Goal: Task Accomplishment & Management: Use online tool/utility

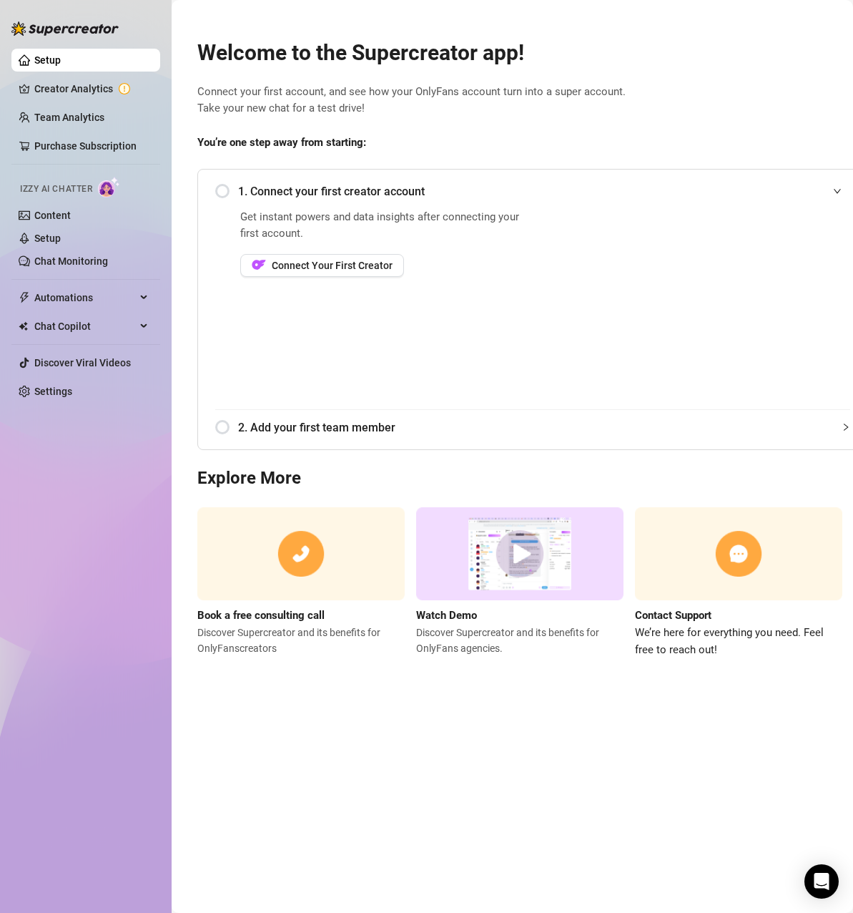
click at [382, 322] on div "Get instant powers and data insights after connecting your first account. Conne…" at bounding box center [384, 309] width 288 height 200
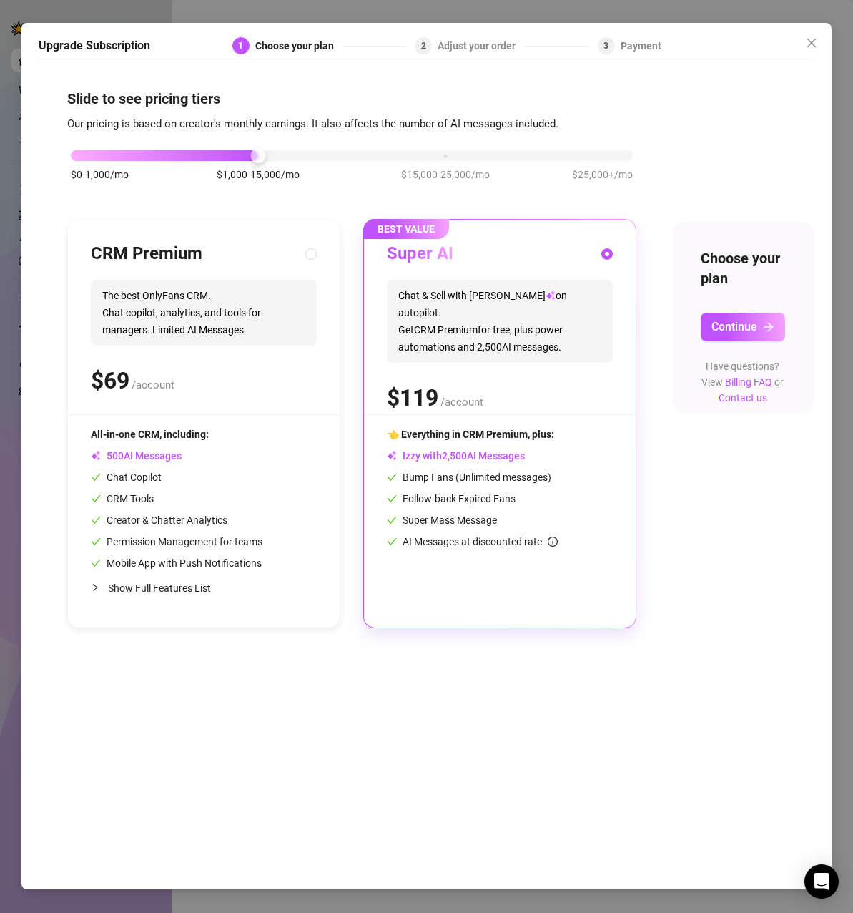
click at [512, 380] on div "$ /account" at bounding box center [500, 398] width 226 height 36
click at [732, 328] on span "Continue" at bounding box center [735, 327] width 46 height 14
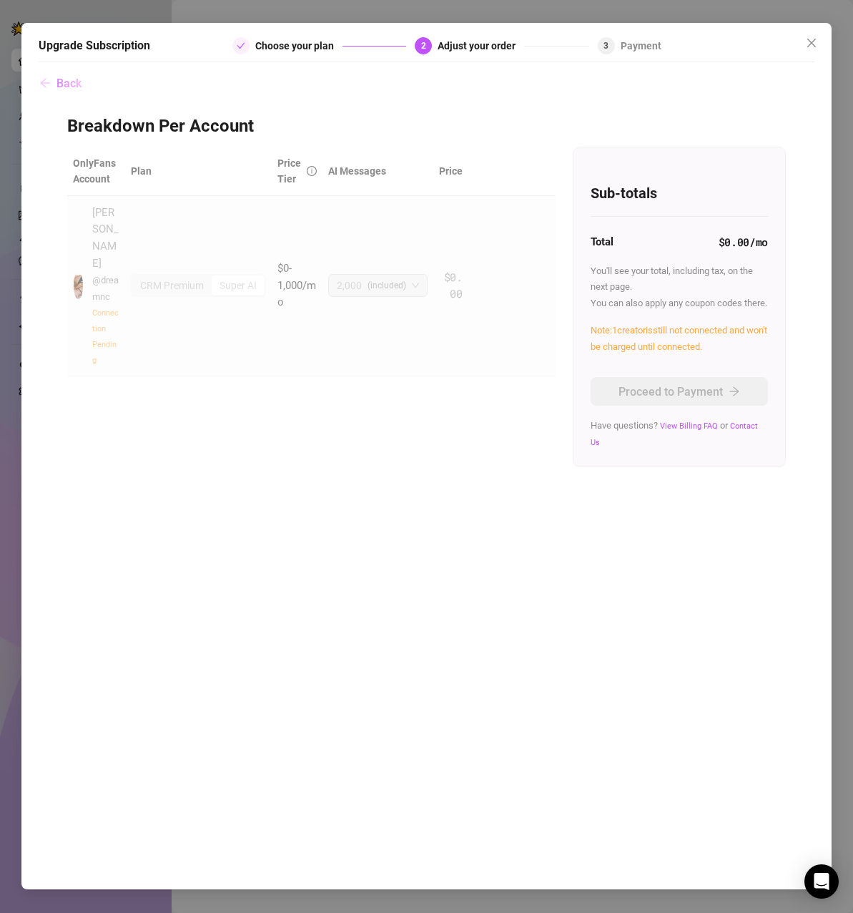
click at [68, 82] on span "Back" at bounding box center [69, 84] width 25 height 14
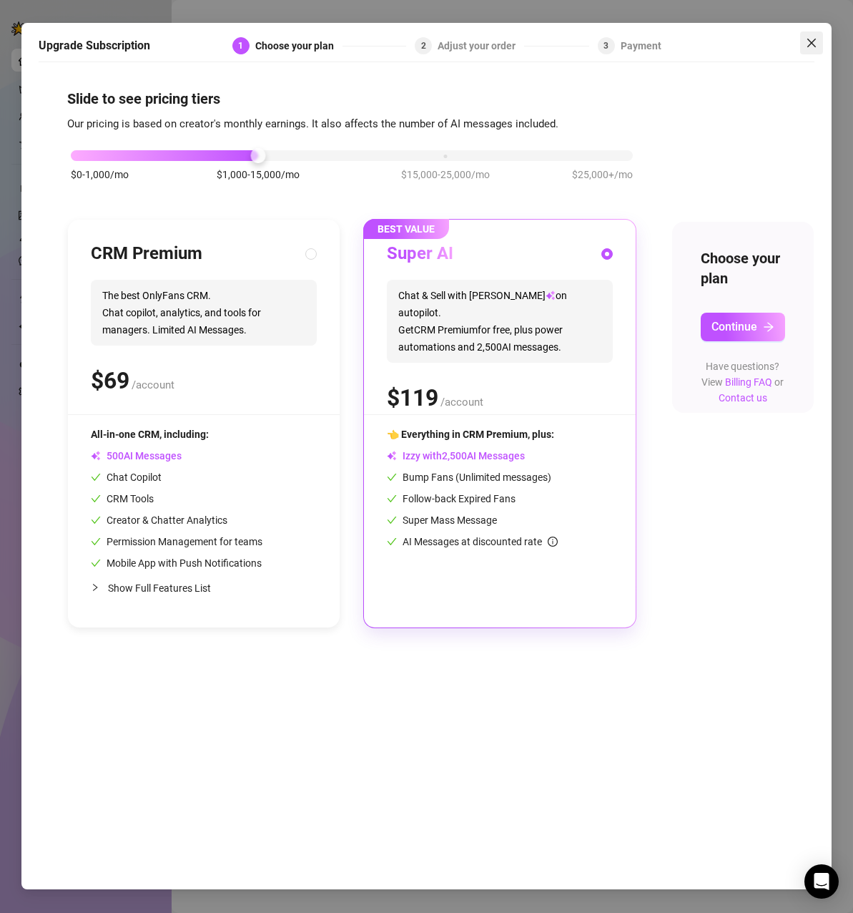
click at [819, 46] on span "Close" at bounding box center [811, 42] width 23 height 11
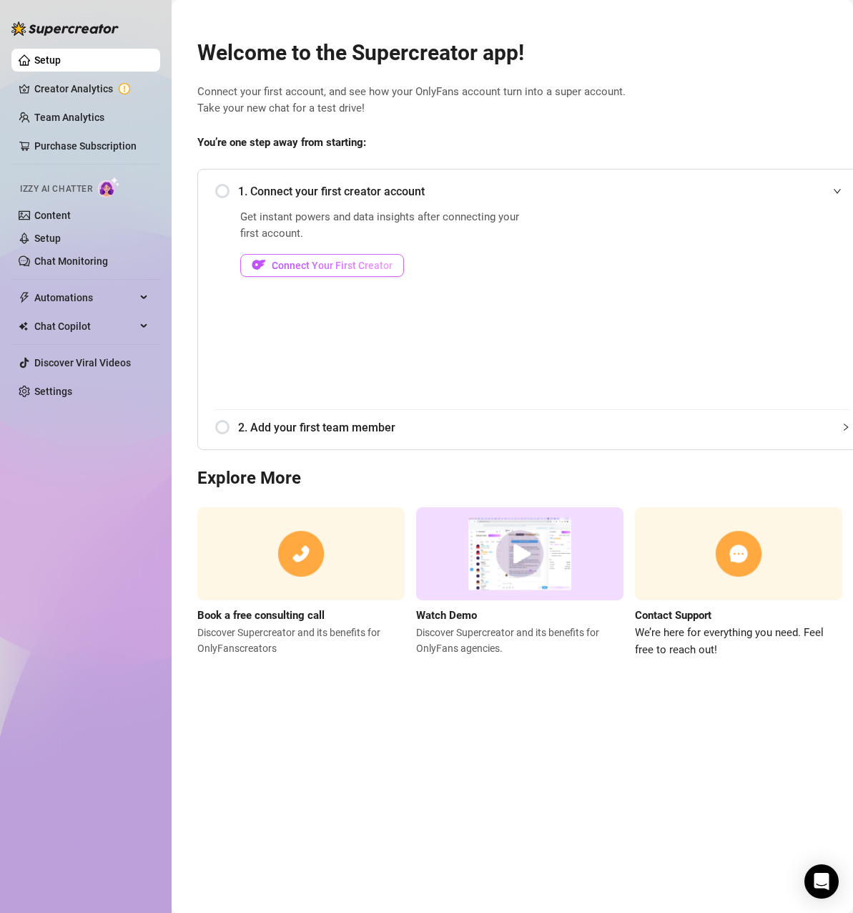
click at [295, 266] on span "Connect Your First Creator" at bounding box center [332, 265] width 121 height 11
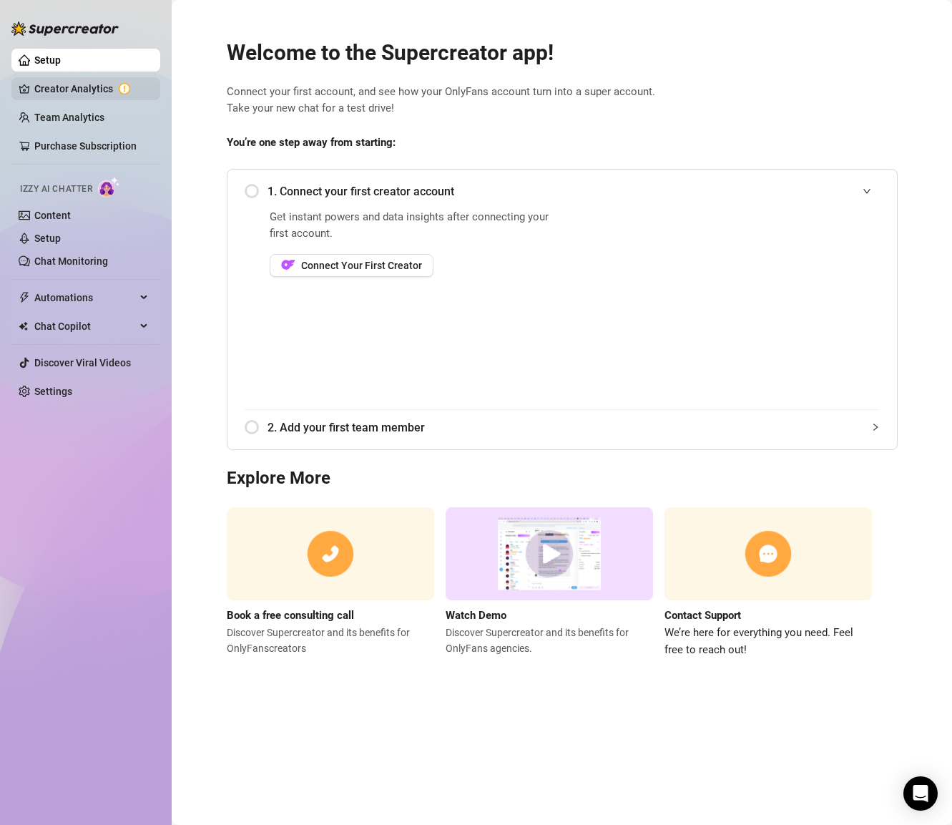
click at [86, 84] on link "Creator Analytics" at bounding box center [91, 88] width 114 height 23
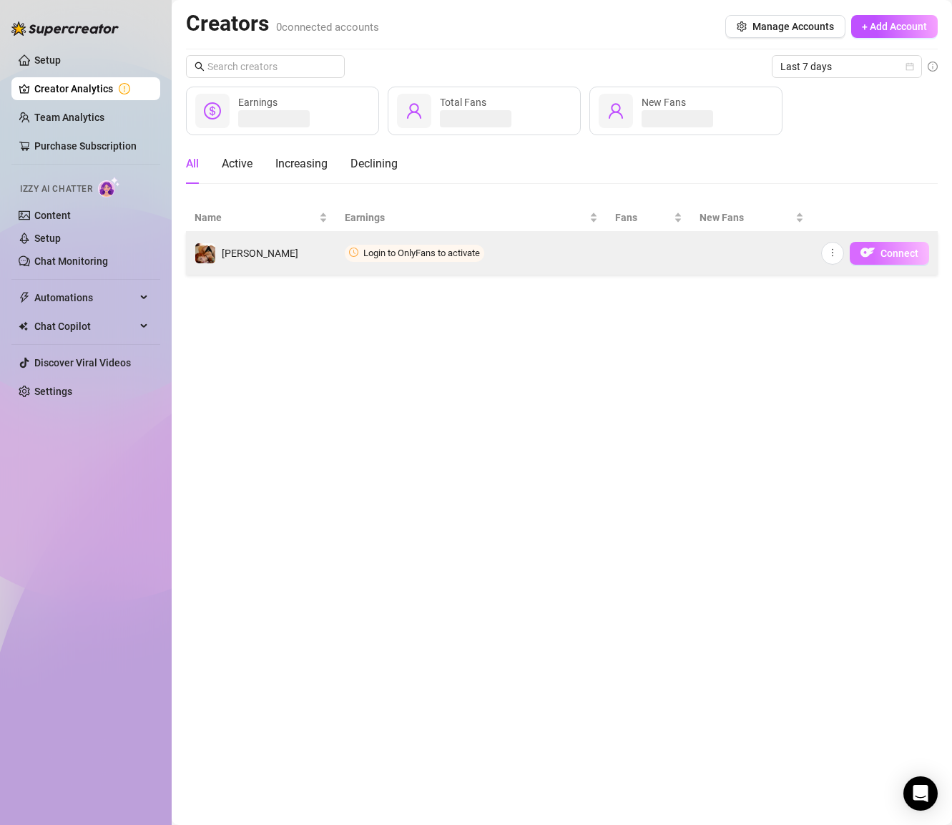
click at [890, 258] on span "Connect" at bounding box center [899, 252] width 38 height 11
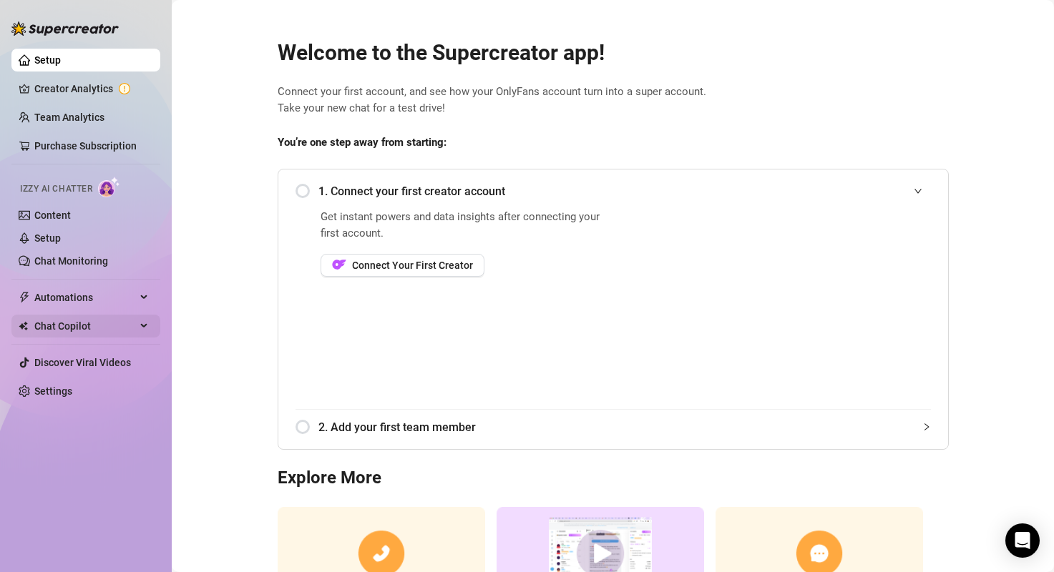
click at [118, 325] on span "Chat Copilot" at bounding box center [85, 326] width 102 height 23
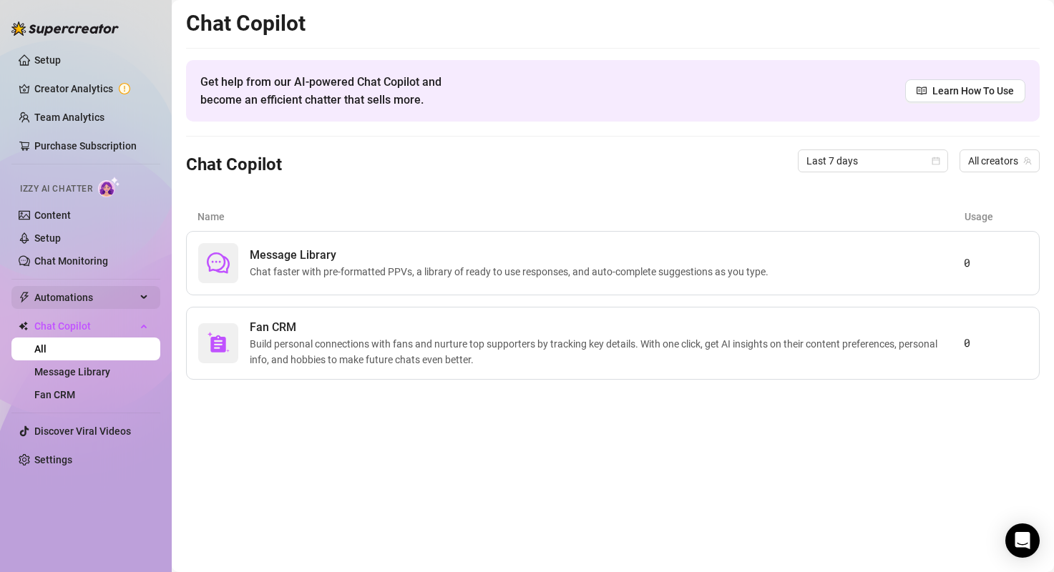
click at [110, 299] on span "Automations" at bounding box center [85, 297] width 102 height 23
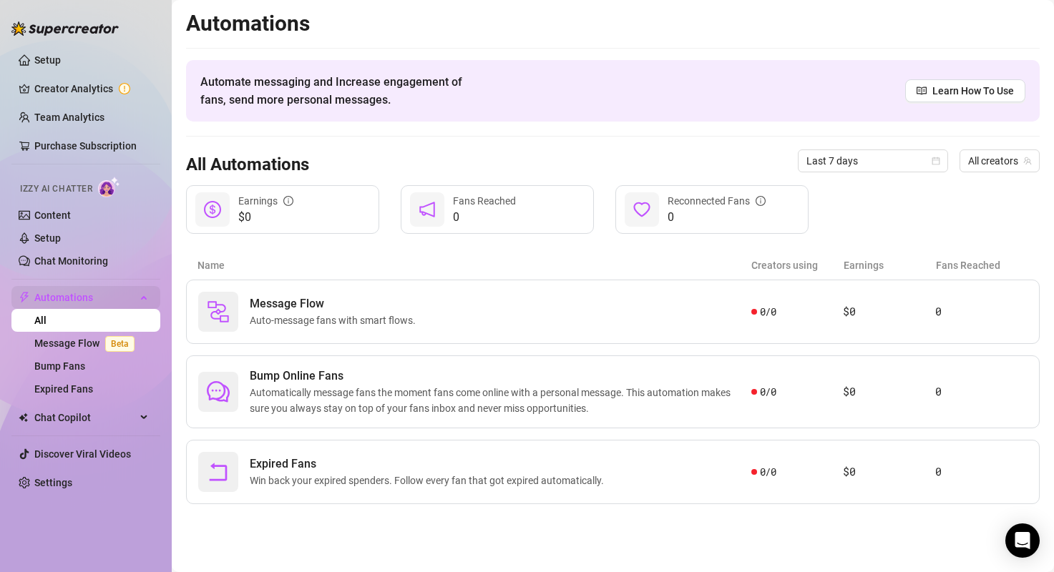
click at [110, 299] on span "Automations" at bounding box center [85, 297] width 102 height 23
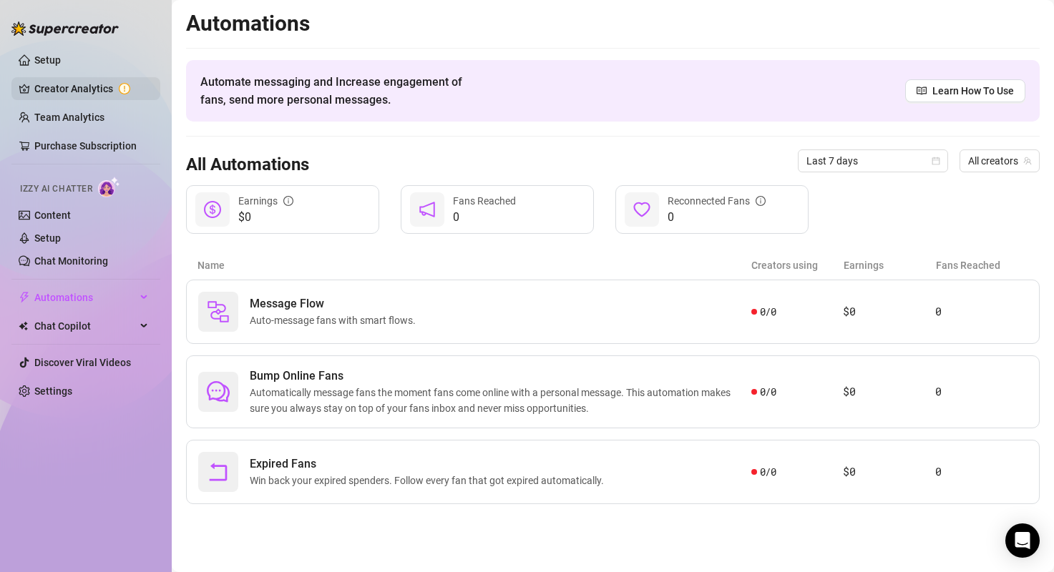
click at [59, 89] on link "Creator Analytics" at bounding box center [91, 88] width 114 height 23
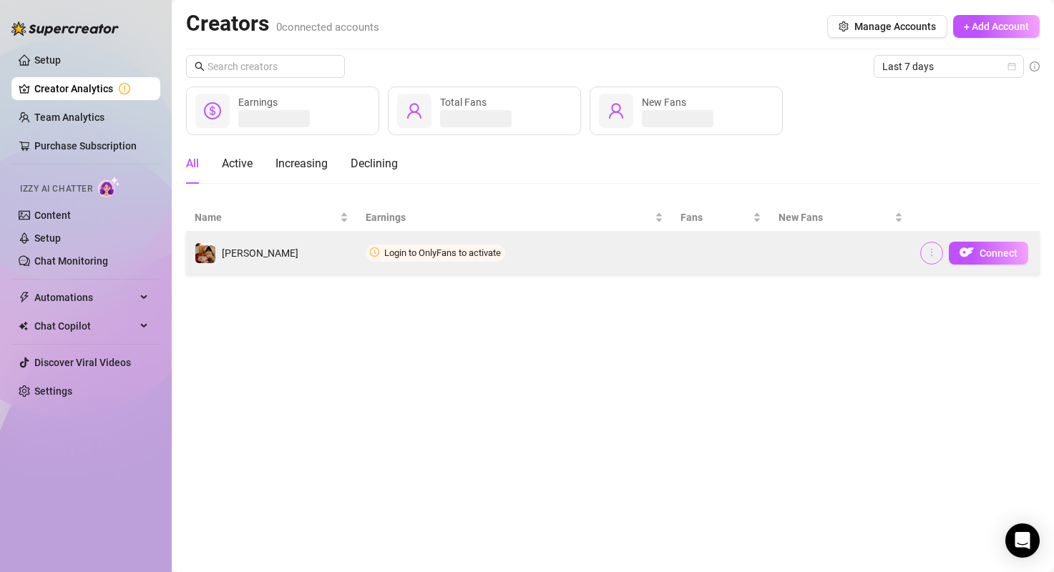
click at [933, 248] on icon "more" at bounding box center [931, 252] width 10 height 10
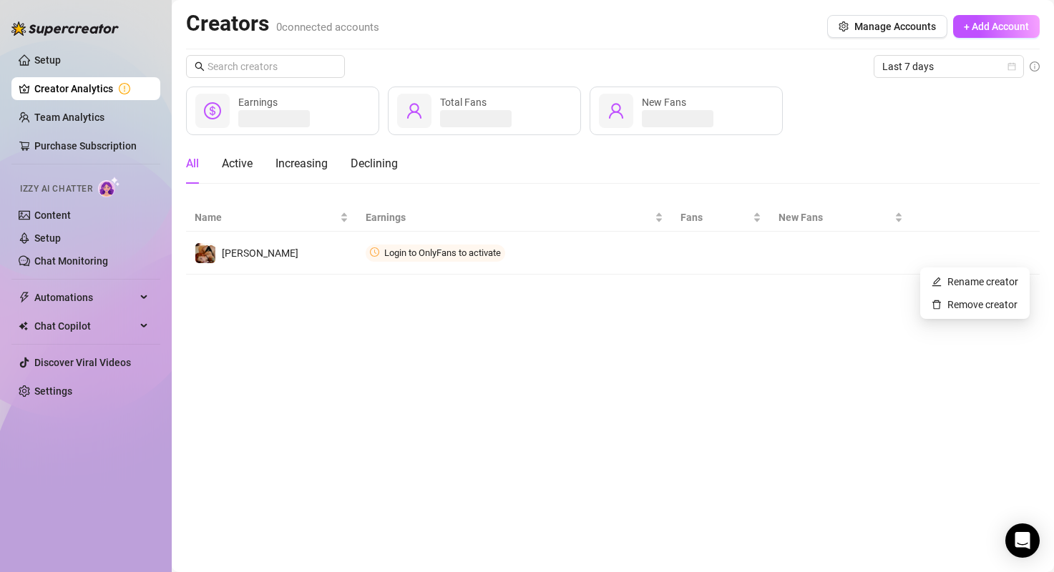
click at [809, 356] on main "Creators 0 connected accounts Manage Accounts + Add Account Last 7 days Earning…" at bounding box center [613, 286] width 882 height 572
click at [34, 210] on link "Content" at bounding box center [52, 215] width 36 height 11
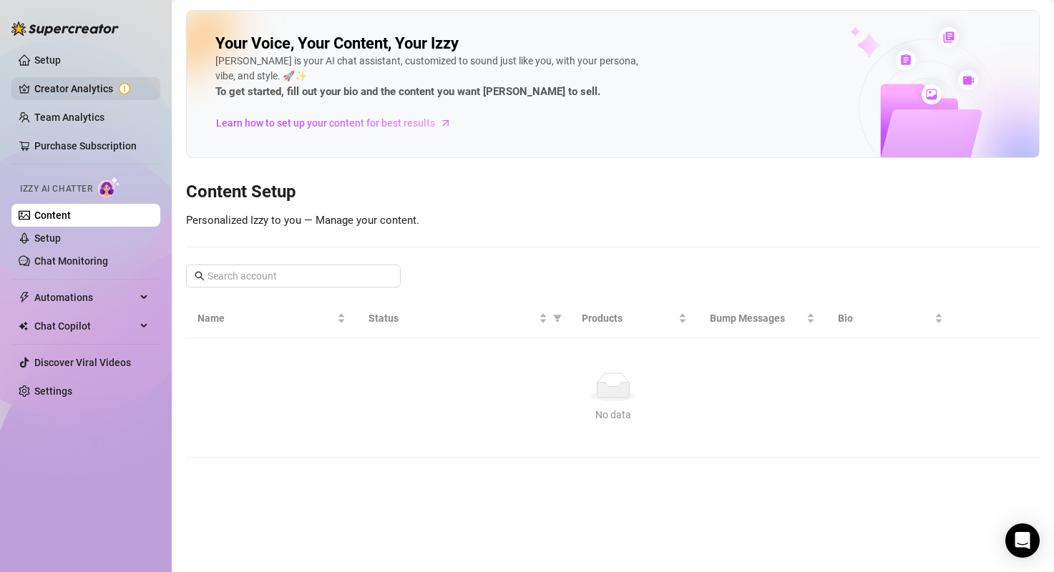
click at [72, 95] on link "Creator Analytics" at bounding box center [91, 88] width 114 height 23
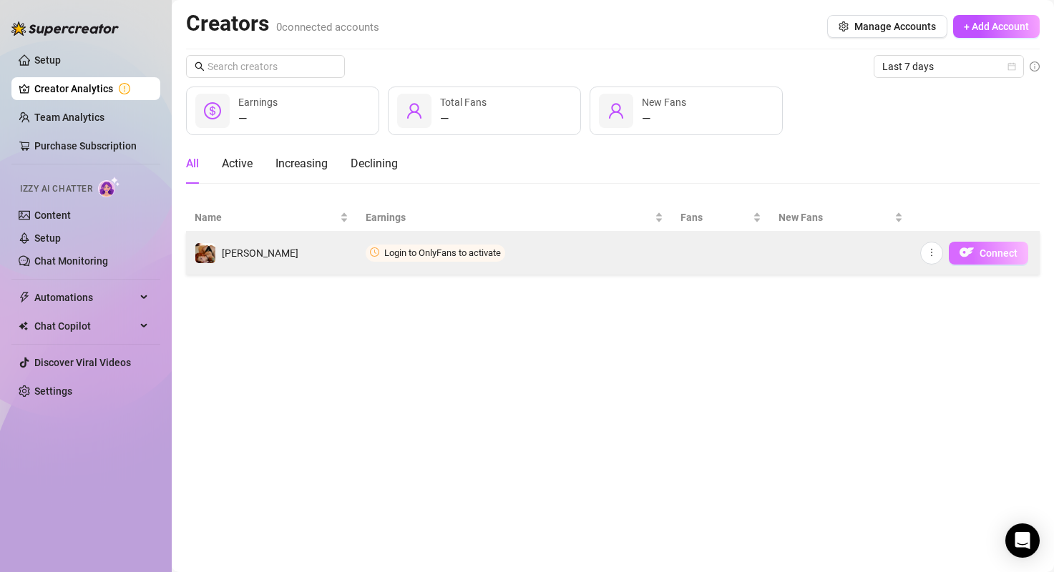
click at [971, 255] on img "button" at bounding box center [966, 252] width 14 height 14
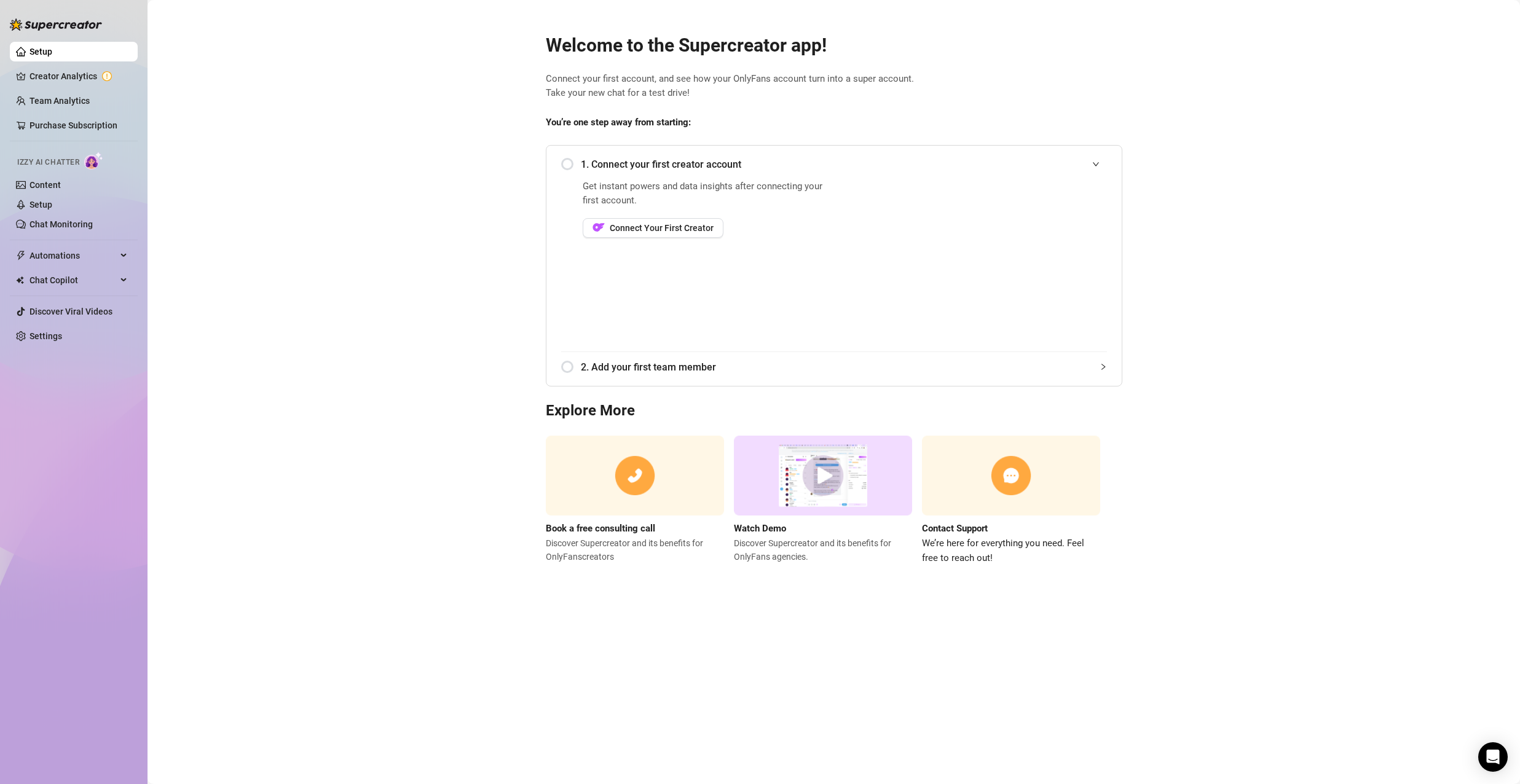
click at [570, 167] on div "1. Connect your first creator account" at bounding box center [833, 164] width 546 height 30
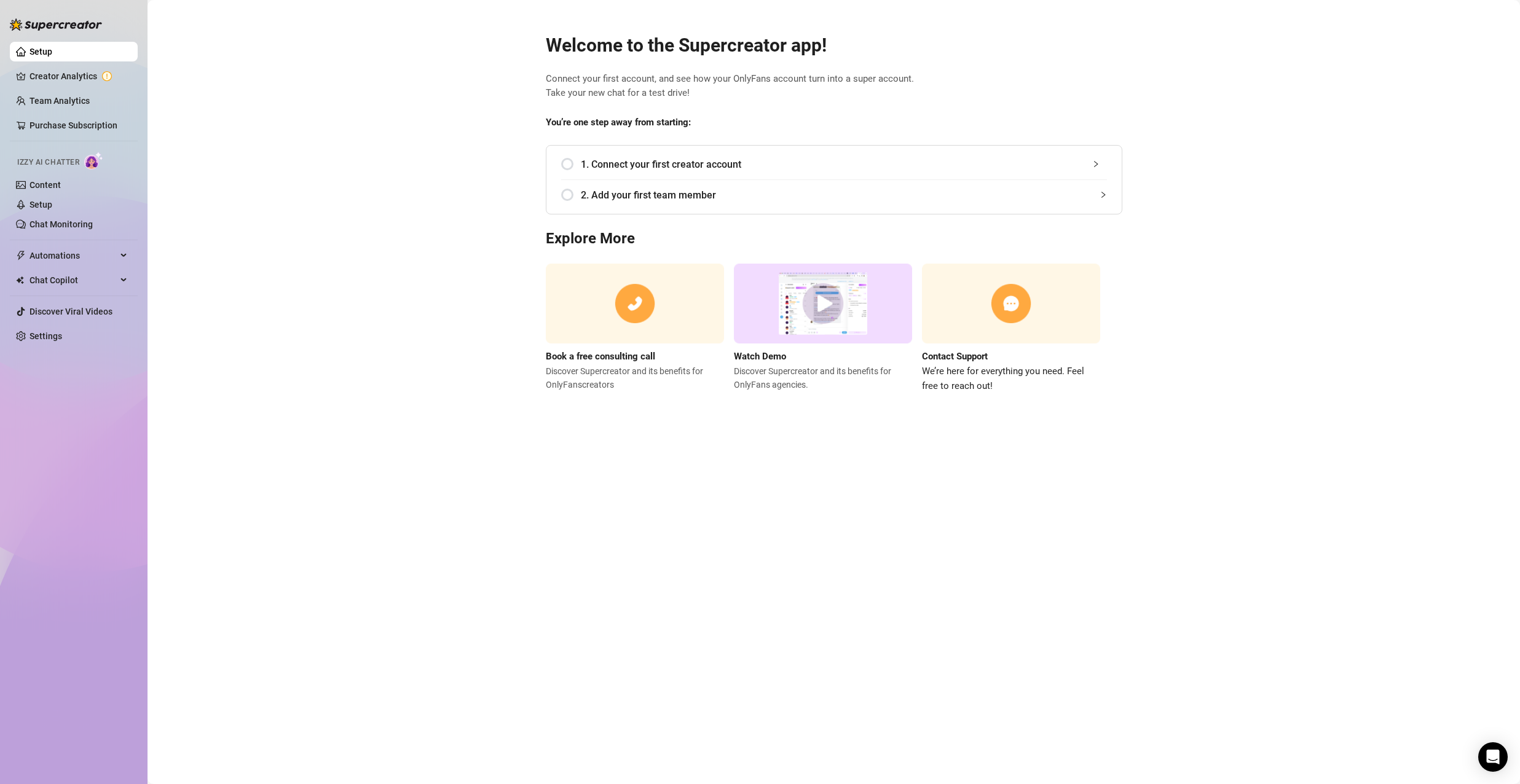
click at [570, 167] on div "1. Connect your first creator account" at bounding box center [833, 164] width 546 height 30
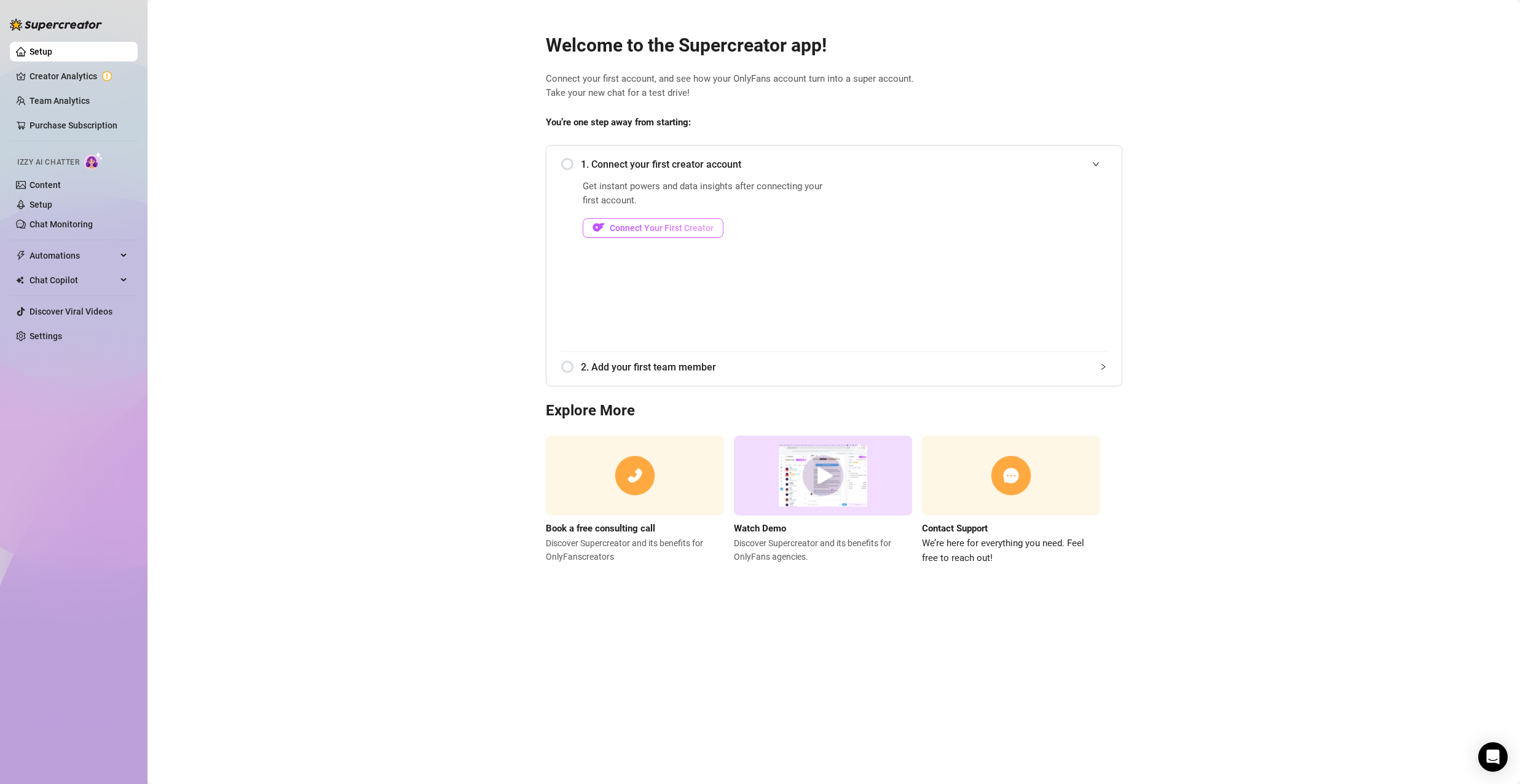
click at [672, 222] on button "Connect Your First Creator" at bounding box center [653, 228] width 141 height 20
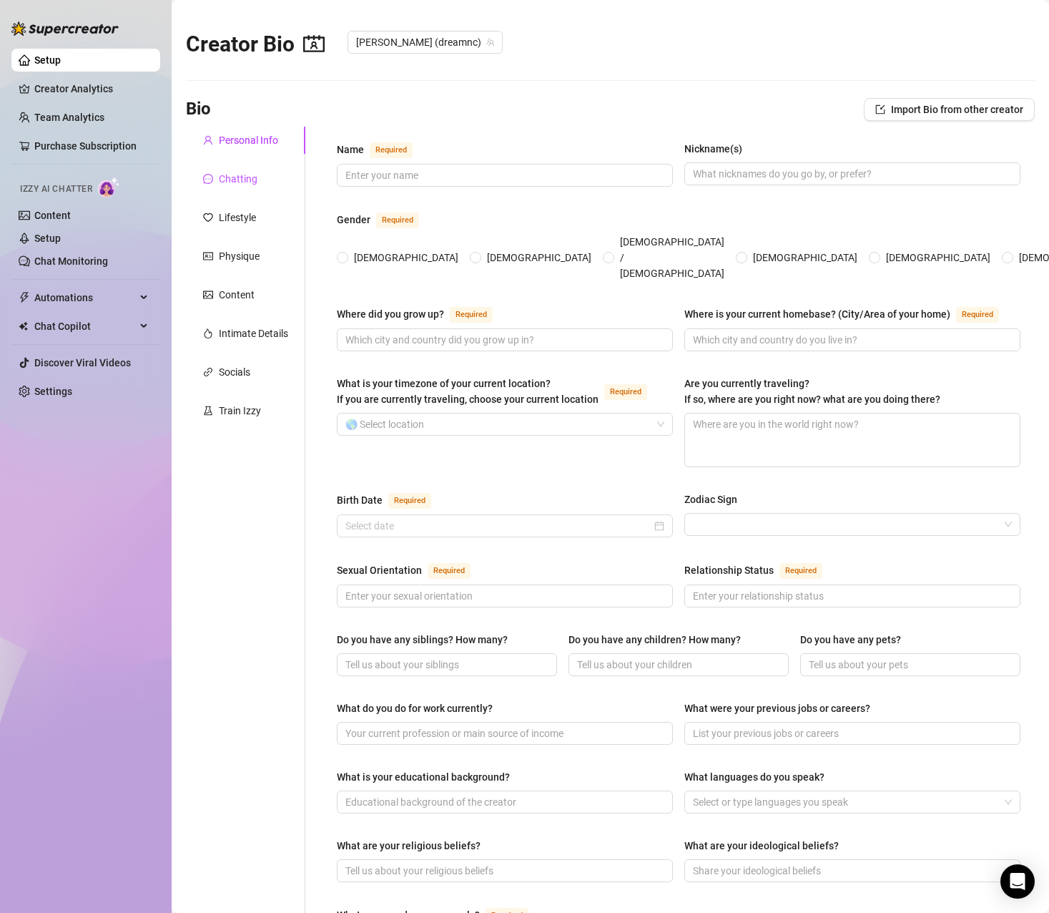
click at [226, 172] on div "Chatting" at bounding box center [238, 179] width 39 height 16
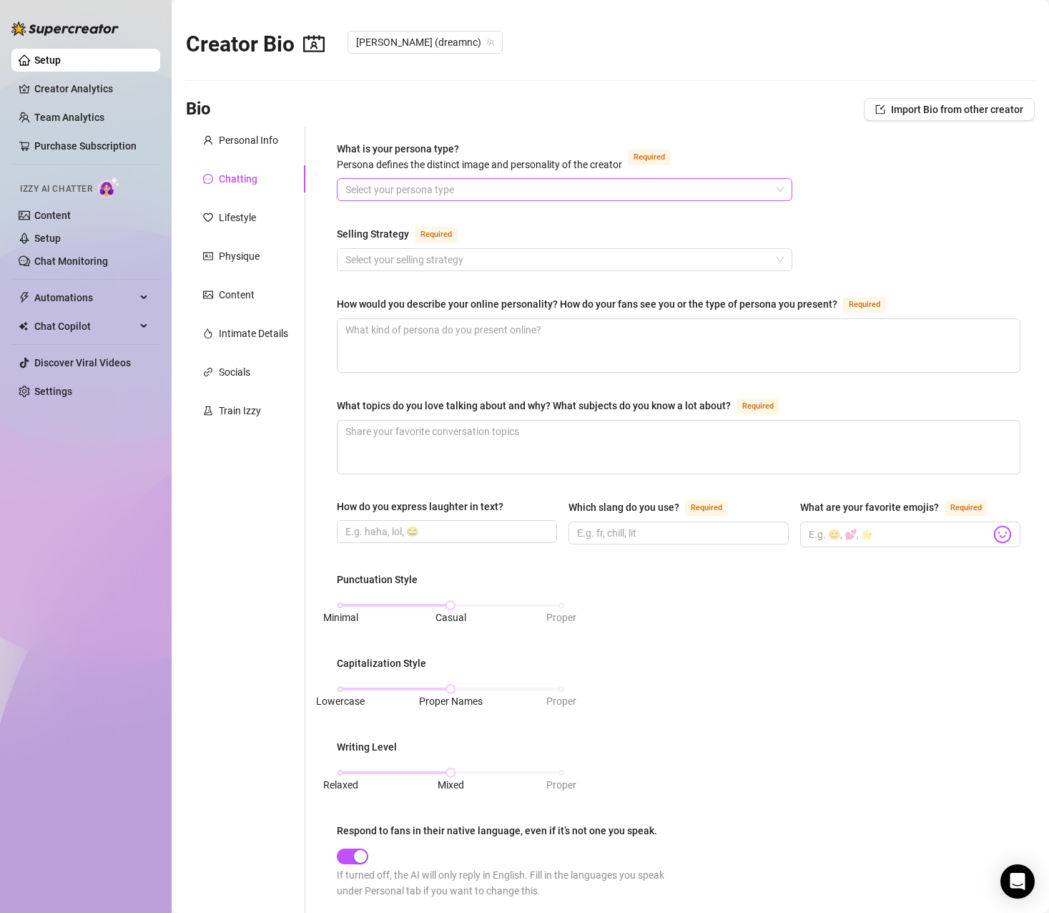
click at [438, 182] on input "What is your persona type? Persona defines the distinct image and personality o…" at bounding box center [558, 189] width 426 height 21
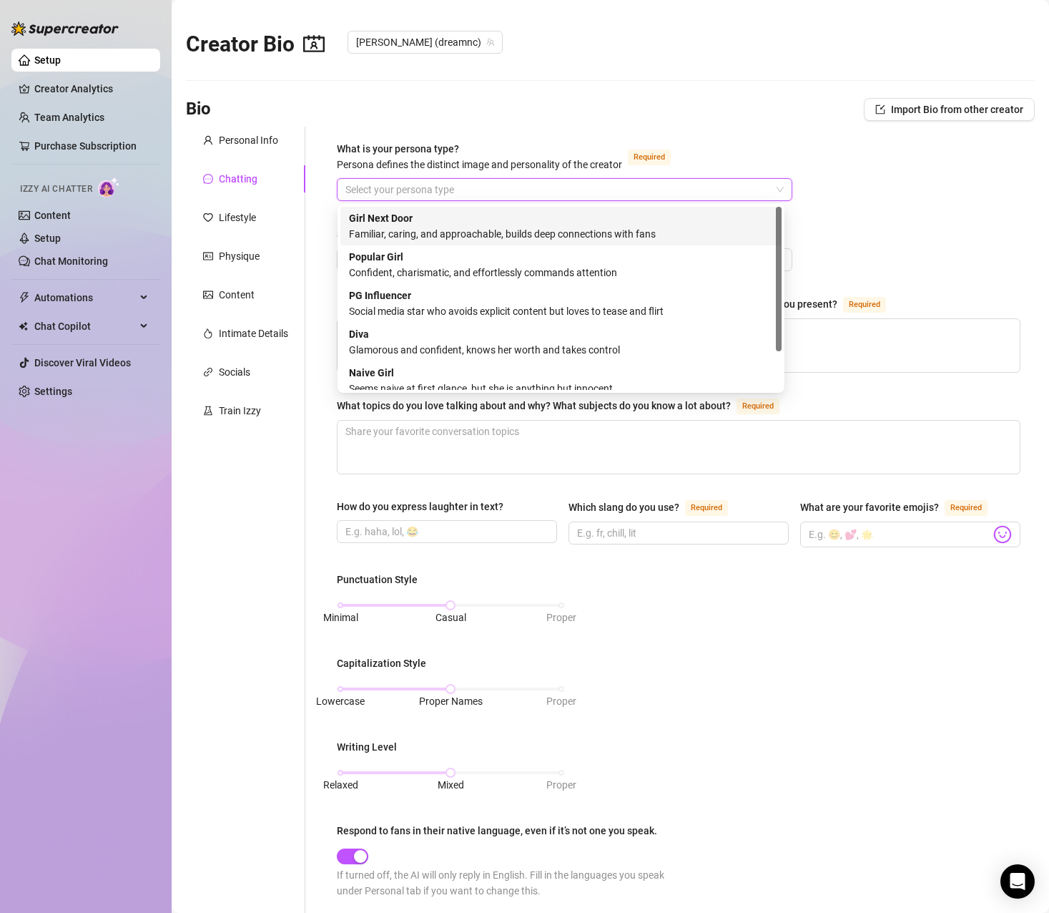
click at [439, 188] on input "What is your persona type? Persona defines the distinct image and personality o…" at bounding box center [558, 189] width 426 height 21
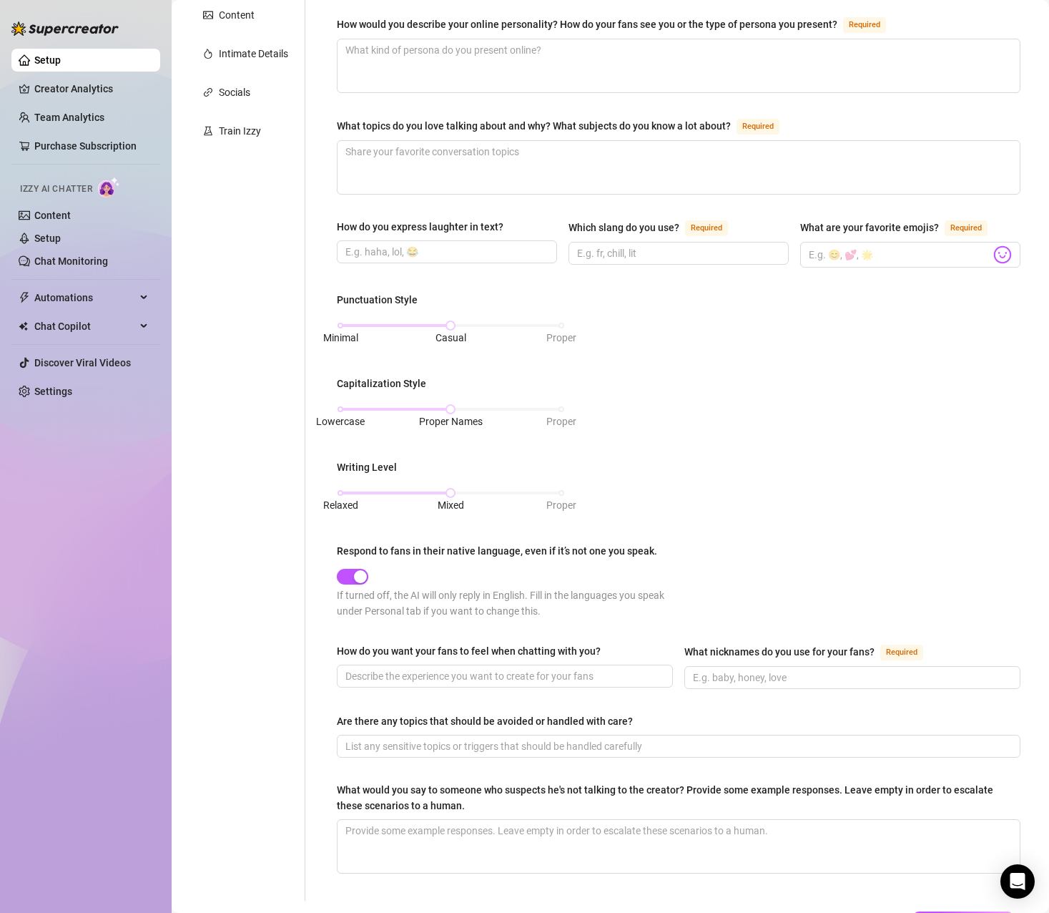
scroll to position [8, 0]
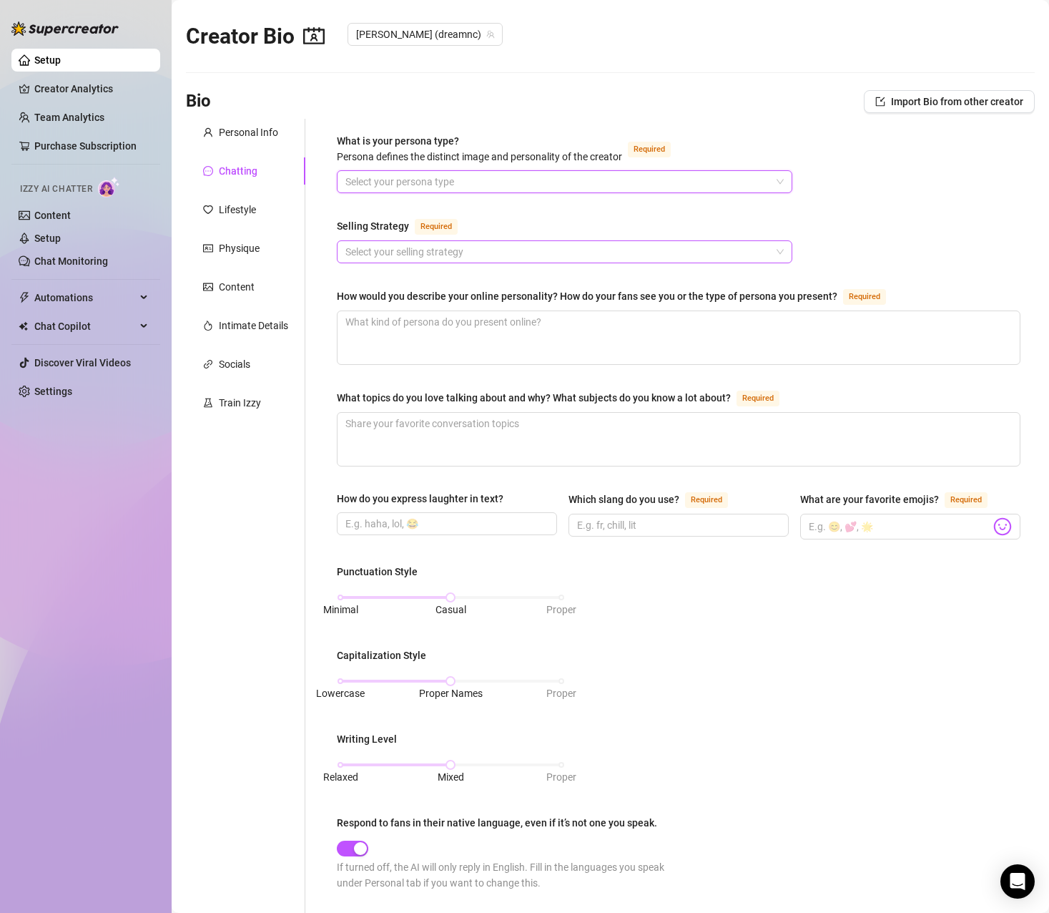
click at [469, 247] on input "Selling Strategy Required" at bounding box center [558, 251] width 426 height 21
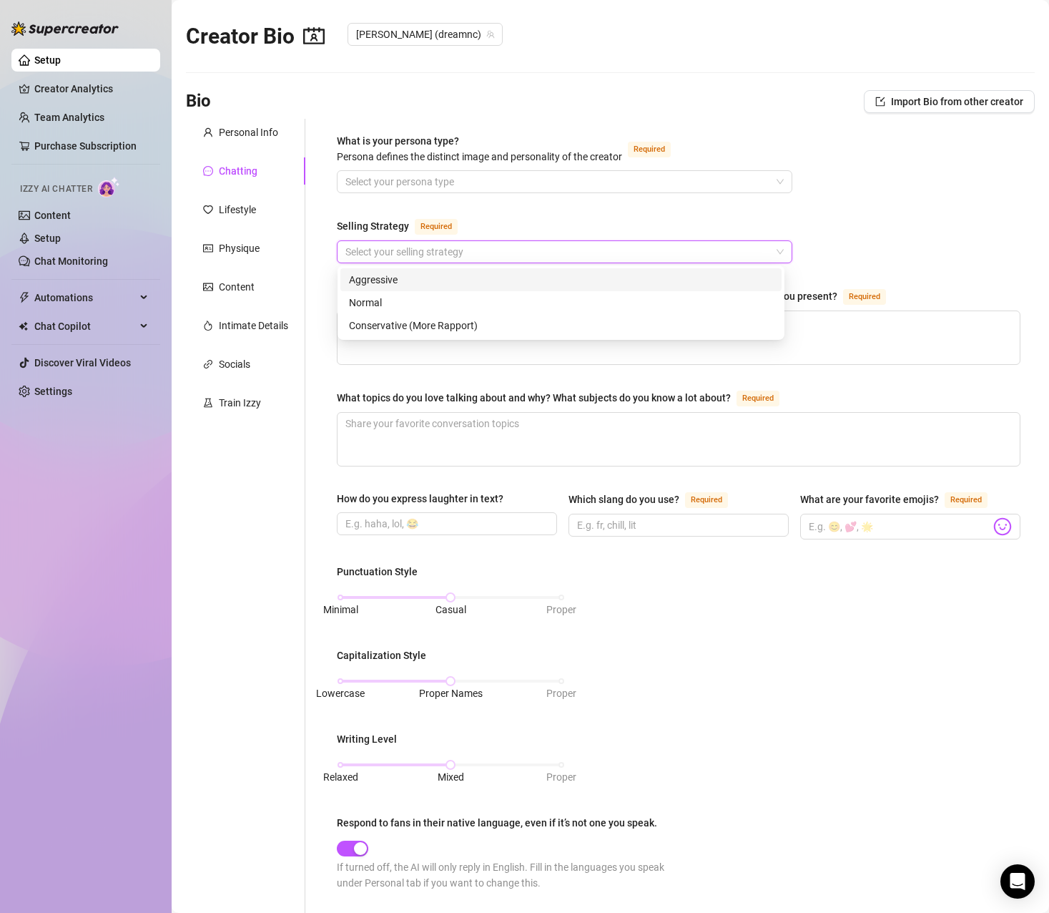
click at [469, 247] on input "Selling Strategy Required" at bounding box center [558, 251] width 426 height 21
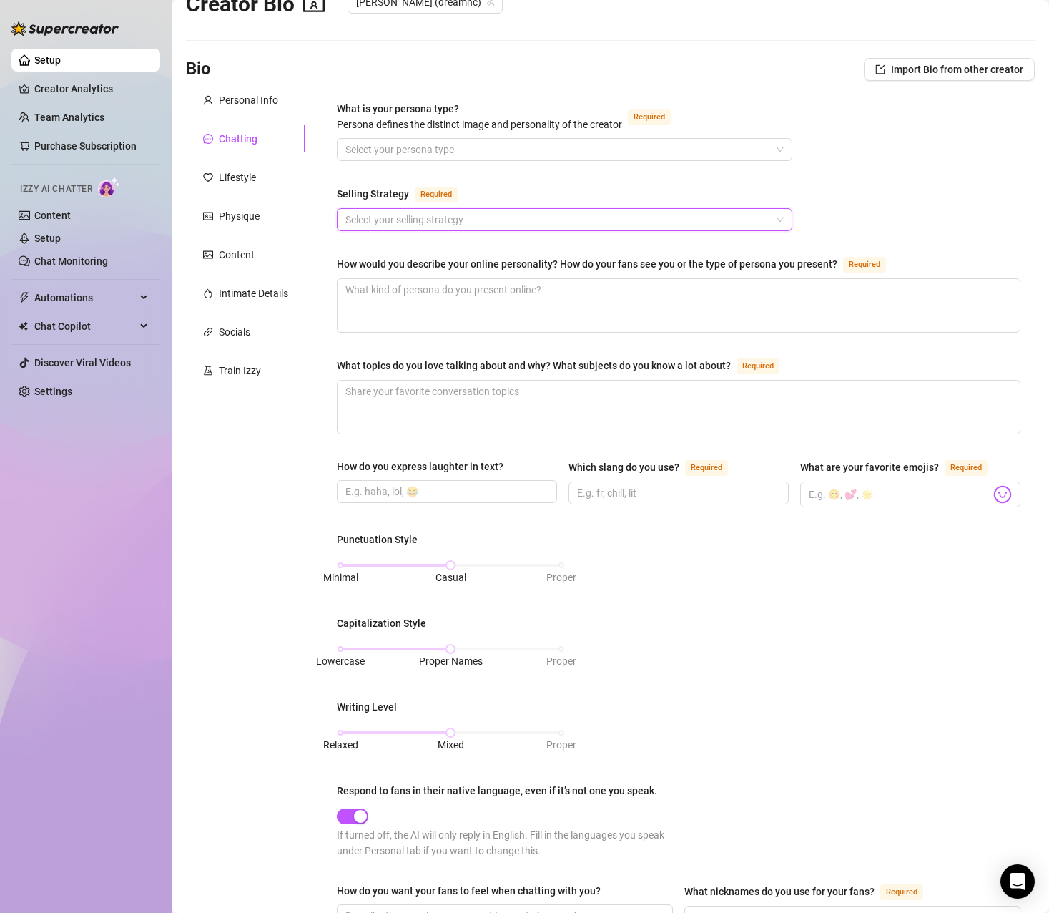
scroll to position [0, 0]
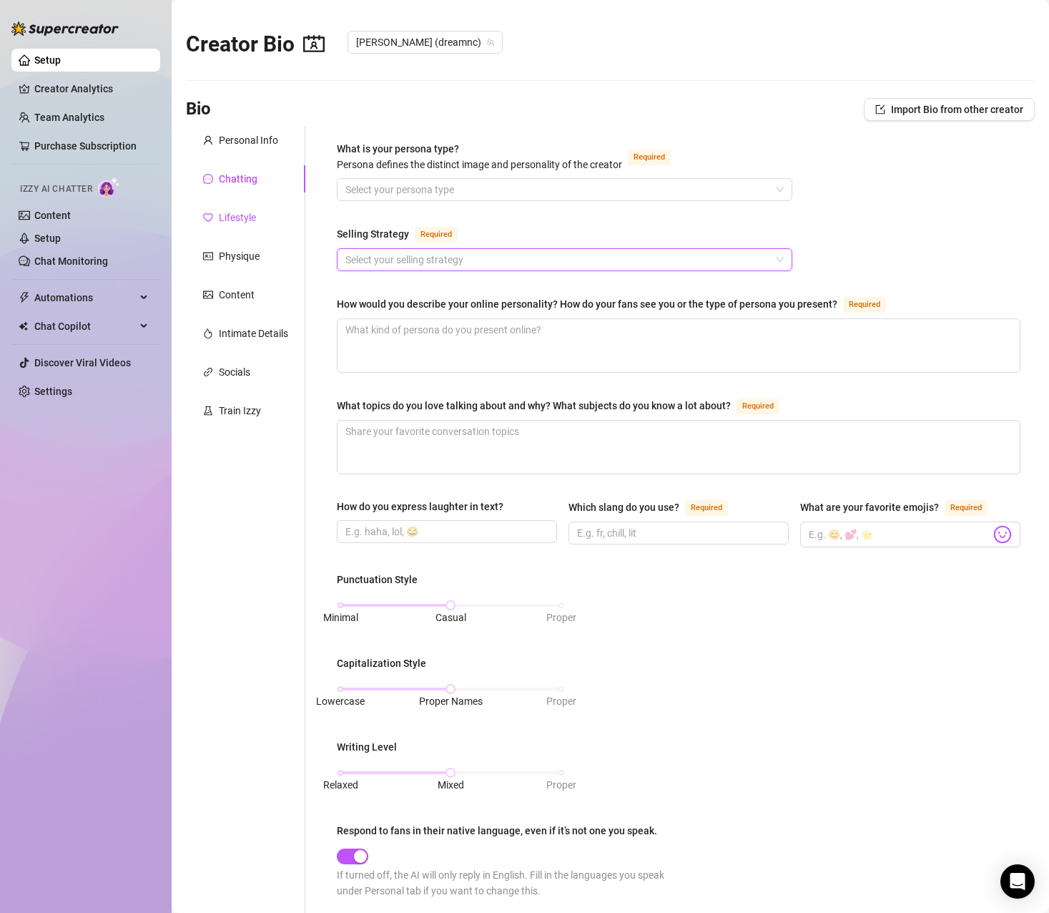
click at [252, 221] on div "Lifestyle" at bounding box center [237, 218] width 37 height 16
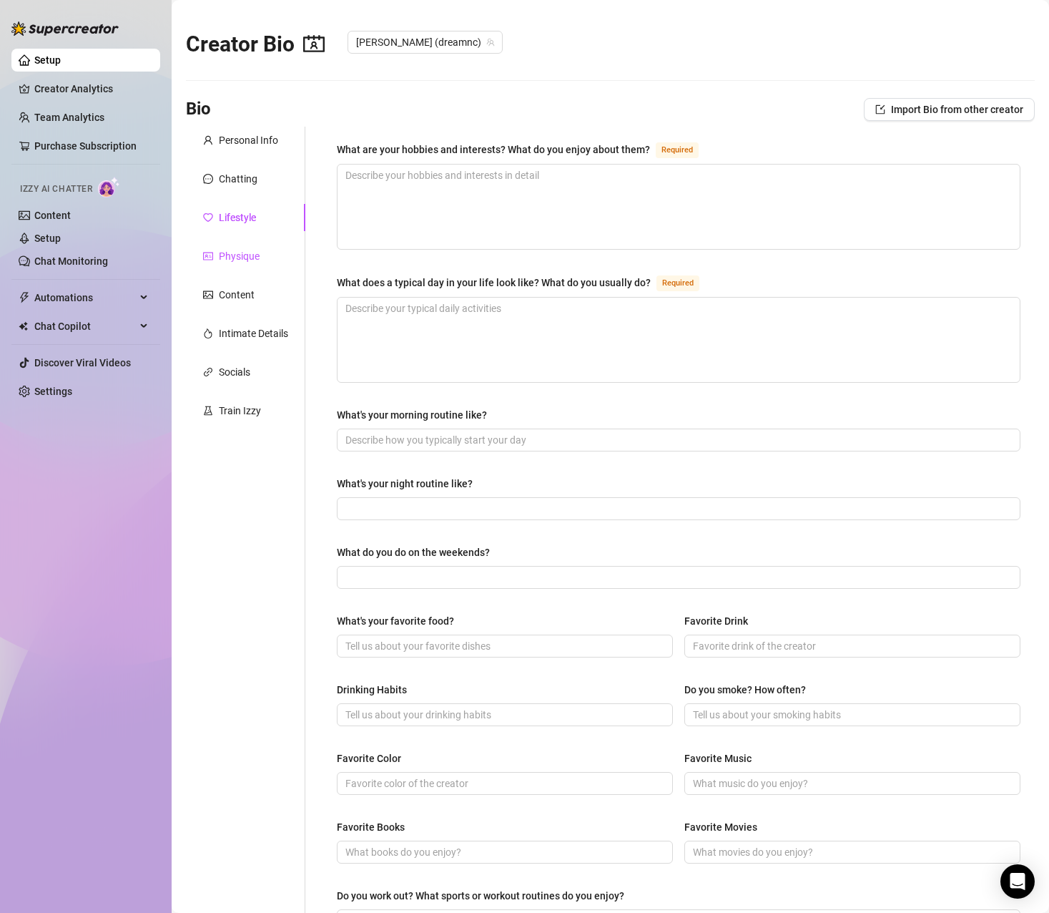
click at [257, 259] on div "Physique" at bounding box center [239, 256] width 41 height 16
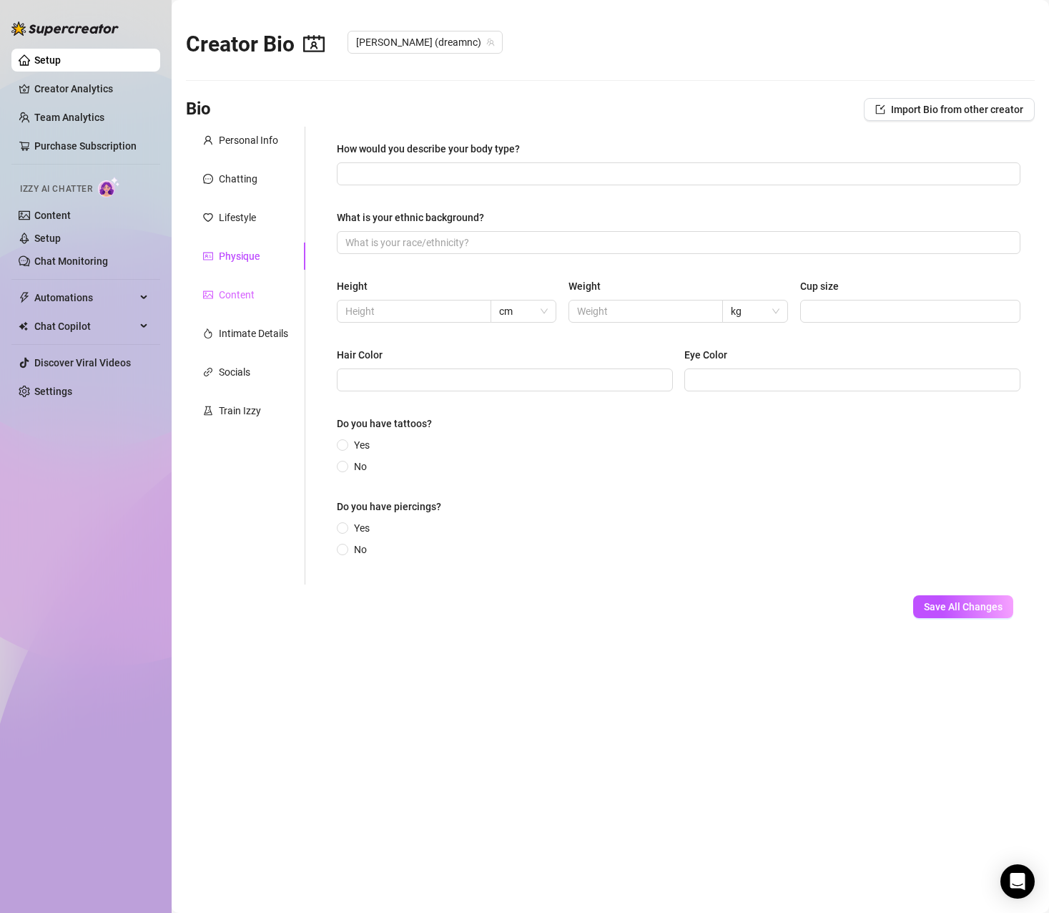
click at [245, 285] on div "Content" at bounding box center [245, 294] width 119 height 27
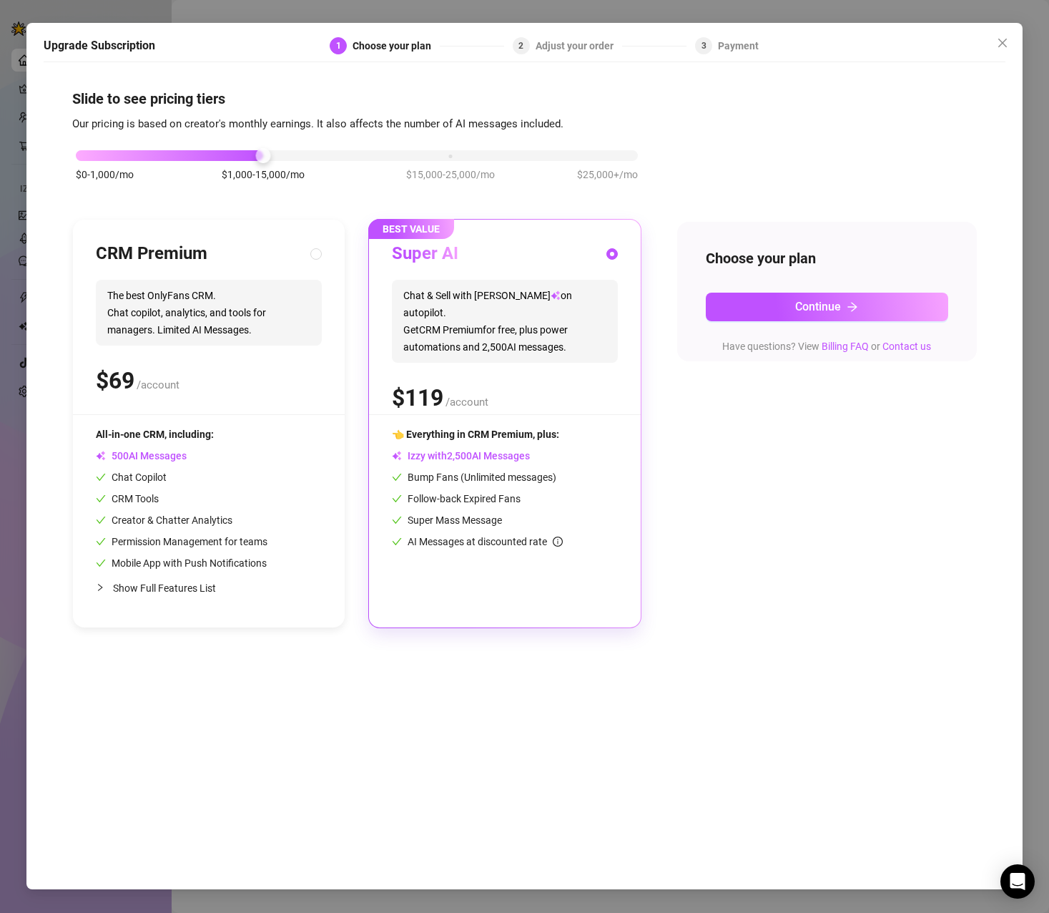
click at [504, 340] on span "0" at bounding box center [504, 346] width 6 height 13
click at [773, 307] on button "Continue" at bounding box center [827, 307] width 243 height 29
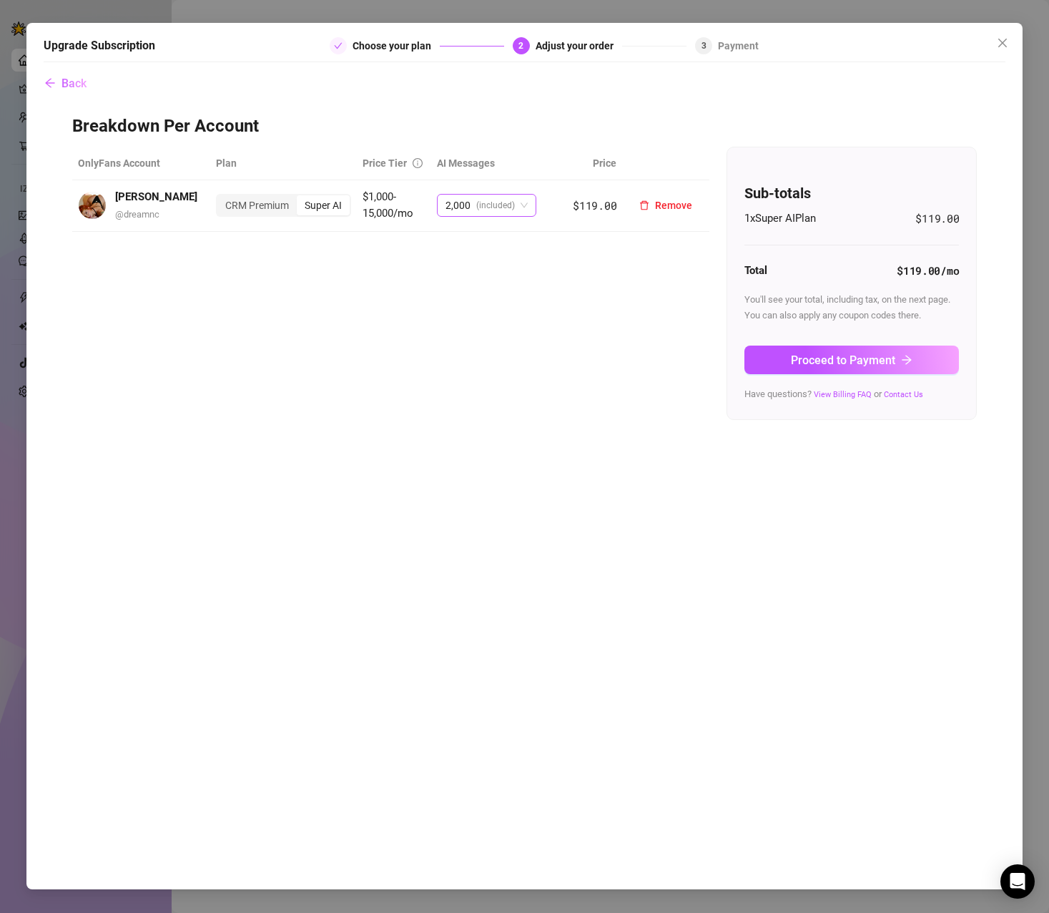
click at [524, 206] on span "2,000 (included)" at bounding box center [487, 205] width 82 height 21
click at [77, 84] on span "Back" at bounding box center [74, 84] width 25 height 14
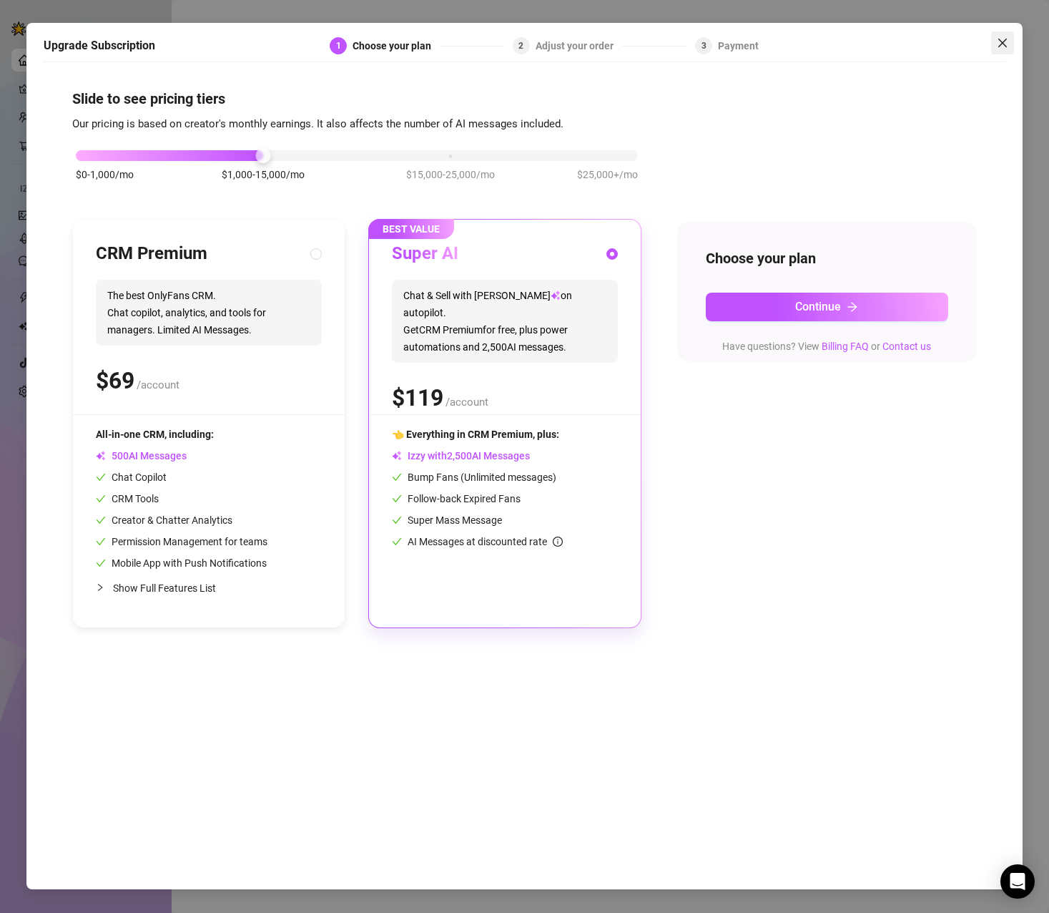
click at [1006, 45] on icon "close" at bounding box center [1003, 43] width 9 height 9
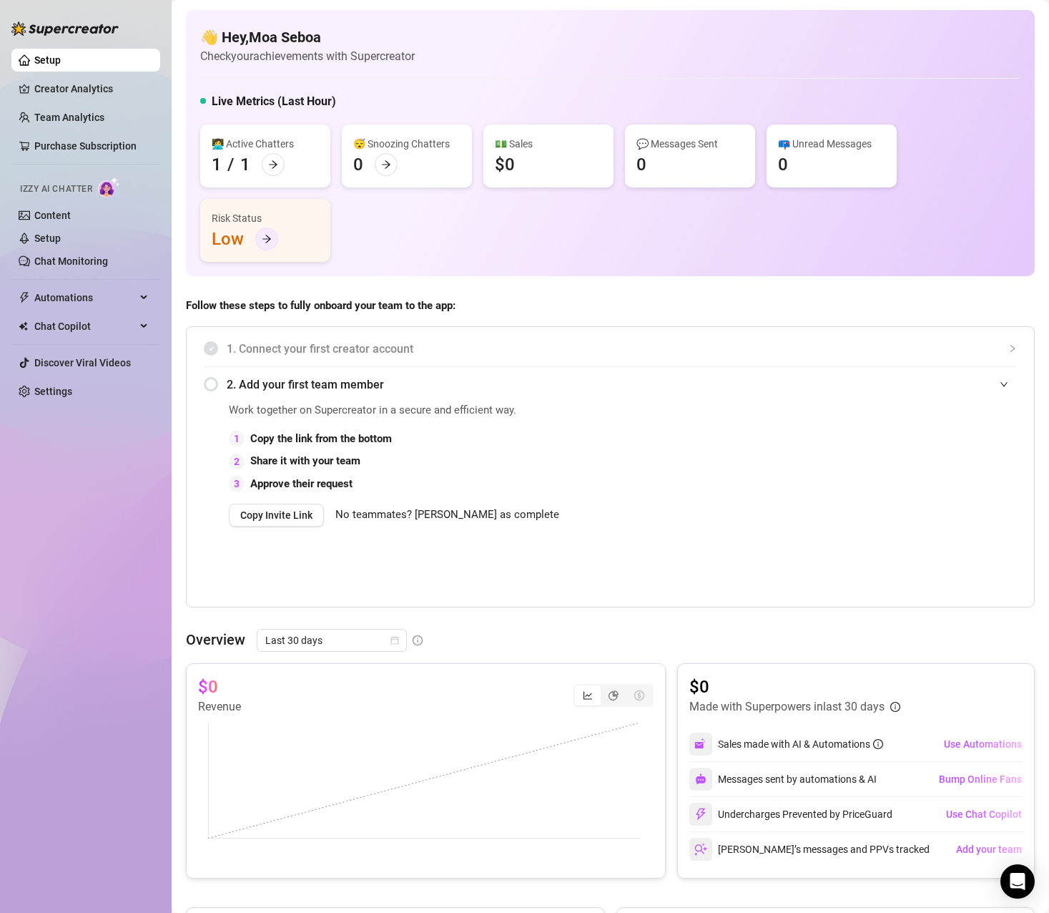
click at [260, 237] on div at bounding box center [266, 238] width 23 height 23
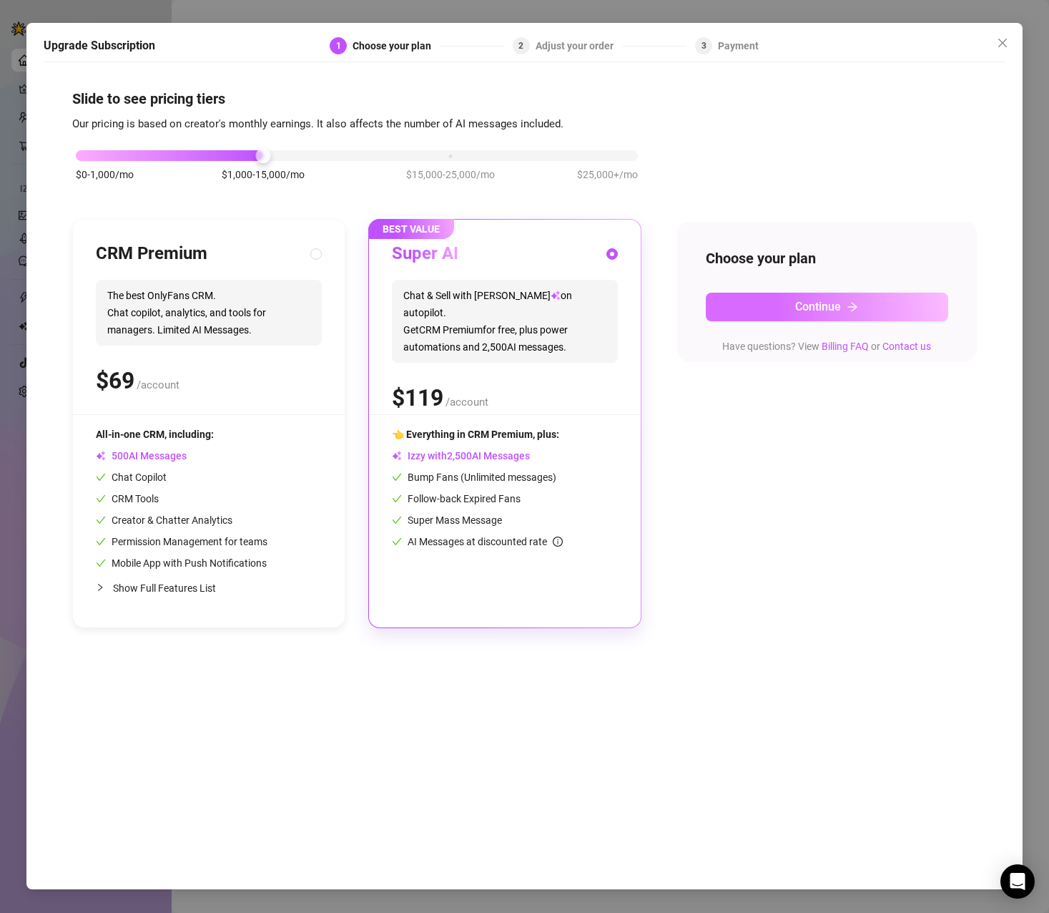
click at [798, 303] on span "Continue" at bounding box center [818, 307] width 46 height 14
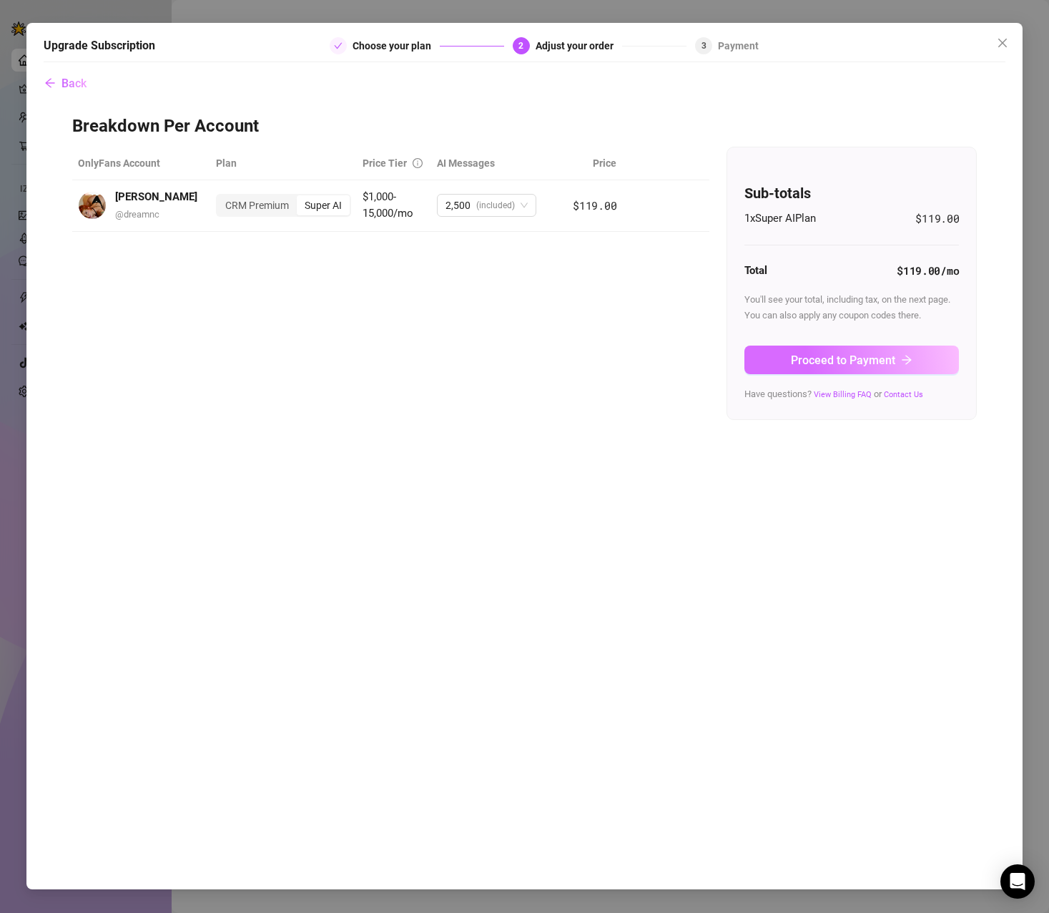
click at [851, 360] on span "Proceed to Payment" at bounding box center [843, 360] width 104 height 14
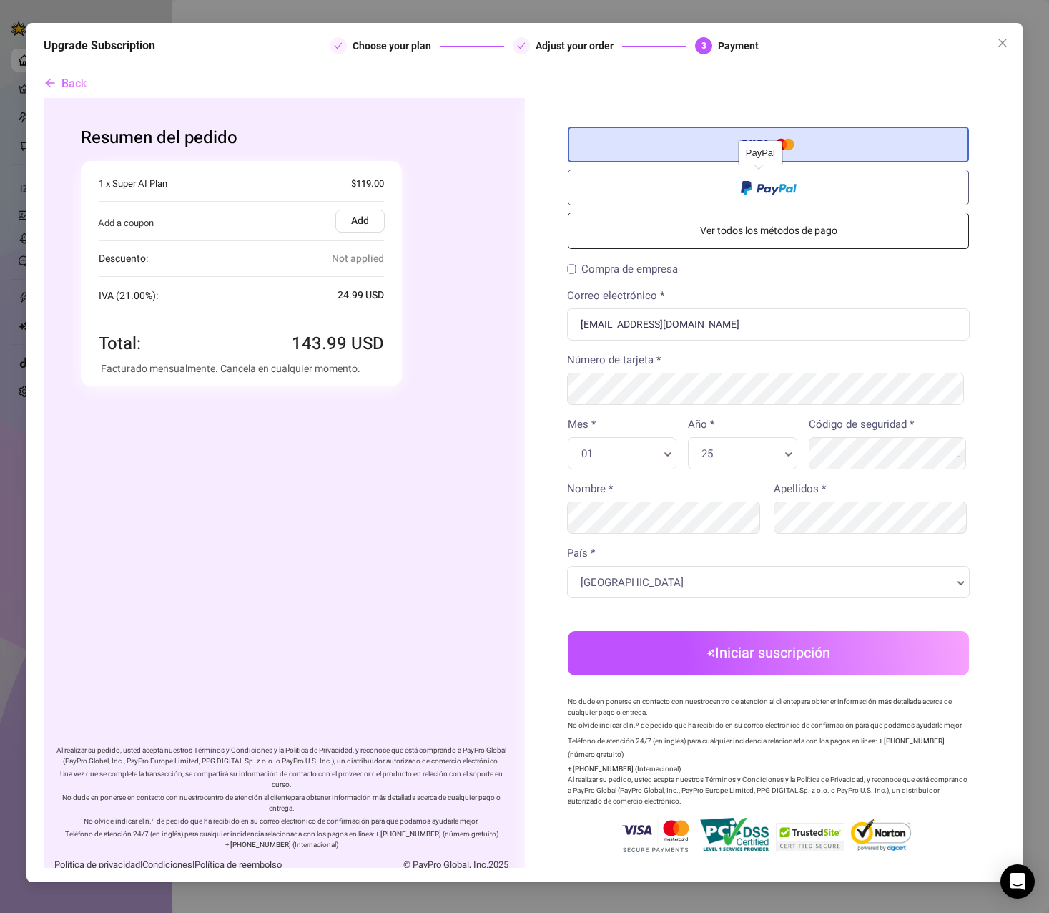
click at [722, 190] on label at bounding box center [767, 187] width 401 height 36
click at [43, 97] on input "radio" at bounding box center [43, 97] width 0 height 0
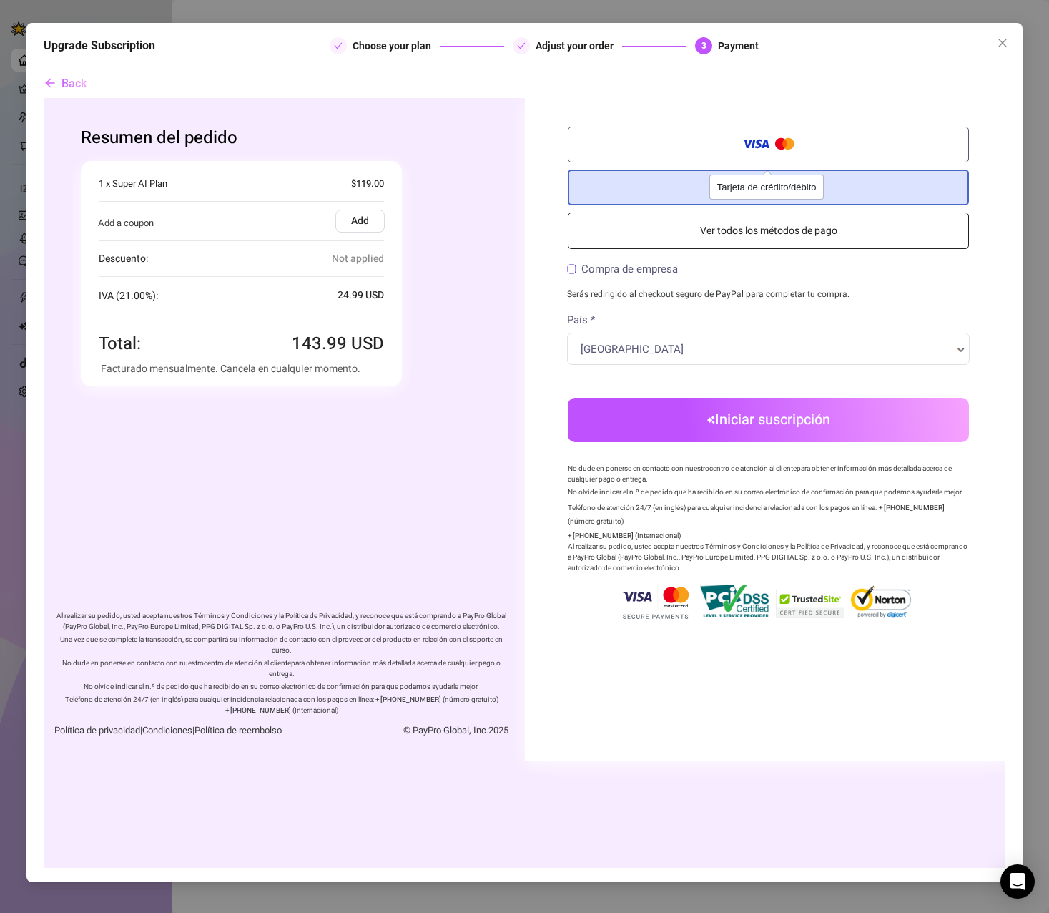
click at [730, 150] on label "Tarjeta de crédito/débito" at bounding box center [767, 144] width 401 height 36
click at [43, 97] on input "Tarjeta de crédito/débito" at bounding box center [43, 97] width 0 height 0
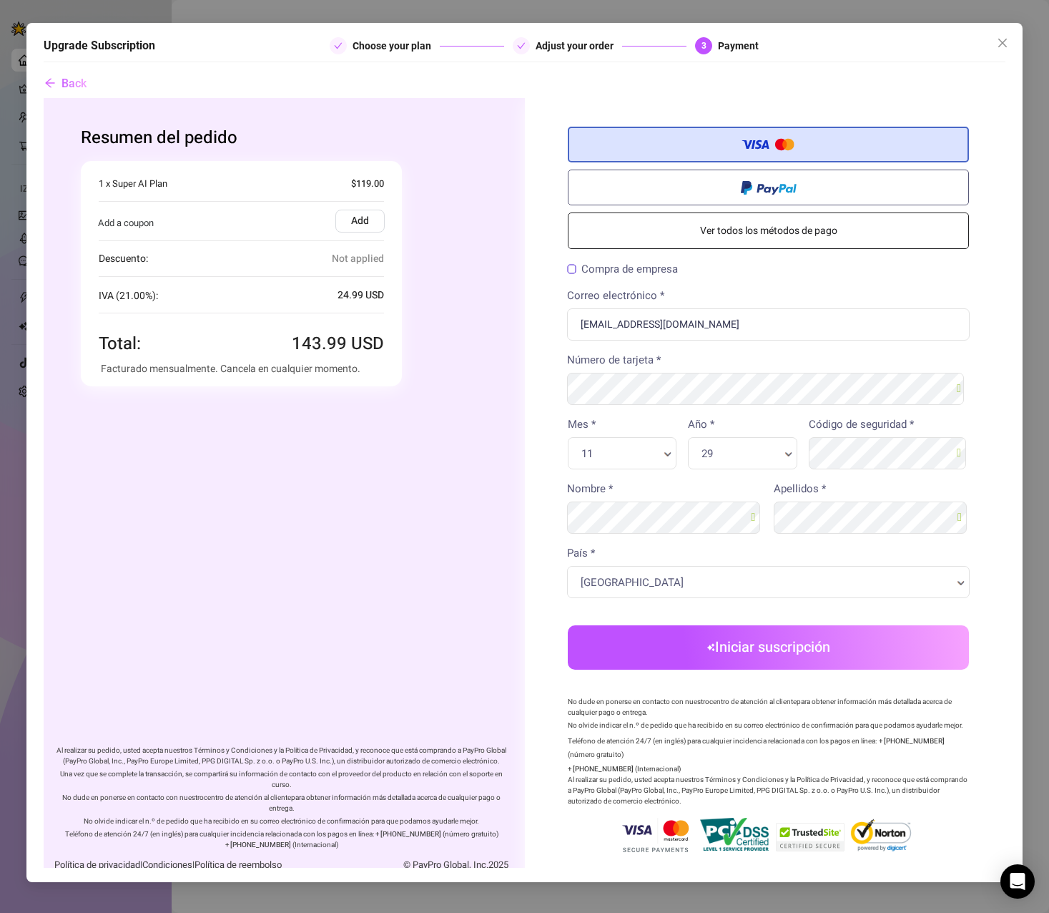
click at [737, 640] on button "Iniciar suscripción" at bounding box center [767, 646] width 401 height 44
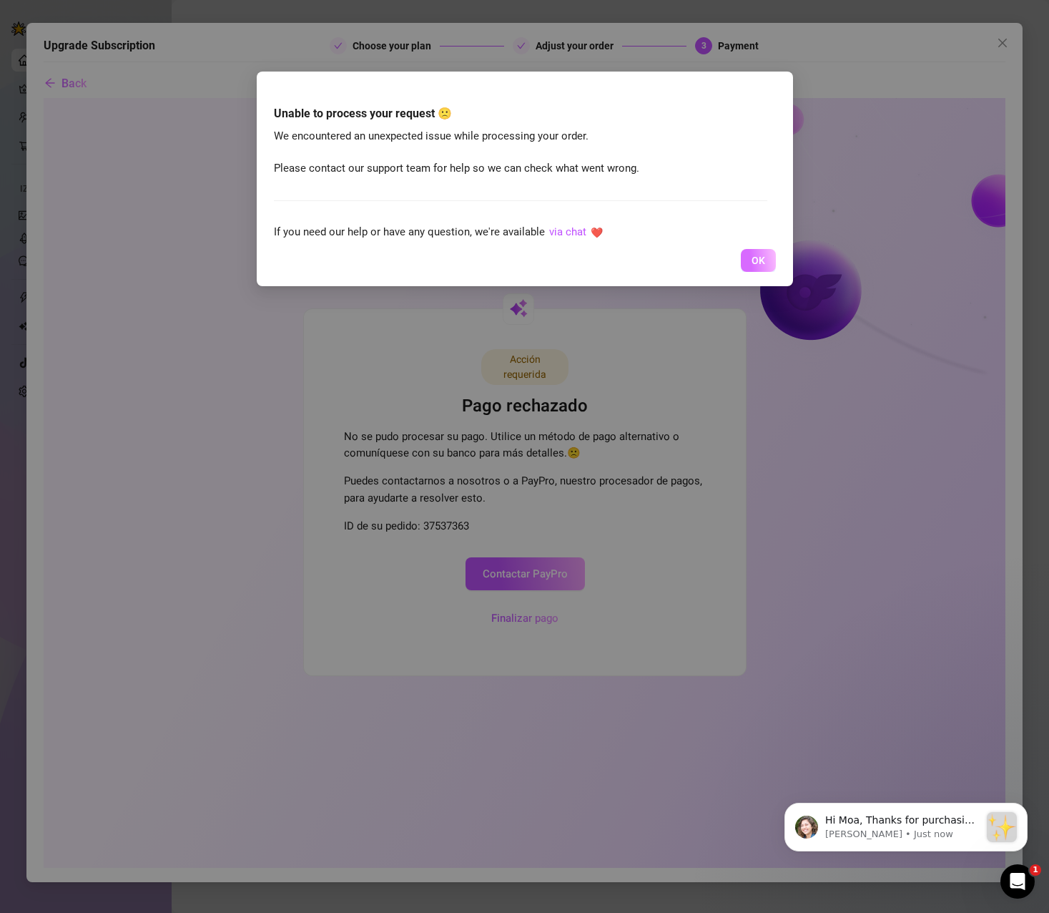
click at [758, 266] on span "OK" at bounding box center [759, 260] width 14 height 11
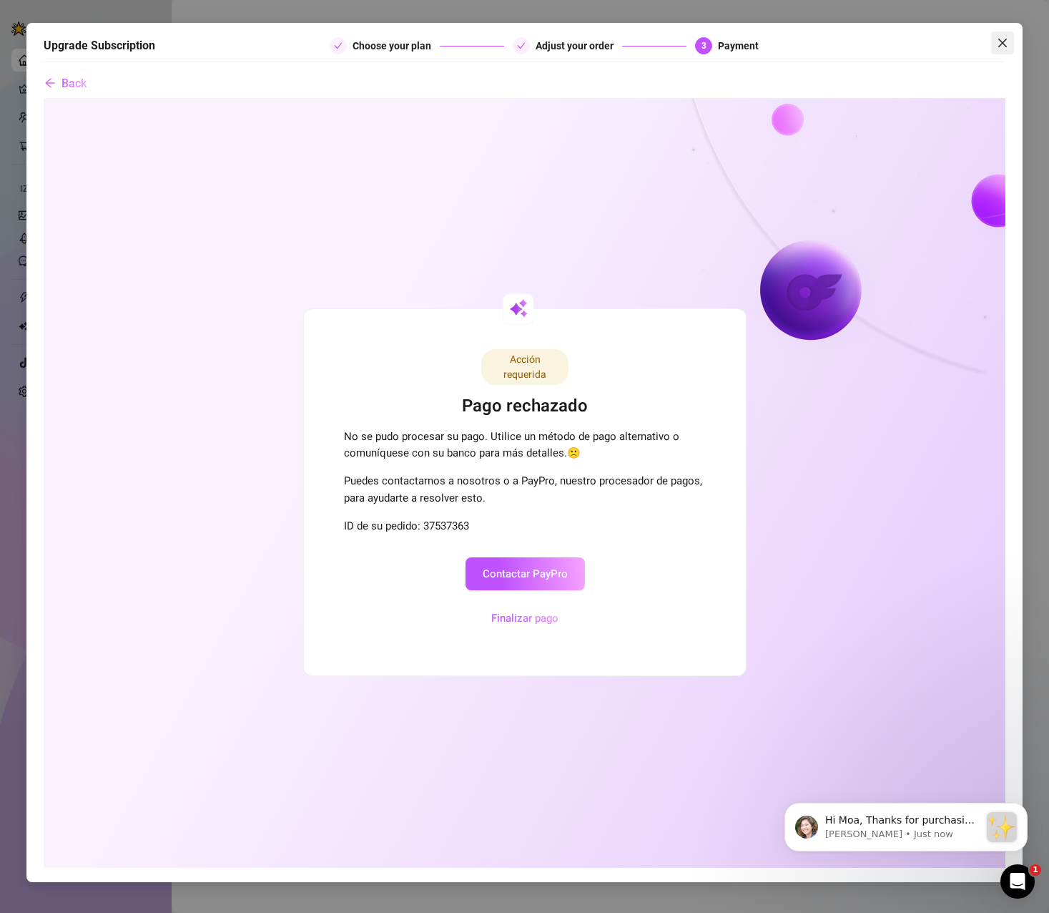
click at [1009, 44] on icon "close" at bounding box center [1002, 42] width 11 height 11
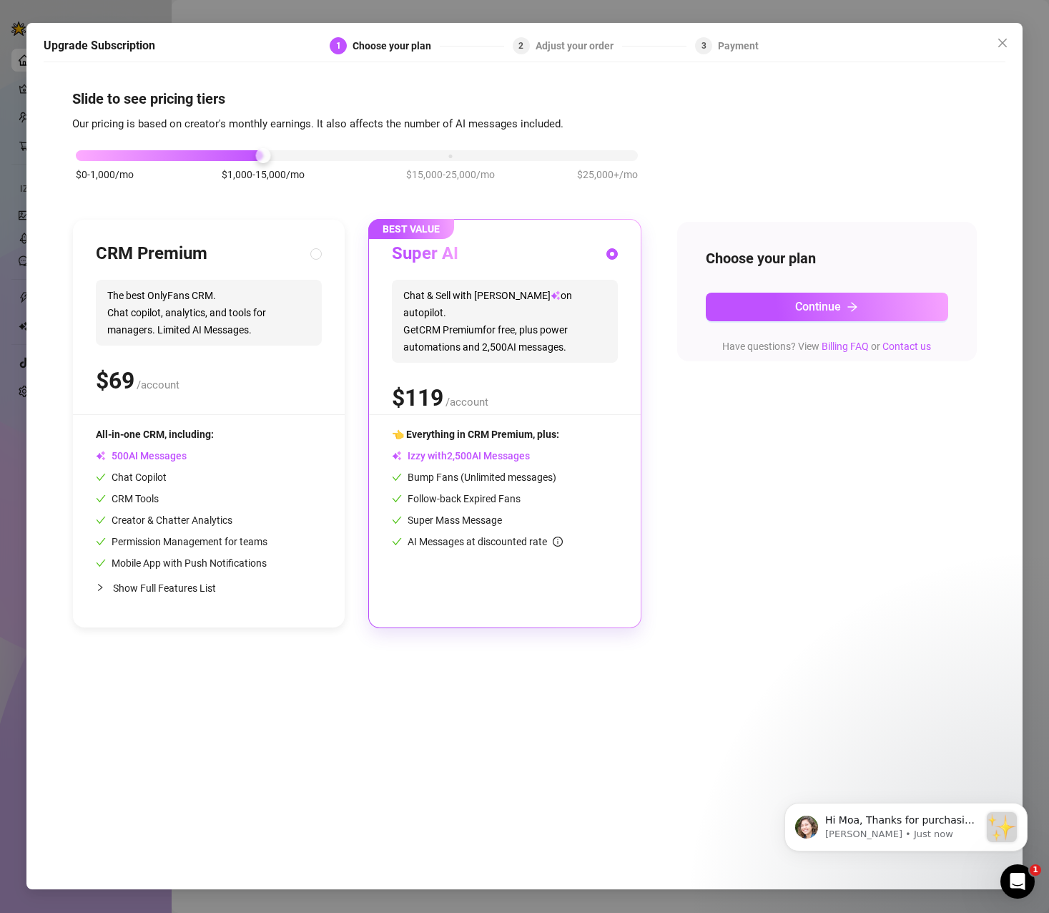
click at [272, 245] on div "CRM Premium" at bounding box center [209, 253] width 226 height 23
radio input "true"
radio input "false"
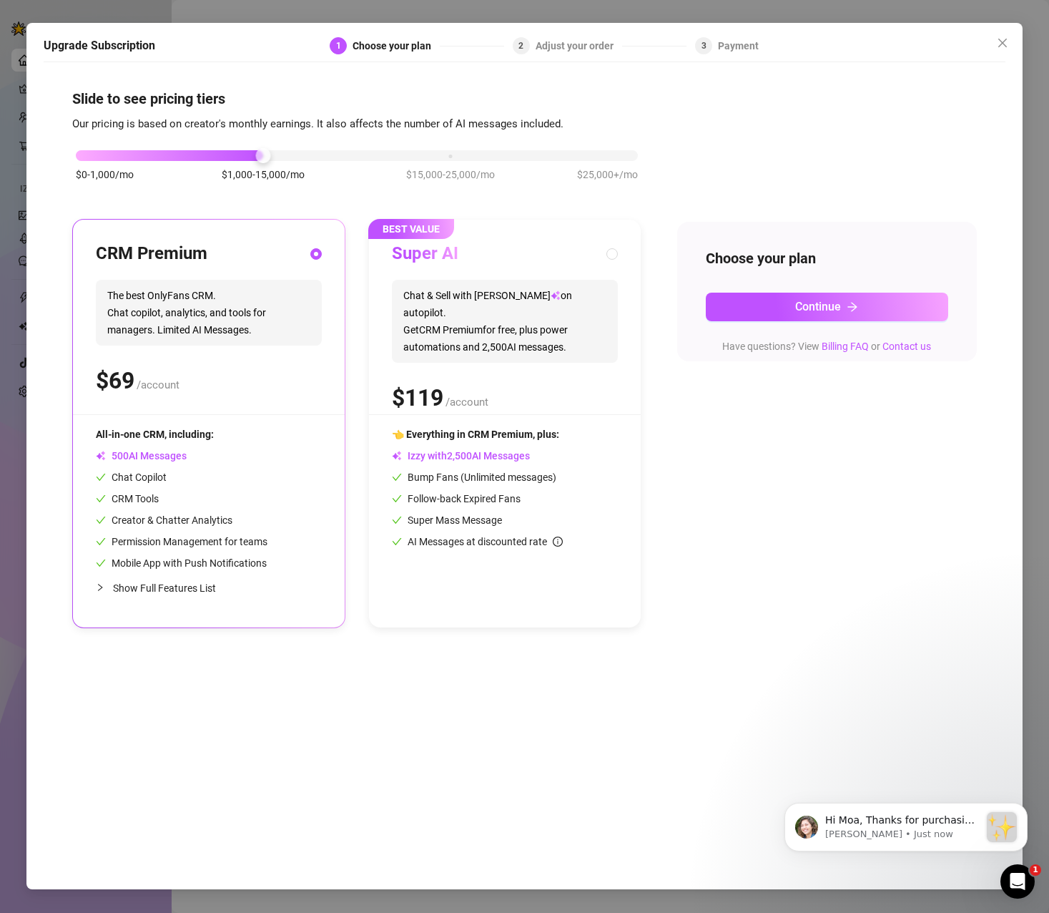
click at [200, 587] on span "Show Full Features List" at bounding box center [164, 587] width 103 height 11
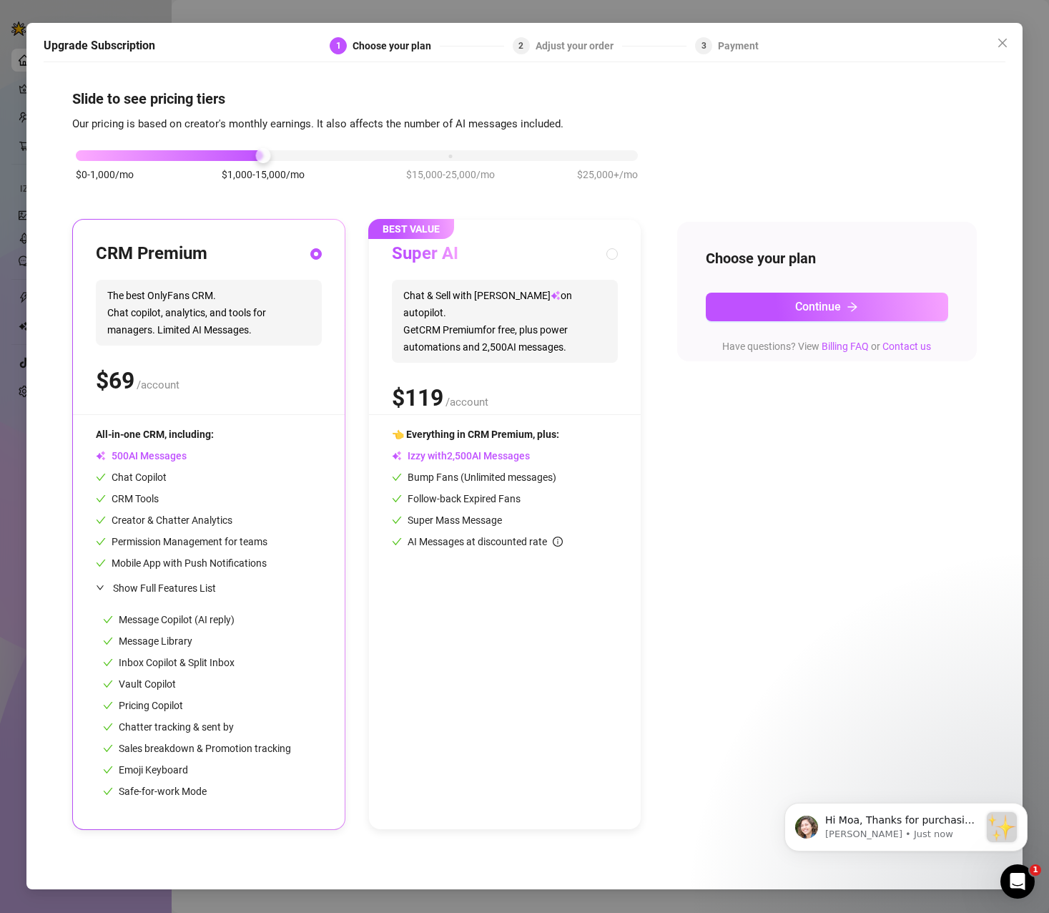
click at [582, 474] on div "Bump Fans (Unlimited messages)" at bounding box center [505, 477] width 226 height 16
radio input "false"
radio input "true"
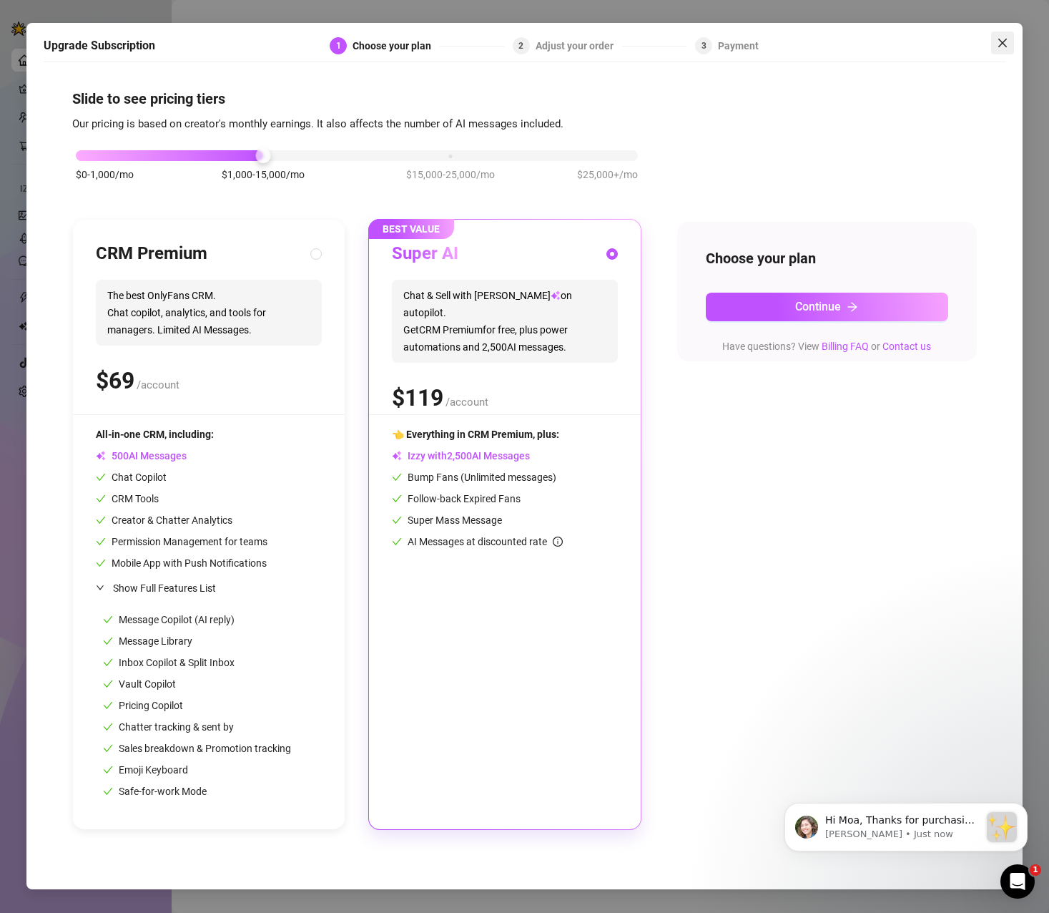
click at [1005, 45] on icon "close" at bounding box center [1003, 43] width 9 height 9
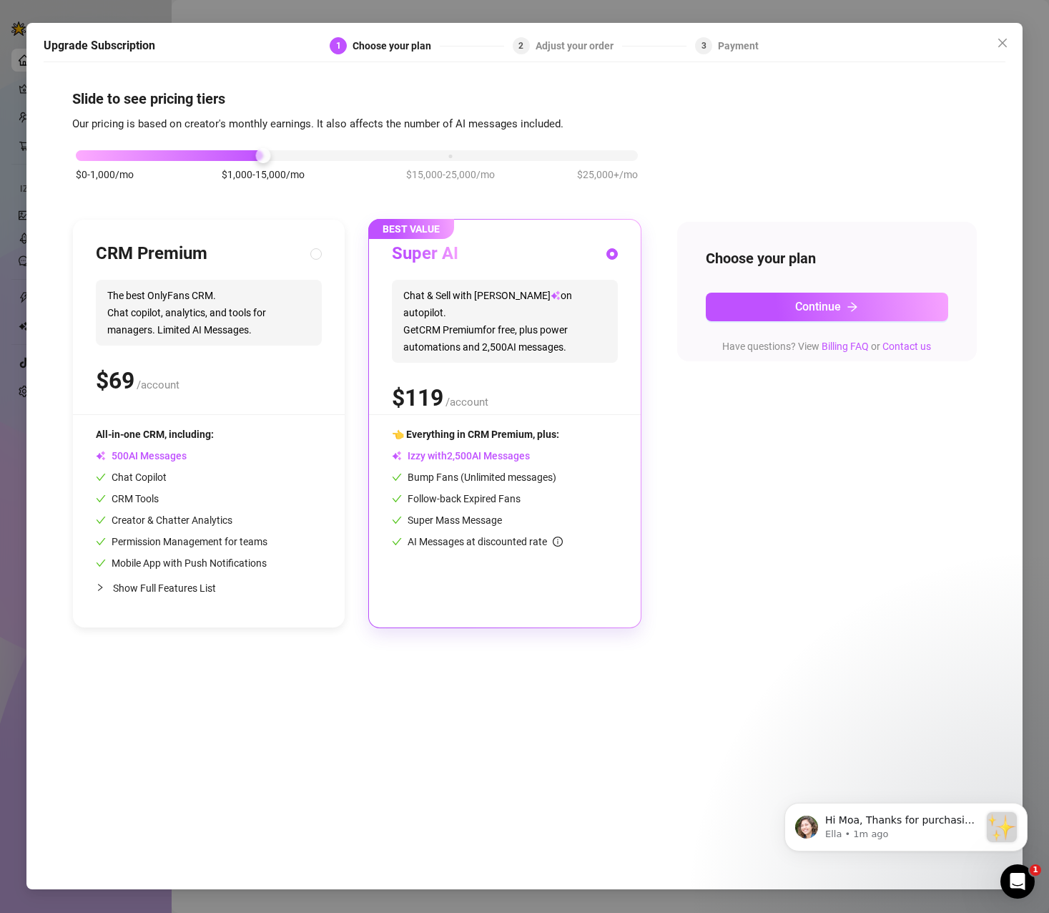
click at [460, 348] on div "Super AI Chat & Sell with Izzy on autopilot. Get CRM Premium for free, plus pow…" at bounding box center [505, 328] width 226 height 172
click at [742, 303] on button "Continue" at bounding box center [827, 307] width 243 height 29
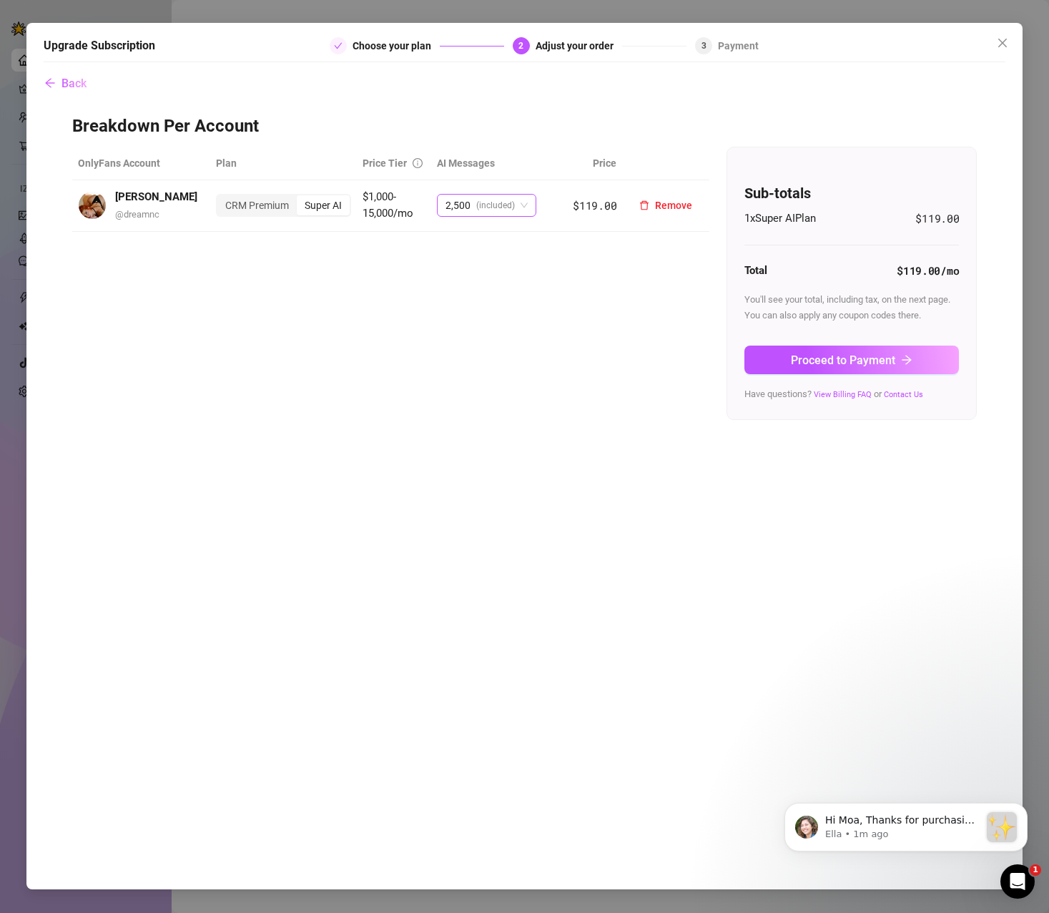
click at [486, 204] on span "(included)" at bounding box center [495, 205] width 39 height 21
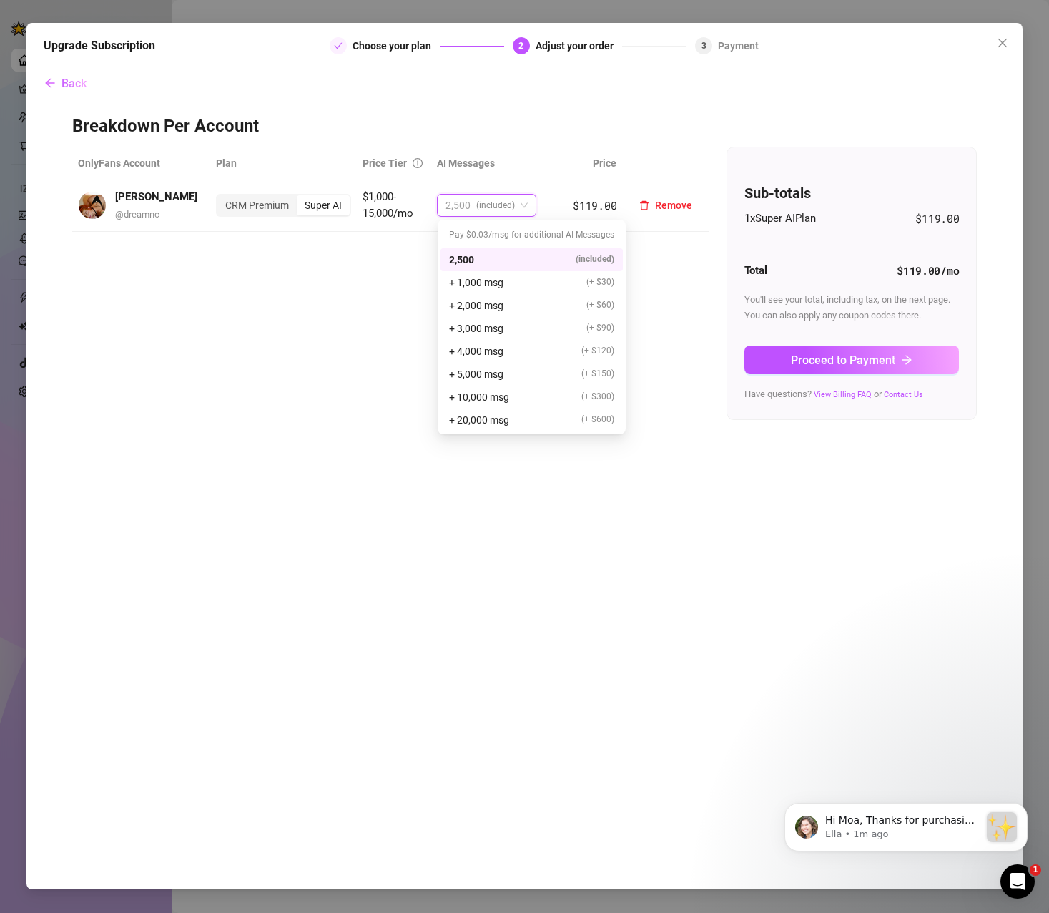
click at [486, 204] on span "(included)" at bounding box center [495, 205] width 39 height 21
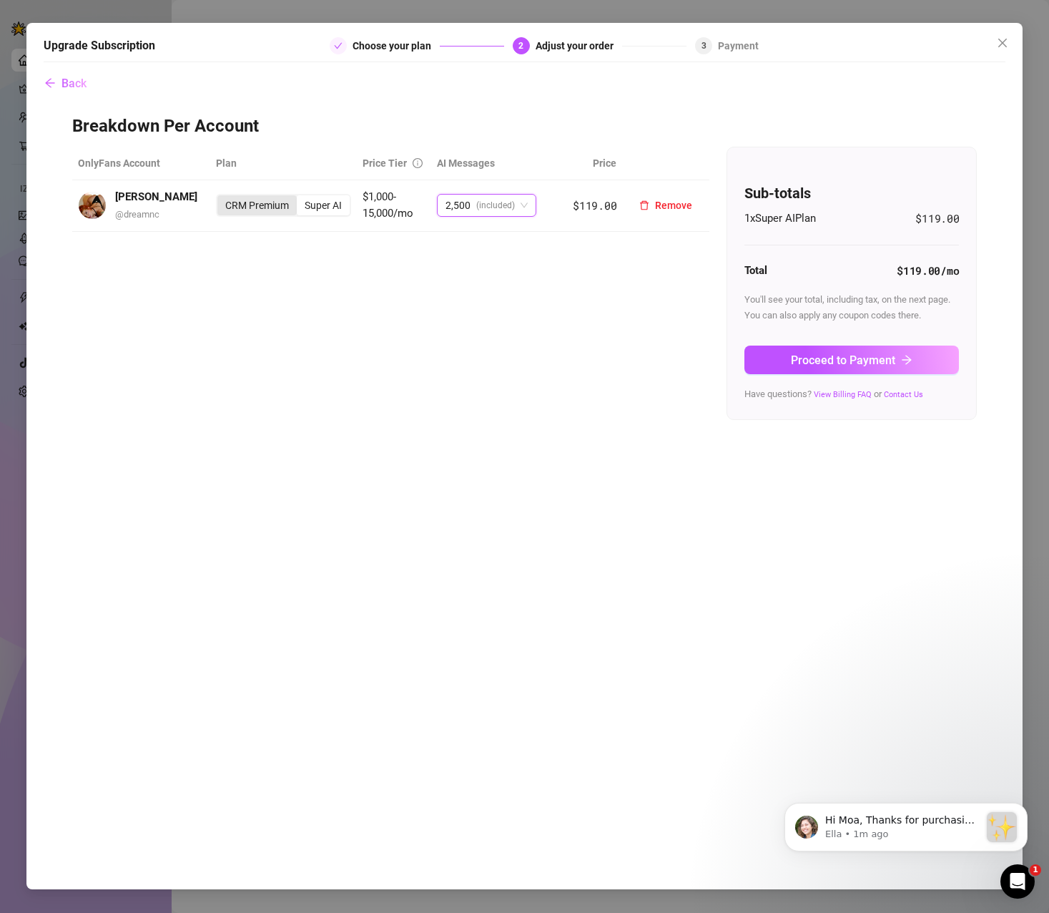
click at [270, 205] on div "CRM Premium" at bounding box center [256, 205] width 79 height 20
click at [221, 197] on input "CRM Premium" at bounding box center [221, 197] width 0 height 0
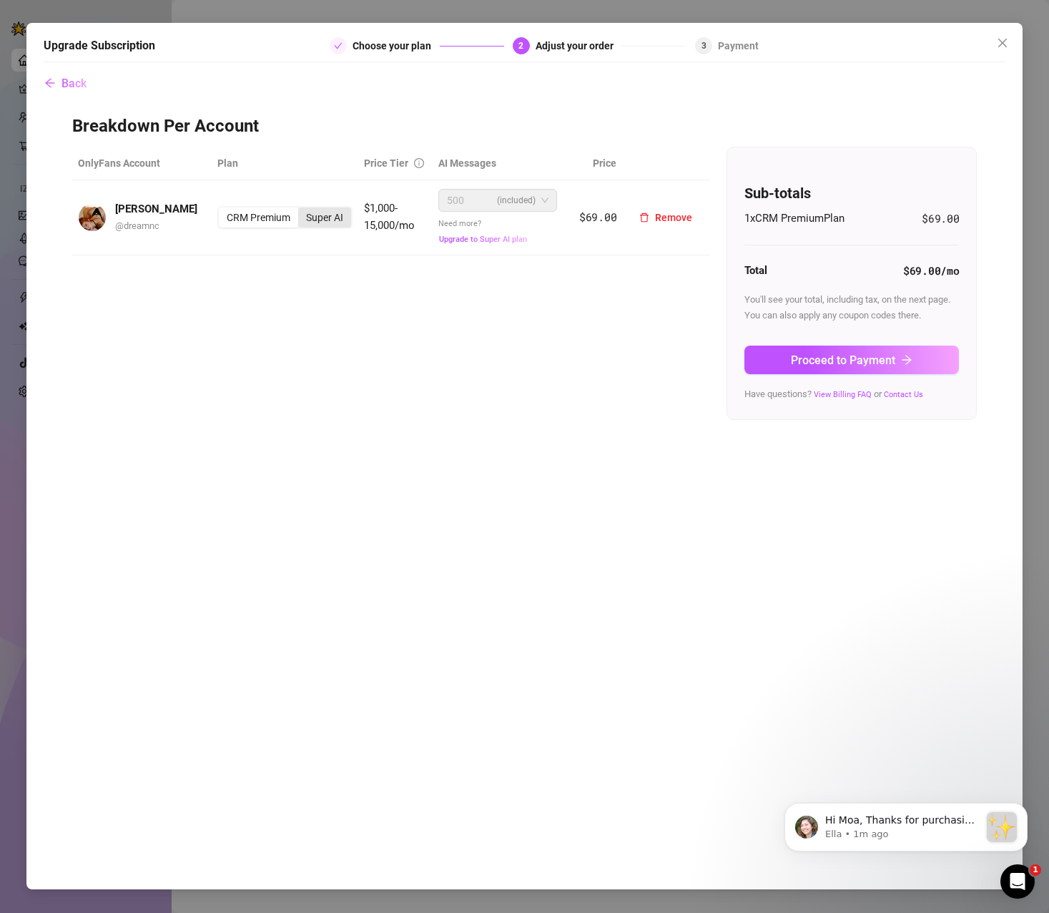
click at [334, 217] on div "Super AI" at bounding box center [324, 217] width 53 height 20
click at [302, 210] on input "Super AI" at bounding box center [302, 210] width 0 height 0
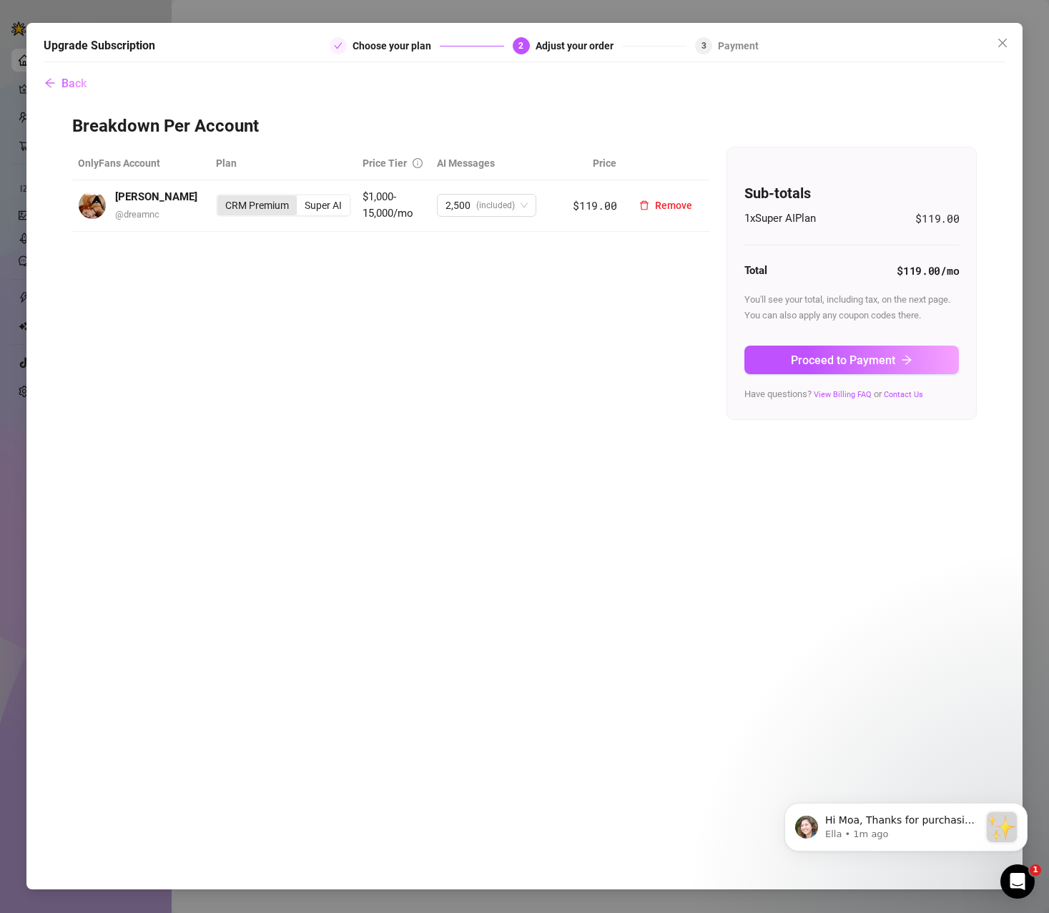
click at [276, 205] on div "CRM Premium" at bounding box center [256, 205] width 79 height 20
click at [221, 197] on input "CRM Premium" at bounding box center [221, 197] width 0 height 0
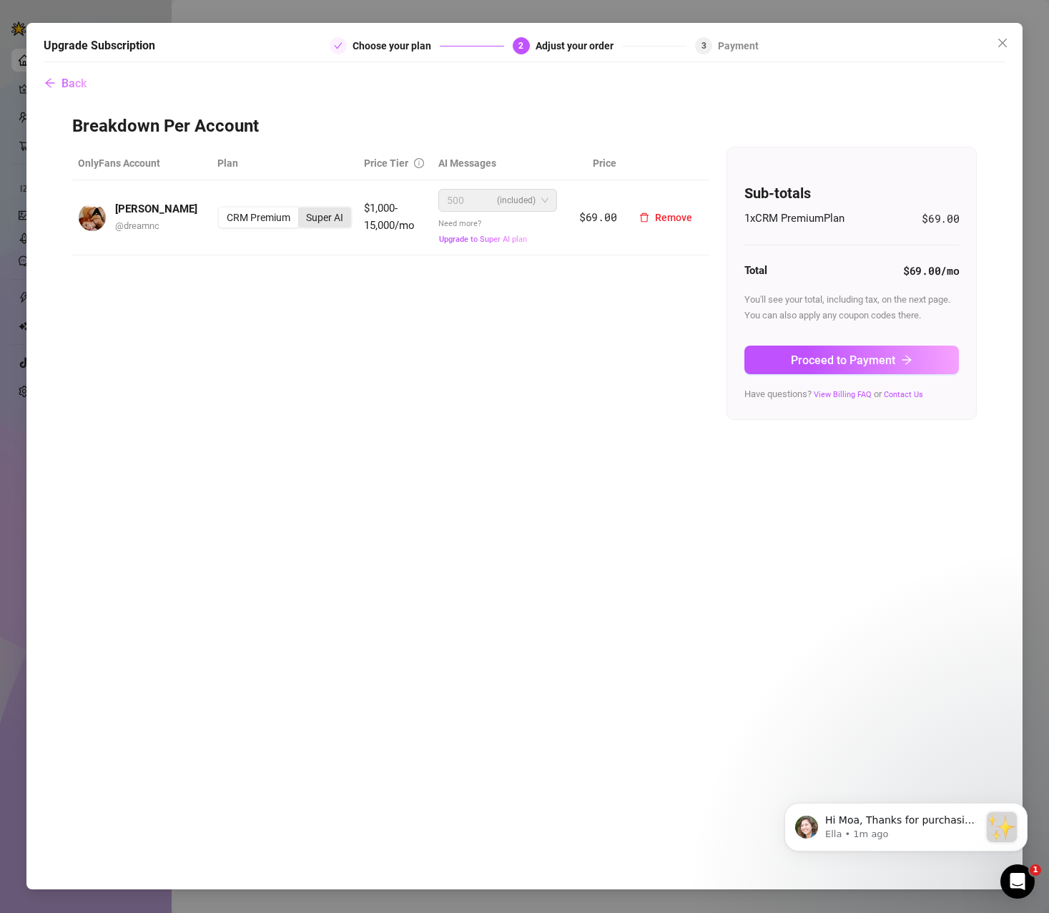
click at [330, 217] on div "Super AI" at bounding box center [324, 217] width 53 height 20
click at [302, 210] on input "Super AI" at bounding box center [302, 210] width 0 height 0
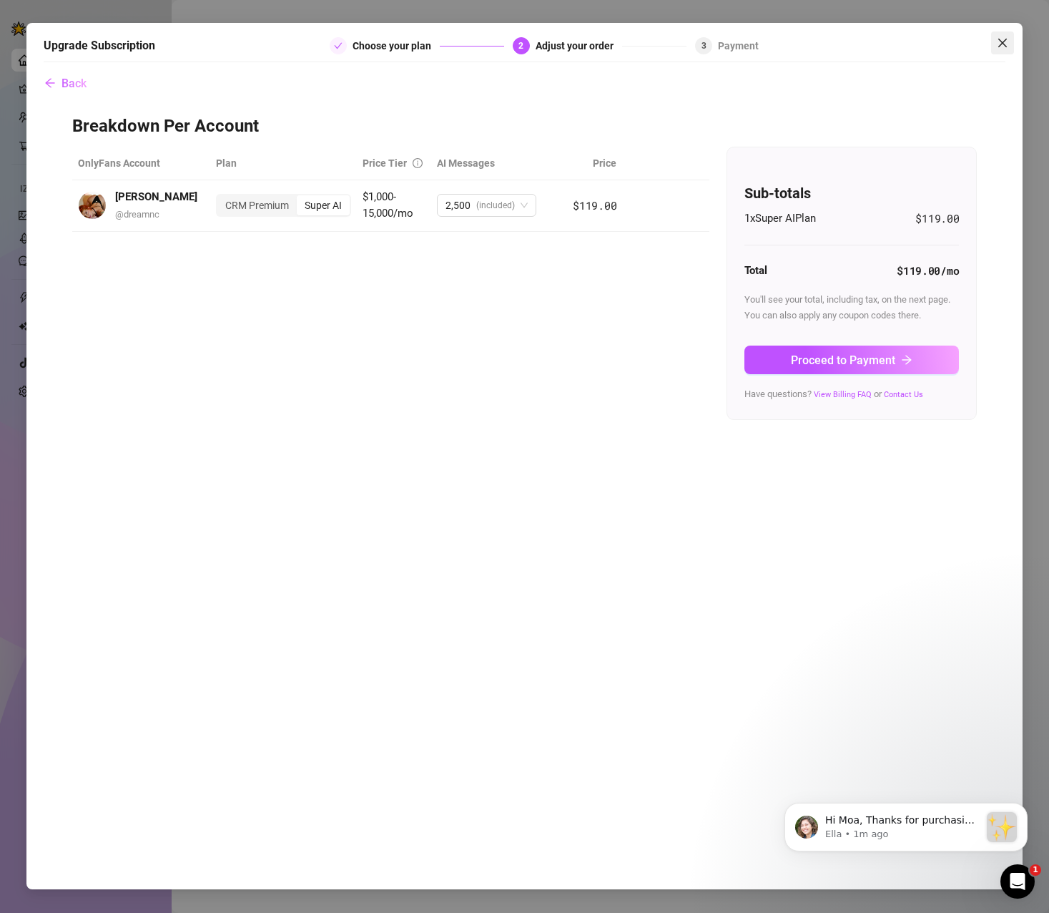
click at [1003, 41] on icon "close" at bounding box center [1002, 42] width 11 height 11
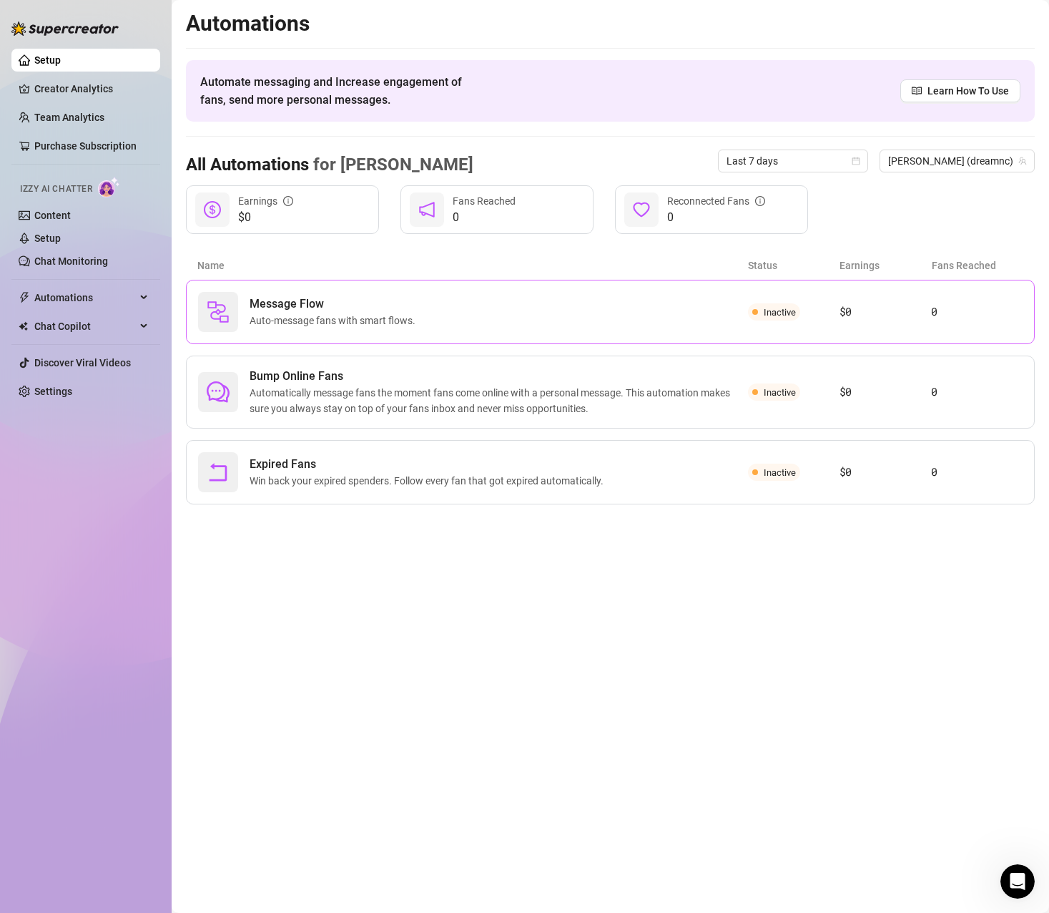
click at [340, 293] on div "Message Flow Auto-message fans with smart flows." at bounding box center [473, 312] width 550 height 40
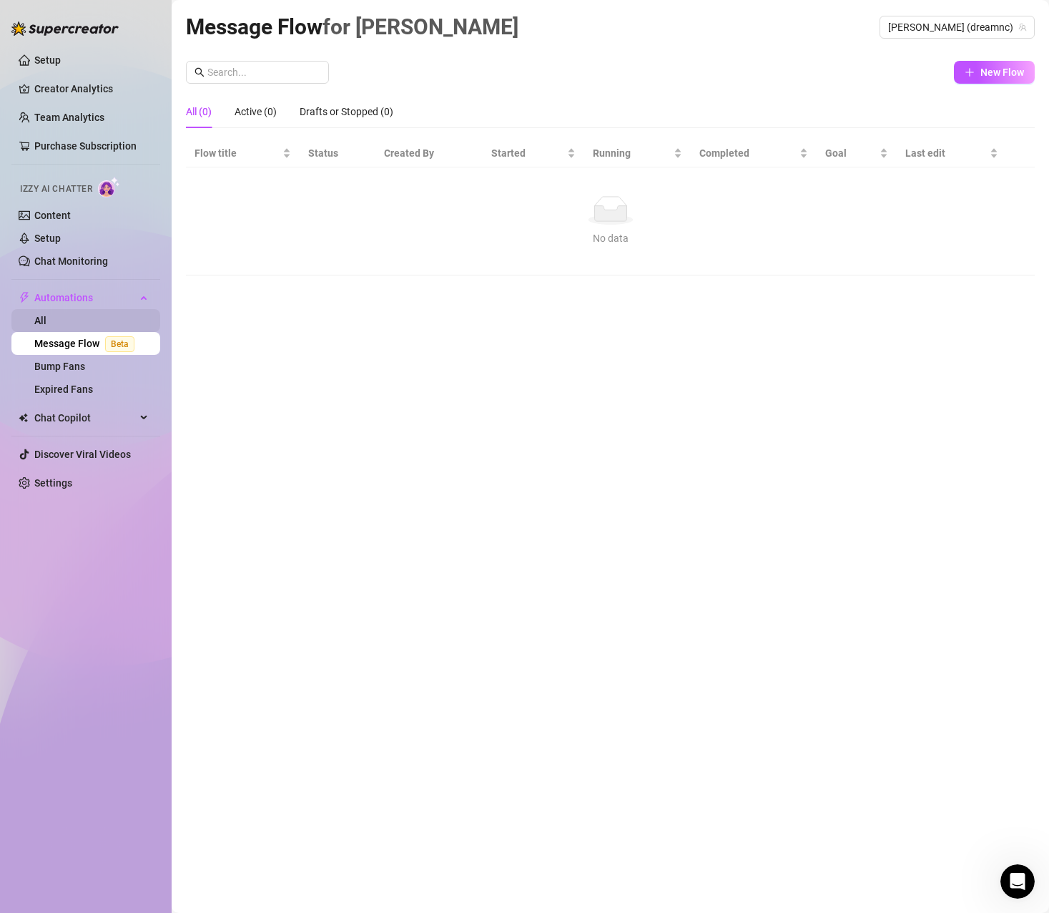
click at [46, 318] on link "All" at bounding box center [40, 320] width 12 height 11
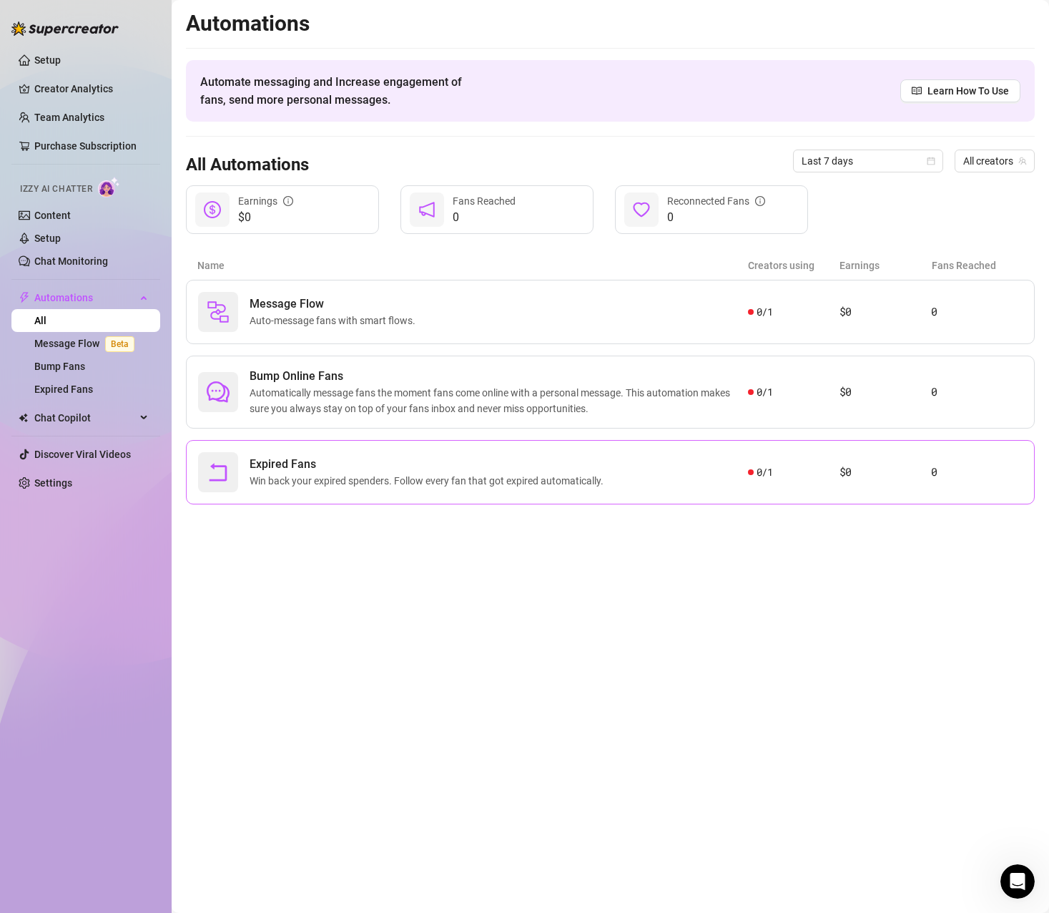
click at [323, 481] on span "Win back your expired spenders. Follow every fan that got expired automatically." at bounding box center [430, 481] width 360 height 16
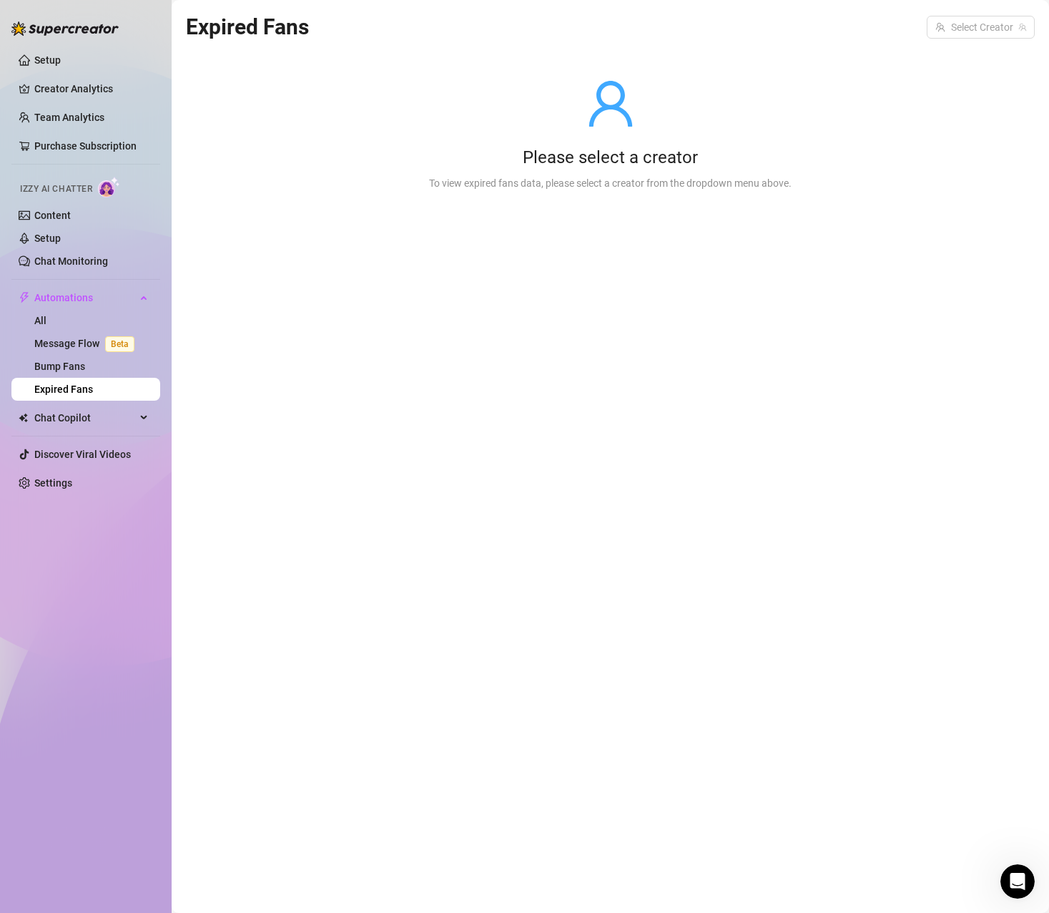
click at [456, 189] on div "To view expired fans data, please select a creator from the dropdown menu above." at bounding box center [610, 183] width 363 height 16
click at [571, 187] on div "To view expired fans data, please select a creator from the dropdown menu above." at bounding box center [610, 183] width 363 height 16
click at [986, 28] on input "search" at bounding box center [975, 26] width 78 height 21
click at [968, 54] on div "Monica ( dreamnc )" at bounding box center [948, 56] width 152 height 17
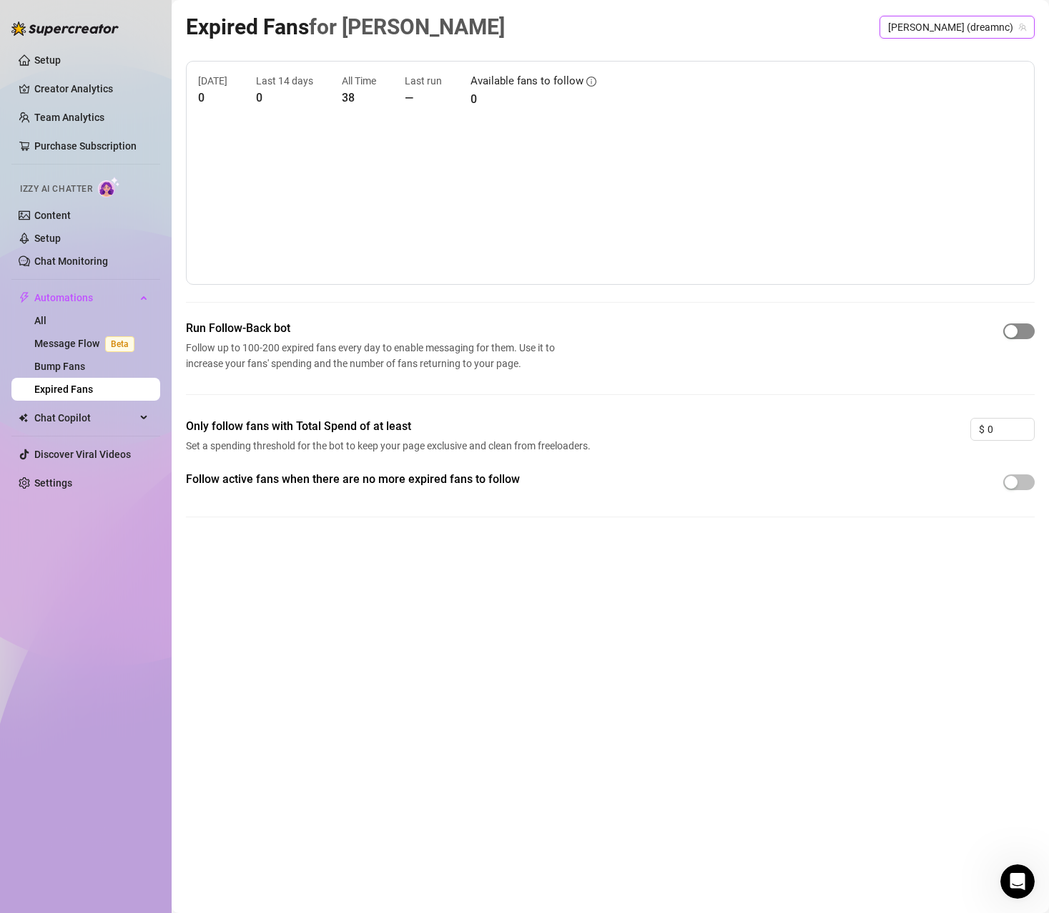
click at [1009, 335] on div "button" at bounding box center [1011, 331] width 13 height 13
drag, startPoint x: 999, startPoint y: 429, endPoint x: 986, endPoint y: 429, distance: 12.2
click at [986, 429] on div "$ 0" at bounding box center [1003, 429] width 64 height 23
type input "10"
click at [870, 427] on div "Only follow fans with Total Spend of at least Set a spending threshold for the …" at bounding box center [610, 444] width 849 height 53
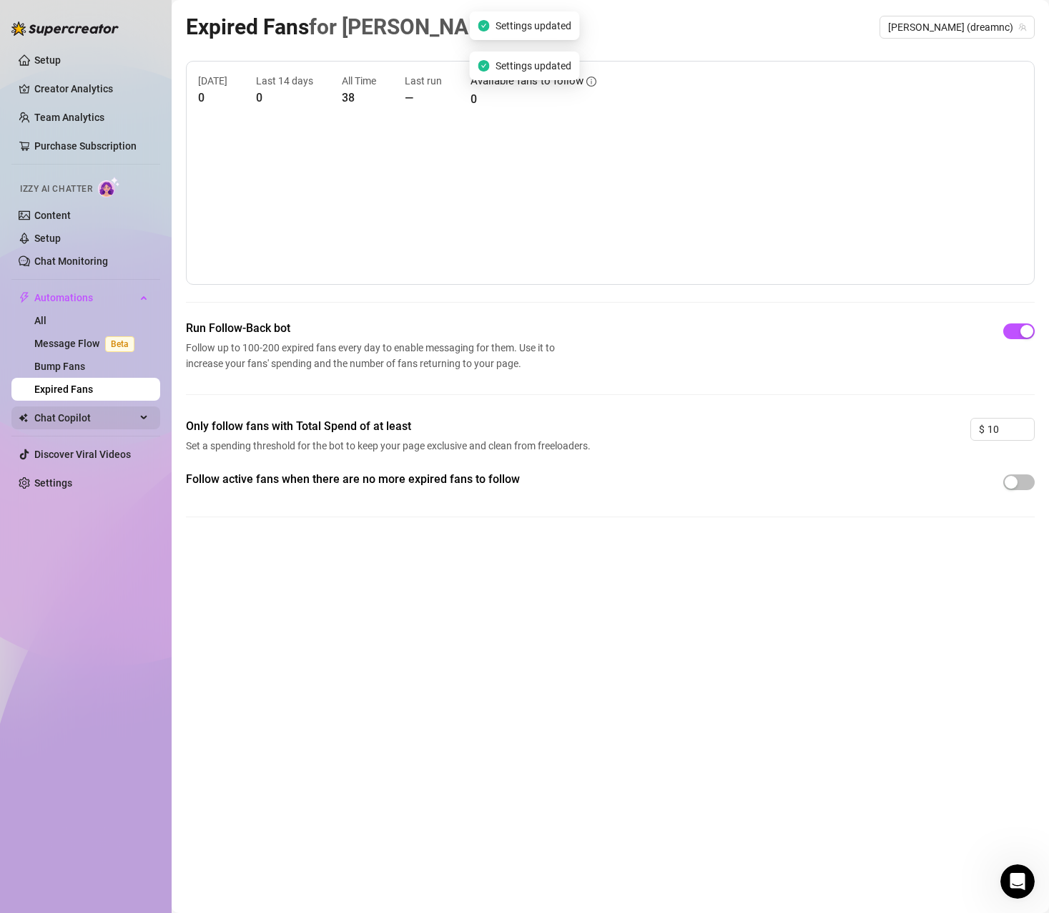
click at [90, 413] on span "Chat Copilot" at bounding box center [85, 417] width 102 height 23
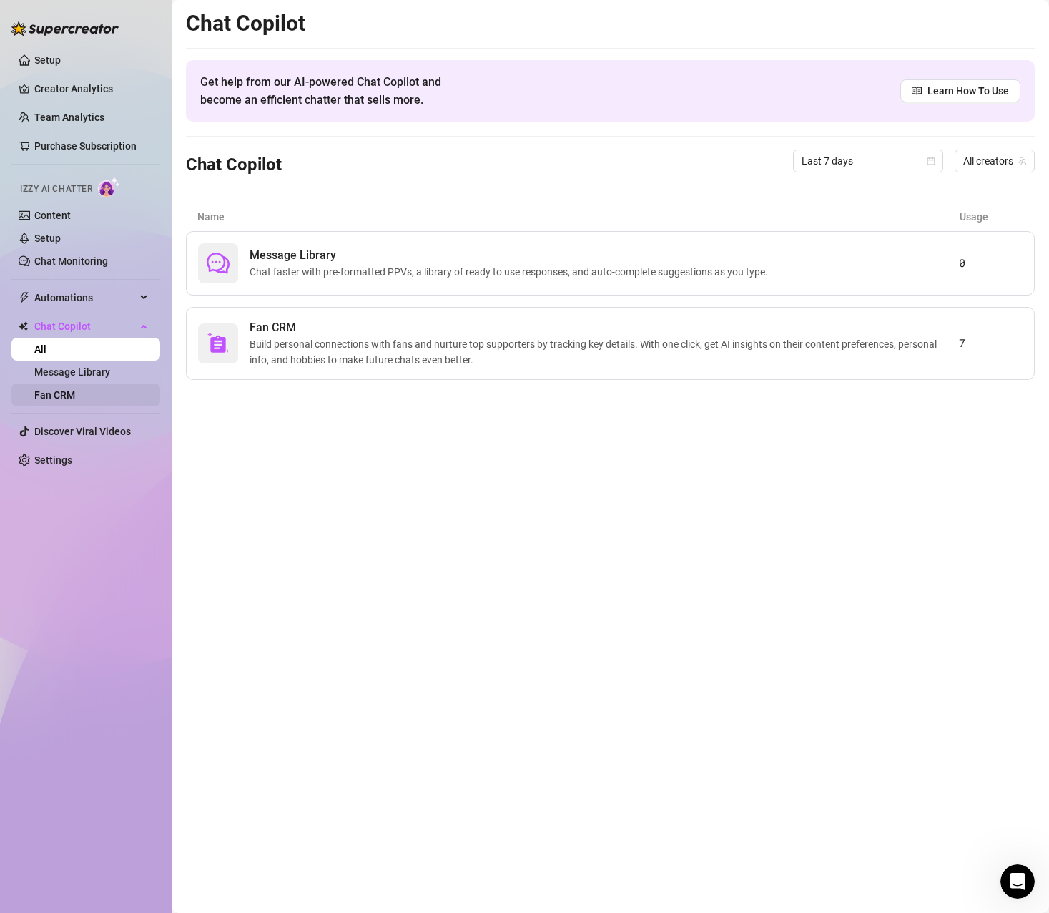
click at [64, 395] on link "Fan CRM" at bounding box center [54, 394] width 41 height 11
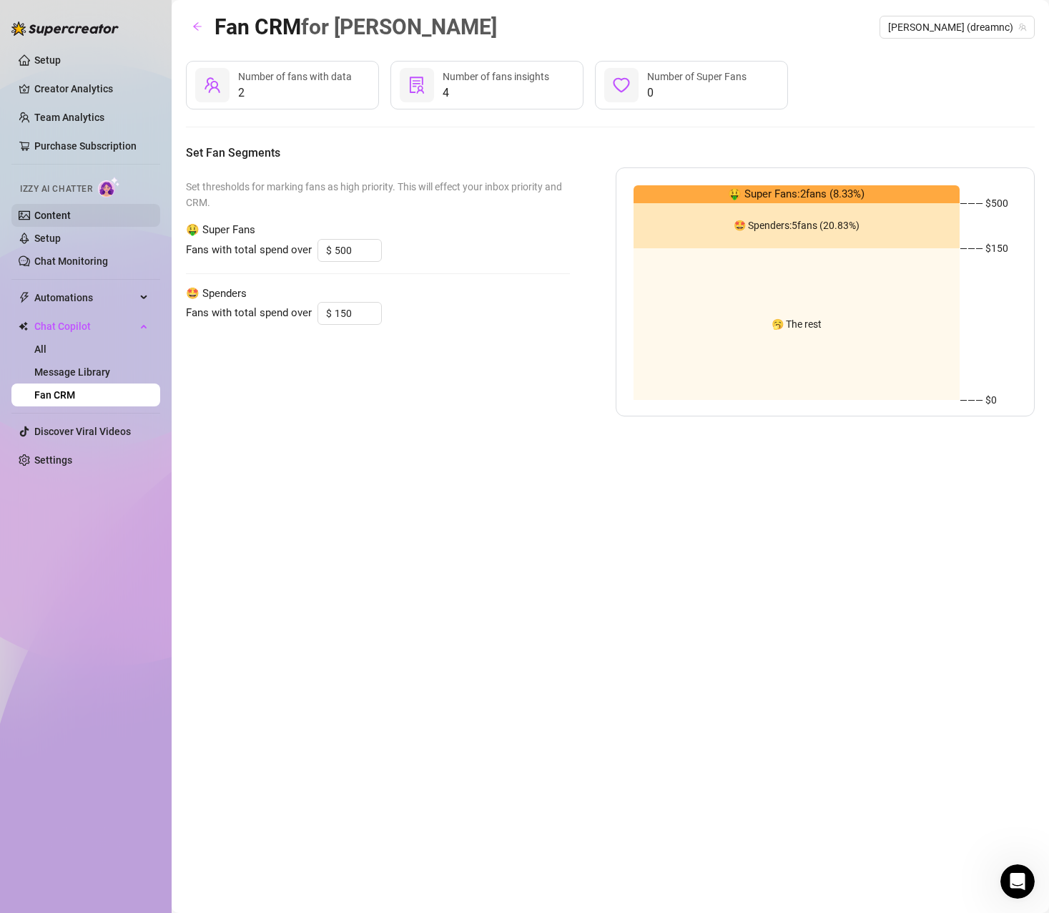
click at [34, 210] on link "Content" at bounding box center [52, 215] width 36 height 11
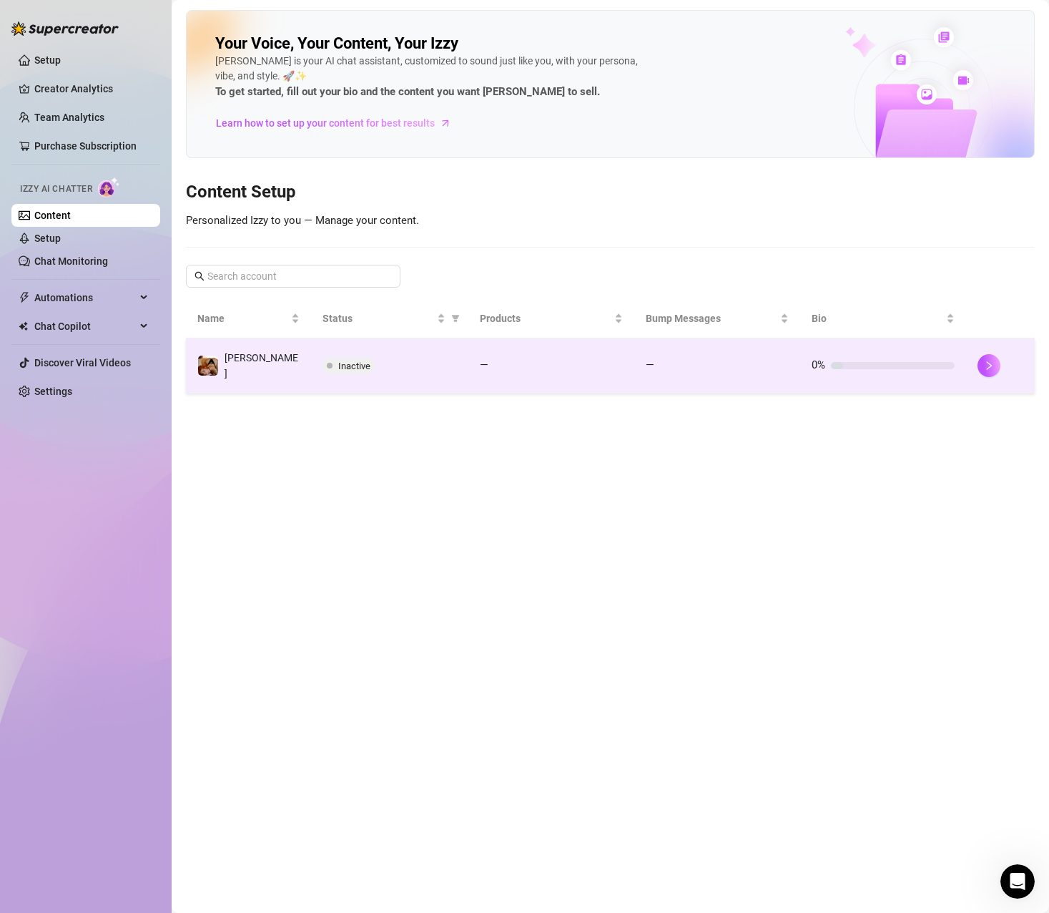
click at [293, 354] on td "[PERSON_NAME]" at bounding box center [248, 365] width 125 height 55
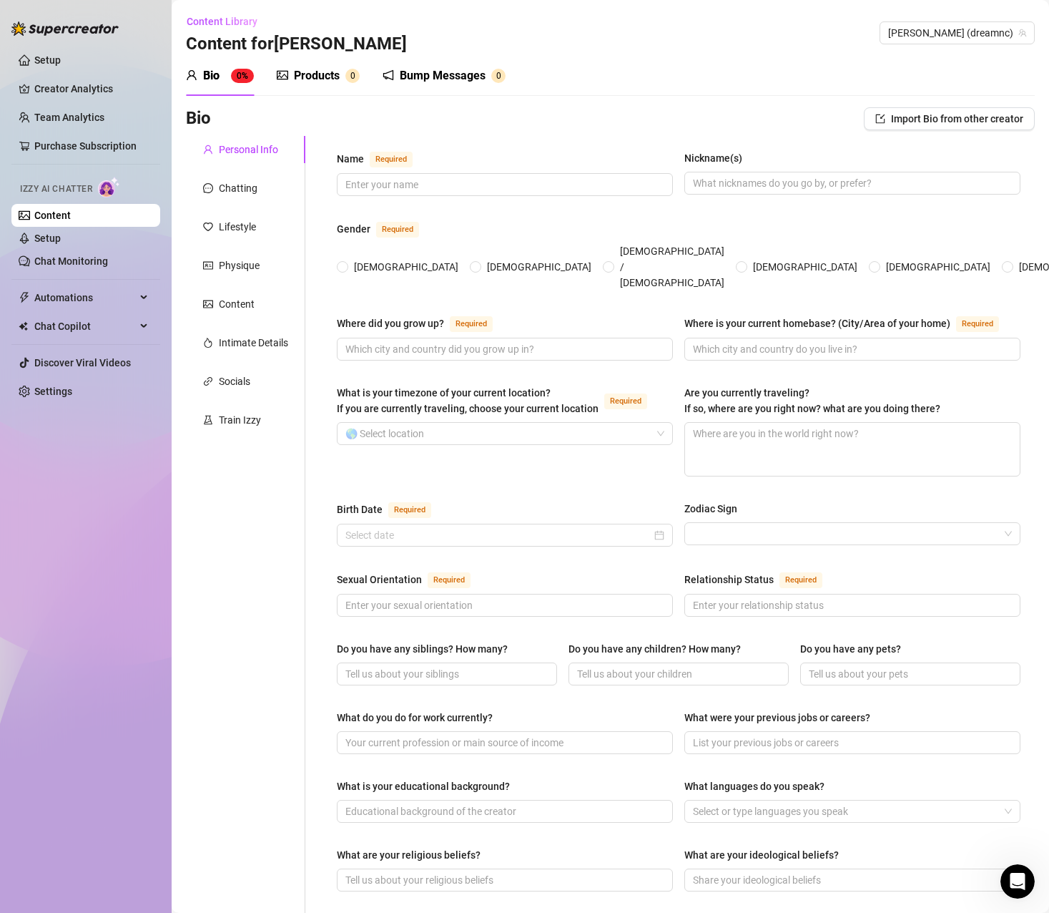
click at [308, 75] on div "Products" at bounding box center [317, 75] width 46 height 17
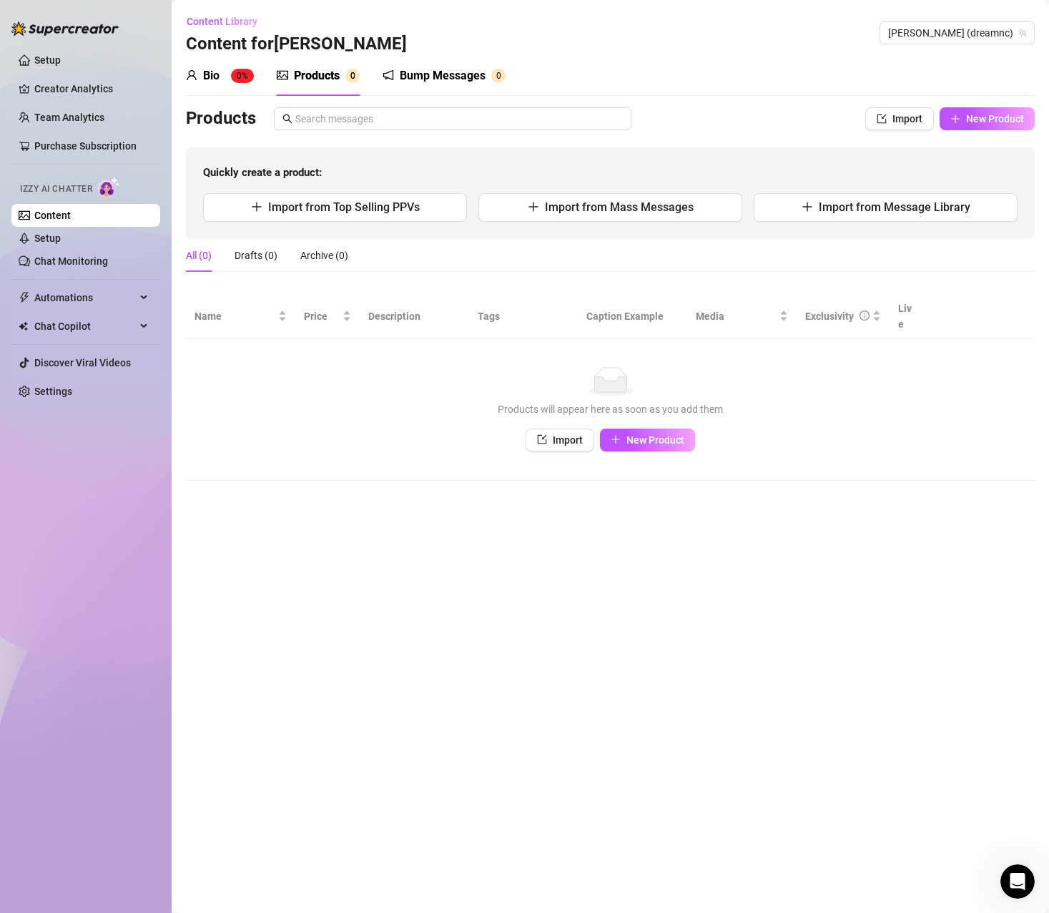
click at [423, 81] on div "Bump Messages" at bounding box center [443, 75] width 86 height 17
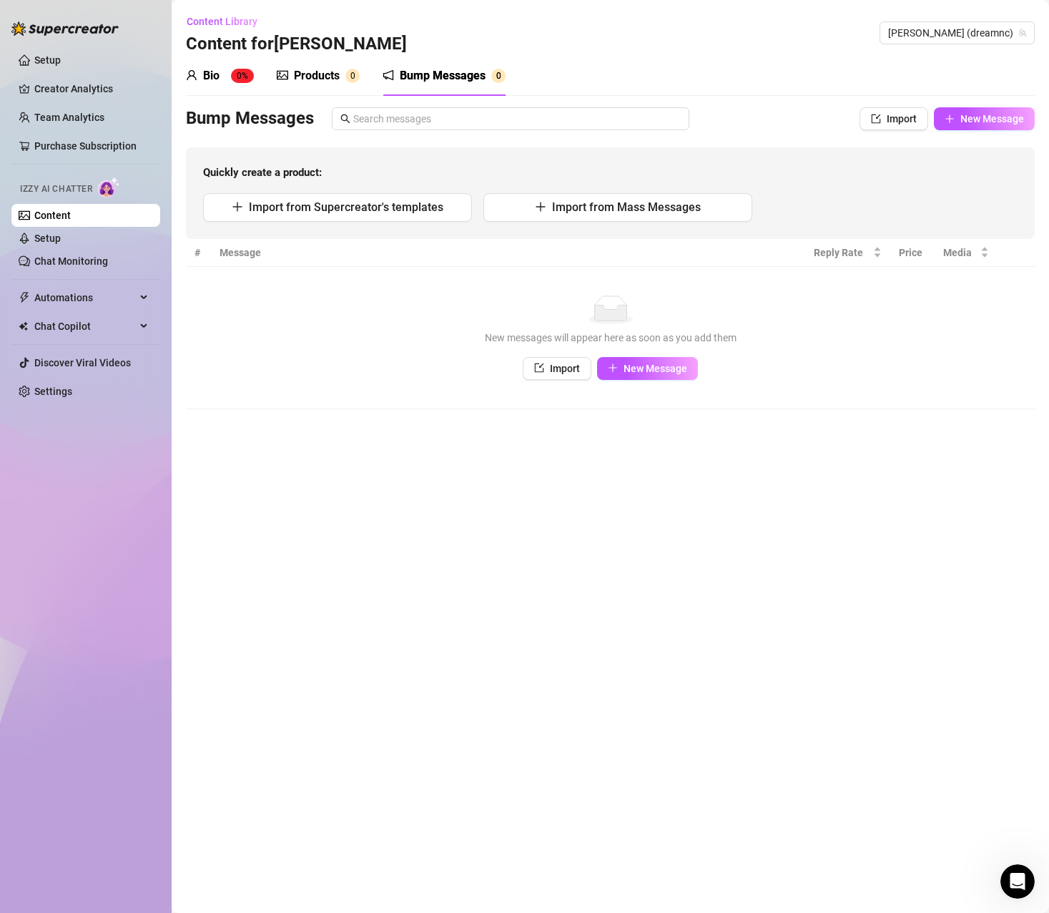
click at [212, 83] on div "Bio" at bounding box center [211, 75] width 16 height 17
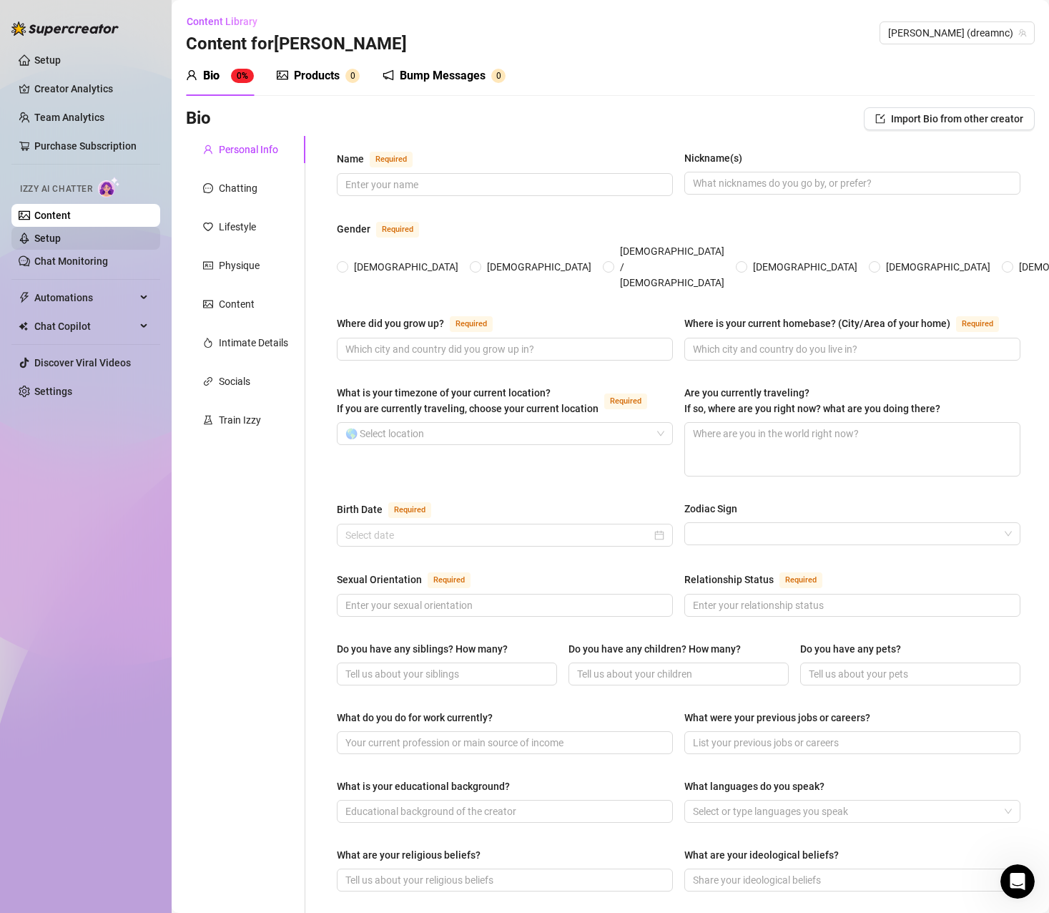
click at [61, 232] on link "Setup" at bounding box center [47, 237] width 26 height 11
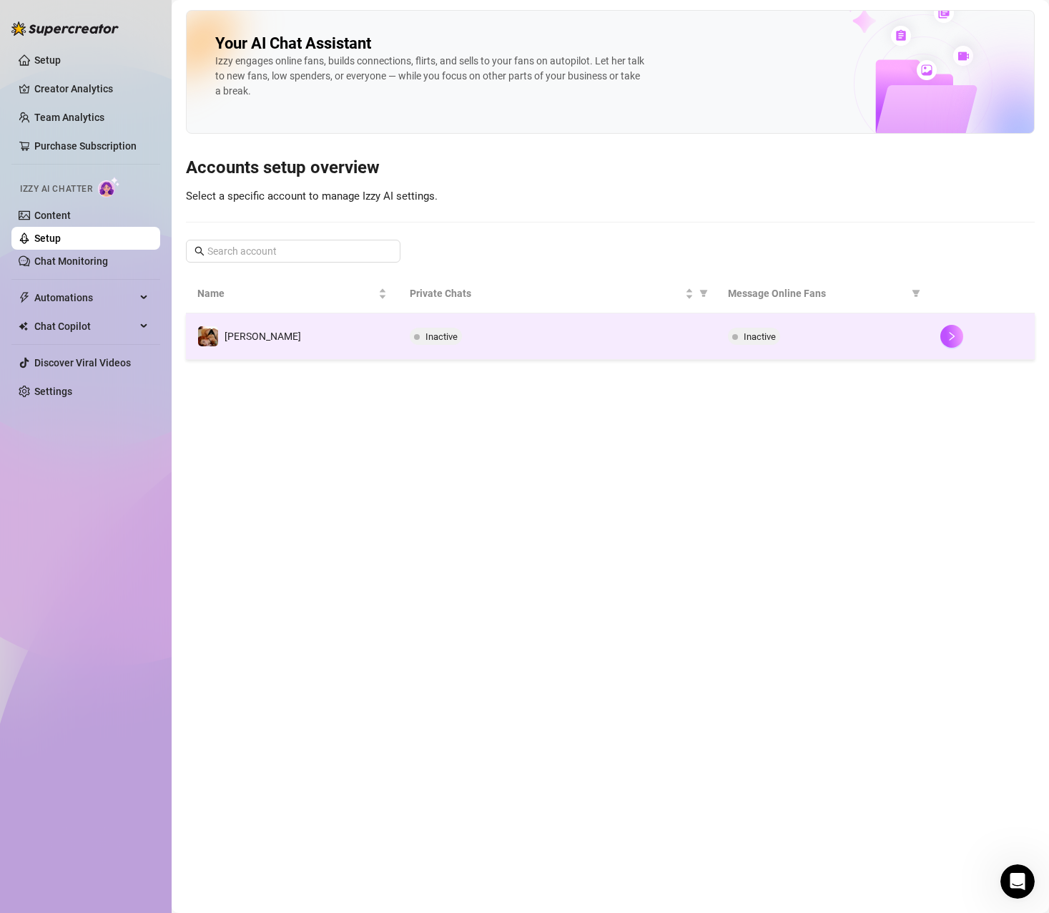
click at [287, 338] on td "[PERSON_NAME]" at bounding box center [292, 336] width 212 height 46
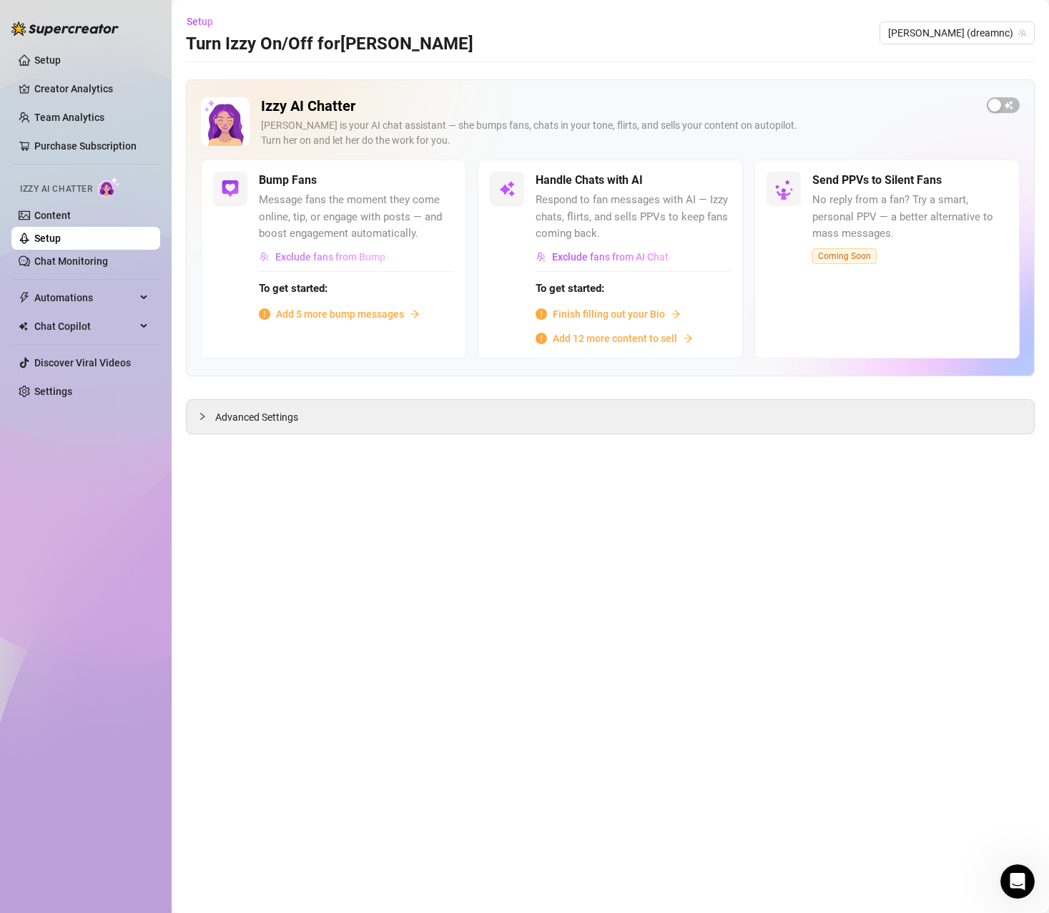
click at [355, 258] on span "Exclude fans from Bump" at bounding box center [330, 256] width 110 height 11
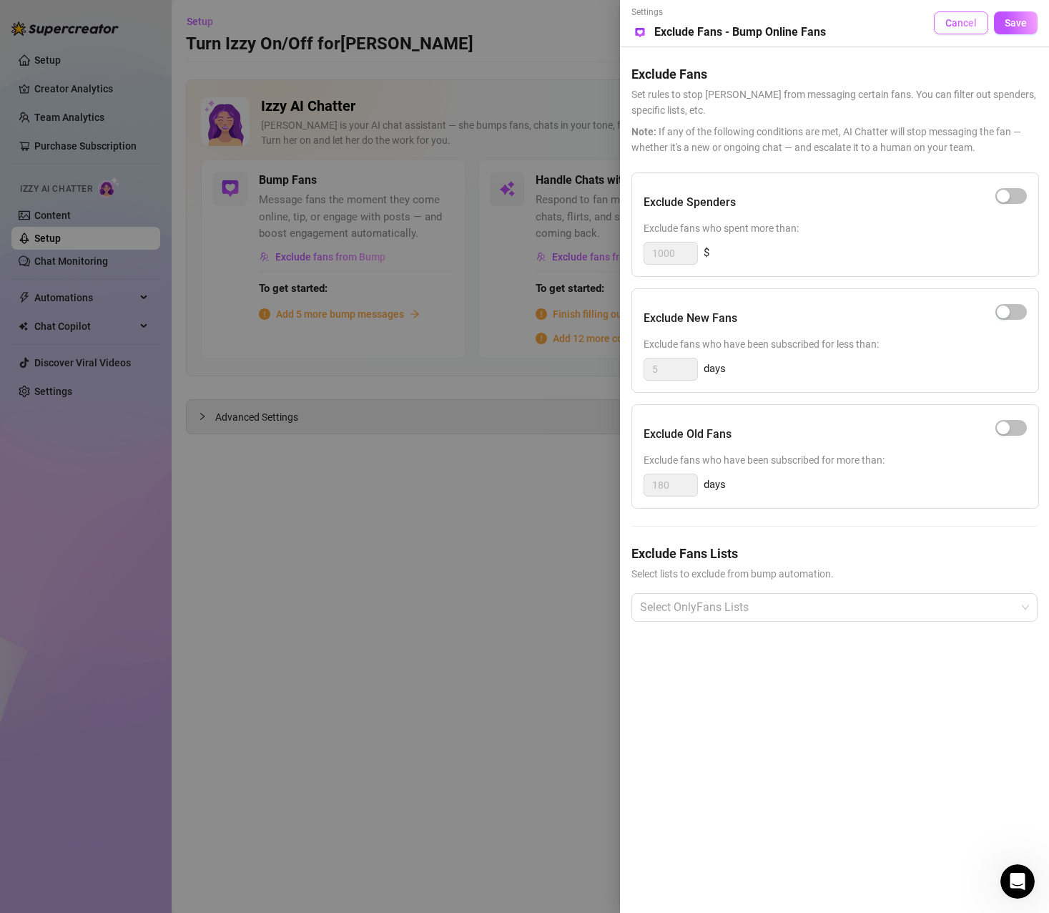
click at [971, 23] on span "Cancel" at bounding box center [961, 22] width 31 height 11
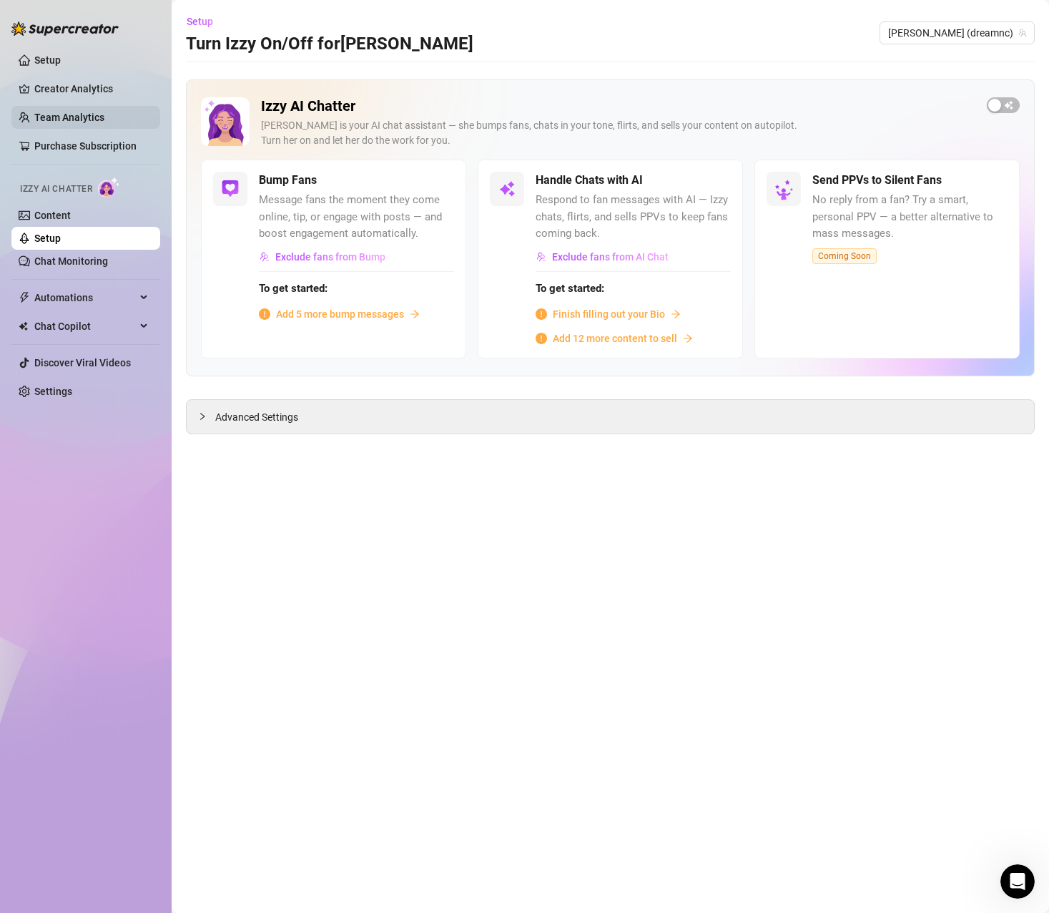
click at [73, 117] on link "Team Analytics" at bounding box center [69, 117] width 70 height 11
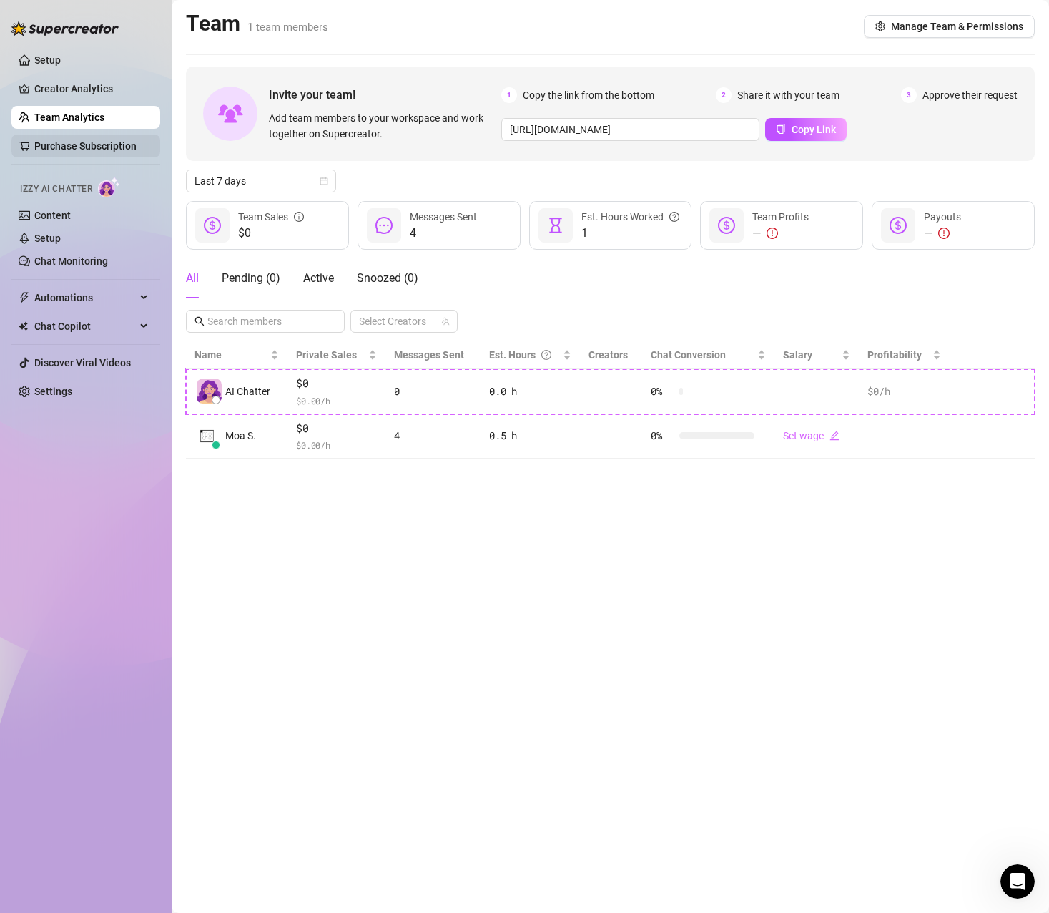
click at [113, 144] on link "Purchase Subscription" at bounding box center [85, 145] width 102 height 11
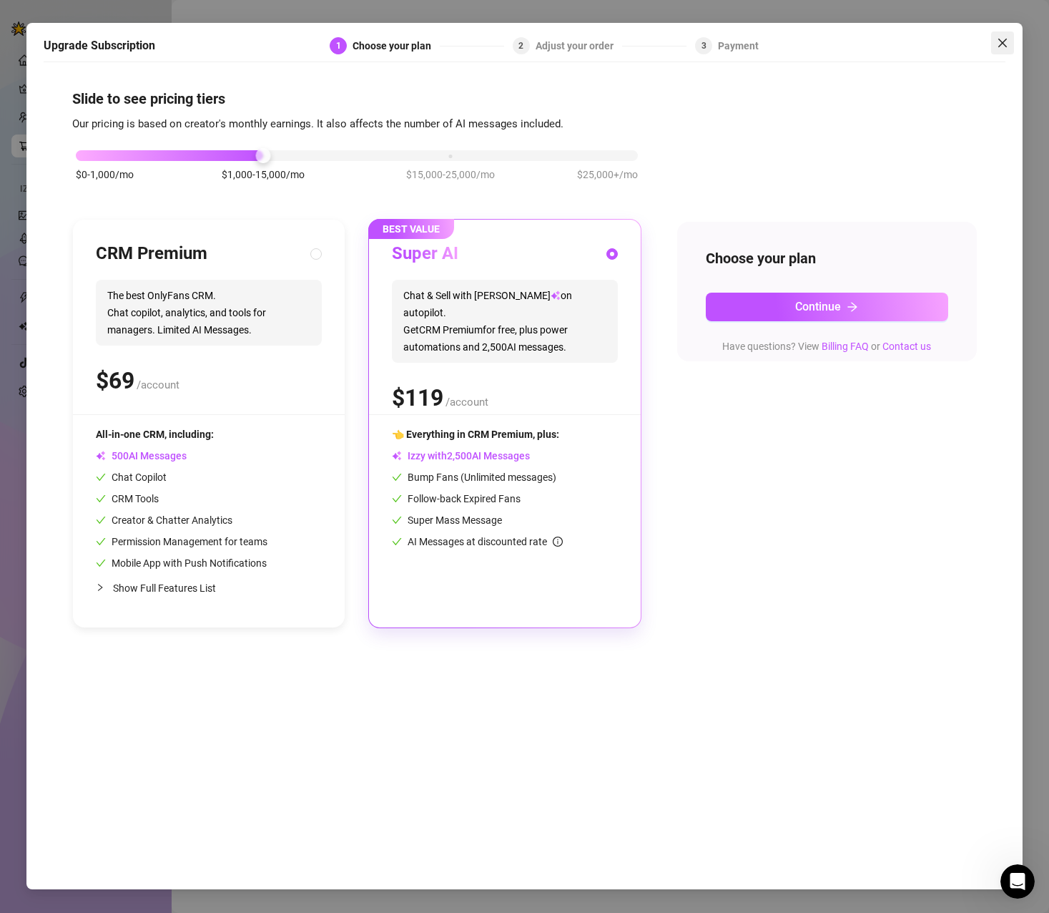
click at [1009, 46] on icon "close" at bounding box center [1002, 42] width 11 height 11
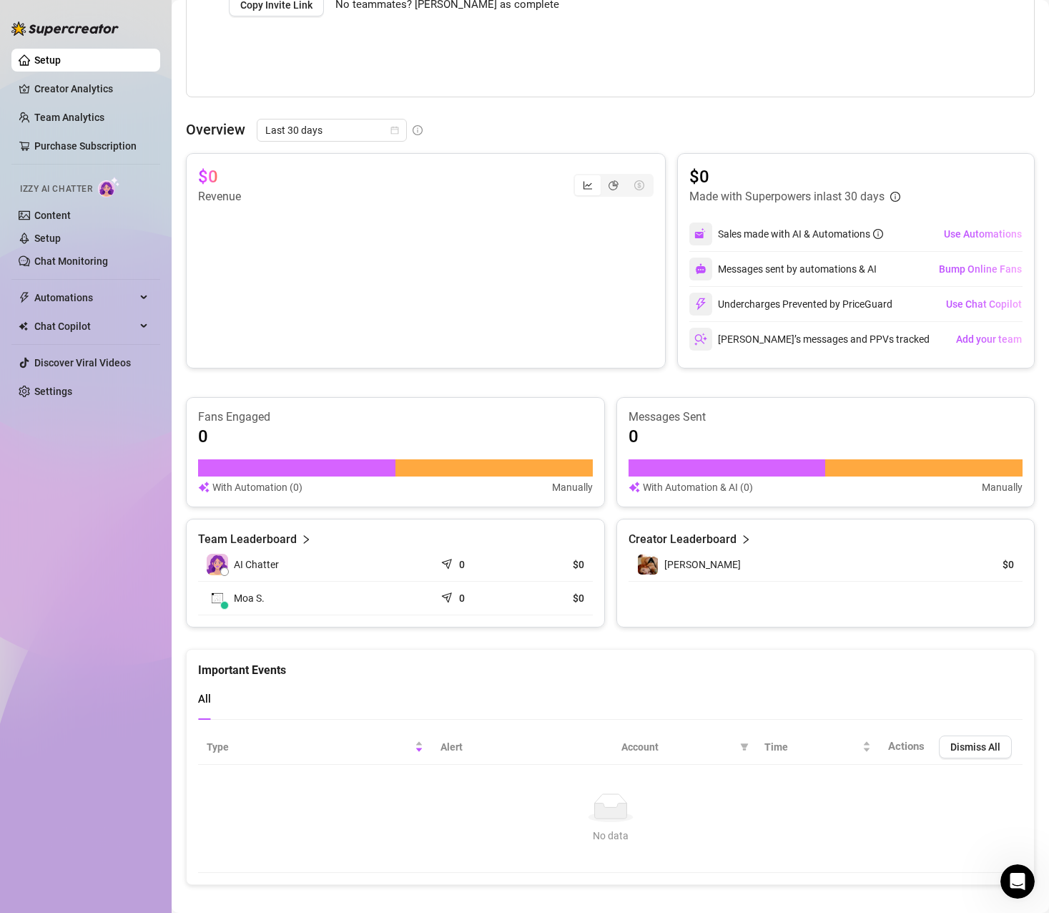
scroll to position [525, 0]
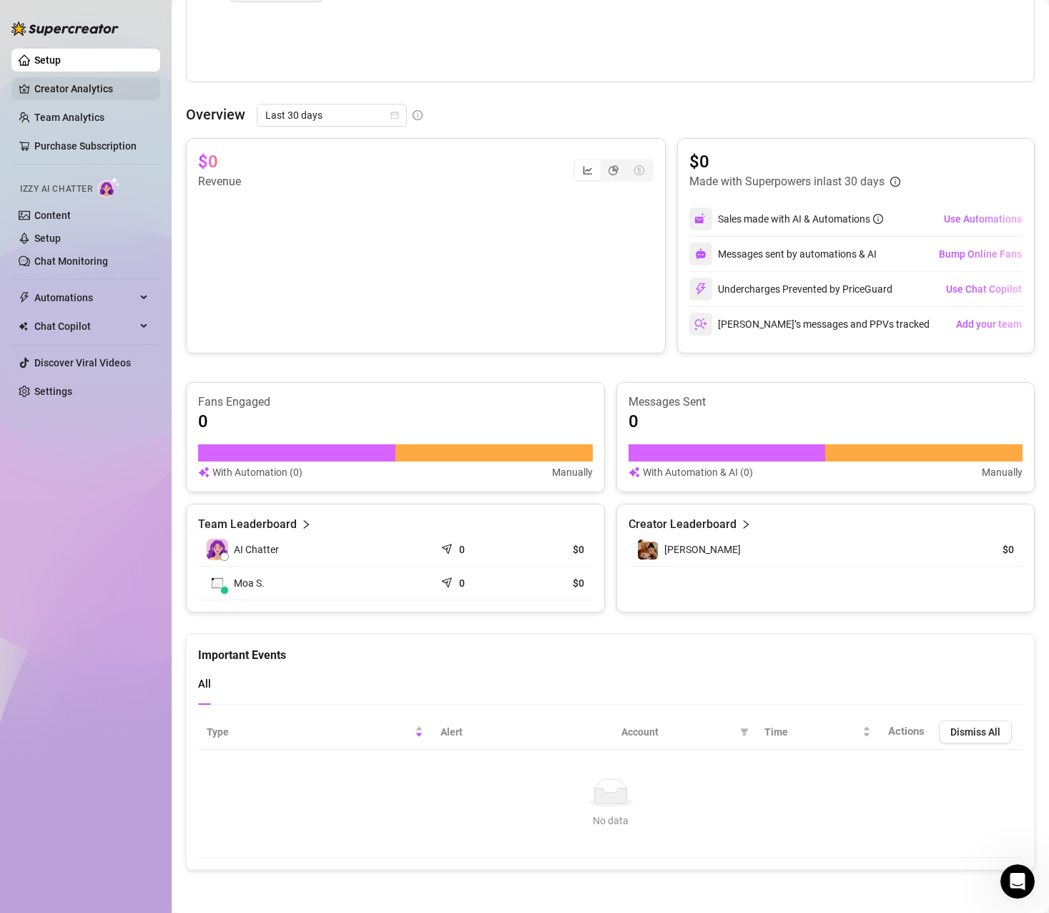
click at [69, 88] on link "Creator Analytics" at bounding box center [91, 88] width 114 height 23
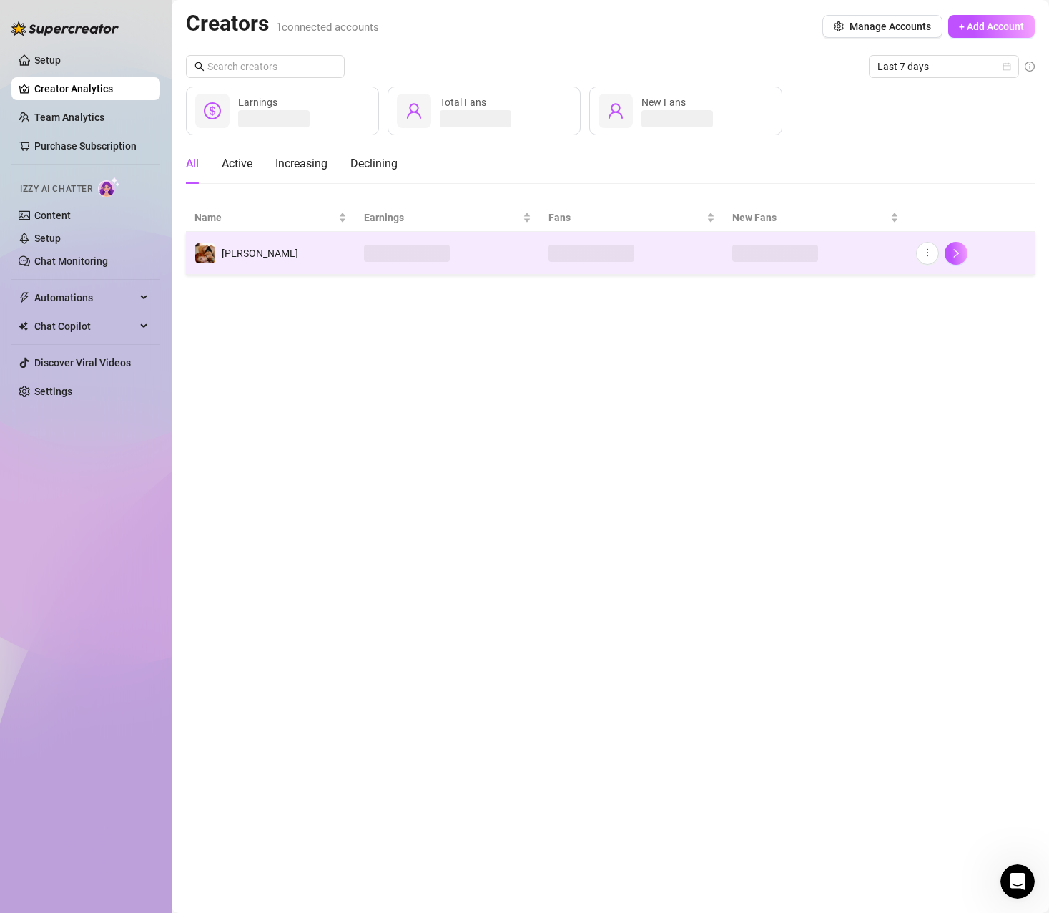
click at [293, 253] on td "[PERSON_NAME]" at bounding box center [271, 253] width 170 height 43
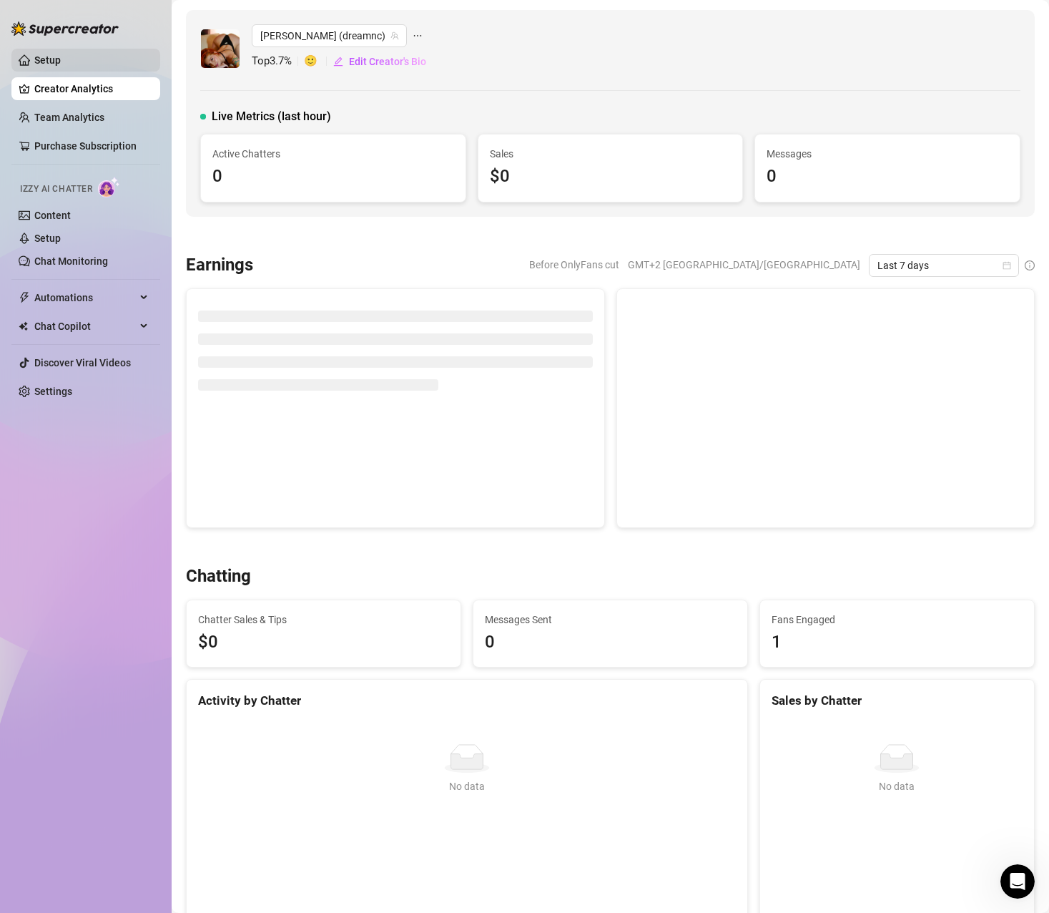
click at [60, 61] on link "Setup" at bounding box center [47, 59] width 26 height 11
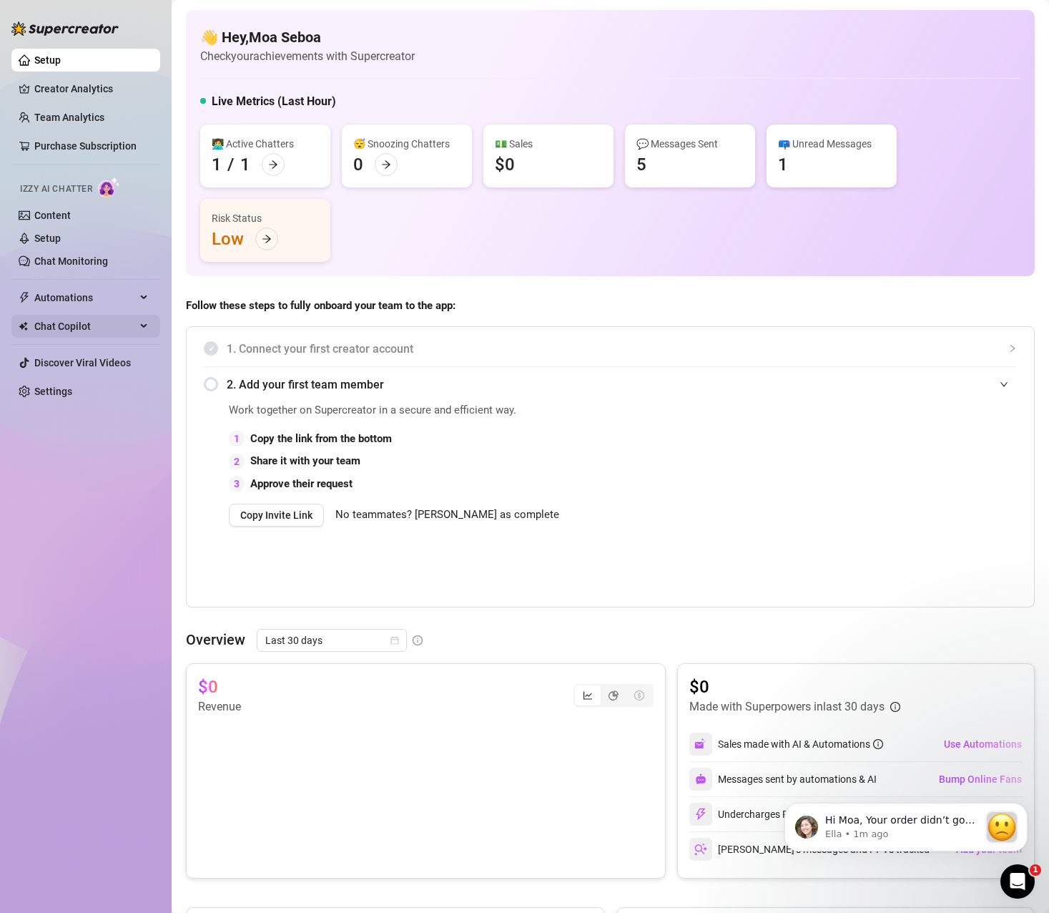
click at [94, 319] on span "Chat Copilot" at bounding box center [85, 326] width 102 height 23
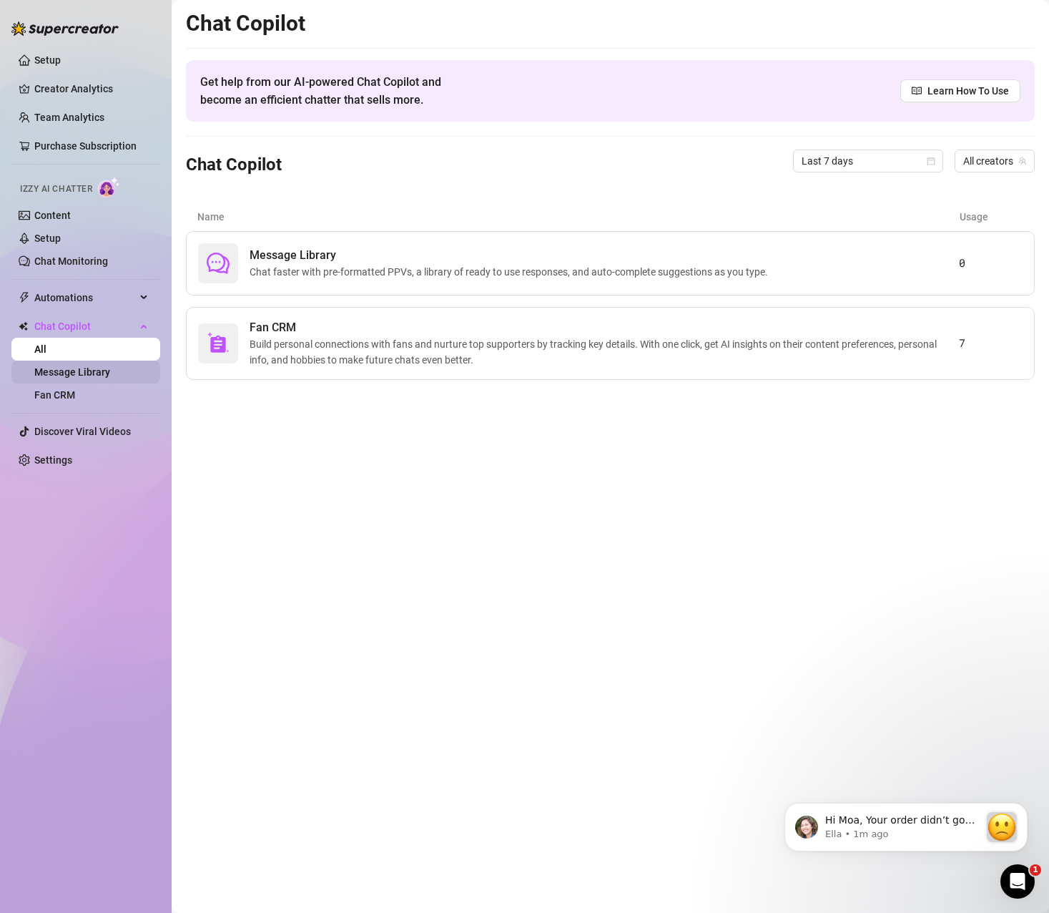
click at [87, 368] on link "Message Library" at bounding box center [72, 371] width 76 height 11
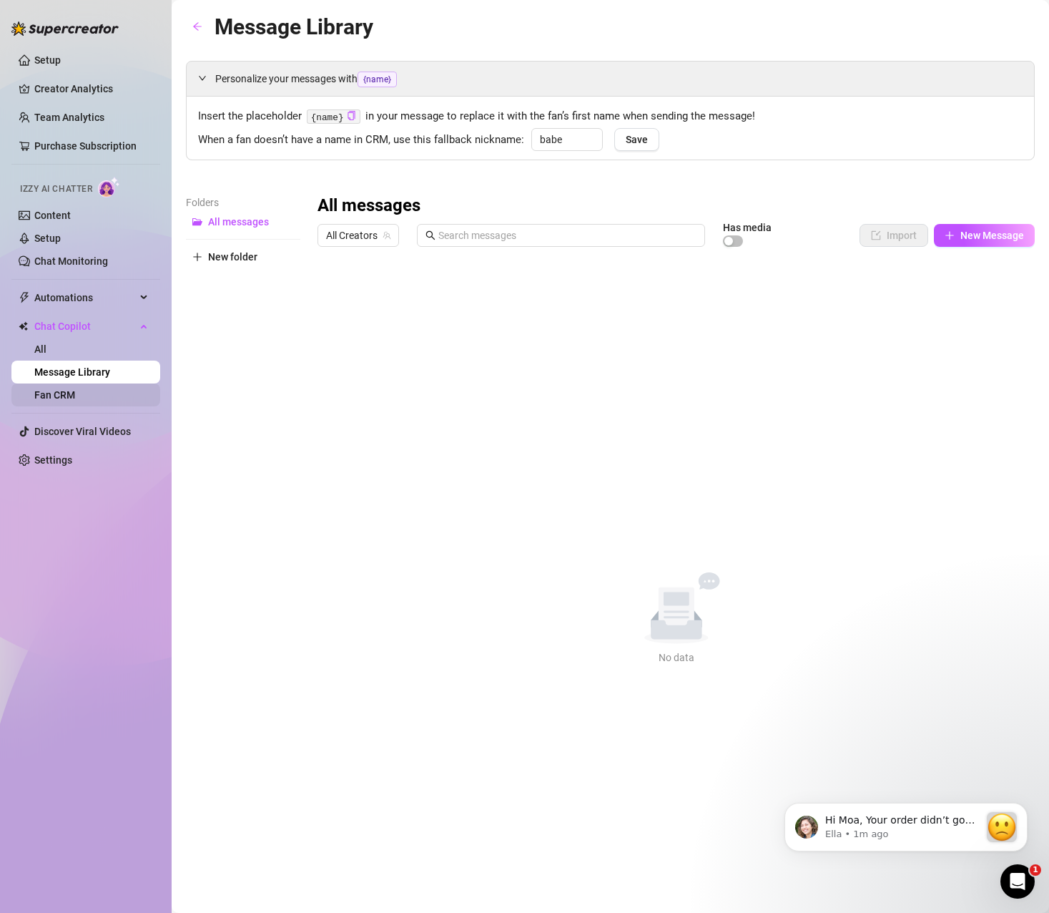
click at [63, 401] on link "Fan CRM" at bounding box center [54, 394] width 41 height 11
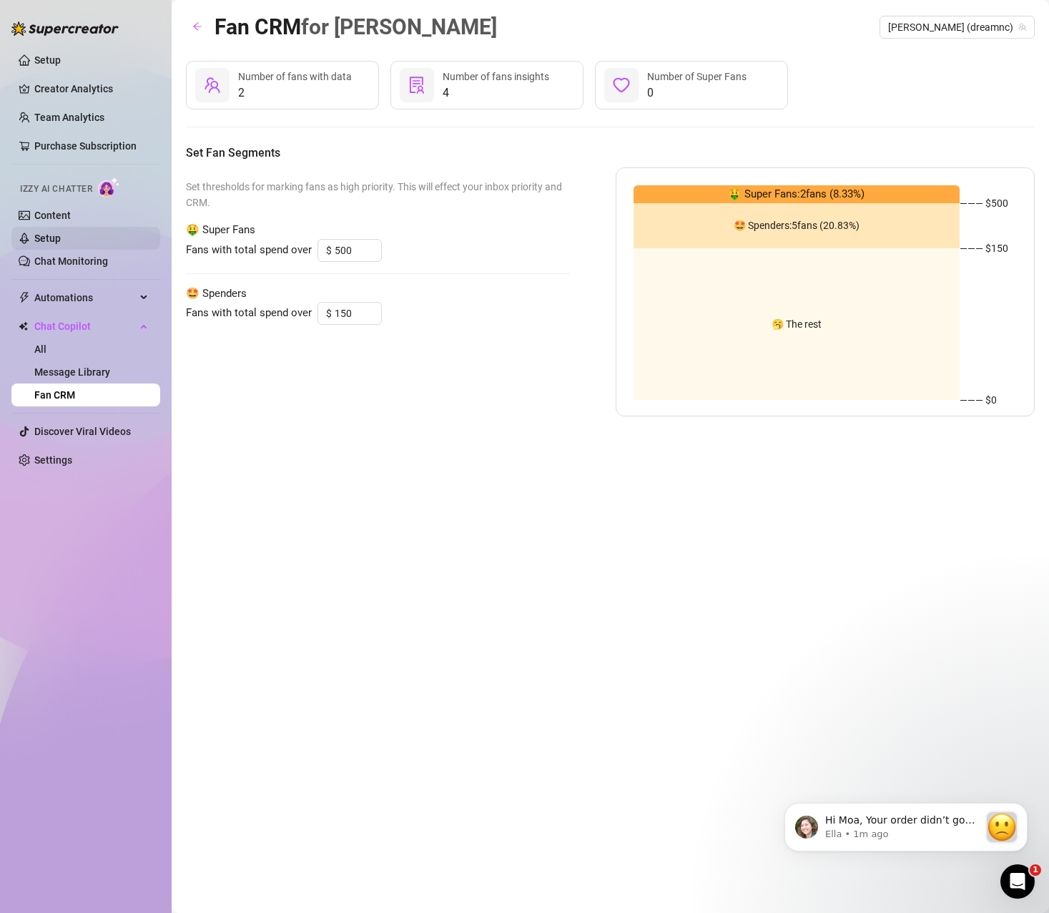
click at [58, 238] on link "Setup" at bounding box center [47, 237] width 26 height 11
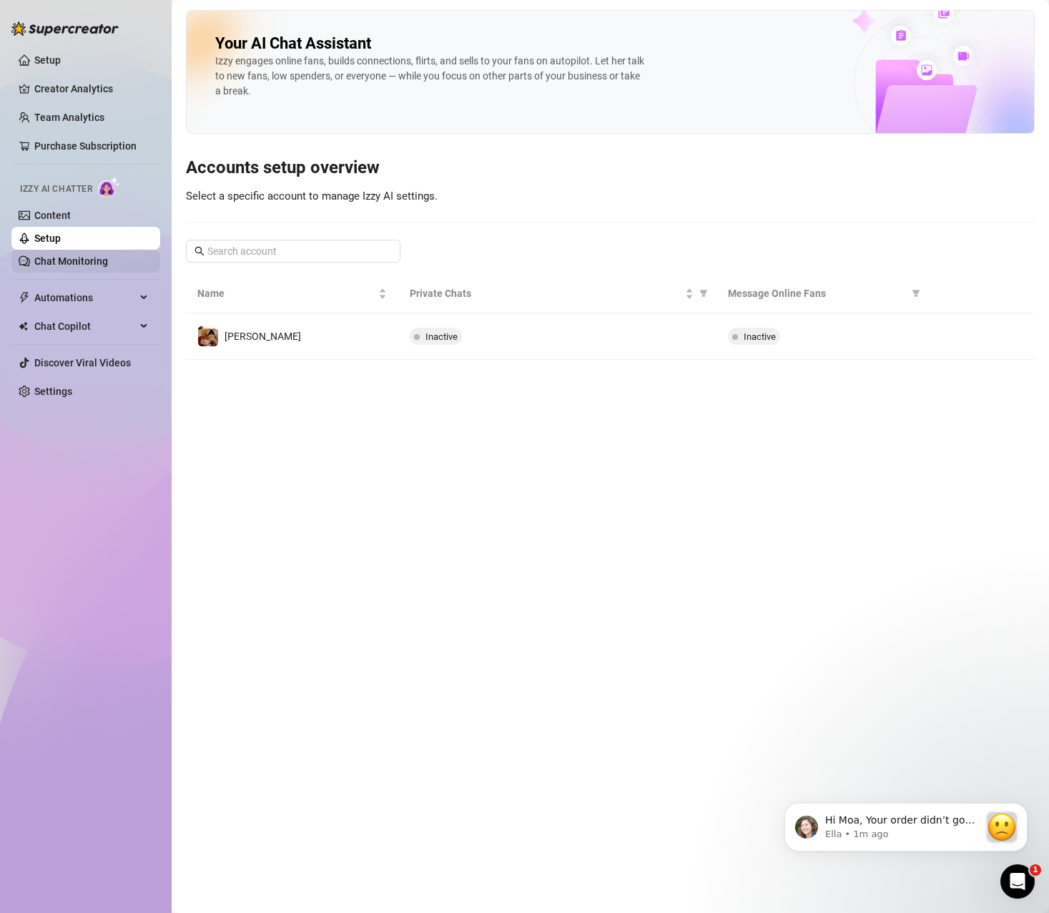
click at [58, 256] on link "Chat Monitoring" at bounding box center [71, 260] width 74 height 11
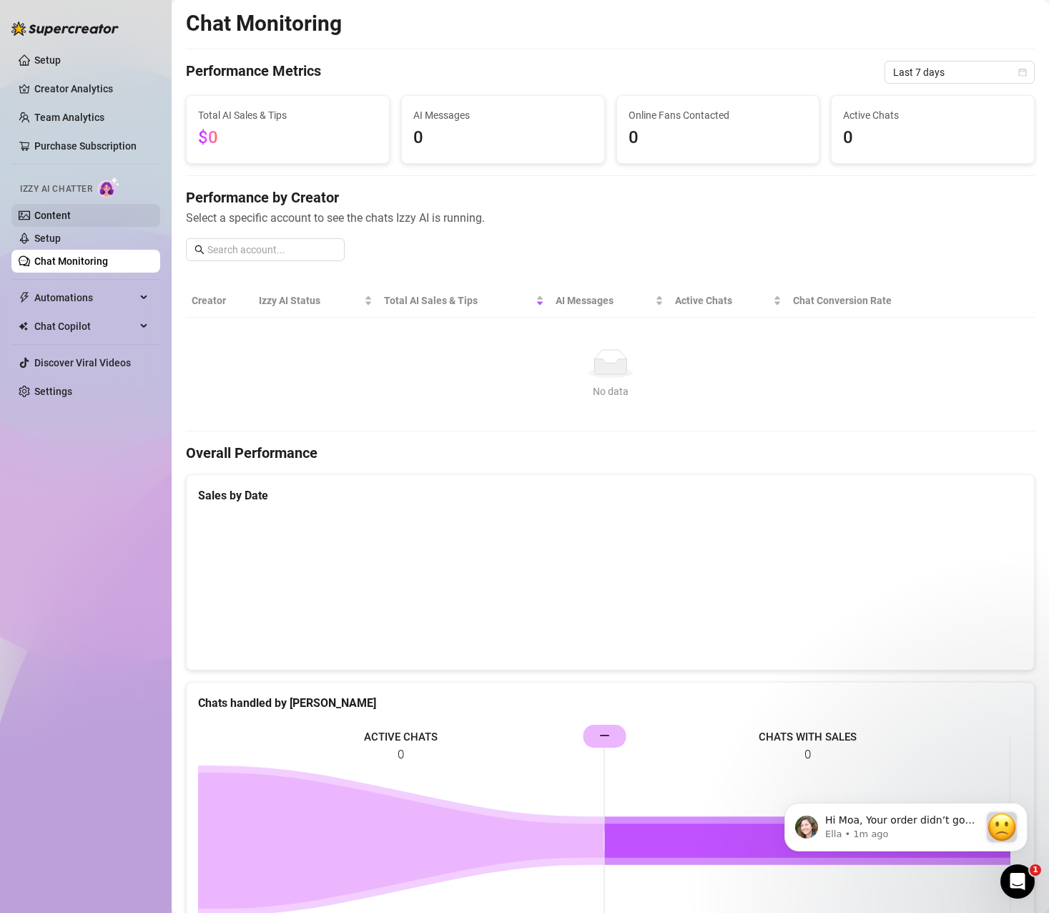
click at [48, 217] on link "Content" at bounding box center [52, 215] width 36 height 11
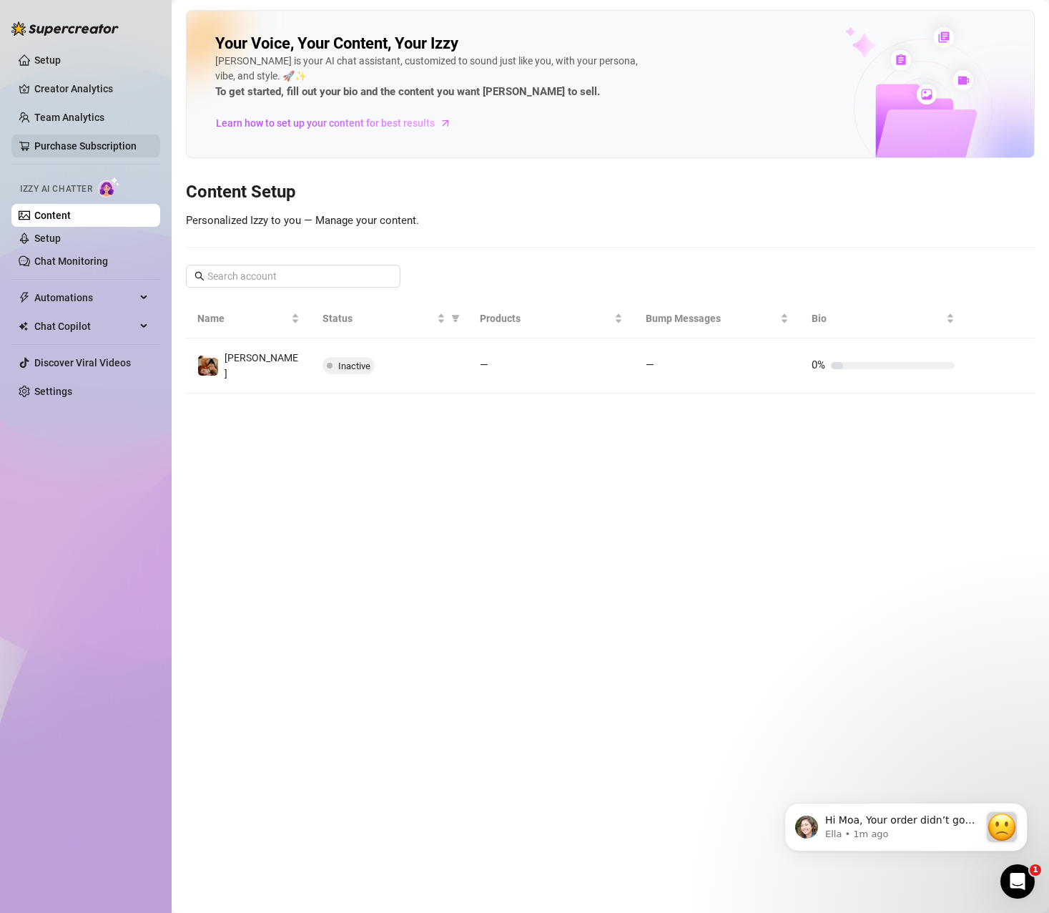
click at [119, 142] on link "Purchase Subscription" at bounding box center [85, 145] width 102 height 11
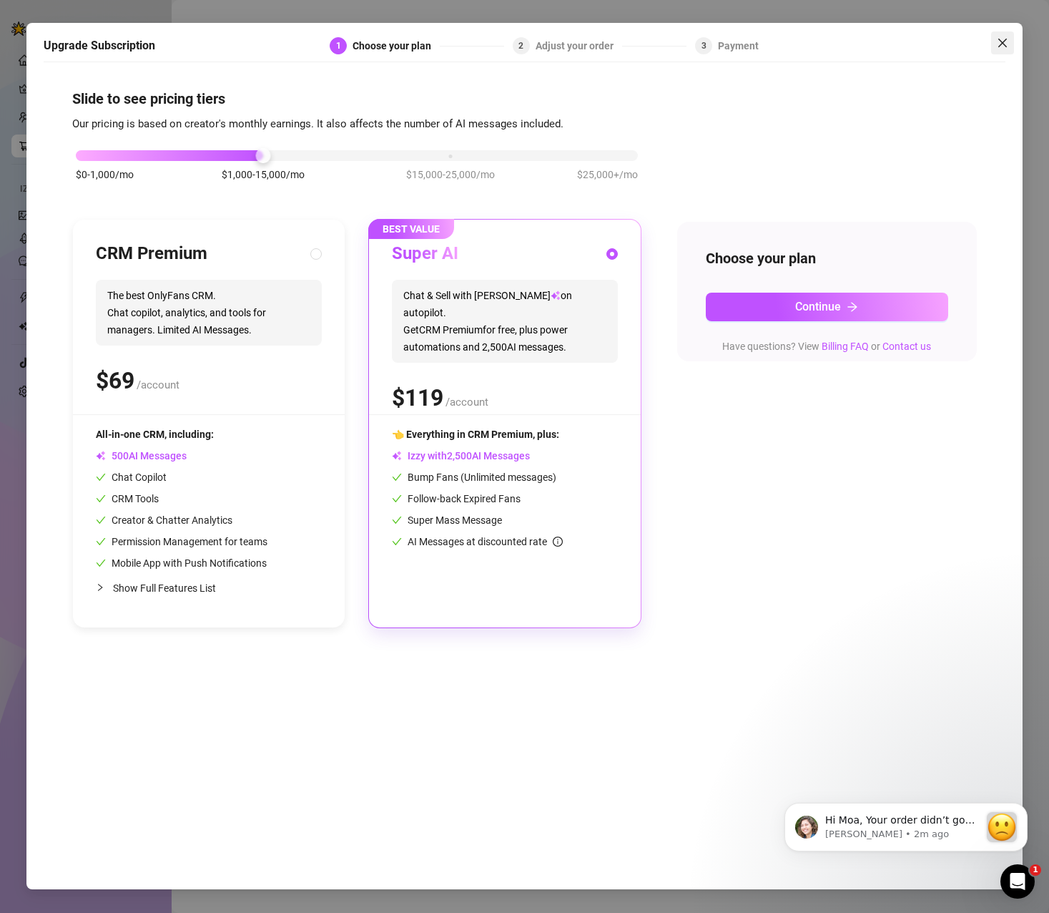
click at [1009, 42] on span "Close" at bounding box center [1002, 42] width 23 height 11
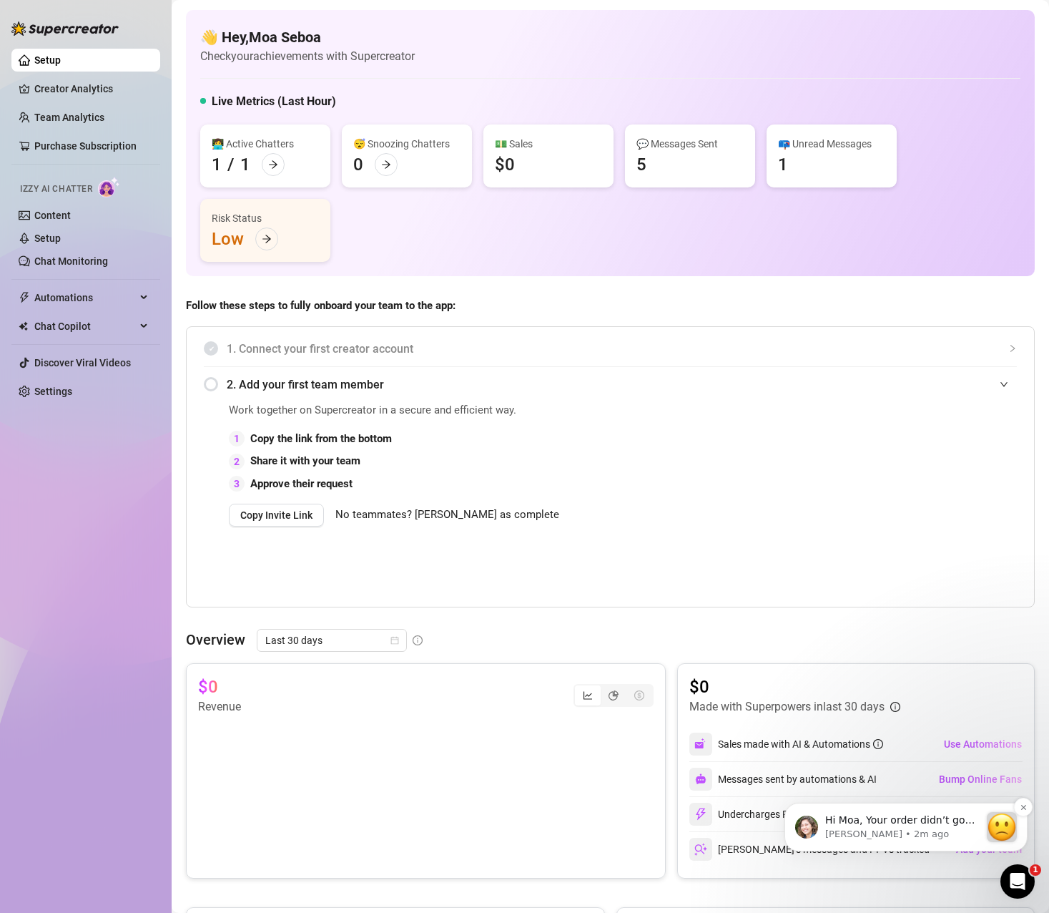
click at [907, 823] on p "Hi Moa, Your order didn’t go through :slightly_frowning_face: Unfortunately, yo…" at bounding box center [902, 820] width 154 height 14
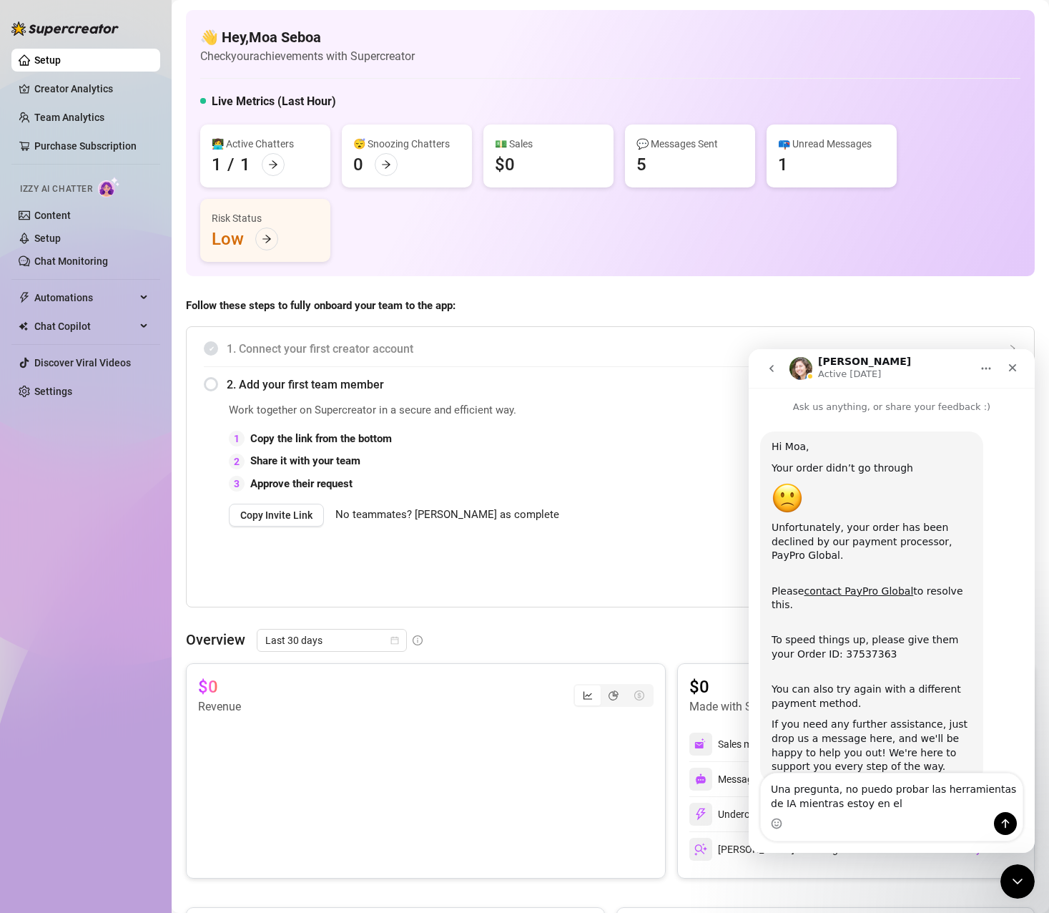
scroll to position [11, 0]
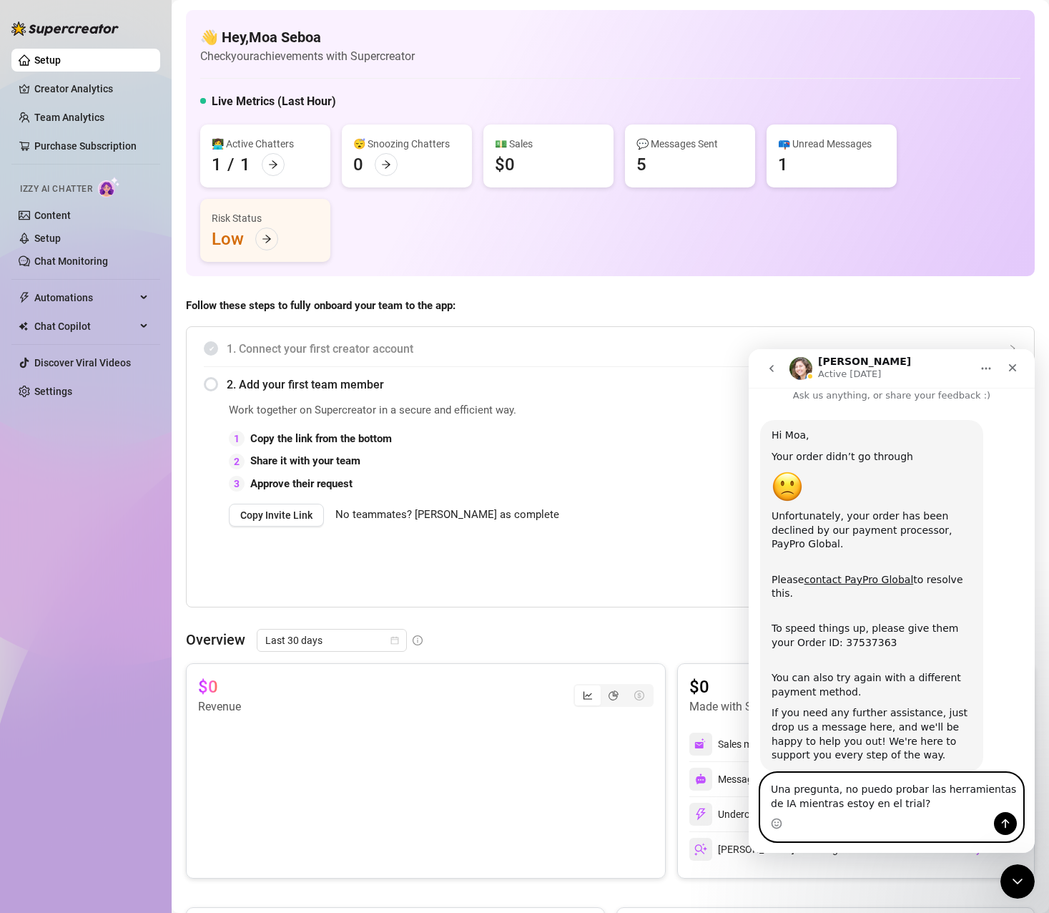
click at [929, 810] on textarea "Una pregunta, no puedo probar las herramientas de IA mientras estoy en el trial?" at bounding box center [892, 792] width 262 height 39
drag, startPoint x: 907, startPoint y: 807, endPoint x: 705, endPoint y: 772, distance: 205.4
click html "Ella Active 1d ago Ask us anything, or share your feedback :) Hi Moa, Your orde…"
click at [909, 815] on div "Intercom messenger" at bounding box center [892, 823] width 262 height 23
drag, startPoint x: 898, startPoint y: 803, endPoint x: 758, endPoint y: 785, distance: 141.3
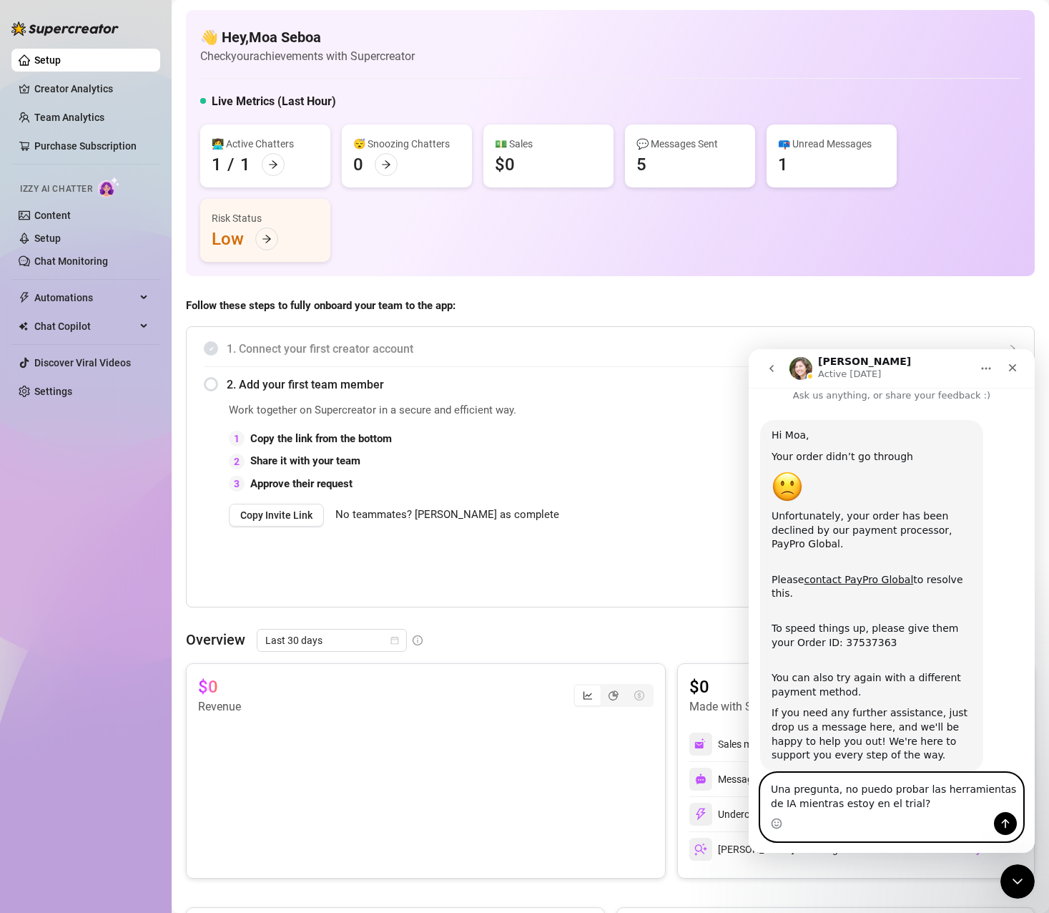
click at [758, 785] on div "Una pregunta, no puedo probar las herramientas de IA mientras estoy en el trial…" at bounding box center [892, 806] width 286 height 69
click at [880, 811] on textarea "Una pregunta, no puedo probar las herramientas de IA mientras estoy en el trial?" at bounding box center [892, 792] width 262 height 39
drag, startPoint x: 899, startPoint y: 804, endPoint x: 730, endPoint y: 778, distance: 170.8
click html "Ella Active 1d ago Ask us anything, or share your feedback :) Hi Moa, Your orde…"
paste textarea "One question, can't I test the AI tools while I am in the"
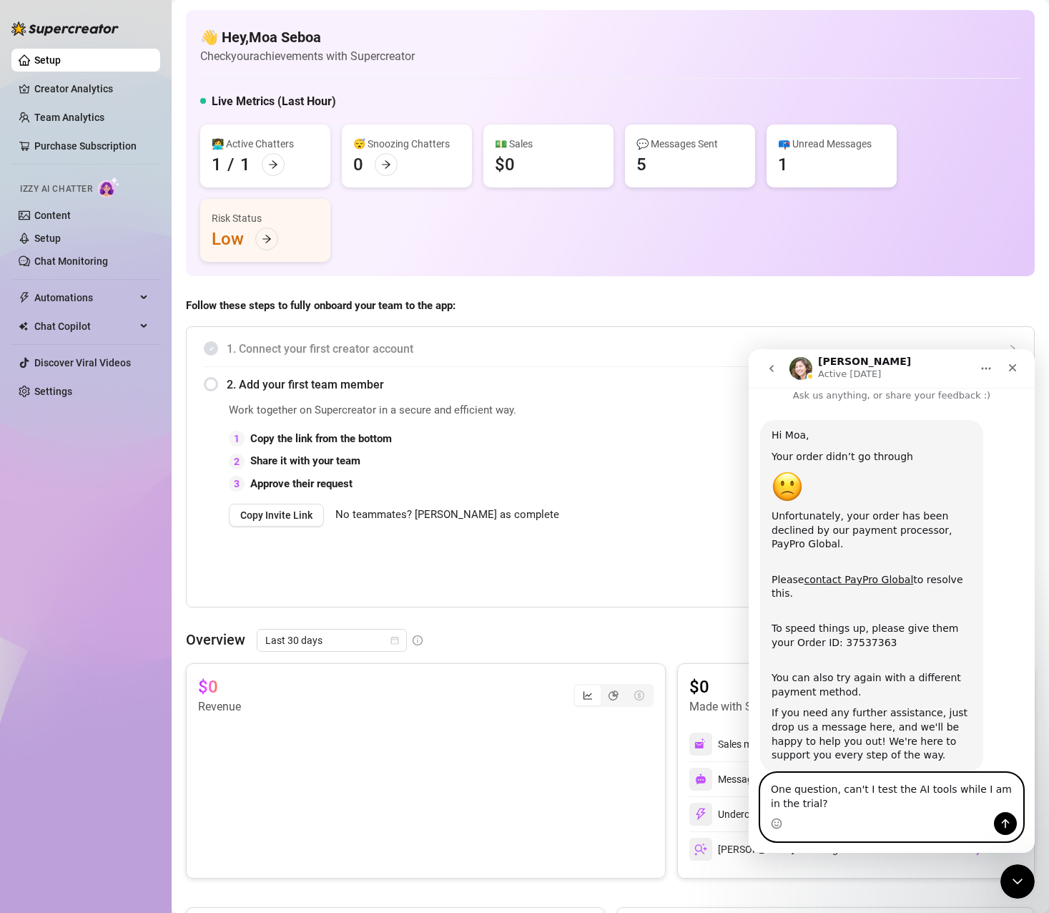
type textarea "One question, can't I test the AI tools while I am in the trial?"
click at [996, 820] on button "Send a message…" at bounding box center [1005, 823] width 23 height 23
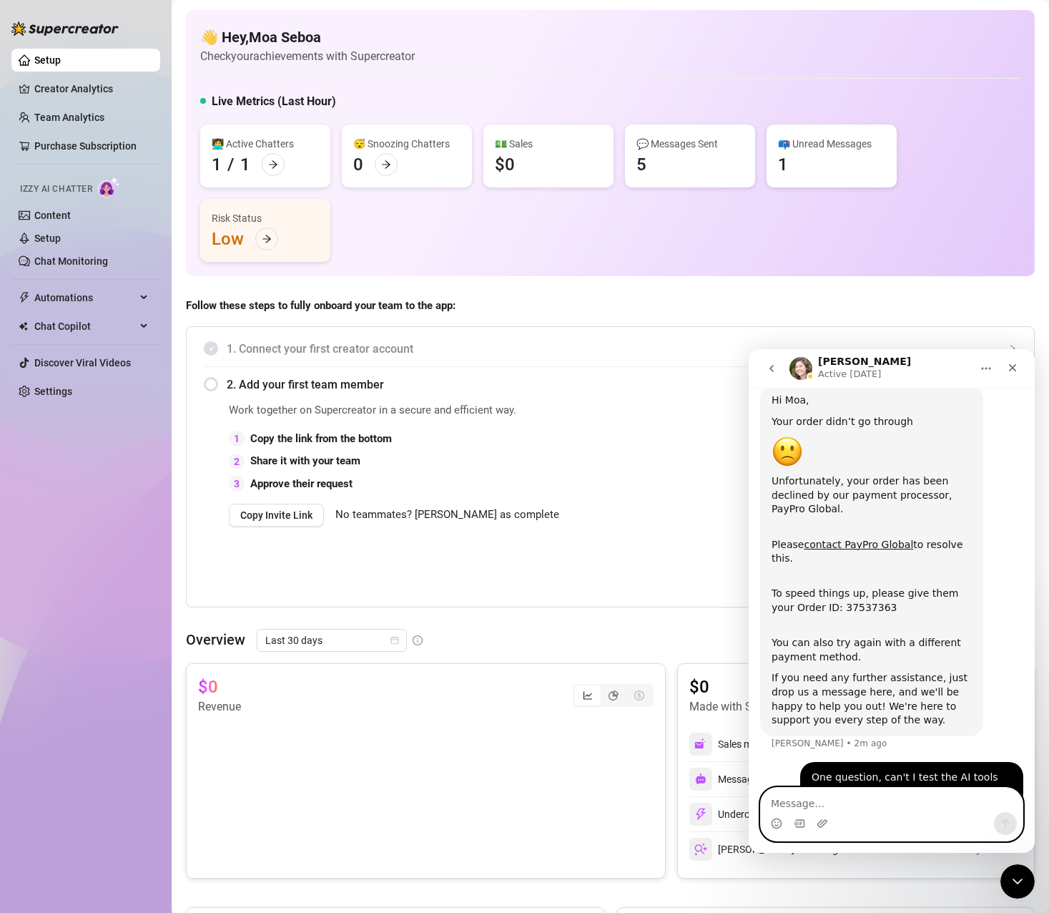
scroll to position [54, 0]
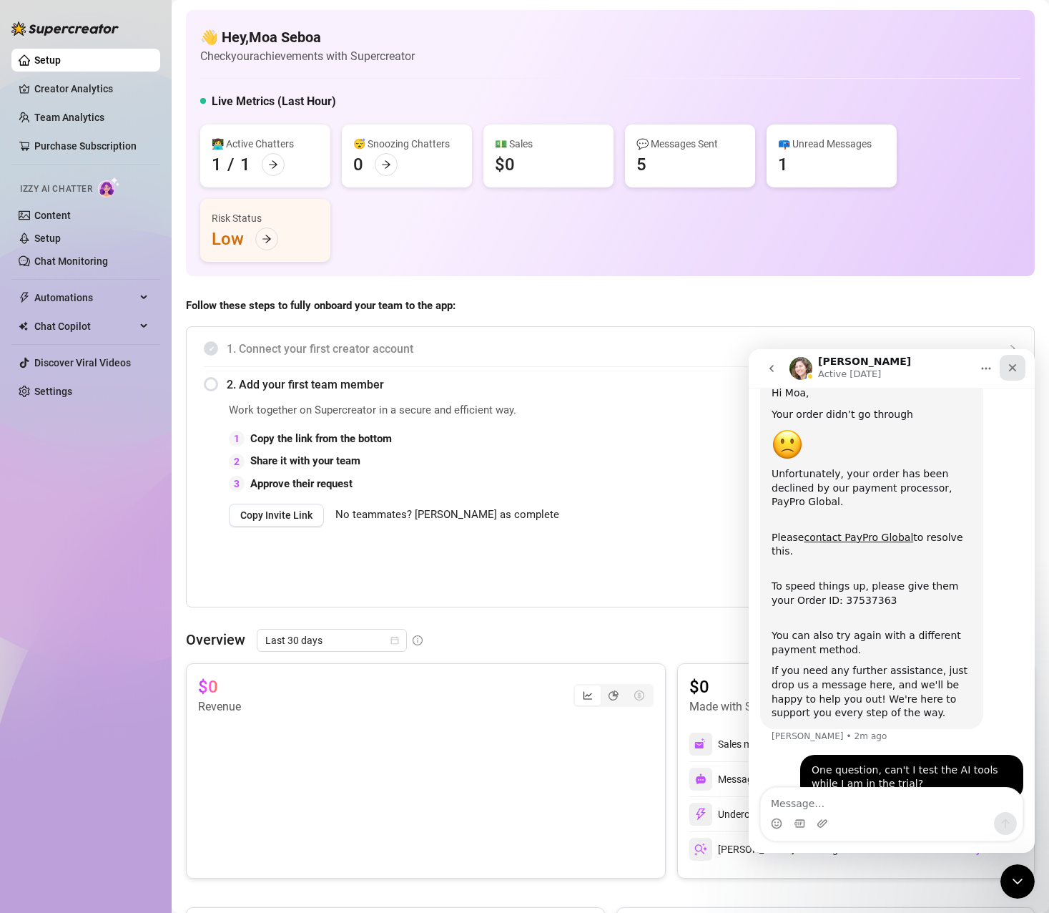
click at [1022, 368] on div "Close" at bounding box center [1013, 368] width 26 height 26
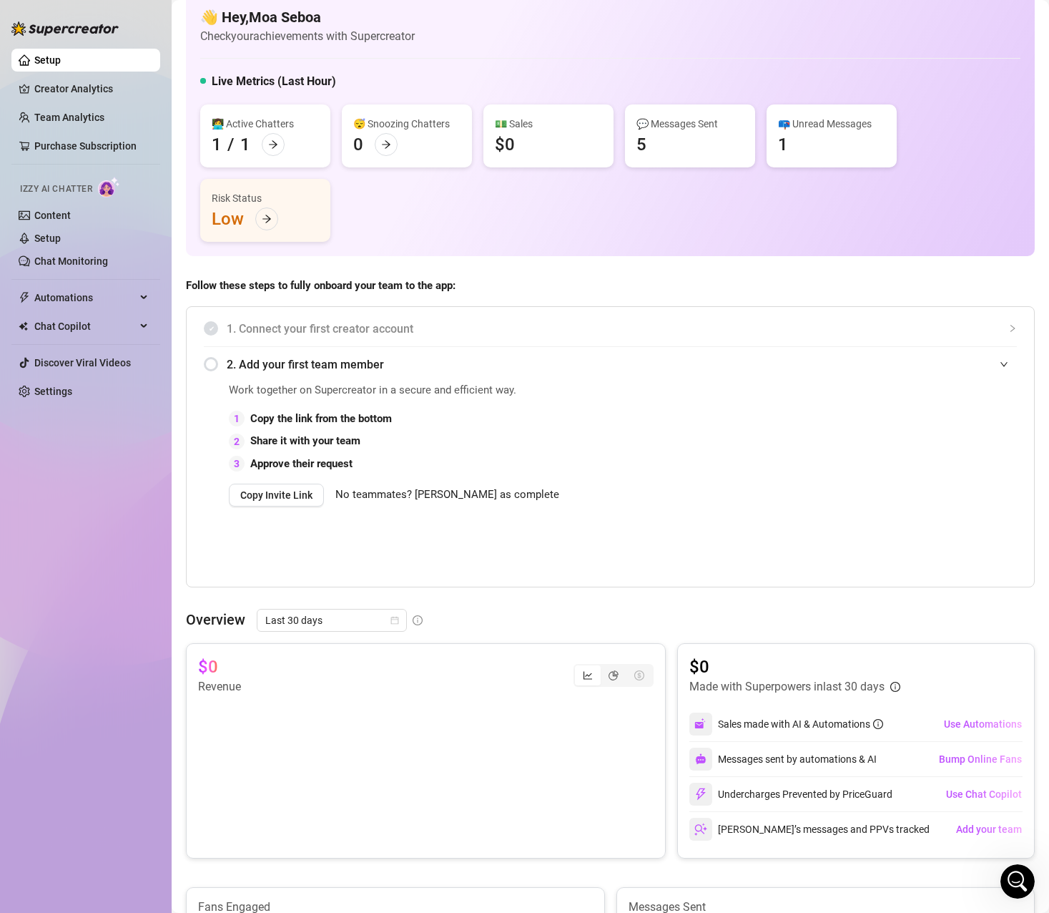
scroll to position [0, 0]
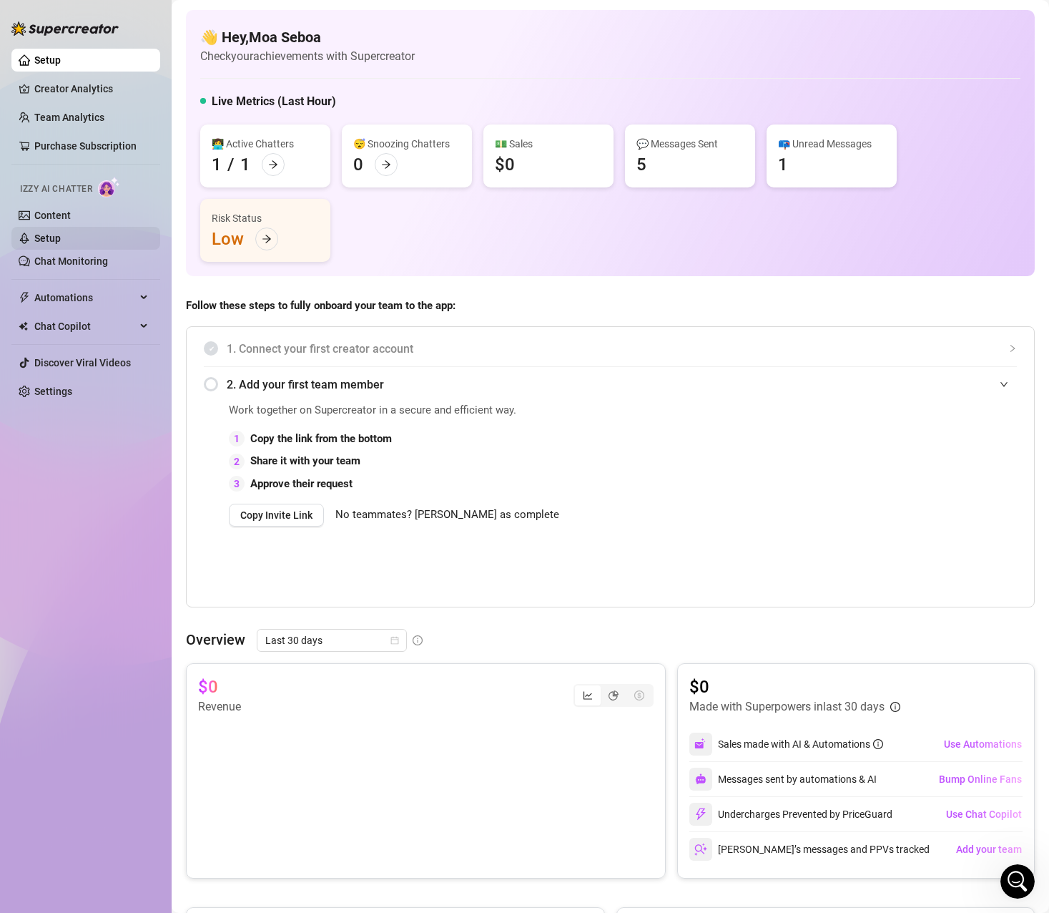
click at [61, 232] on link "Setup" at bounding box center [47, 237] width 26 height 11
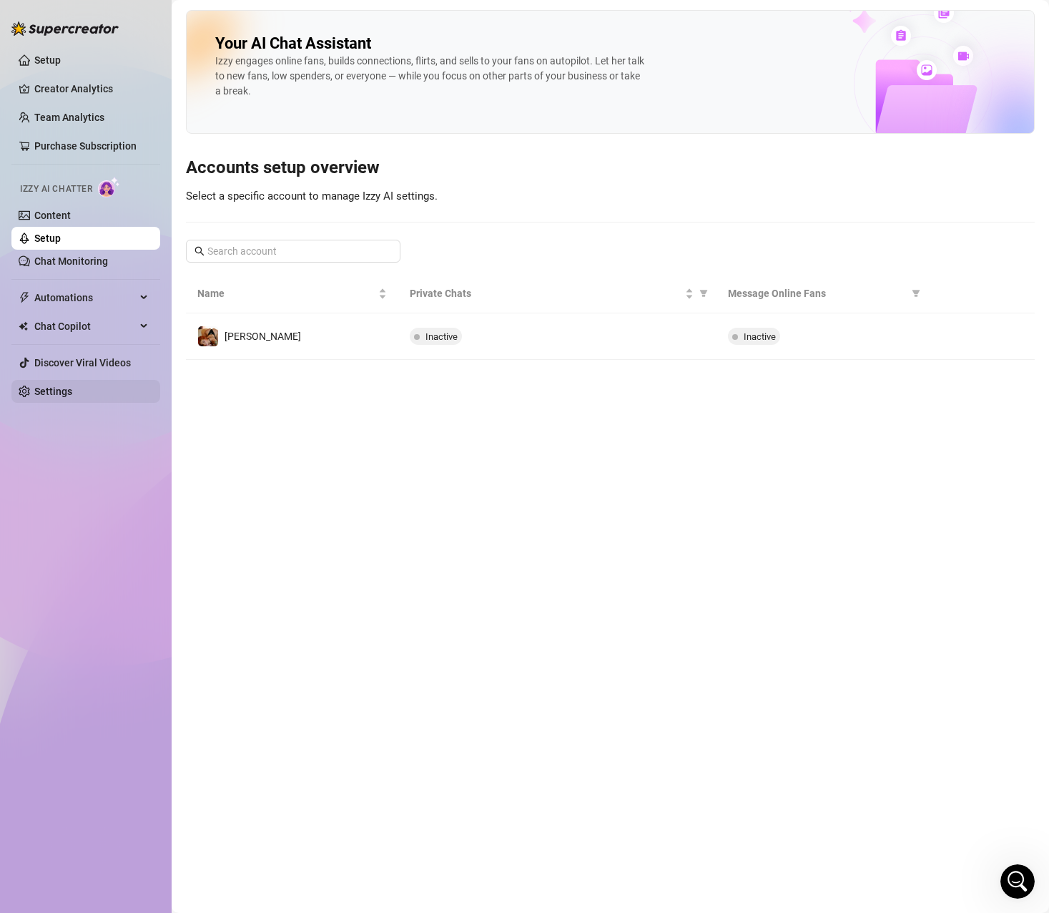
click at [61, 386] on link "Settings" at bounding box center [53, 391] width 38 height 11
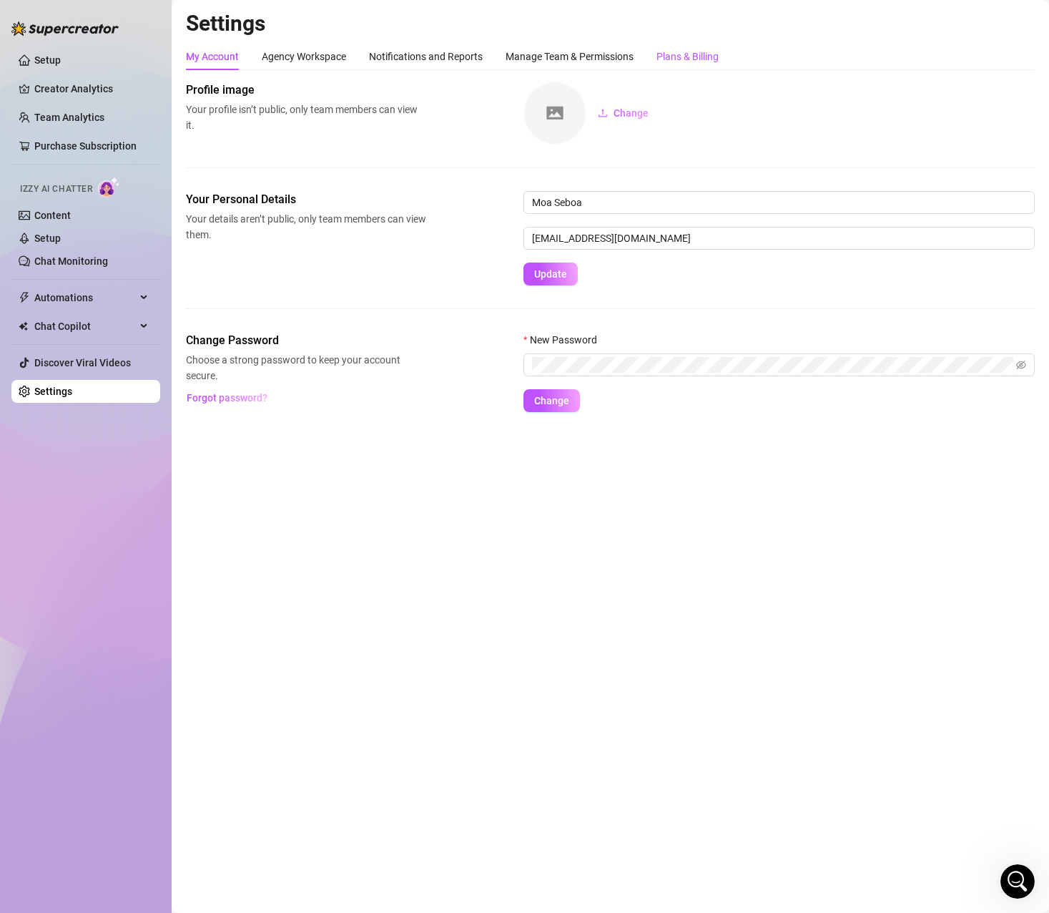
click at [699, 52] on div "Plans & Billing" at bounding box center [688, 57] width 62 height 16
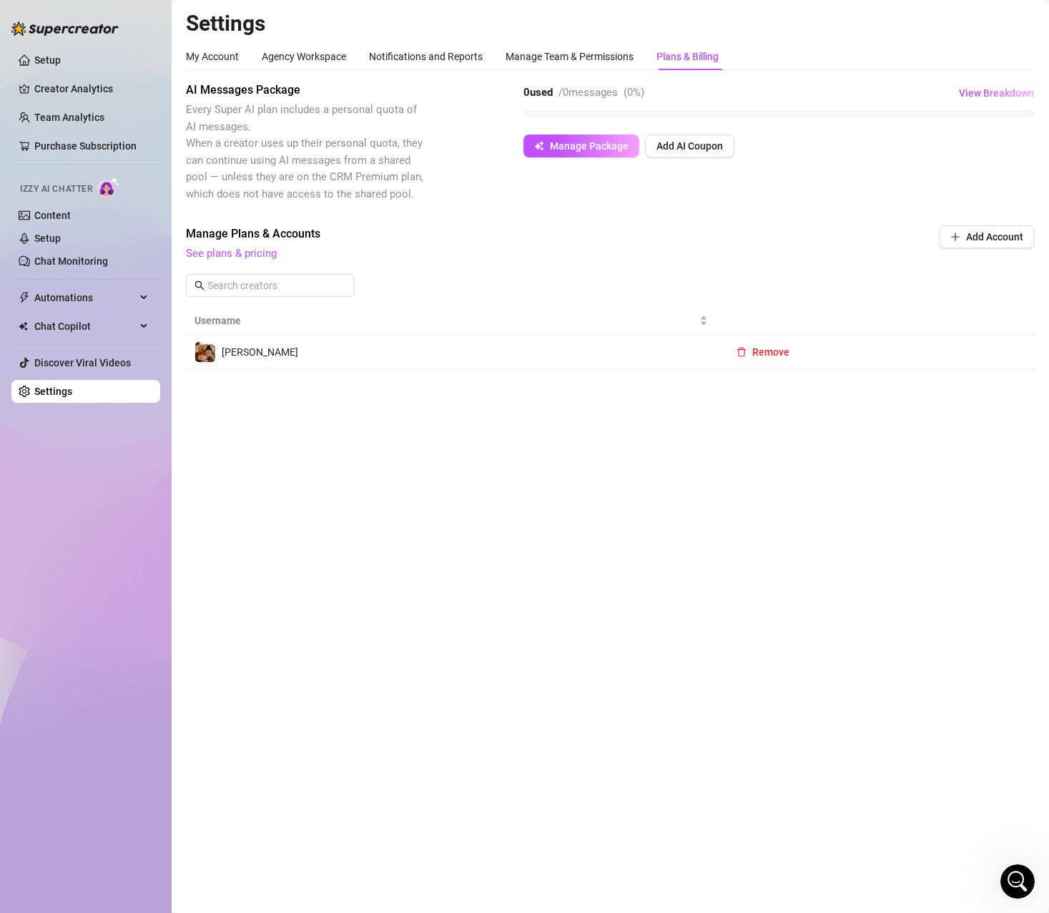
click at [438, 349] on td "[PERSON_NAME]" at bounding box center [451, 352] width 531 height 35
click at [580, 150] on span "Manage Package" at bounding box center [589, 145] width 79 height 11
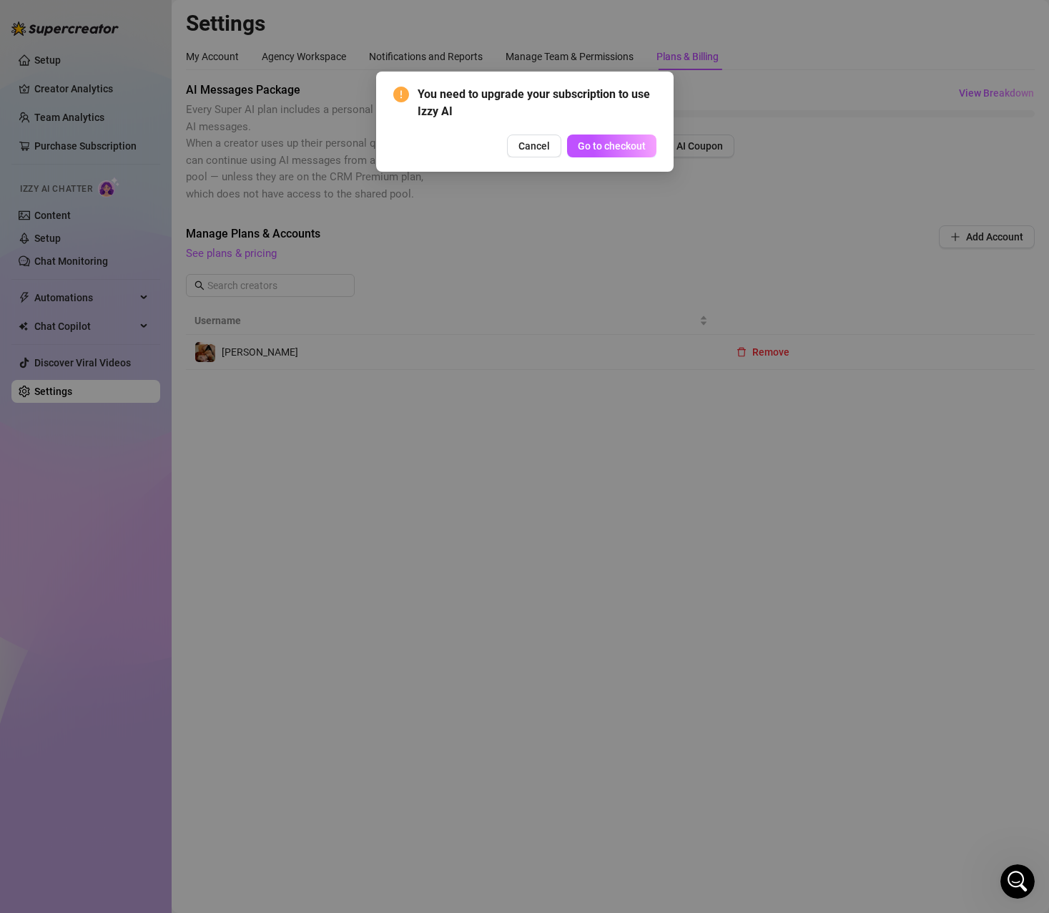
click at [546, 183] on div "You need to upgrade your subscription to use Izzy AI Cancel Go to checkout" at bounding box center [524, 456] width 1049 height 913
click at [536, 143] on span "Cancel" at bounding box center [534, 145] width 31 height 11
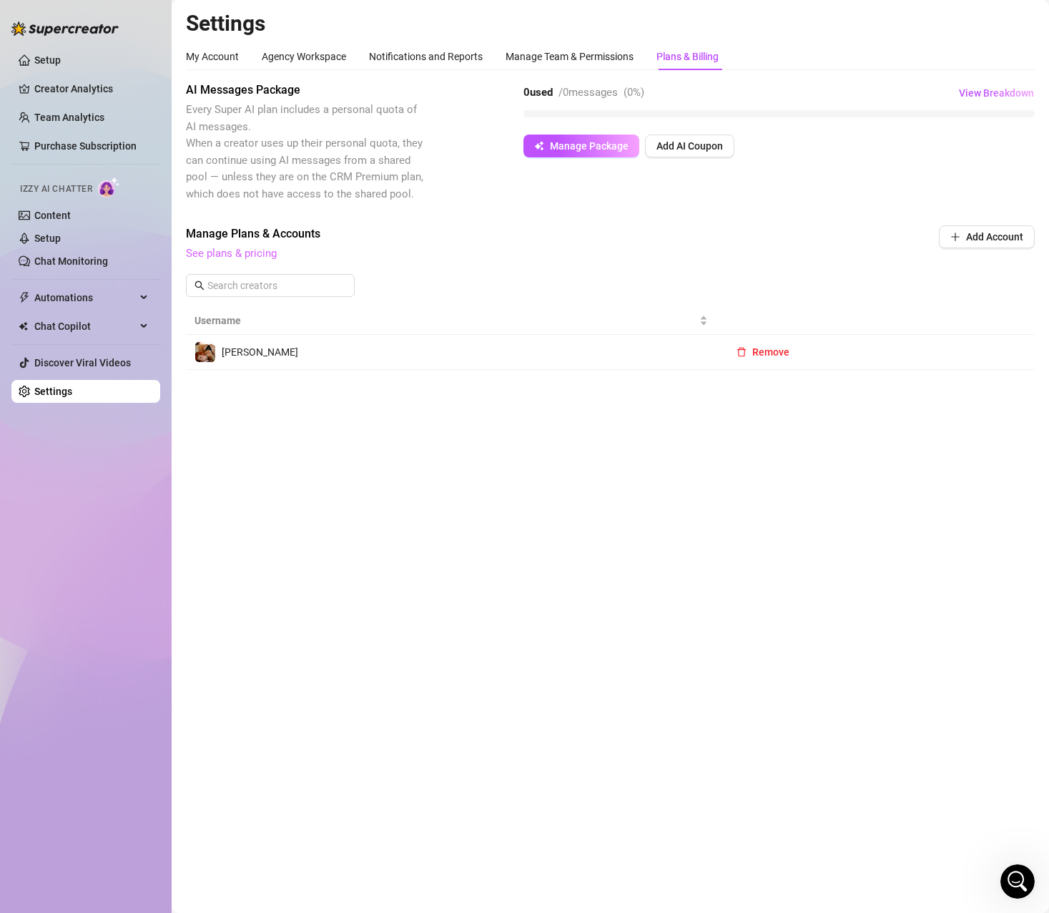
click at [265, 250] on link "See plans & pricing" at bounding box center [231, 253] width 91 height 13
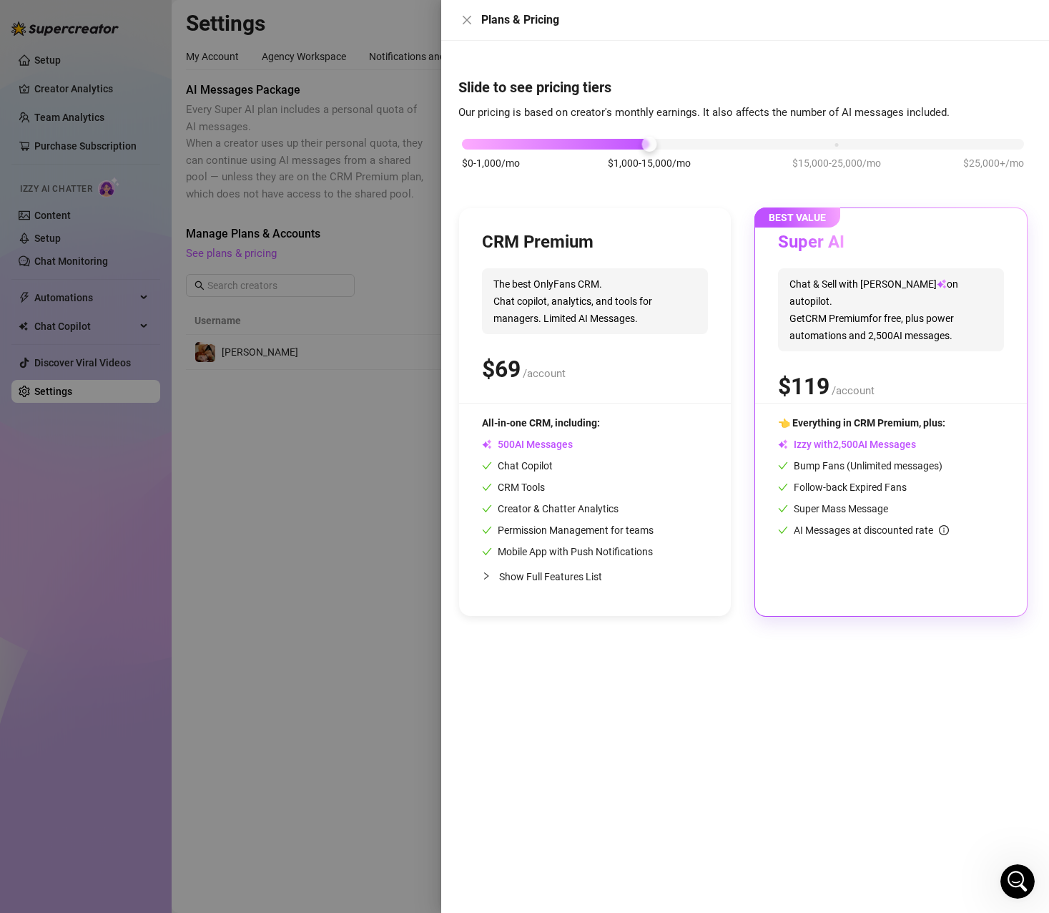
click at [388, 152] on div at bounding box center [524, 456] width 1049 height 913
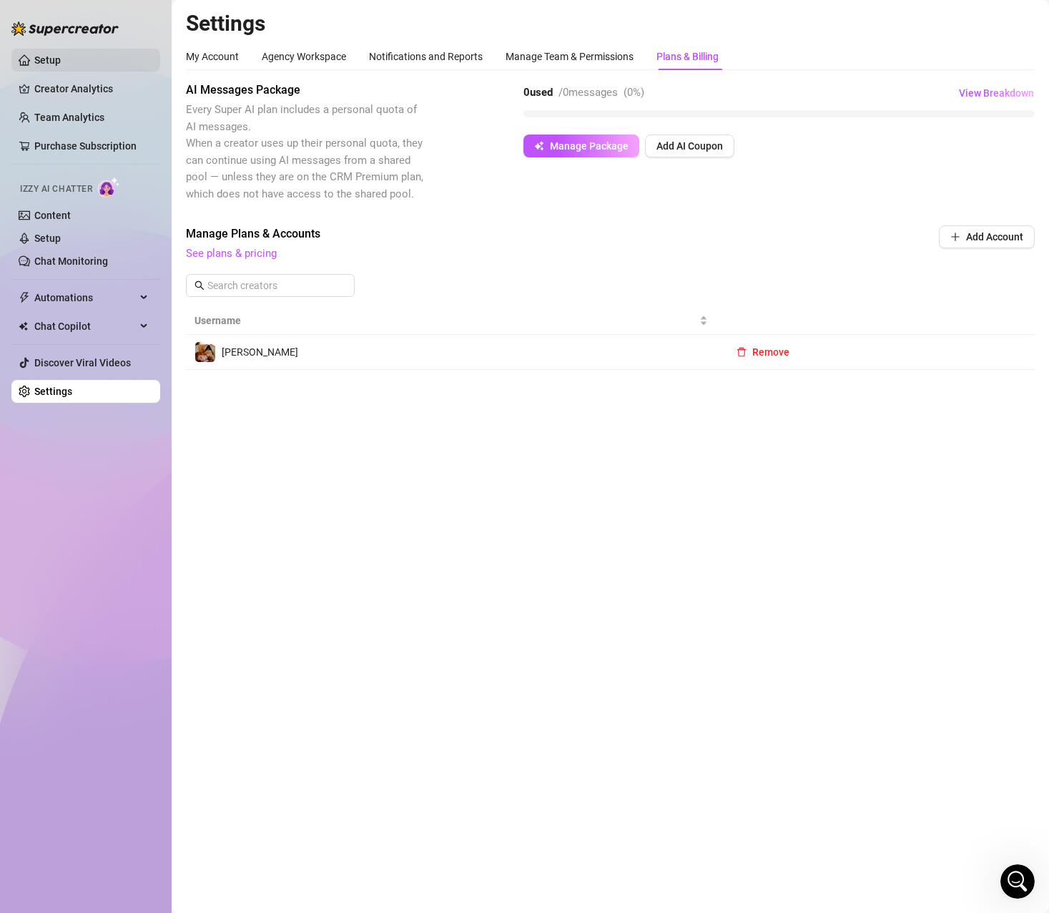
click at [59, 64] on link "Setup" at bounding box center [47, 59] width 26 height 11
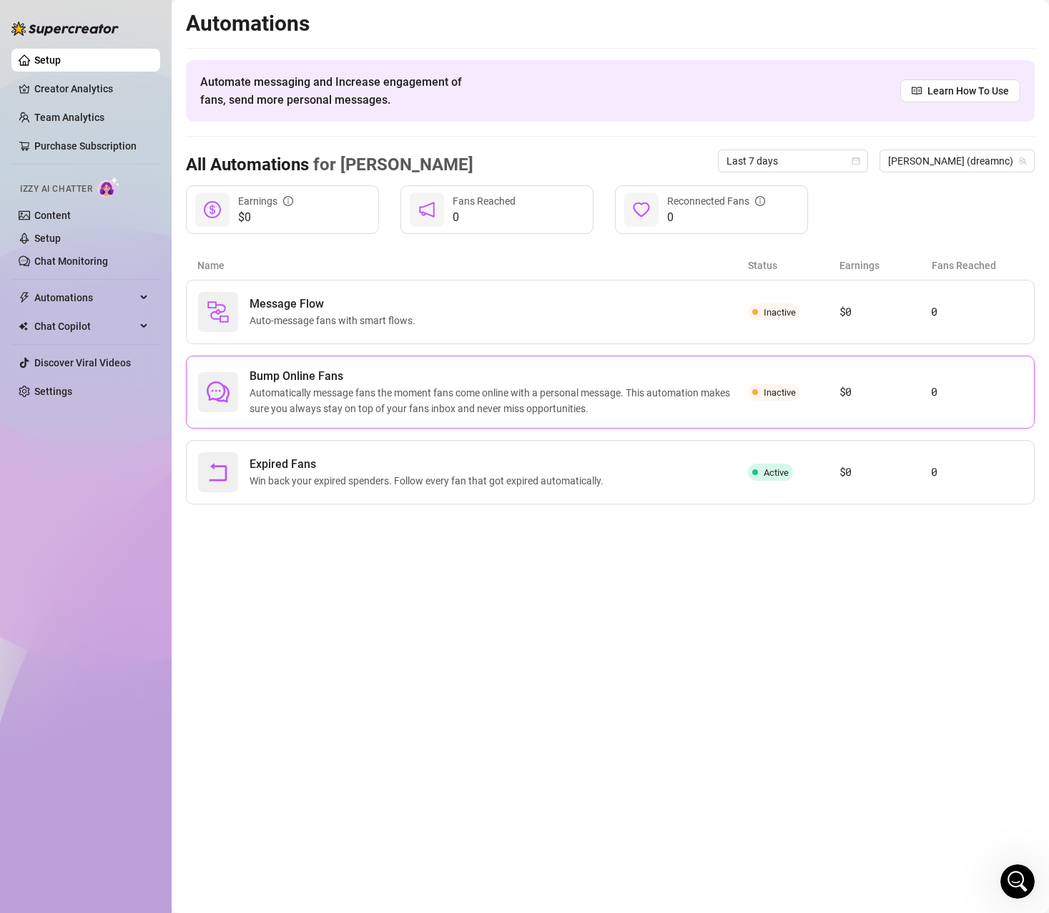
click at [369, 395] on span "Automatically message fans the moment fans come online with a personal message.…" at bounding box center [499, 400] width 499 height 31
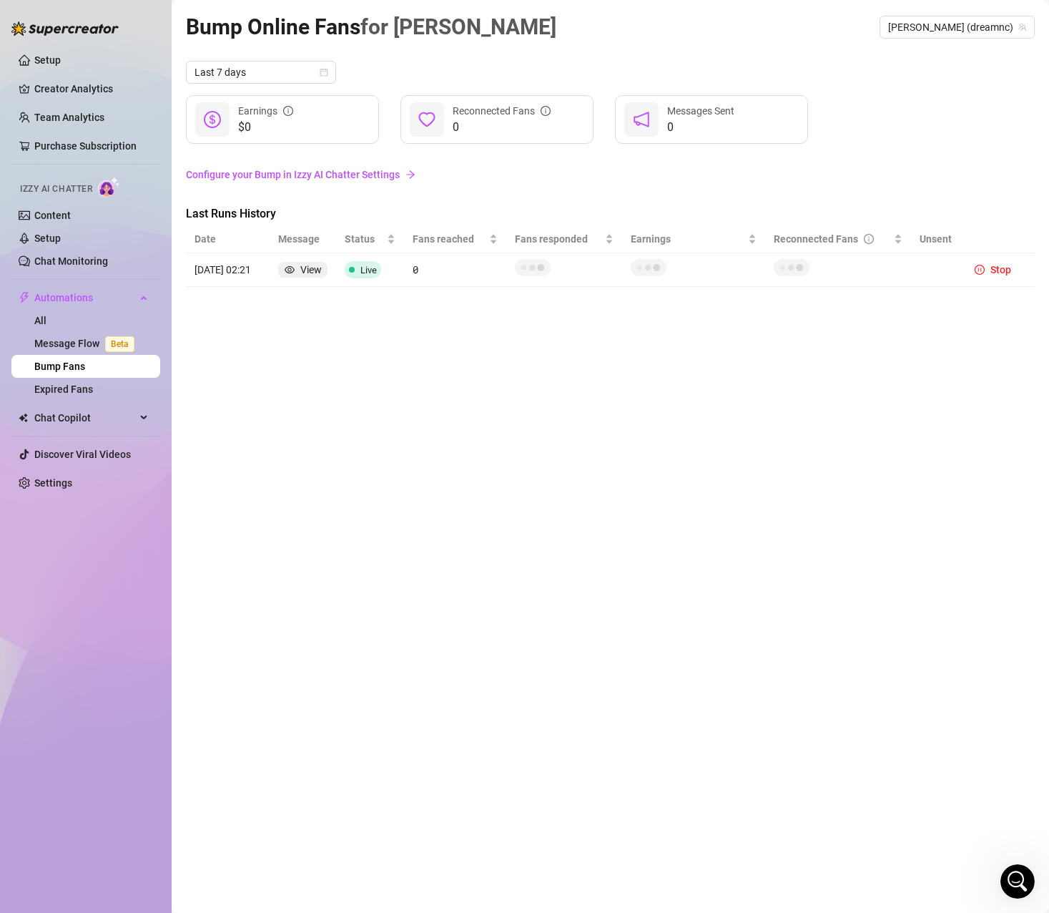
click at [325, 175] on link "Configure your Bump in Izzy AI Chatter Settings" at bounding box center [610, 175] width 849 height 16
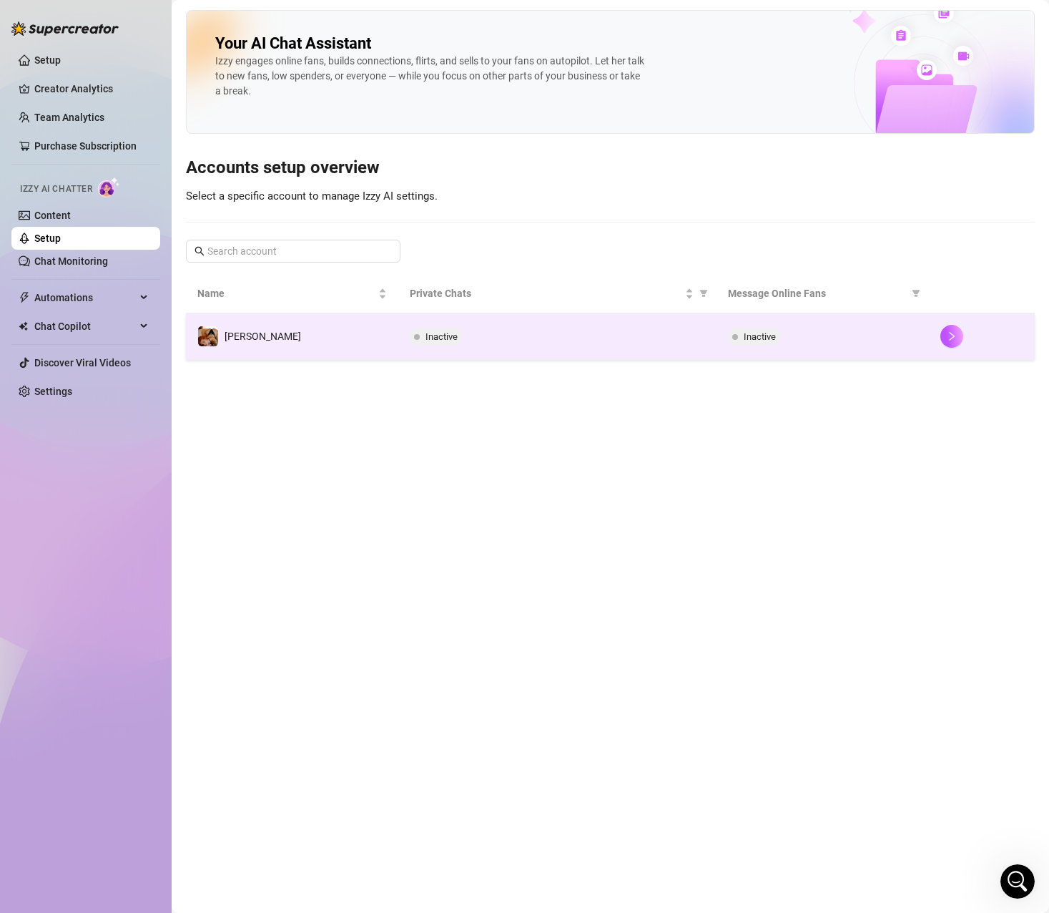
click at [286, 332] on td "[PERSON_NAME]" at bounding box center [292, 336] width 212 height 46
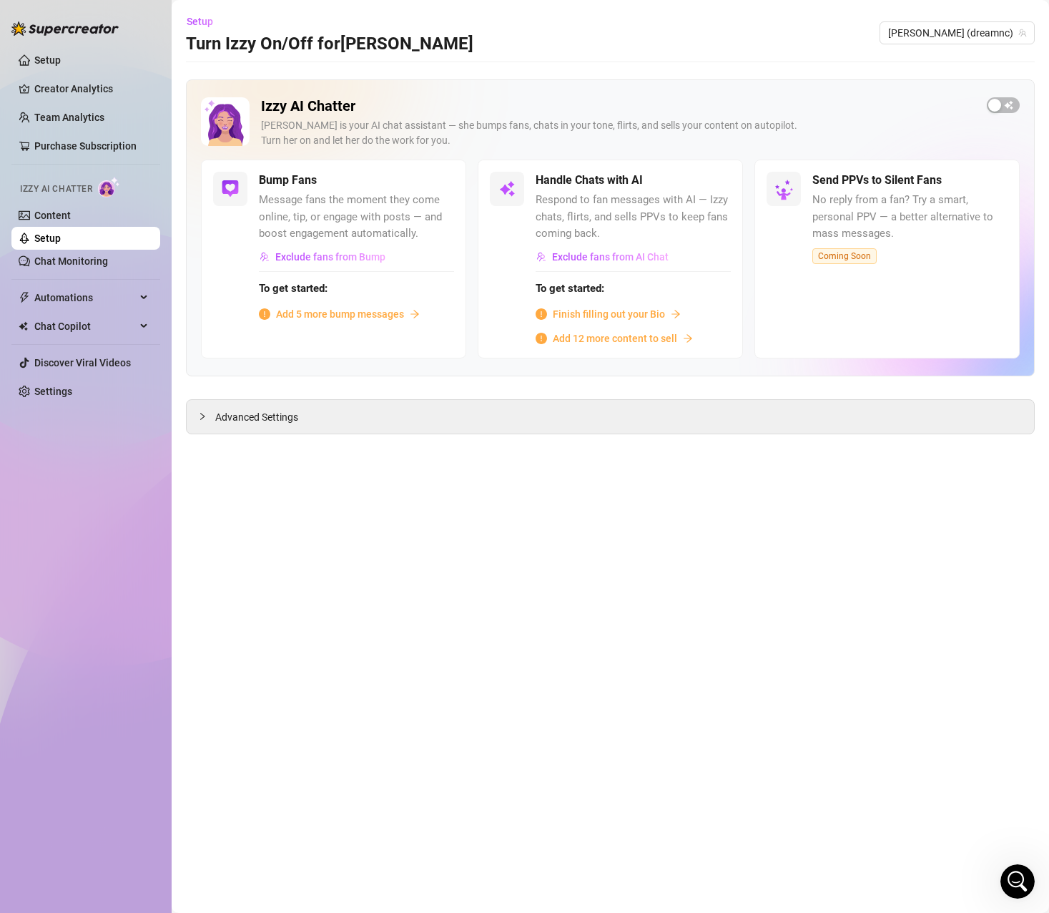
click at [323, 313] on span "Add 5 more bump messages" at bounding box center [340, 314] width 128 height 16
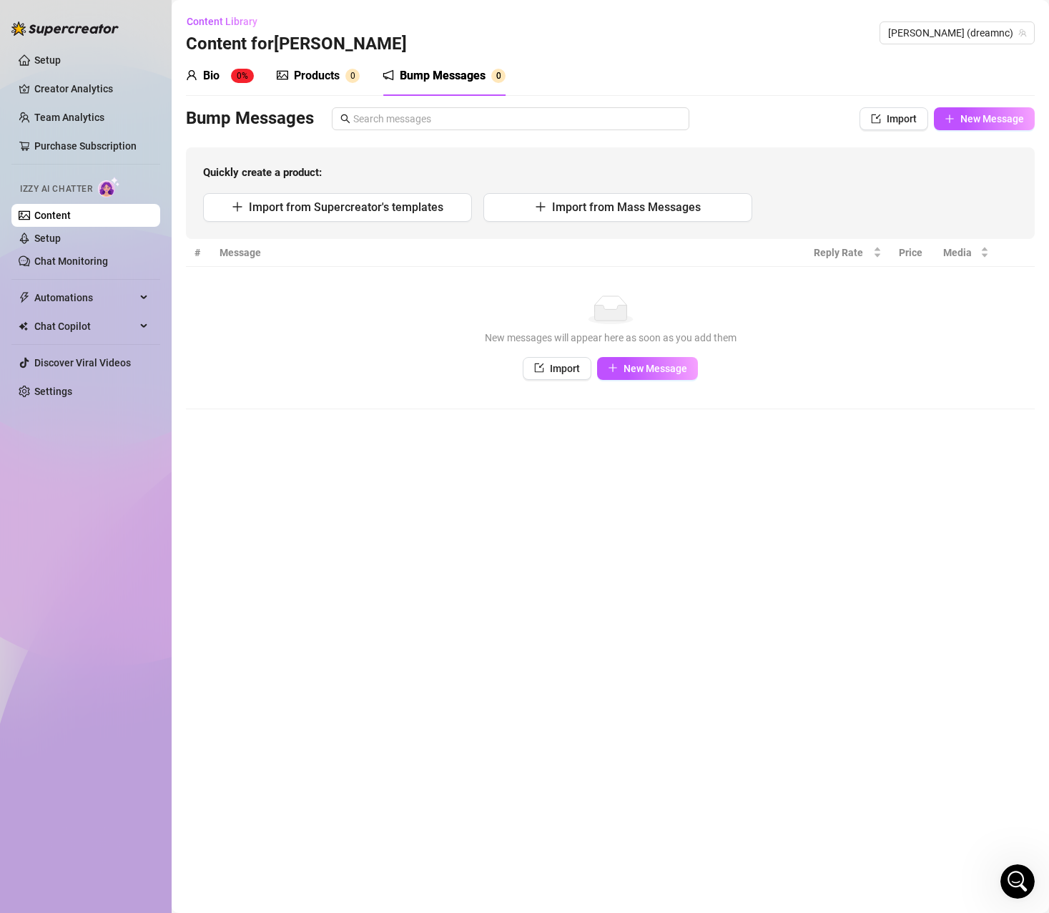
click at [214, 74] on div "Bio" at bounding box center [211, 75] width 16 height 17
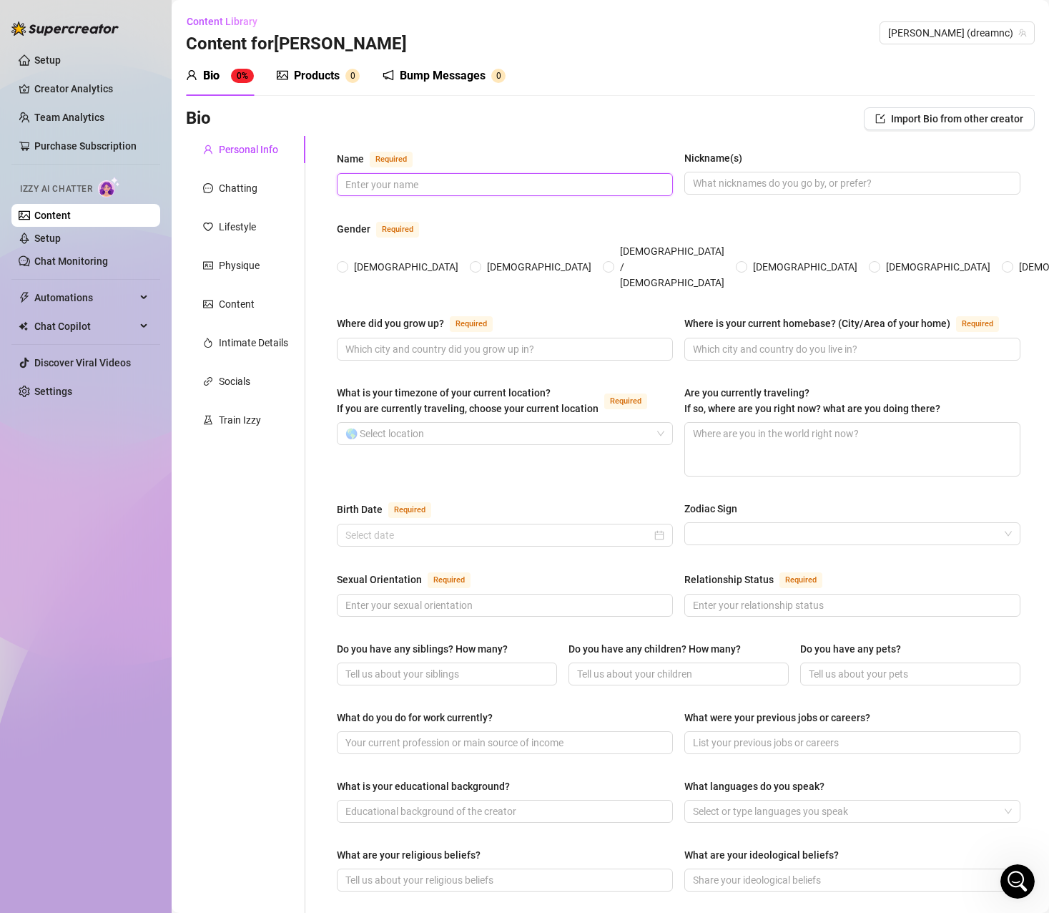
click at [386, 185] on input "Name Required" at bounding box center [503, 185] width 316 height 16
type input "[PERSON_NAME]"
type input "Moni"
click at [358, 259] on span "Female" at bounding box center [406, 267] width 116 height 16
click at [346, 263] on input "Female" at bounding box center [343, 267] width 6 height 9
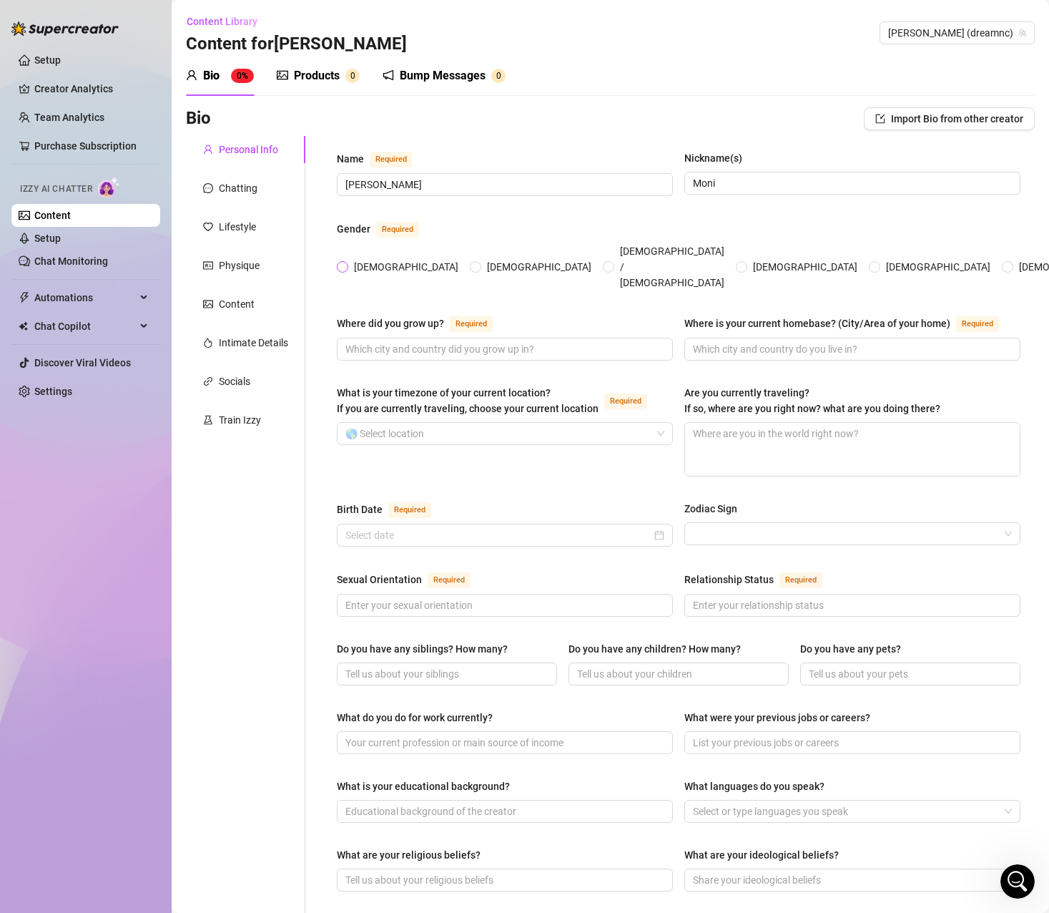
radio input "true"
click at [435, 341] on input "Where did you grow up? Required" at bounding box center [503, 349] width 316 height 16
type input "Colombia"
click at [521, 315] on div "Where did you grow up? Required" at bounding box center [505, 326] width 336 height 23
click at [740, 341] on input "Where is your current homebase? (City/Area of your home) Required" at bounding box center [851, 349] width 316 height 16
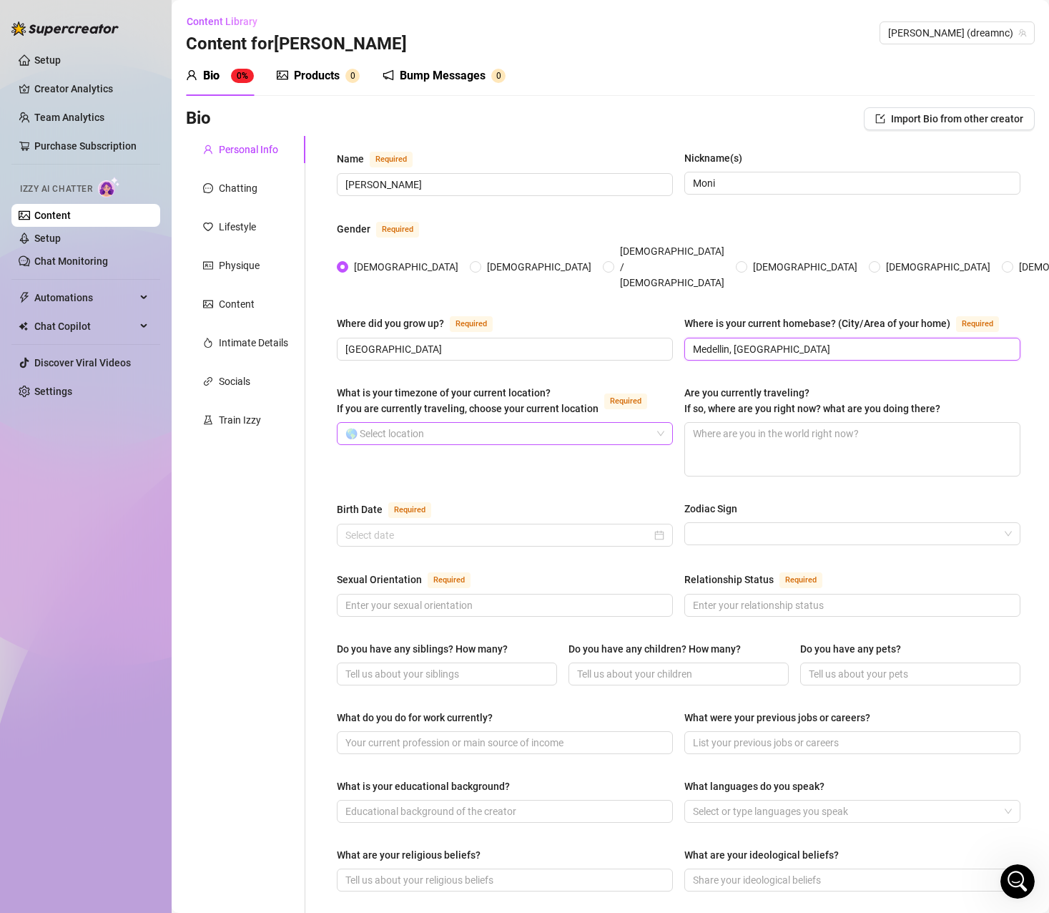
type input "Medellin, Colombia"
click at [419, 423] on input "What is your timezone of your current location? If you are currently traveling,…" at bounding box center [498, 433] width 306 height 21
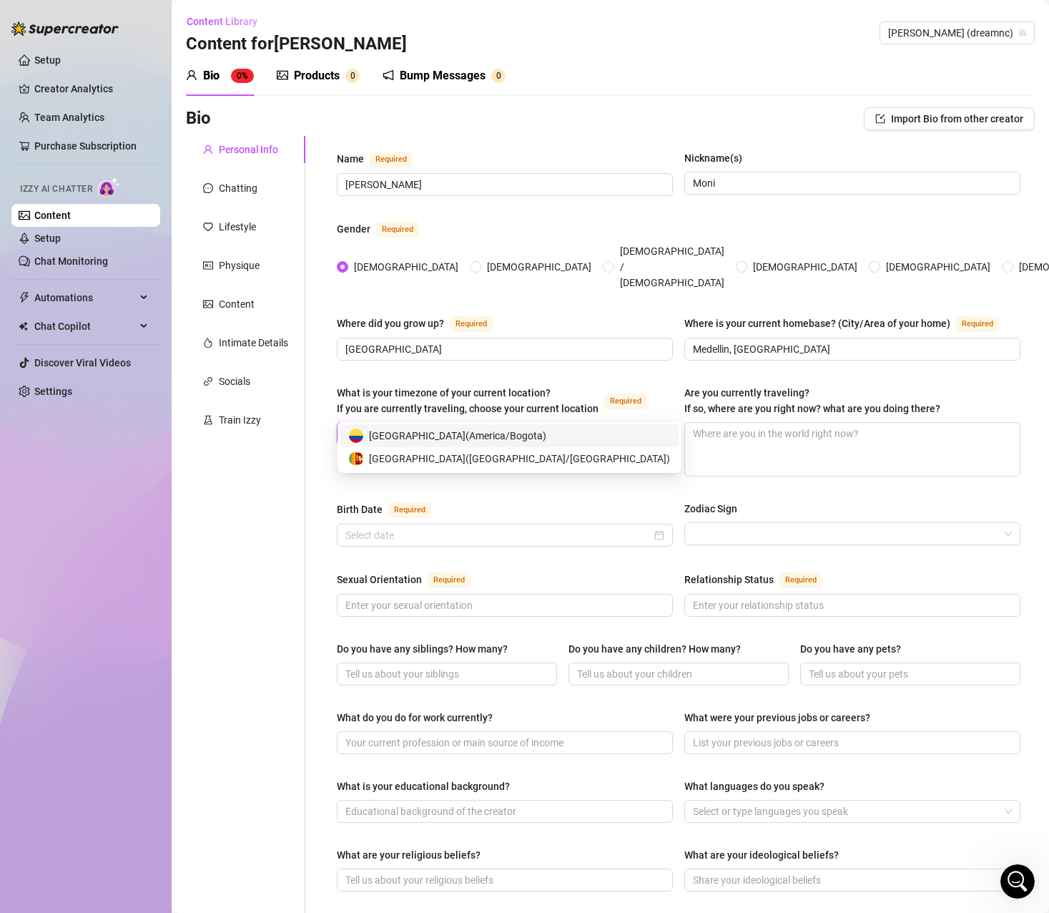
type input "colom"
click at [436, 431] on span "Colombia ( America/Bogota )" at bounding box center [457, 436] width 177 height 16
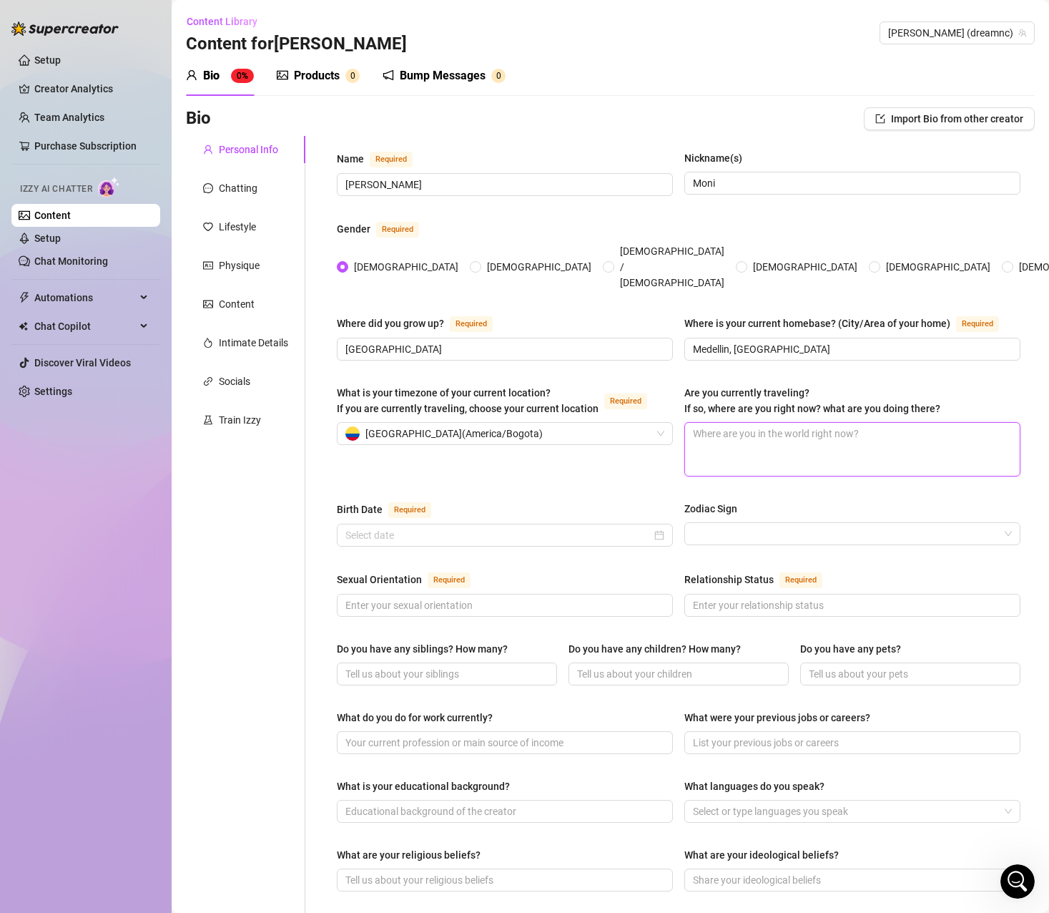
click at [715, 423] on textarea "Are you currently traveling? If so, where are you right now? what are you doing…" at bounding box center [852, 449] width 335 height 53
type textarea "N"
type textarea "No"
type textarea "No,"
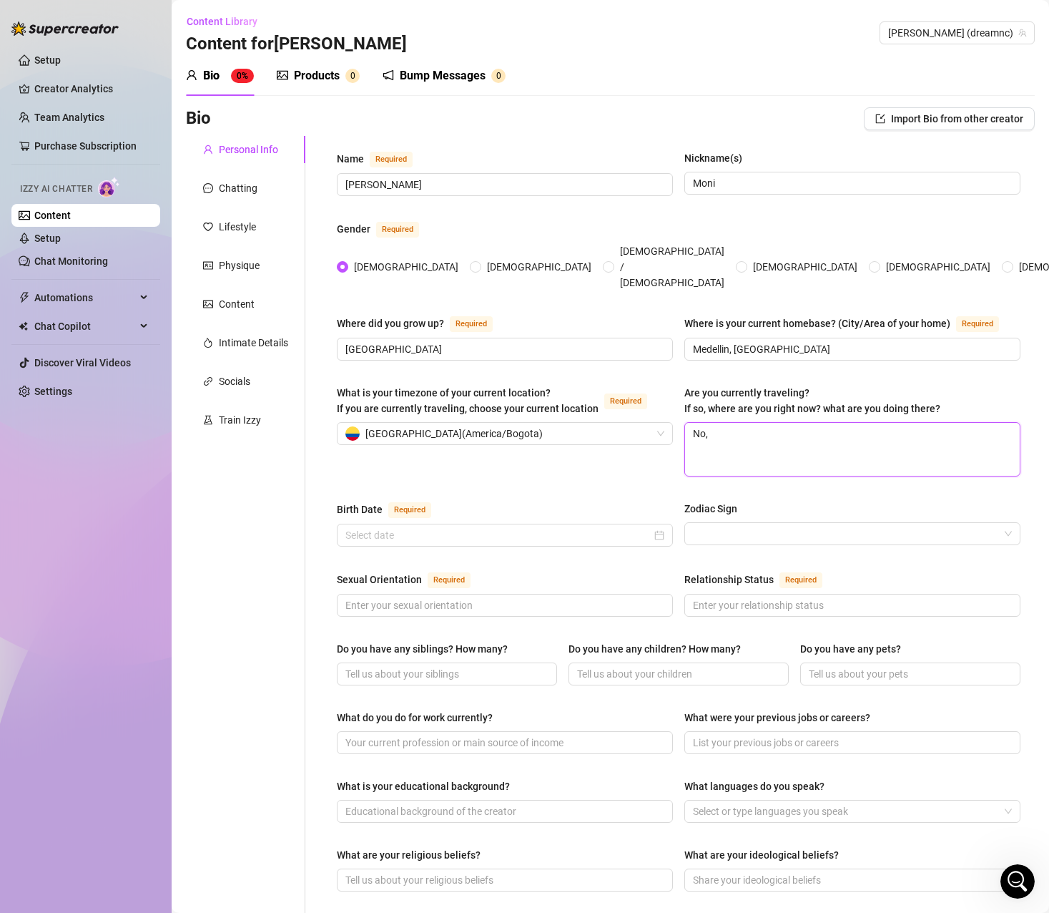
type textarea "No, i"
type textarea "No, im"
type textarea "No, im n"
type textarea "No, im no"
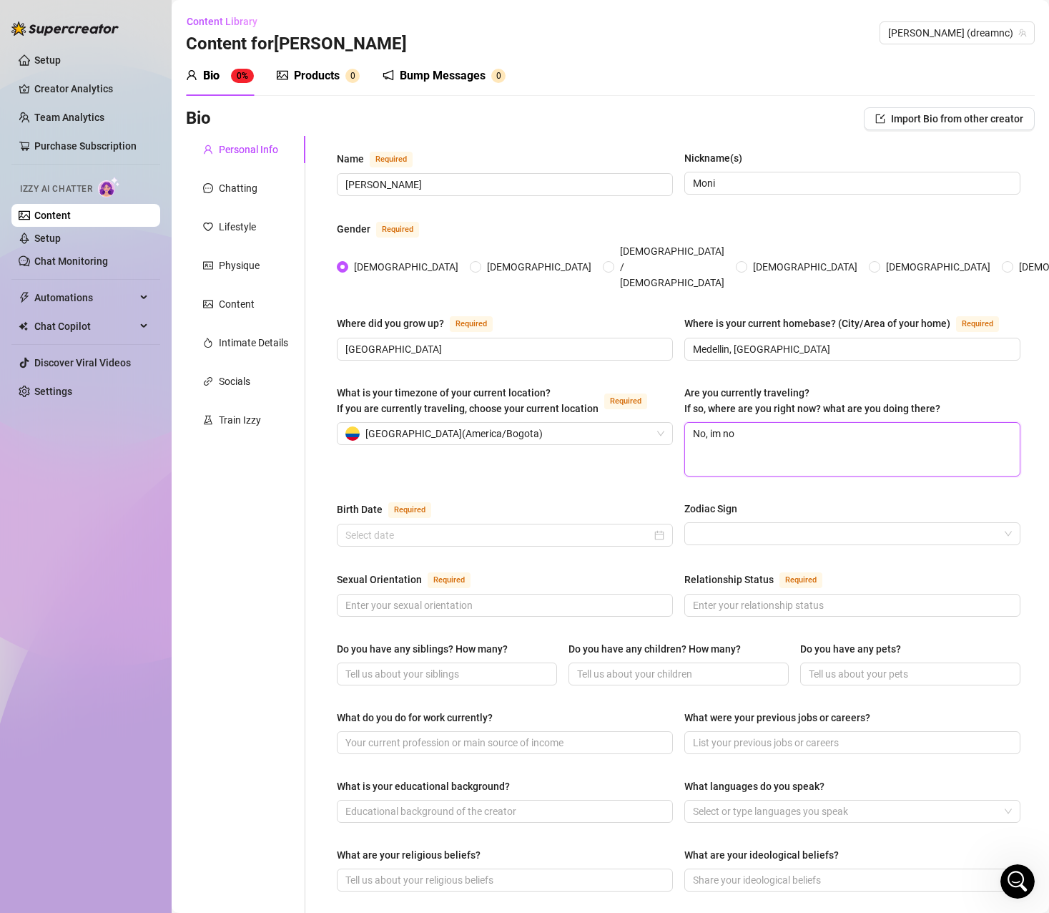
type textarea "No, im not"
type textarea "No, im not t"
type textarea "No, im not tr"
type textarea "No, im not tra"
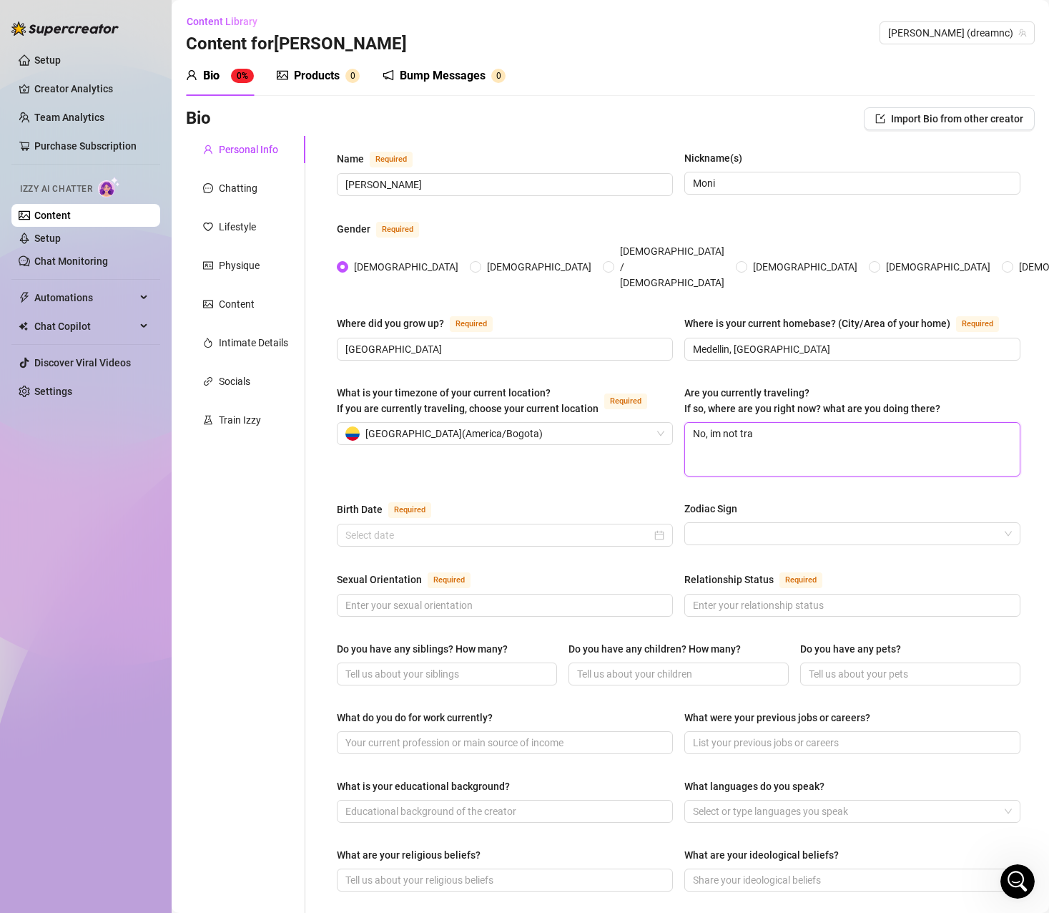
type textarea "No, im not trav"
type textarea "No, im not trave"
type textarea "No, im not travel"
type textarea "No, im not travell"
type textarea "No, im not travellin"
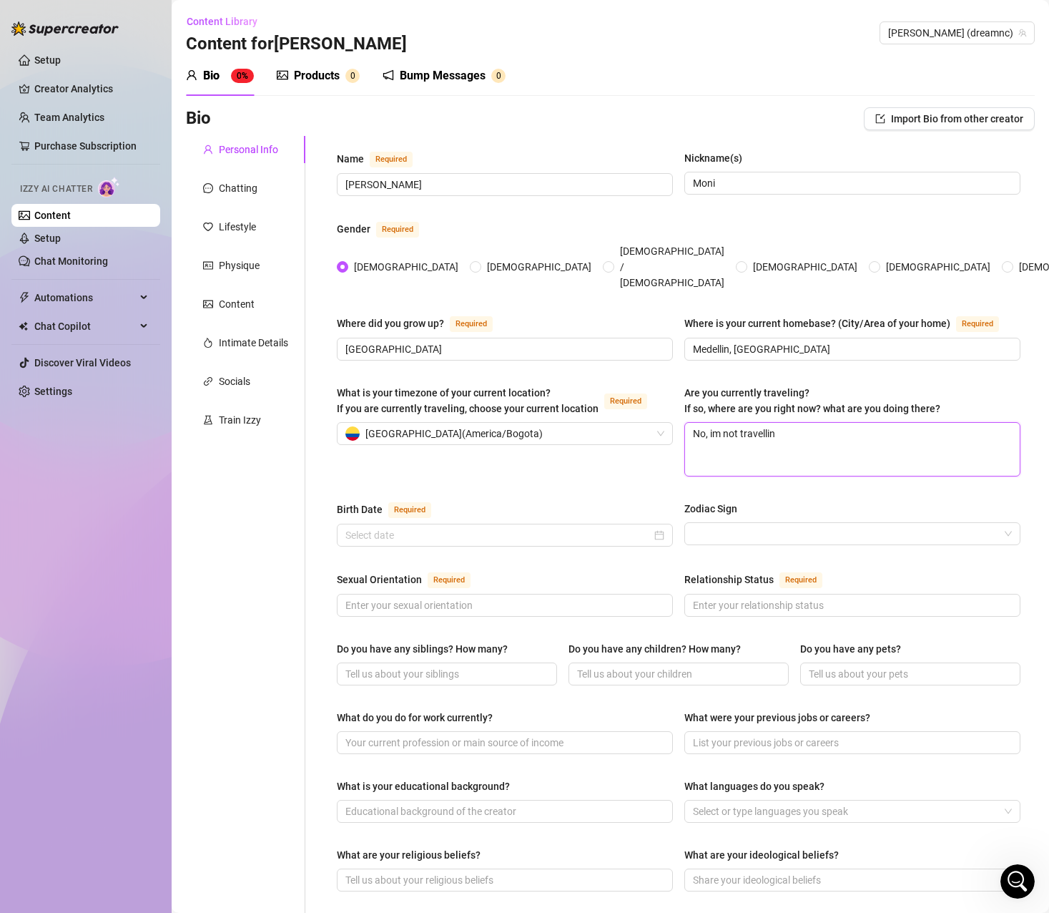
type textarea "No, im not travelling"
type textarea "No, im not travelling r"
type textarea "No, im not travelling ri"
type textarea "No, im not travelling rig"
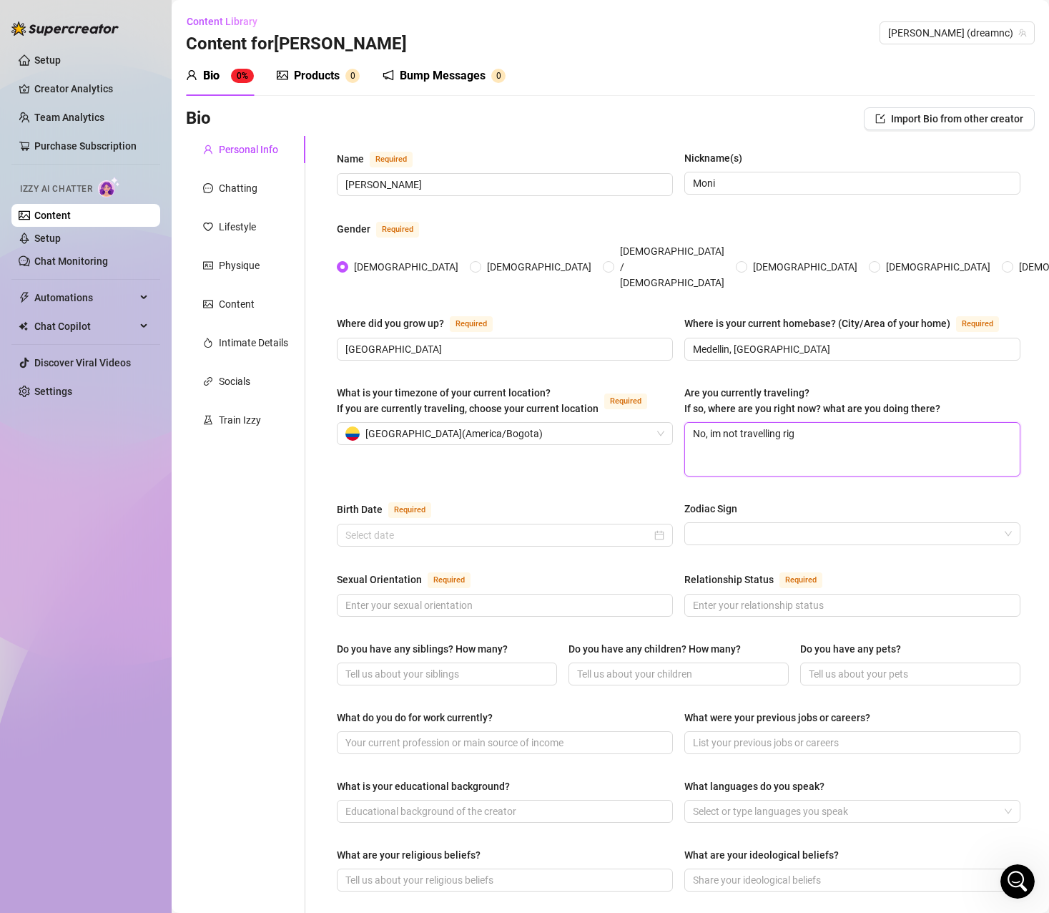
type textarea "No, im not travelling righ"
type textarea "No, im not travelling right"
type textarea "No, im not travelling right n"
type textarea "No, im not travelling right no"
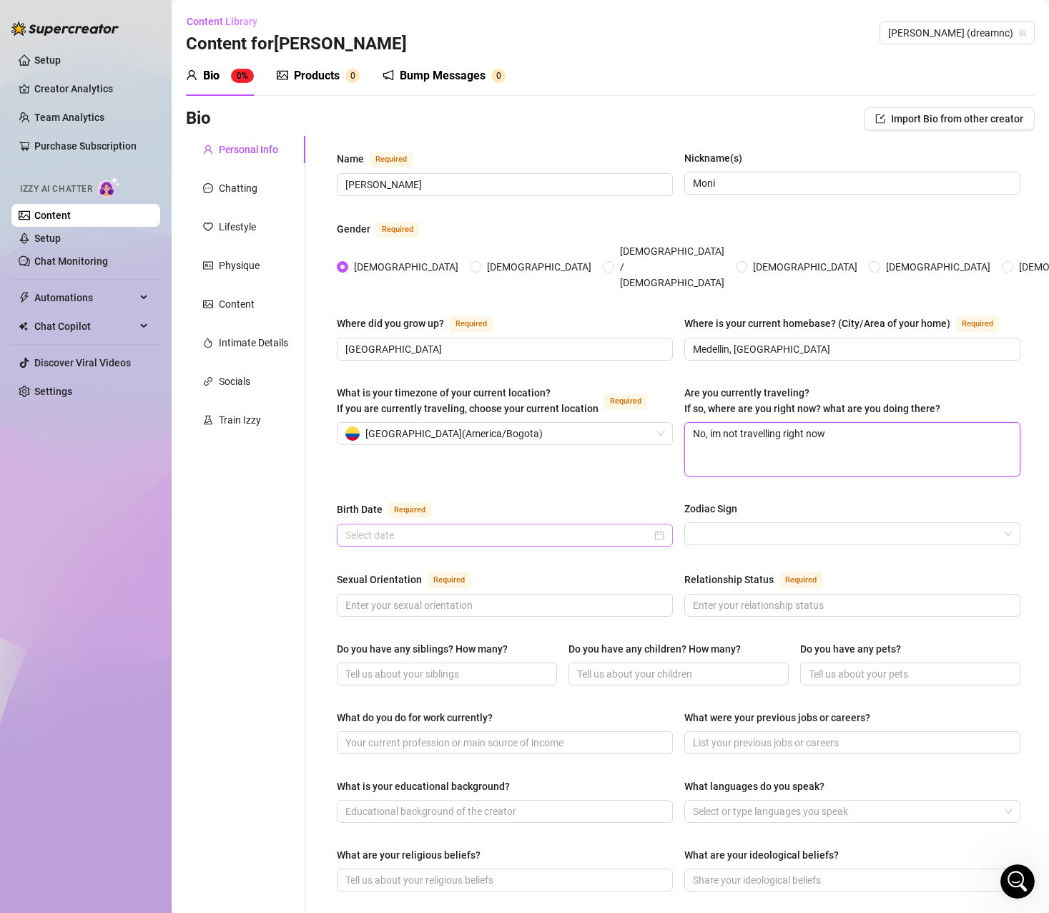
type textarea "No, im not travelling right now"
click at [529, 527] on input "Birth Date Required" at bounding box center [498, 535] width 306 height 16
click at [433, 527] on input "Birth Date Required" at bounding box center [498, 535] width 306 height 16
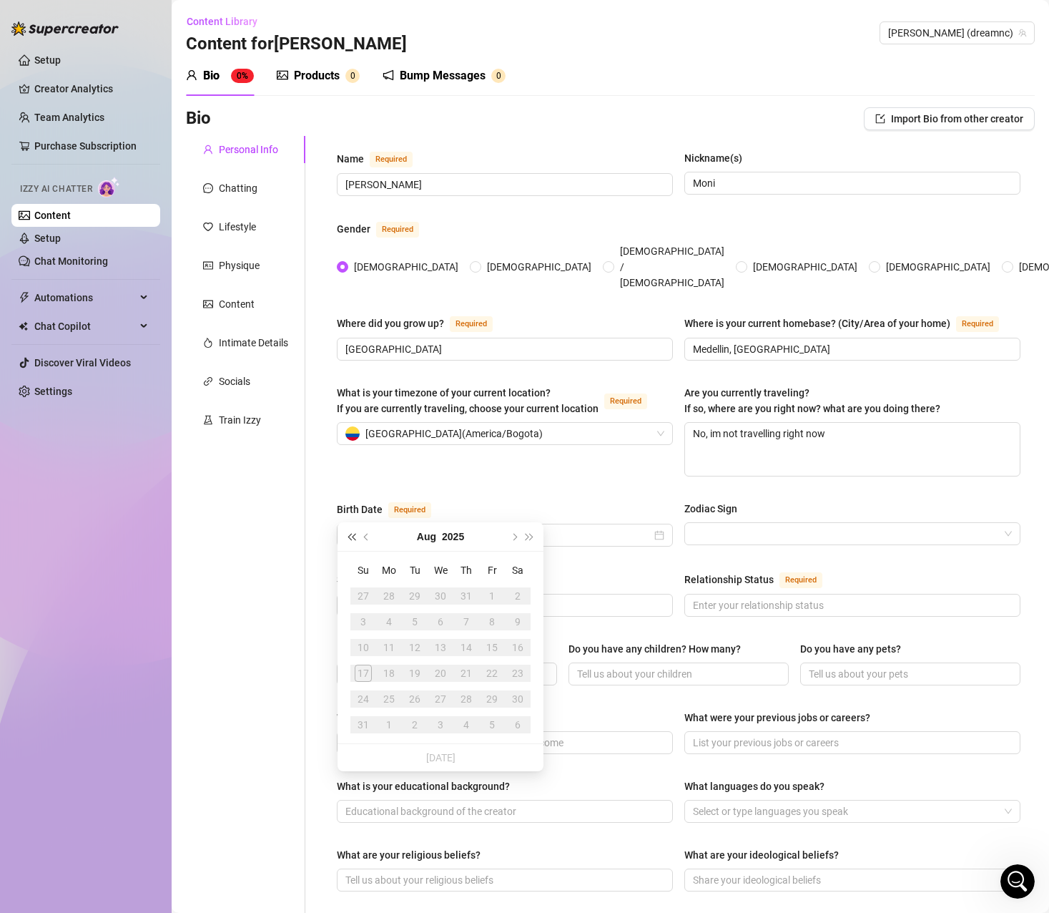
click at [353, 538] on span "Last year (Control + left)" at bounding box center [351, 536] width 7 height 7
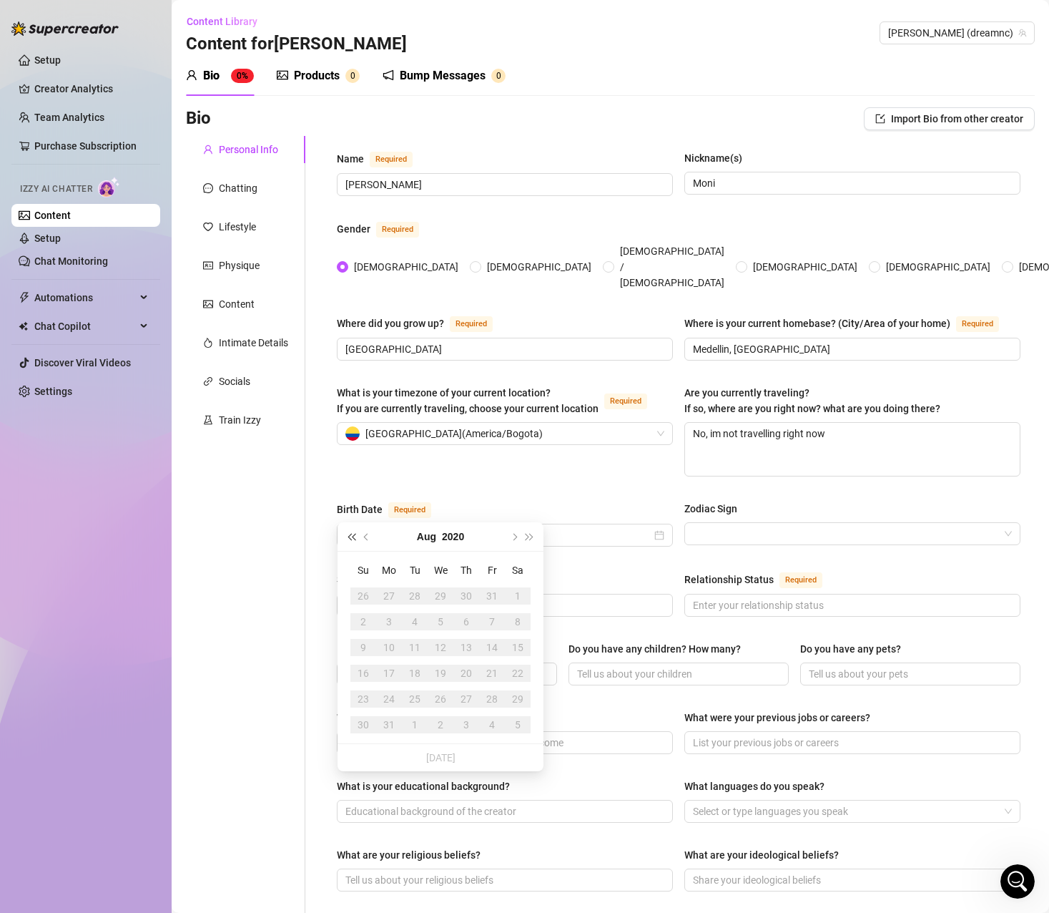
click at [353, 538] on span "Last year (Control + left)" at bounding box center [351, 536] width 7 height 7
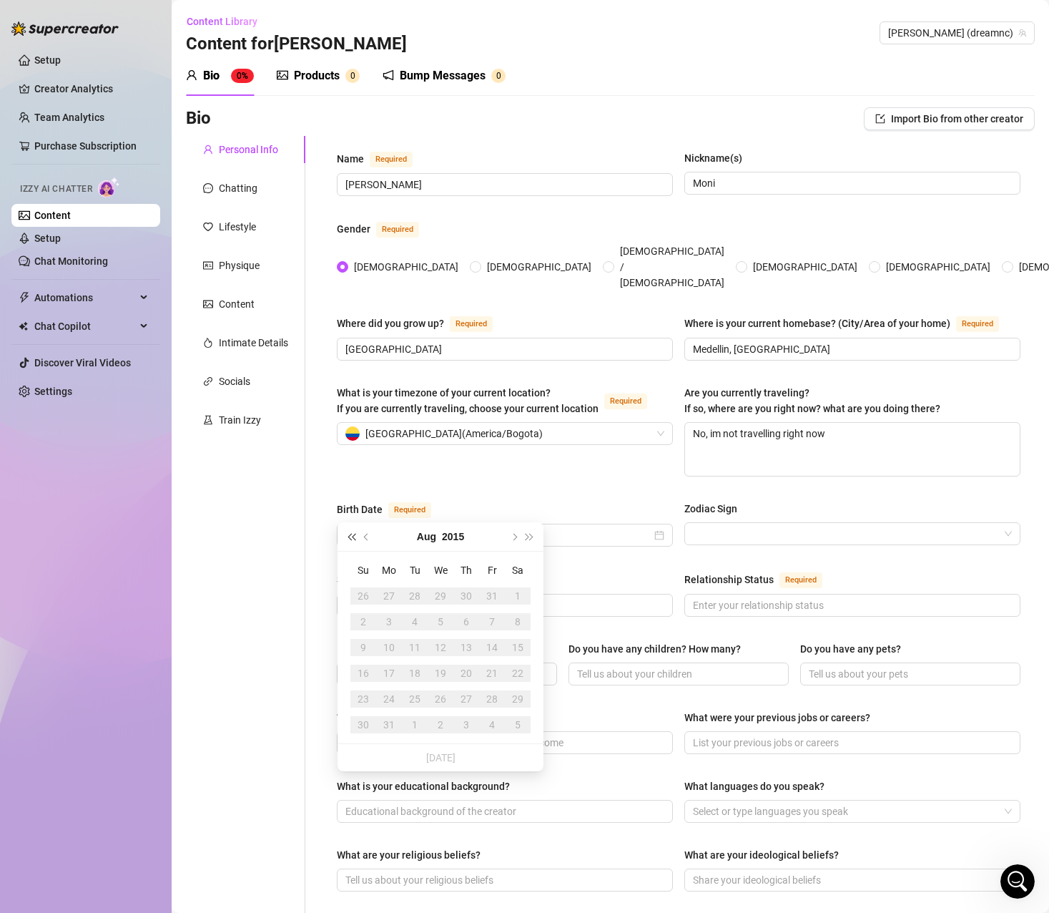
click at [353, 538] on span "Last year (Control + left)" at bounding box center [351, 536] width 7 height 7
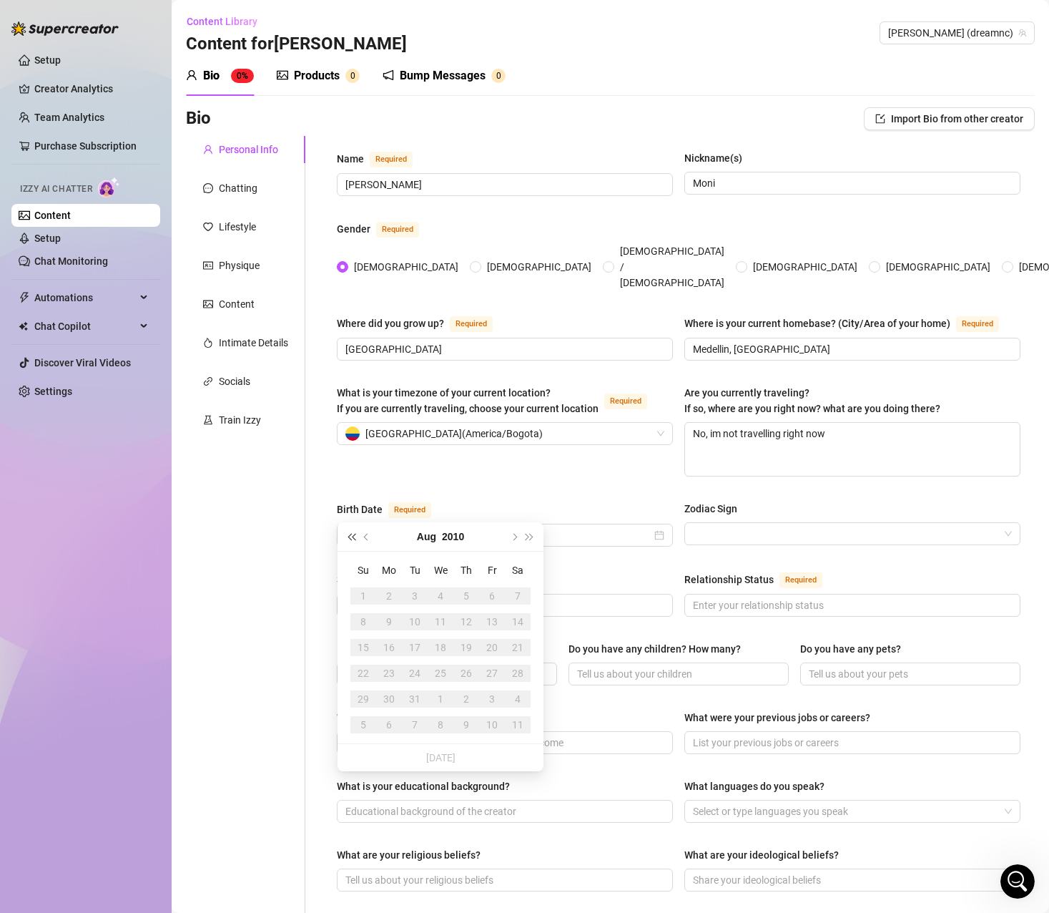
click at [353, 538] on span "Last year (Control + left)" at bounding box center [351, 536] width 7 height 7
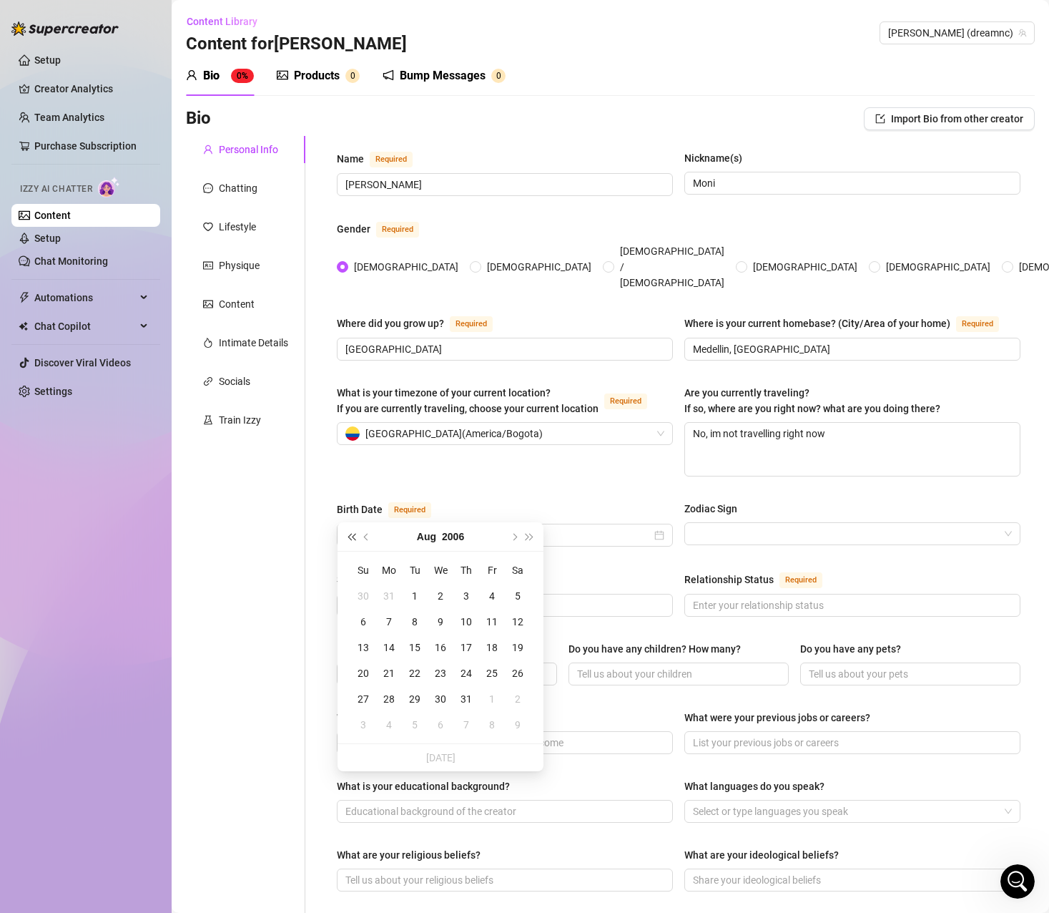
click at [353, 538] on span "Last year (Control + left)" at bounding box center [351, 536] width 7 height 7
click at [368, 537] on span "Previous month (PageUp)" at bounding box center [367, 536] width 7 height 7
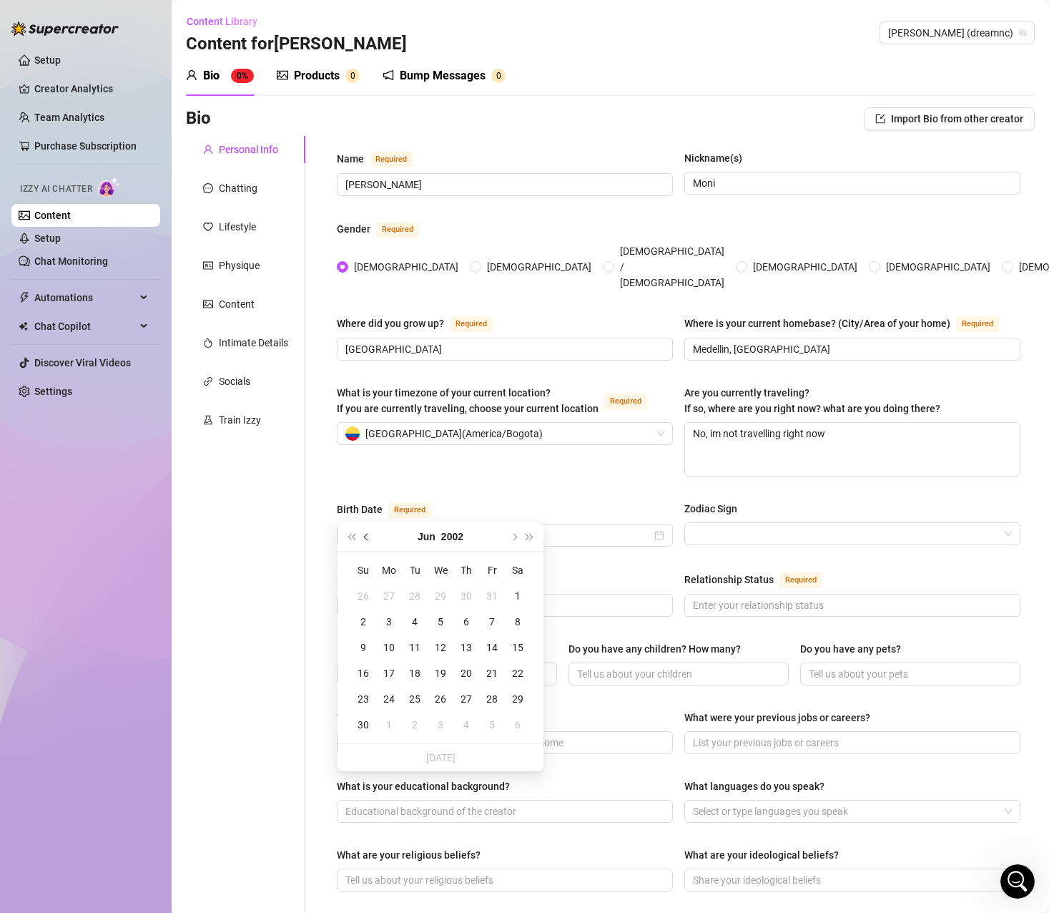
click at [368, 537] on span "Previous month (PageUp)" at bounding box center [367, 536] width 7 height 7
type input "February 16th, 2002"
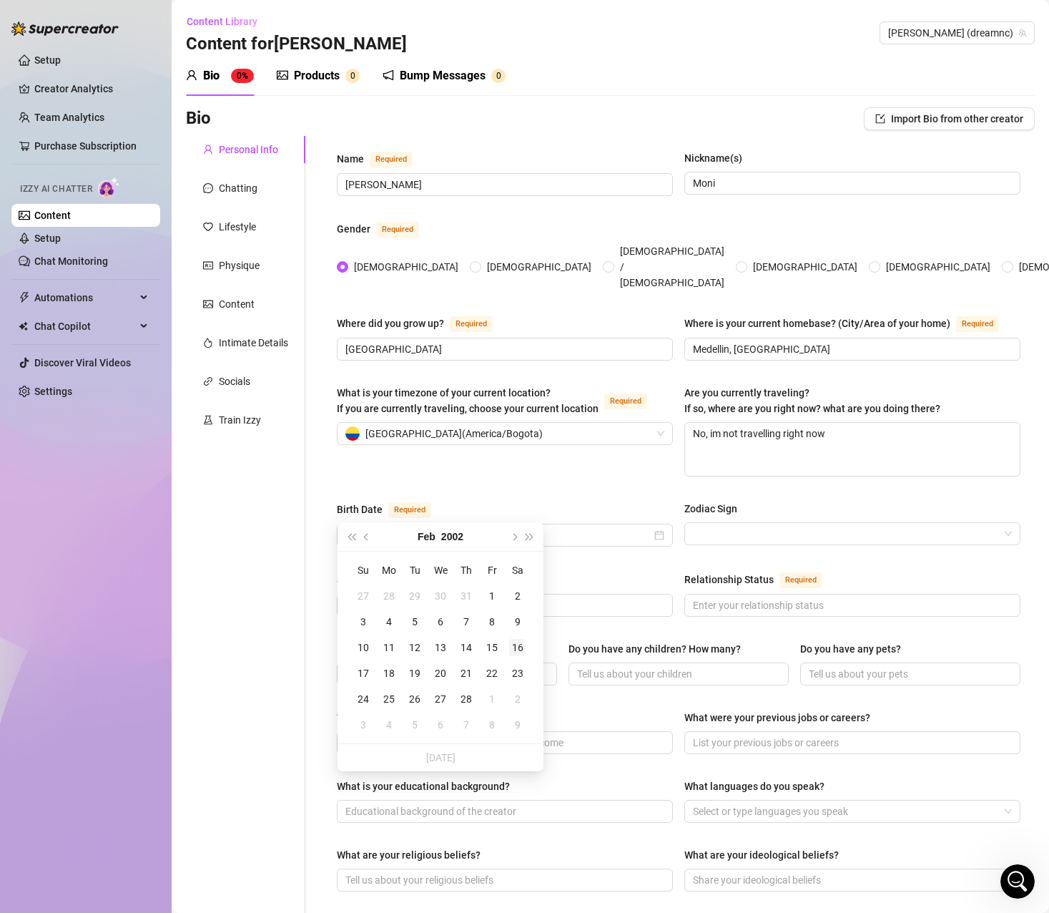
click at [516, 647] on div "16" at bounding box center [517, 647] width 17 height 17
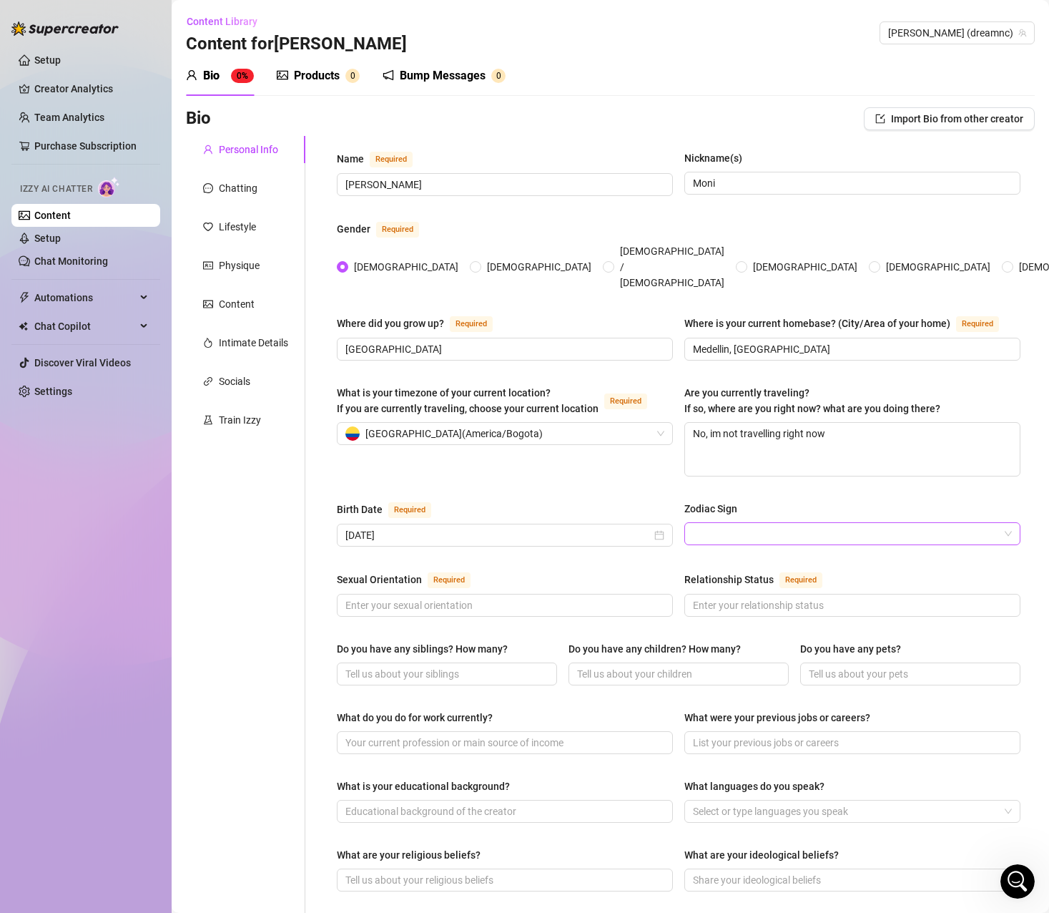
click at [737, 523] on input "Zodiac Sign" at bounding box center [846, 533] width 306 height 21
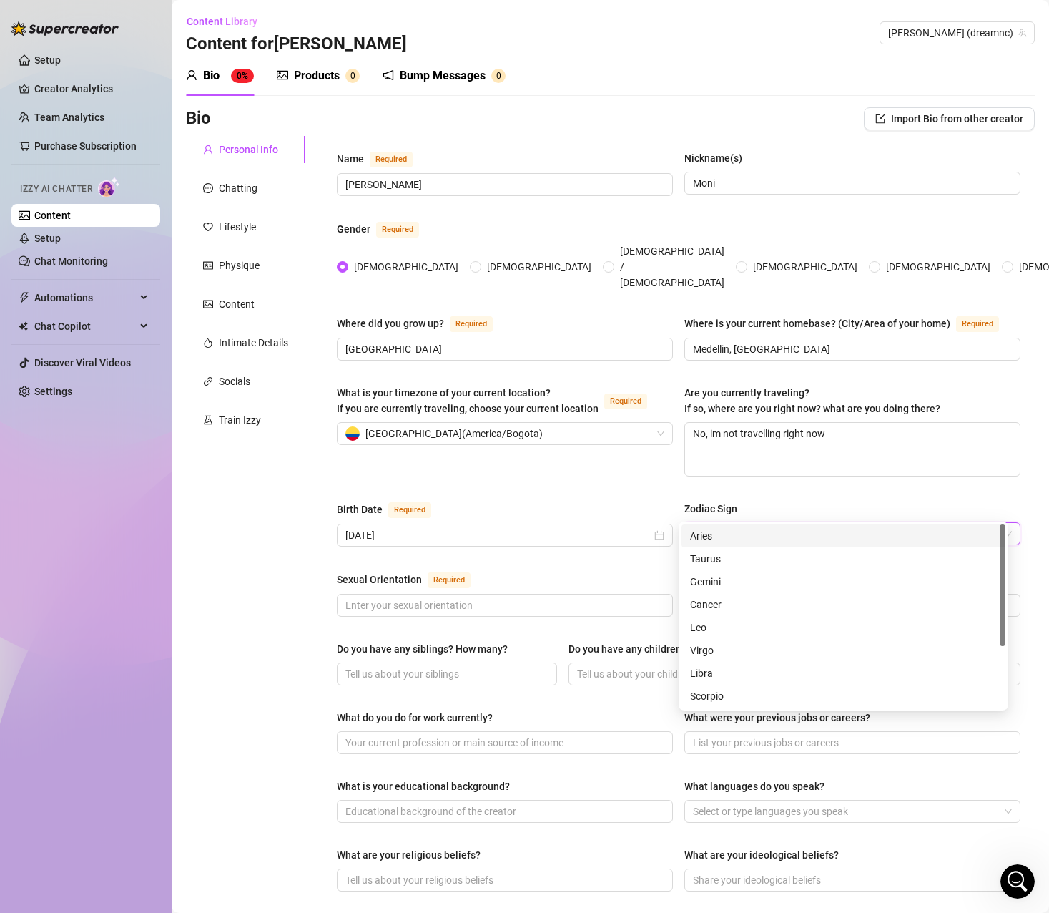
click at [737, 523] on input "Zodiac Sign" at bounding box center [846, 533] width 306 height 21
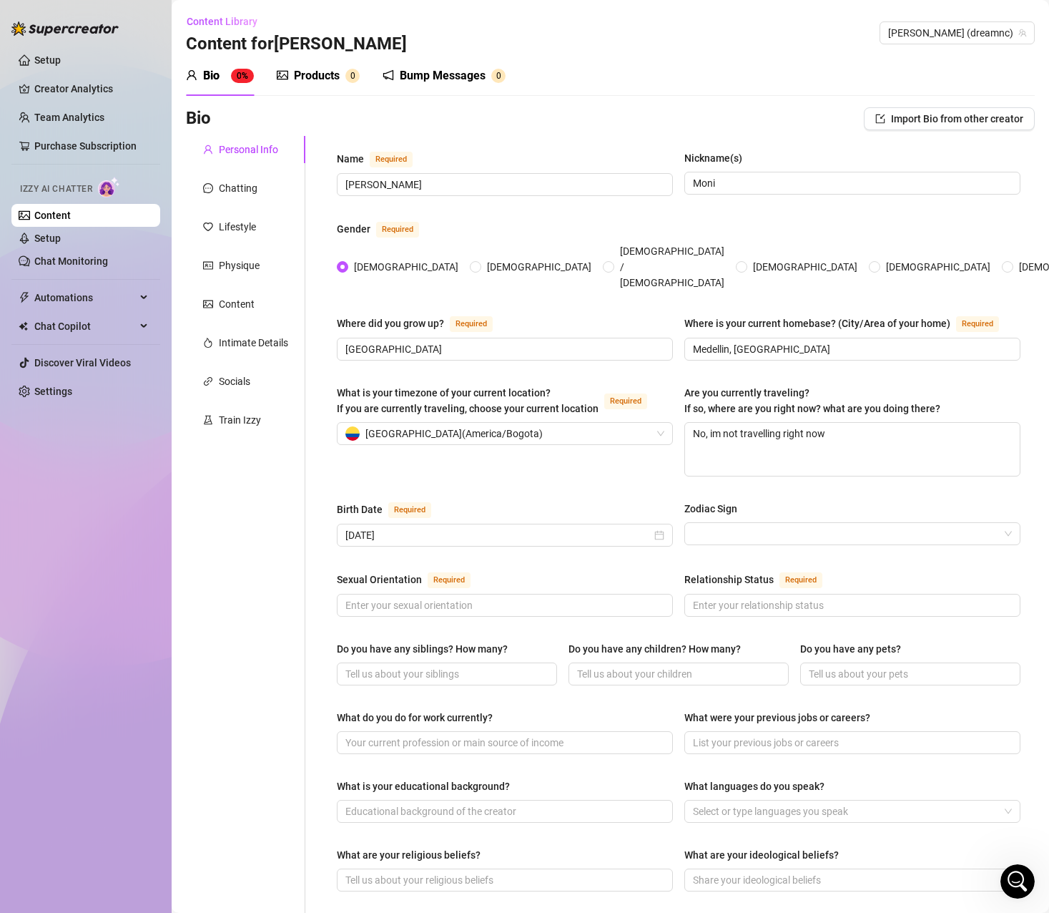
click at [980, 240] on div "Gender Required" at bounding box center [679, 231] width 684 height 23
click at [725, 523] on input "Zodiac Sign" at bounding box center [846, 533] width 306 height 21
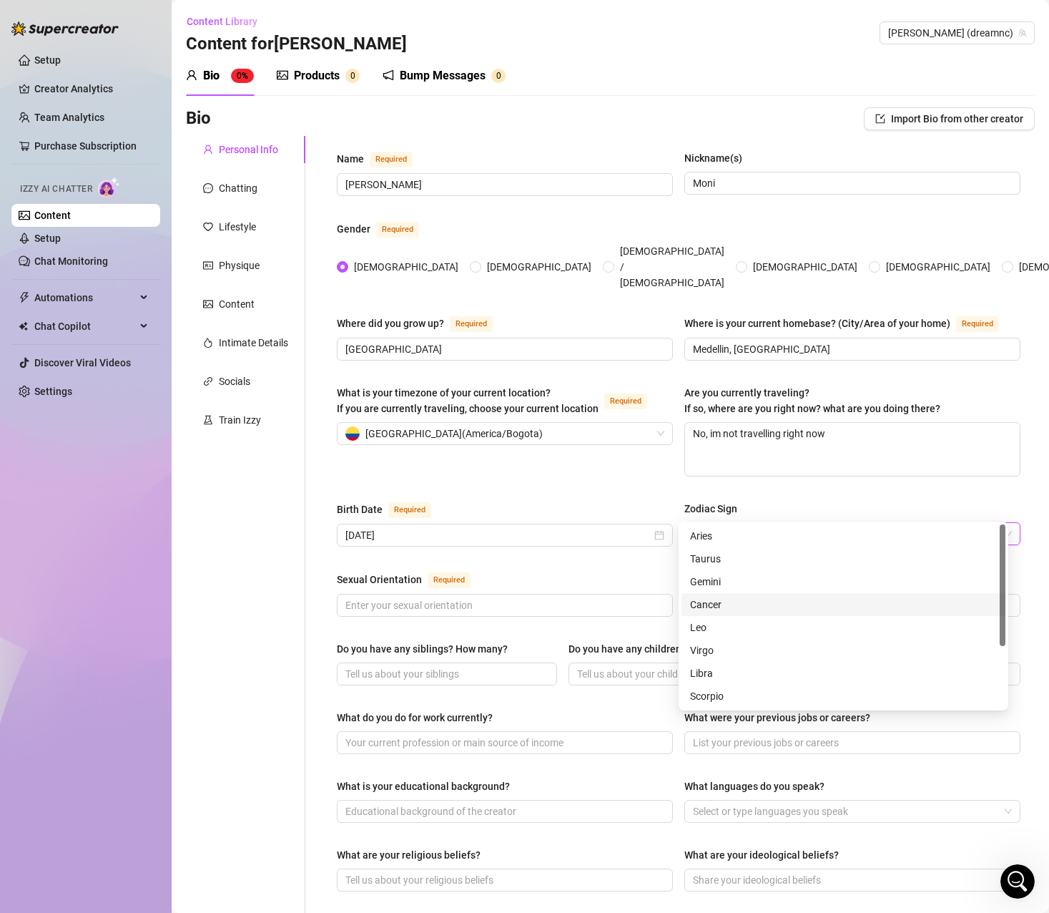
scroll to position [92, 0]
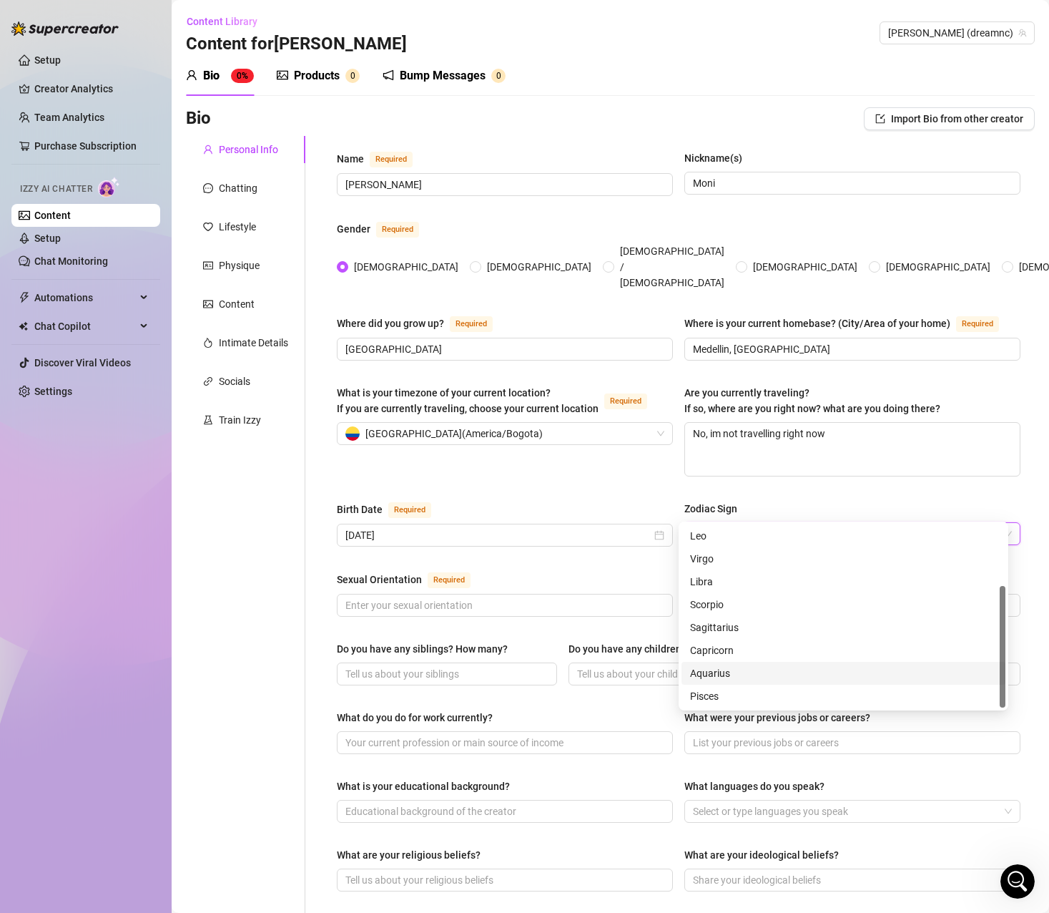
click at [727, 673] on div "Aquarius" at bounding box center [843, 673] width 307 height 16
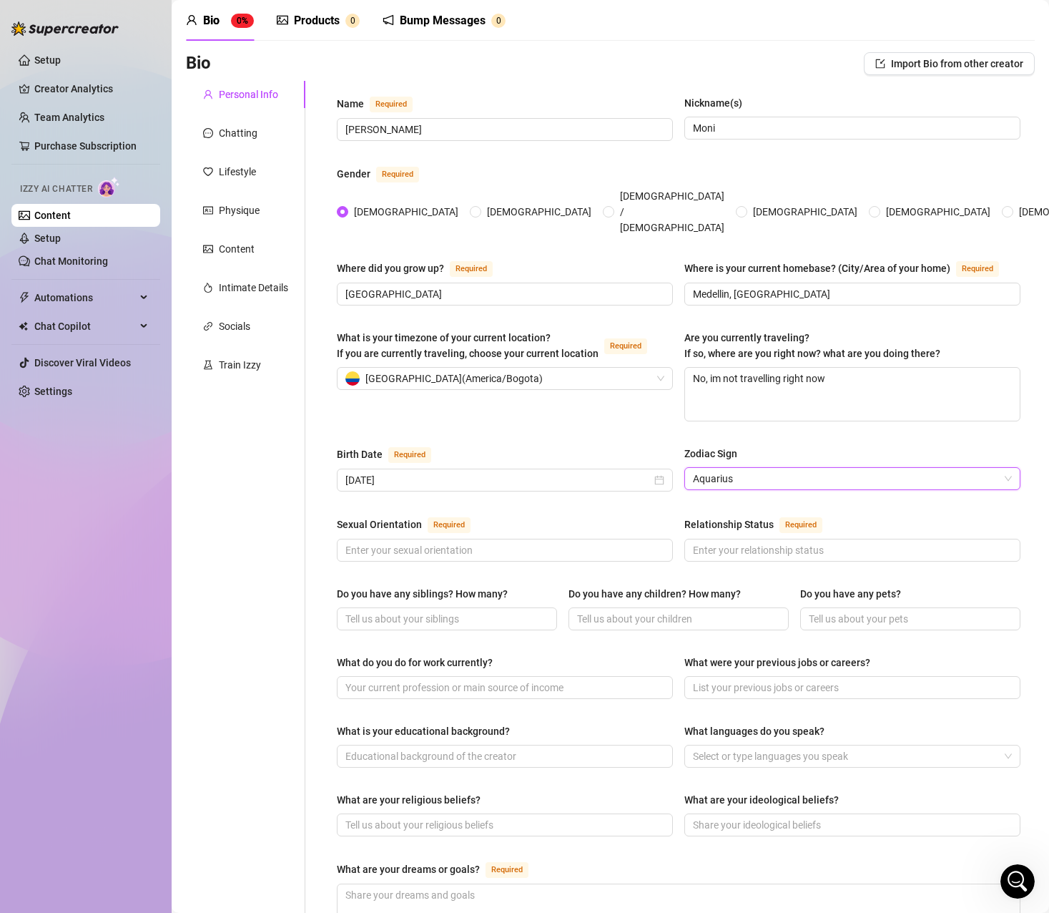
scroll to position [72, 0]
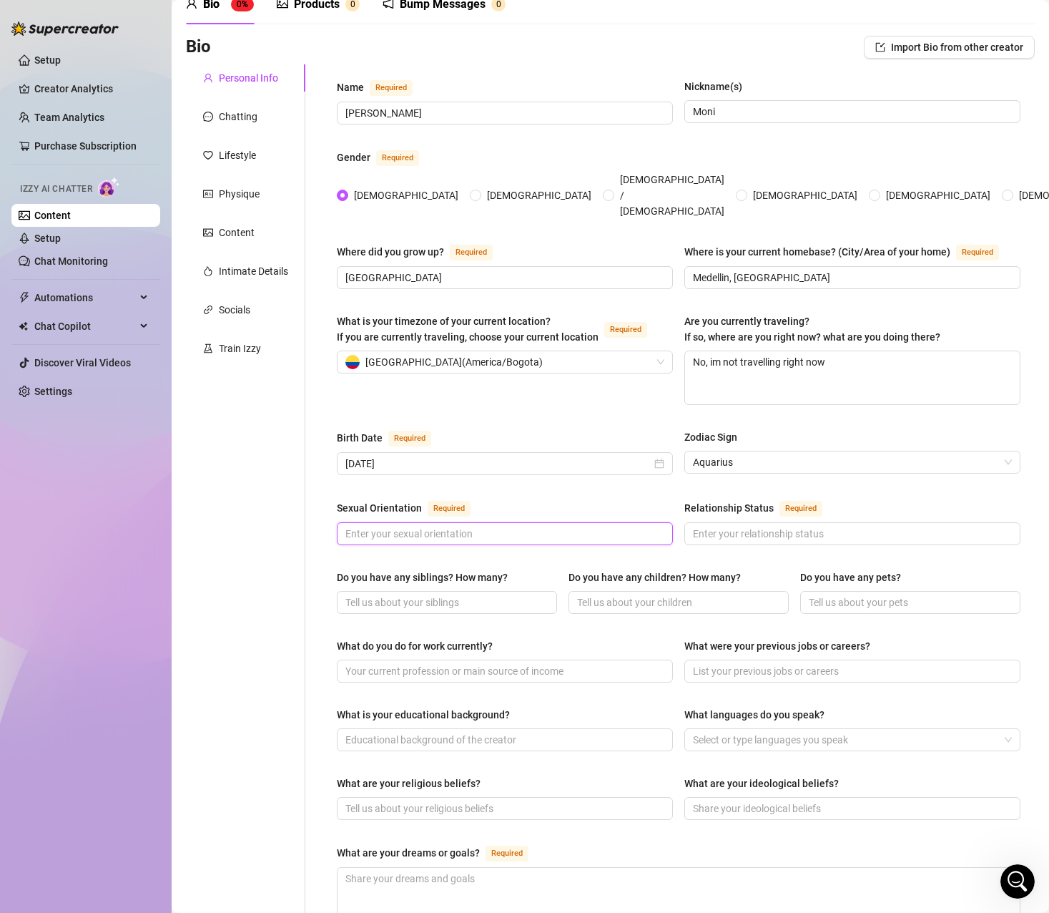
click at [438, 526] on input "Sexual Orientation Required" at bounding box center [503, 534] width 316 height 16
click at [427, 526] on input "Heterosexual" at bounding box center [503, 534] width 316 height 16
drag, startPoint x: 427, startPoint y: 505, endPoint x: 258, endPoint y: 501, distance: 168.8
click at [258, 501] on div "Personal Info Chatting Lifestyle Physique Content Intimate Details Socials Trai…" at bounding box center [610, 656] width 849 height 1184
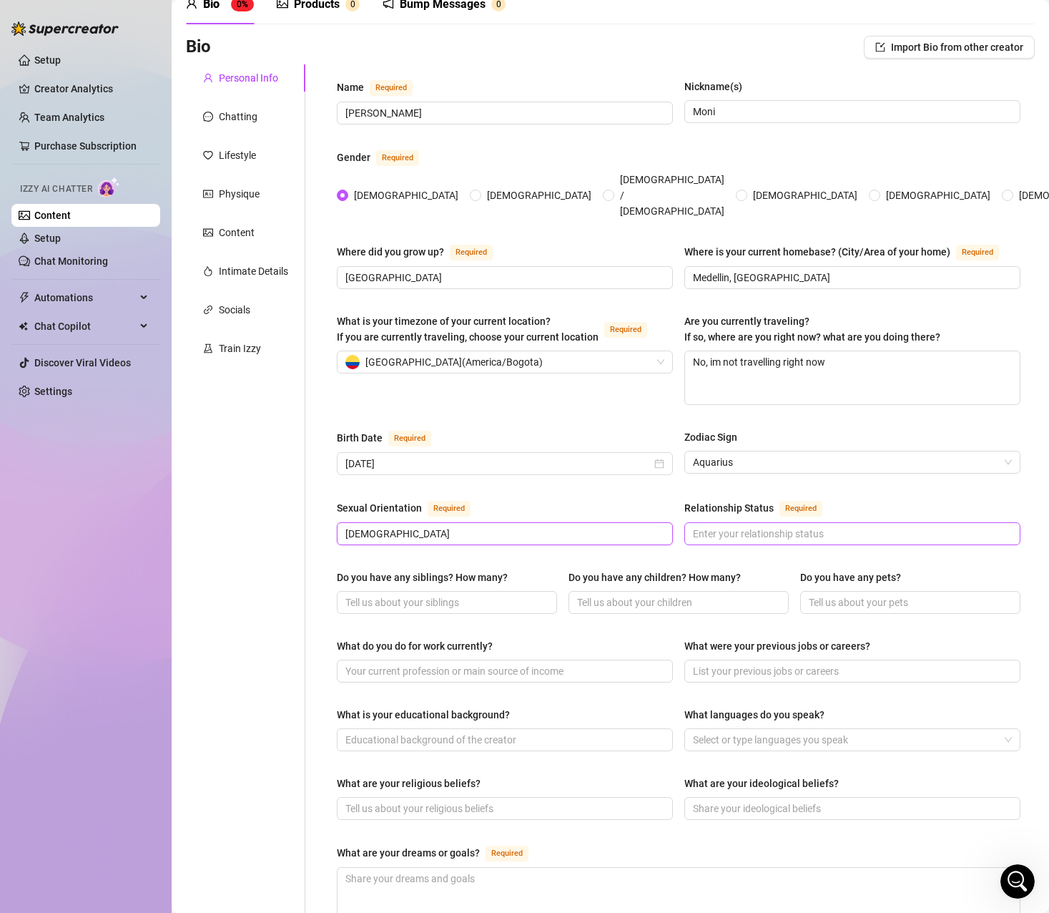
type input "Bisexual"
click at [743, 526] on input "Relationship Status Required" at bounding box center [851, 534] width 316 height 16
click at [752, 529] on div "Sexual Orientation Required Bisexual Relationship Status Required En pareja" at bounding box center [679, 528] width 684 height 59
click at [761, 526] on input "En pareja" at bounding box center [851, 534] width 316 height 16
drag, startPoint x: 762, startPoint y: 508, endPoint x: 682, endPoint y: 507, distance: 80.8
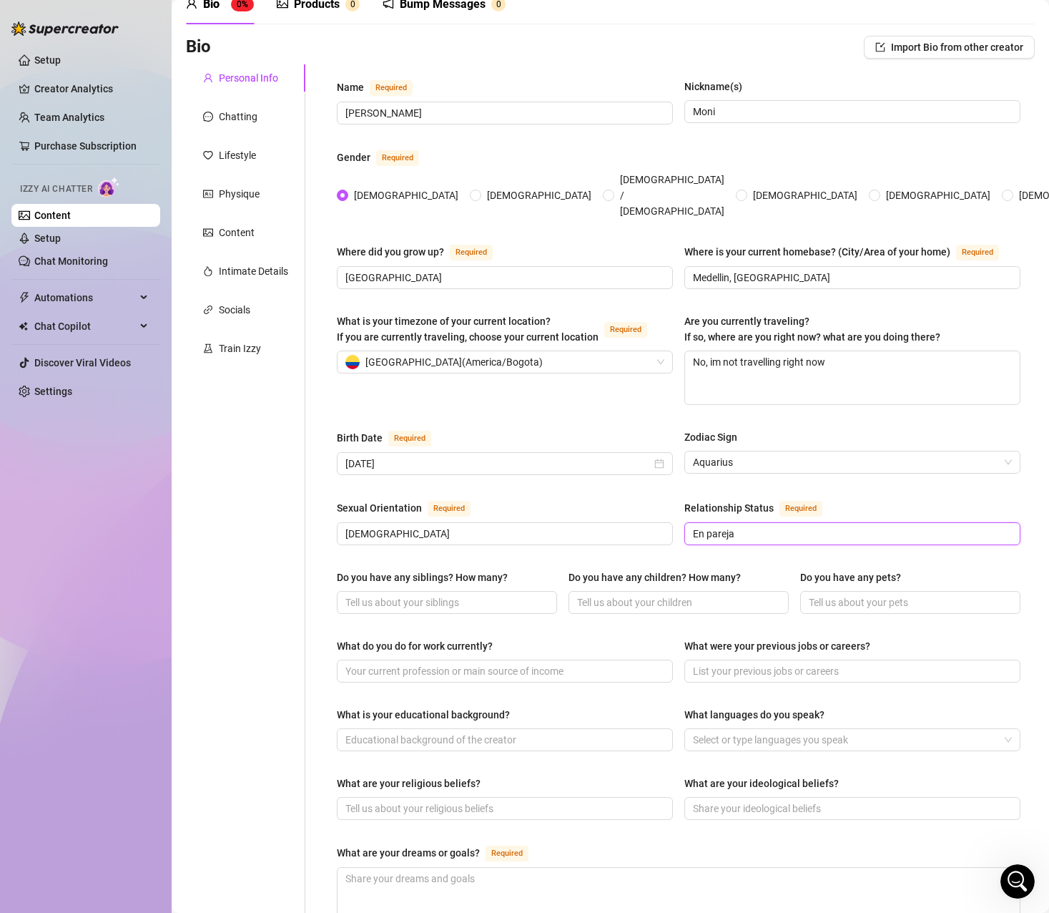
click at [685, 522] on span "En pareja" at bounding box center [853, 533] width 336 height 23
click at [778, 526] on input "Tengo una pareja" at bounding box center [851, 534] width 316 height 16
drag, startPoint x: 779, startPoint y: 504, endPoint x: 654, endPoint y: 507, distance: 125.2
click at [654, 507] on div "Sexual Orientation Required Bisexual Relationship Status Required Tengo una par…" at bounding box center [679, 528] width 684 height 59
click at [620, 460] on div "Birth Date Required February 16th, 2002 Zodiac Sign Aquarius" at bounding box center [679, 458] width 684 height 59
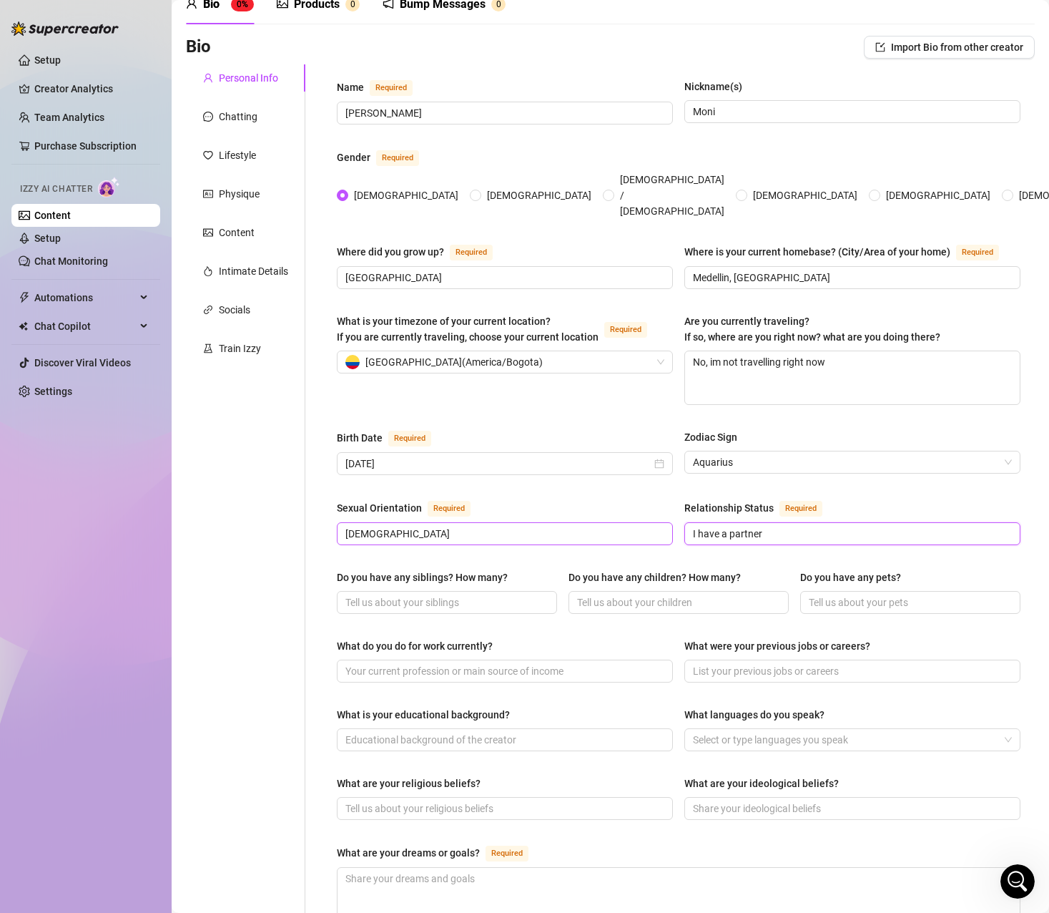
drag, startPoint x: 767, startPoint y: 503, endPoint x: 637, endPoint y: 500, distance: 130.9
click at [637, 500] on div "Sexual Orientation Required Bisexual Relationship Status Required I have a part…" at bounding box center [679, 528] width 684 height 59
click at [775, 526] on input "Tengo un novio" at bounding box center [851, 534] width 316 height 16
drag, startPoint x: 778, startPoint y: 507, endPoint x: 490, endPoint y: 494, distance: 288.5
click at [492, 499] on div "Sexual Orientation Required Bisexual Relationship Status Required Tengo un novio" at bounding box center [679, 528] width 684 height 59
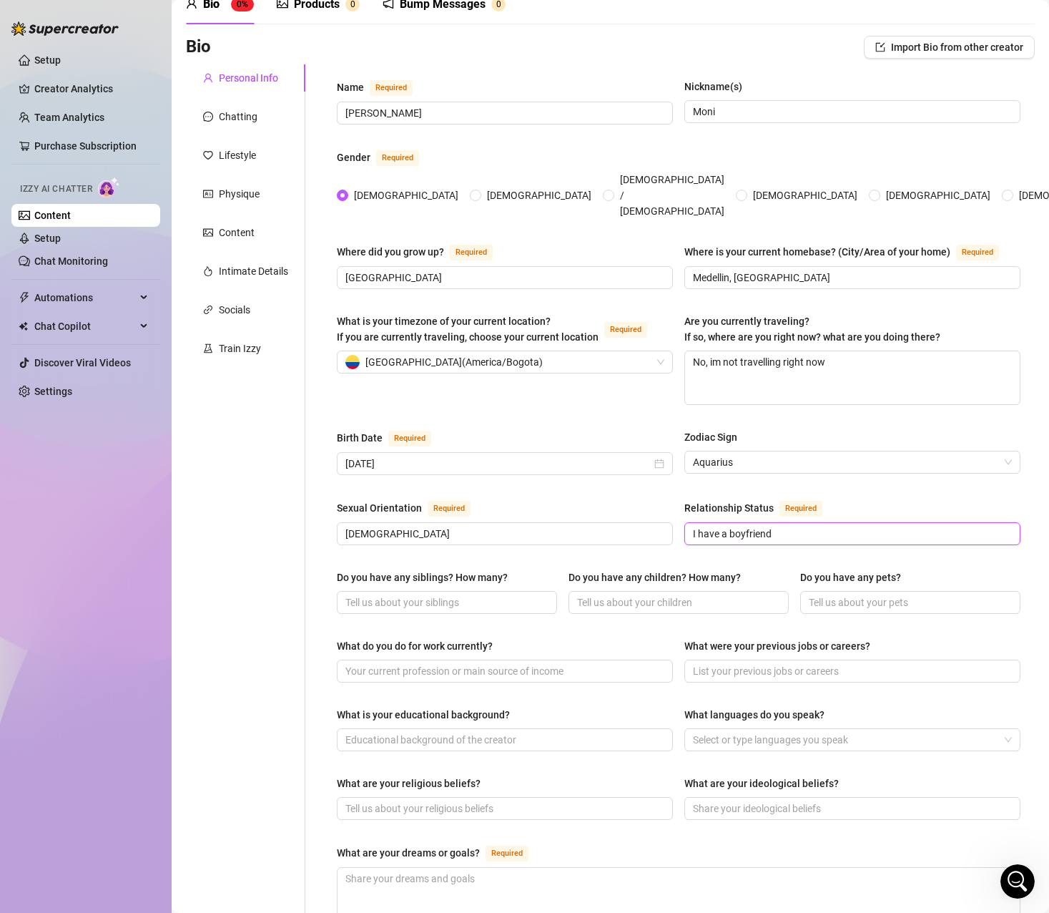
type input "I have a boyfriend"
click at [406, 569] on div "Do you have any siblings? How many?" at bounding box center [447, 579] width 220 height 21
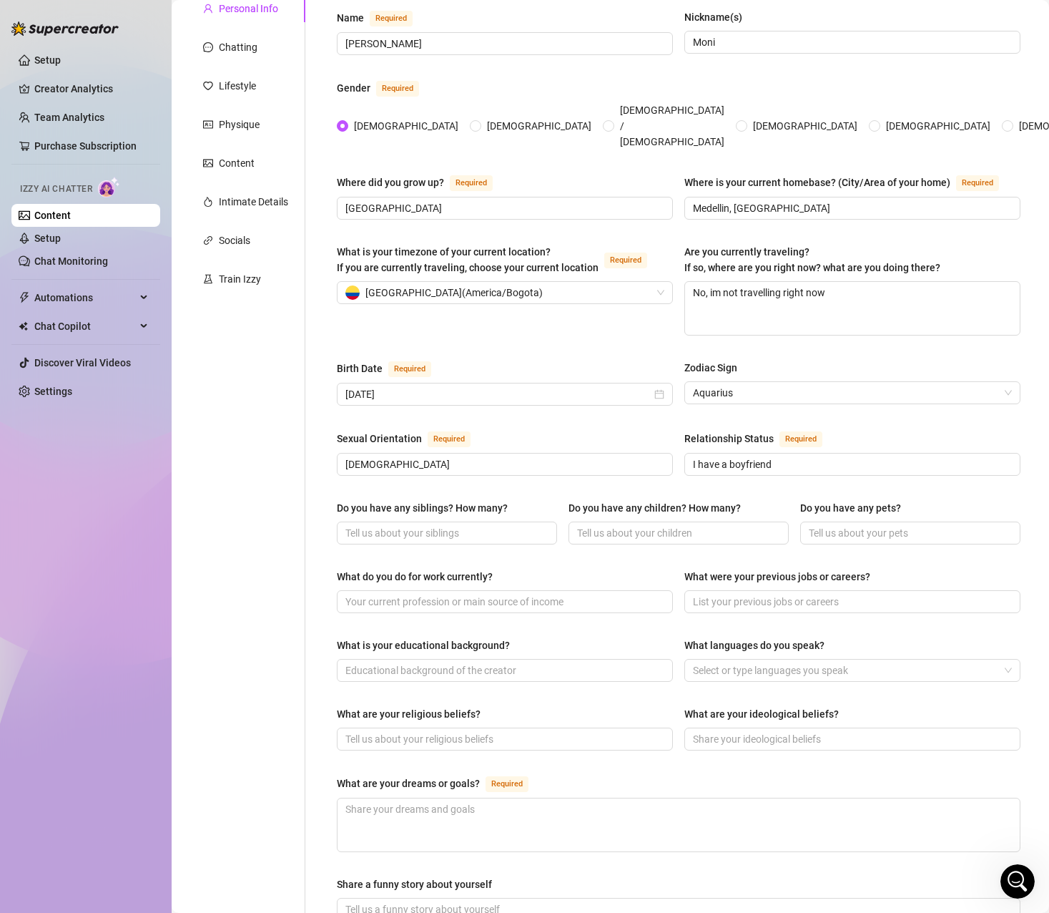
scroll to position [143, 0]
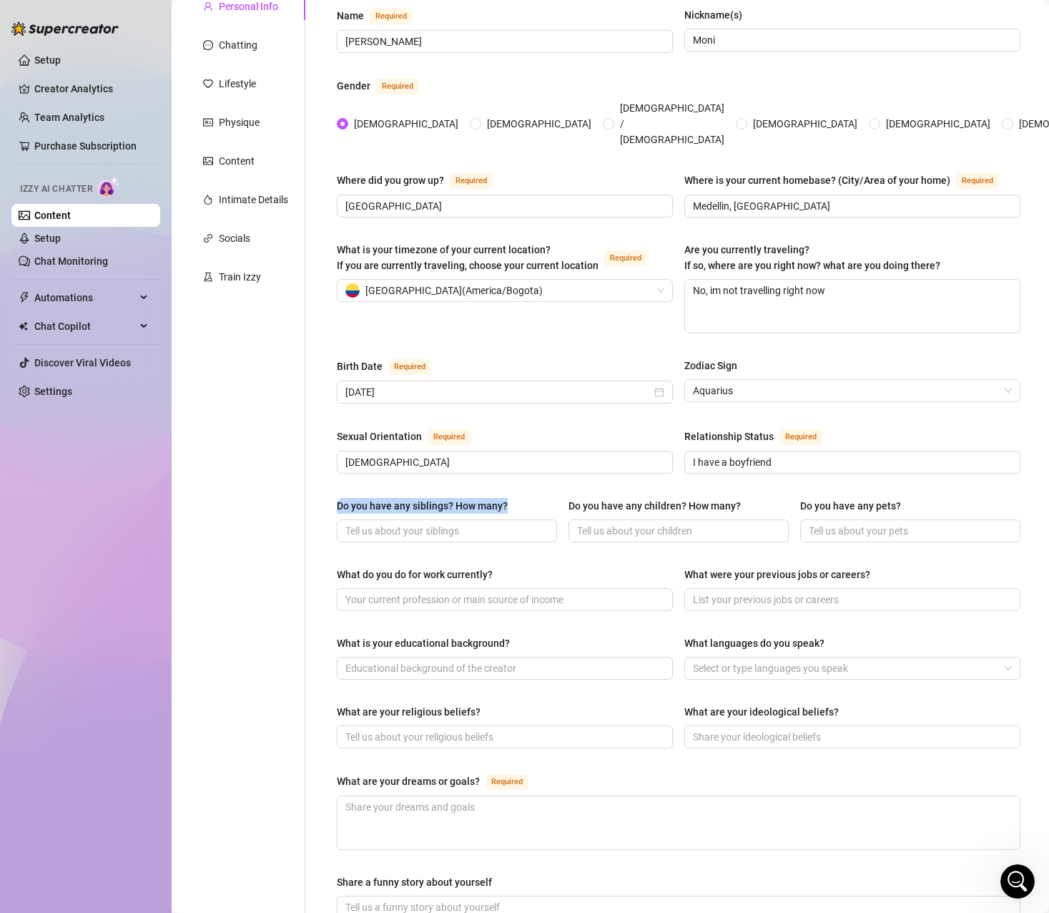
drag, startPoint x: 514, startPoint y: 476, endPoint x: 338, endPoint y: 484, distance: 176.8
click at [338, 498] on label "Do you have any siblings? How many?" at bounding box center [427, 506] width 181 height 16
click at [516, 461] on div "Name Required Monica Nickname(s) Moni Gender Required Female Male Non-Binary / …" at bounding box center [679, 585] width 684 height 1156
click at [452, 523] on input "Do you have any siblings? How many?" at bounding box center [445, 531] width 200 height 16
type input "No, soy hija unica"
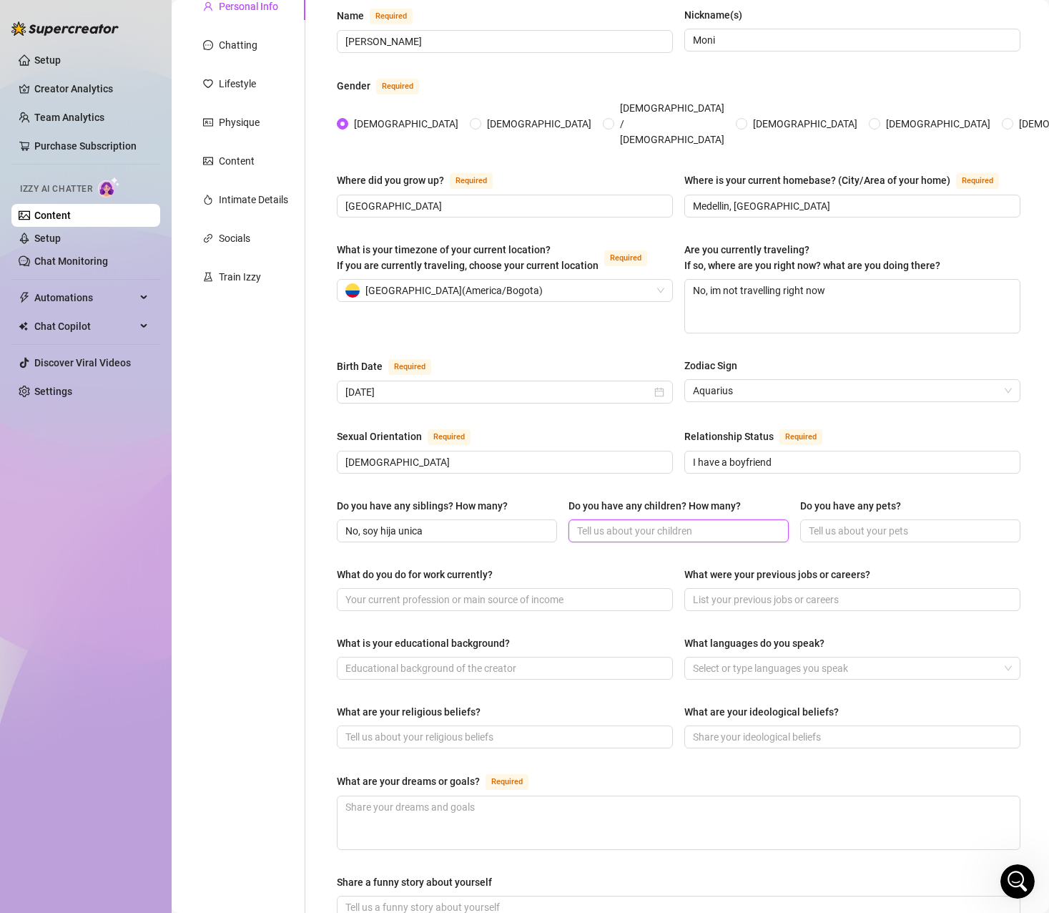
click at [601, 523] on input "Do you have any children? How many?" at bounding box center [677, 531] width 200 height 16
type input "No"
click at [809, 523] on input "Do you have any pets?" at bounding box center [909, 531] width 200 height 16
drag, startPoint x: 914, startPoint y: 506, endPoint x: 854, endPoint y: 506, distance: 60.1
click at [854, 523] on input "Si, tengo 3 mascotas" at bounding box center [909, 531] width 200 height 16
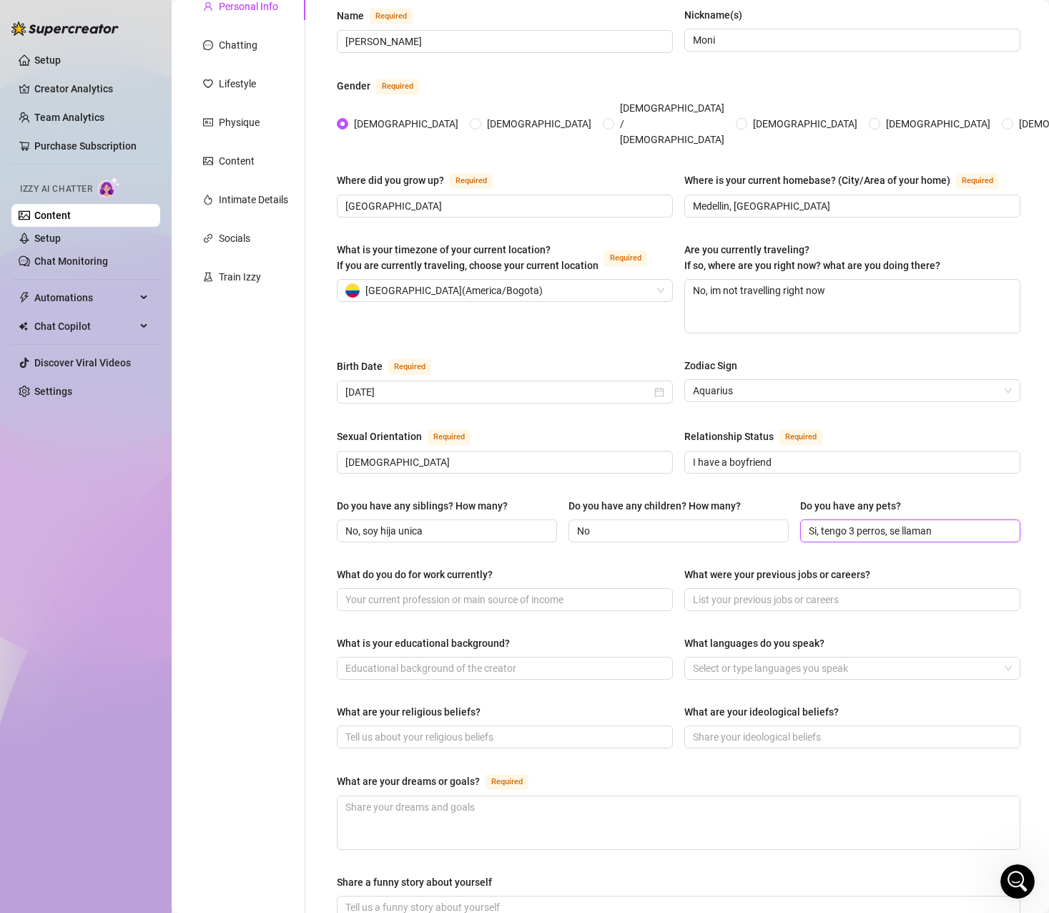
click at [947, 523] on input "Si, tengo 3 perros, se llaman" at bounding box center [909, 531] width 200 height 16
paste input "Donnie, Freyja y Thorfinn"
click at [997, 519] on span "Si, tengo 3 perros, se llaman Donnie, Freyja y Thorfinn" at bounding box center [910, 530] width 220 height 23
drag, startPoint x: 888, startPoint y: 504, endPoint x: 705, endPoint y: 505, distance: 183.1
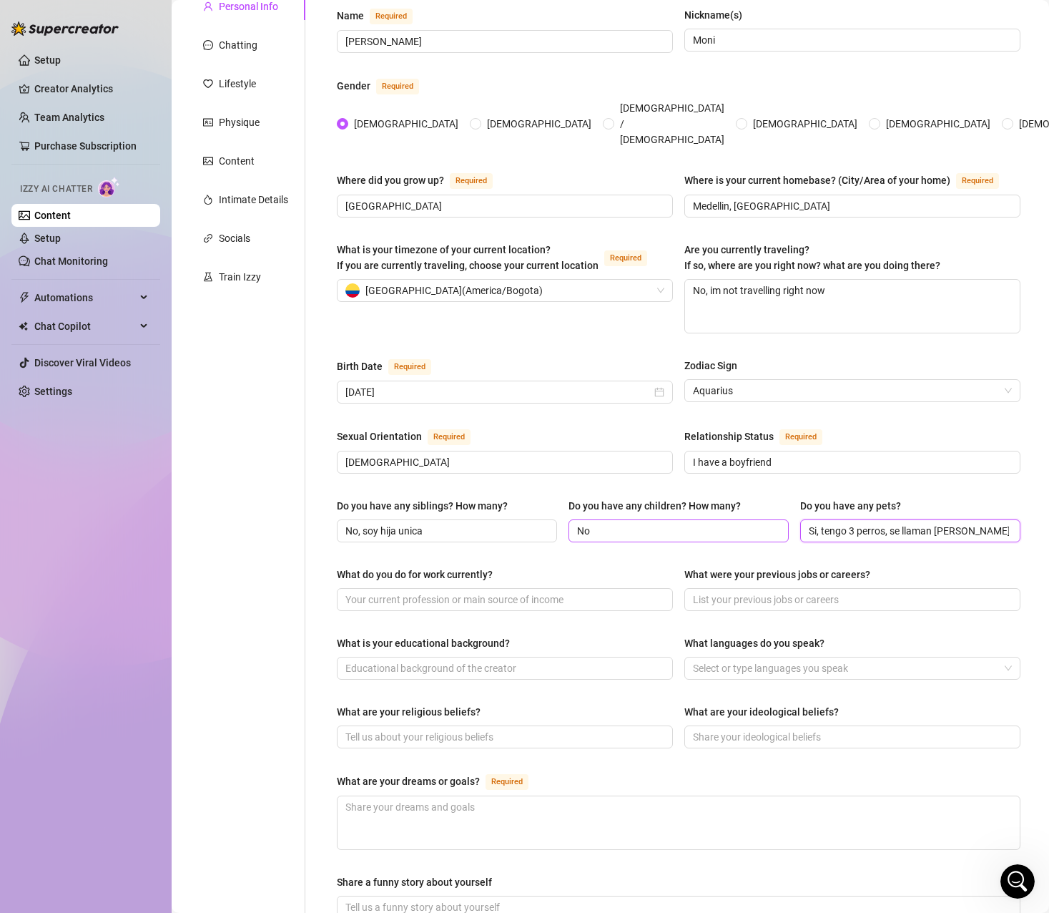
click at [705, 505] on div "Do you have any siblings? How many? No, soy hija unica Do you have any children…" at bounding box center [679, 526] width 684 height 57
click at [814, 523] on input "Si, tengo 3 perros, se llaman Donnie, Freyja y Thorfinn" at bounding box center [909, 531] width 200 height 16
drag, startPoint x: 803, startPoint y: 502, endPoint x: 1037, endPoint y: 502, distance: 233.9
click at [1037, 502] on div "Content Library Content for Monica Monica (dreamnc) Bio 0% Products 0 Bump Mess…" at bounding box center [611, 456] width 878 height 913
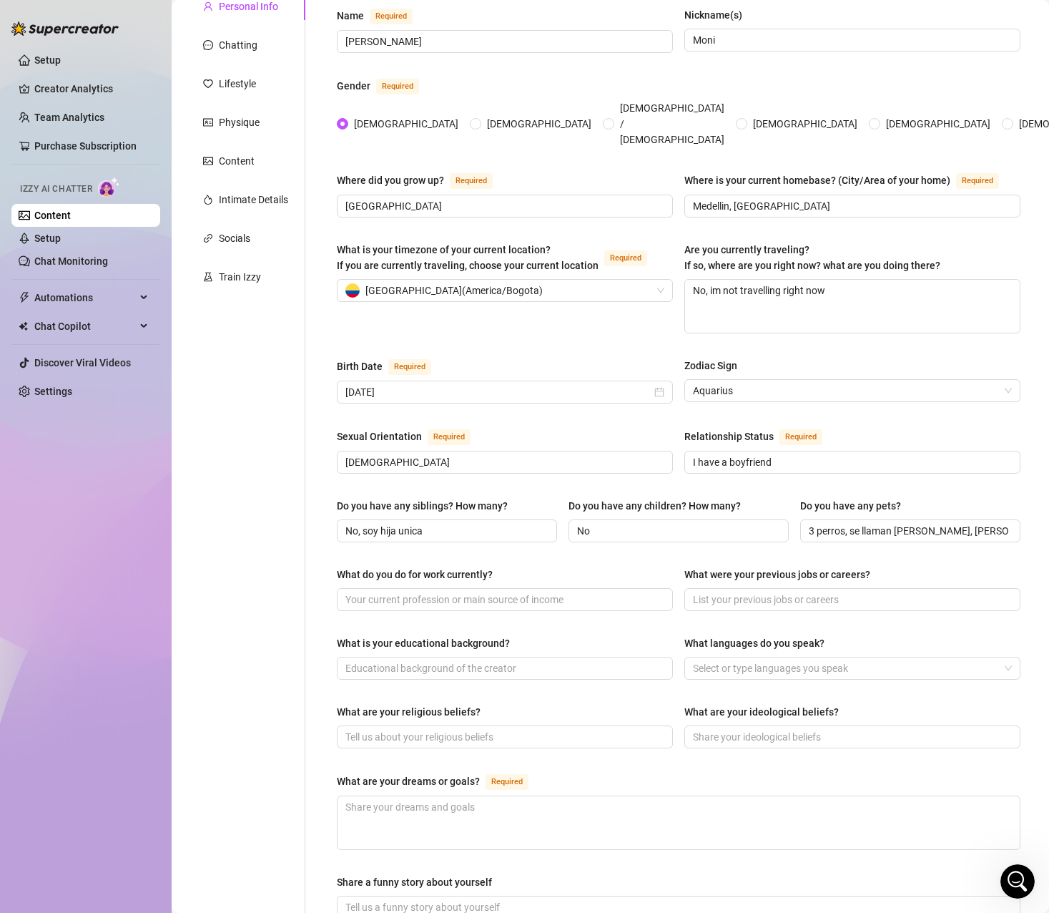
scroll to position [0, 0]
click at [953, 523] on input "Si, tengo 3 perros, se llaman Donnie, Freyja y Thorfinn" at bounding box center [909, 531] width 200 height 16
paste input "Yes, I have 3 dogs, their names are Donnie, Freyja and Thorfinn."
drag, startPoint x: 873, startPoint y: 501, endPoint x: 769, endPoint y: 502, distance: 104.4
click at [769, 502] on div "Do you have any siblings? How many? No, soy hija unica Do you have any children…" at bounding box center [679, 526] width 684 height 57
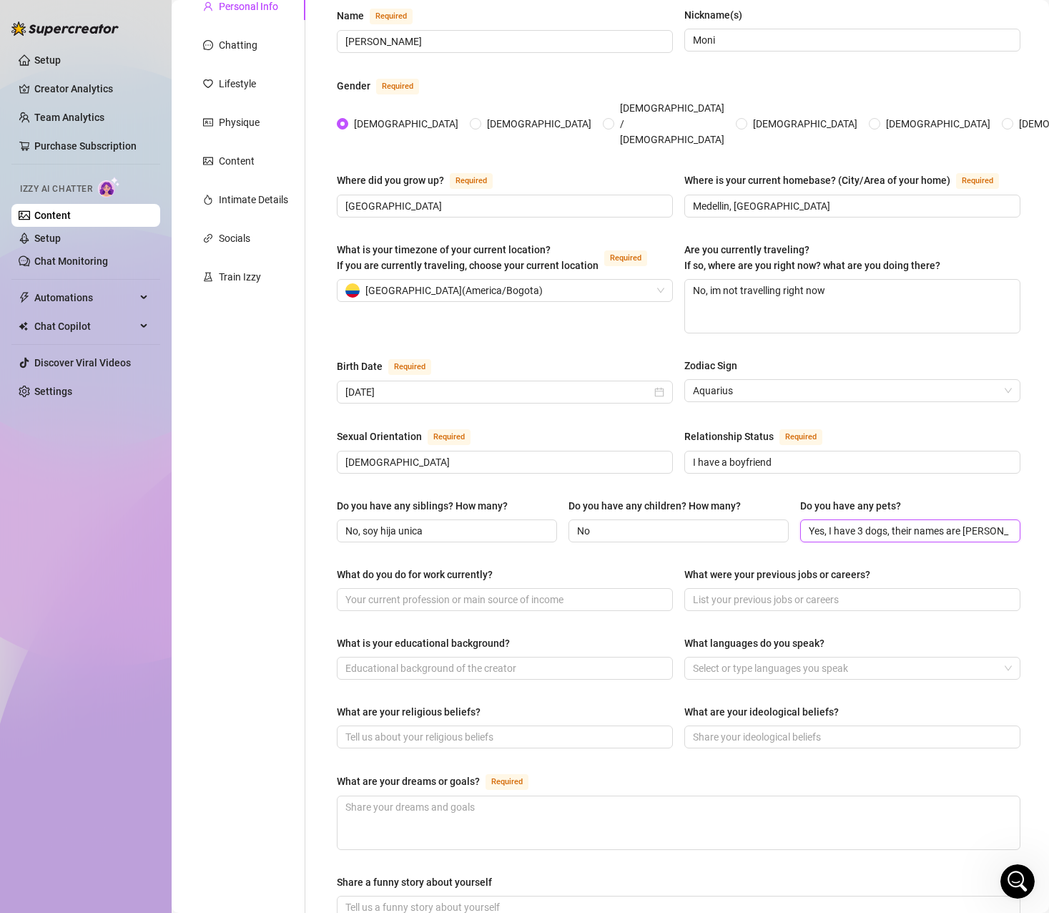
type input "Yes, I have 3 dogs, their names are Donnie, Freyja and Thorfinn."
click at [723, 522] on div "Do you have any siblings? How many? No, soy hija unica Do you have any children…" at bounding box center [679, 526] width 684 height 57
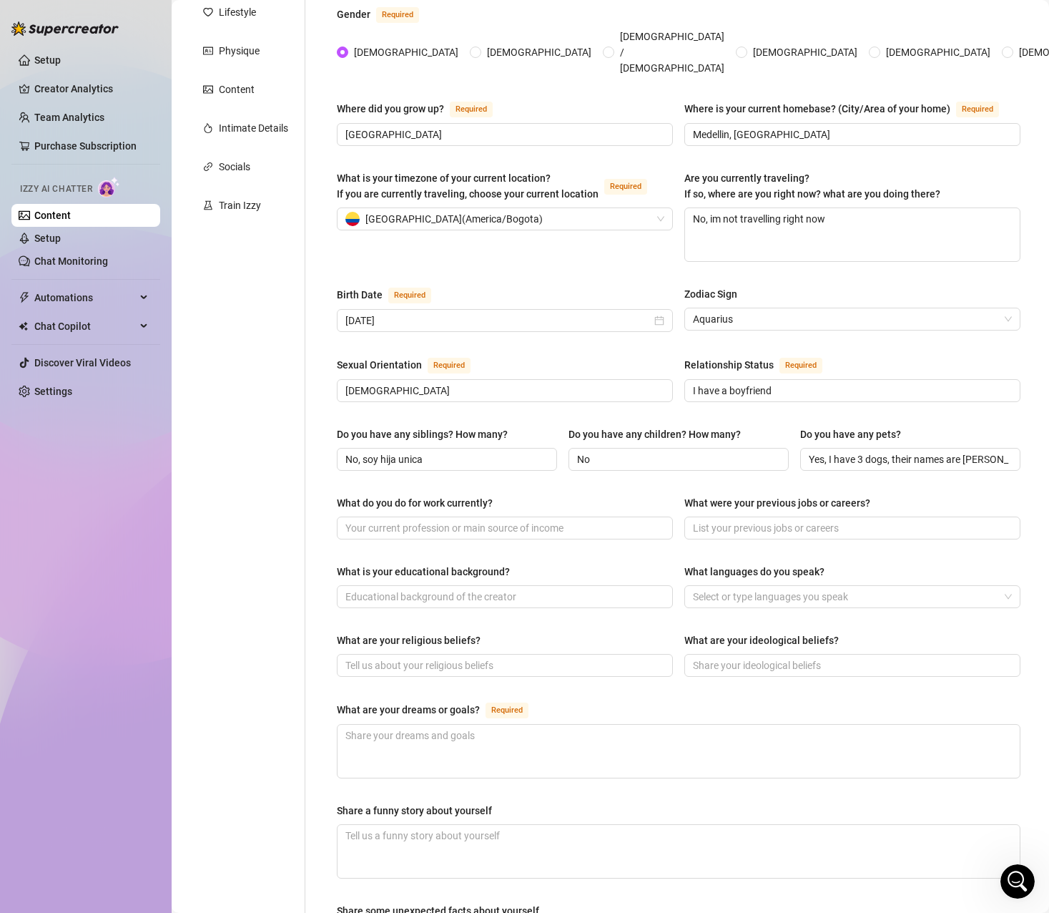
scroll to position [286, 0]
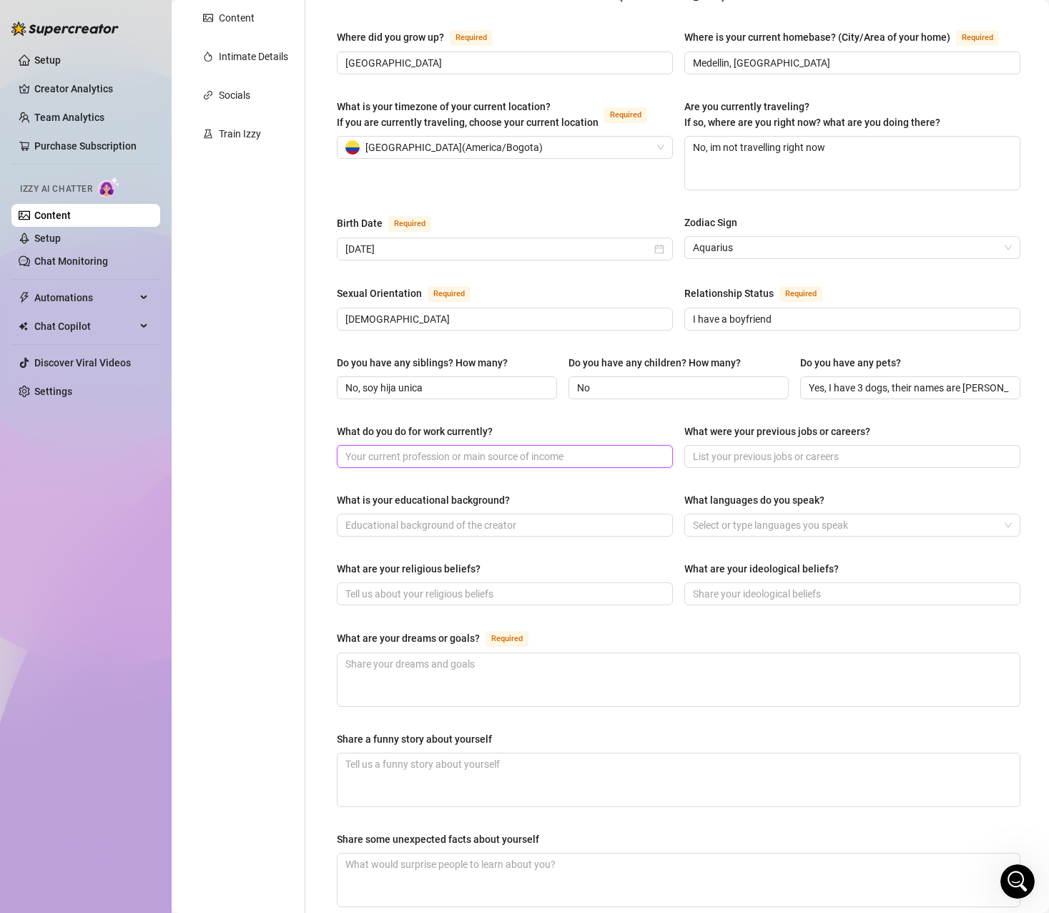
click at [417, 448] on input "What do you do for work currently?" at bounding box center [503, 456] width 316 height 16
click at [453, 448] on input "Creadora de contenido" at bounding box center [503, 456] width 316 height 16
drag, startPoint x: 469, startPoint y: 429, endPoint x: 293, endPoint y: 432, distance: 175.3
click at [293, 432] on div "Personal Info Chatting Lifestyle Physique Content Intimate Details Socials Trai…" at bounding box center [610, 442] width 849 height 1184
paste input "ontent Creator"
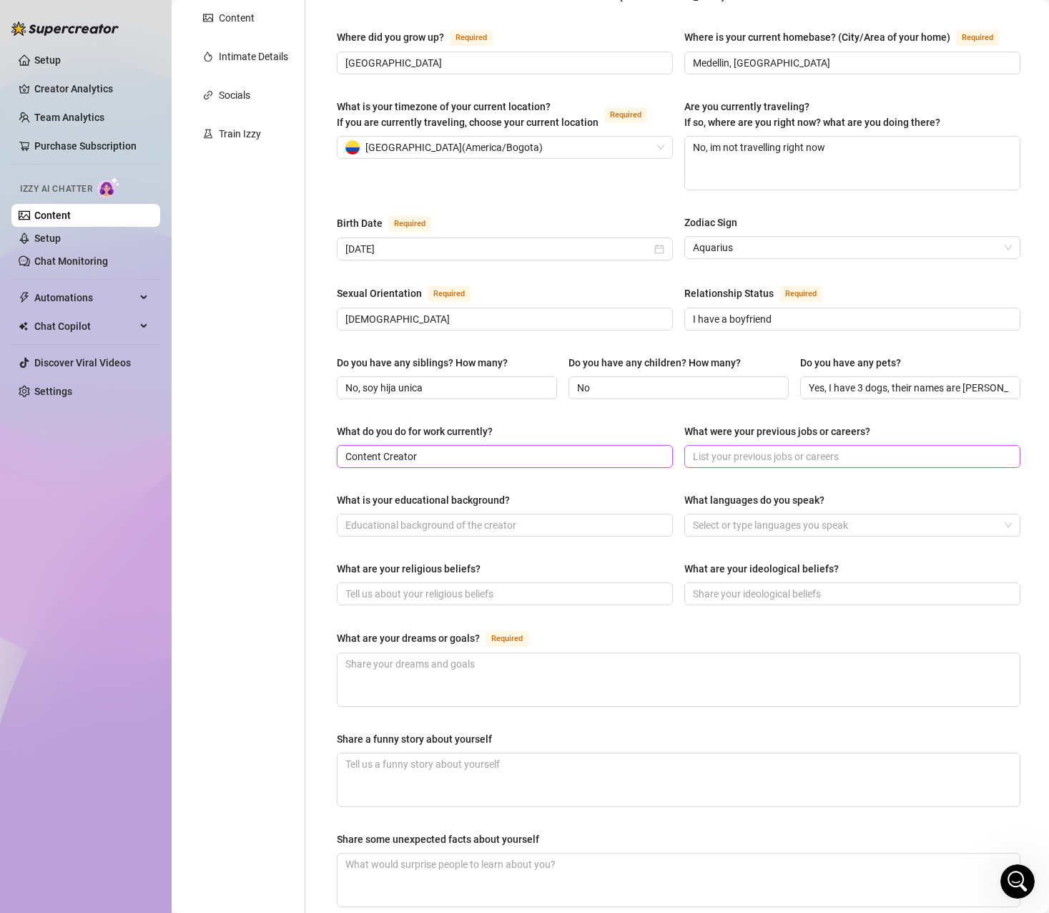
type input "Content Creator"
click at [705, 448] on input "What were your previous jobs or careers?" at bounding box center [851, 456] width 316 height 16
click at [715, 520] on div "What is your educational background? What languages do you speak? Select or typ…" at bounding box center [679, 520] width 684 height 57
click at [742, 448] on input "What were your previous jobs or careers?" at bounding box center [851, 456] width 316 height 16
click at [883, 448] on input "Mi primer trabajo fue en un supermercado" at bounding box center [851, 456] width 316 height 16
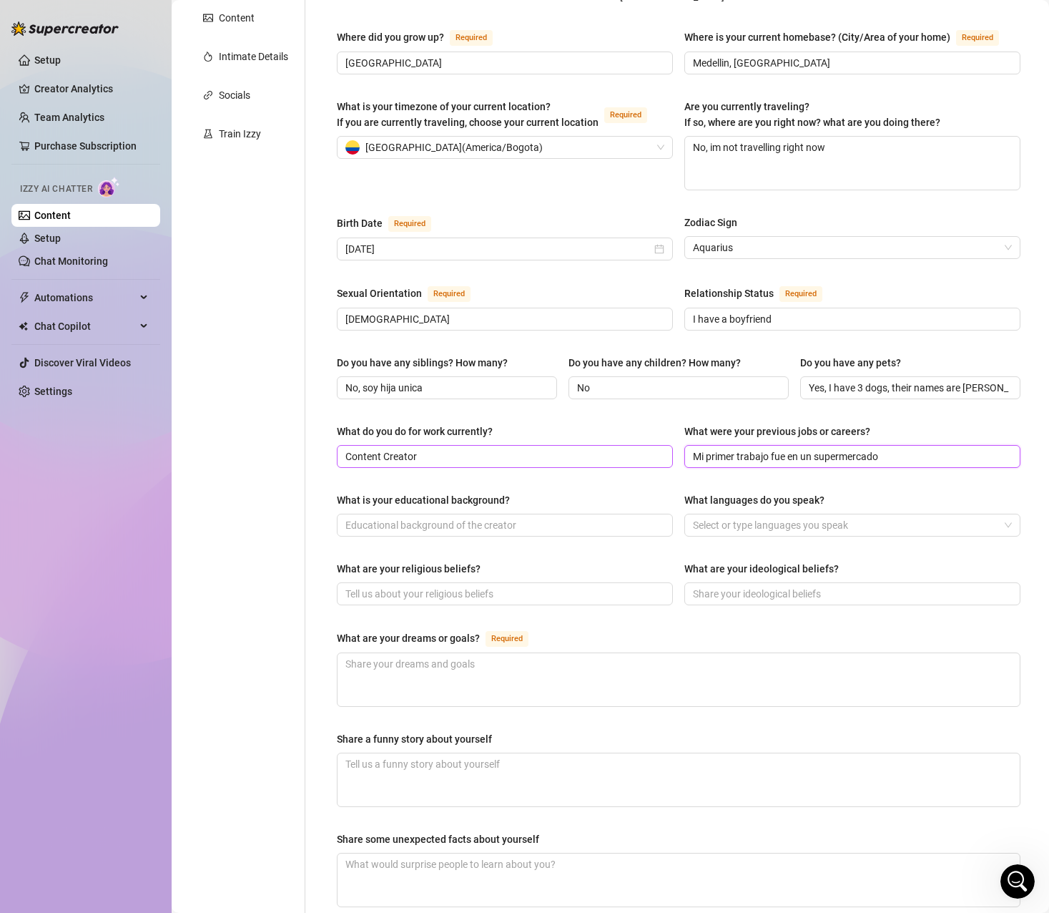
drag, startPoint x: 897, startPoint y: 431, endPoint x: 577, endPoint y: 428, distance: 319.7
click at [577, 428] on div "What do you do for work currently? Content Creator What were your previous jobs…" at bounding box center [679, 451] width 684 height 57
paste input "y first job was in a supermarket"
type input "My first job was in a supermarket"
click at [642, 463] on div "Name Required Monica Nickname(s) Moni Gender Required Female Male Non-Binary / …" at bounding box center [679, 442] width 684 height 1156
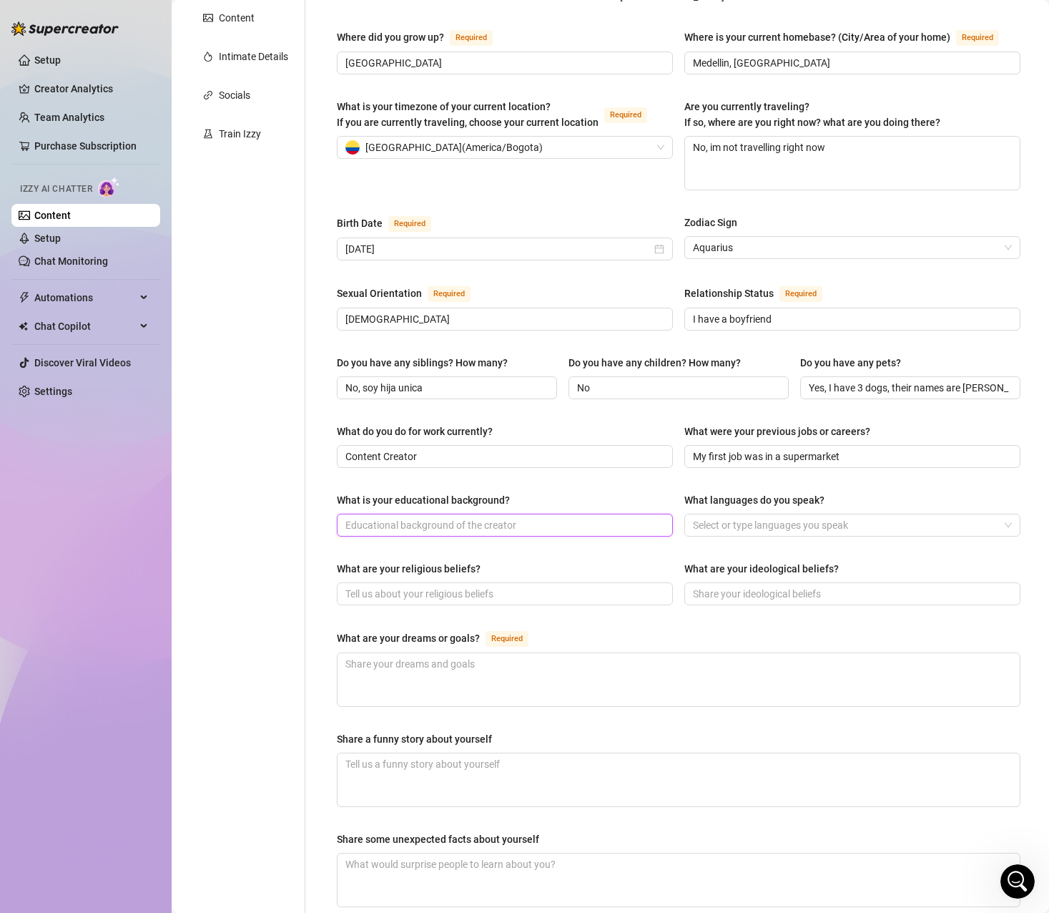
click at [494, 517] on input "What is your educational background?" at bounding box center [503, 525] width 316 height 16
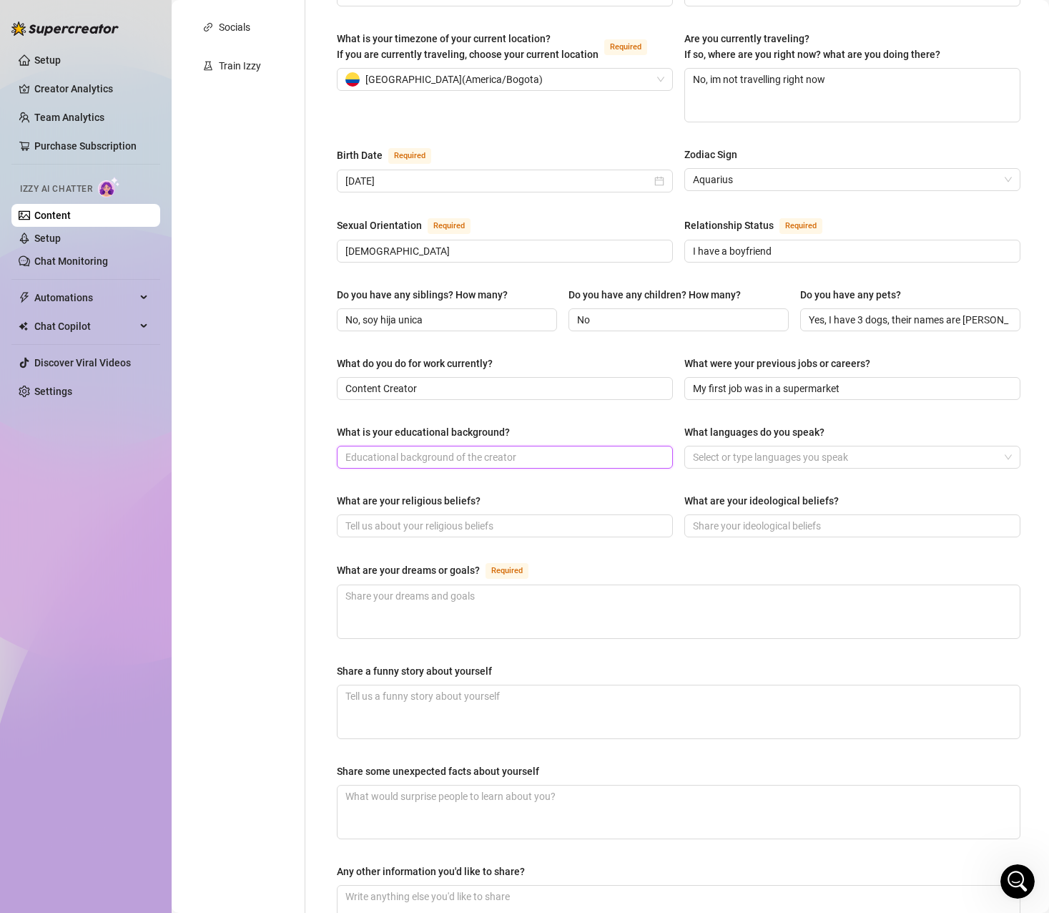
scroll to position [358, 0]
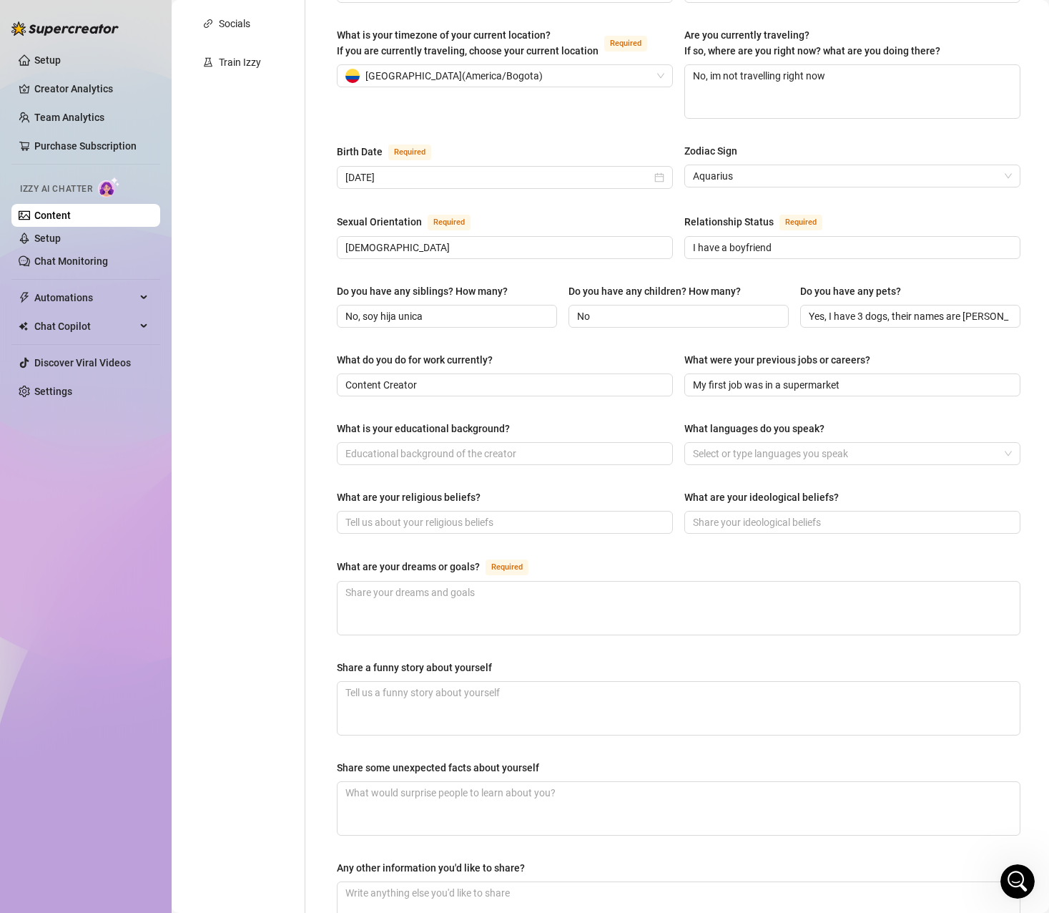
click at [374, 559] on div "What are your dreams or goals?" at bounding box center [408, 567] width 143 height 16
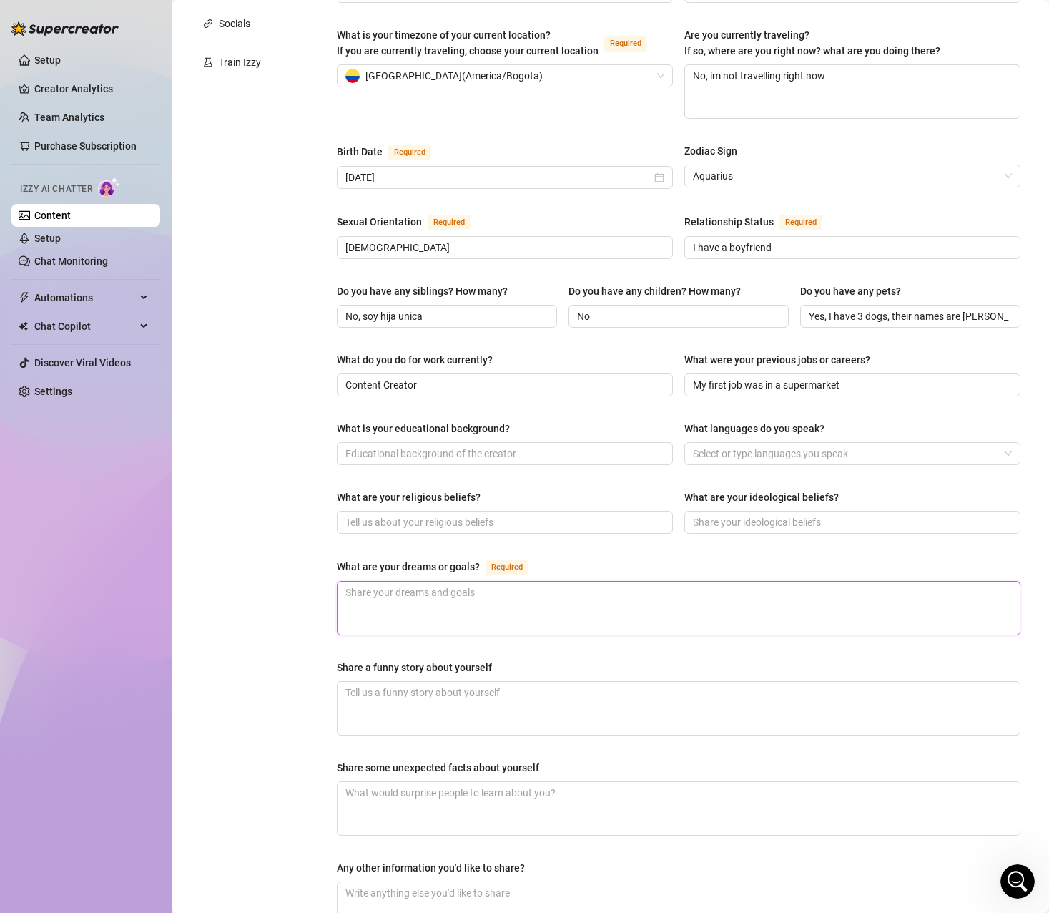
click at [374, 582] on textarea "What are your dreams or goals? Required" at bounding box center [679, 608] width 682 height 53
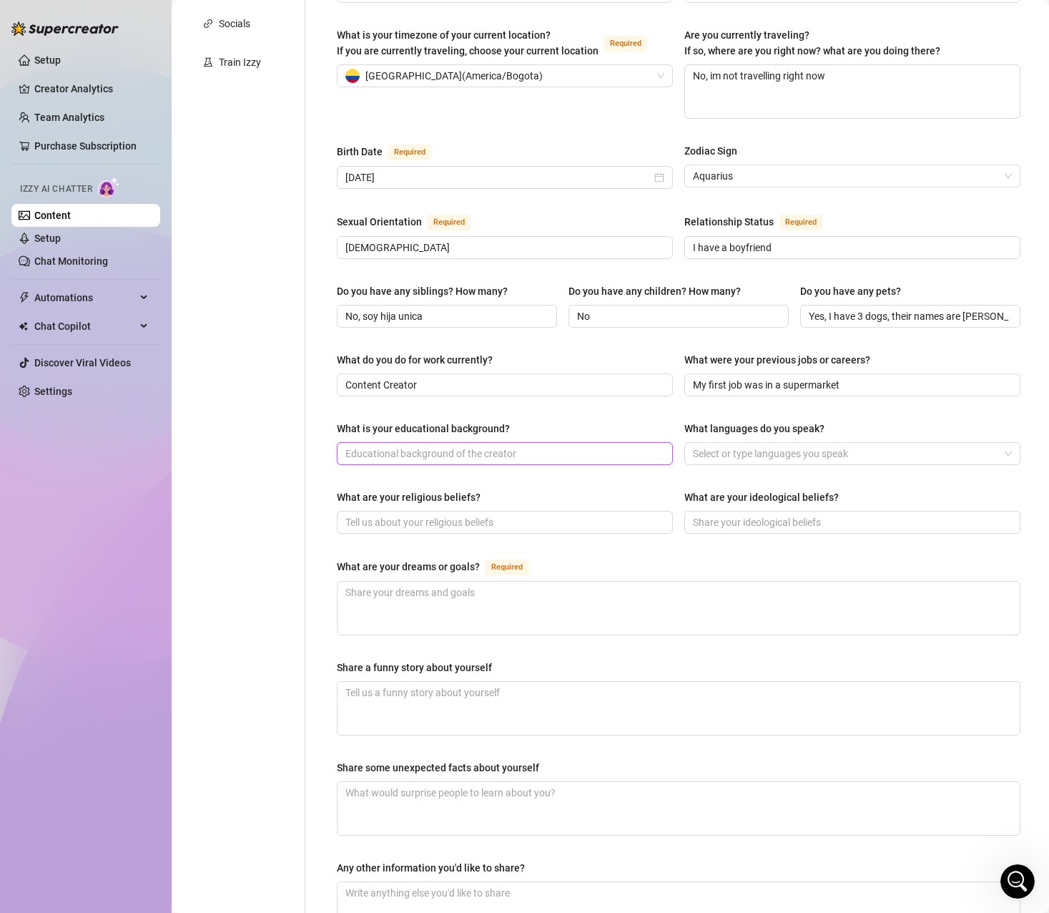
click at [424, 446] on input "What is your educational background?" at bounding box center [503, 454] width 316 height 16
click at [543, 446] on input "Estuve haciendo una carrera en biologia" at bounding box center [503, 454] width 316 height 16
click at [535, 442] on span "Estuve haciendo una carrera en biologia" at bounding box center [505, 453] width 336 height 23
click at [544, 446] on input "Estuve haciendo una carrera en biologia" at bounding box center [503, 454] width 316 height 16
drag, startPoint x: 548, startPoint y: 426, endPoint x: 228, endPoint y: 406, distance: 320.3
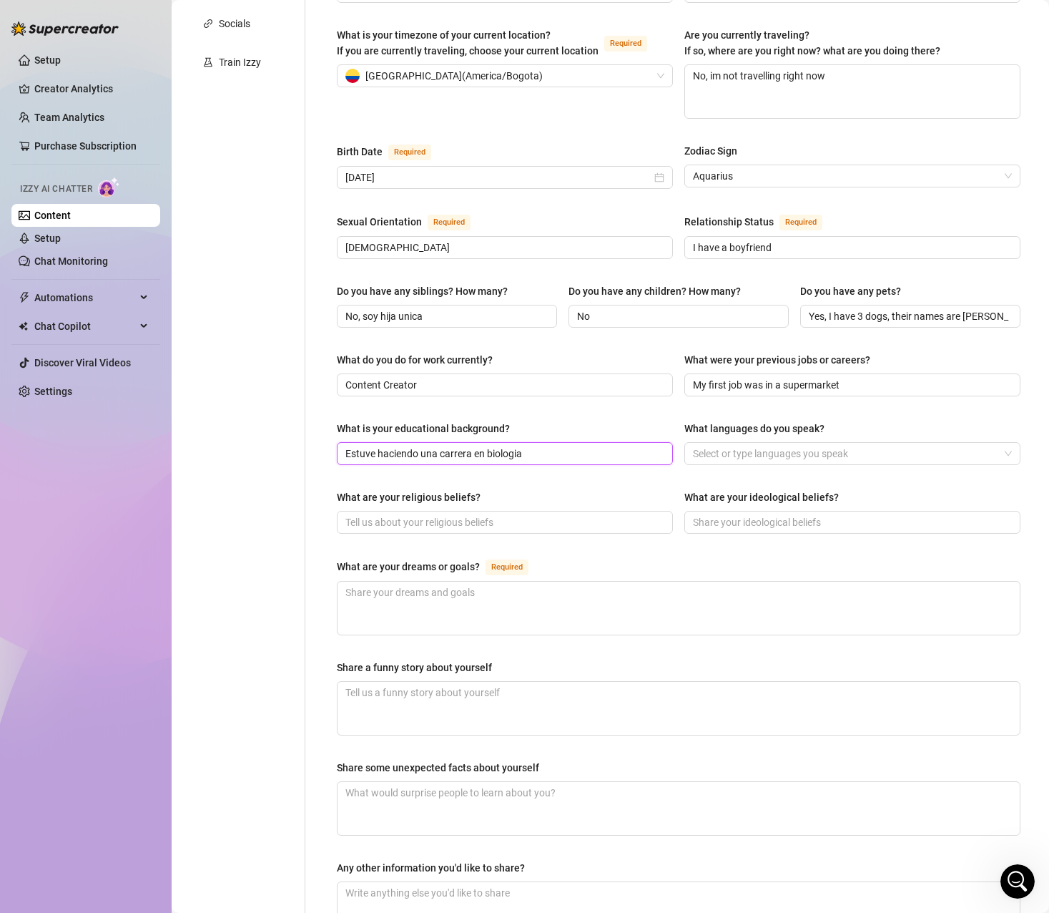
click at [229, 406] on div "Personal Info Chatting Lifestyle Physique Content Intimate Details Socials Trai…" at bounding box center [610, 370] width 849 height 1184
paste input "I was doing a degree in biology"
click at [460, 443] on div "What is your educational background? I was doing a degree in biology What langu…" at bounding box center [679, 449] width 684 height 57
click at [728, 443] on div at bounding box center [844, 453] width 315 height 20
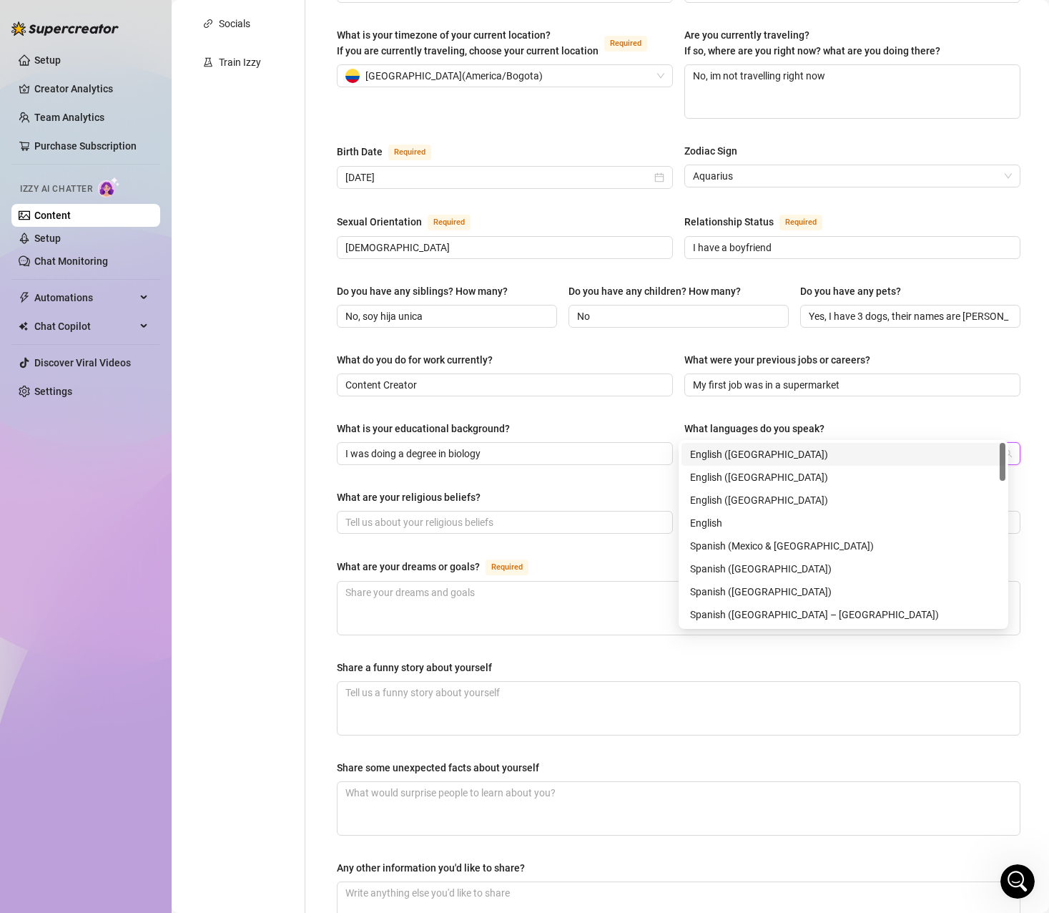
click at [743, 451] on div "English (US)" at bounding box center [843, 454] width 307 height 16
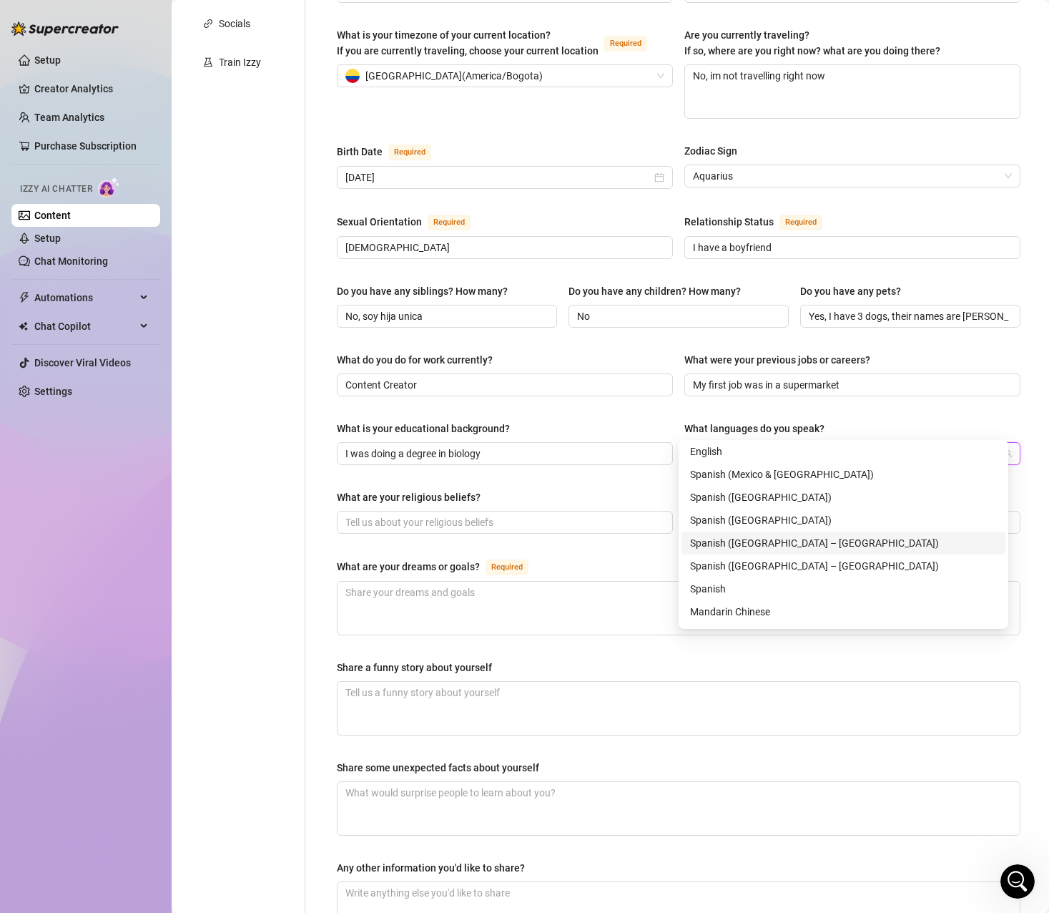
click at [780, 545] on div "Spanish (South America – North)" at bounding box center [843, 543] width 307 height 16
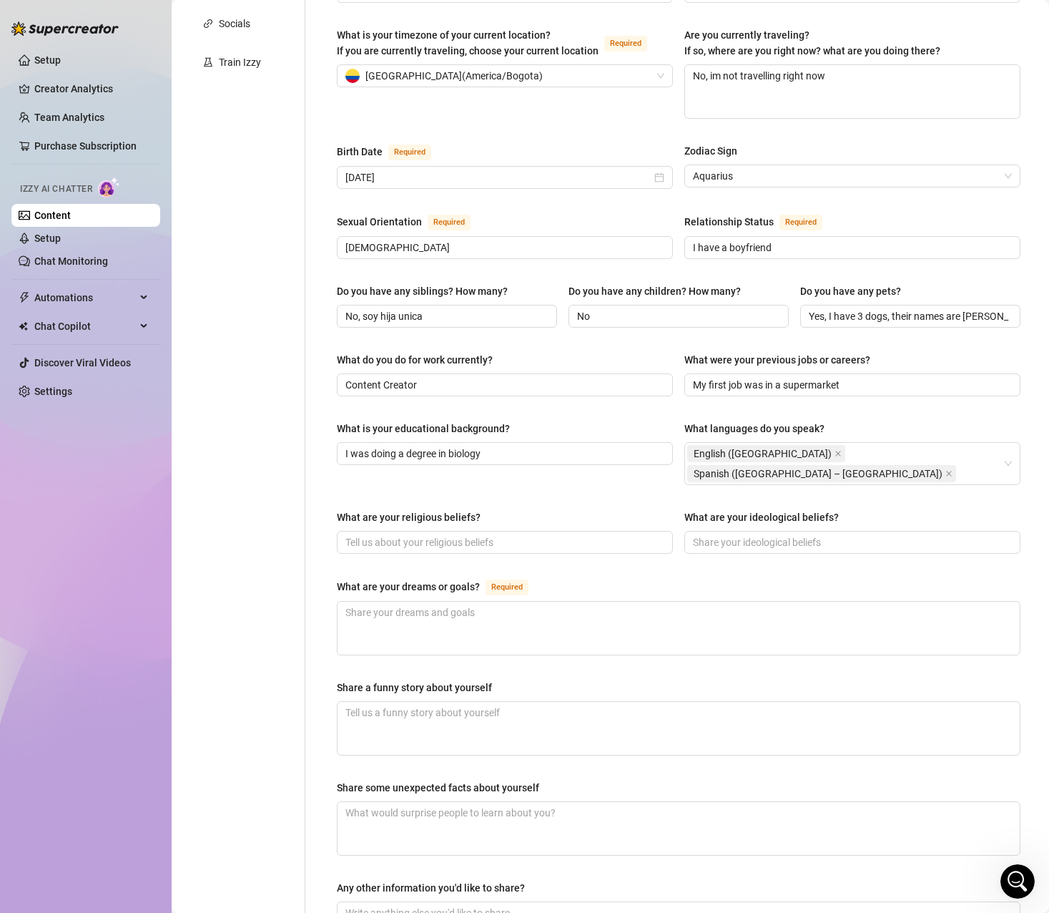
click at [862, 388] on div "Name Required Monica Nickname(s) Moni Gender Required Female Male Non-Binary / …" at bounding box center [679, 381] width 684 height 1176
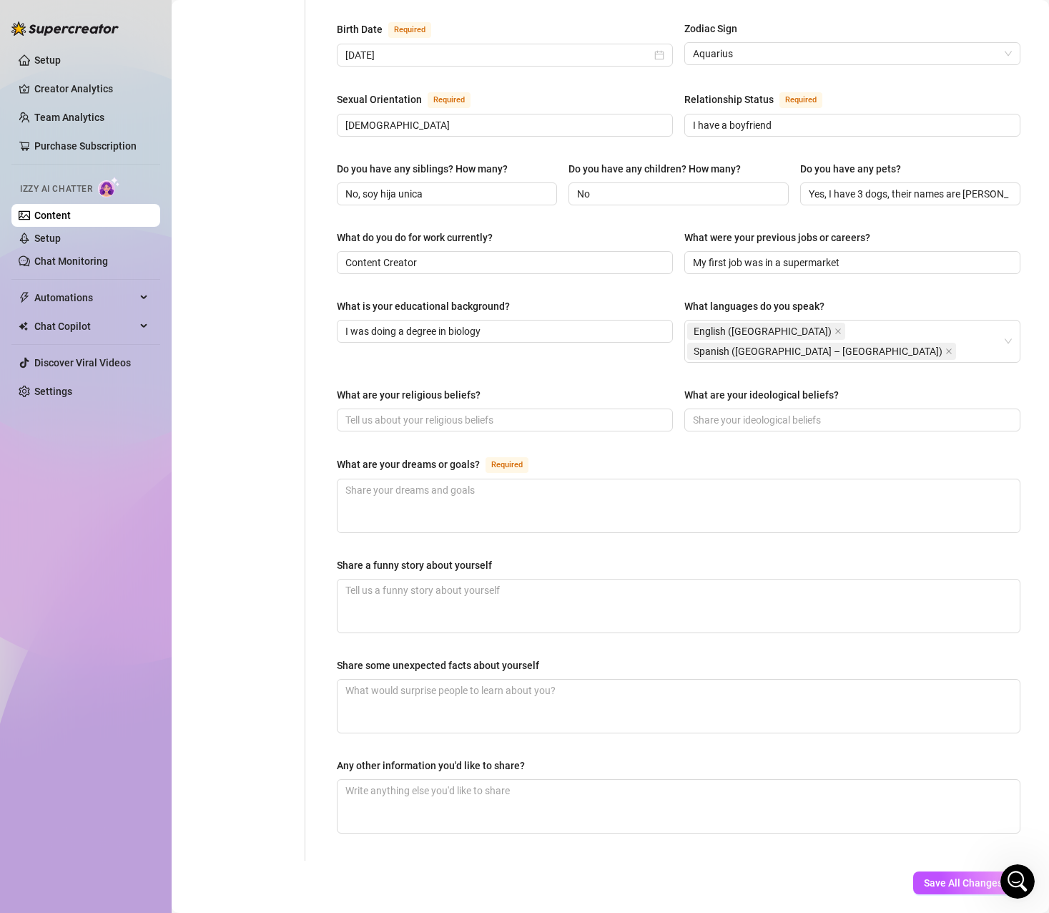
scroll to position [481, 0]
click at [930, 267] on div "Name Required Monica Nickname(s) Moni Gender Required Female Male Non-Binary / …" at bounding box center [679, 258] width 684 height 1176
drag, startPoint x: 503, startPoint y: 303, endPoint x: 302, endPoint y: 303, distance: 201.0
click at [302, 303] on div "Personal Info Chatting Lifestyle Physique Content Intimate Details Socials Trai…" at bounding box center [610, 257] width 849 height 1205
paste input "Estuve hasta 8vo semestre de biología en la universidad (me encanta la ciencia)…"
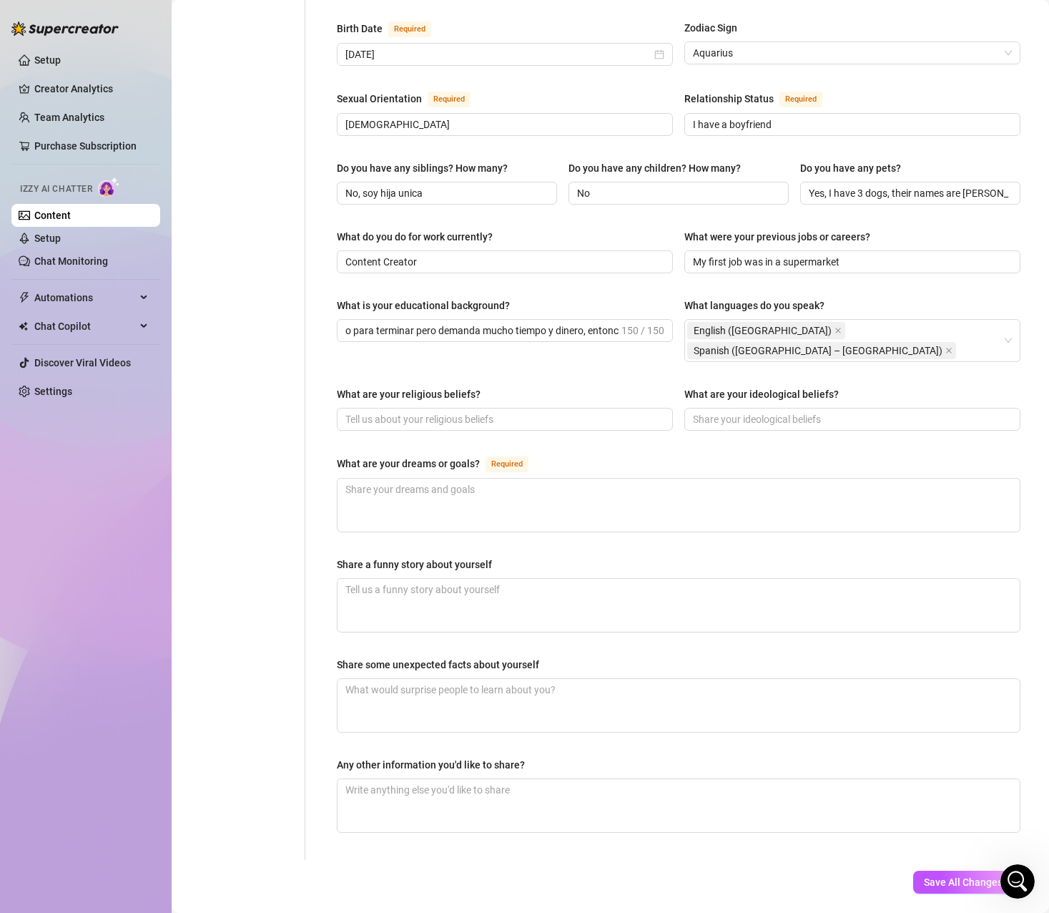
scroll to position [0, 0]
click at [579, 323] on input "Estuve hasta 8vo semestre de biología en la universidad (me encanta la ciencia)…" at bounding box center [481, 331] width 273 height 16
paste input "I've been through 8th semester of biology in college (I love science)"
drag, startPoint x: 531, startPoint y: 305, endPoint x: 303, endPoint y: 305, distance: 227.5
click at [303, 305] on div "Personal Info Chatting Lifestyle Physique Content Intimate Details Socials Trai…" at bounding box center [610, 257] width 849 height 1205
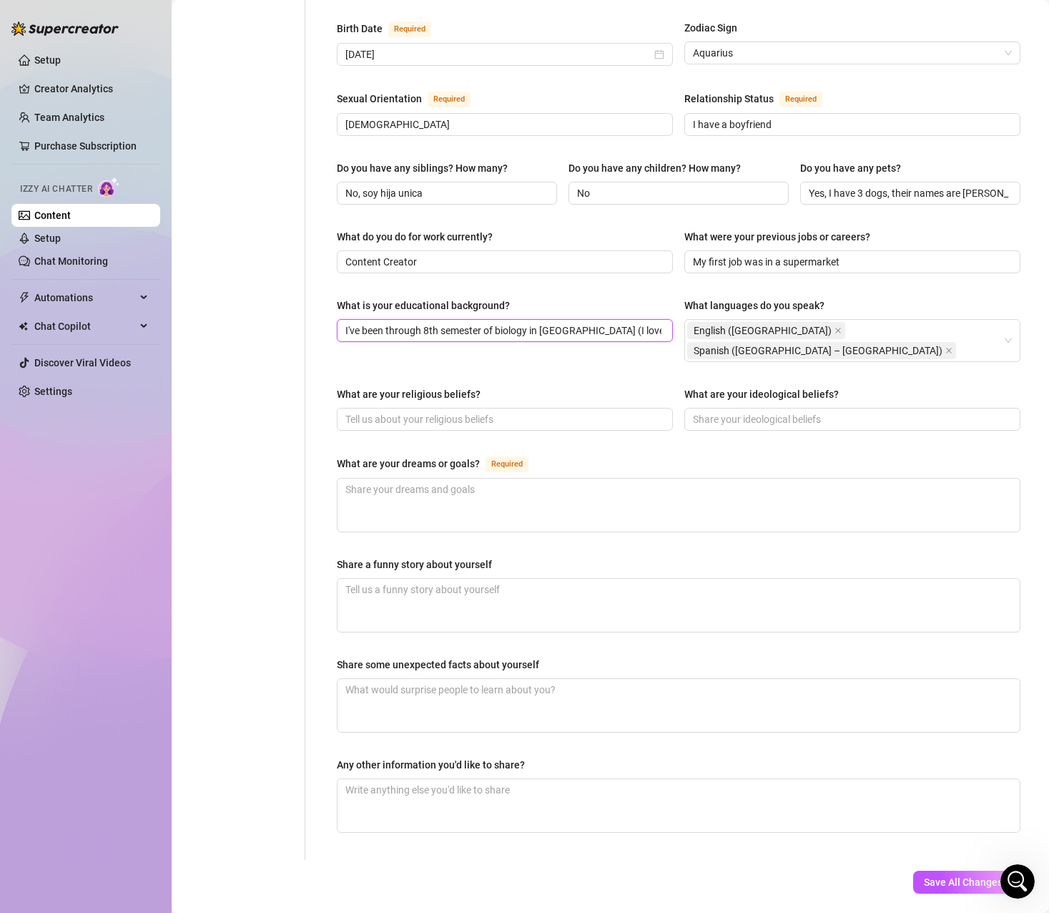
type input "I've been through 8th semester of biology in college (I love science)"
click at [487, 323] on div "What is your educational background? I've been through 8th semester of biology …" at bounding box center [679, 336] width 684 height 77
click at [297, 617] on div "Personal Info Chatting Lifestyle Physique Content Intimate Details Socials Trai…" at bounding box center [245, 257] width 119 height 1205
click at [232, 567] on div "Personal Info Chatting Lifestyle Physique Content Intimate Details Socials Trai…" at bounding box center [245, 257] width 119 height 1205
click at [423, 479] on textarea "What are your dreams or goals? Required" at bounding box center [679, 505] width 682 height 53
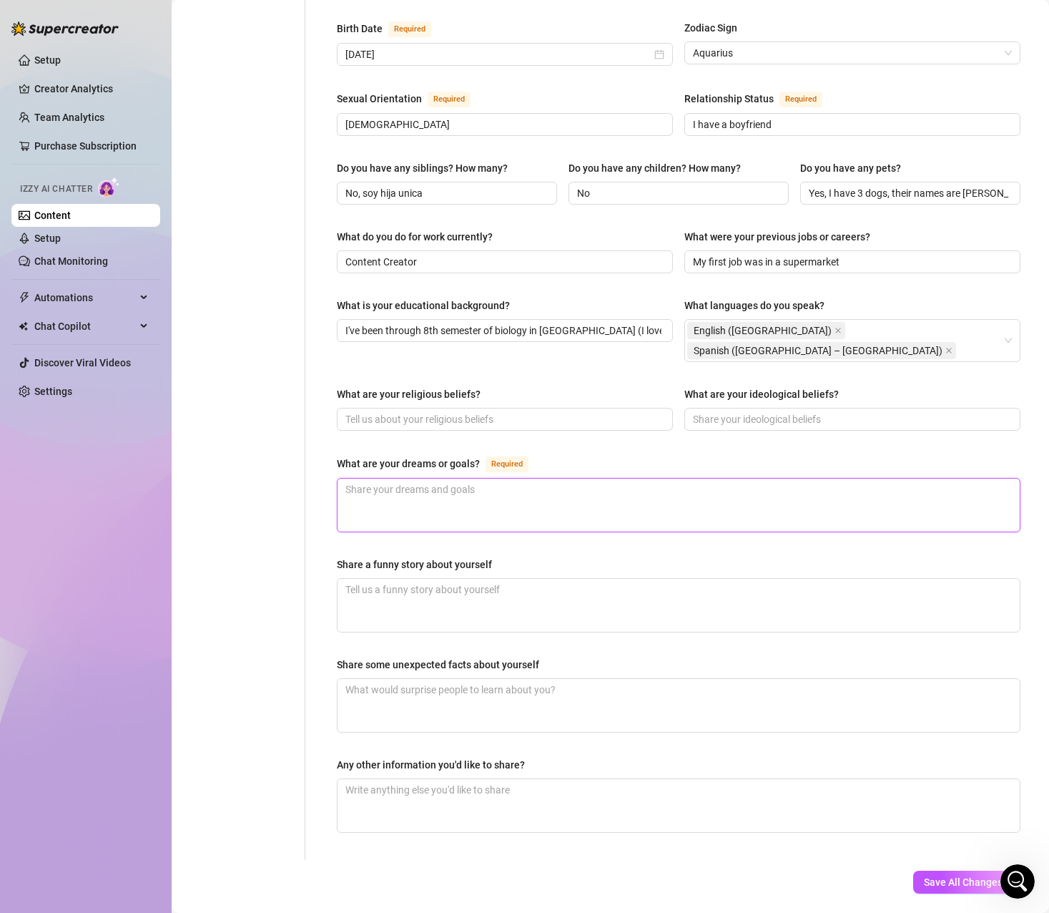
type textarea "T"
type textarea "Te"
type textarea "Ten"
type textarea "Tene"
type textarea "Tener"
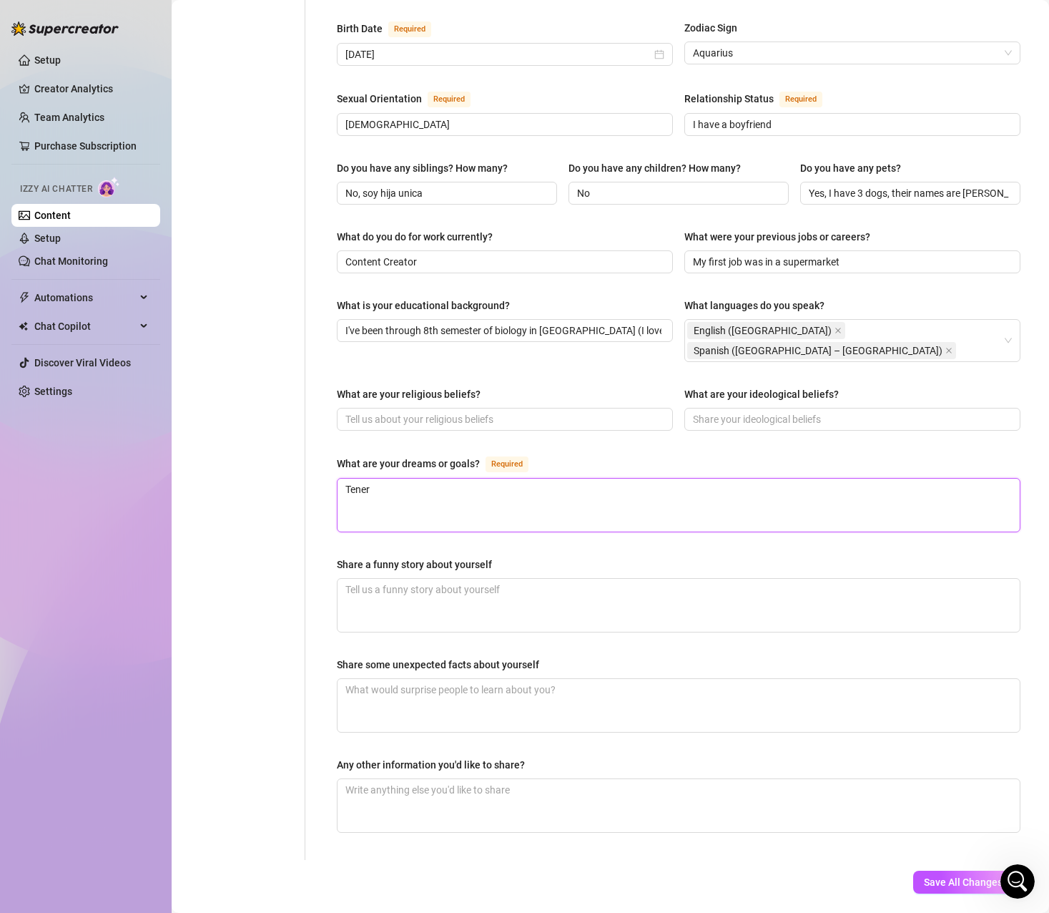
type textarea "Tener"
type textarea "Tener un"
type textarea "Tener una"
type textarea "Tener una b"
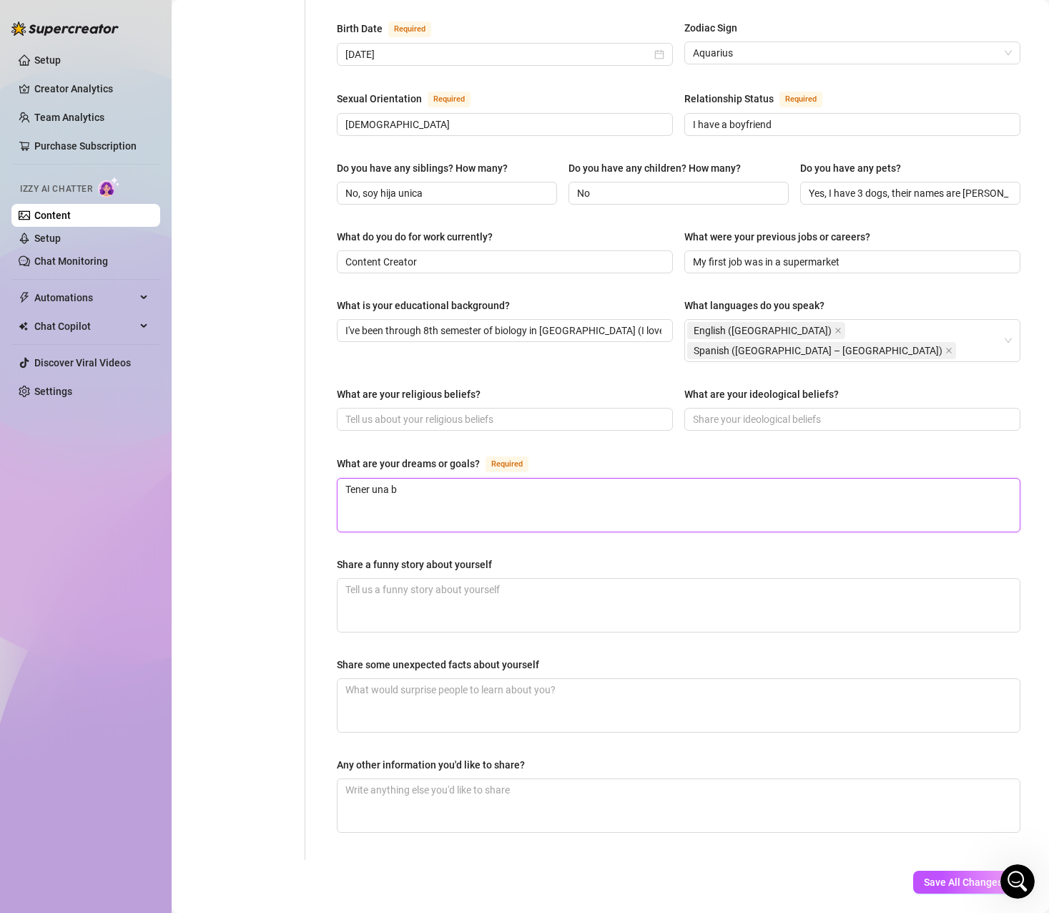
type textarea "Tener una bu"
type textarea "Tener una bue"
type textarea "Tener una buen"
type textarea "Tener una buena"
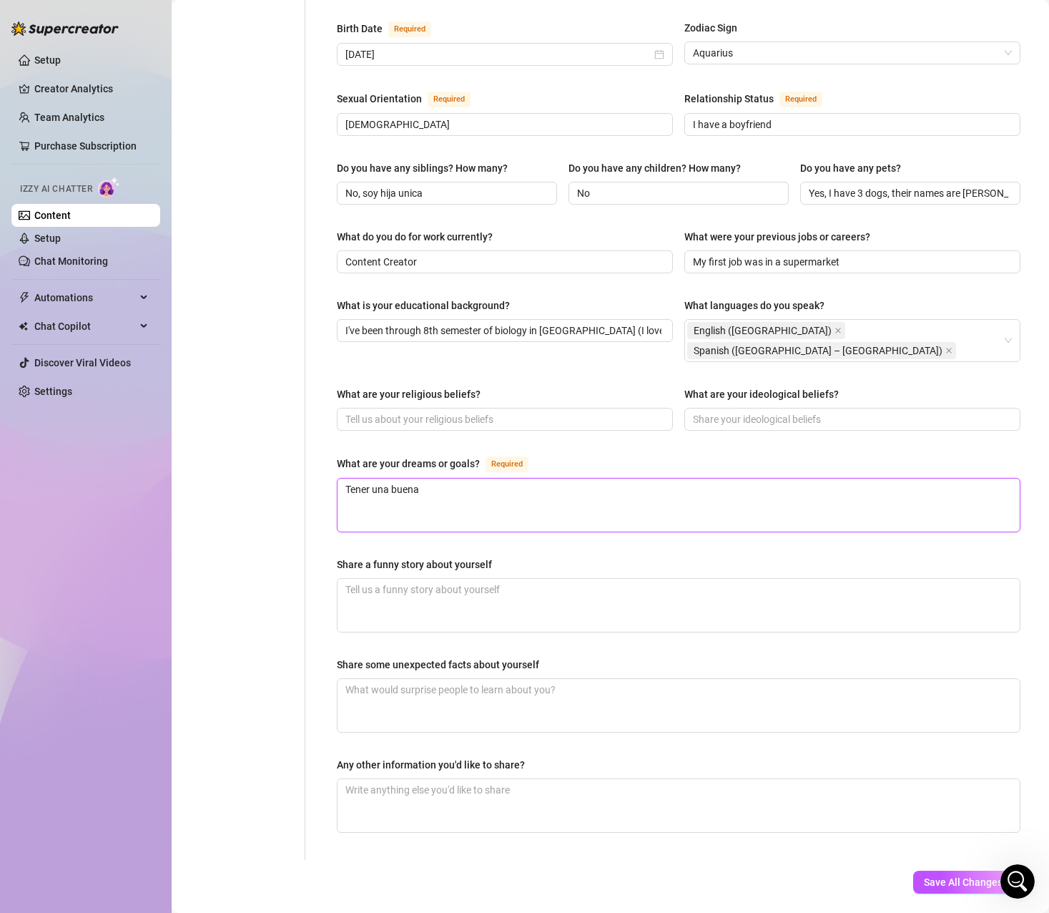
type textarea "Tener una buena v"
type textarea "Tener una buena vi"
type textarea "Tener una buena vid"
type textarea "Tener una buena vide"
type textarea "Tener una buena vid"
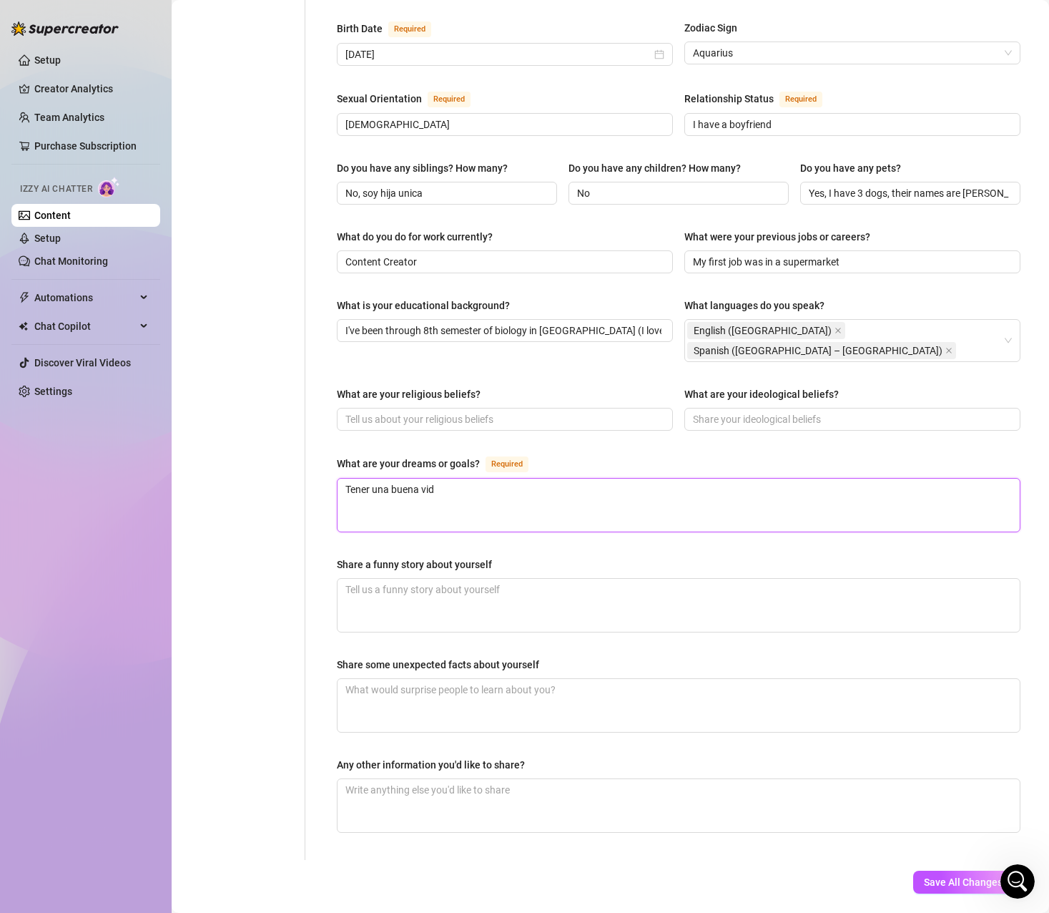
type textarea "Tener una buena vida"
type textarea "Tener una buena vida,"
type textarea "Tener una buena vida, f"
type textarea "Tener una buena vida, fo"
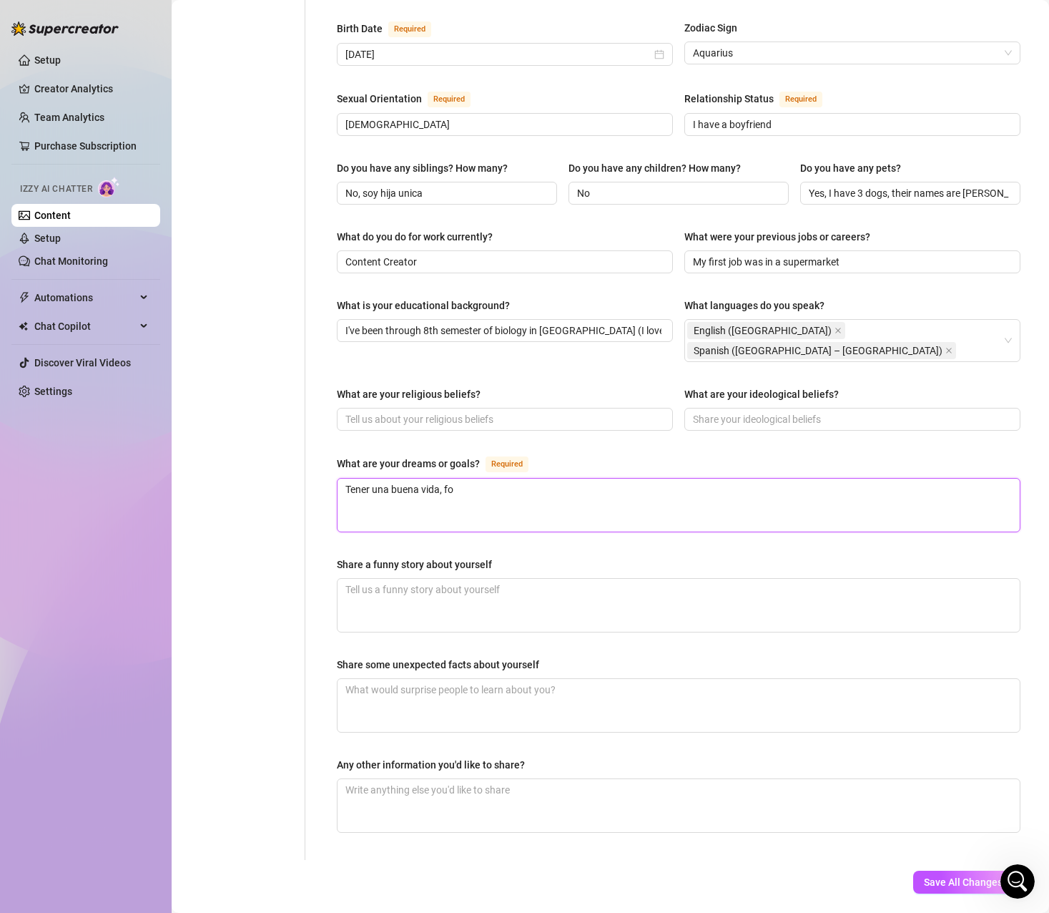
type textarea "Tener una buena vida, for"
type textarea "Tener una buena vida, form"
type textarea "Tener una buena vida, forma"
type textarea "Tener una buena vida, formar"
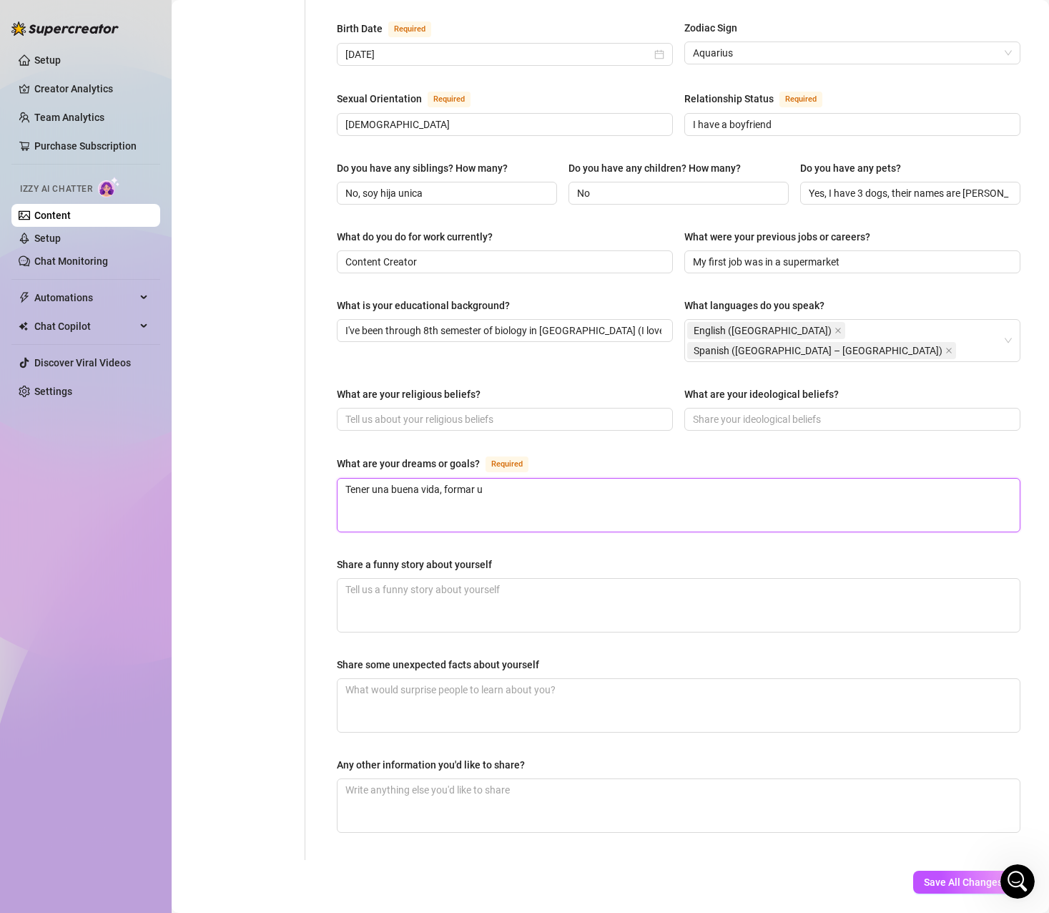
type textarea "Tener una buena vida, formar un"
type textarea "Tener una buena vida, formar una"
type textarea "Tener una buena vida, formar una fa"
type textarea "Tener una buena vida, formar una fam"
type textarea "Tener una buena vida, formar una fami"
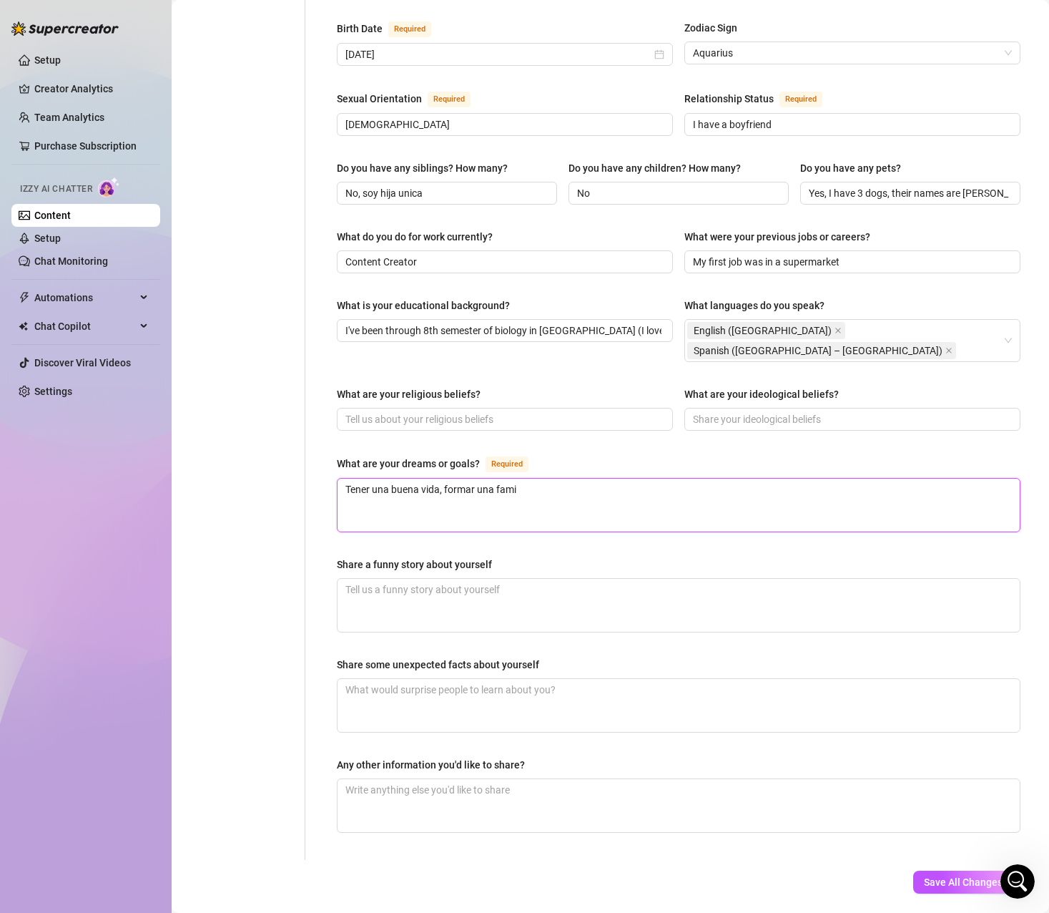
type textarea "Tener una buena vida, formar una famil"
type textarea "Tener una buena vida, formar una fami"
type textarea "Tener una buena vida, formar una fam"
type textarea "Tener una buena vida, formar una fa"
type textarea "Tener una buena vida, formar una f"
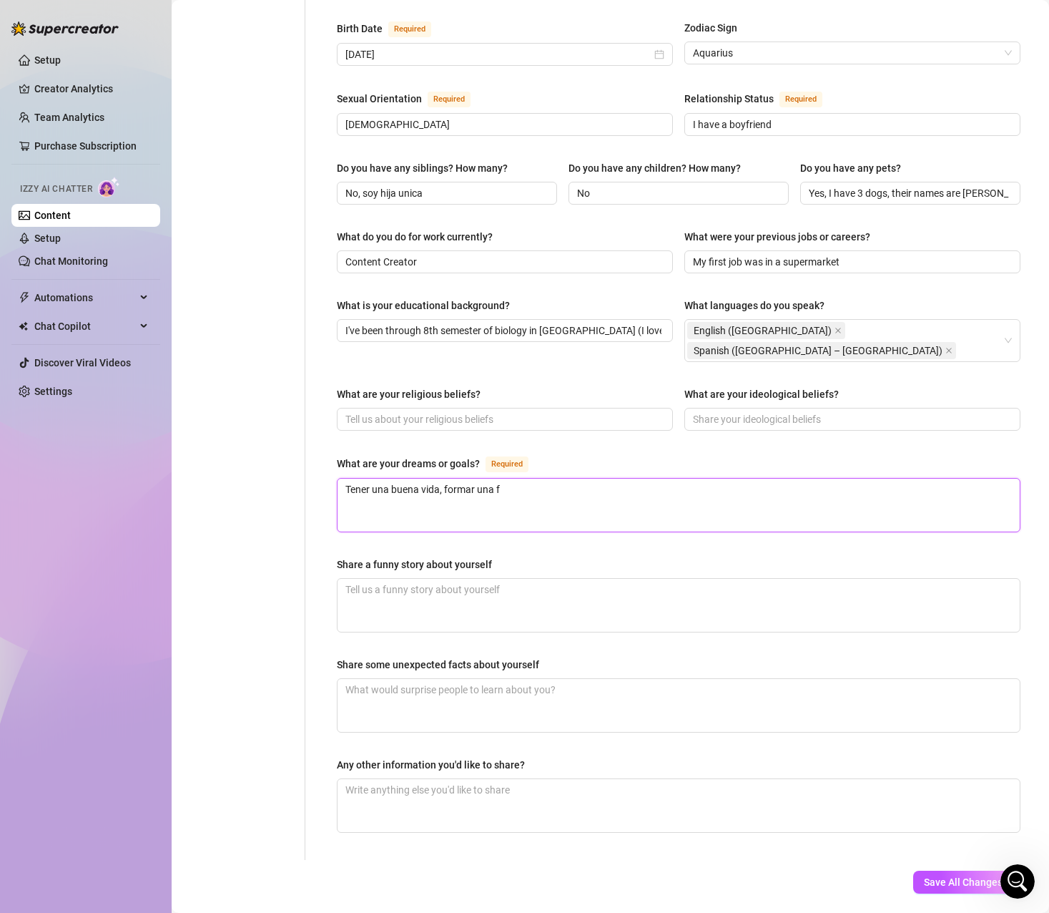
type textarea "Tener una buena vida, formar una"
type textarea "Tener una buena vida, formar un"
type textarea "Tener una buena vida, formar u"
type textarea "Tener una buena vida, formar"
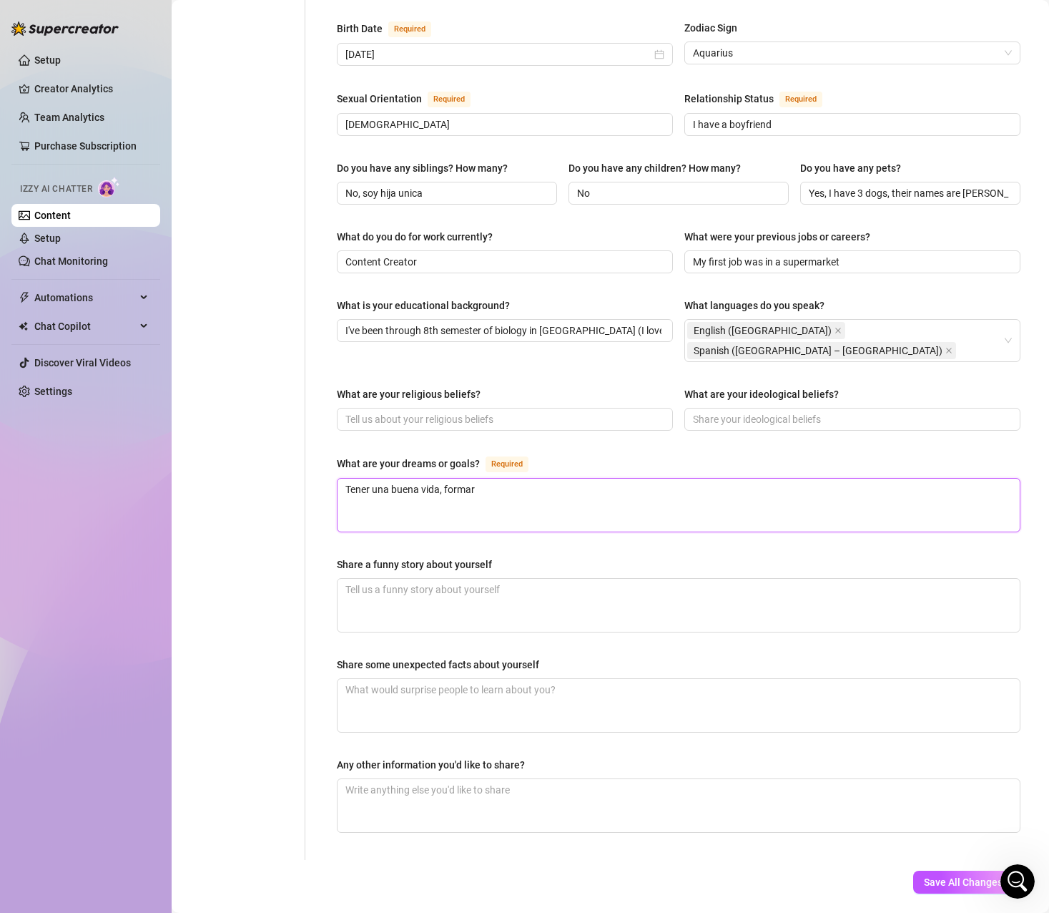
type textarea "Tener una buena vida, formar"
type textarea "Tener una buena vida, forma"
type textarea "Tener una buena vida, form"
type textarea "Tener una buena vida, for"
type textarea "Tener una buena vida, f"
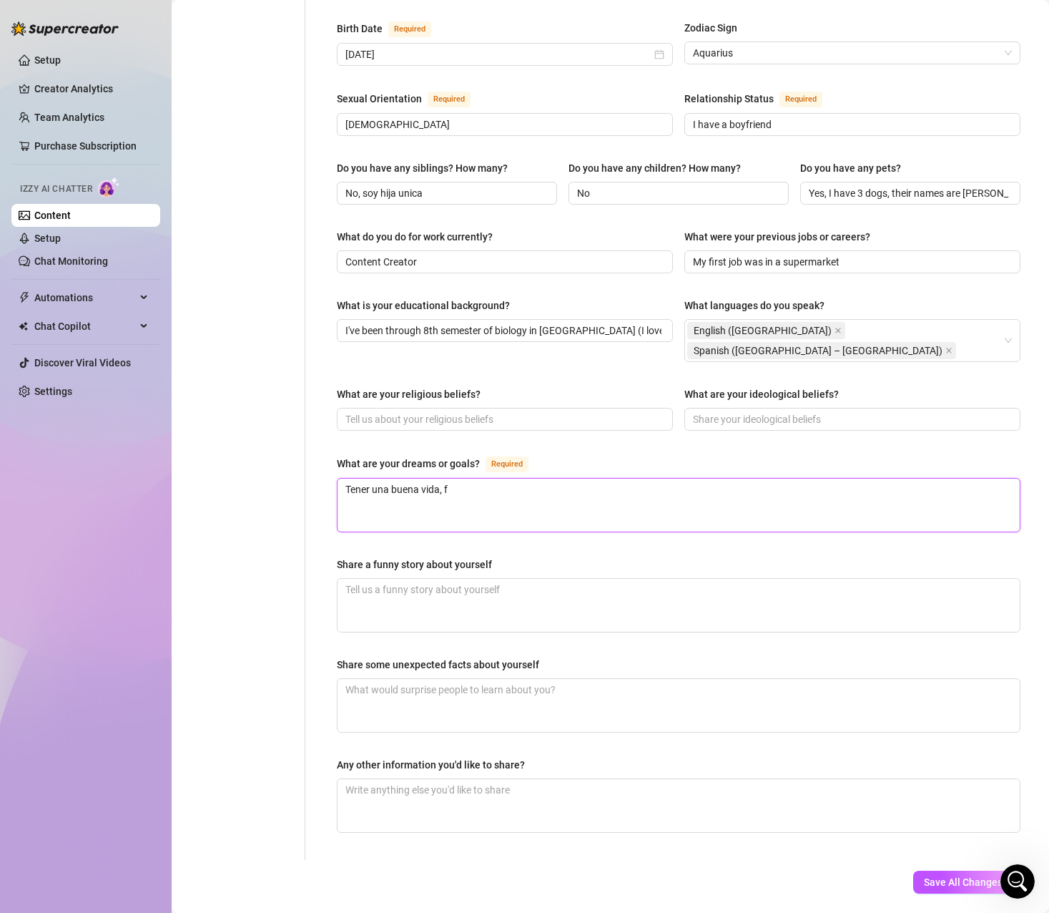
type textarea "Tener una buena vida,"
type textarea "Tener una buena vida, y"
type textarea "Tener una buena vida, y po"
type textarea "Tener una buena vida, y pod"
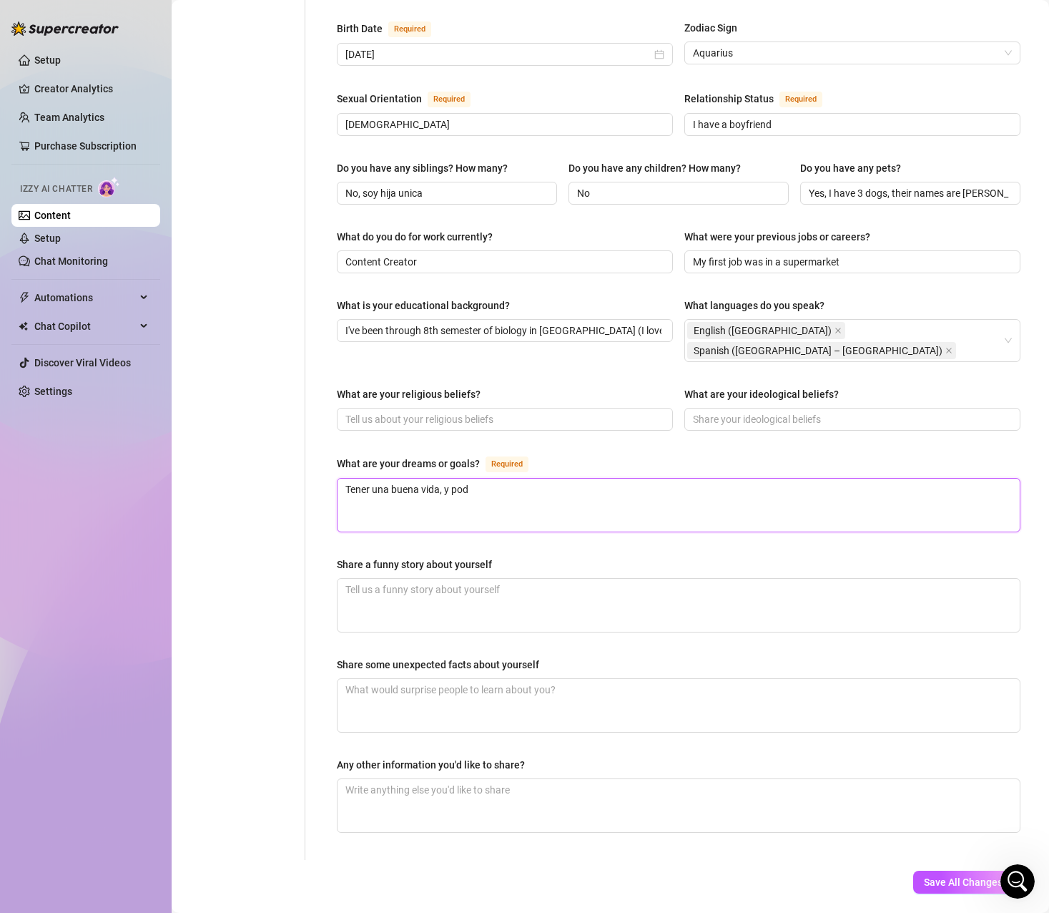
type textarea "Tener una buena vida, y pode"
type textarea "Tener una buena vida, y poder"
click at [704, 479] on textarea "Tener una buena vida, y poder trabajar en algo relacionado con la biologia" at bounding box center [679, 505] width 682 height 53
drag, startPoint x: 720, startPoint y: 441, endPoint x: 99, endPoint y: 424, distance: 621.1
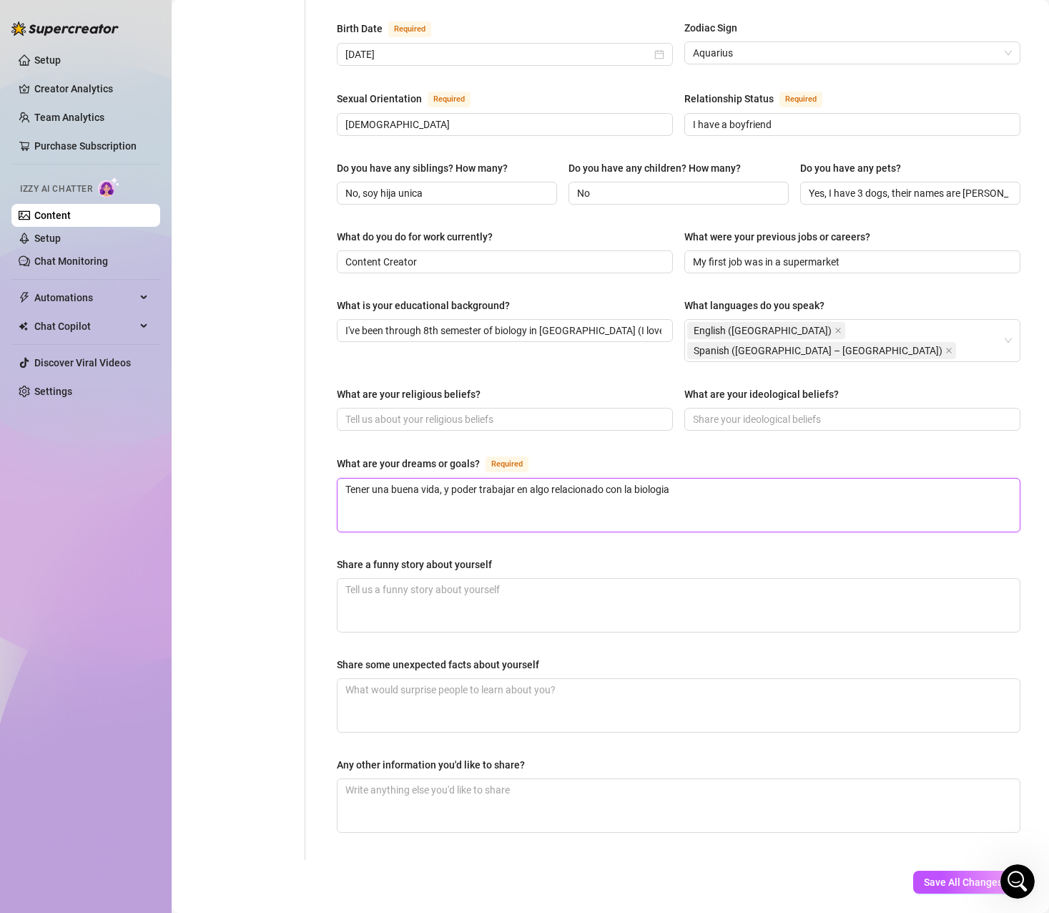
click at [99, 424] on div "Setup Creator Analytics Team Analytics Purchase Subscription Izzy AI Chatter Co…" at bounding box center [524, 456] width 1049 height 913
paste textarea "Have a good life, and be able to work in something related to biology."
click at [450, 579] on textarea "Share a funny story about yourself" at bounding box center [679, 605] width 682 height 53
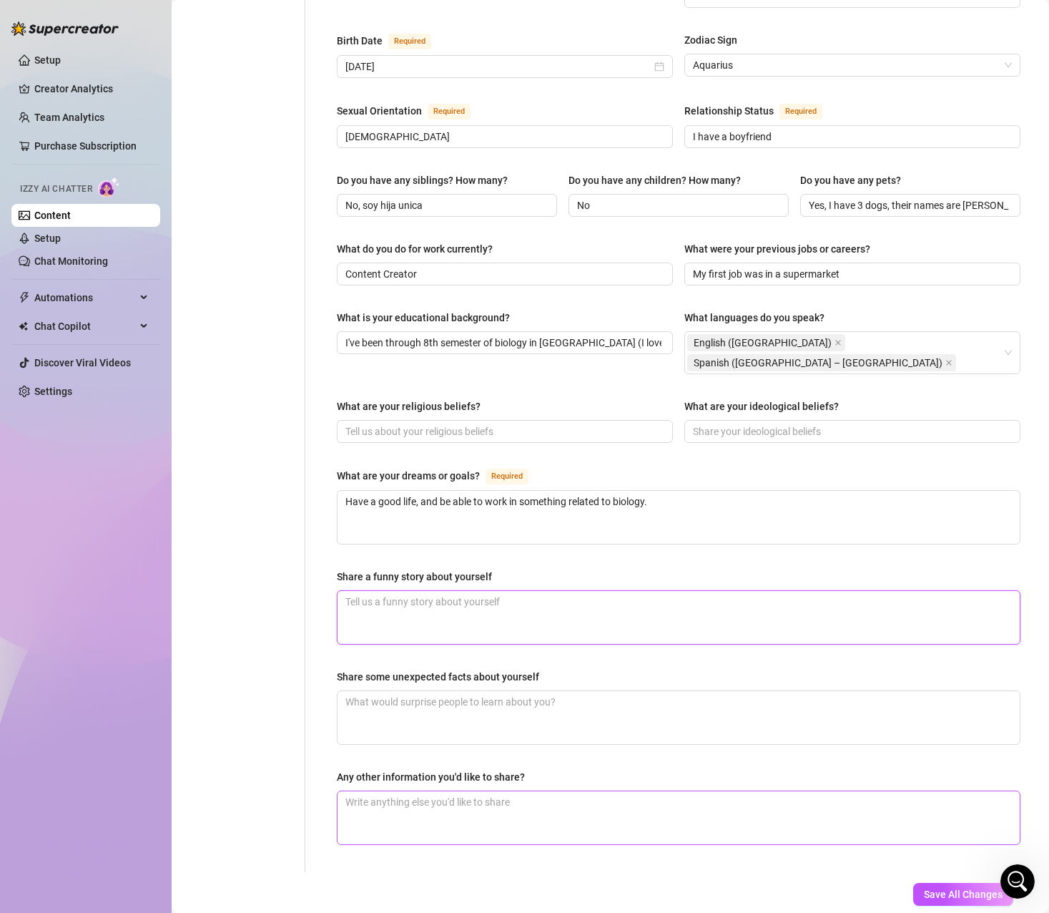
scroll to position [481, 0]
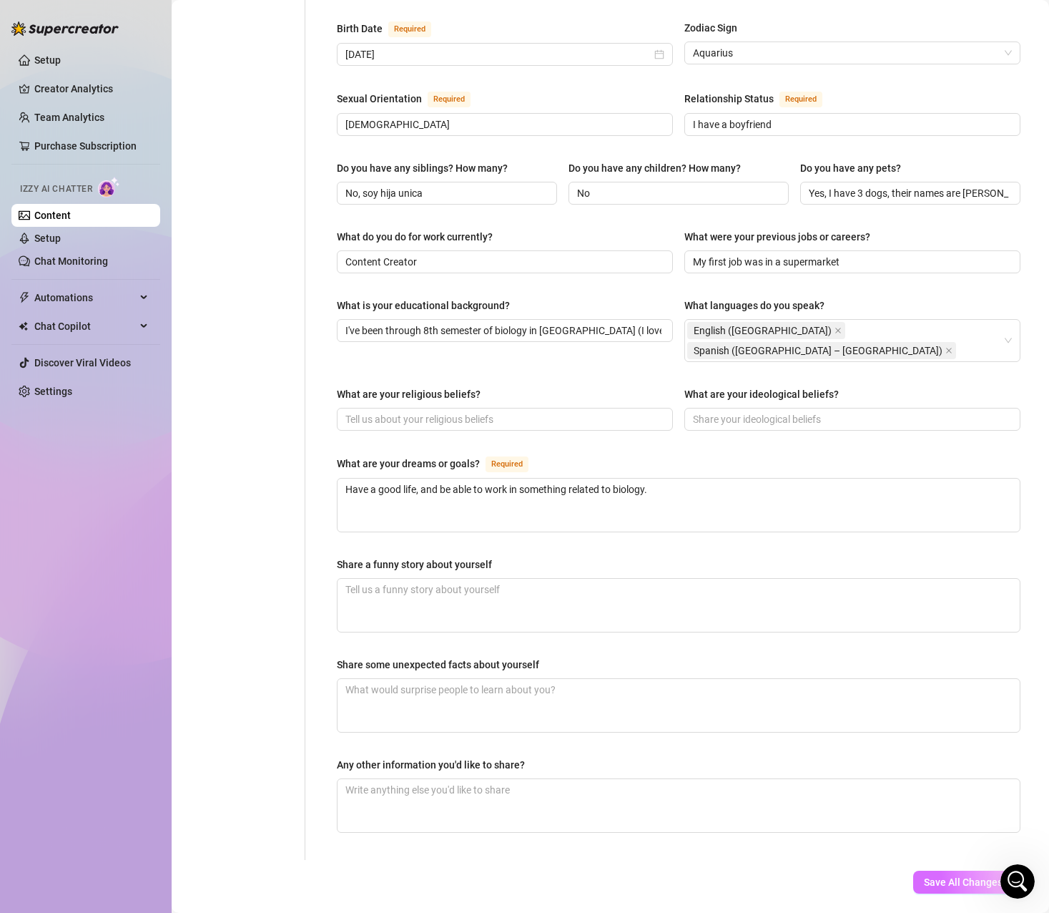
click at [929, 876] on span "Save All Changes" at bounding box center [963, 881] width 79 height 11
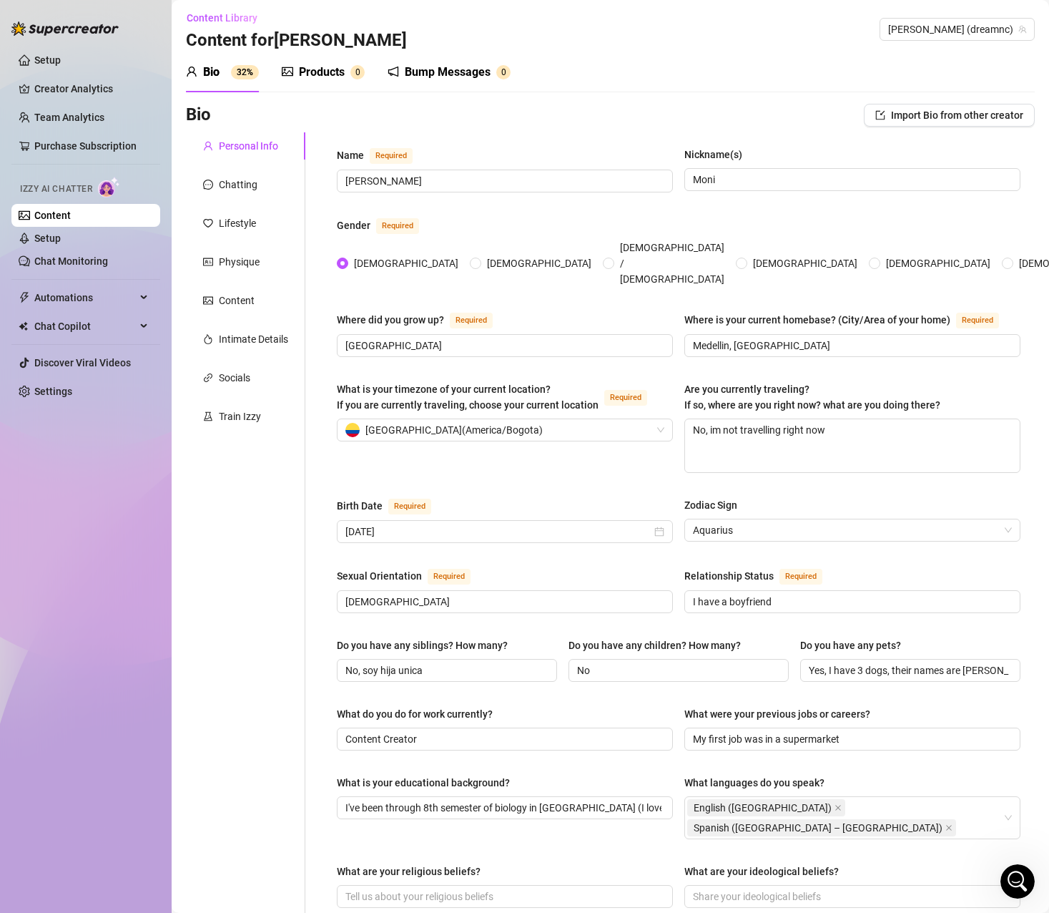
scroll to position [0, 0]
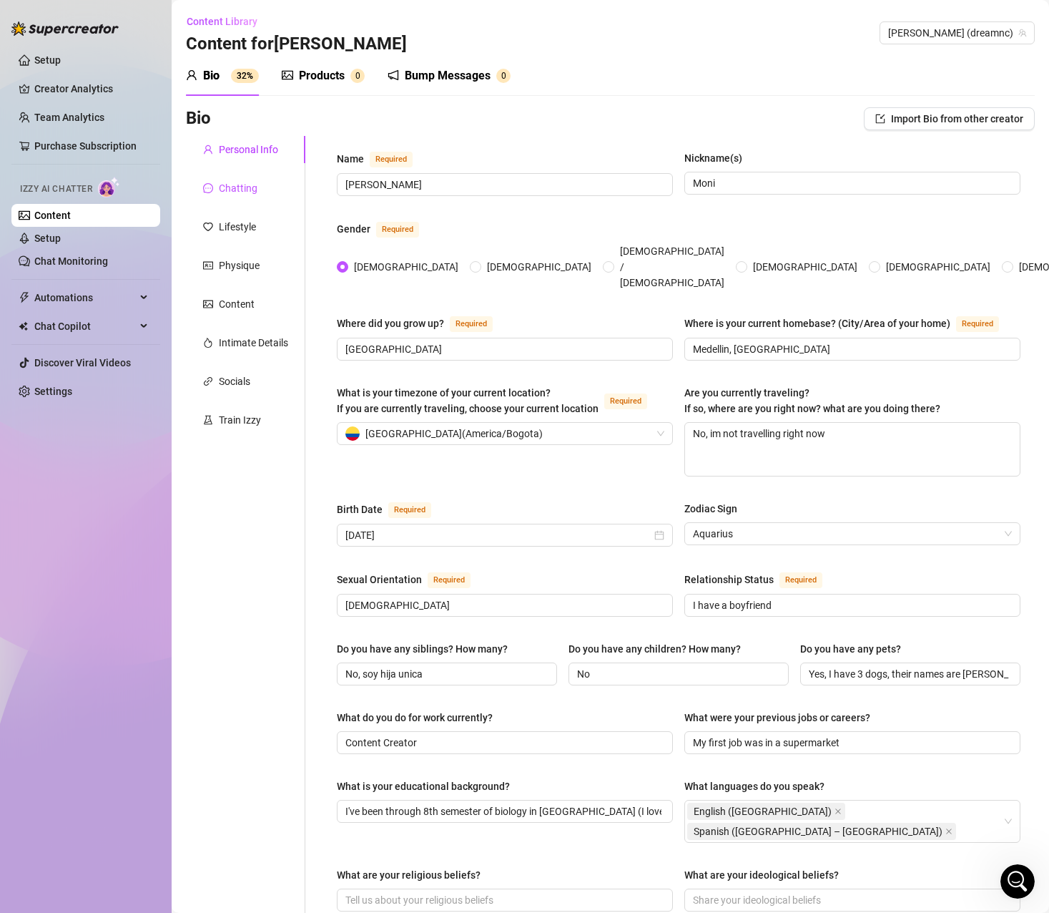
click at [247, 191] on div "Chatting" at bounding box center [238, 188] width 39 height 16
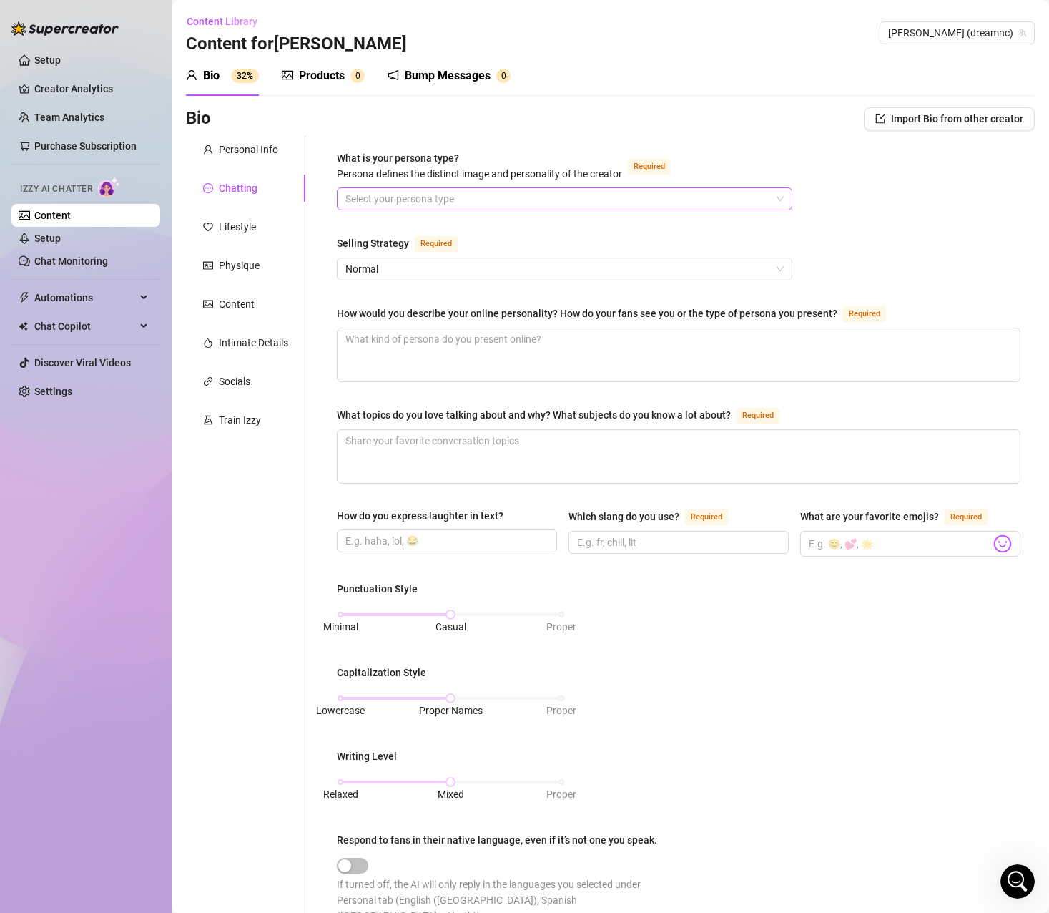
click at [508, 197] on input "What is your persona type? Persona defines the distinct image and personality o…" at bounding box center [558, 198] width 426 height 21
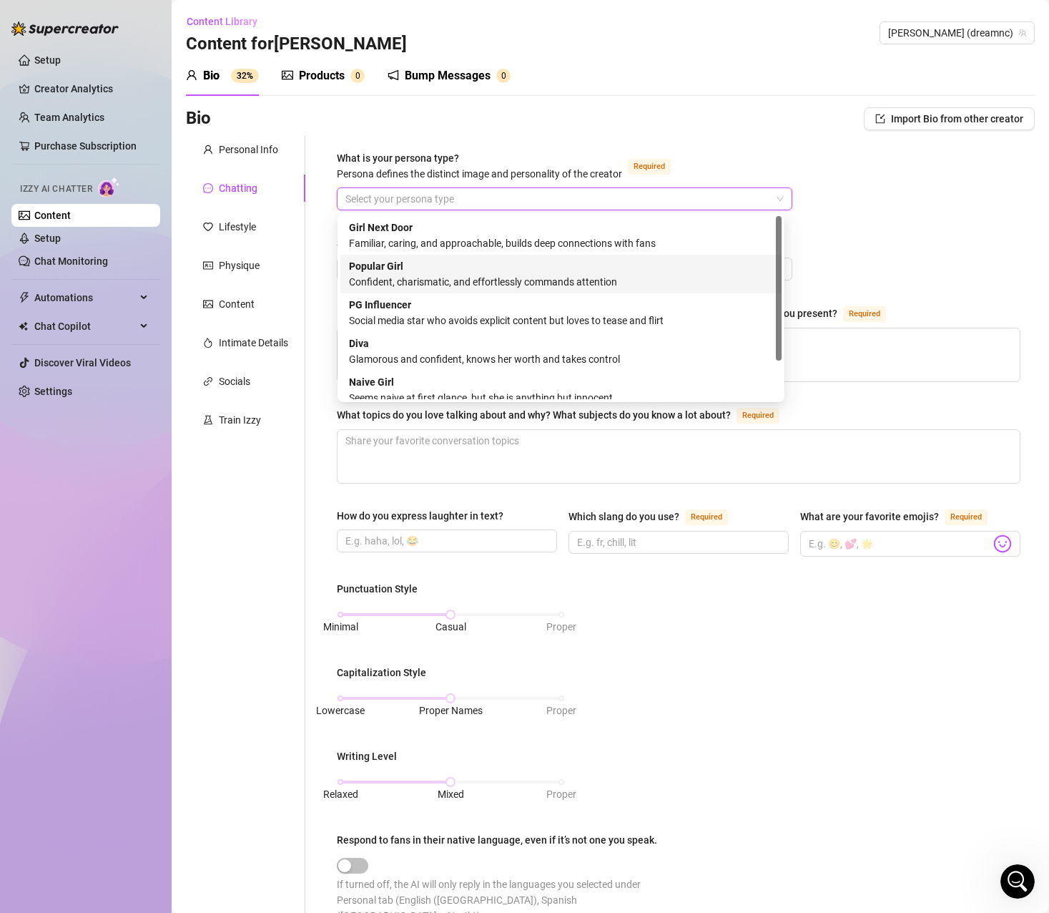
click at [566, 286] on div "Confident, charismatic, and effortlessly commands attention" at bounding box center [561, 282] width 424 height 16
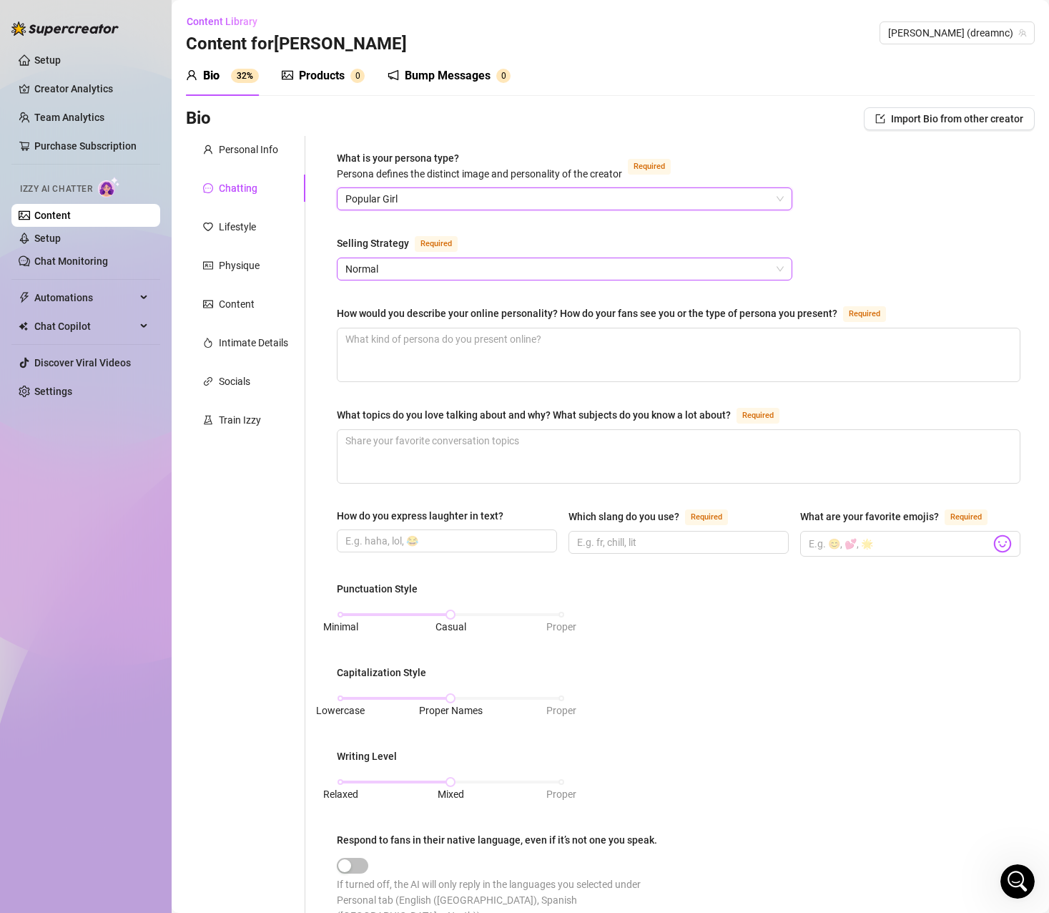
click at [612, 274] on span "Normal" at bounding box center [564, 268] width 438 height 21
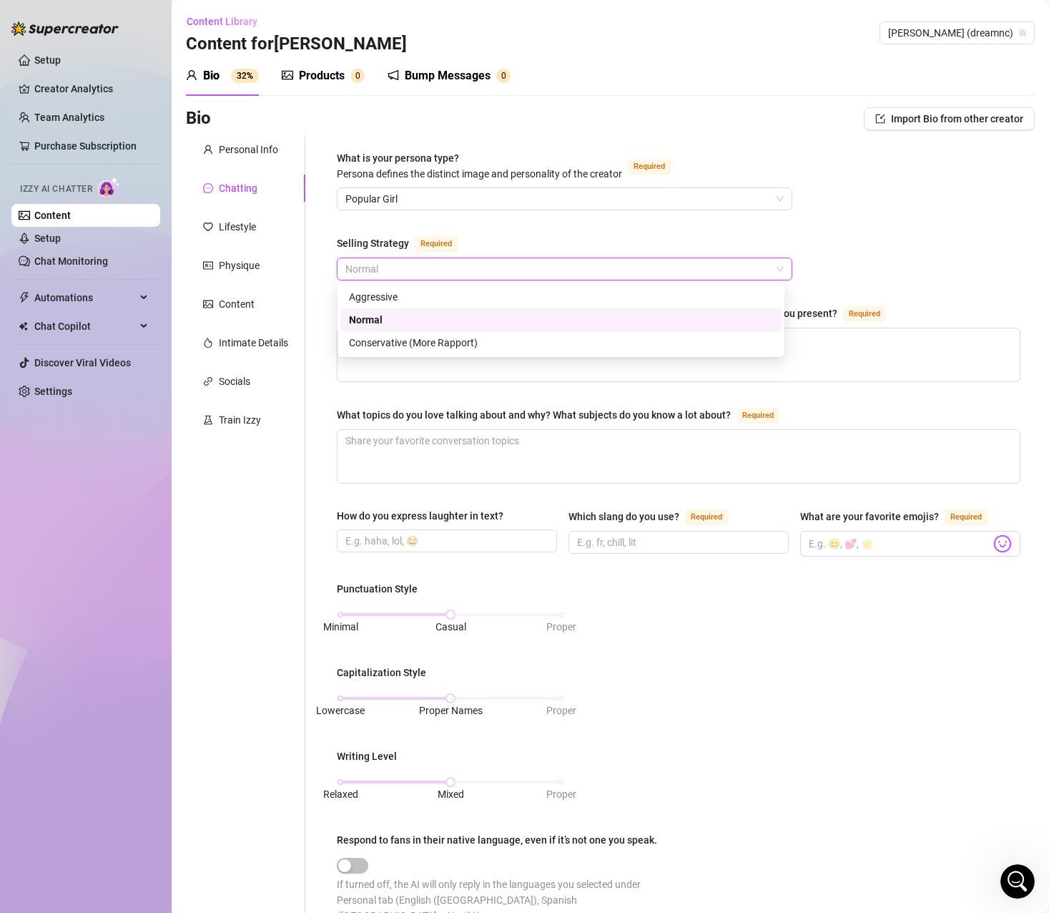
click at [612, 274] on span "Normal" at bounding box center [564, 268] width 438 height 21
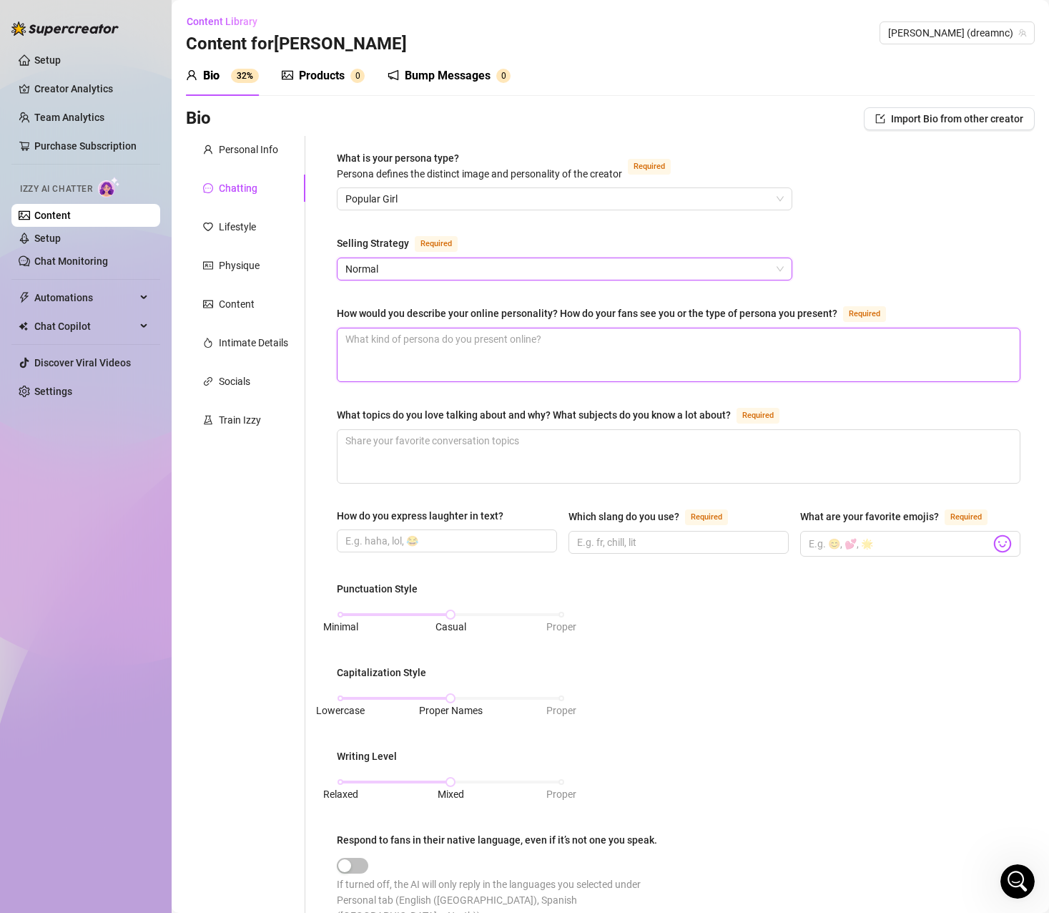
click at [523, 348] on textarea "How would you describe your online personality? How do your fans see you or the…" at bounding box center [679, 354] width 682 height 53
click at [434, 338] on textarea "more rapport" at bounding box center [679, 354] width 682 height 53
drag, startPoint x: 451, startPoint y: 339, endPoint x: 232, endPoint y: 339, distance: 218.2
click at [240, 339] on div "Personal Info Chatting Lifestyle Physique Content Intimate Details Socials Trai…" at bounding box center [610, 670] width 849 height 1069
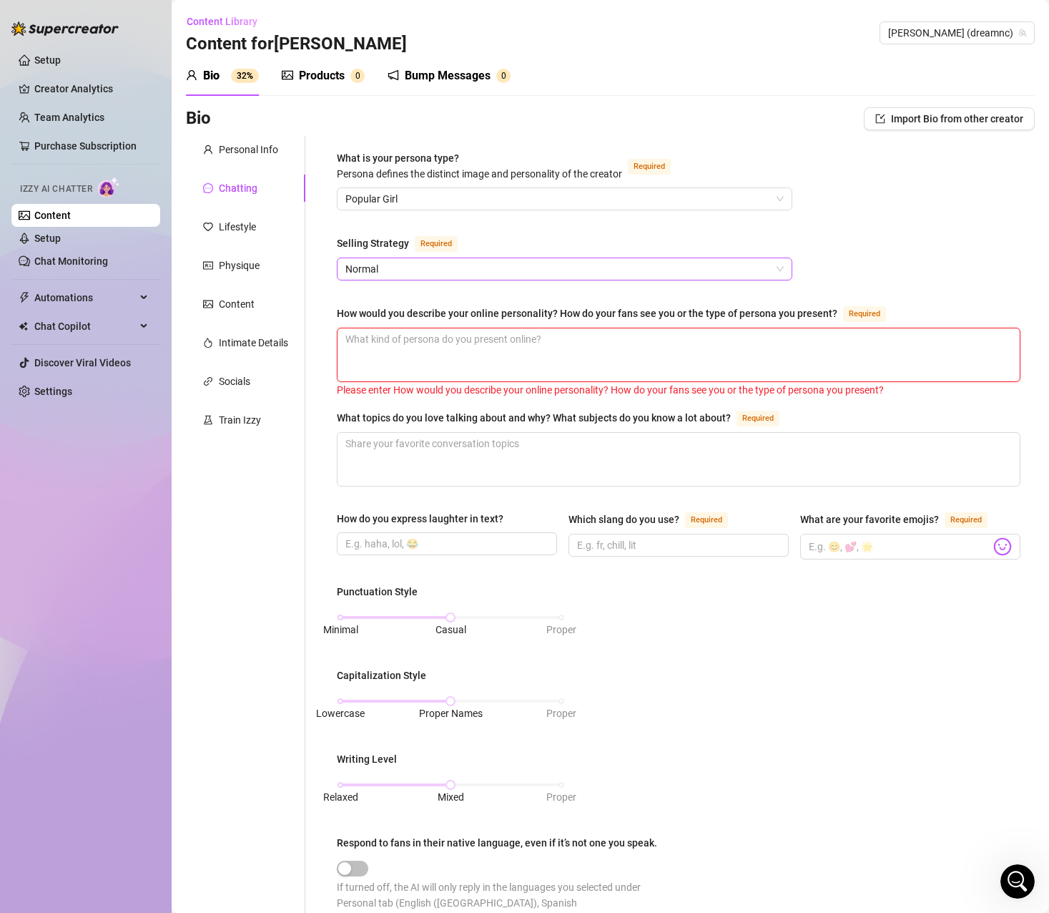
click at [536, 267] on span "Normal" at bounding box center [564, 268] width 438 height 21
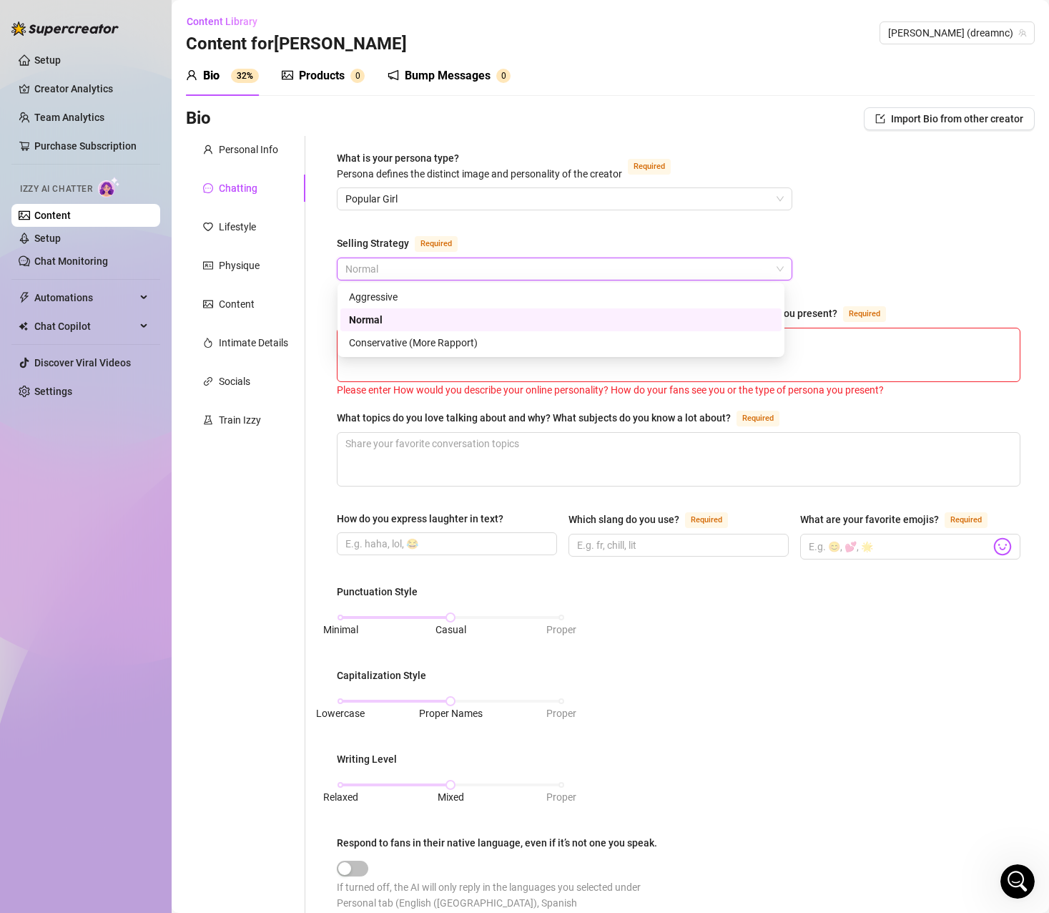
click at [526, 234] on div "What is your persona type? Persona defines the distinct image and personality o…" at bounding box center [679, 672] width 684 height 1044
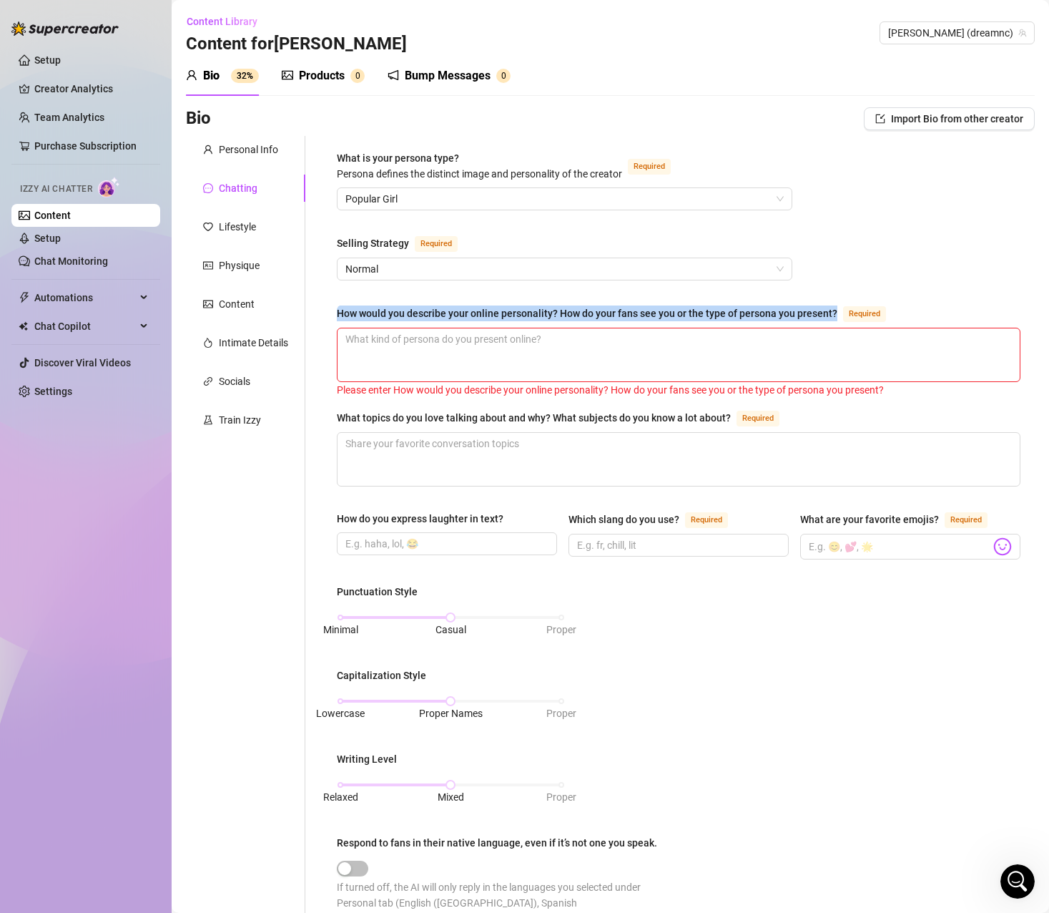
drag, startPoint x: 835, startPoint y: 313, endPoint x: 338, endPoint y: 310, distance: 497.8
click at [338, 310] on div "How would you describe your online personality? How do your fans see you or the…" at bounding box center [614, 313] width 555 height 17
click at [516, 351] on textarea "How would you describe your online personality? How do your fans see you or the…" at bounding box center [679, 354] width 682 height 53
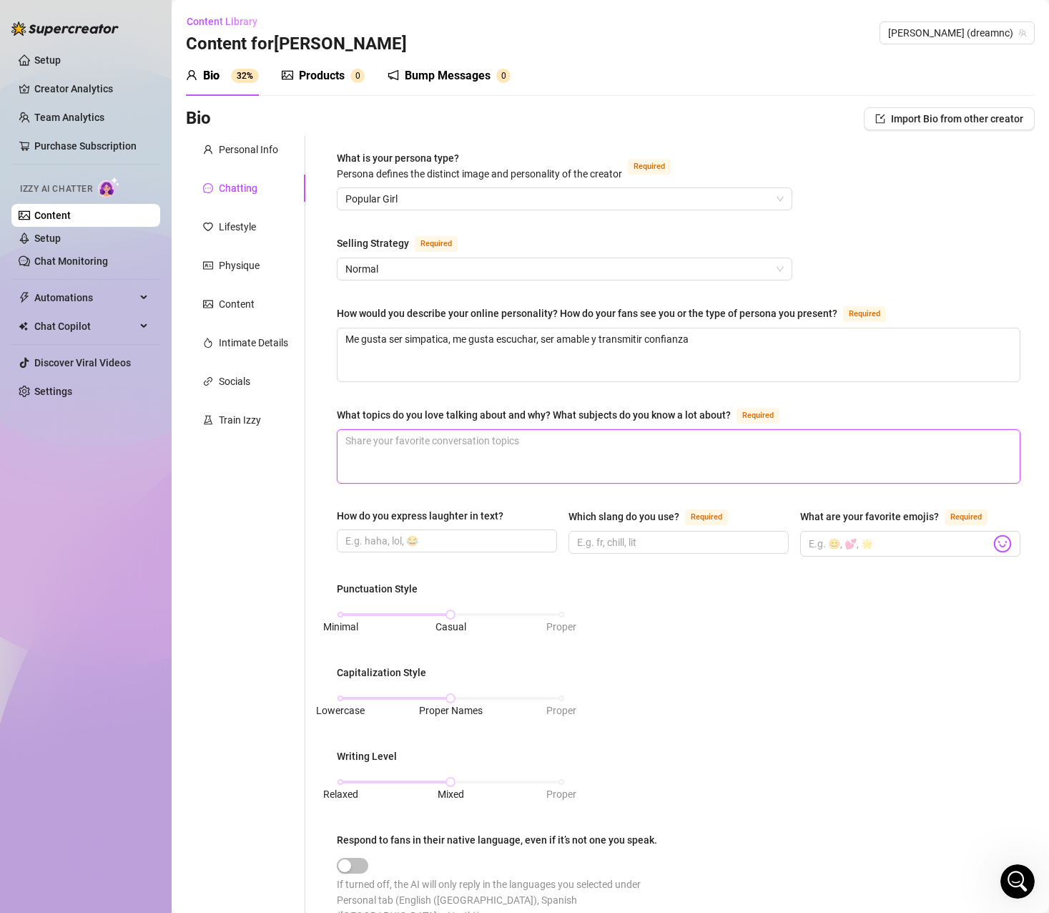
click at [468, 435] on textarea "What topics do you love talking about and why? What subjects do you know a lot …" at bounding box center [679, 456] width 682 height 53
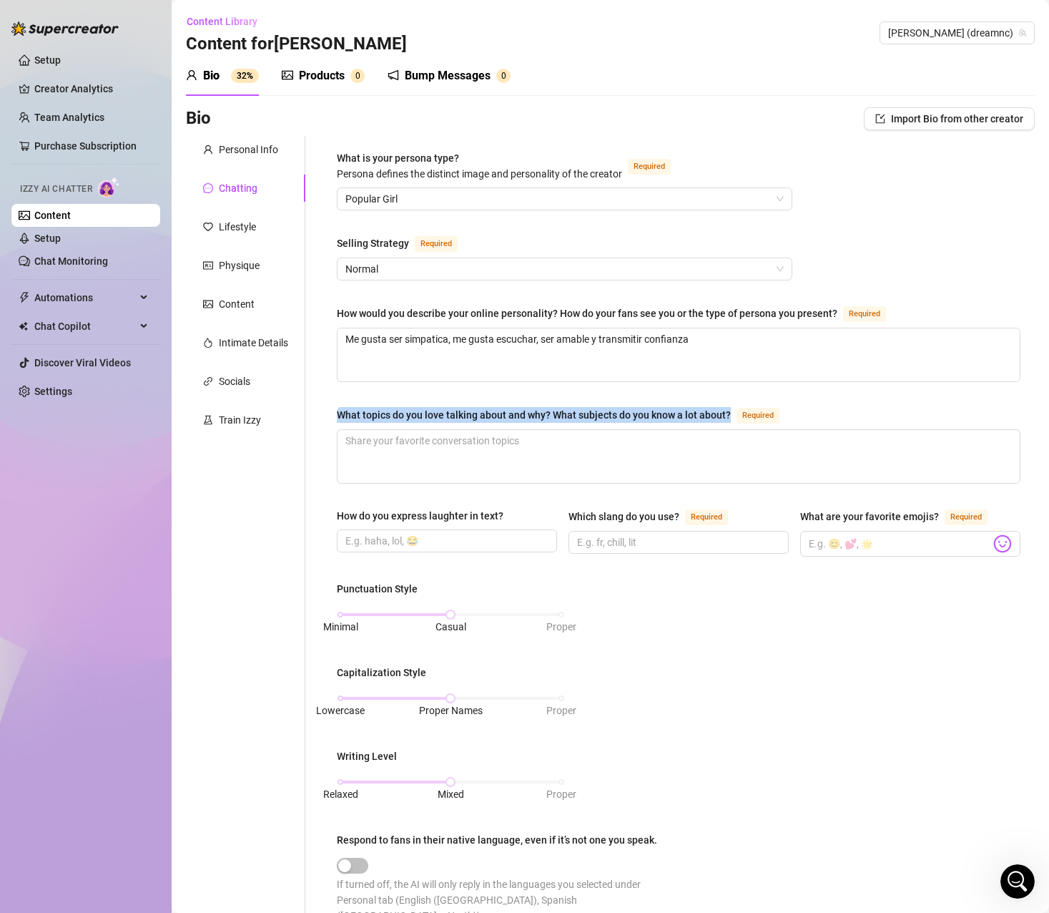
drag, startPoint x: 729, startPoint y: 411, endPoint x: 337, endPoint y: 409, distance: 392.0
click at [337, 409] on div "What topics do you love talking about and why? What subjects do you know a lot …" at bounding box center [534, 415] width 394 height 16
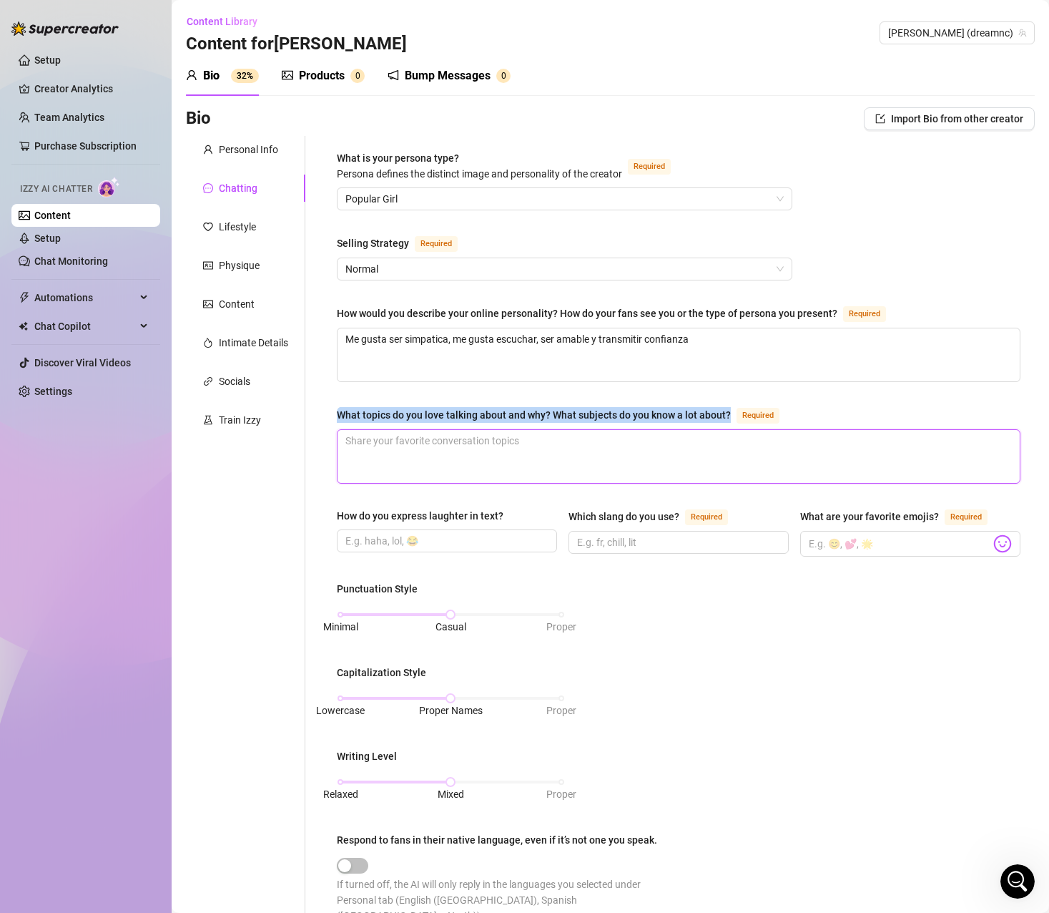
click at [458, 460] on textarea "What topics do you love talking about and why? What subjects do you know a lot …" at bounding box center [679, 456] width 682 height 53
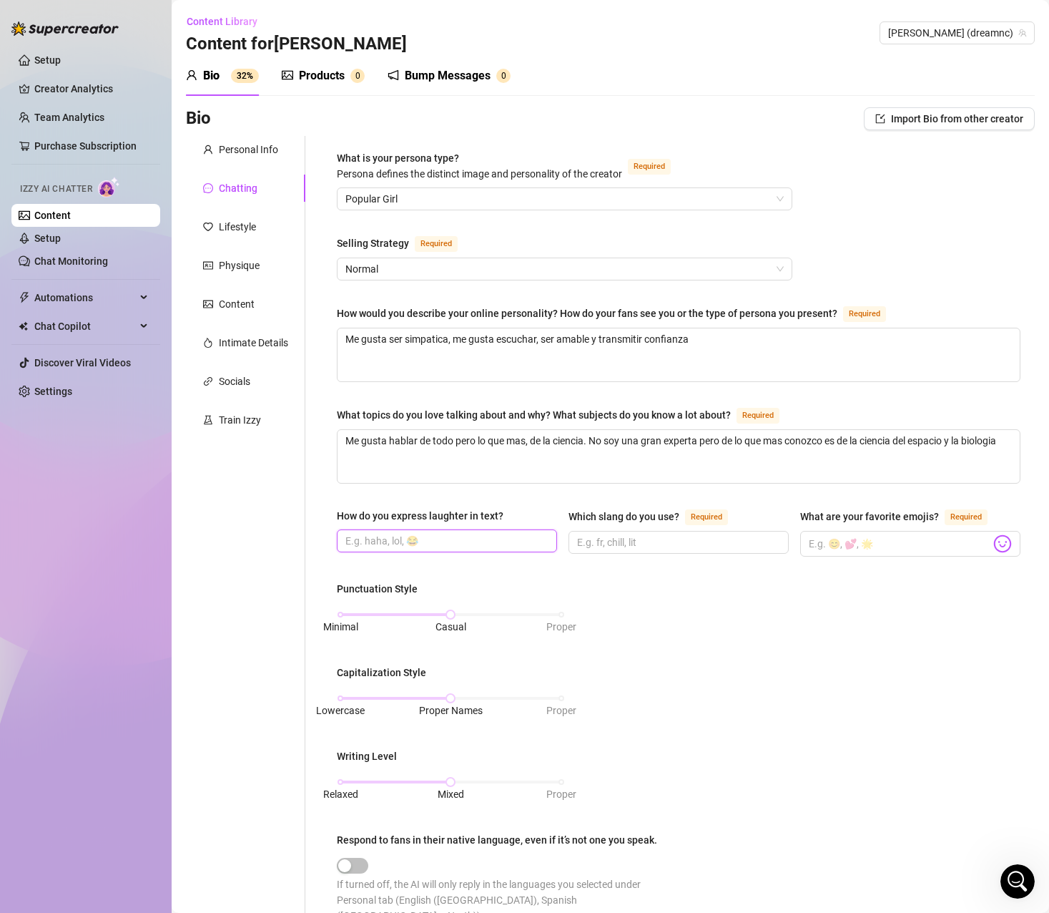
click at [419, 533] on input "How do you express laughter in text?" at bounding box center [445, 541] width 200 height 16
click at [906, 44] on div "Content Library Content for Monica Monica (dreamnc)" at bounding box center [610, 33] width 849 height 46
click at [378, 541] on input "How do you express laughter in text?" at bounding box center [445, 541] width 200 height 16
click at [608, 539] on input "Which slang do you use? Required" at bounding box center [677, 542] width 200 height 16
drag, startPoint x: 676, startPoint y: 514, endPoint x: 565, endPoint y: 519, distance: 110.9
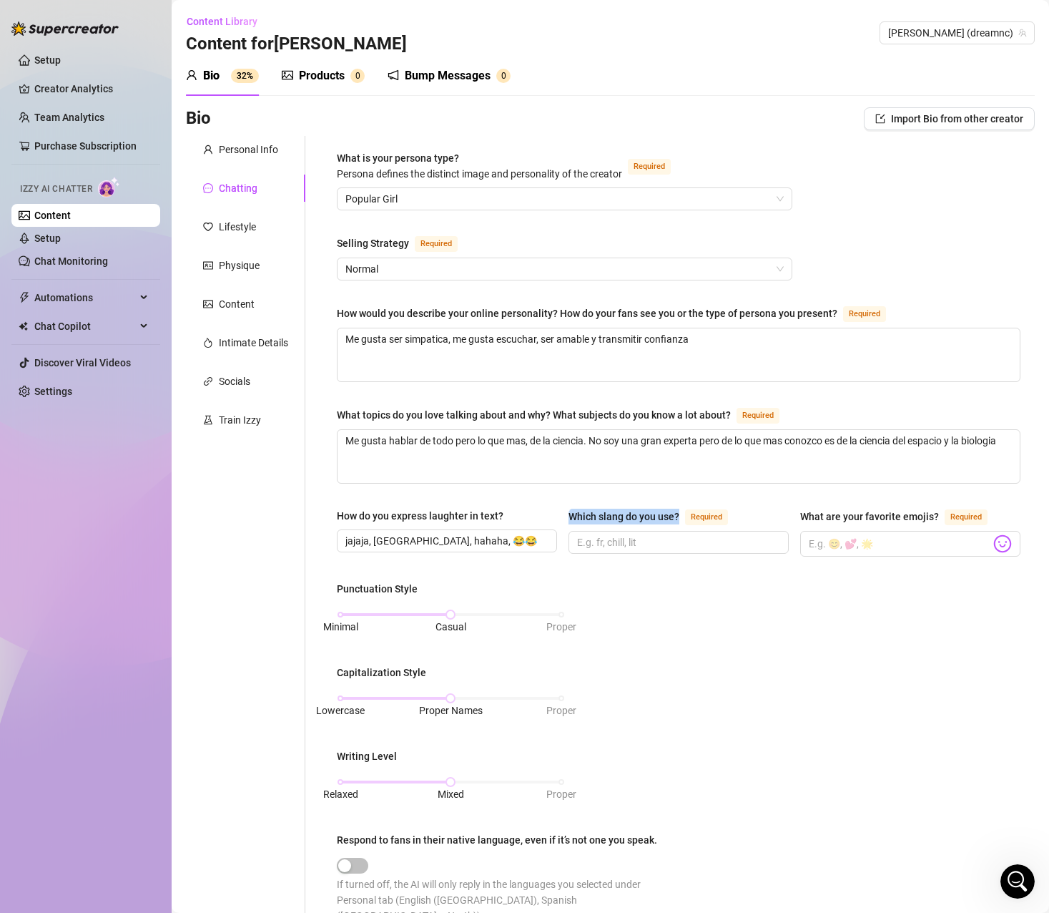
click at [569, 519] on div "Which slang do you use? Required" at bounding box center [651, 516] width 165 height 17
click at [629, 607] on div "Punctuation Style Minimal Casual Proper Capitalization Style Lowercase Proper N…" at bounding box center [679, 758] width 684 height 355
click at [877, 544] on input "What are your favorite emojis? Required" at bounding box center [900, 543] width 182 height 19
drag, startPoint x: 899, startPoint y: 542, endPoint x: 735, endPoint y: 534, distance: 164.0
click at [737, 534] on div "How do you express laughter in text? jajaja, jejeje, hahaha, 😂😂 Which slang do …" at bounding box center [679, 539] width 684 height 62
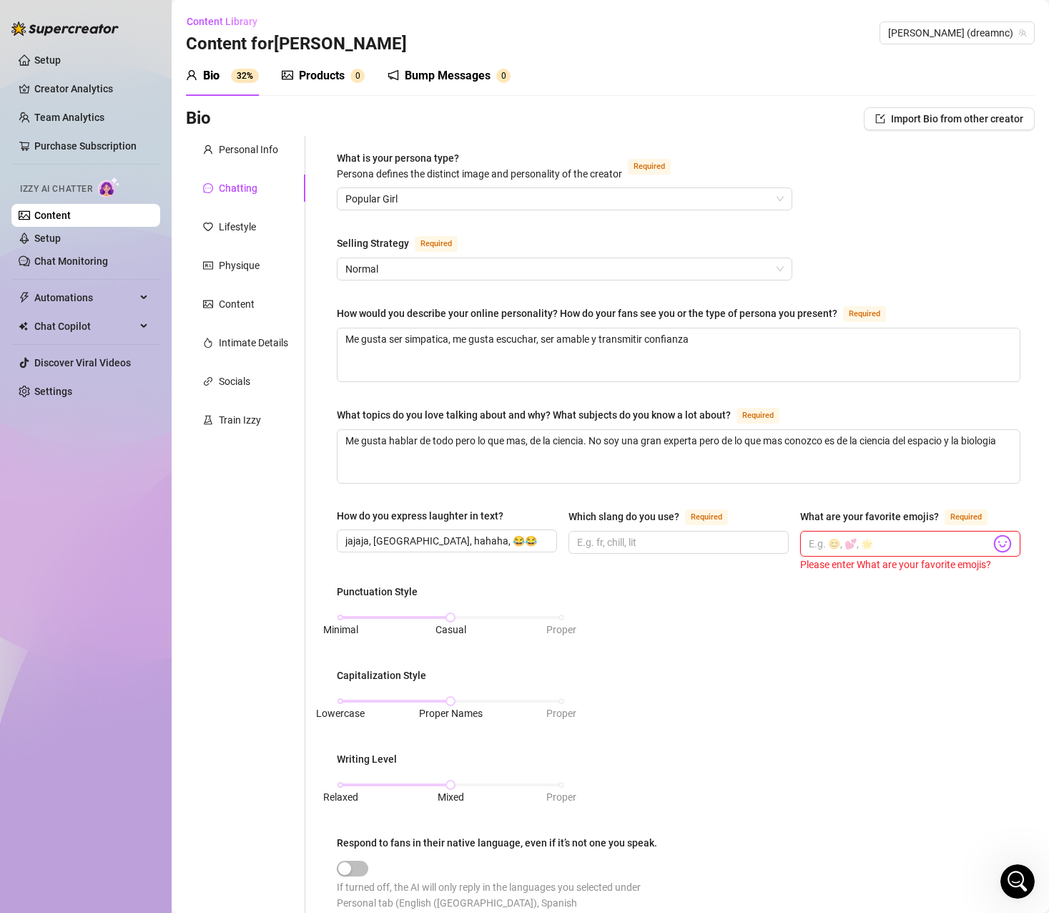
click at [809, 539] on input "What are your favorite emojis? Required" at bounding box center [900, 543] width 182 height 19
click at [818, 537] on input "😁😝🤤😉😈💦🙈🥰" at bounding box center [900, 543] width 182 height 19
click at [755, 657] on div "Punctuation Style Minimal Casual Proper Capitalization Style Lowercase Proper N…" at bounding box center [679, 758] width 684 height 355
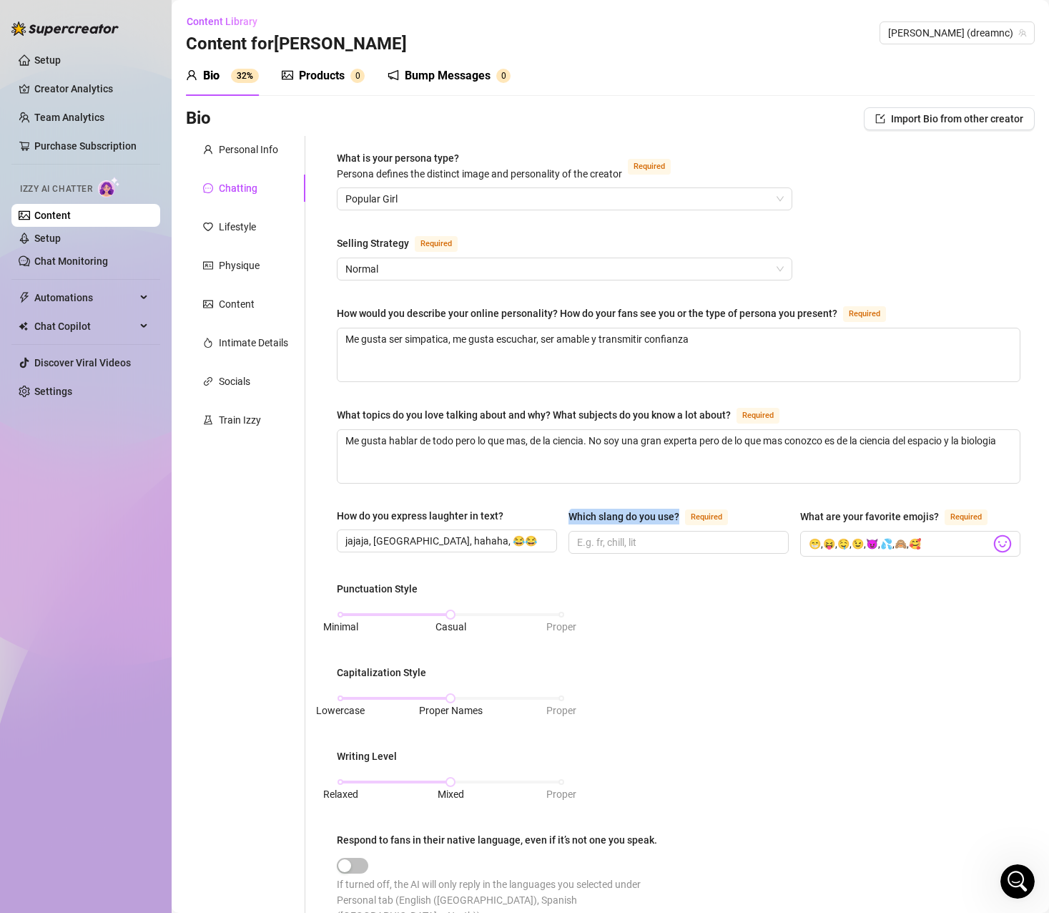
drag, startPoint x: 675, startPoint y: 514, endPoint x: 567, endPoint y: 514, distance: 108.0
click at [569, 514] on div "Which slang do you use?" at bounding box center [624, 517] width 111 height 16
click at [585, 539] on input "Which slang do you use? Required" at bounding box center [677, 542] width 200 height 16
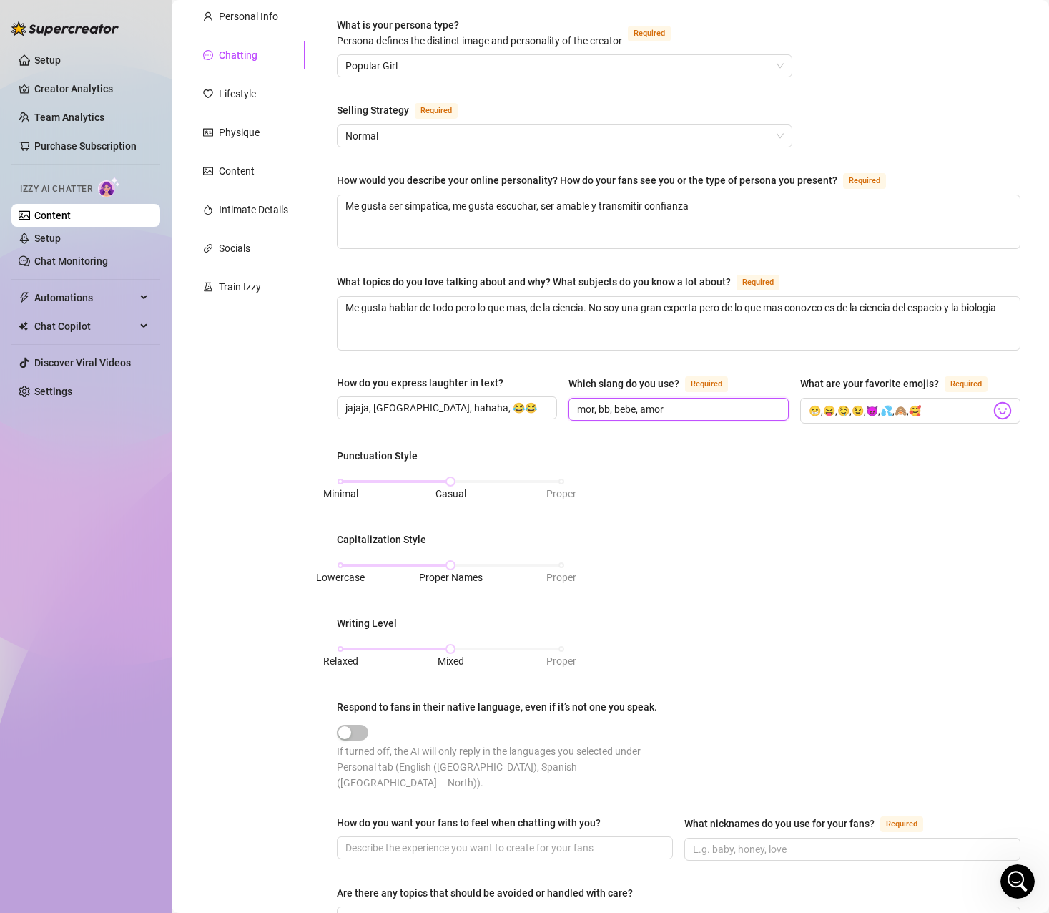
scroll to position [143, 0]
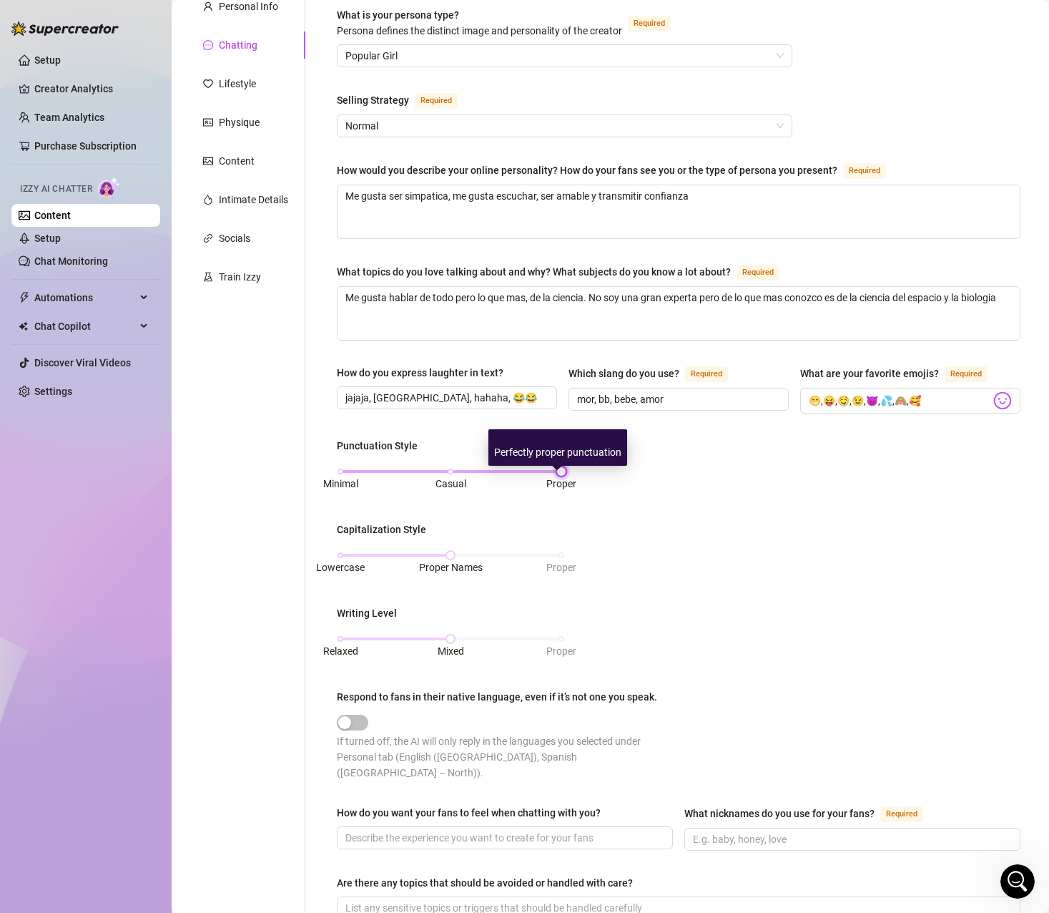
drag, startPoint x: 449, startPoint y: 467, endPoint x: 549, endPoint y: 479, distance: 100.8
click at [549, 476] on div "Minimal Casual Proper" at bounding box center [450, 471] width 221 height 9
drag, startPoint x: 556, startPoint y: 469, endPoint x: 463, endPoint y: 471, distance: 93.0
click at [463, 471] on div "Minimal Casual Proper" at bounding box center [450, 471] width 221 height 9
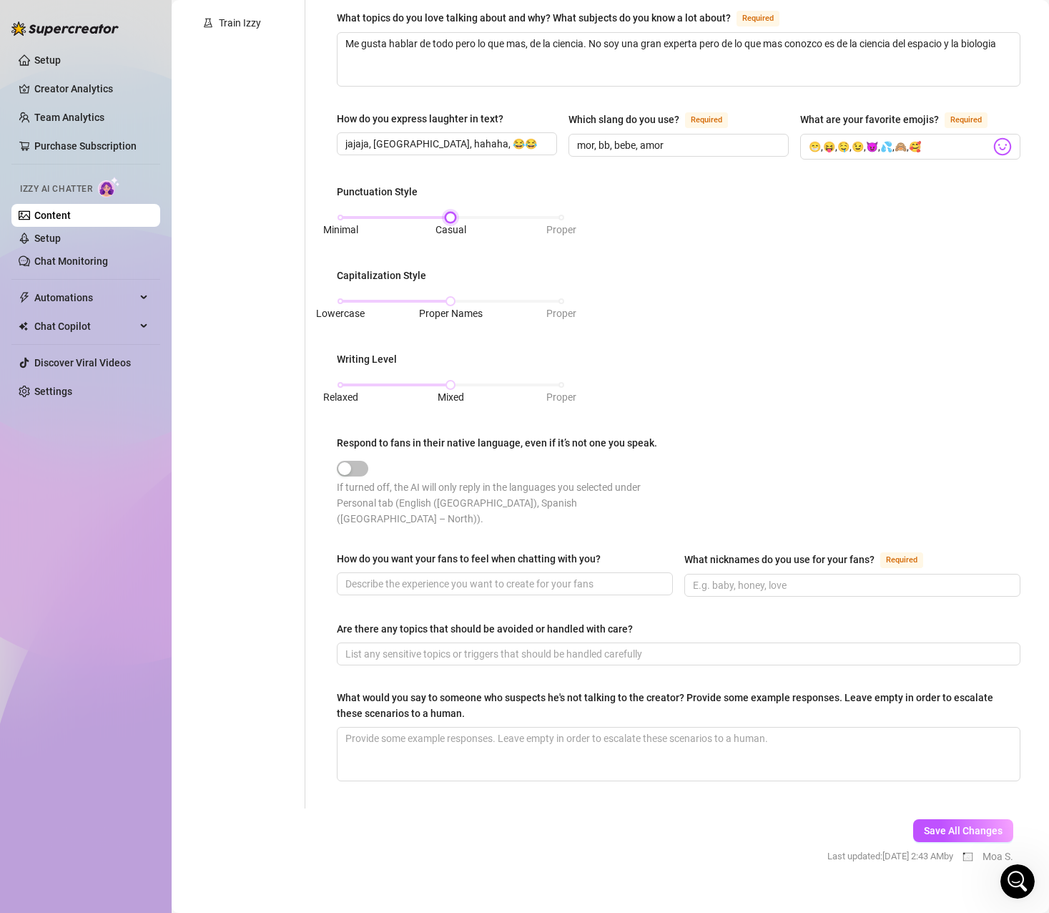
scroll to position [398, 0]
click at [356, 468] on span "button" at bounding box center [352, 467] width 31 height 16
click at [355, 464] on div "button" at bounding box center [360, 467] width 13 height 13
click at [394, 574] on input "How do you want your fans to feel when chatting with you?" at bounding box center [503, 582] width 316 height 16
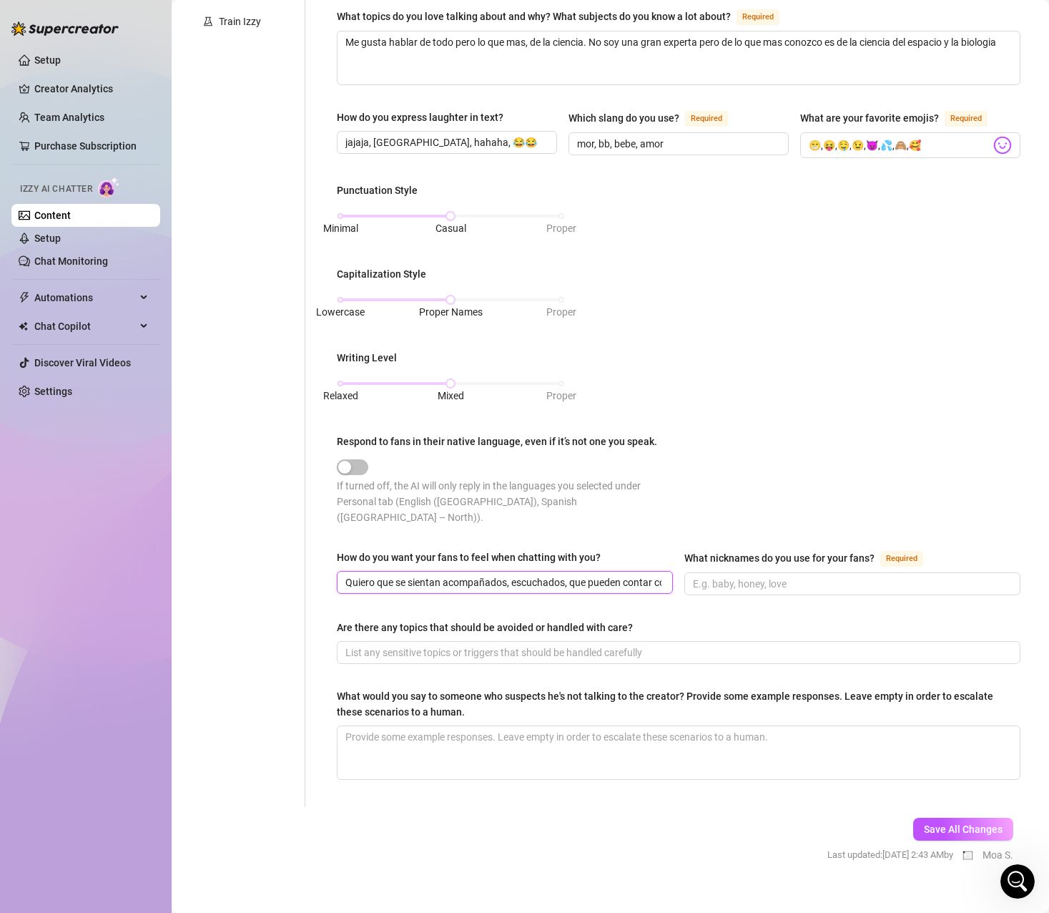
click at [443, 574] on input "Quiero que se sientan acompañados, escuchados, que pueden contar conmigo, que m…" at bounding box center [503, 582] width 316 height 16
paste input "I want them to feel accompanied, listened to, that they can count on me, that t…"
click at [752, 619] on div "Are there any topics that should be avoided or handled with care?" at bounding box center [679, 629] width 684 height 21
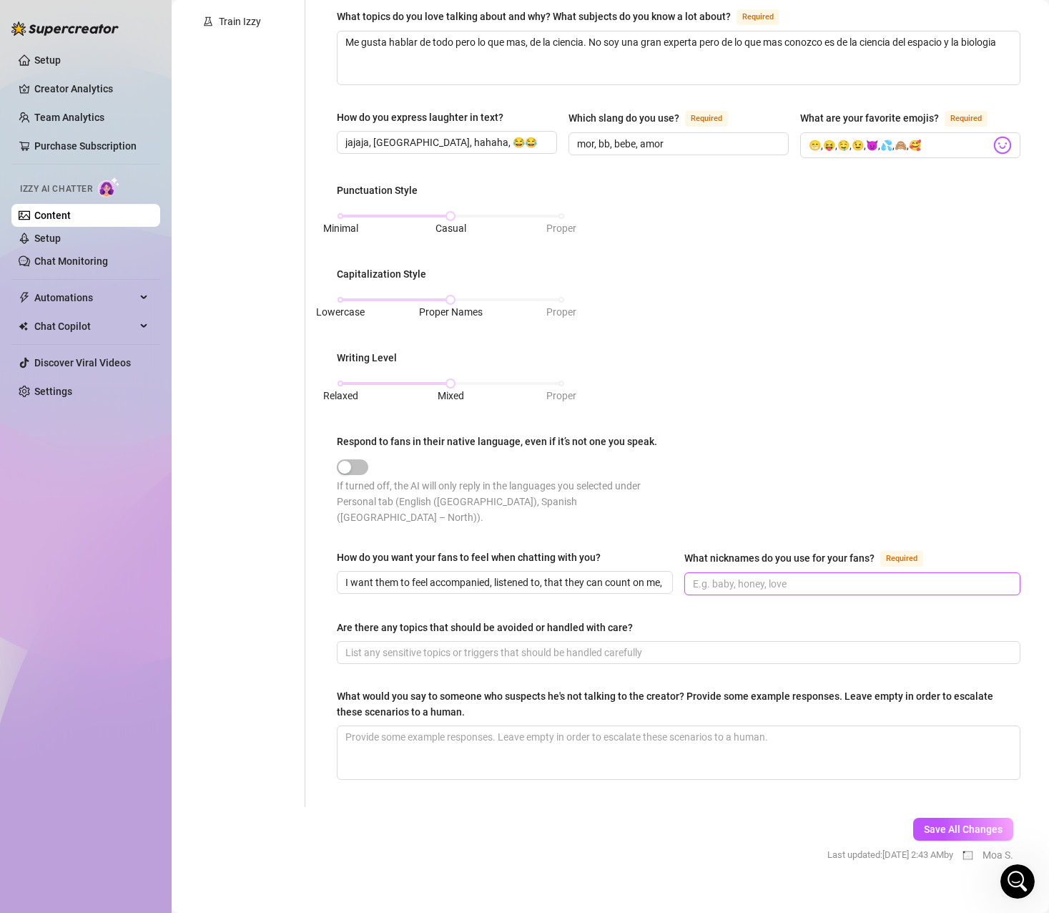
click at [746, 576] on input "What nicknames do you use for your fans? Required" at bounding box center [851, 584] width 316 height 16
click at [772, 477] on div "Punctuation Style Minimal Casual Proper Capitalization Style Lowercase Proper N…" at bounding box center [679, 359] width 684 height 355
drag, startPoint x: 676, startPoint y: 138, endPoint x: 564, endPoint y: 139, distance: 111.6
click at [569, 139] on span "mor, bb, bebe, amor" at bounding box center [679, 143] width 220 height 23
click at [811, 301] on div "Punctuation Style Minimal Casual Proper Capitalization Style Lowercase Proper N…" at bounding box center [679, 359] width 684 height 355
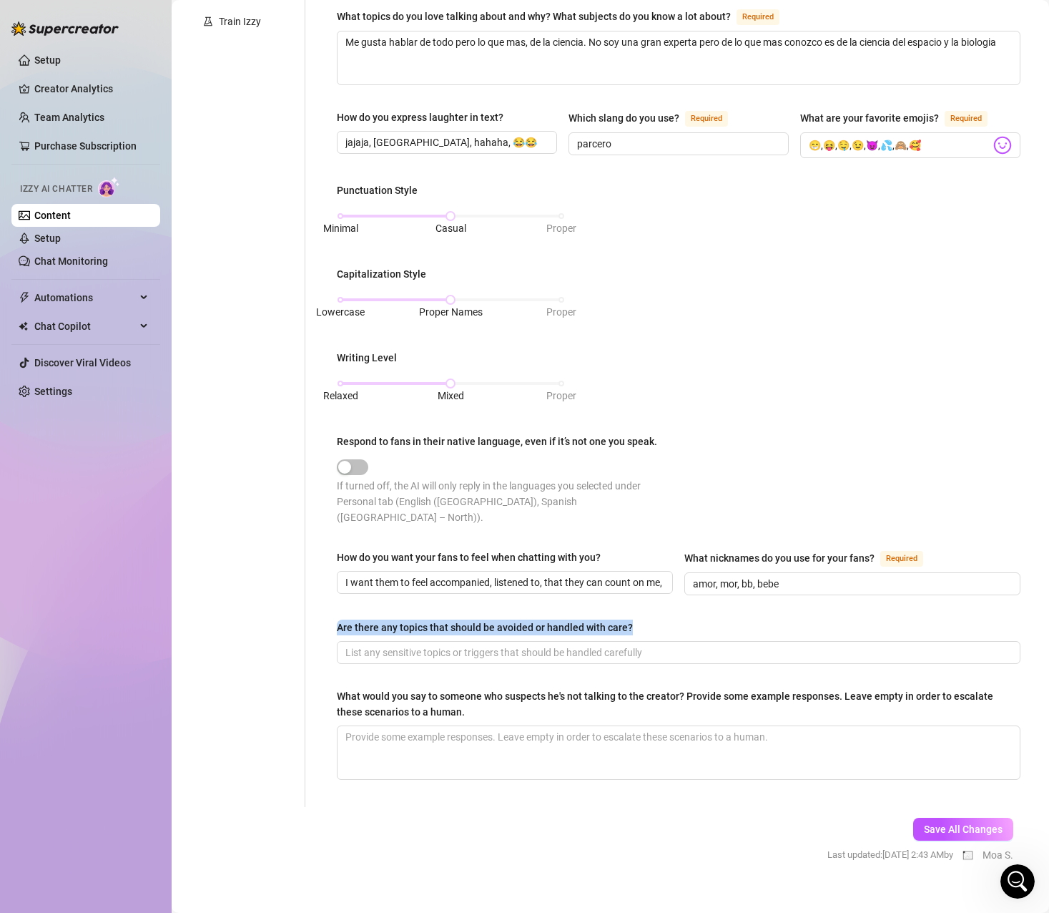
drag, startPoint x: 639, startPoint y: 604, endPoint x: 338, endPoint y: 609, distance: 300.5
click at [338, 619] on div "Are there any topics that should be avoided or handled with care?" at bounding box center [679, 629] width 684 height 21
click at [772, 453] on div "Punctuation Style Minimal Casual Proper Capitalization Style Lowercase Proper N…" at bounding box center [679, 359] width 684 height 355
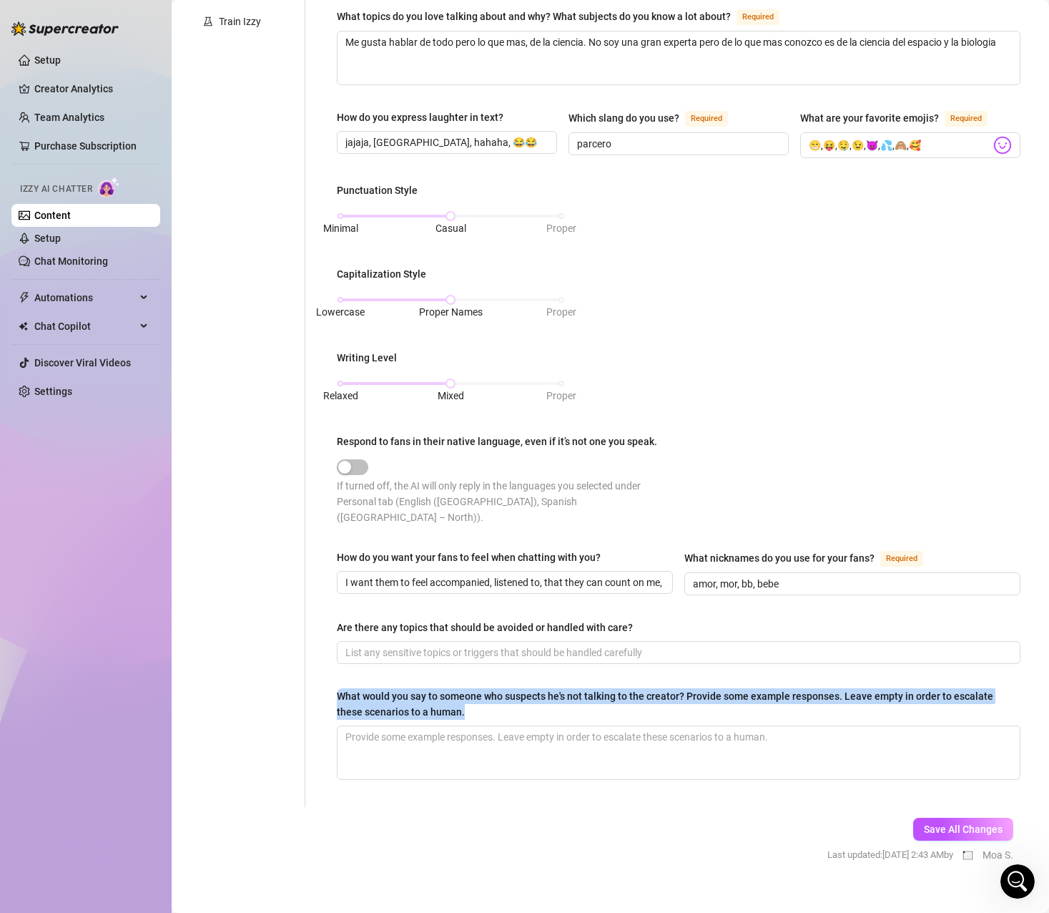
drag, startPoint x: 477, startPoint y: 697, endPoint x: 340, endPoint y: 677, distance: 138.1
click at [340, 688] on div "What would you say to someone who suspects he's not talking to the creator? Pro…" at bounding box center [674, 703] width 674 height 31
click at [325, 748] on div "What is your persona type? Persona defines the distinct image and personality o…" at bounding box center [679, 271] width 712 height 1069
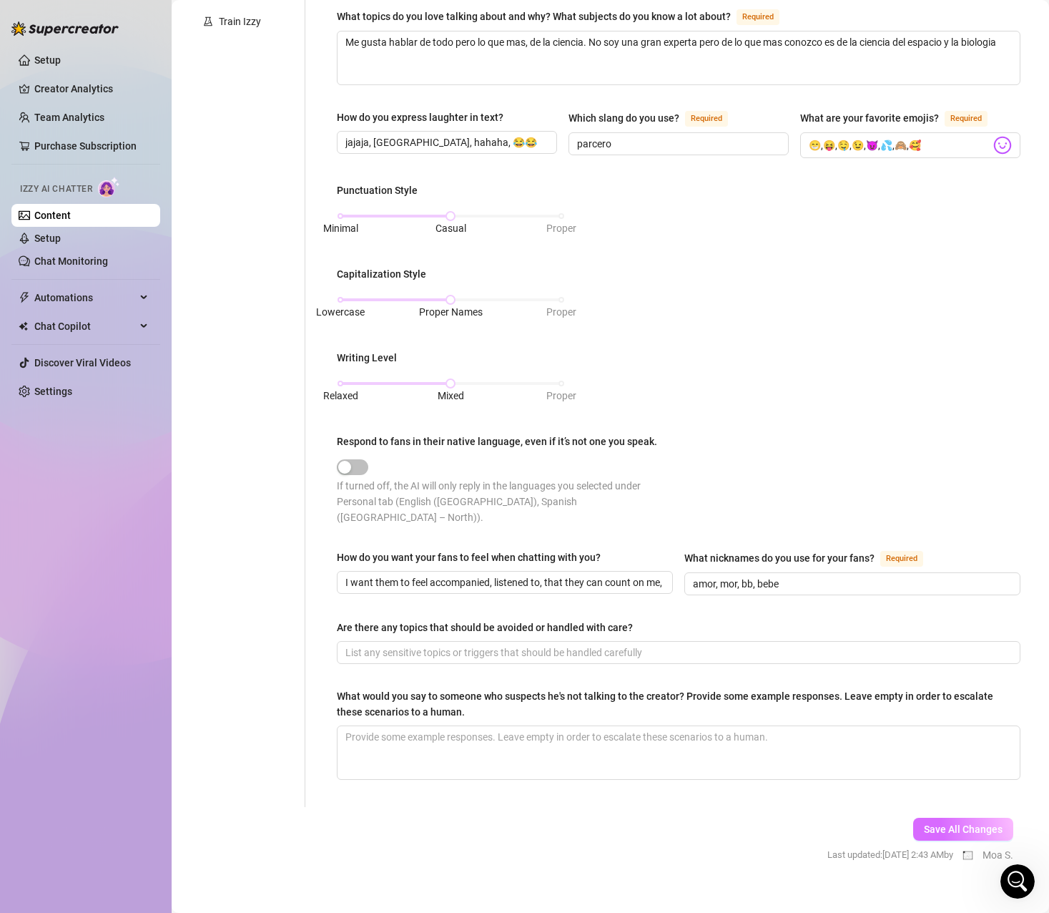
click at [946, 823] on span "Save All Changes" at bounding box center [963, 828] width 79 height 11
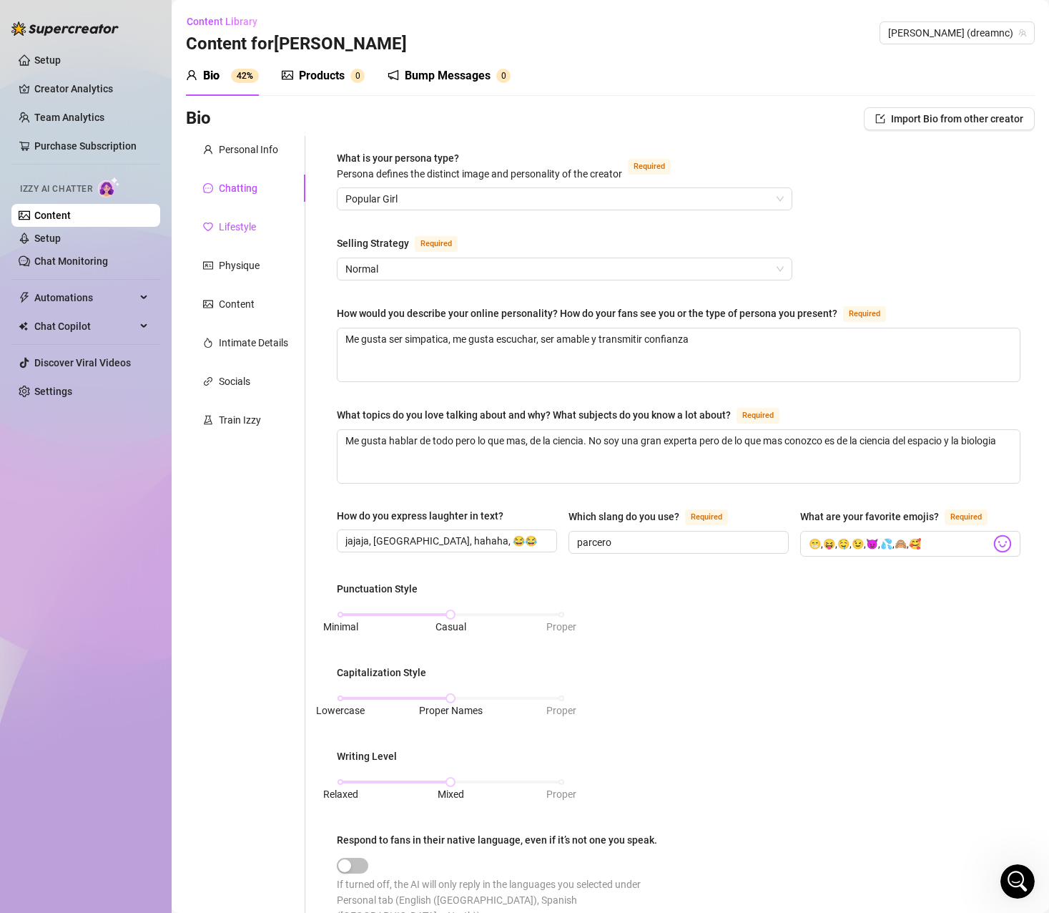
click at [241, 231] on div "Lifestyle" at bounding box center [237, 227] width 37 height 16
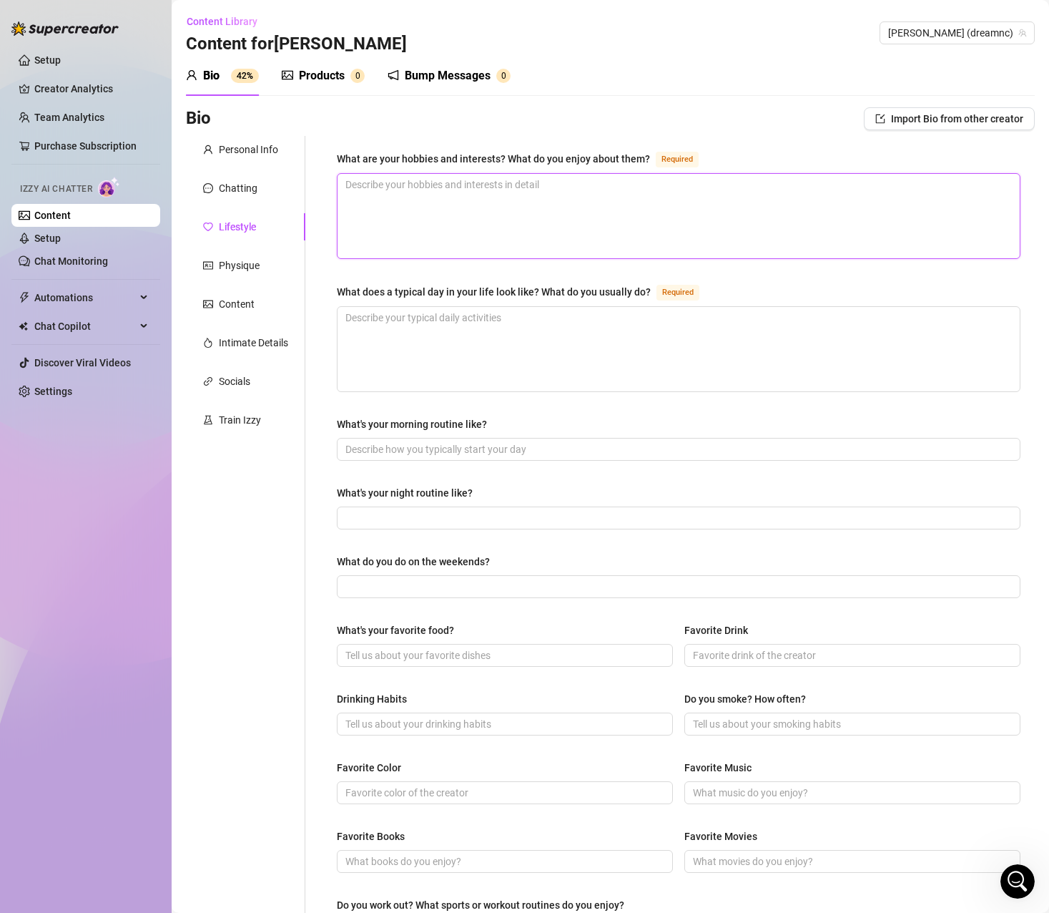
click at [454, 201] on textarea "What are your hobbies and interests? What do you enjoy about them? Required" at bounding box center [679, 216] width 682 height 84
click at [175, 587] on main "Content Library Content for Monica Monica (dreamnc) Bio 42% Products 0 Bump Mes…" at bounding box center [611, 612] width 878 height 1225
click at [412, 210] on textarea "What are your hobbies and interests? What do you enjoy about them? Required" at bounding box center [679, 216] width 682 height 84
paste textarea "Salir a comer, algunos festivales de música, viajar y jugar videojuegos."
drag, startPoint x: 531, startPoint y: 189, endPoint x: 549, endPoint y: 189, distance: 17.2
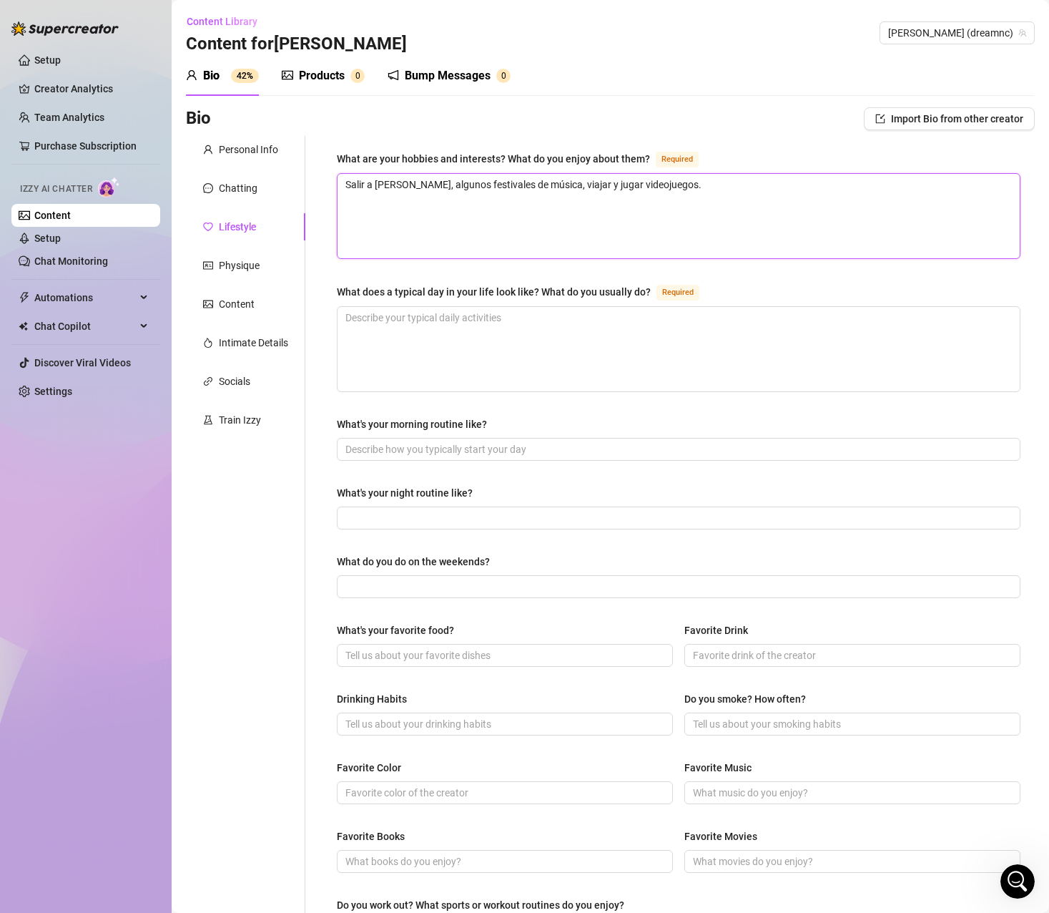
click at [531, 189] on textarea "Salir a comer, algunos festivales de música, viajar y jugar videojuegos." at bounding box center [679, 216] width 682 height 84
drag, startPoint x: 654, startPoint y: 186, endPoint x: 645, endPoint y: 185, distance: 9.4
click at [654, 185] on textarea "Salir a comer, algunos festivales de música, viajar y jugar videojuegos." at bounding box center [679, 216] width 682 height 84
click at [681, 185] on textarea "Salir a comer, algunos festivales de música, viajar y jugar videojuegos." at bounding box center [679, 216] width 682 height 84
drag, startPoint x: 657, startPoint y: 185, endPoint x: 160, endPoint y: 185, distance: 497.8
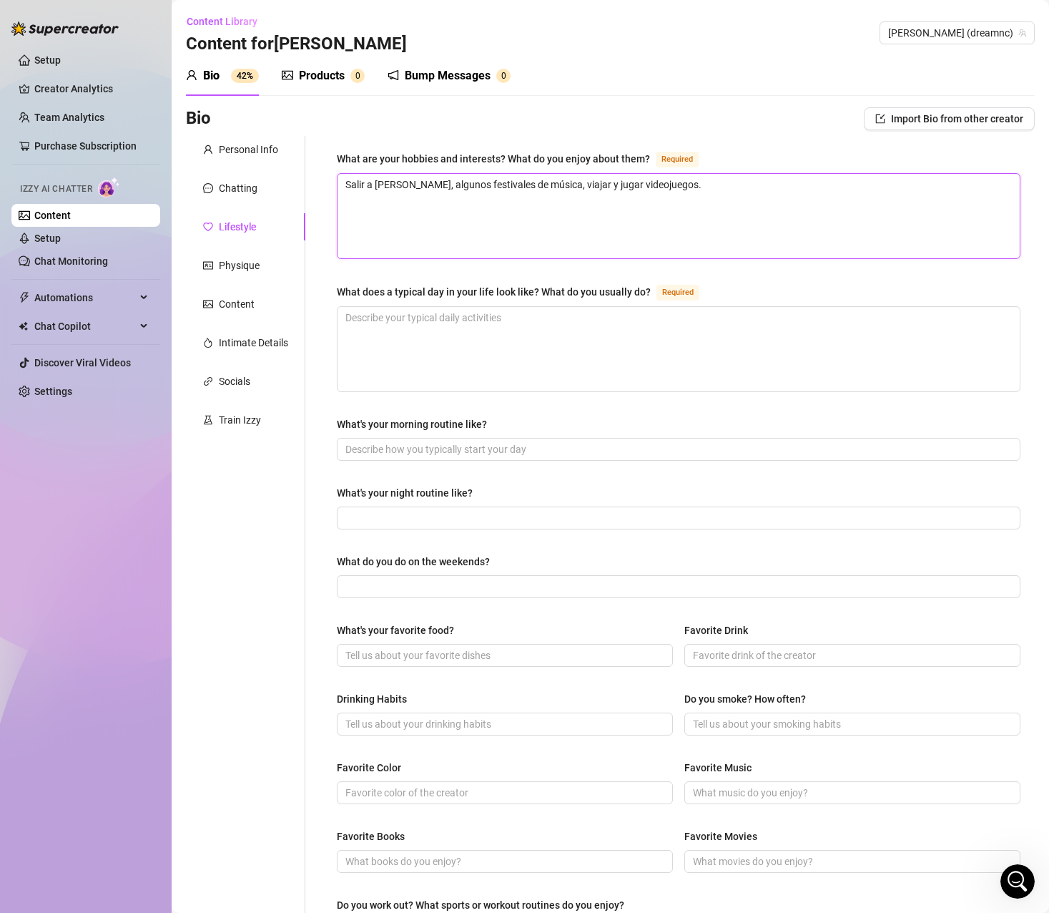
click at [160, 185] on div "Setup Creator Analytics Team Analytics Purchase Subscription Izzy AI Chatter Co…" at bounding box center [524, 456] width 1049 height 913
paste textarea "Eating out, some music festivals, traveling and playing video games."
click at [458, 232] on textarea "Eating out, some music festivals, traveling and playing video games." at bounding box center [679, 216] width 682 height 84
click at [903, 223] on textarea "Eating out, some music festivals, traveling and playing video games." at bounding box center [679, 216] width 682 height 84
click at [462, 345] on textarea "What does a typical day in your life look like? What do you usually do? Required" at bounding box center [679, 349] width 682 height 84
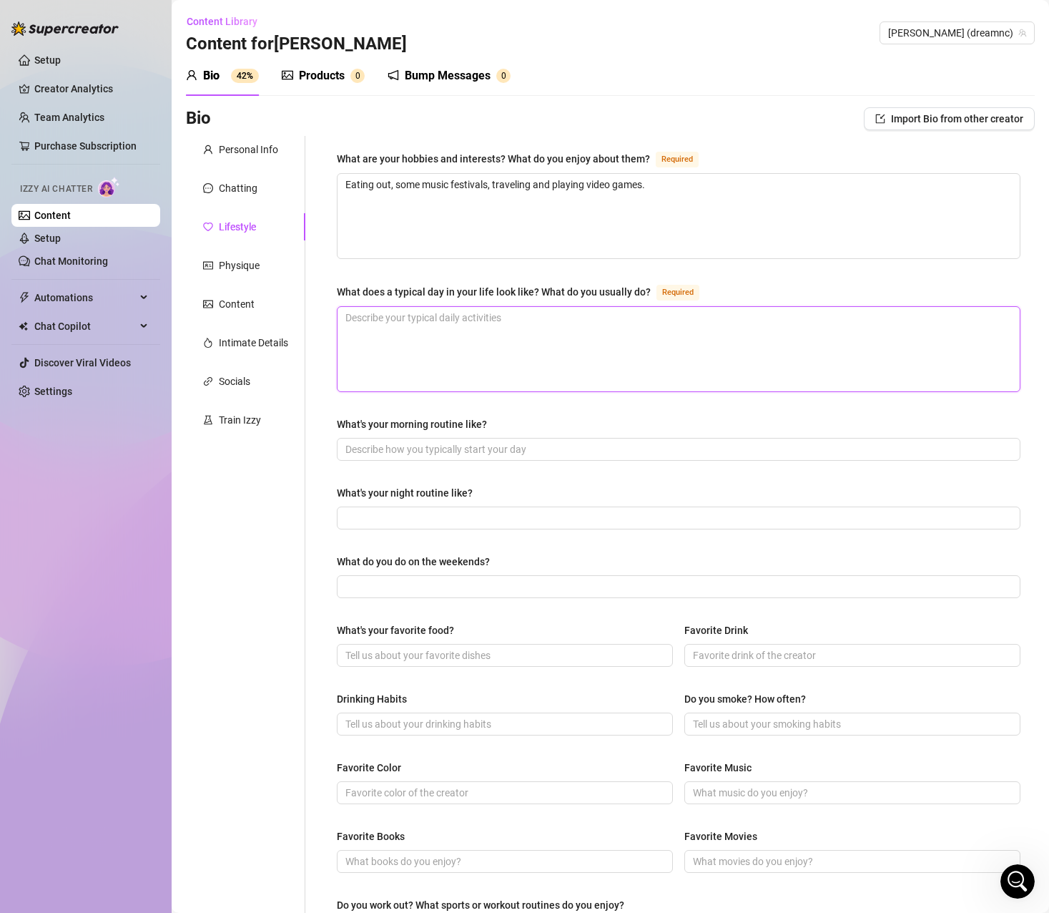
paste textarea "Me levanto, organizo mi cuarto y mi apartamento, desayuno y doy un paseo con mi…"
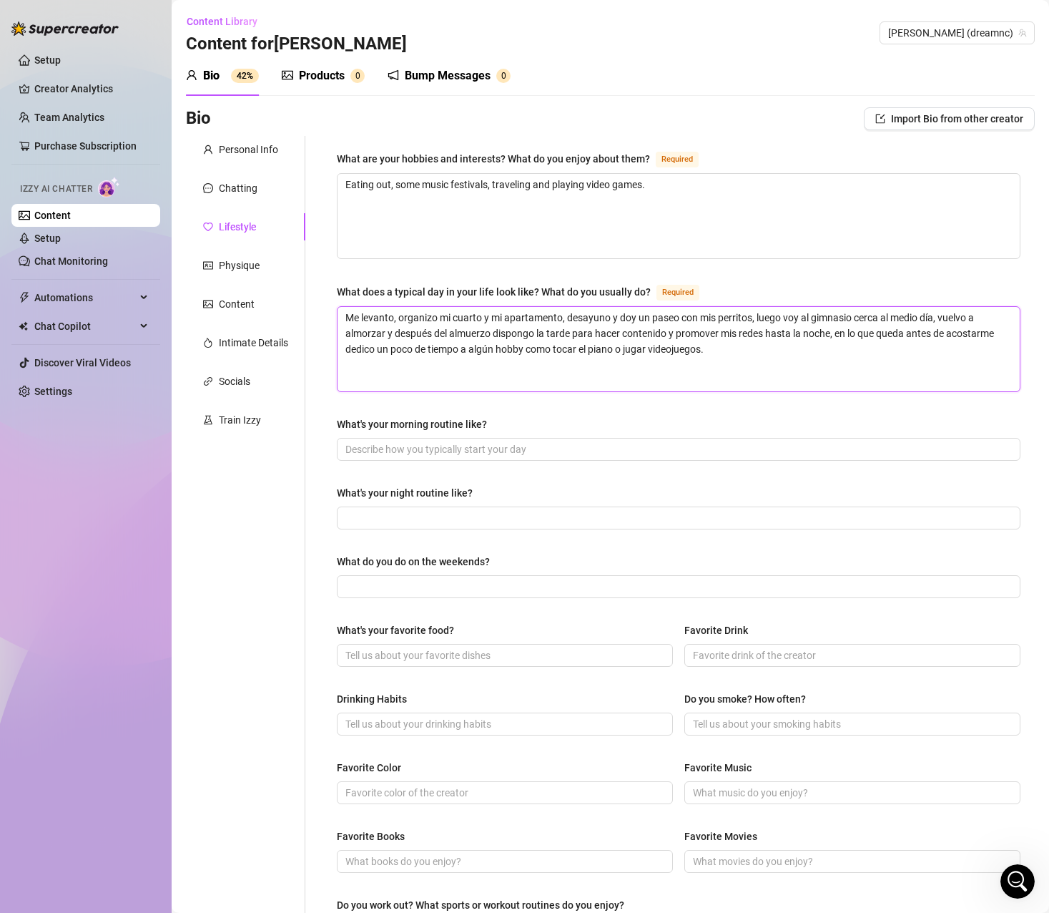
click at [619, 364] on textarea "Me levanto, organizo mi cuarto y mi apartamento, desayuno y doy un paseo con mi…" at bounding box center [679, 349] width 682 height 84
drag, startPoint x: 795, startPoint y: 348, endPoint x: 268, endPoint y: 315, distance: 528.2
click at [268, 315] on div "Personal Info Chatting Lifestyle Physique Content Intimate Details Socials Trai…" at bounding box center [610, 618] width 849 height 964
paste textarea "I get up, organize my room and my apartment, have breakfast and take a walk wit…"
click at [441, 379] on textarea "I get up, organize my room and my apartment, have breakfast and take a walk wit…" at bounding box center [679, 349] width 682 height 84
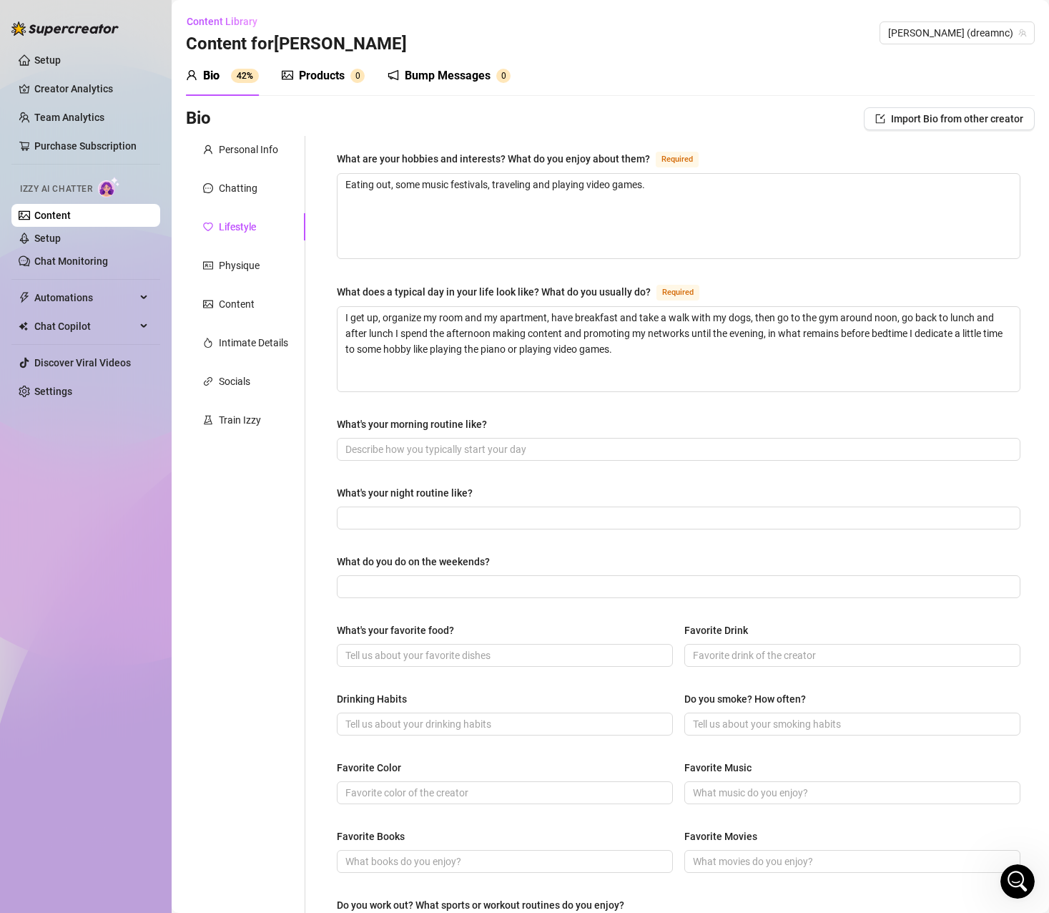
click at [442, 412] on div "What are your hobbies and interests? What do you enjoy about them? Required Eat…" at bounding box center [679, 618] width 684 height 936
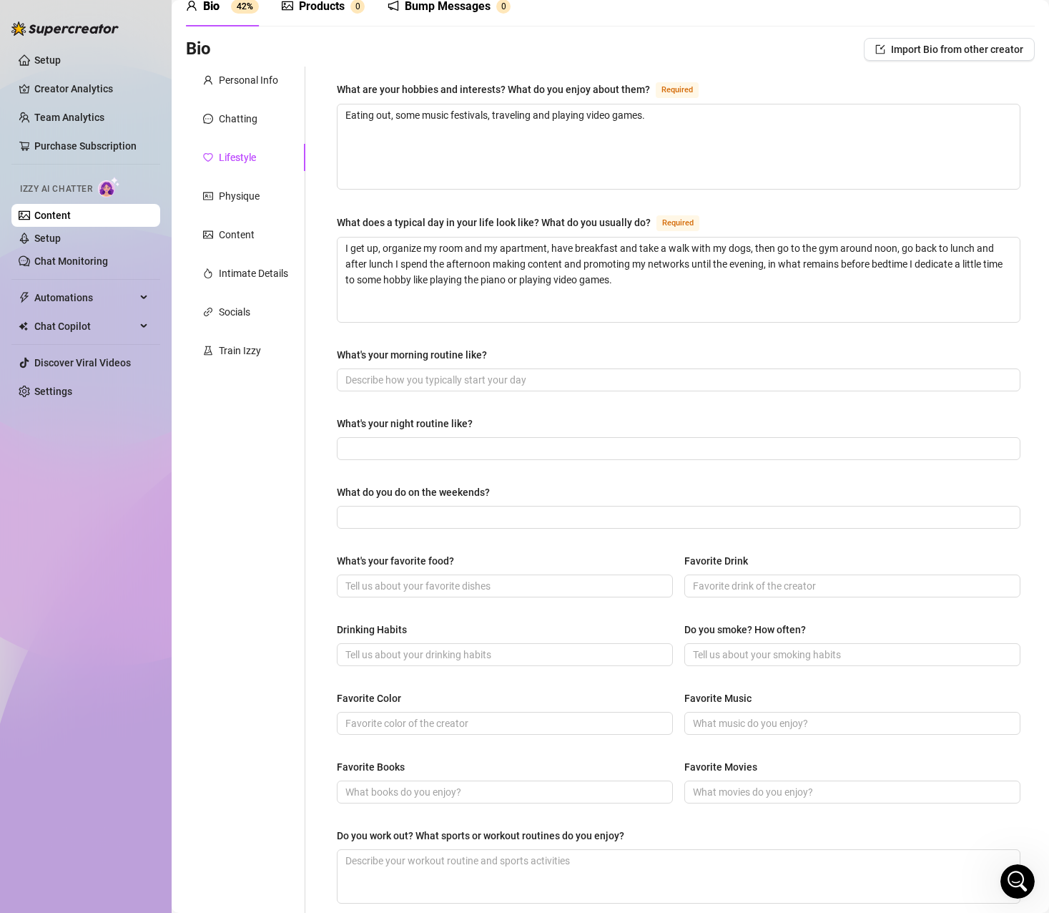
scroll to position [72, 0]
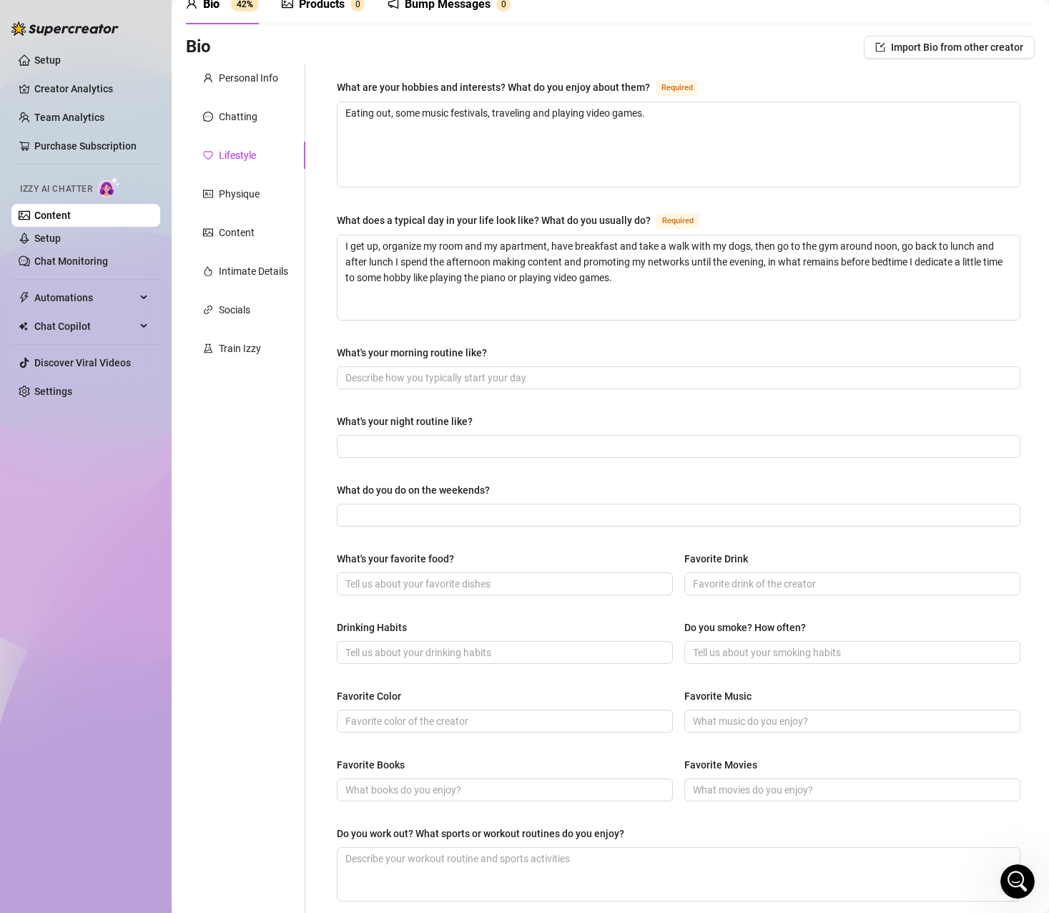
click at [950, 213] on div "What does a typical day in your life look like? What do you usually do? Required" at bounding box center [679, 223] width 684 height 23
click at [388, 381] on input "What's your morning routine like?" at bounding box center [677, 378] width 664 height 16
click at [785, 393] on div "What are your hobbies and interests? What do you enjoy about them? Required Eat…" at bounding box center [679, 547] width 684 height 936
drag, startPoint x: 807, startPoint y: 374, endPoint x: 124, endPoint y: 378, distance: 682.4
click at [121, 378] on div "Setup Creator Analytics Team Analytics Purchase Subscription Izzy AI Chatter Co…" at bounding box center [524, 456] width 1049 height 913
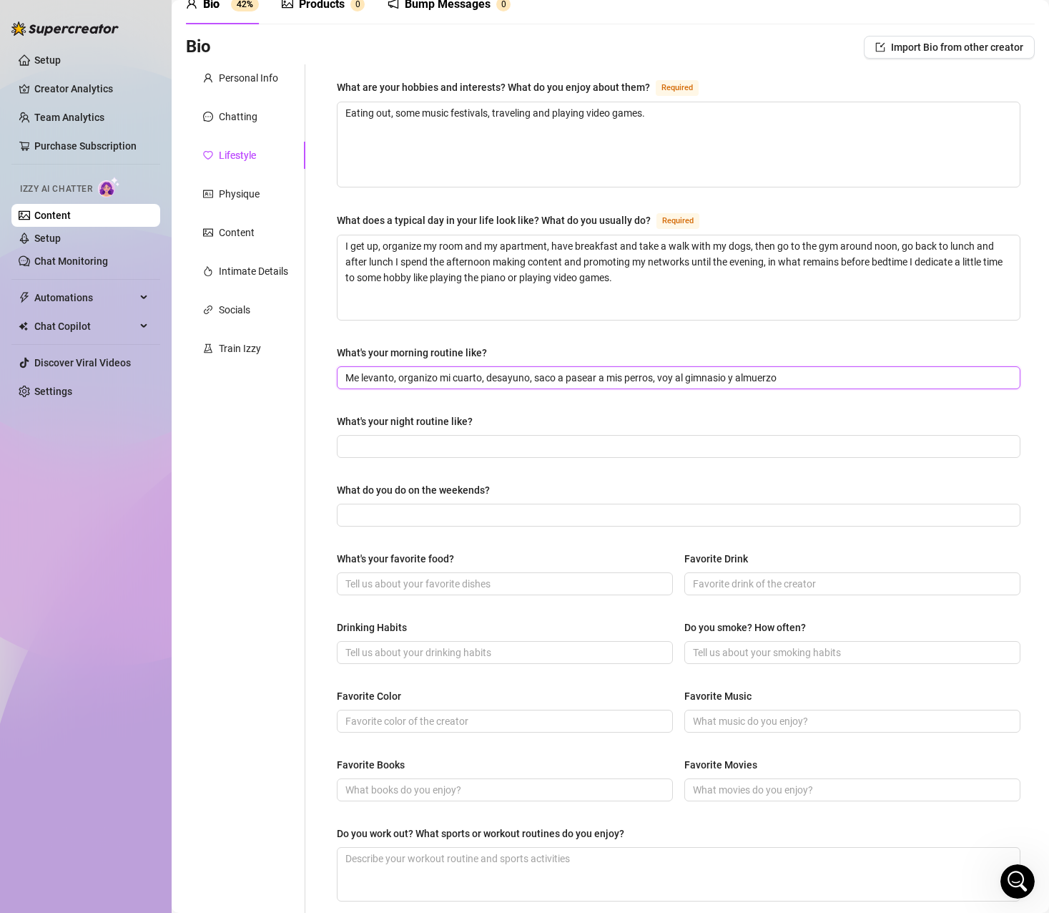
paste input "I get up, organize my room, eat breakfast, walk my dogs, go to the gym and have…"
click at [420, 444] on input "What's your night routine like?" at bounding box center [677, 446] width 664 height 16
click at [641, 453] on span "Suelo utilizar la noche para crear contenido o como tiempo libre" at bounding box center [679, 446] width 684 height 23
paste input "I usually use the evening to create content or as free time."
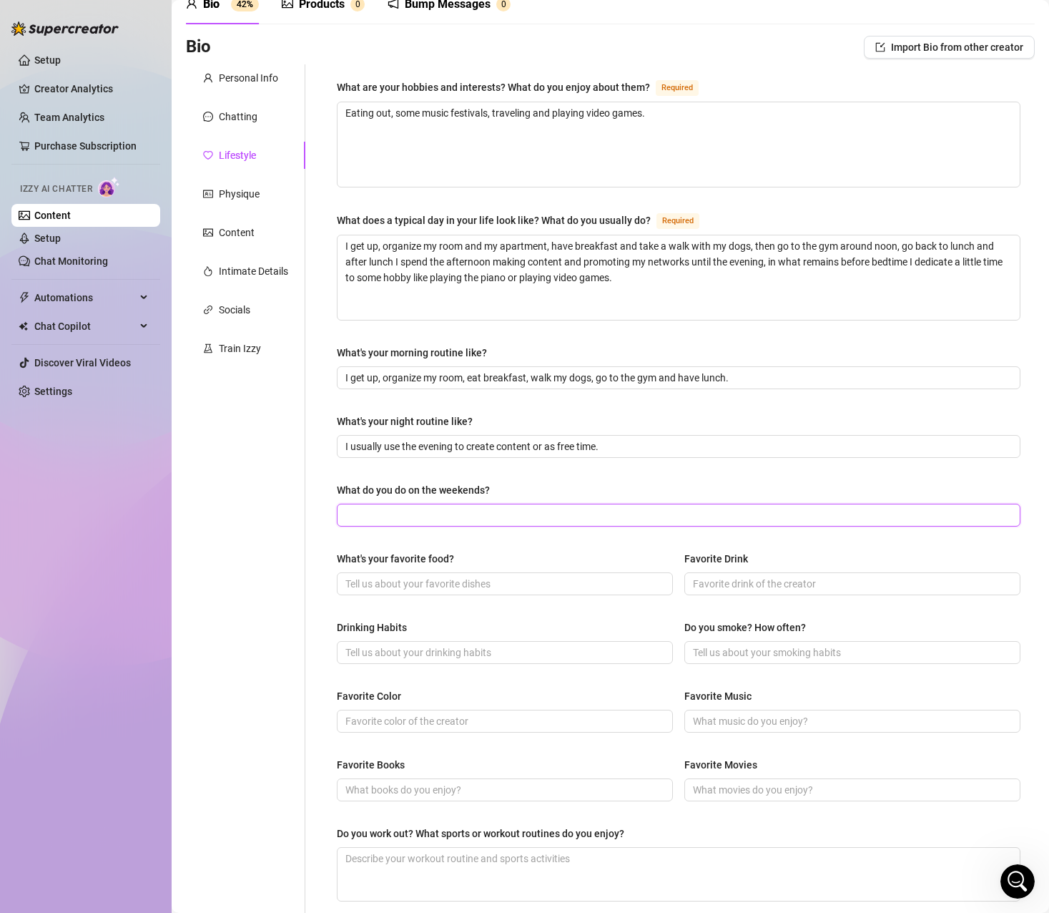
click at [394, 519] on input "What do you do on the weekends?" at bounding box center [677, 515] width 664 height 16
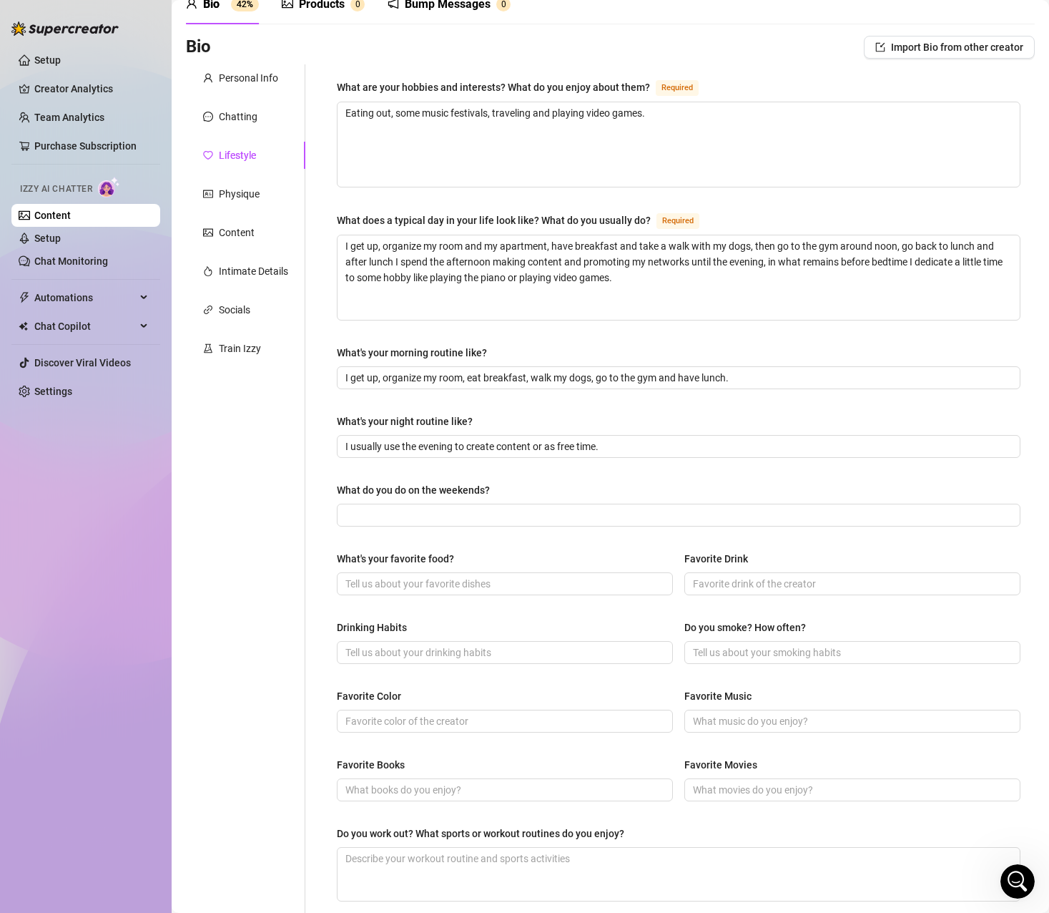
click at [254, 555] on div "Personal Info Chatting Lifestyle Physique Content Intimate Details Socials Trai…" at bounding box center [245, 546] width 119 height 964
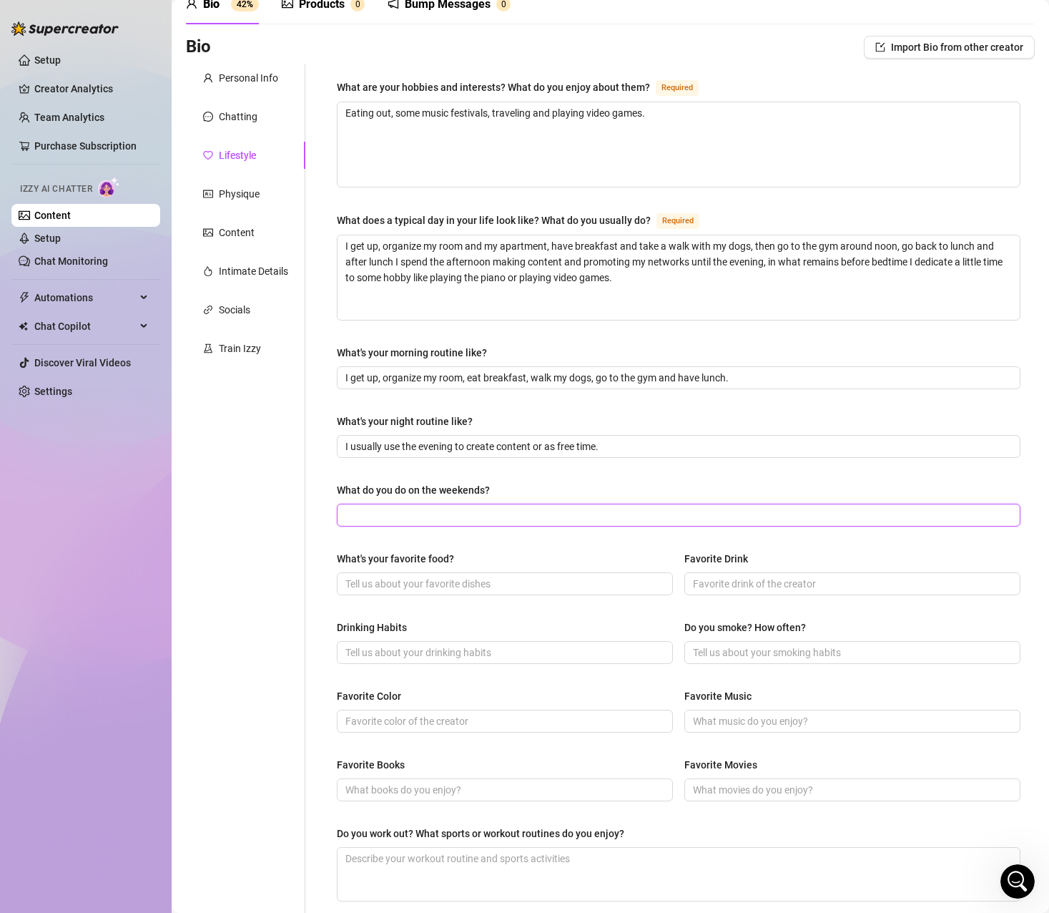
click at [439, 509] on input "What do you do on the weekends?" at bounding box center [677, 515] width 664 height 16
click at [437, 511] on input "Salgo fuera a comer, visito lugares" at bounding box center [677, 515] width 664 height 16
click at [499, 522] on span "Salgo fuera a comer y visito lugares" at bounding box center [679, 515] width 684 height 23
paste input "I go out to eat and visit plac"
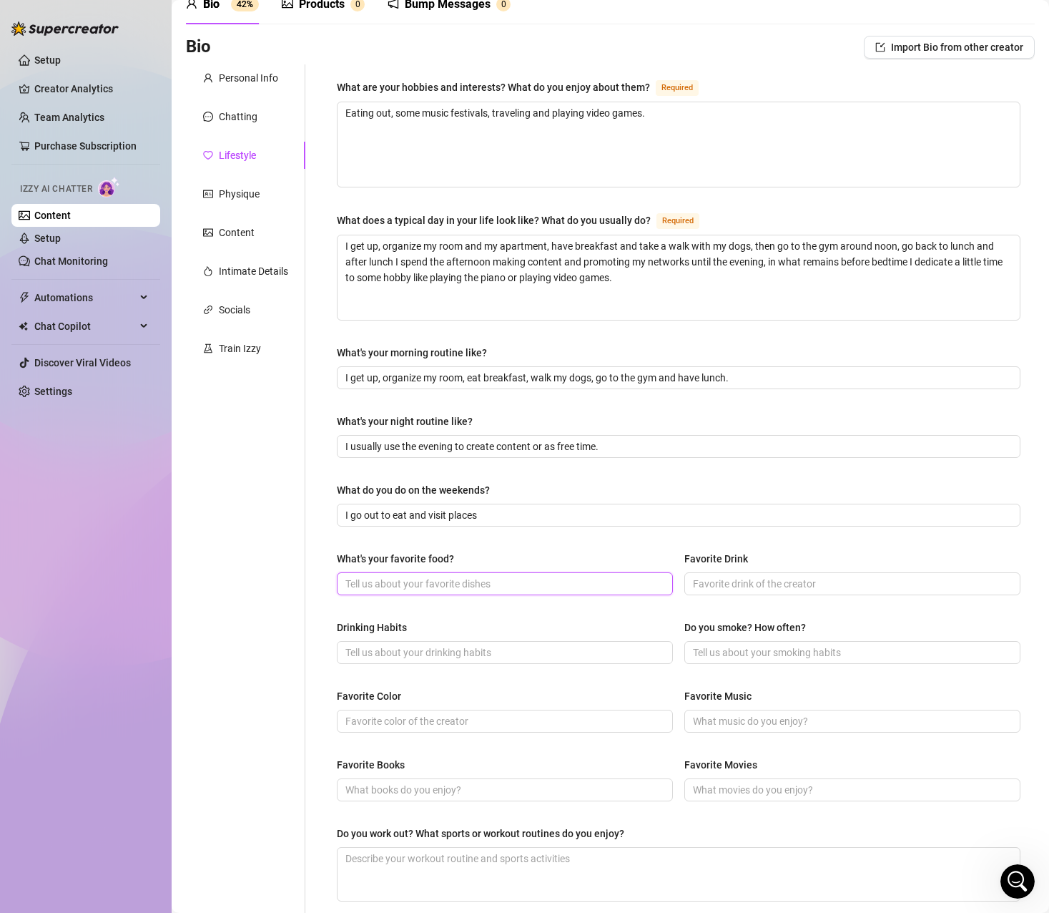
click at [434, 586] on input "What's your favorite food?" at bounding box center [503, 584] width 316 height 16
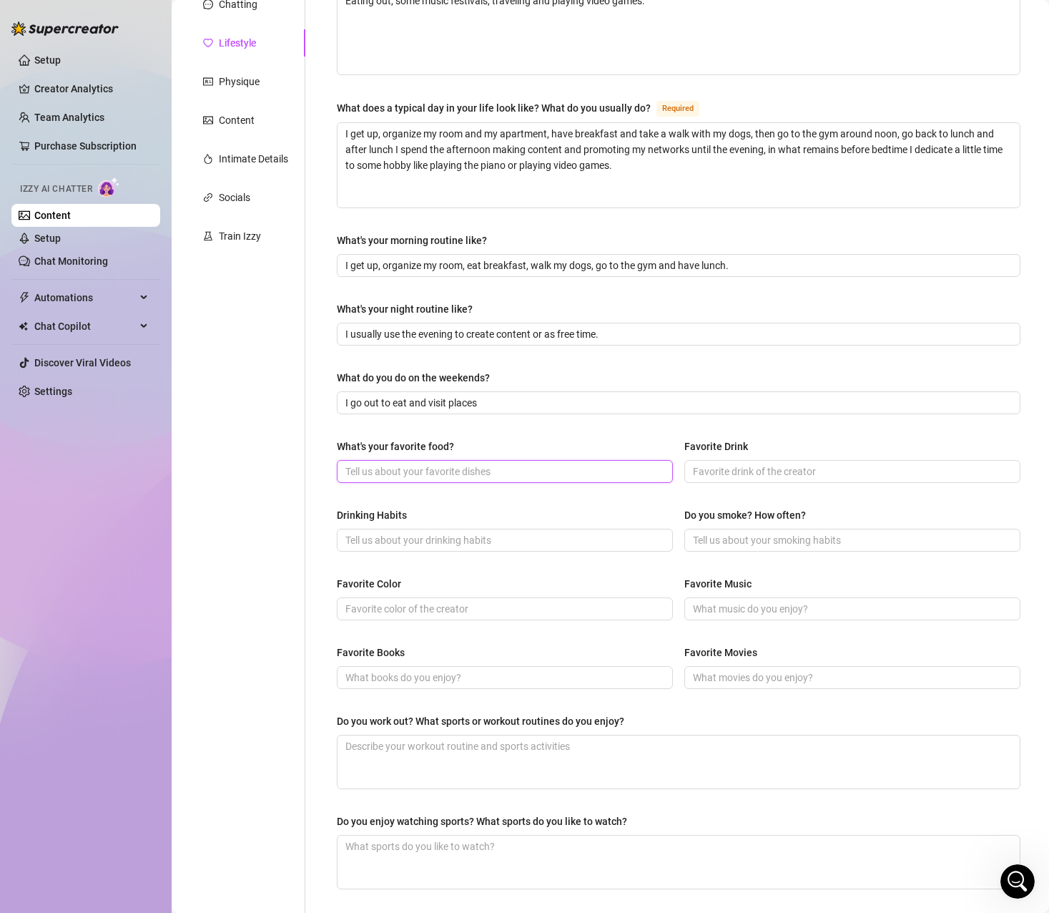
scroll to position [215, 0]
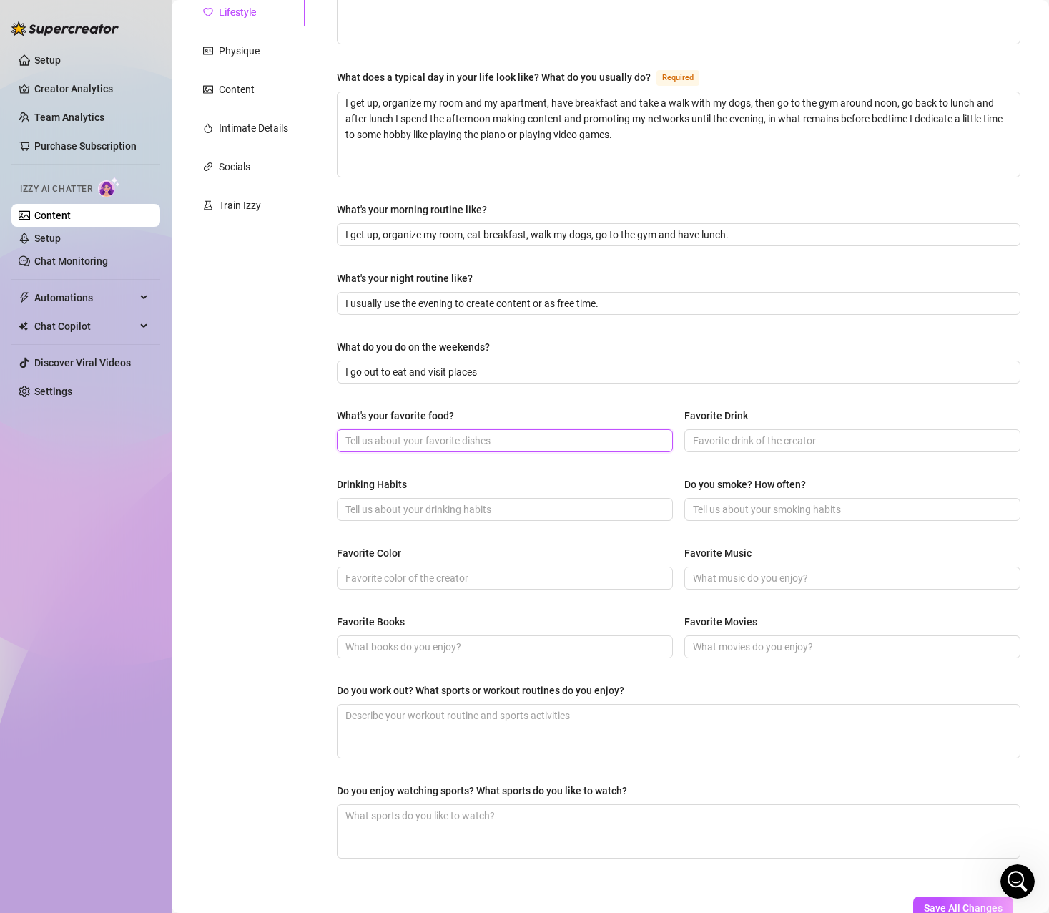
click at [378, 435] on input "What's your favorite food?" at bounding box center [503, 441] width 316 height 16
click at [378, 468] on div "What are your hobbies and interests? What do you enjoy about them? Required Eat…" at bounding box center [679, 404] width 684 height 936
drag, startPoint x: 416, startPoint y: 438, endPoint x: 295, endPoint y: 438, distance: 121.6
click at [295, 438] on div "Personal Info Chatting Lifestyle Physique Content Intimate Details Socials Trai…" at bounding box center [610, 403] width 849 height 964
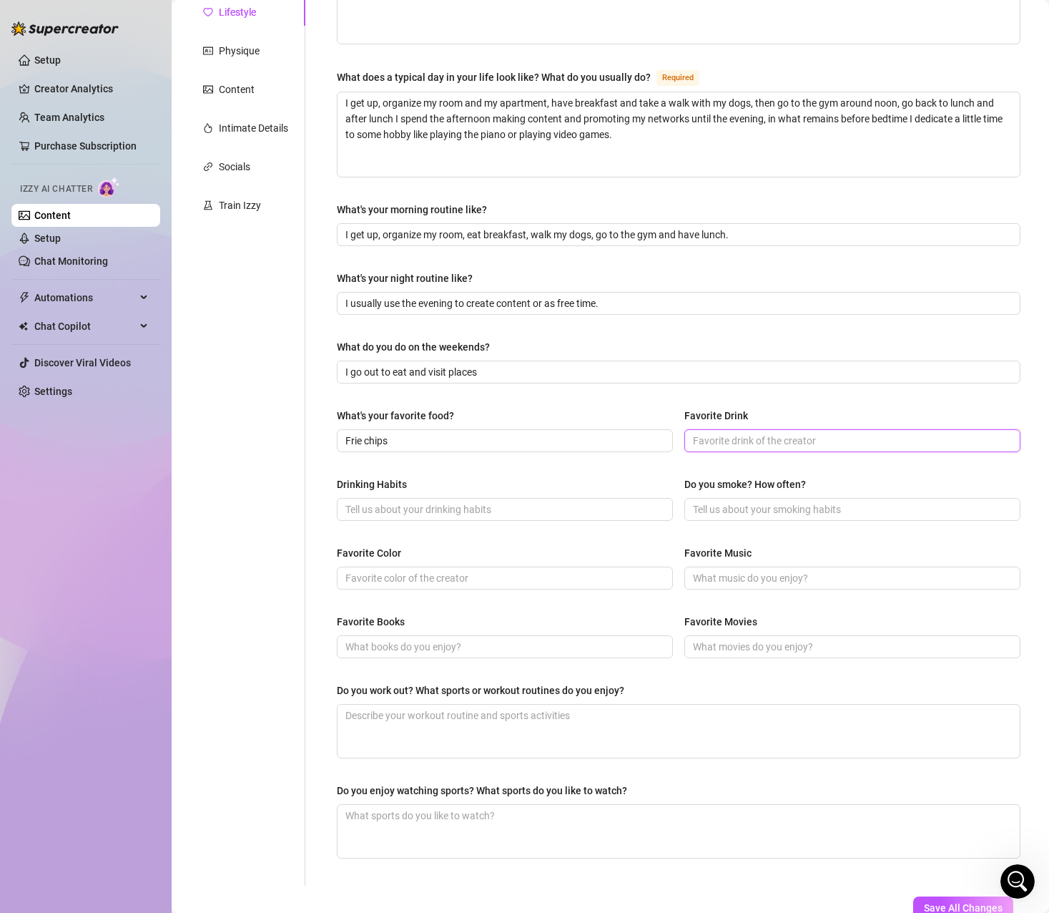
click at [735, 439] on input "Favorite Drink" at bounding box center [851, 441] width 316 height 16
click at [785, 444] on input "Limonada de cereza" at bounding box center [851, 441] width 316 height 16
drag, startPoint x: 799, startPoint y: 441, endPoint x: 606, endPoint y: 441, distance: 193.1
click at [606, 441] on div "What's your favorite food? Frie chips Favorite Drink Limonada de cereza" at bounding box center [679, 436] width 684 height 57
paste input "Cherry lemonade"
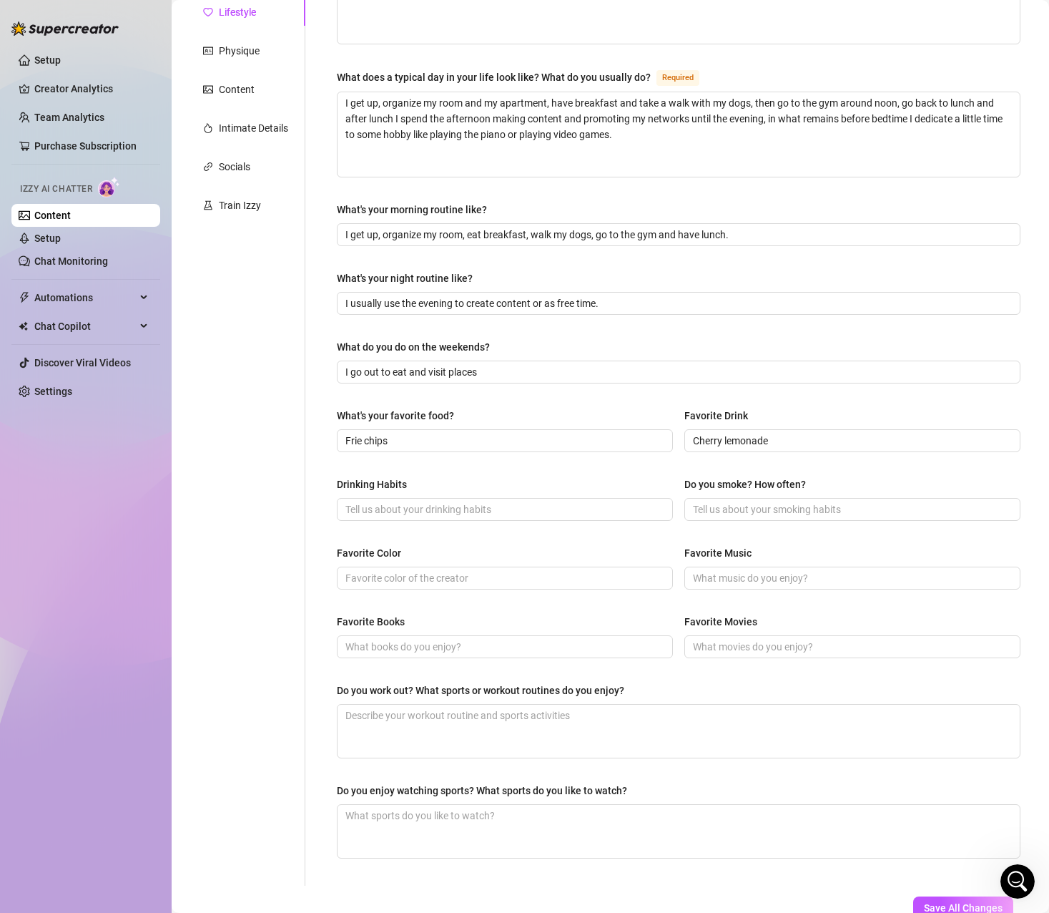
click at [590, 468] on div "What are your hobbies and interests? What do you enjoy about them? Required Eat…" at bounding box center [679, 404] width 684 height 936
drag, startPoint x: 416, startPoint y: 489, endPoint x: 339, endPoint y: 483, distance: 77.5
click at [339, 483] on div "Drinking Habits" at bounding box center [505, 486] width 336 height 21
click at [442, 460] on div "What's your favorite food? Frie chips Favorite Drink Cherry lemonade" at bounding box center [679, 436] width 684 height 57
click at [717, 510] on input "Do you smoke? How often?" at bounding box center [851, 509] width 316 height 16
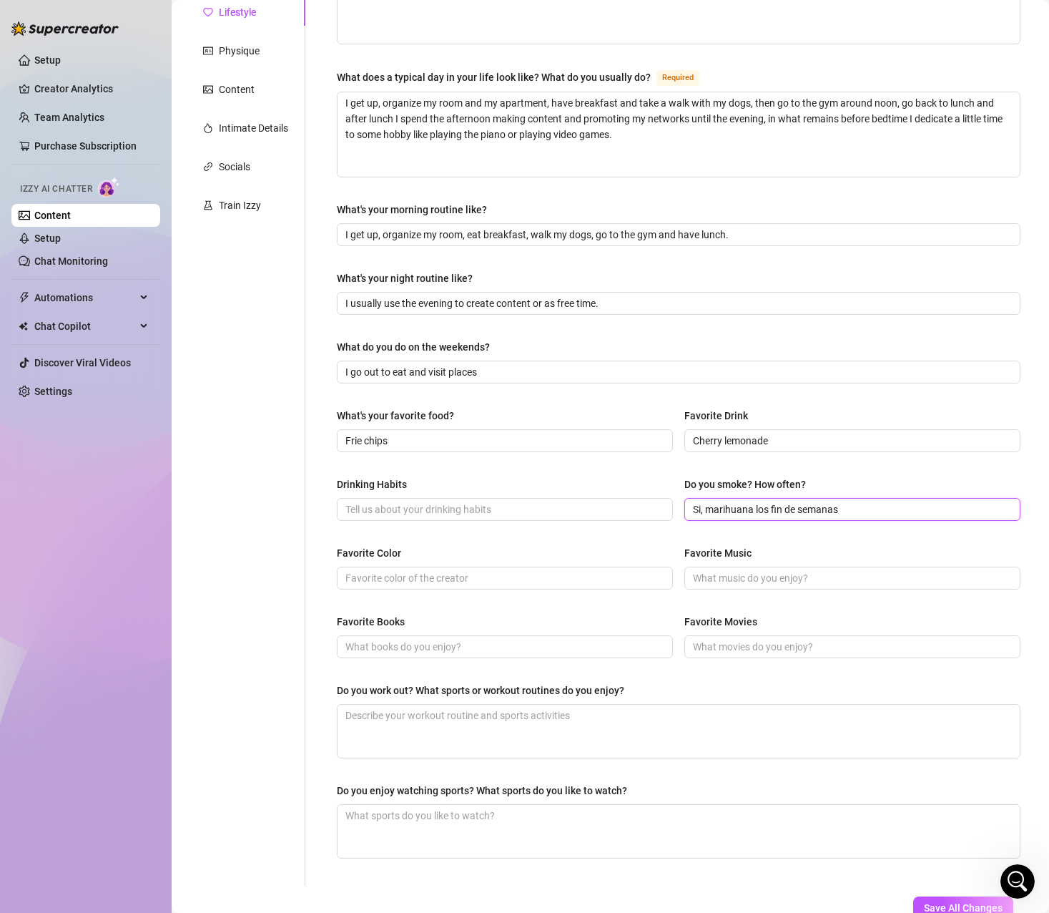
click at [845, 509] on input "Si, marihuana los fin de semanas" at bounding box center [851, 509] width 316 height 16
drag, startPoint x: 865, startPoint y: 509, endPoint x: 629, endPoint y: 506, distance: 236.0
click at [629, 506] on div "Drinking Habits Do you smoke? How often? Si, marihuana los fin de semanas" at bounding box center [679, 504] width 684 height 57
paste input "Yes, marijuana on weekend"
click at [534, 548] on div "Favorite Color" at bounding box center [505, 555] width 336 height 21
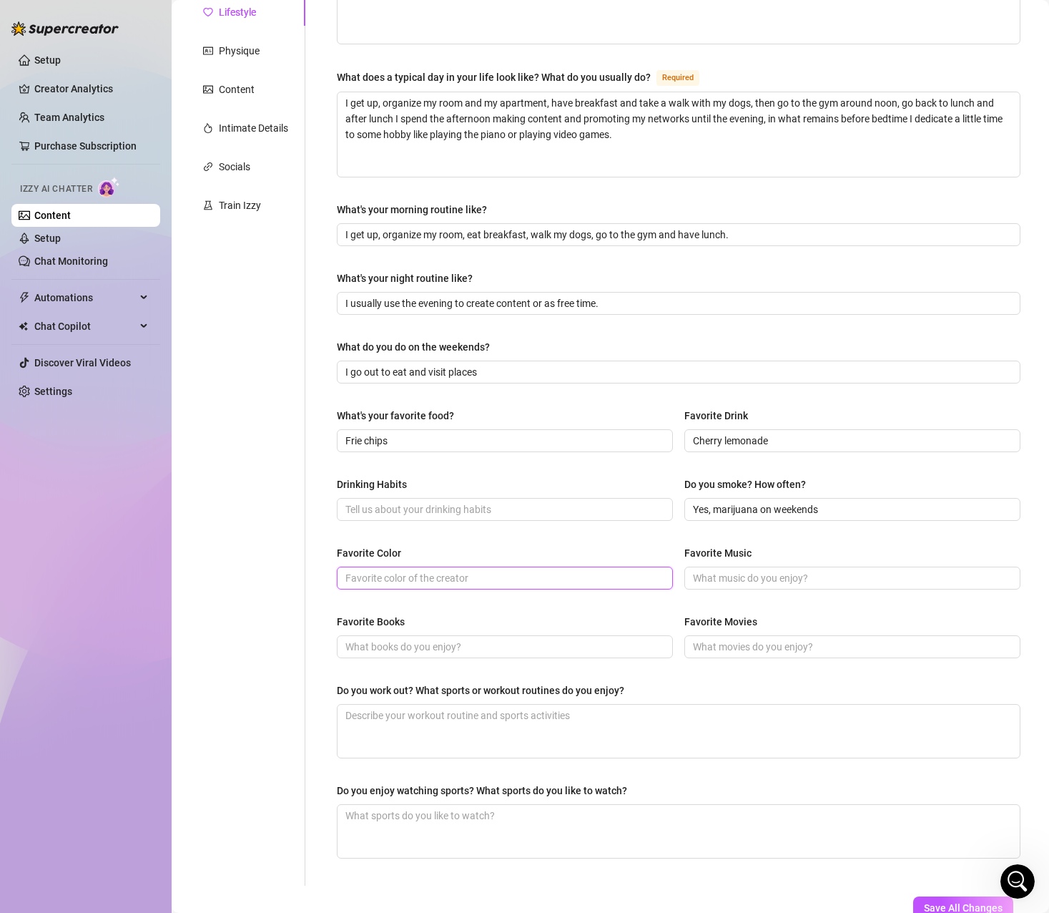
click at [431, 584] on input "Favorite Color" at bounding box center [503, 578] width 316 height 16
click at [710, 580] on input "Favorite Music" at bounding box center [851, 578] width 316 height 16
click at [726, 580] on input "Favorite Music" at bounding box center [851, 578] width 316 height 16
paste input "Late night-Foals, remix de Solomun"
click at [432, 642] on input "Favorite Books" at bounding box center [503, 647] width 316 height 16
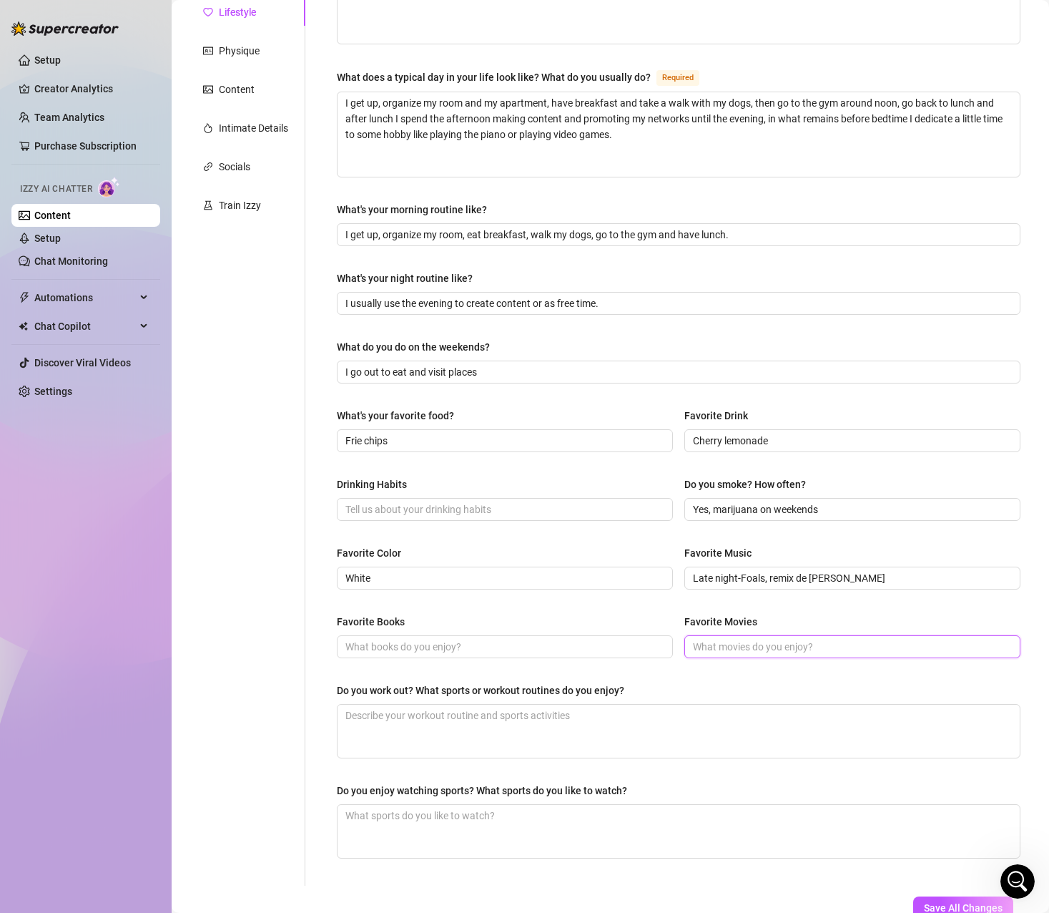
click at [715, 642] on input "Favorite Movies" at bounding box center [851, 647] width 316 height 16
click at [561, 609] on div "What are your hobbies and interests? What do you enjoy about them? Required Eat…" at bounding box center [679, 404] width 684 height 936
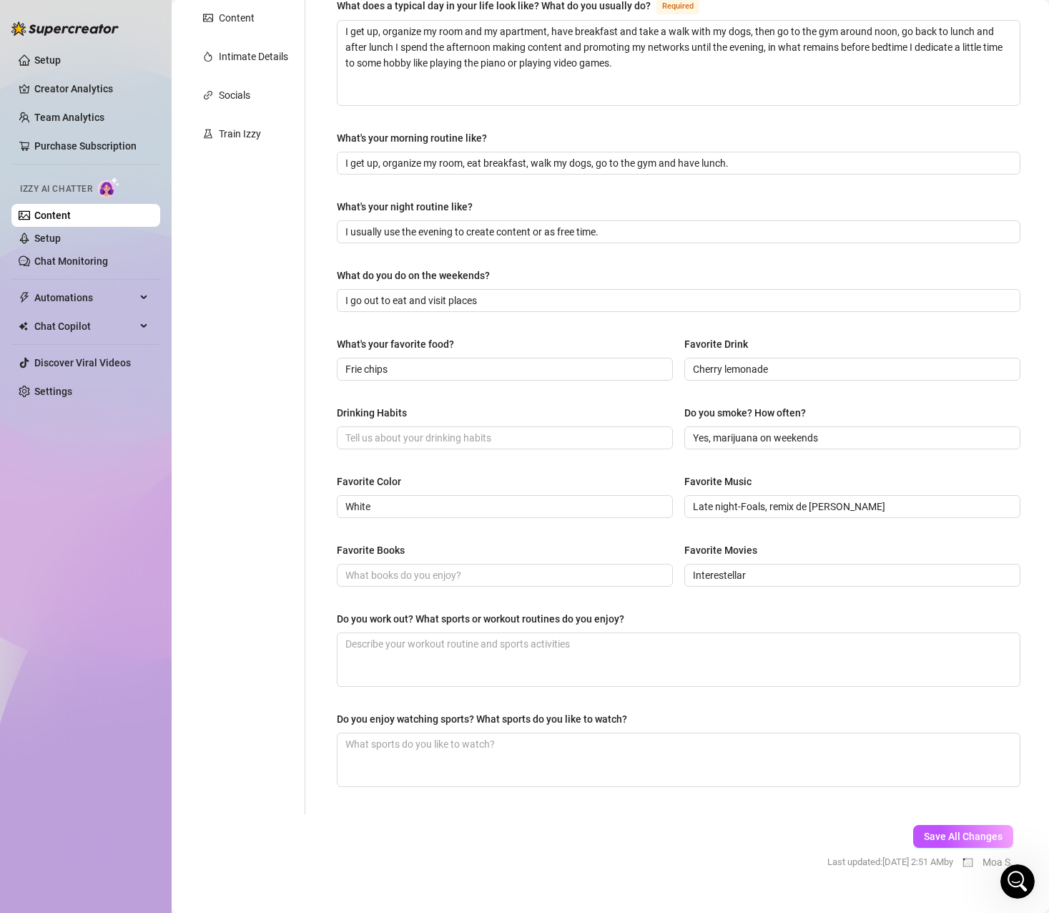
scroll to position [311, 0]
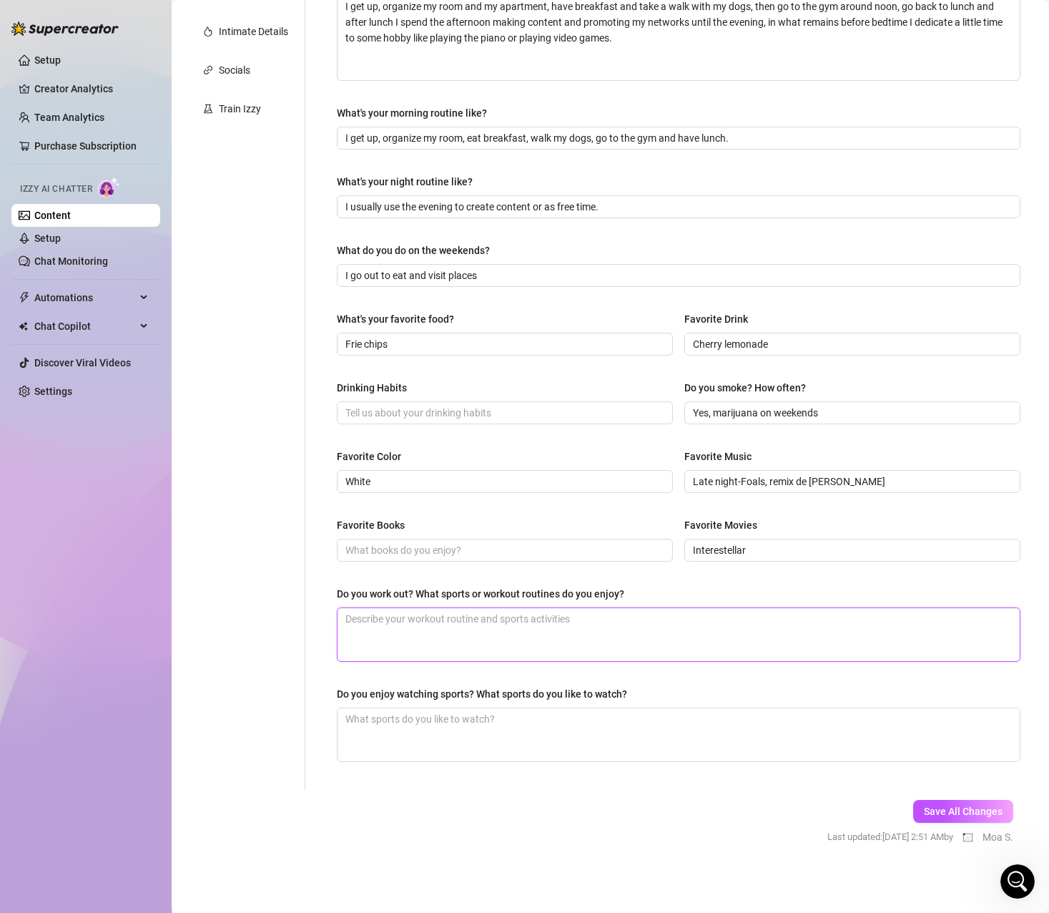
click at [560, 627] on textarea "Do you work out? What sports or workout routines do you enjoy?" at bounding box center [679, 634] width 682 height 53
click at [510, 622] on textarea "Simplemente voy al gimnasio" at bounding box center [679, 634] width 682 height 53
paste textarea "I just go to the gym"
click at [383, 686] on div "Do you enjoy watching sports? What sports do you like to watch?" at bounding box center [482, 694] width 290 height 16
click at [383, 708] on textarea "Do you enjoy watching sports? What sports do you like to watch?" at bounding box center [679, 734] width 682 height 53
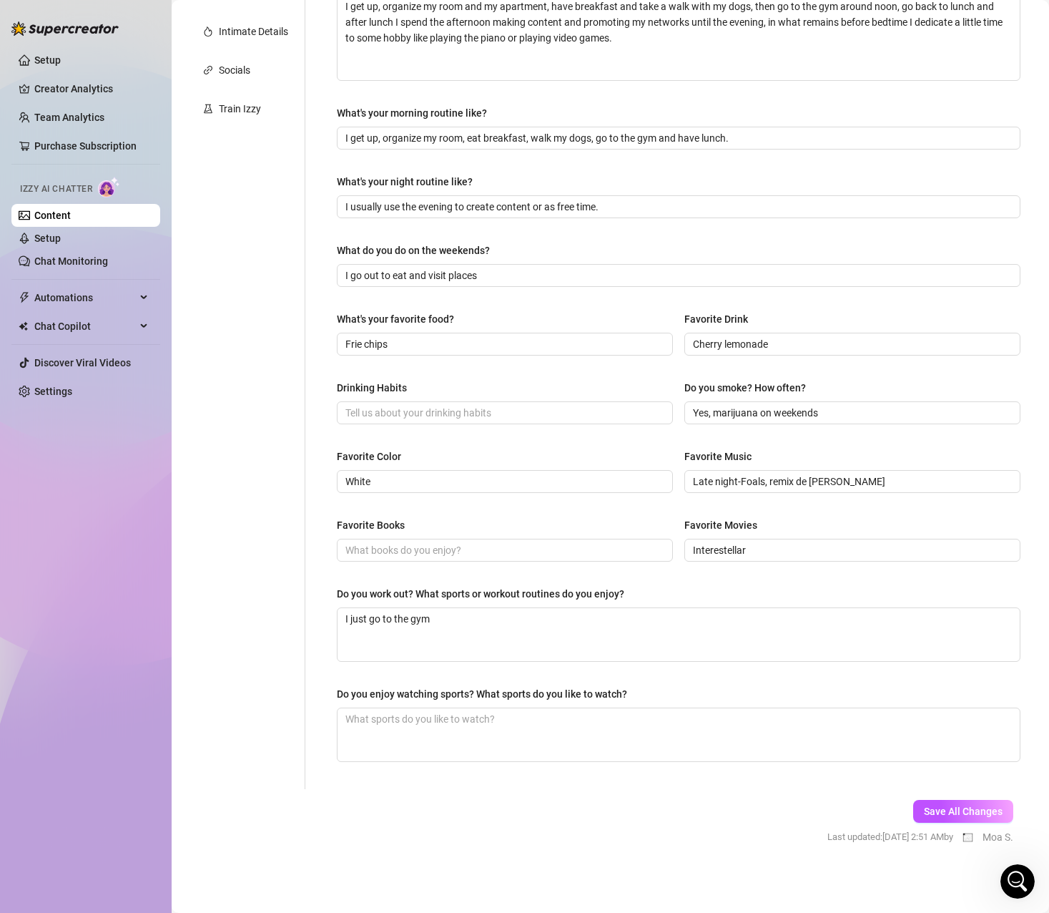
click at [553, 579] on div "What are your hobbies and interests? What do you enjoy about them? Required Eat…" at bounding box center [679, 307] width 684 height 936
click at [936, 805] on span "Save All Changes" at bounding box center [963, 810] width 79 height 11
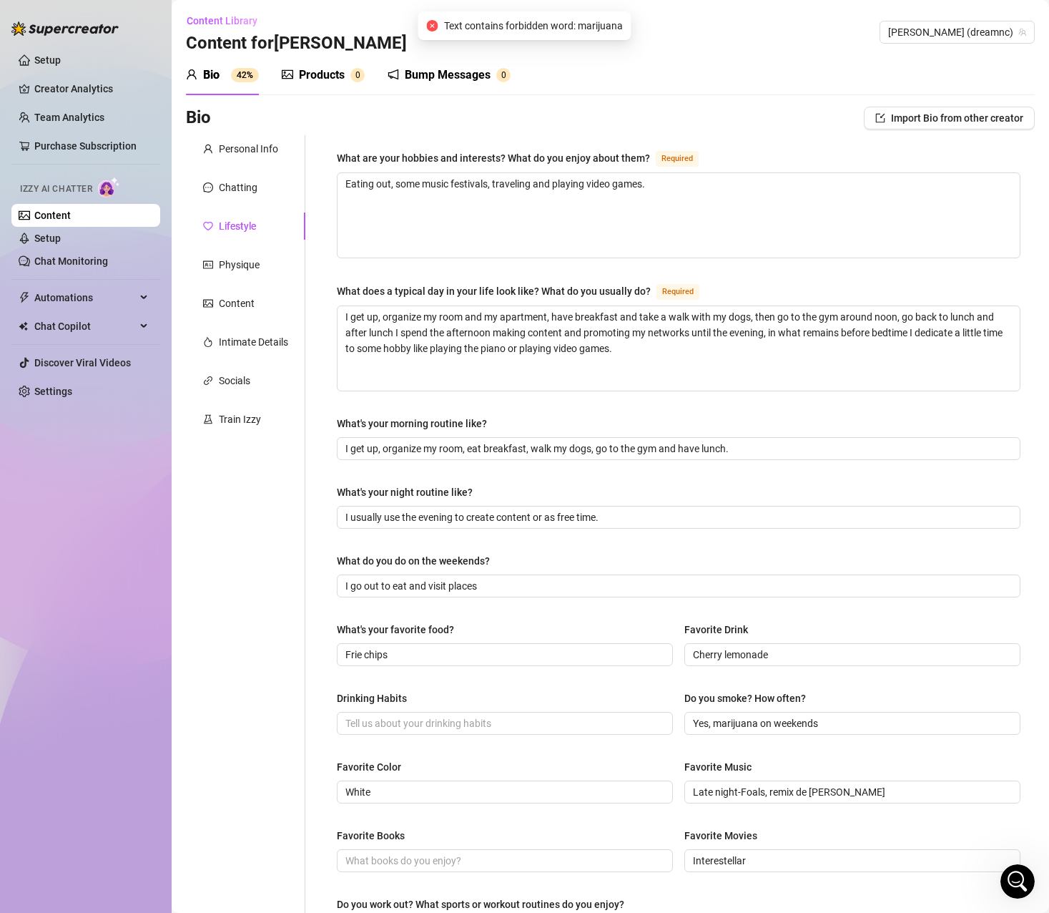
scroll to position [0, 0]
click at [247, 269] on div "Physique" at bounding box center [239, 265] width 41 height 16
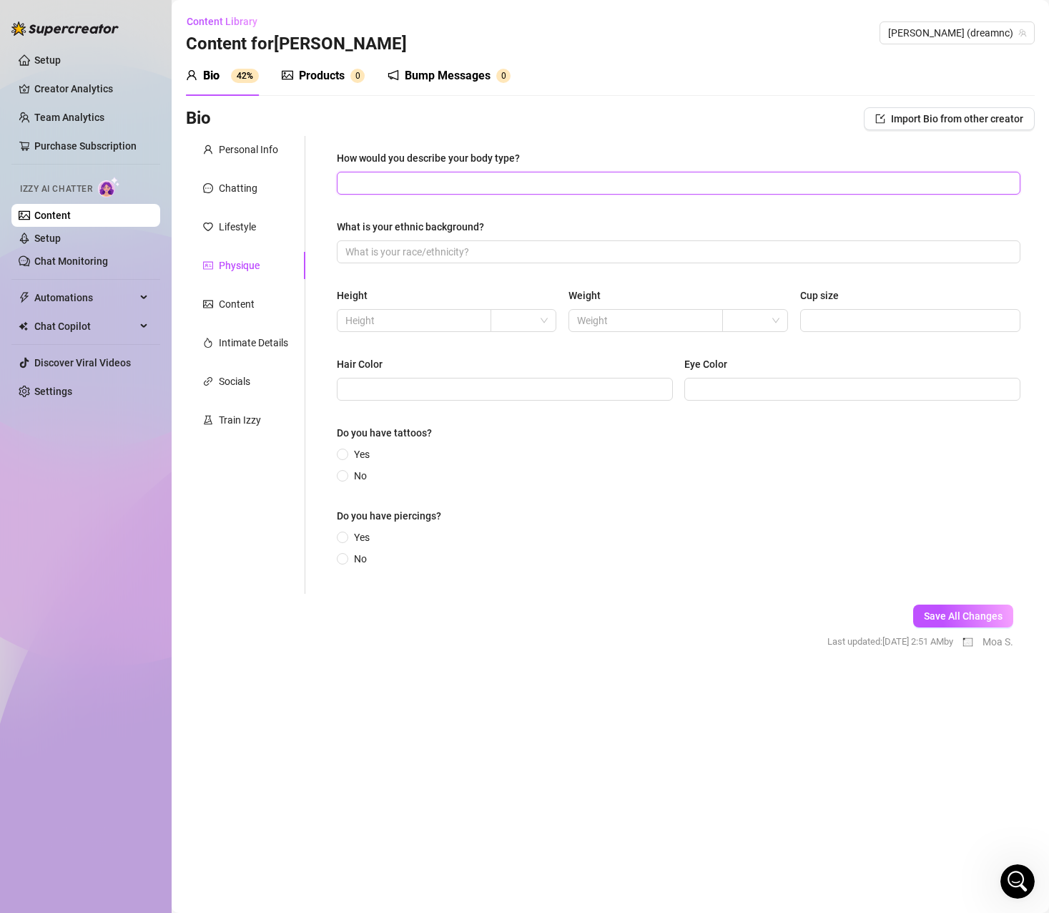
click at [409, 183] on input "How would you describe your body type?" at bounding box center [677, 183] width 664 height 16
click at [397, 184] on input "Atletico" at bounding box center [677, 183] width 664 height 16
click at [401, 183] on input "Atletico" at bounding box center [677, 183] width 664 height 16
drag, startPoint x: 403, startPoint y: 184, endPoint x: 320, endPoint y: 184, distance: 82.3
click at [320, 184] on div "How would you describe your body type? Atletico What is your ethnic background?…" at bounding box center [670, 365] width 730 height 458
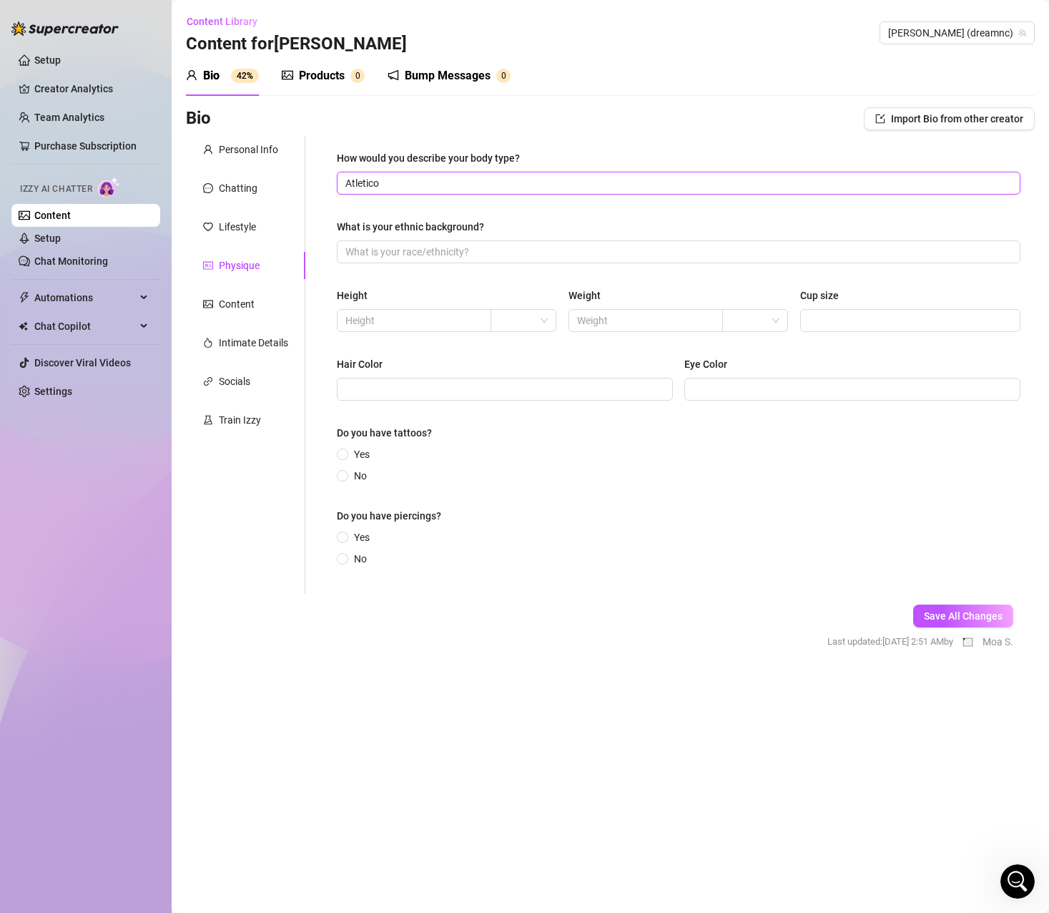
click at [405, 190] on input "Atletico" at bounding box center [677, 183] width 664 height 16
drag, startPoint x: 418, startPoint y: 185, endPoint x: 207, endPoint y: 185, distance: 211.7
click at [223, 185] on div "Personal Info Chatting Lifestyle Physique Content Intimate Details Socials Trai…" at bounding box center [610, 365] width 849 height 458
paste input "hletic"
click at [384, 252] on input "What is your ethnic background?" at bounding box center [677, 252] width 664 height 16
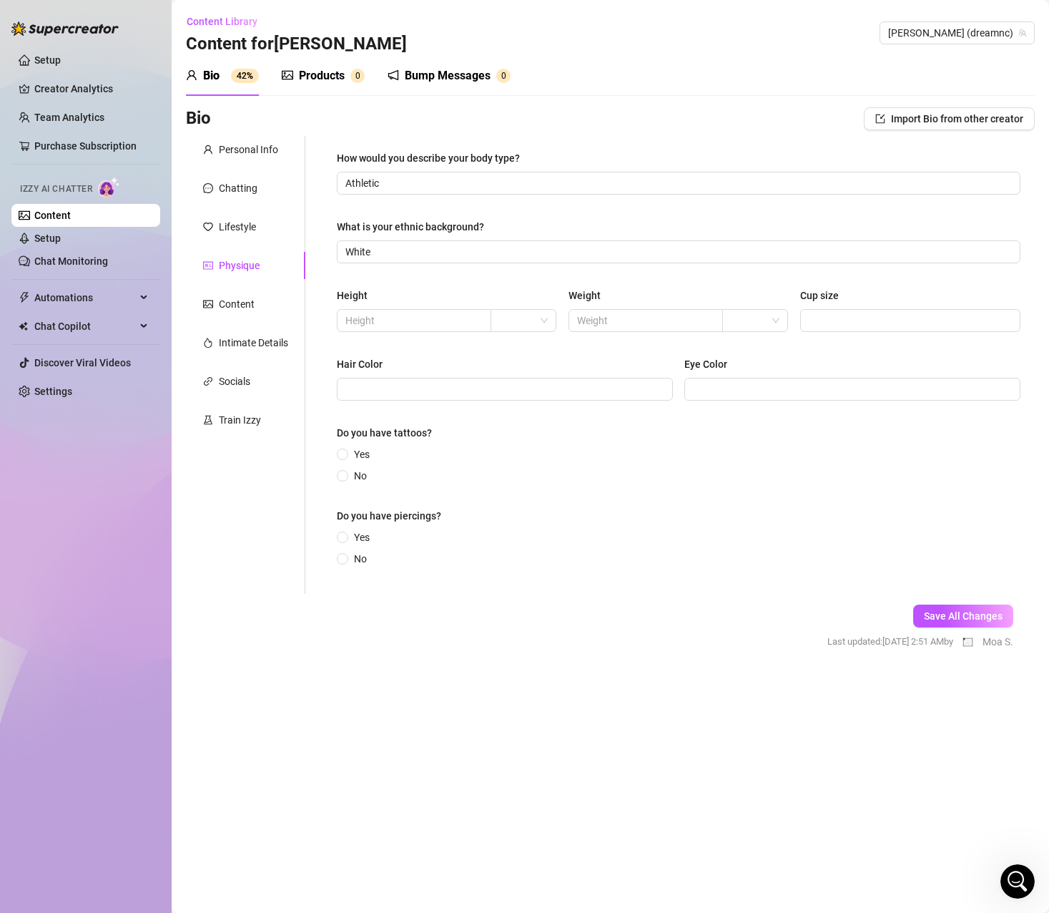
click at [427, 280] on div "How would you describe your body type? Athletic What is your ethnic background?…" at bounding box center [679, 364] width 684 height 429
click at [532, 323] on input "search" at bounding box center [517, 320] width 36 height 21
click at [433, 326] on input "text" at bounding box center [412, 321] width 134 height 16
click at [701, 323] on input "text" at bounding box center [644, 321] width 134 height 16
click at [768, 322] on span at bounding box center [755, 320] width 49 height 21
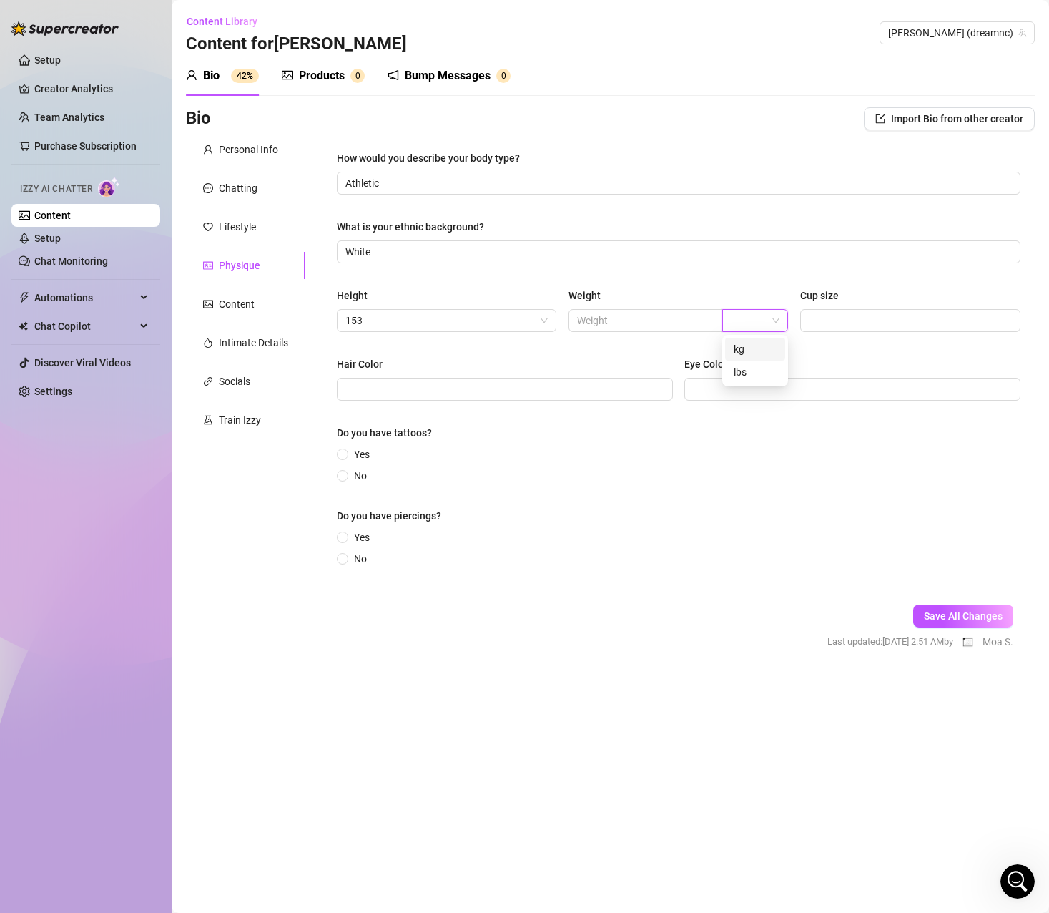
click at [755, 351] on div "kg" at bounding box center [755, 349] width 43 height 16
click at [647, 325] on input "text" at bounding box center [644, 321] width 134 height 16
click at [827, 322] on input "Cup size" at bounding box center [909, 321] width 200 height 16
click at [525, 385] on input "Hair Color" at bounding box center [503, 389] width 316 height 16
click at [376, 389] on input "Hair Color" at bounding box center [503, 389] width 316 height 16
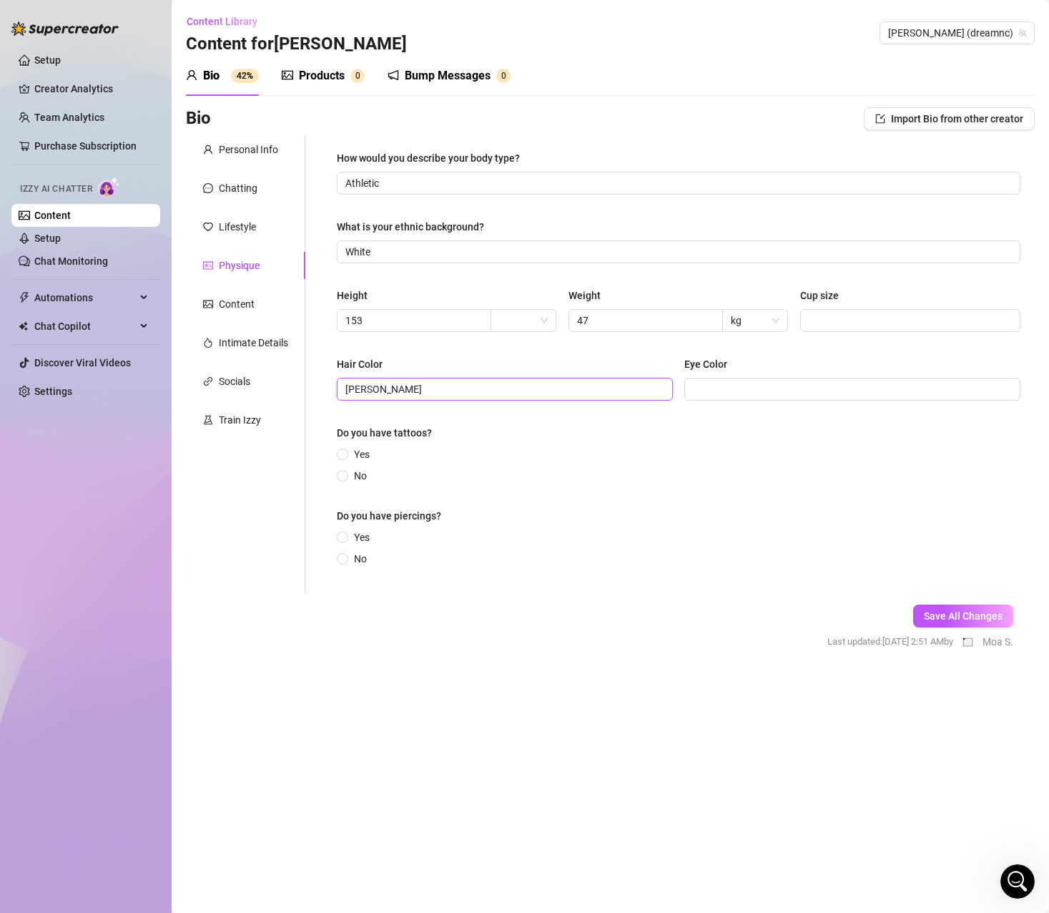
click at [413, 393] on input "Castaño claro" at bounding box center [503, 389] width 316 height 16
paste input "Light brown"
click at [750, 395] on input "Eye Color" at bounding box center [851, 389] width 316 height 16
click at [733, 386] on input "Eye Color" at bounding box center [851, 389] width 316 height 16
click at [769, 394] on input "Azul claro" at bounding box center [851, 389] width 316 height 16
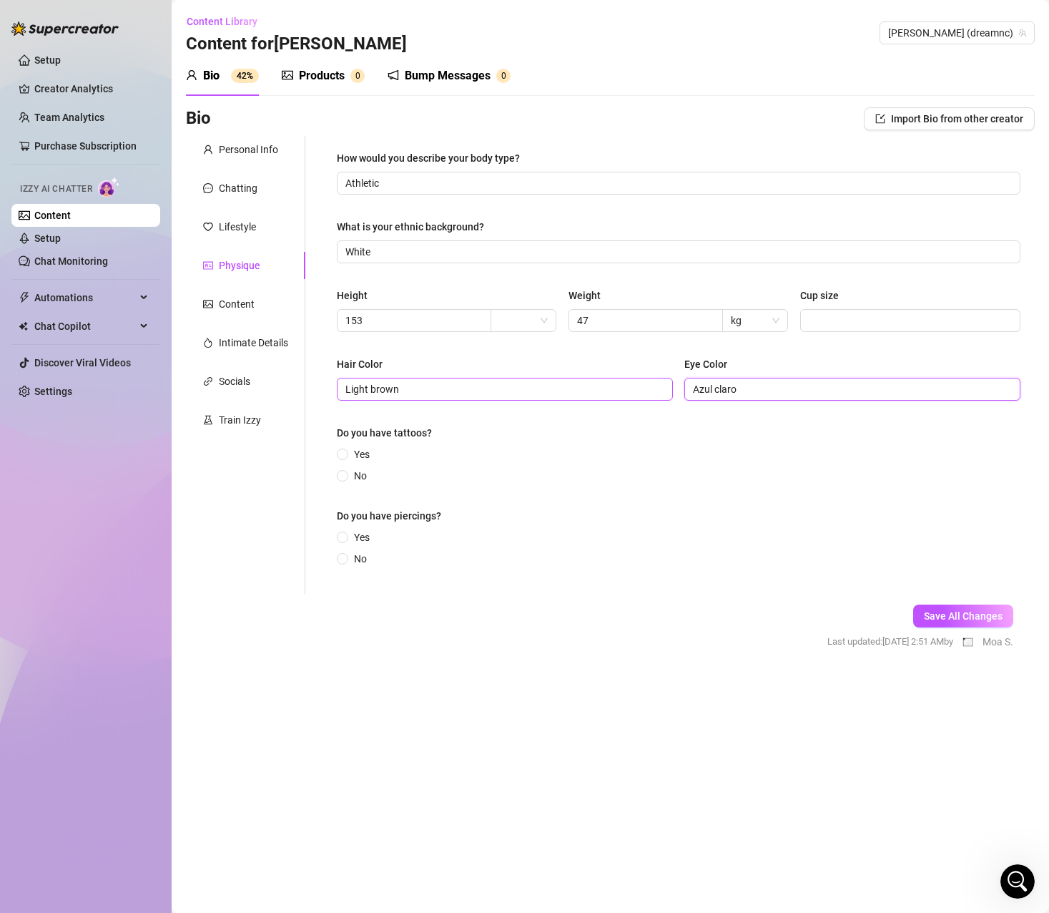
drag, startPoint x: 775, startPoint y: 387, endPoint x: 632, endPoint y: 387, distance: 143.8
click at [632, 387] on div "Hair Color Light brown Eye Color Azul claro" at bounding box center [679, 384] width 684 height 57
paste input "Light blue"
click at [589, 457] on div "Yes No" at bounding box center [679, 464] width 684 height 37
click at [364, 456] on span "Yes" at bounding box center [361, 454] width 27 height 16
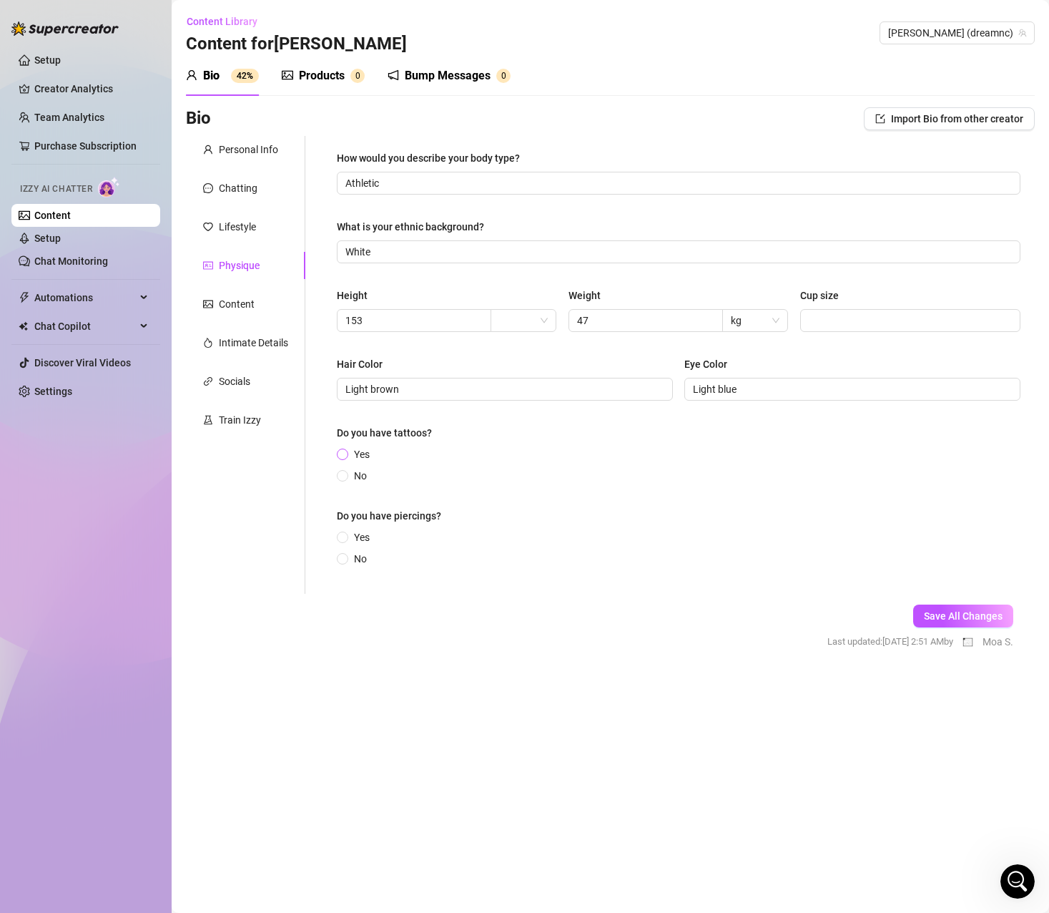
click at [346, 456] on input "Yes" at bounding box center [343, 455] width 6 height 9
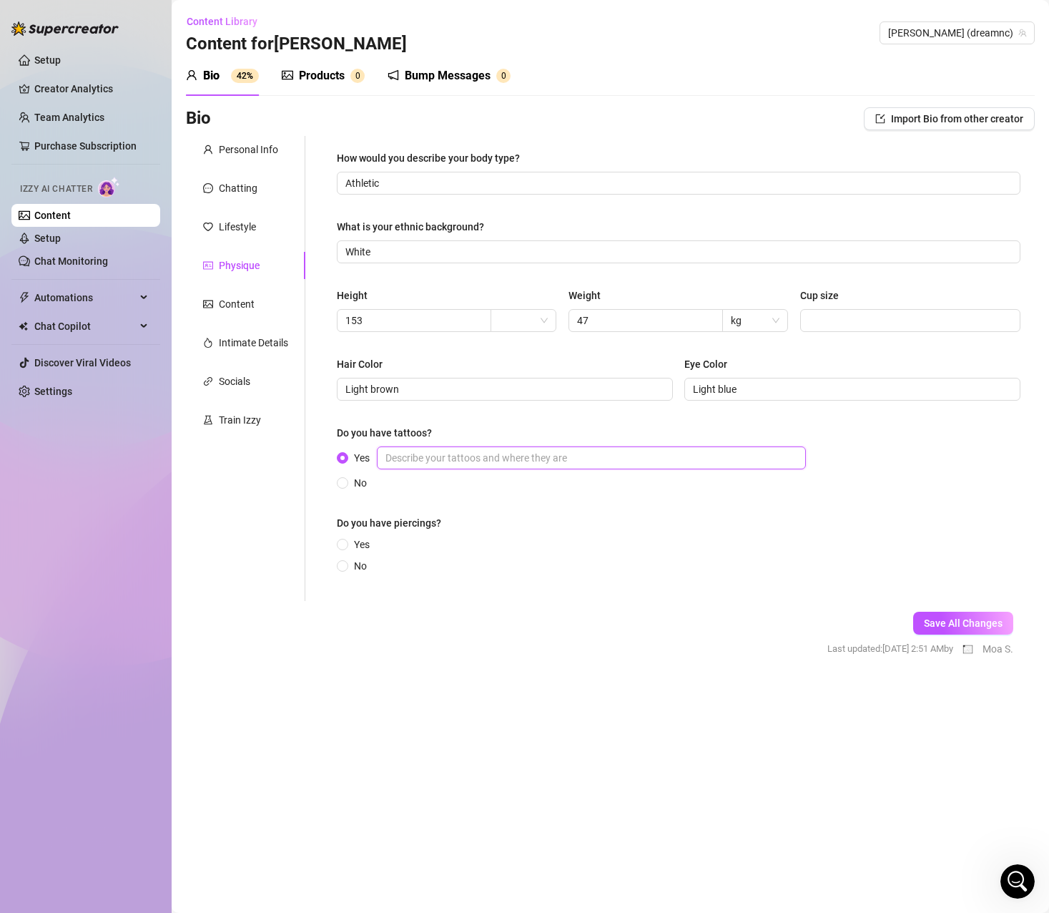
click at [448, 460] on input "Yes" at bounding box center [591, 457] width 429 height 23
click at [431, 455] on input "Yes" at bounding box center [591, 457] width 429 height 23
paste input "Todo el brazo izquierdo tatuado y unos pequeños en el cuello, cerca a una bubi,…"
click at [544, 459] on input "Todo el brazo izquierdo tatuado y unos pequeños en el cuello, cerca a una bubi,…" at bounding box center [591, 457] width 429 height 23
paste input "All the left arm tattooed and some small tattoos on the neck, near a bubi, on t…"
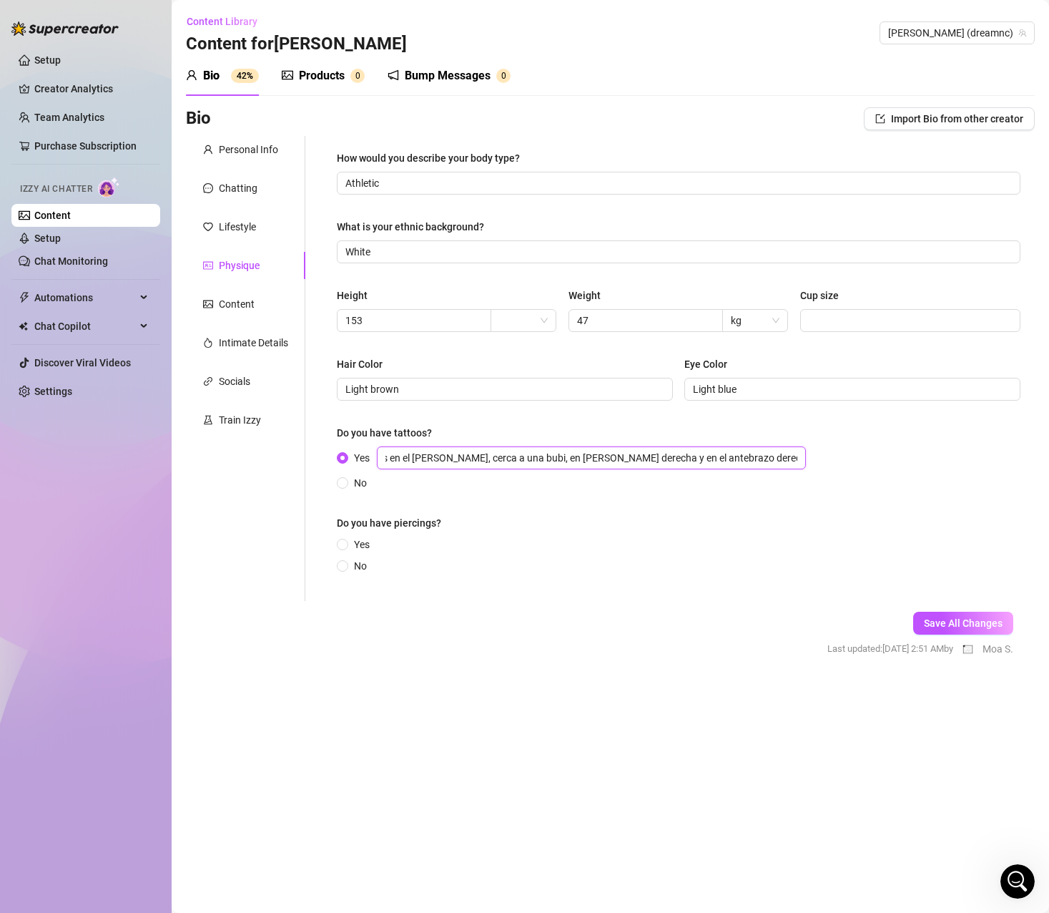
scroll to position [0, 156]
paste input "All the left arm tattooed and some small tattoos on the neck, near a bubi, on t…"
drag, startPoint x: 616, startPoint y: 458, endPoint x: 602, endPoint y: 457, distance: 14.3
click at [602, 457] on input "All the left arm tattooed and some small tattoos on the neck, near a bubi, on t…" at bounding box center [591, 457] width 429 height 23
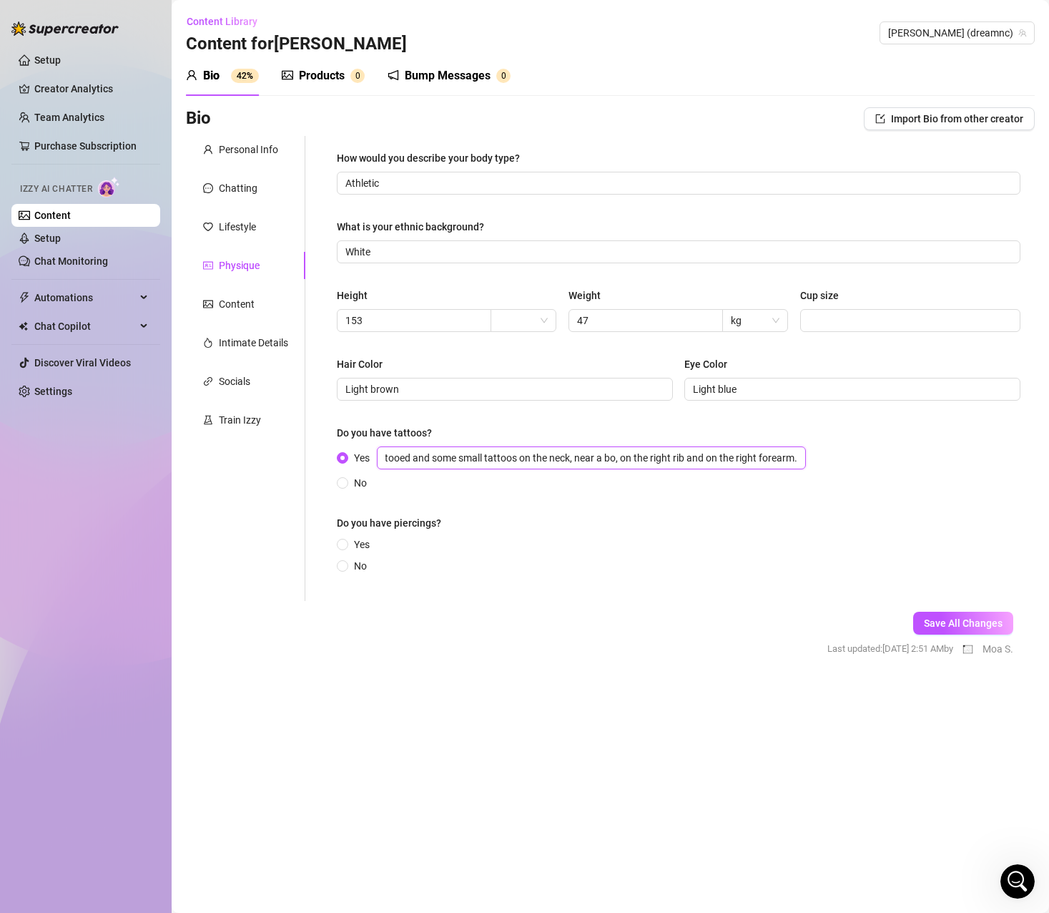
scroll to position [0, 84]
click at [566, 490] on div "No" at bounding box center [574, 483] width 475 height 16
drag, startPoint x: 346, startPoint y: 561, endPoint x: 351, endPoint y: 571, distance: 10.6
click at [346, 561] on span at bounding box center [342, 565] width 11 height 11
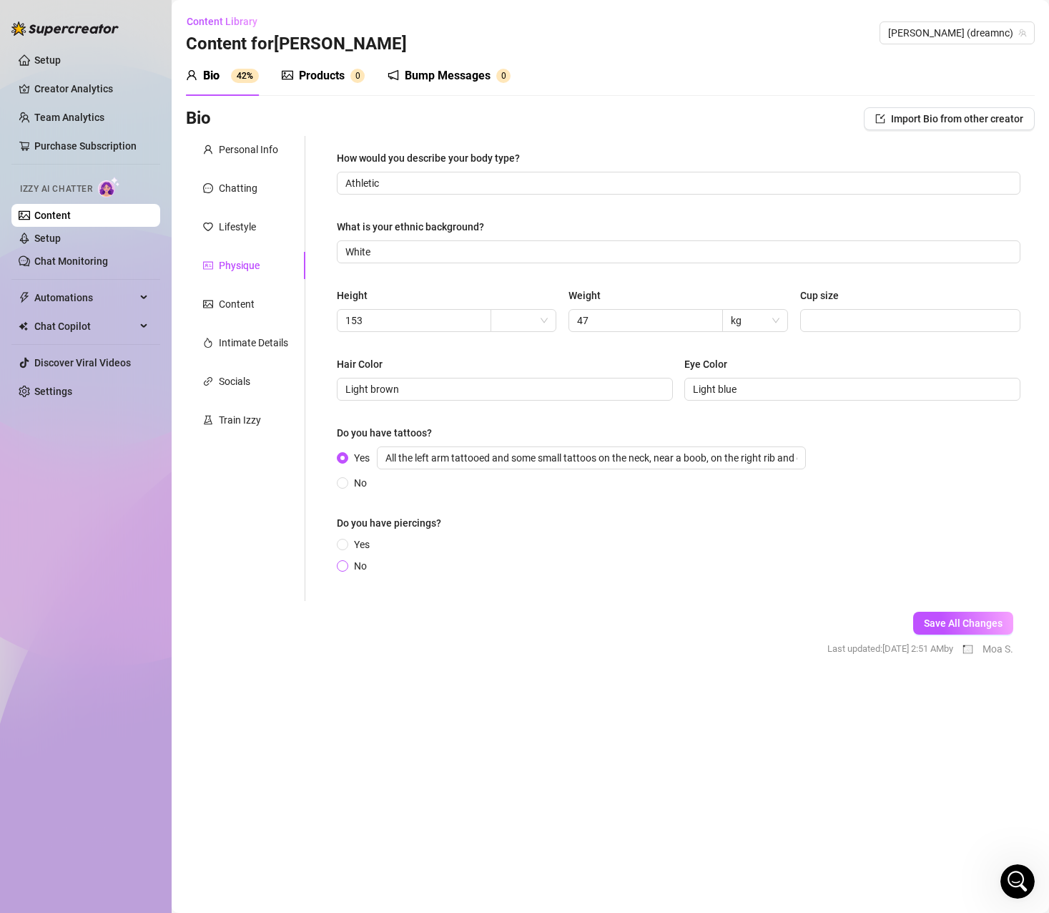
click at [346, 562] on input "No" at bounding box center [343, 566] width 6 height 9
click at [951, 624] on span "Save All Changes" at bounding box center [963, 622] width 79 height 11
click at [232, 299] on div "Content" at bounding box center [237, 304] width 36 height 16
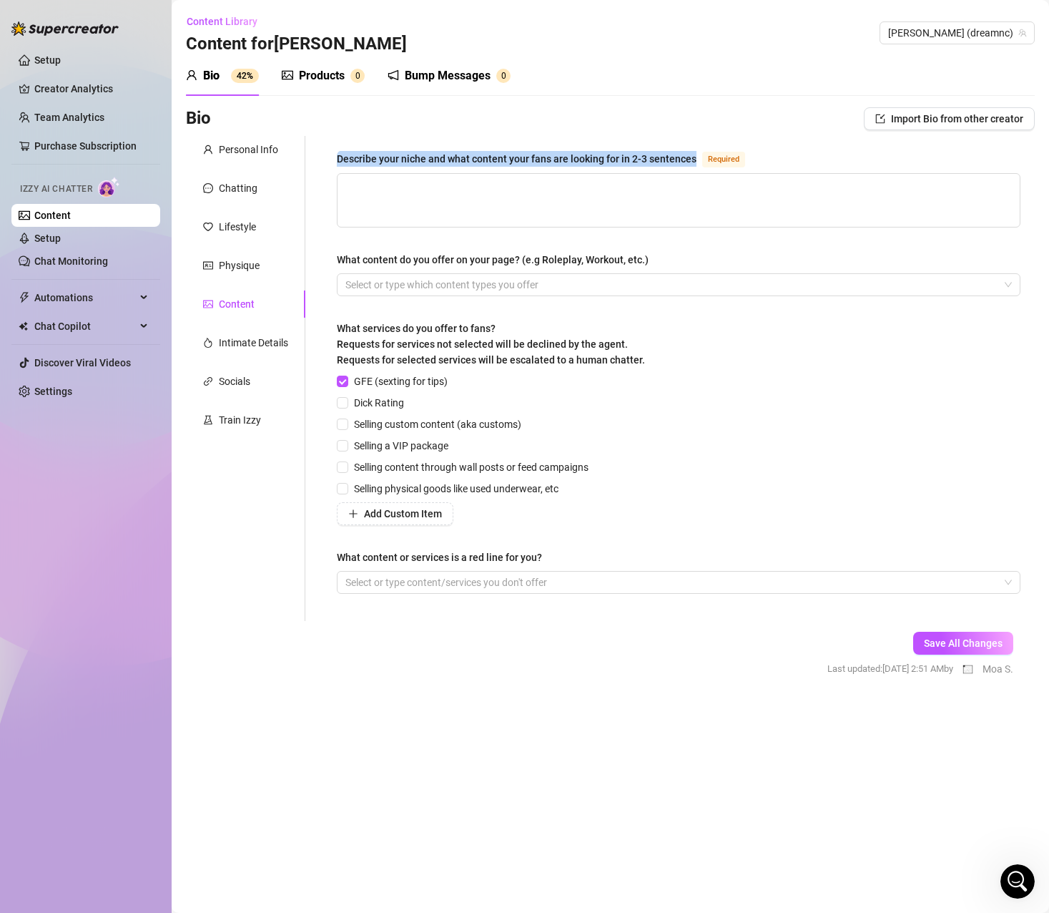
drag, startPoint x: 698, startPoint y: 157, endPoint x: 335, endPoint y: 152, distance: 362.7
click at [335, 152] on div "Describe your niche and what content your fans are looking for in 2-3 sentences…" at bounding box center [679, 378] width 712 height 485
click at [472, 185] on textarea "Describe your niche and what content your fans are looking for in 2-3 sentences…" at bounding box center [679, 200] width 682 height 53
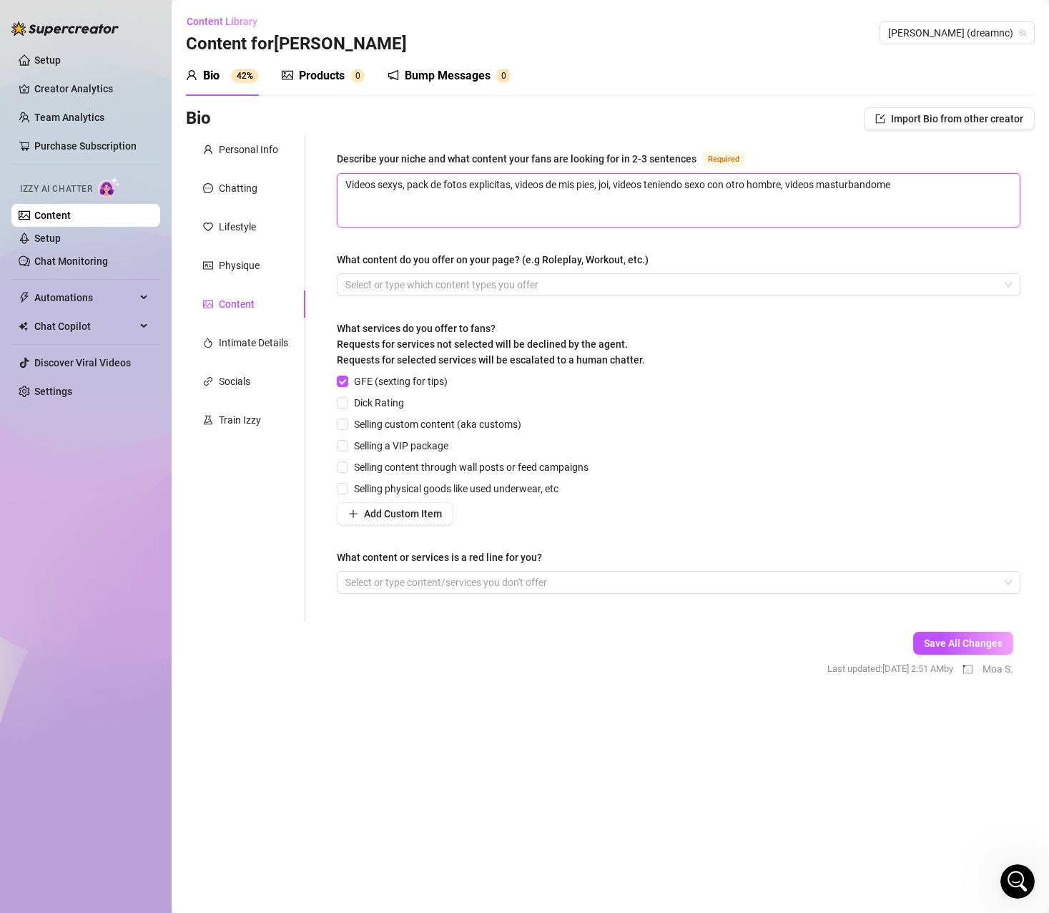
drag, startPoint x: 906, startPoint y: 183, endPoint x: 337, endPoint y: 171, distance: 569.5
click at [337, 171] on div "Describe your niche and what content your fans are looking for in 2-3 sentences…" at bounding box center [679, 188] width 684 height 77
click at [928, 185] on textarea "Videos sexys, pack de fotos explicitas, videos de mis pies, joi, videos teniend…" at bounding box center [679, 200] width 682 height 53
drag, startPoint x: 937, startPoint y: 188, endPoint x: 207, endPoint y: 175, distance: 730.4
click at [207, 175] on div "Personal Info Chatting Lifestyle Physique Content Intimate Details Socials Trai…" at bounding box center [610, 378] width 849 height 485
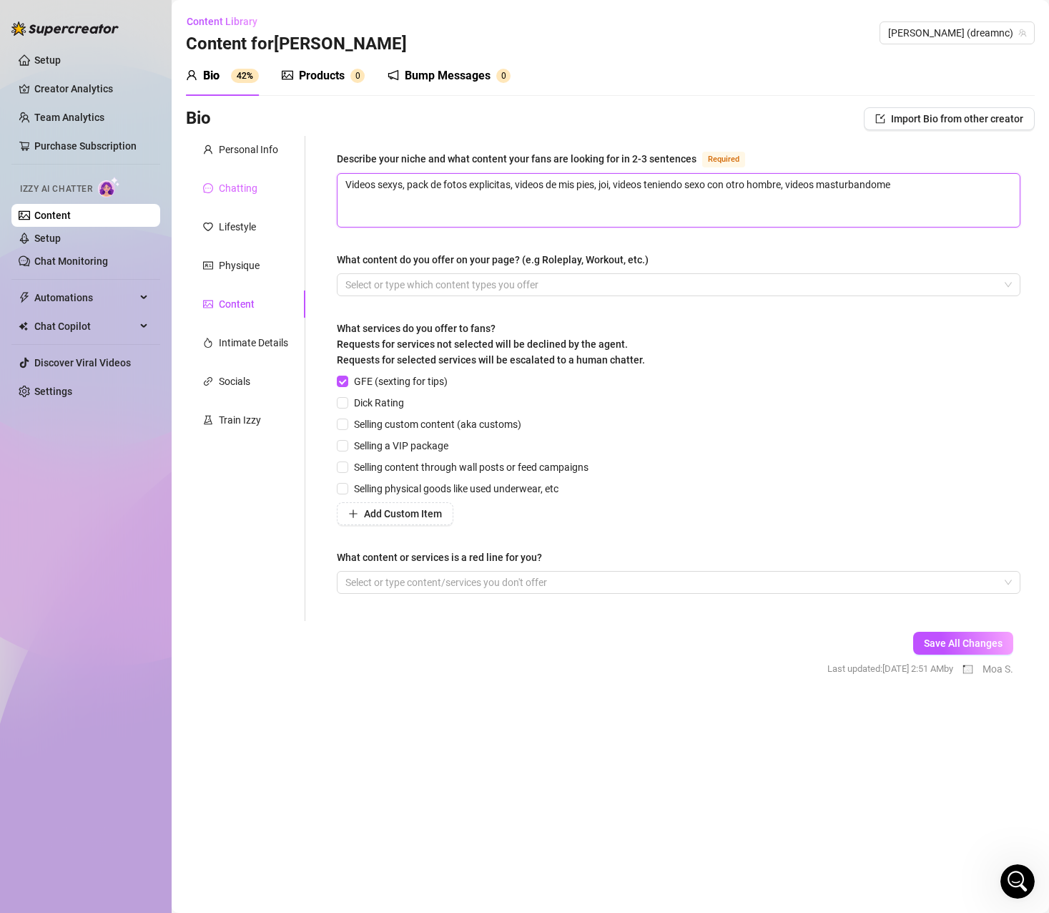
paste textarea "Sexy videos, explicit photo pack, videos of my feet, joi, videos having sex wit…"
click at [407, 278] on div at bounding box center [671, 285] width 663 height 20
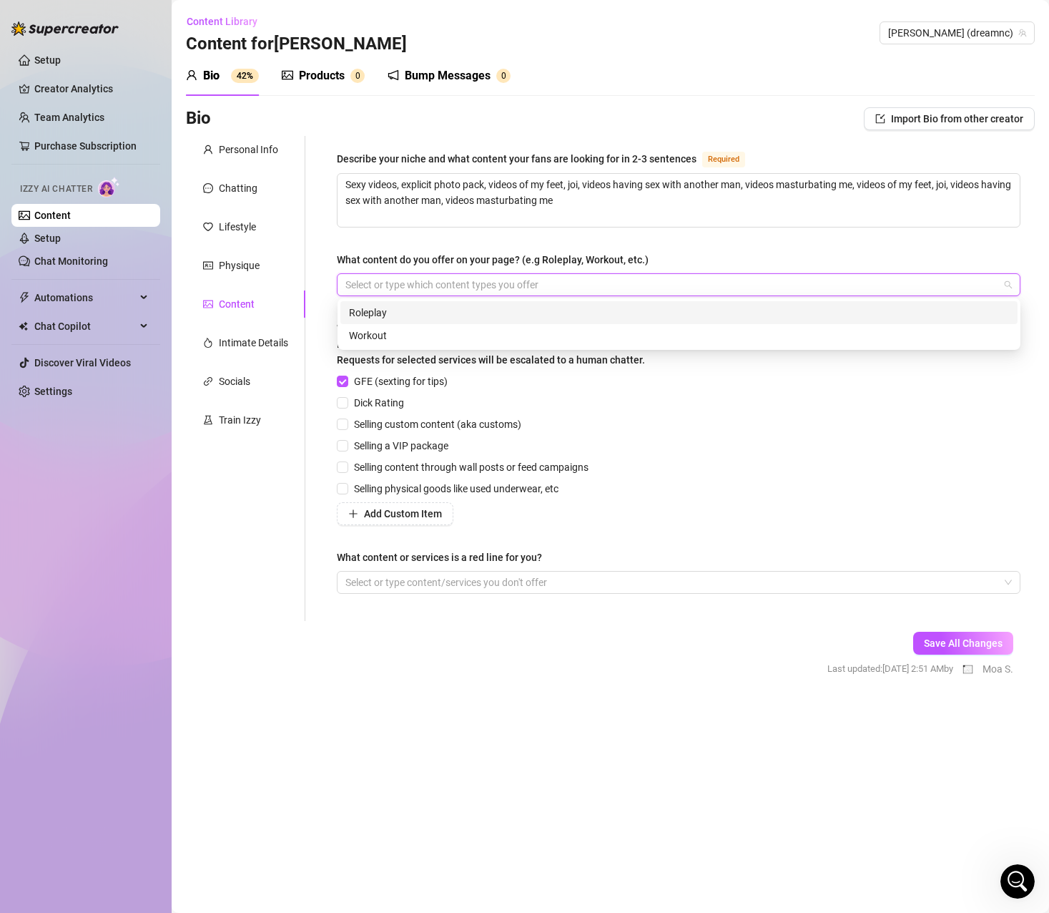
click at [415, 247] on div "Describe your niche and what content your fans are looking for in 2-3 sentences…" at bounding box center [679, 378] width 684 height 456
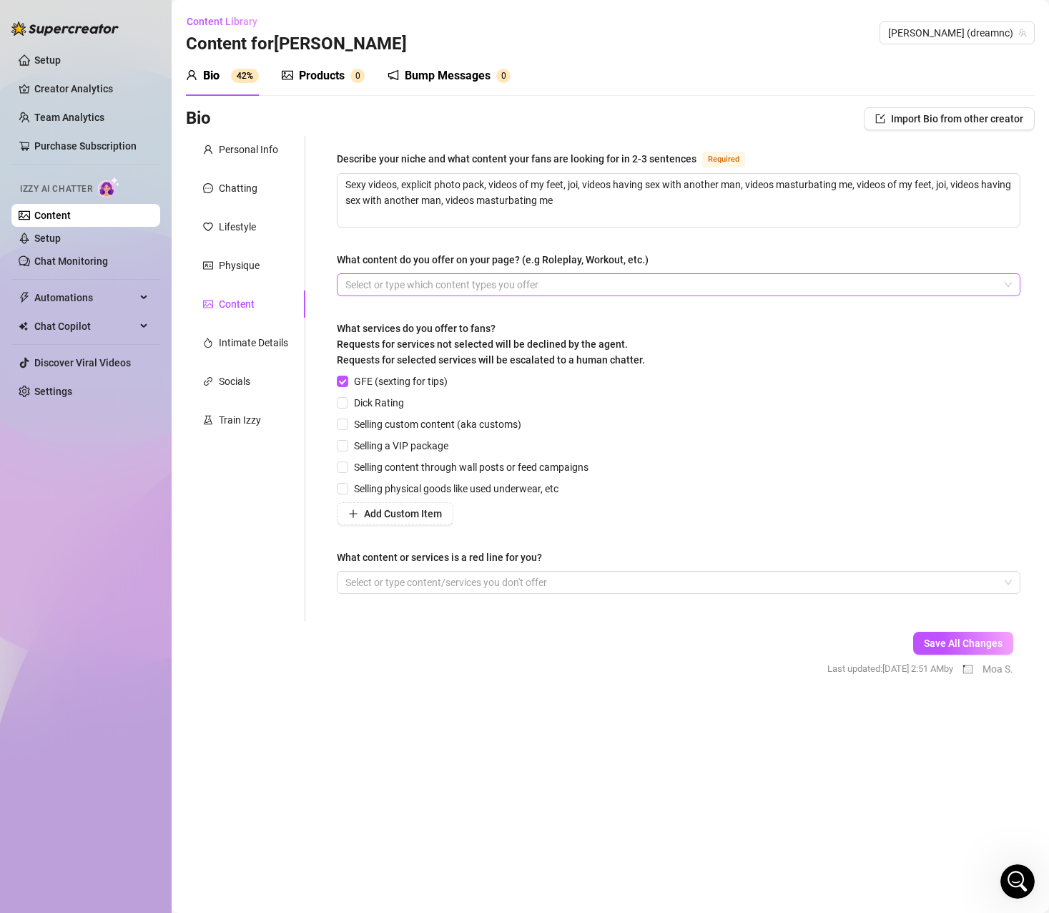
click at [413, 290] on div at bounding box center [671, 285] width 663 height 20
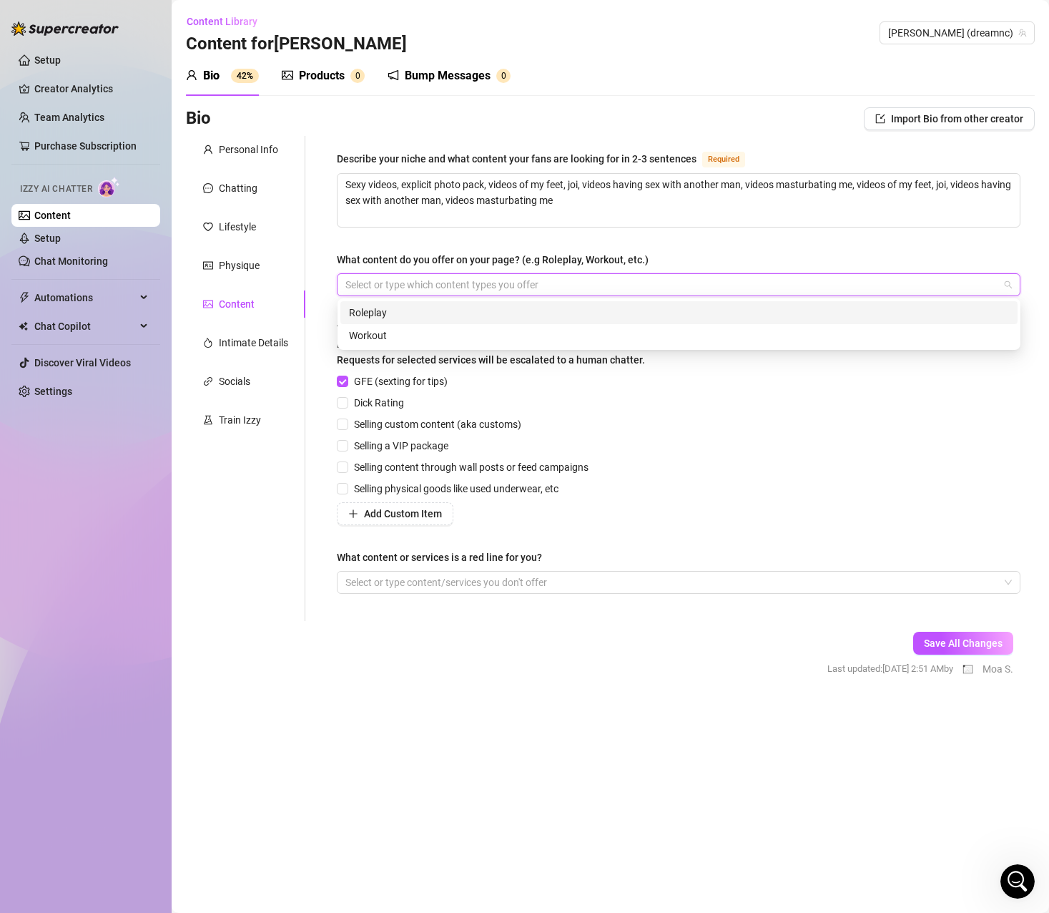
click at [415, 309] on div "Roleplay" at bounding box center [679, 313] width 660 height 16
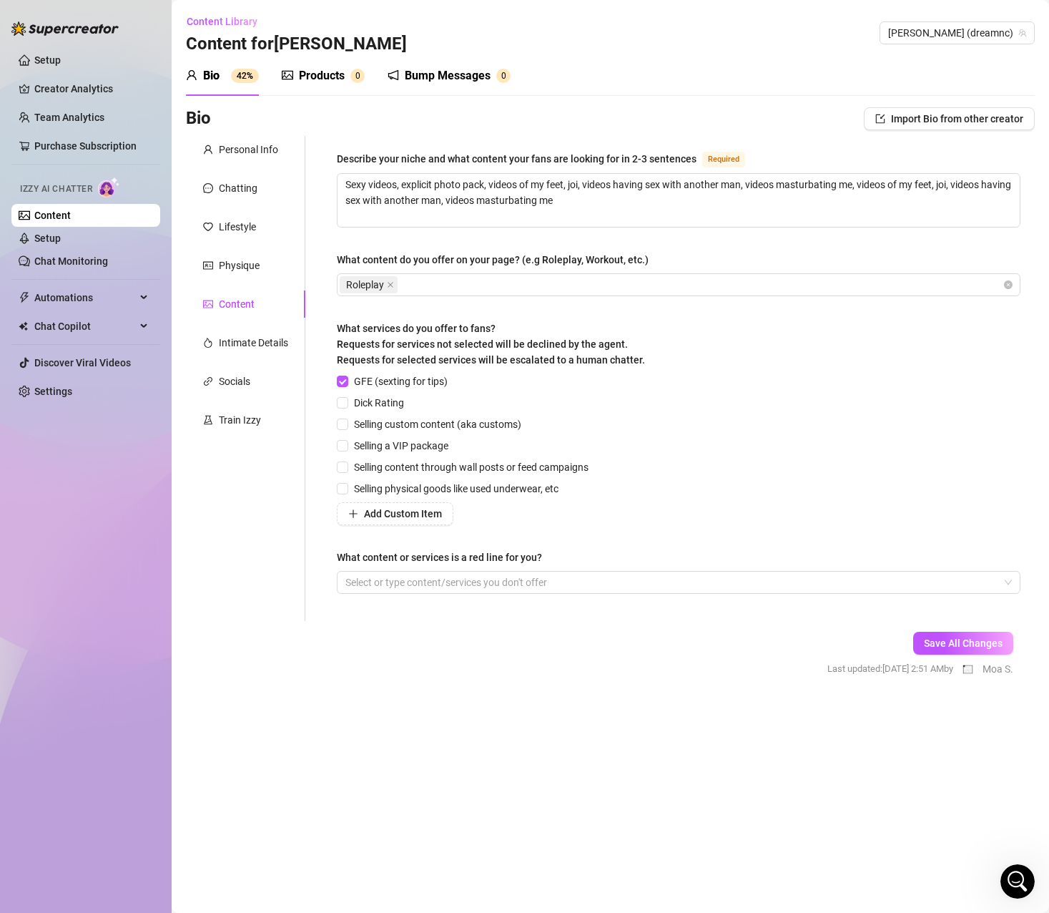
click at [418, 248] on div "Describe your niche and what content your fans are looking for in 2-3 sentences…" at bounding box center [679, 378] width 684 height 456
click at [386, 398] on span "Dick Rating" at bounding box center [379, 403] width 62 height 16
click at [347, 398] on input "Dick Rating" at bounding box center [342, 402] width 10 height 10
click at [447, 426] on span "Selling custom content (aka customs)" at bounding box center [437, 424] width 179 height 16
click at [347, 426] on input "Selling custom content (aka customs)" at bounding box center [342, 423] width 10 height 10
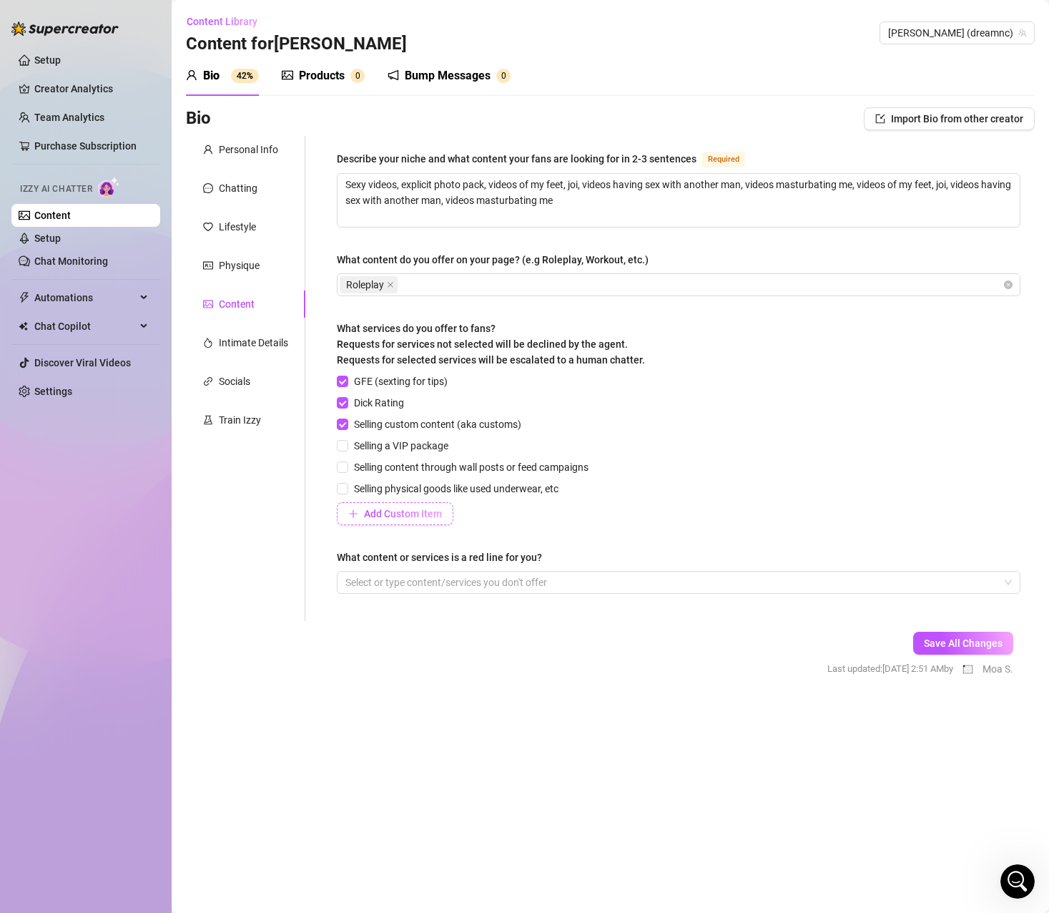
click at [424, 509] on span "Add Custom Item" at bounding box center [403, 513] width 78 height 11
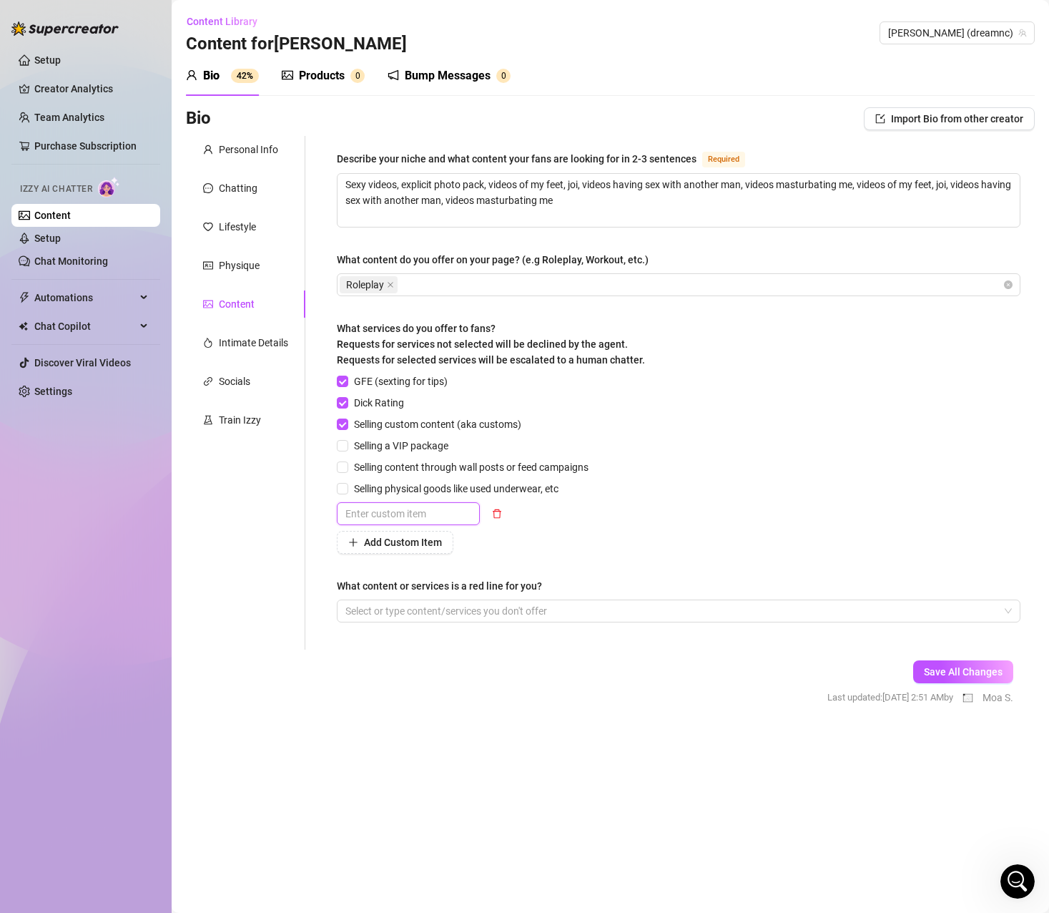
click at [398, 514] on input "text" at bounding box center [408, 513] width 143 height 23
click at [507, 553] on div "Describe your niche and what content your fans are looking for in 2-3 sentences…" at bounding box center [679, 392] width 684 height 485
drag, startPoint x: 558, startPoint y: 587, endPoint x: 336, endPoint y: 584, distance: 221.8
click at [336, 584] on div "Describe your niche and what content your fans are looking for in 2-3 sentences…" at bounding box center [679, 393] width 712 height 514
click at [602, 531] on div "GFE (sexting for tips) Dick Rating Selling custom content (aka customs) Selling…" at bounding box center [679, 463] width 684 height 180
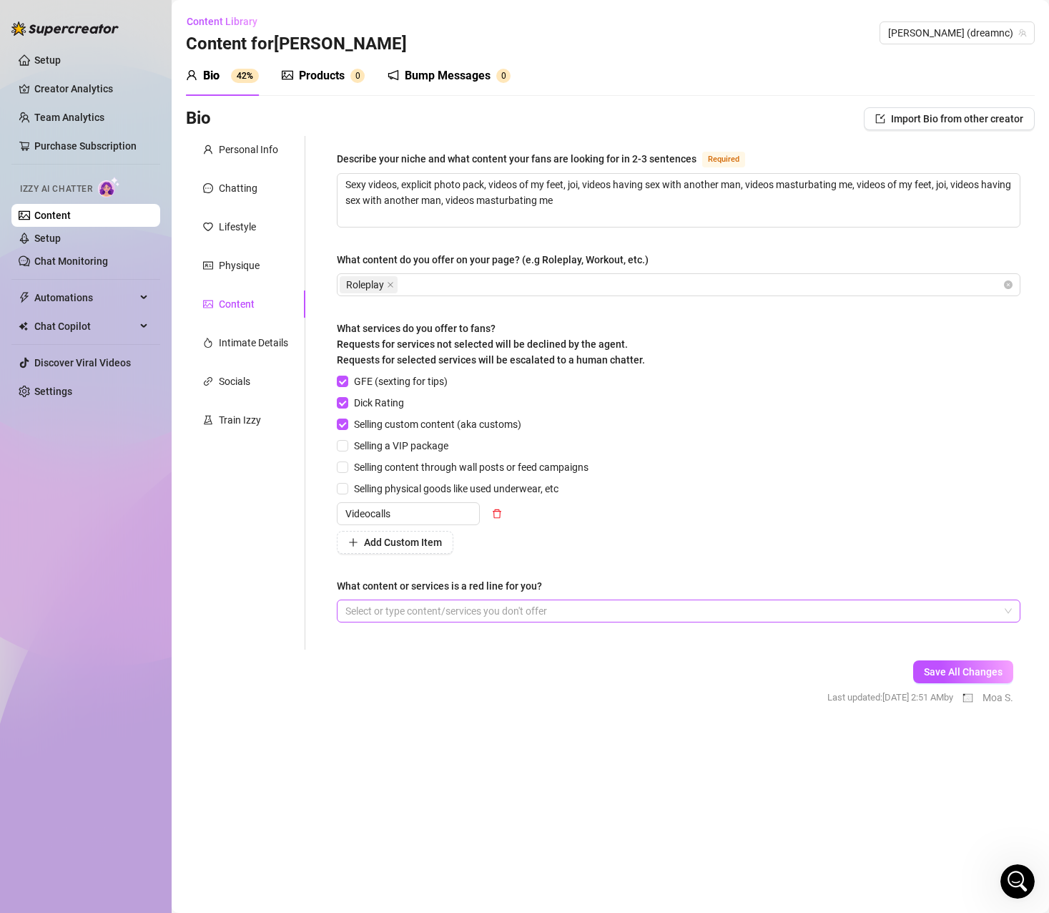
click at [407, 608] on div at bounding box center [671, 611] width 663 height 20
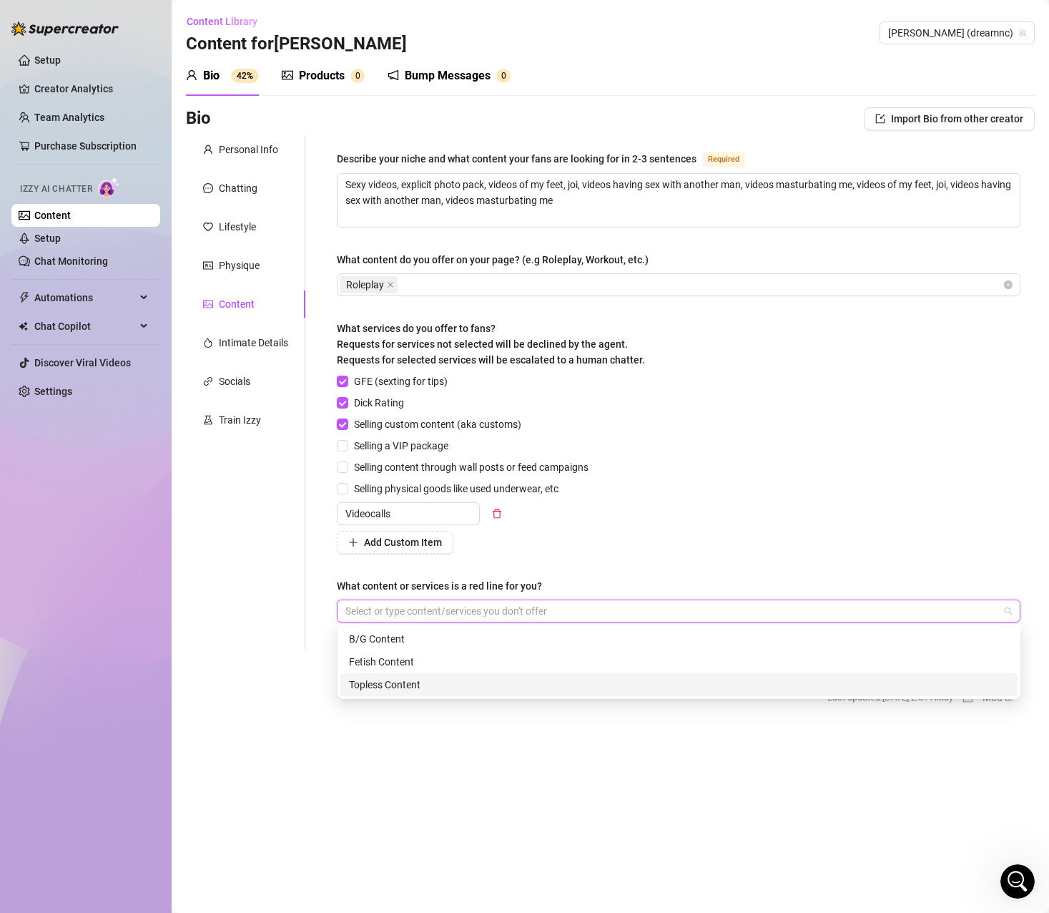
click at [425, 762] on main "Content Library Content for Monica Monica (dreamnc) Bio 42% Products 0 Bump Mes…" at bounding box center [611, 456] width 878 height 913
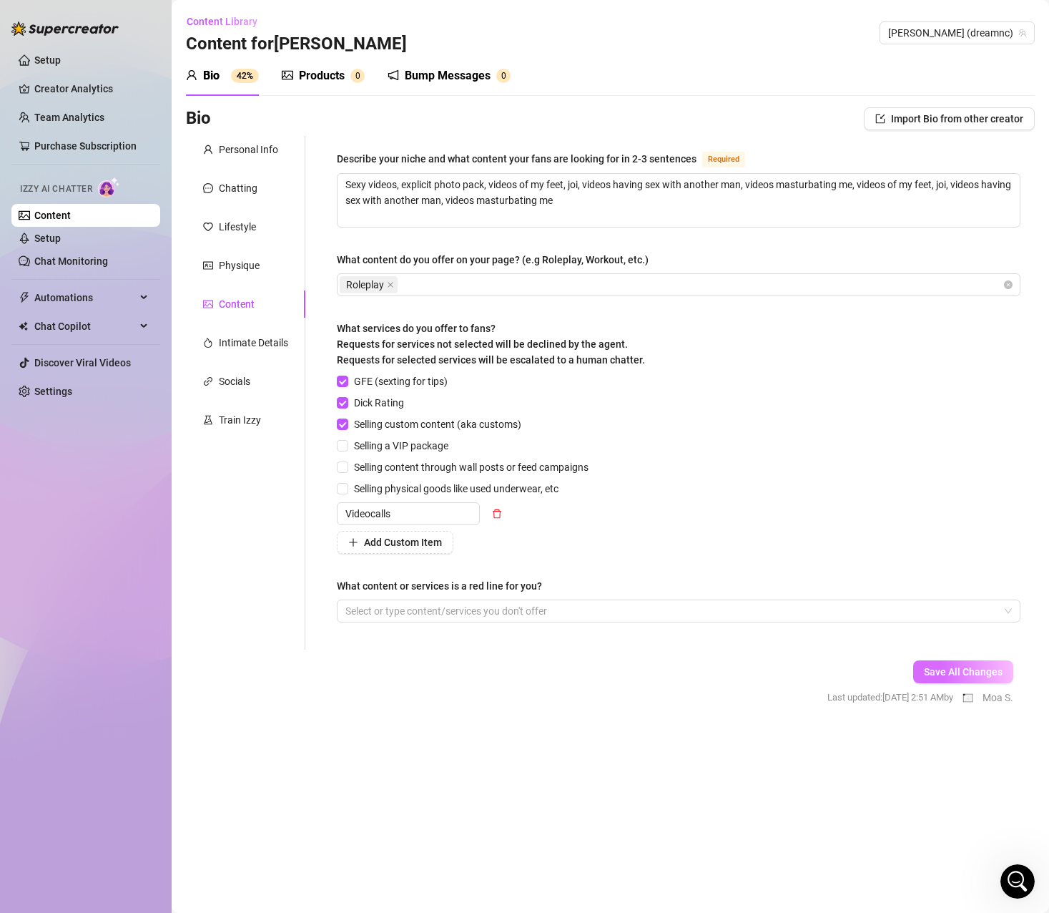
click at [982, 673] on span "Save All Changes" at bounding box center [963, 671] width 79 height 11
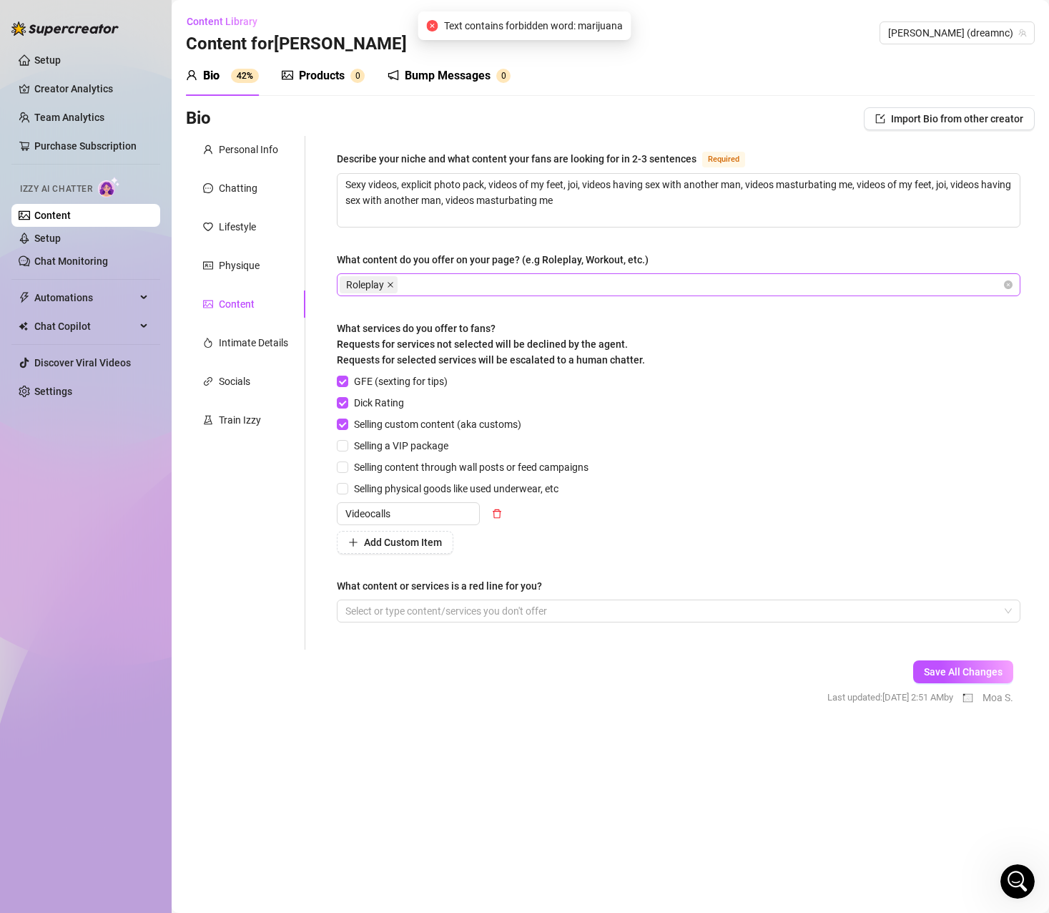
click at [389, 281] on icon "close" at bounding box center [390, 284] width 7 height 7
click at [978, 669] on span "Save All Changes" at bounding box center [963, 671] width 79 height 11
click at [232, 270] on div "Physique" at bounding box center [239, 265] width 41 height 16
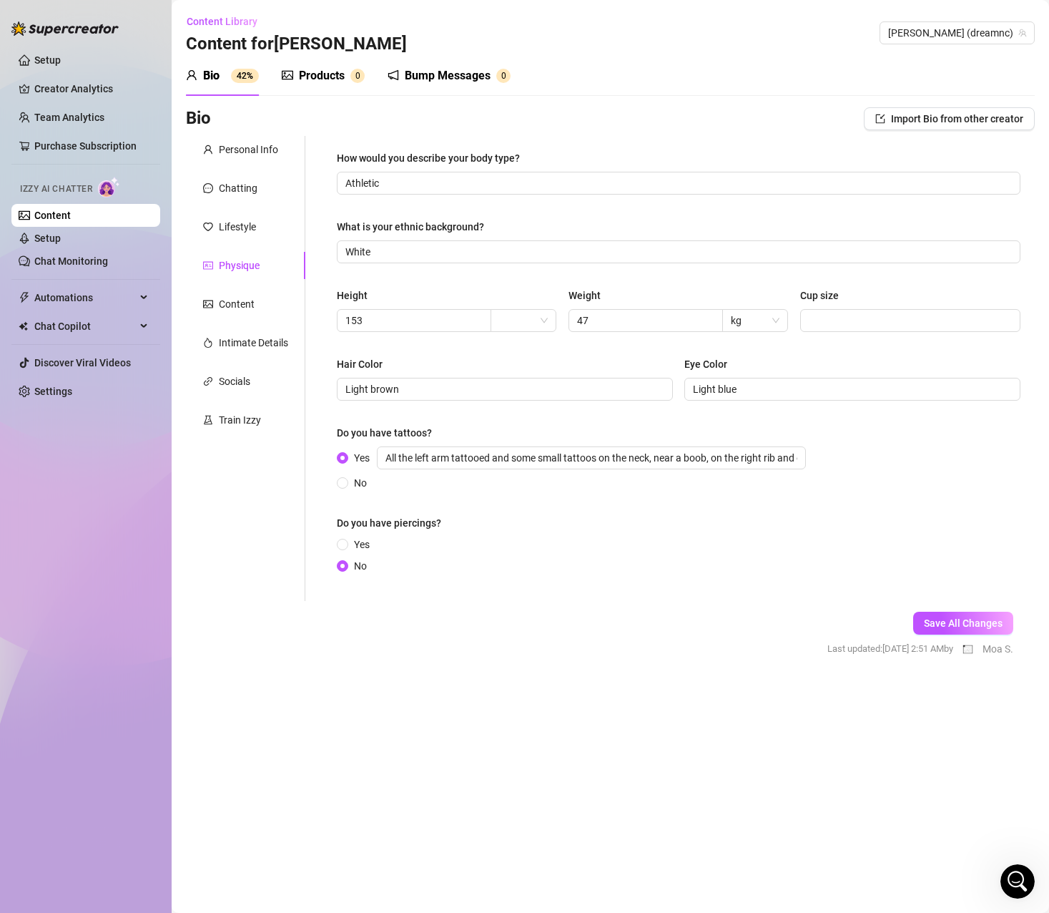
click at [228, 290] on div "Personal Info Chatting Lifestyle Physique Content Intimate Details Socials Trai…" at bounding box center [245, 368] width 119 height 465
click at [232, 233] on div "Lifestyle" at bounding box center [237, 227] width 37 height 16
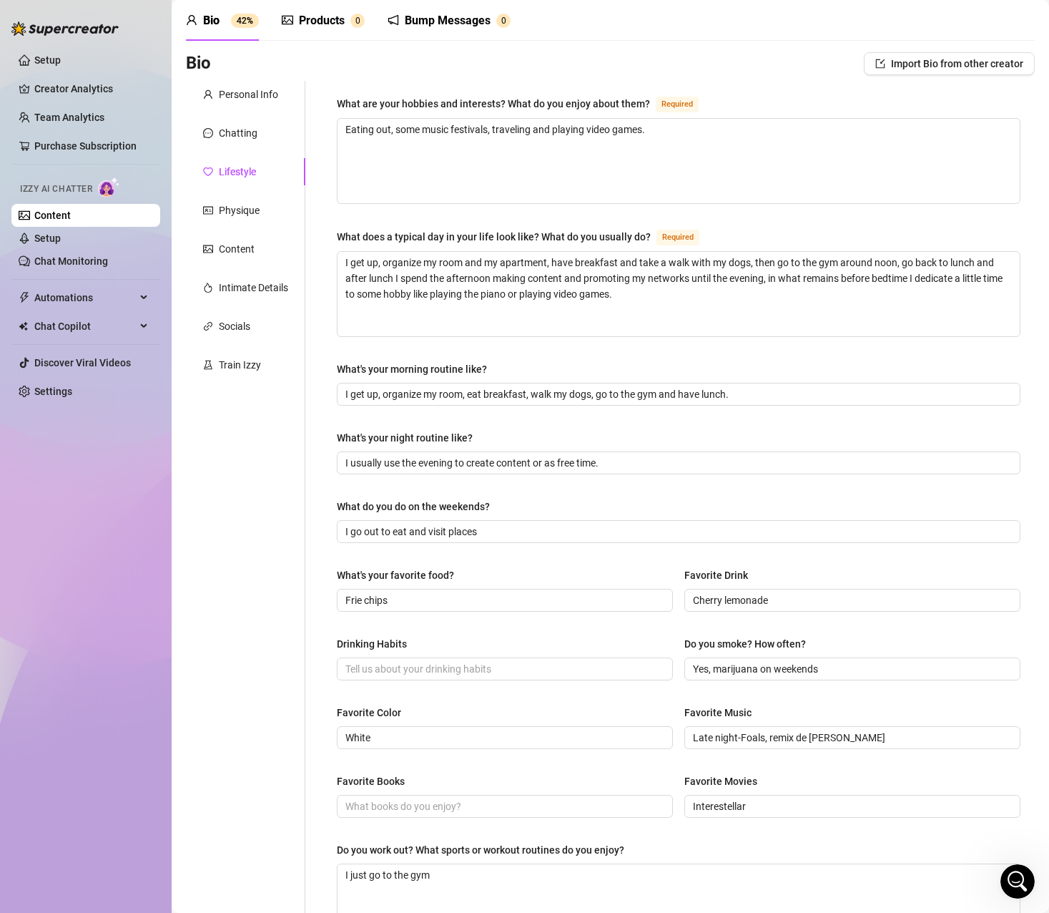
scroll to position [72, 0]
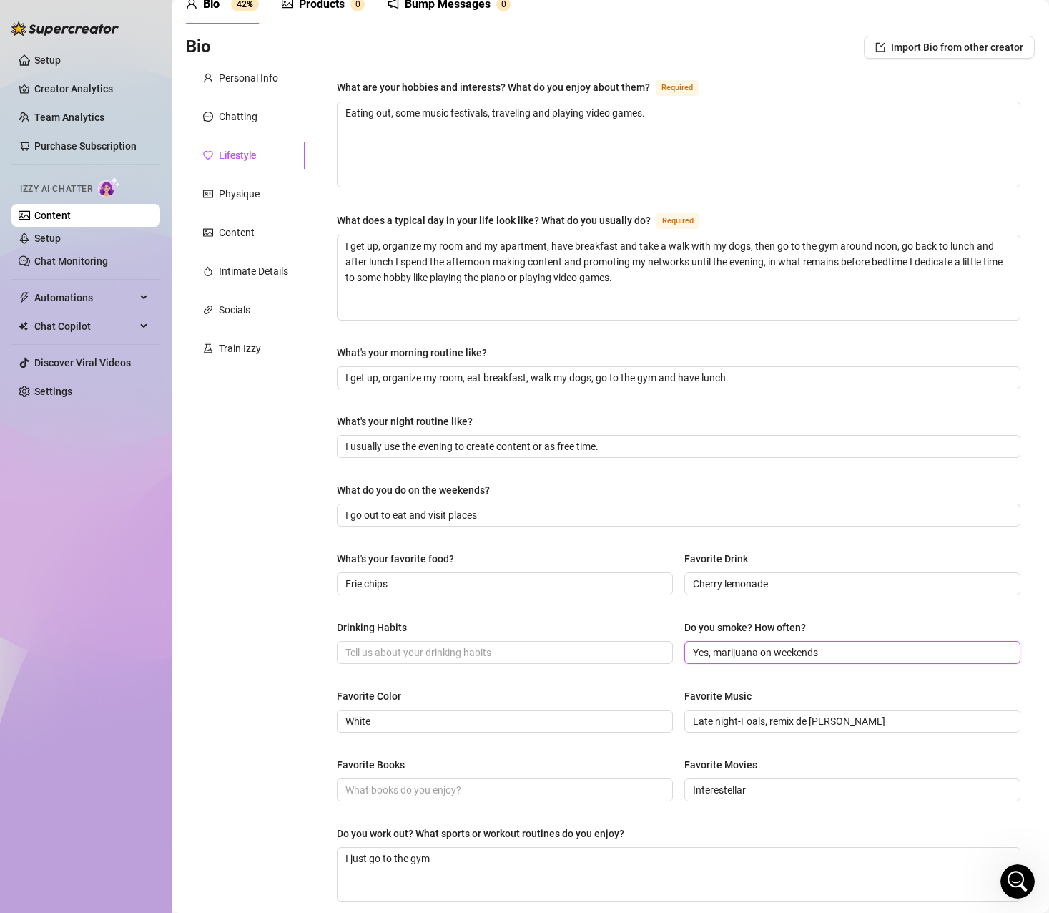
drag, startPoint x: 823, startPoint y: 650, endPoint x: 679, endPoint y: 651, distance: 144.5
click at [685, 651] on span "Yes, marijuana on weekends" at bounding box center [853, 652] width 336 height 23
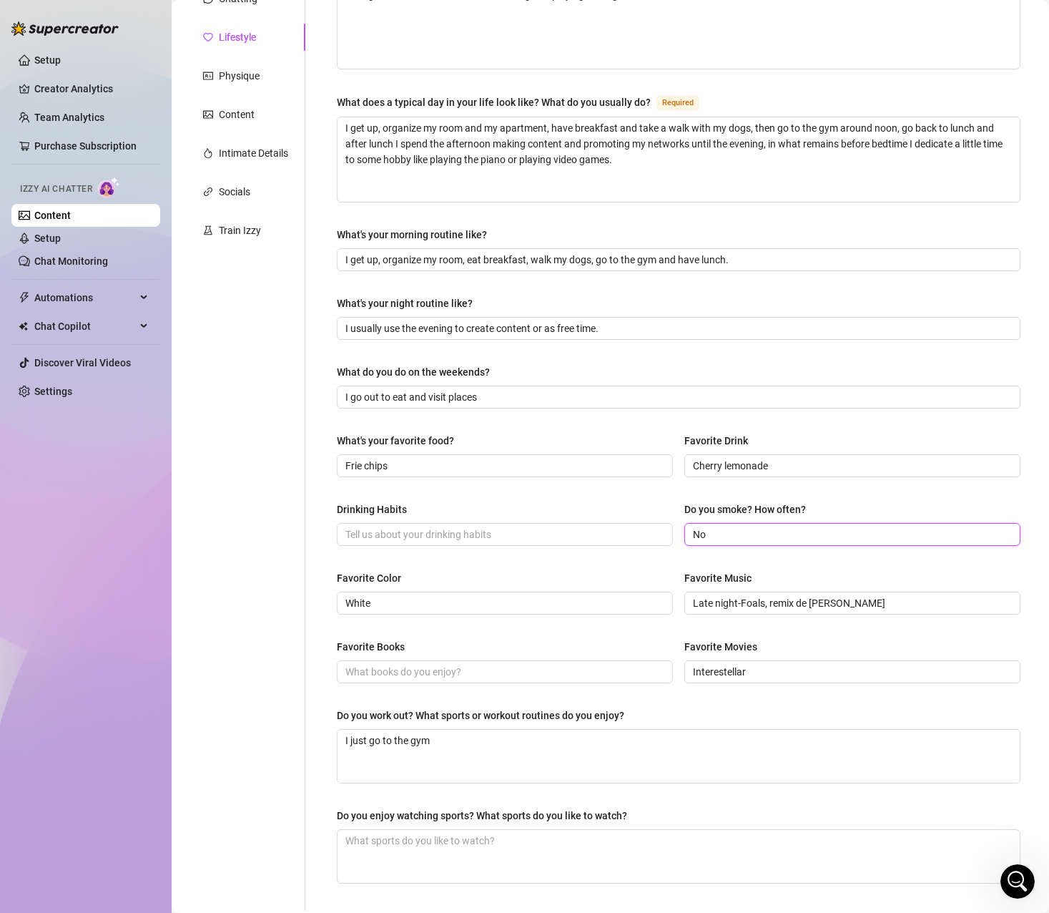
scroll to position [311, 0]
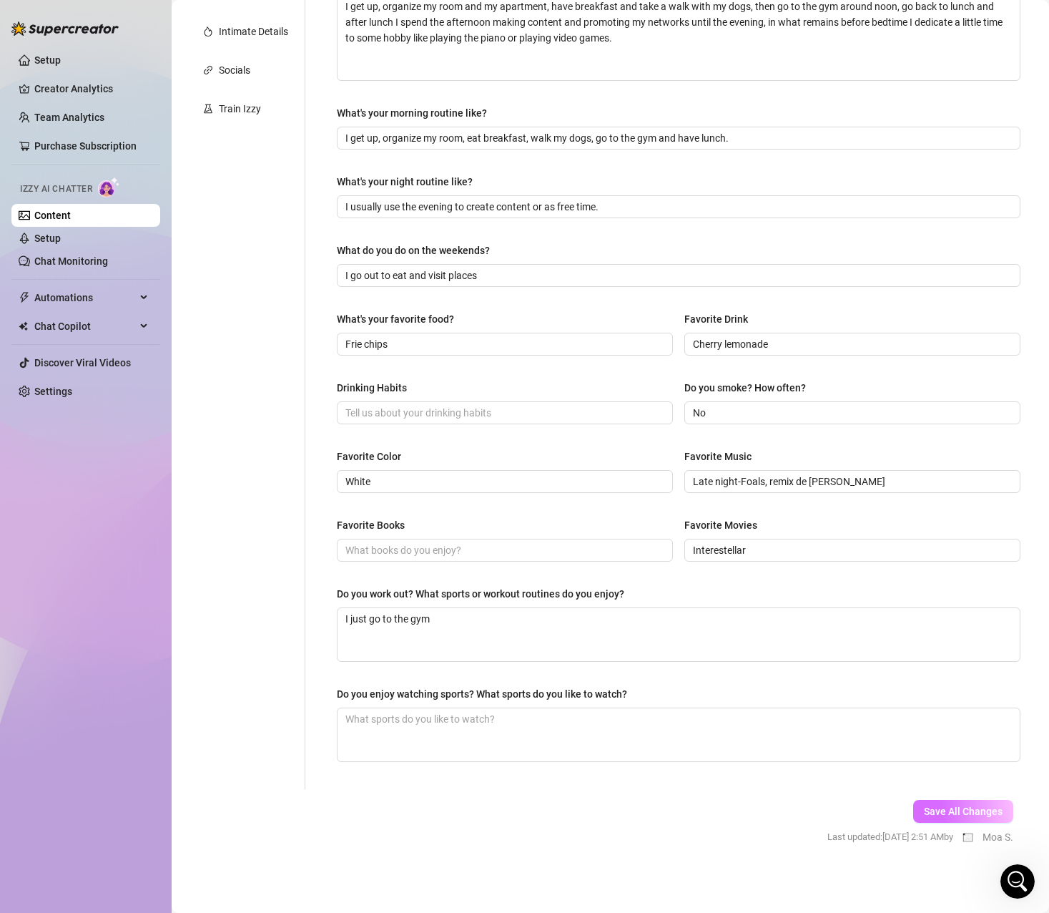
click at [940, 812] on span "Save All Changes" at bounding box center [963, 810] width 79 height 11
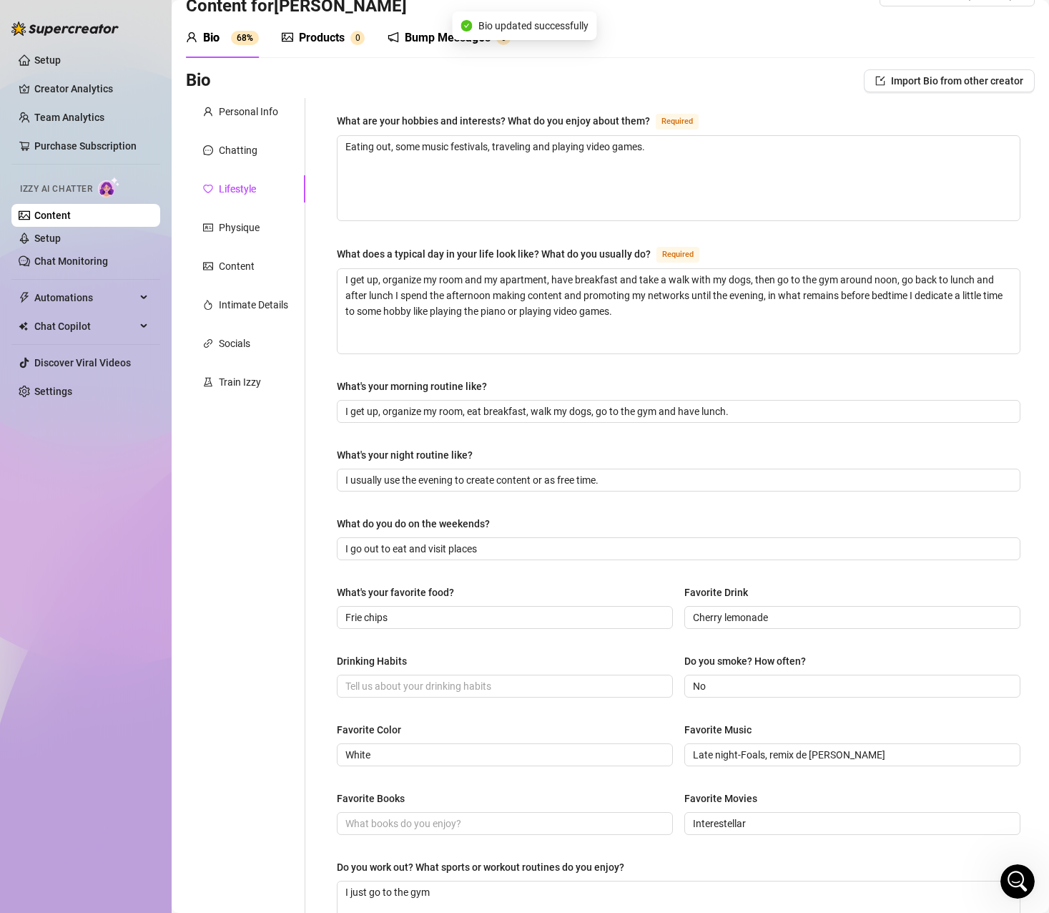
scroll to position [72, 0]
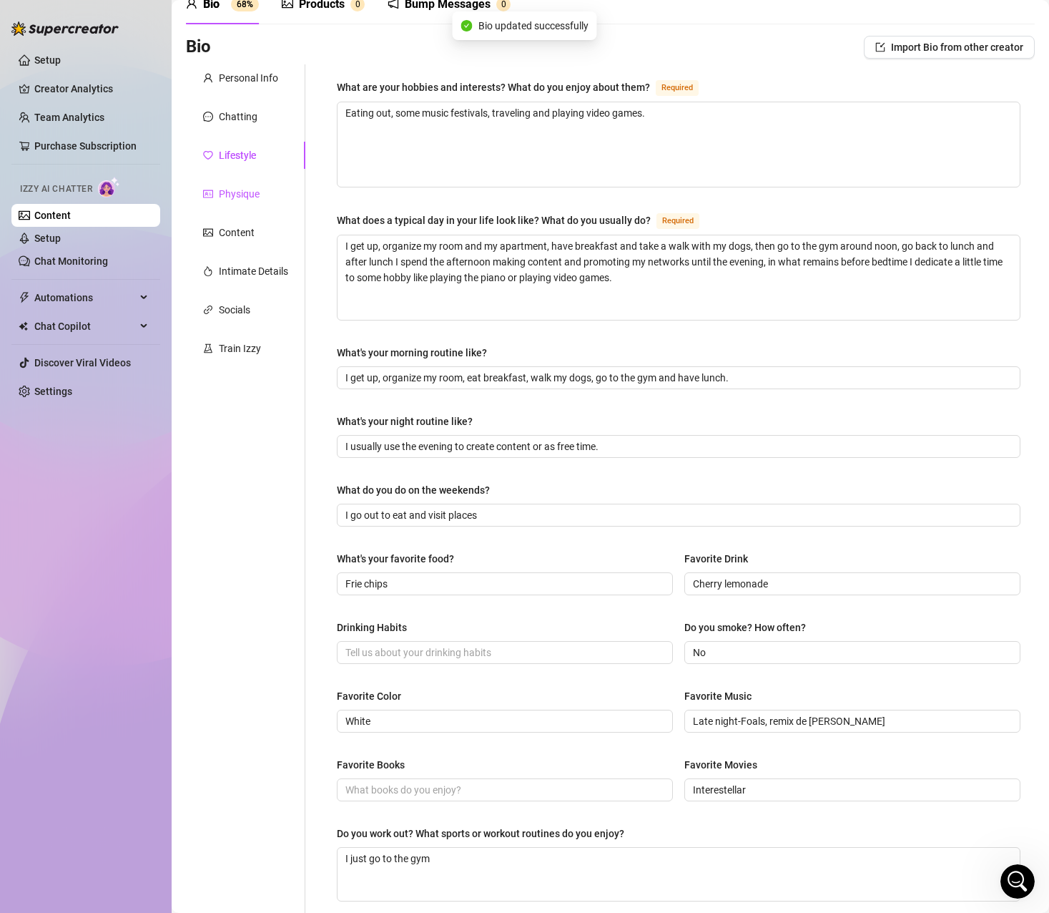
click at [251, 195] on div "Physique" at bounding box center [239, 194] width 41 height 16
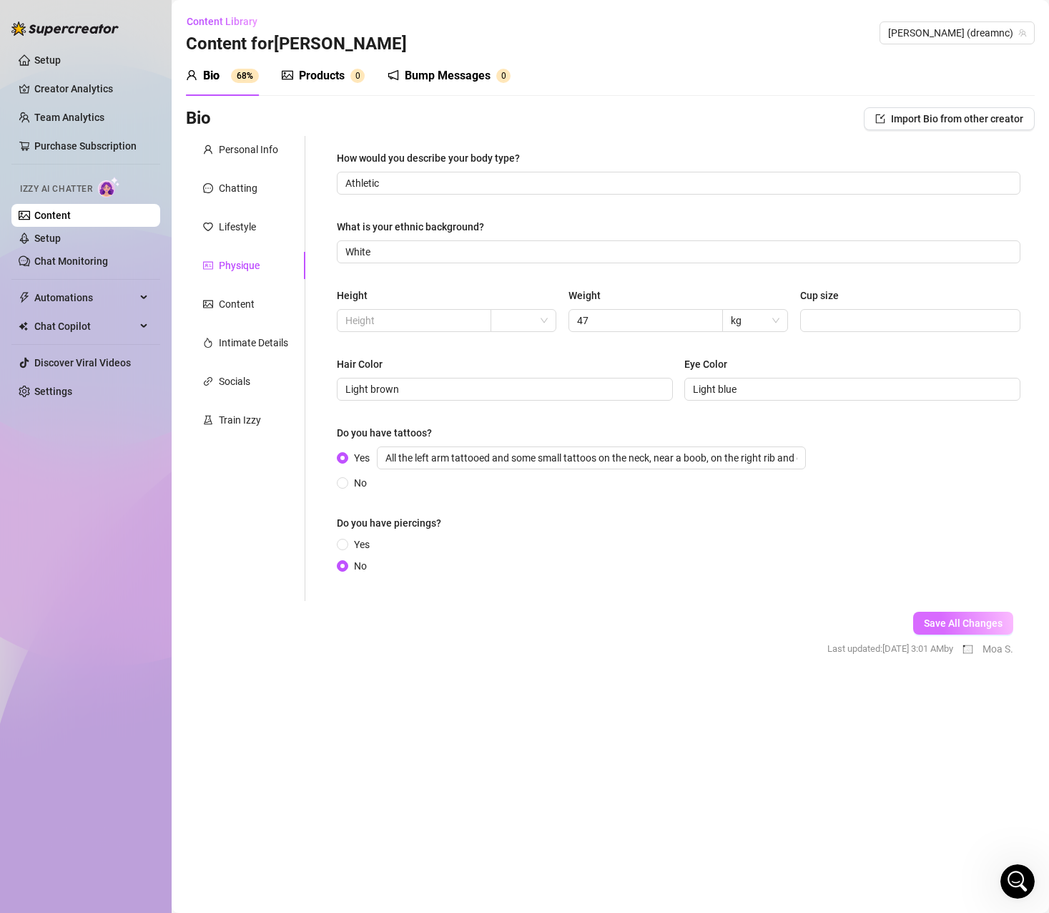
click at [943, 620] on span "Save All Changes" at bounding box center [963, 622] width 79 height 11
click at [231, 301] on div "Content" at bounding box center [237, 304] width 36 height 16
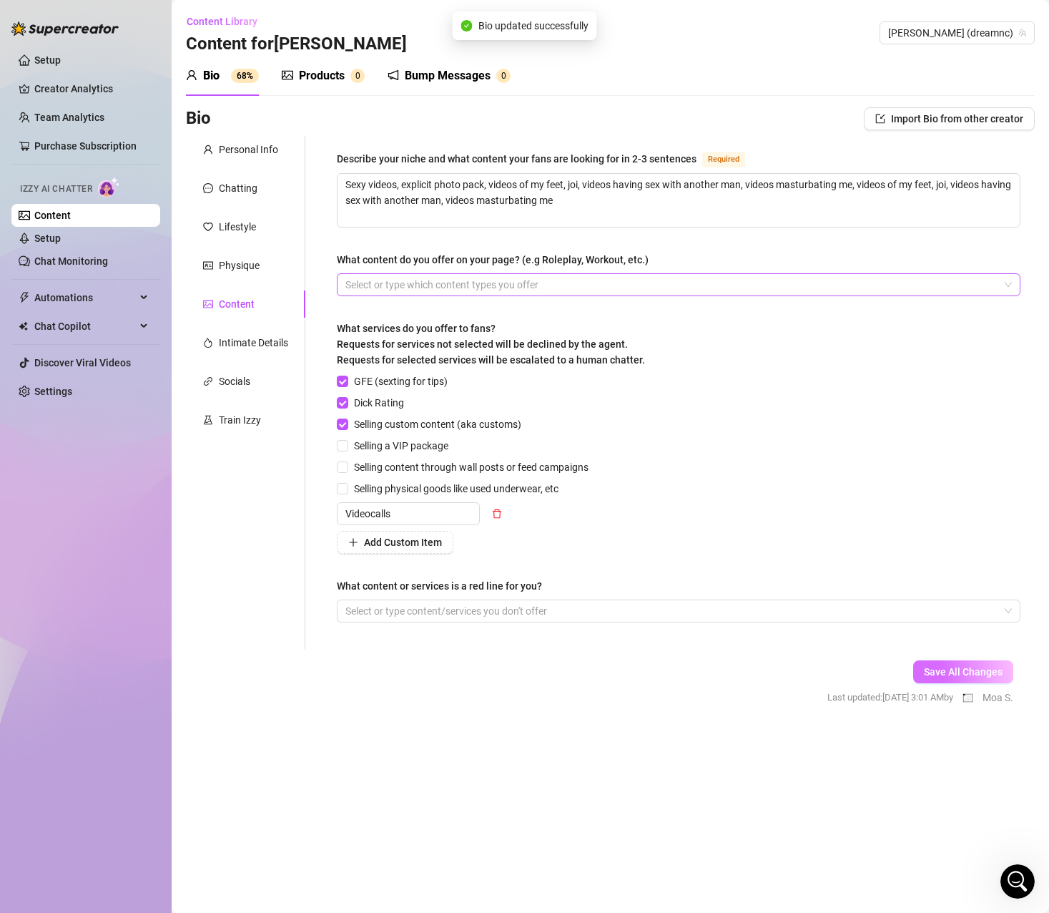
click at [942, 672] on span "Save All Changes" at bounding box center [963, 671] width 79 height 11
click at [249, 339] on div "Intimate Details" at bounding box center [253, 343] width 69 height 16
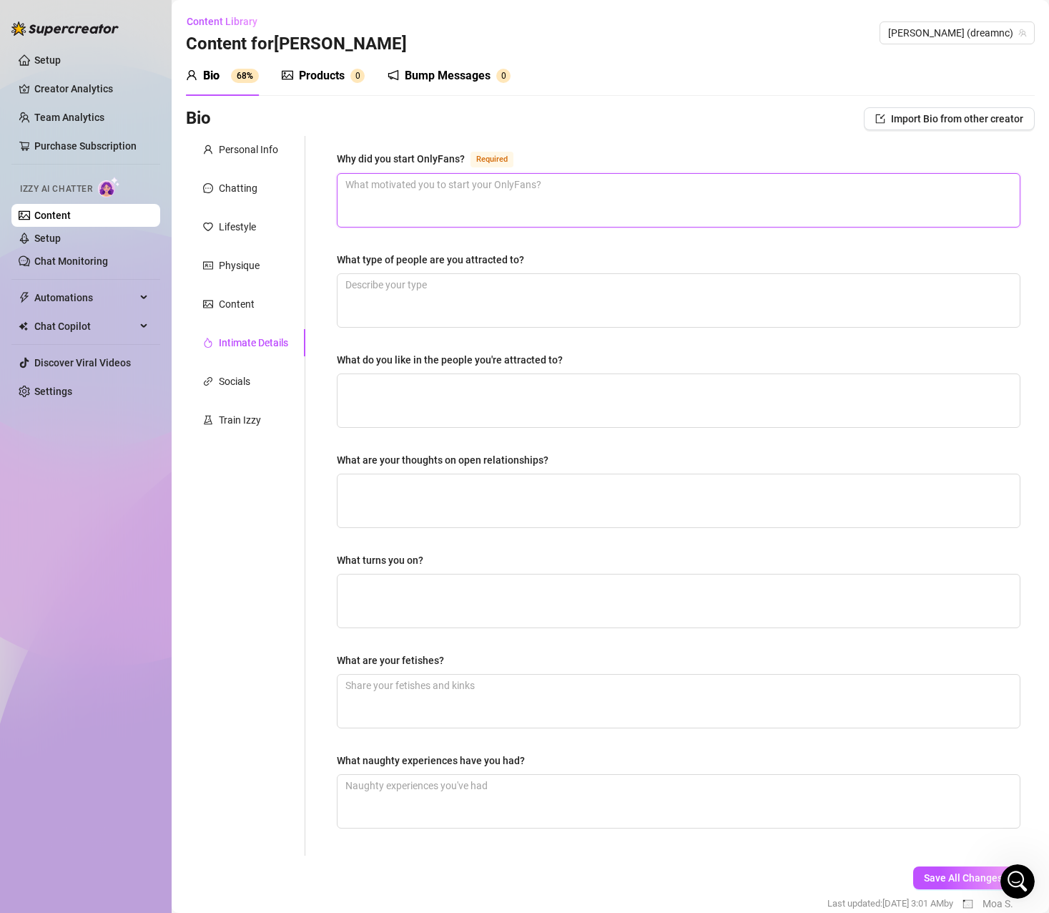
click at [387, 197] on textarea "Why did you start OnlyFans? Required" at bounding box center [679, 200] width 682 height 53
click at [385, 192] on textarea "Why did you start OnlyFans? Required" at bounding box center [679, 200] width 682 height 53
click at [550, 190] on textarea "Fue una alternativa a modelo de webcam" at bounding box center [679, 200] width 682 height 53
drag, startPoint x: 592, startPoint y: 191, endPoint x: 144, endPoint y: 184, distance: 447.1
click at [139, 184] on div "Setup Creator Analytics Team Analytics Purchase Subscription Izzy AI Chatter Co…" at bounding box center [524, 456] width 1049 height 913
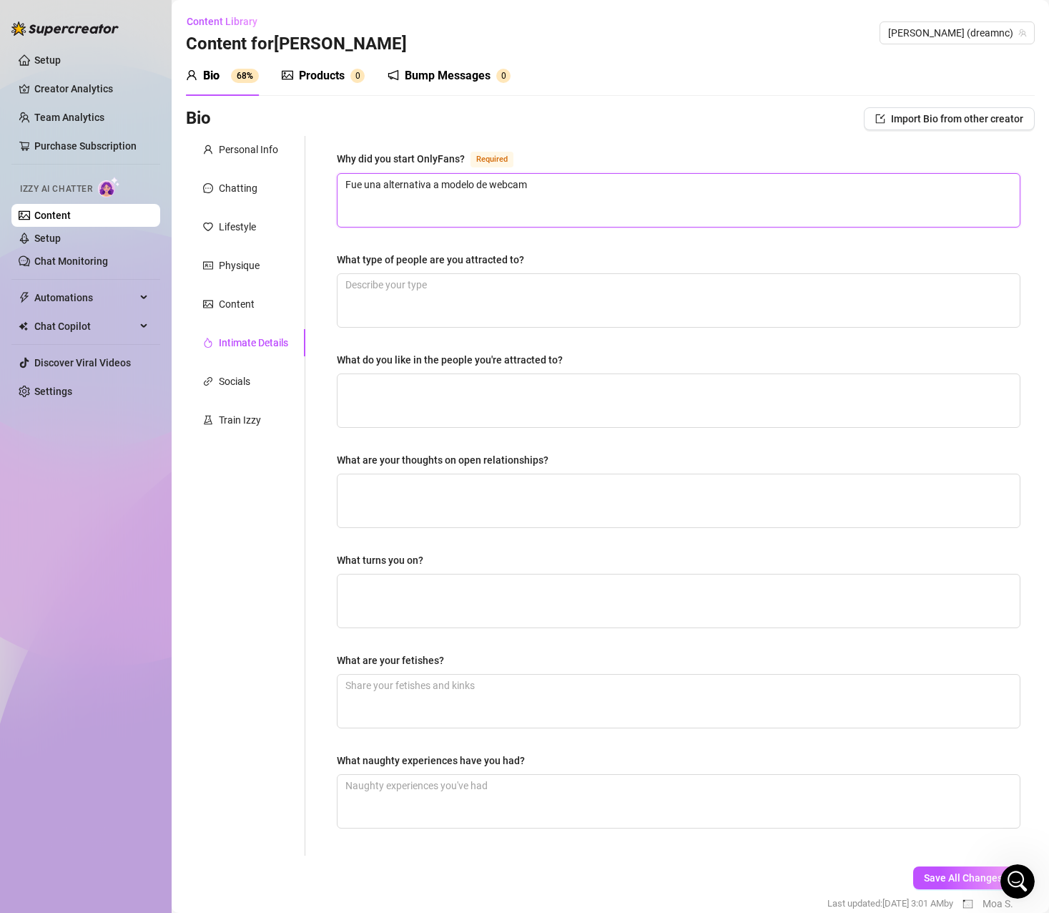
paste textarea "Was an alternative to webcam model"
click at [446, 292] on textarea "What type of people are you attracted to?" at bounding box center [679, 300] width 682 height 53
click at [475, 296] on textarea "Hombres muy masculinos" at bounding box center [679, 300] width 682 height 53
drag, startPoint x: 499, startPoint y: 288, endPoint x: 111, endPoint y: 278, distance: 388.5
click at [113, 279] on div "Setup Creator Analytics Team Analytics Purchase Subscription Izzy AI Chatter Co…" at bounding box center [524, 456] width 1049 height 913
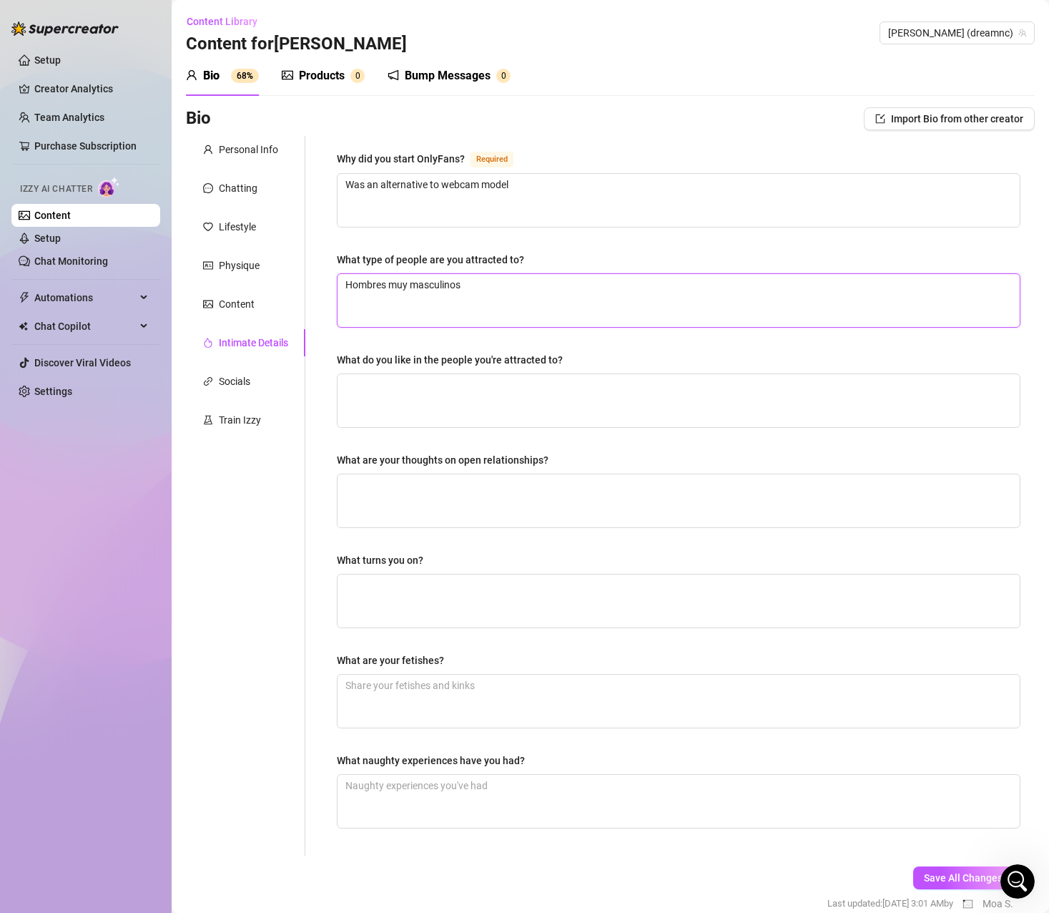
paste textarea "Very masculine men"
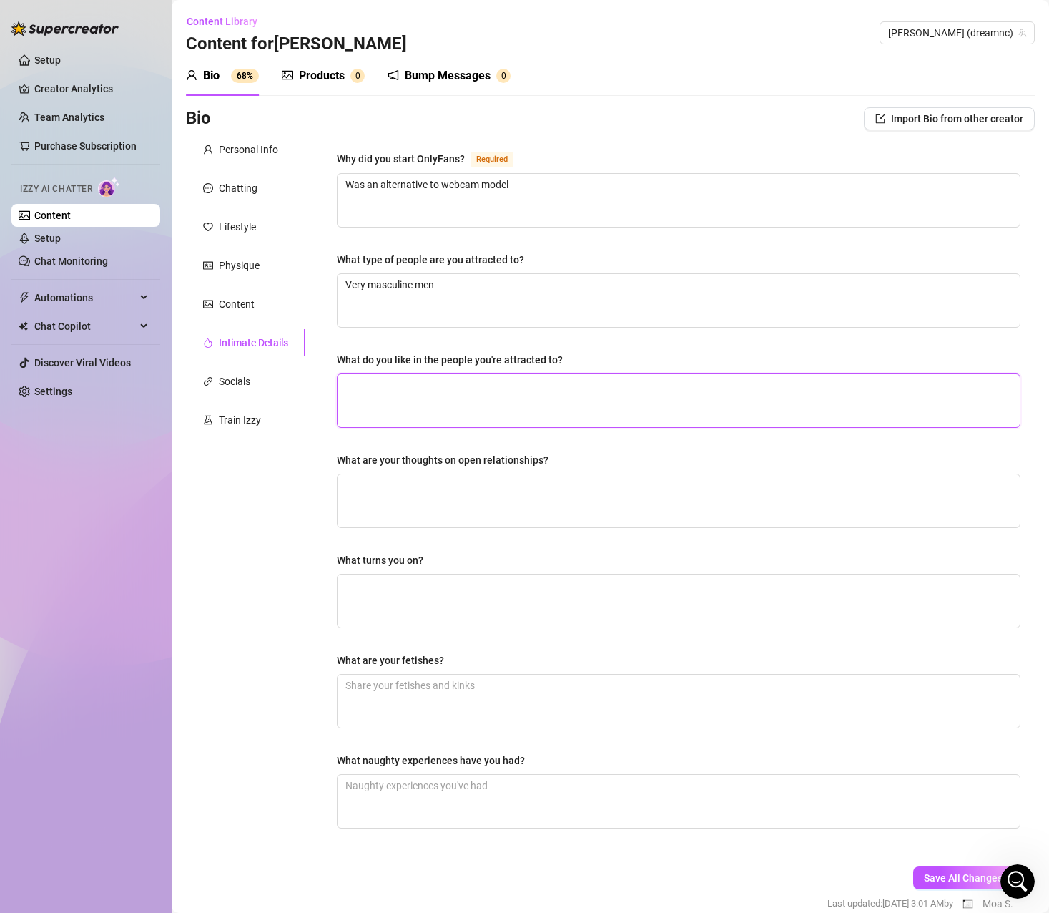
click at [434, 395] on textarea "What do you like in the people you're attracted to?" at bounding box center [679, 400] width 682 height 53
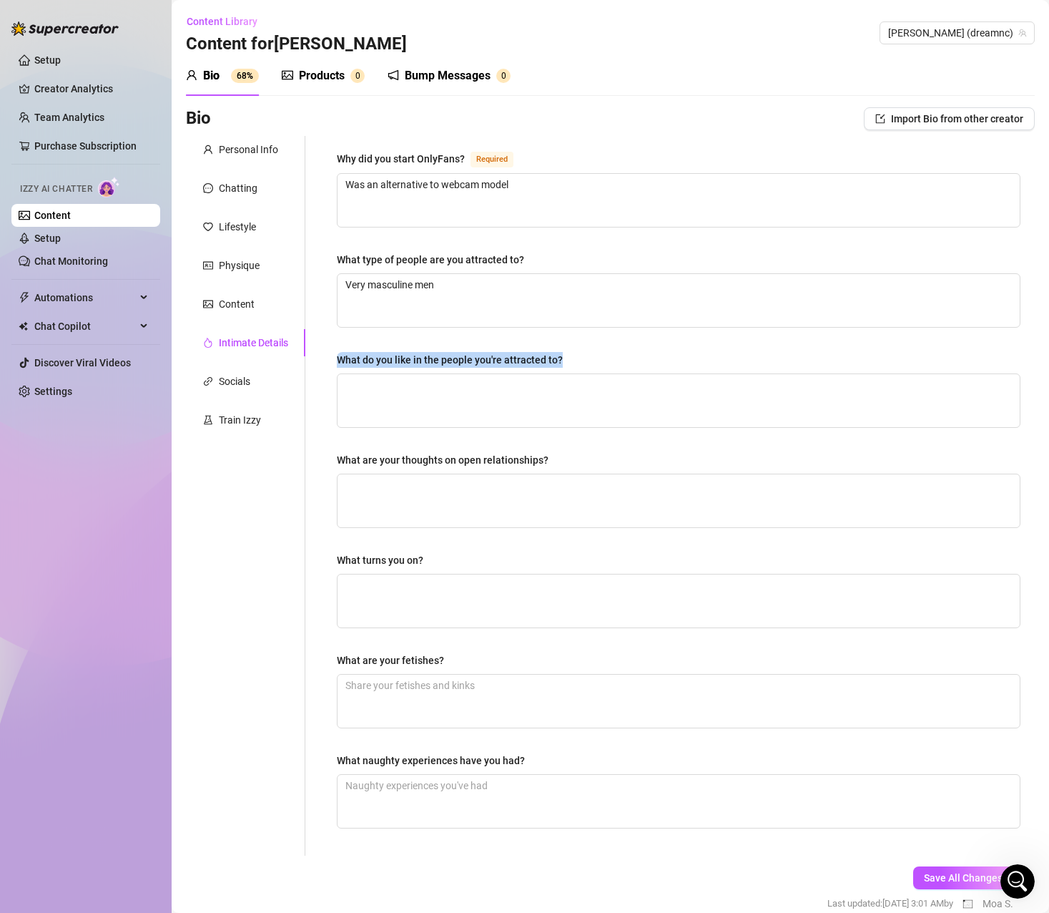
drag, startPoint x: 556, startPoint y: 359, endPoint x: 340, endPoint y: 362, distance: 216.0
click at [340, 362] on div "What do you like in the people you're attracted to?" at bounding box center [679, 362] width 684 height 21
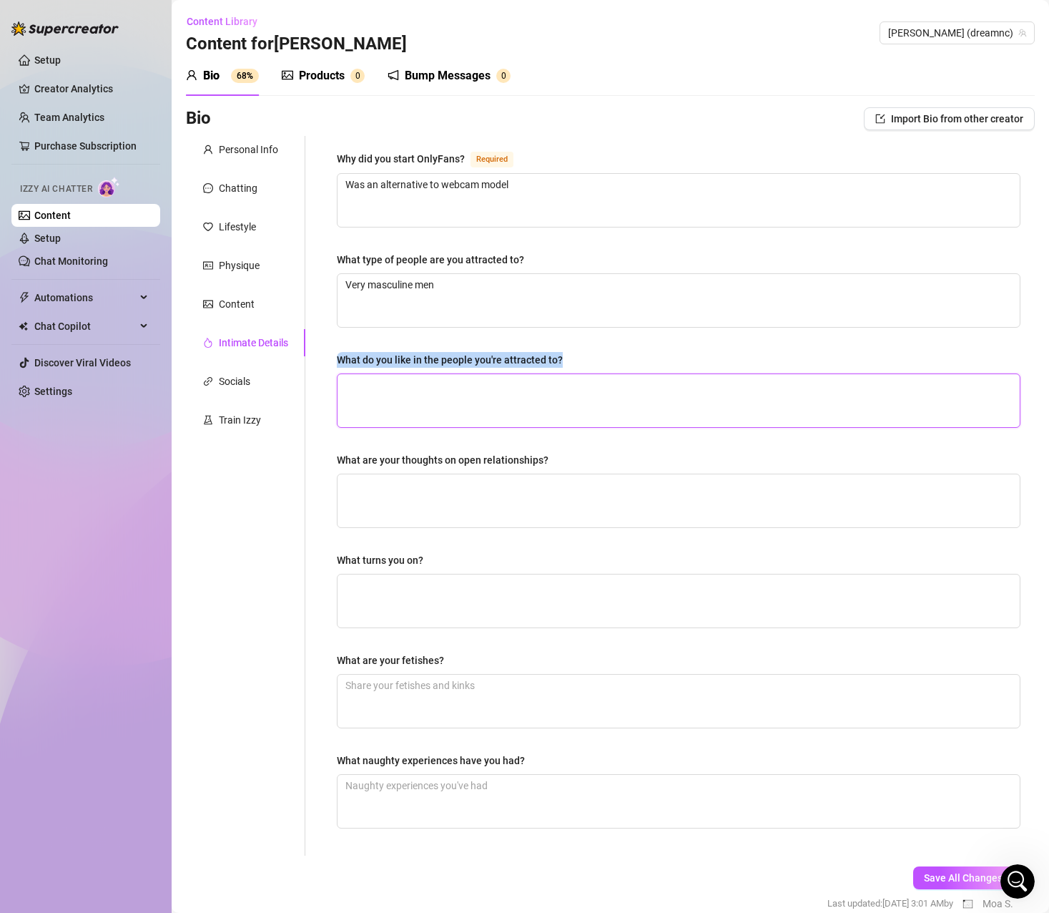
click at [479, 393] on textarea "What do you like in the people you're attracted to?" at bounding box center [679, 400] width 682 height 53
click at [434, 404] on textarea "Su cabello" at bounding box center [679, 400] width 682 height 53
drag, startPoint x: 436, startPoint y: 393, endPoint x: 301, endPoint y: 378, distance: 135.2
click at [301, 378] on div "Personal Info Chatting Lifestyle Physique Content Intimate Details Socials Trai…" at bounding box center [610, 496] width 849 height 720
paste textarea "Your hair"
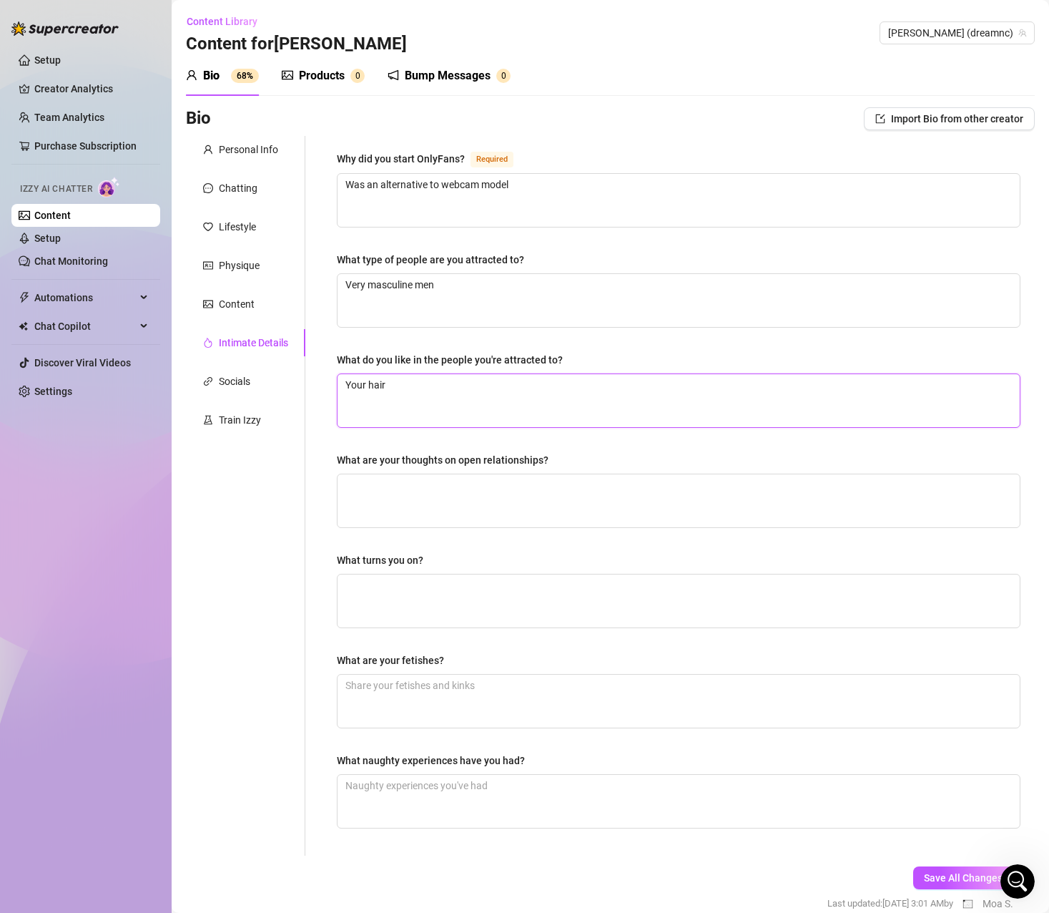
drag, startPoint x: 368, startPoint y: 386, endPoint x: 305, endPoint y: 386, distance: 62.2
click at [305, 386] on div "Why did you start OnlyFans? Required Was an alternative to webcam model What ty…" at bounding box center [670, 496] width 730 height 720
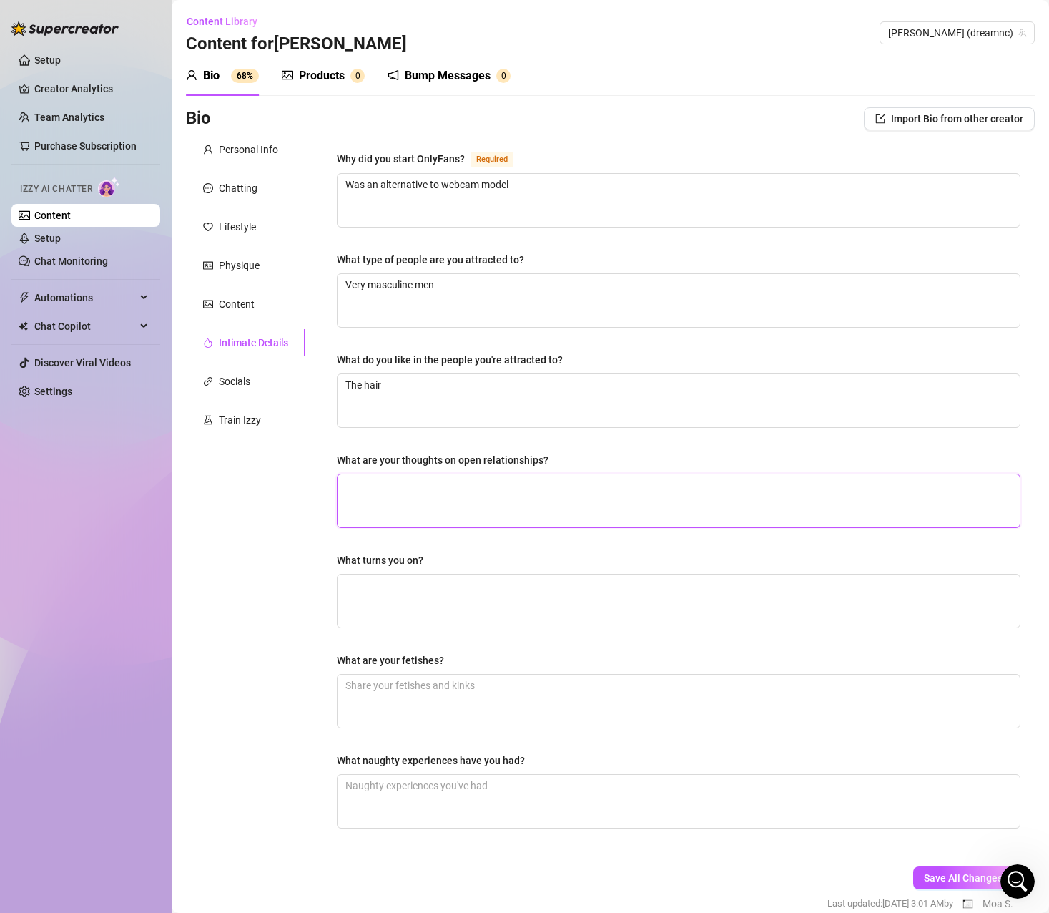
click at [464, 490] on textarea "What are your thoughts on open relationships?" at bounding box center [679, 500] width 682 height 53
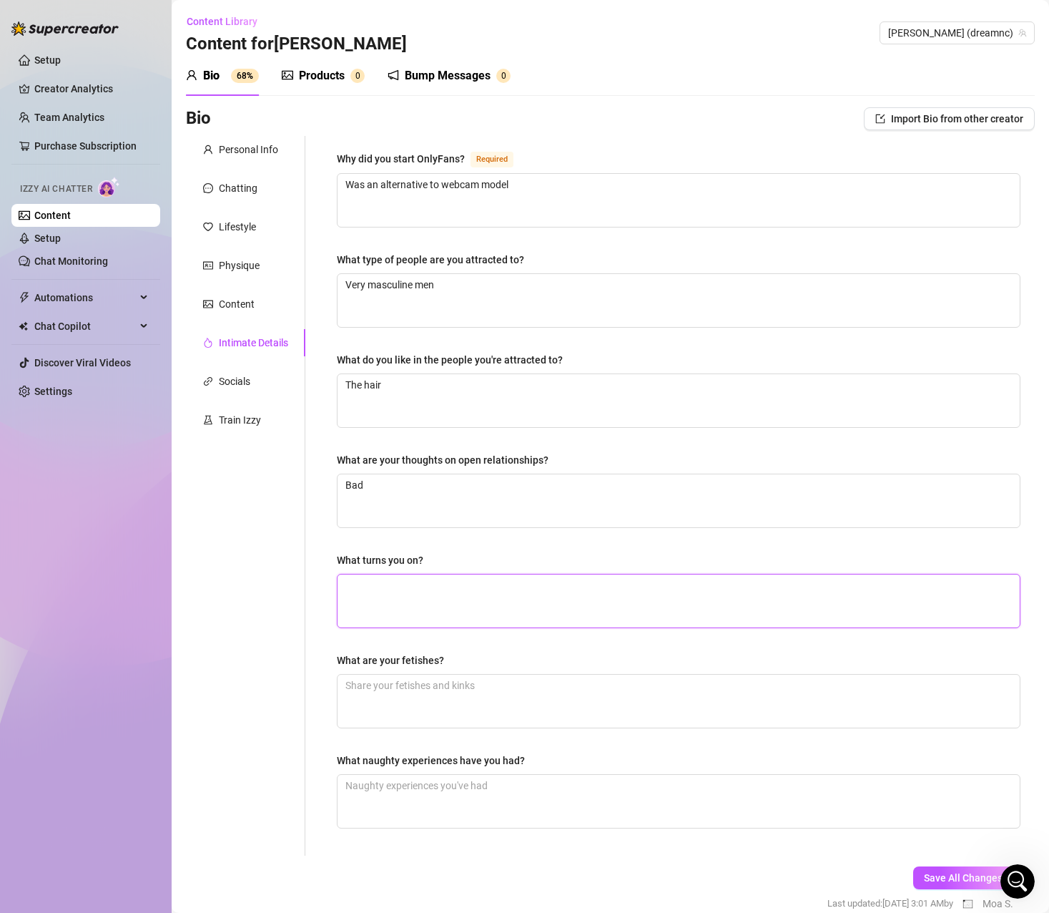
click at [401, 601] on textarea "What turns you on?" at bounding box center [679, 600] width 682 height 53
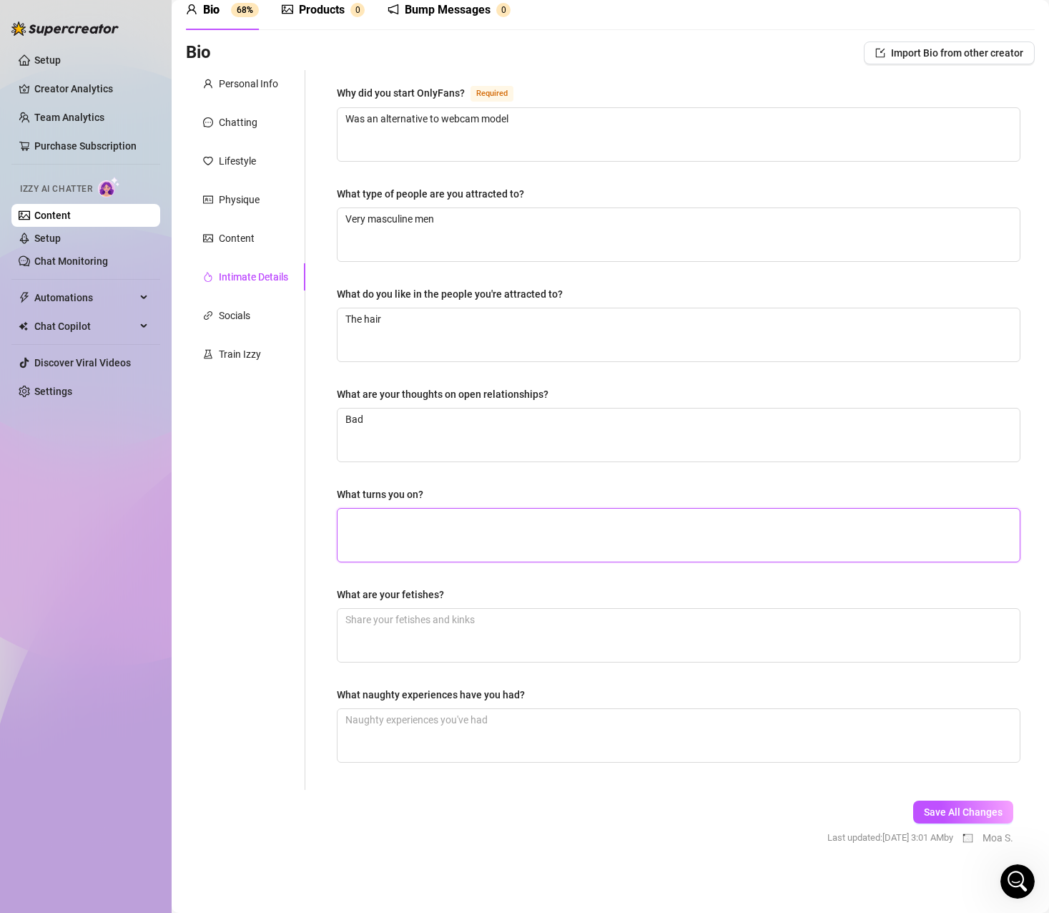
scroll to position [67, 0]
click at [936, 805] on span "Save All Changes" at bounding box center [963, 810] width 79 height 11
click at [248, 316] on div "Socials" at bounding box center [234, 314] width 31 height 16
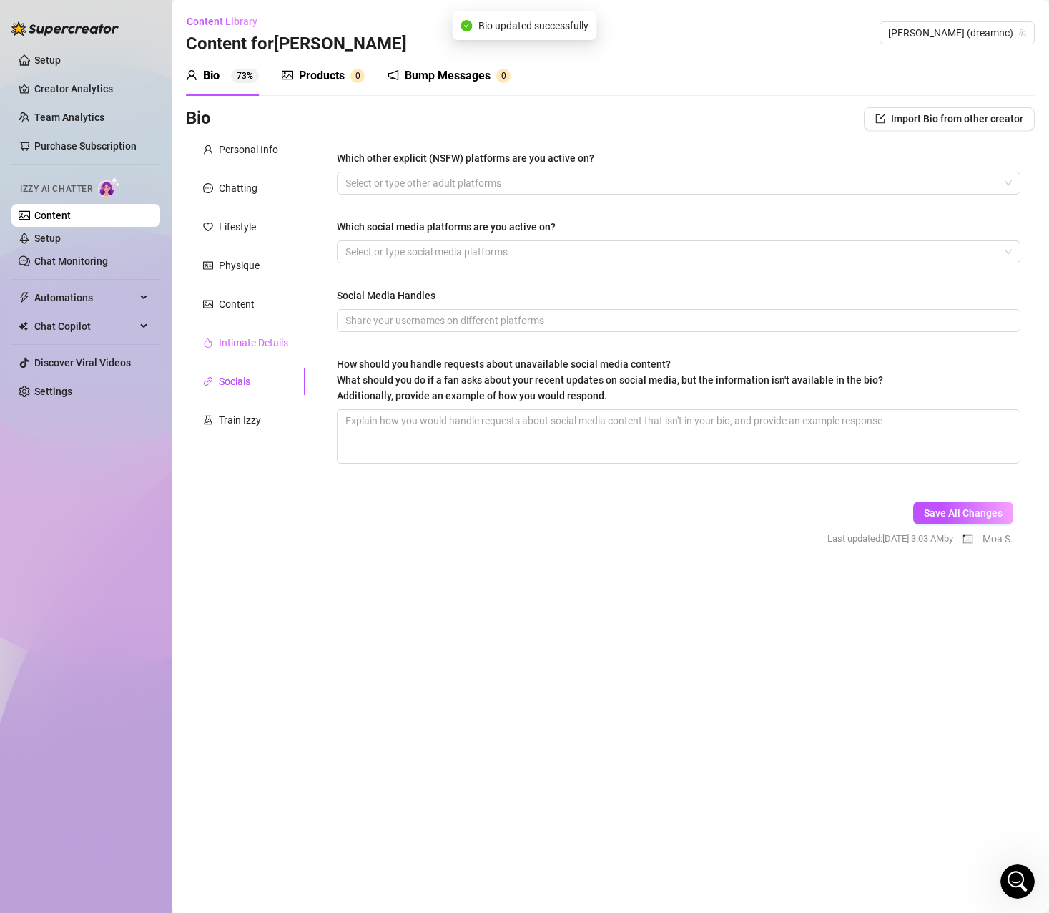
scroll to position [0, 0]
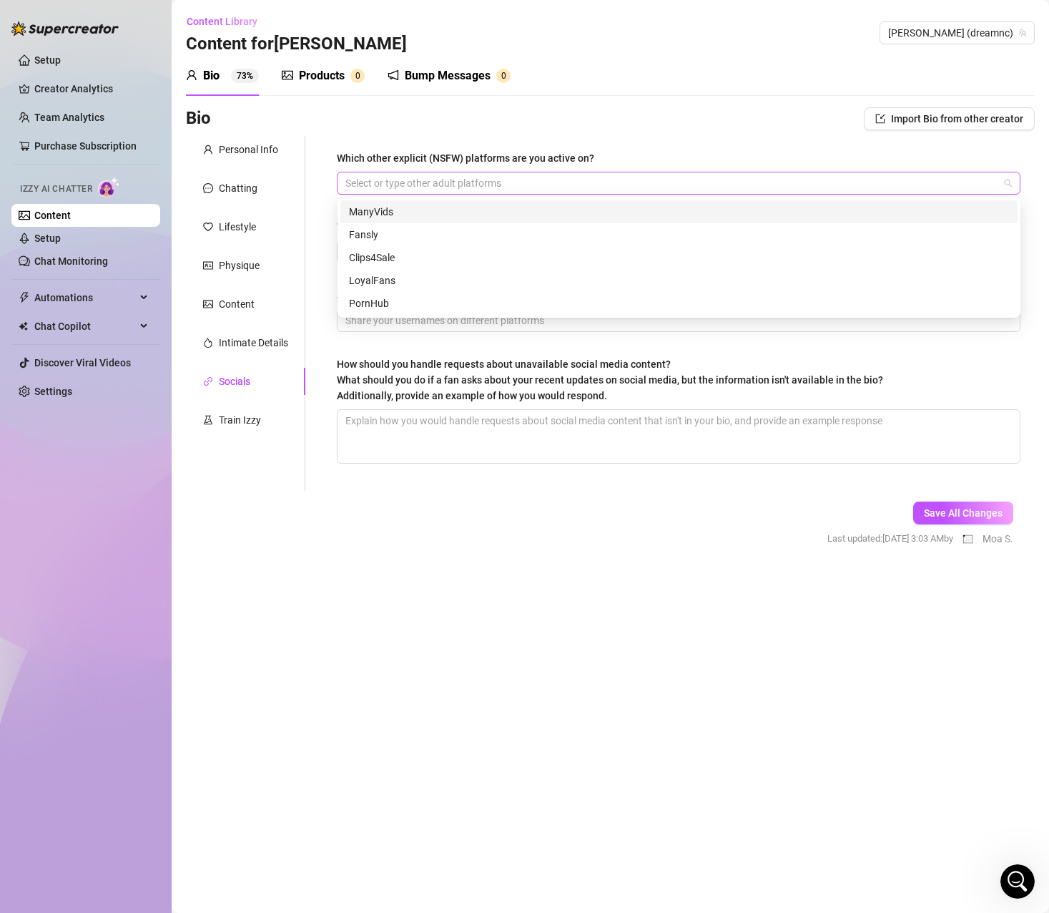
click at [442, 189] on div at bounding box center [671, 183] width 663 height 20
click at [451, 184] on div at bounding box center [671, 183] width 663 height 20
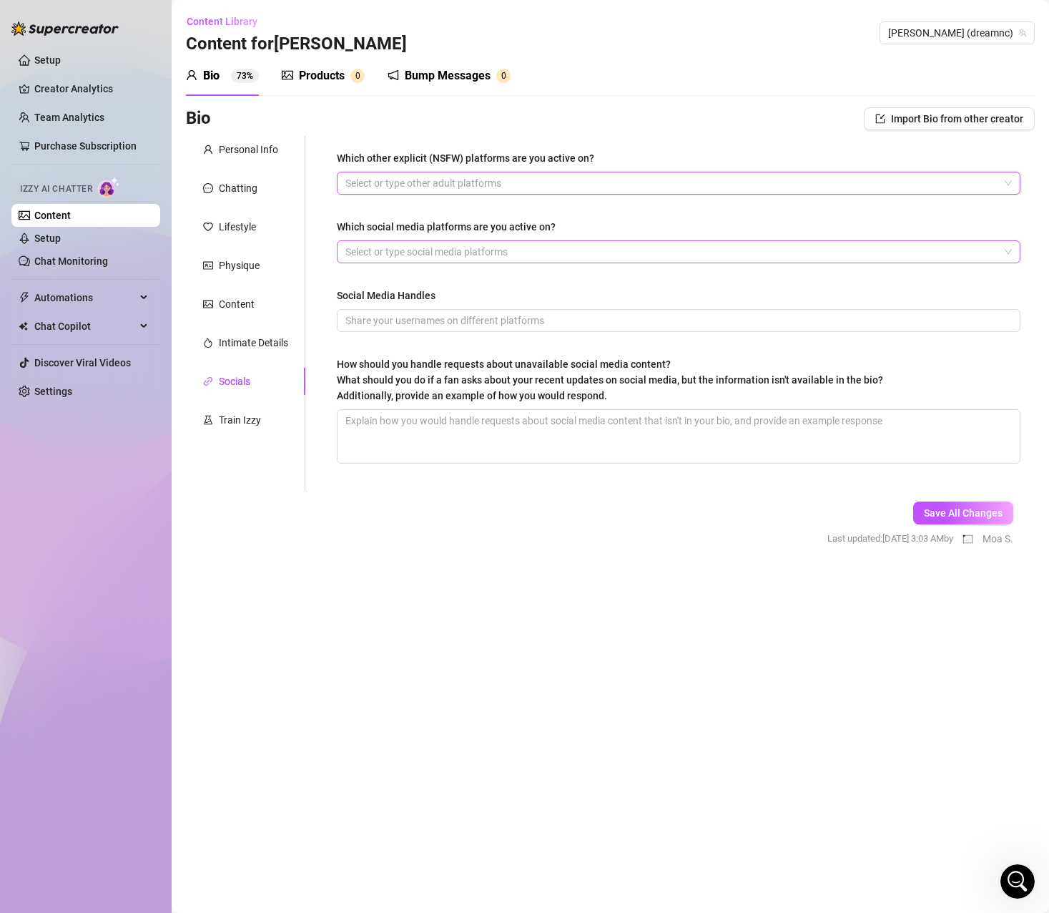
click at [437, 254] on div at bounding box center [671, 252] width 663 height 20
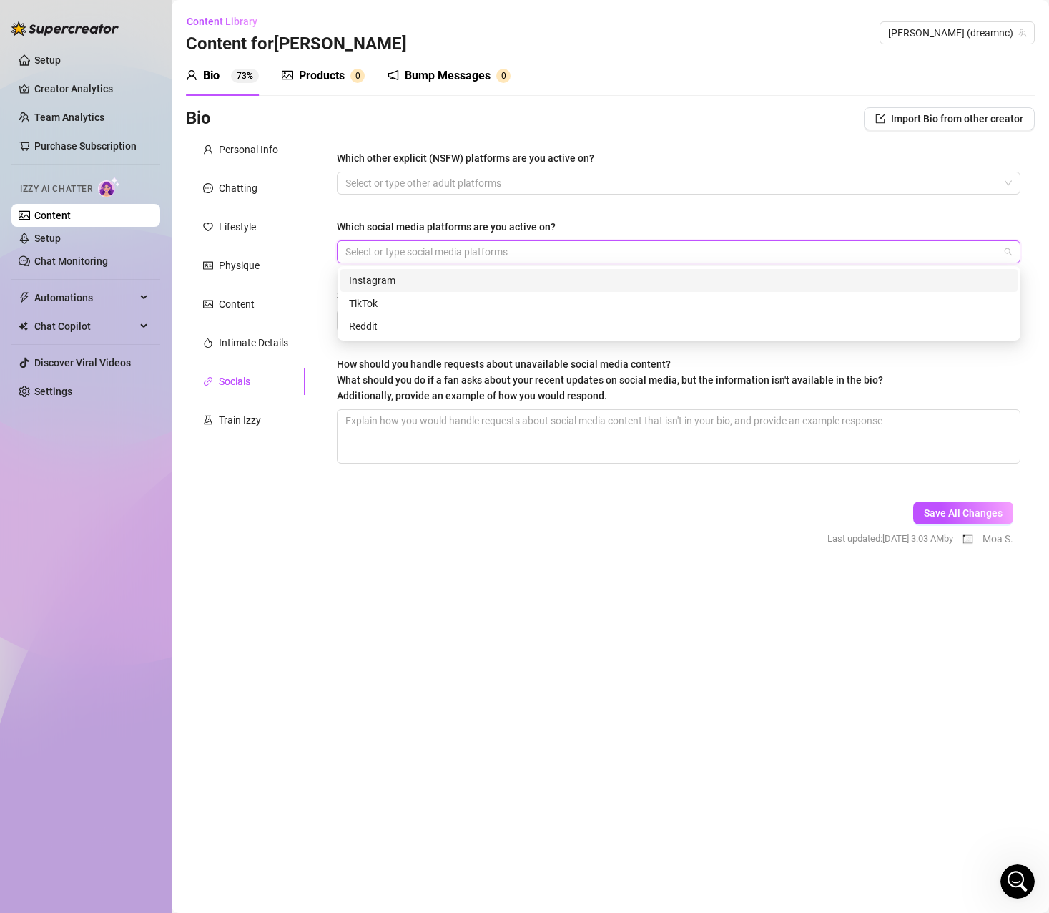
click at [413, 278] on div "Instagram" at bounding box center [679, 281] width 660 height 16
click at [517, 207] on div "Which other explicit (NSFW) platforms are you active on? Select or type other a…" at bounding box center [679, 313] width 684 height 326
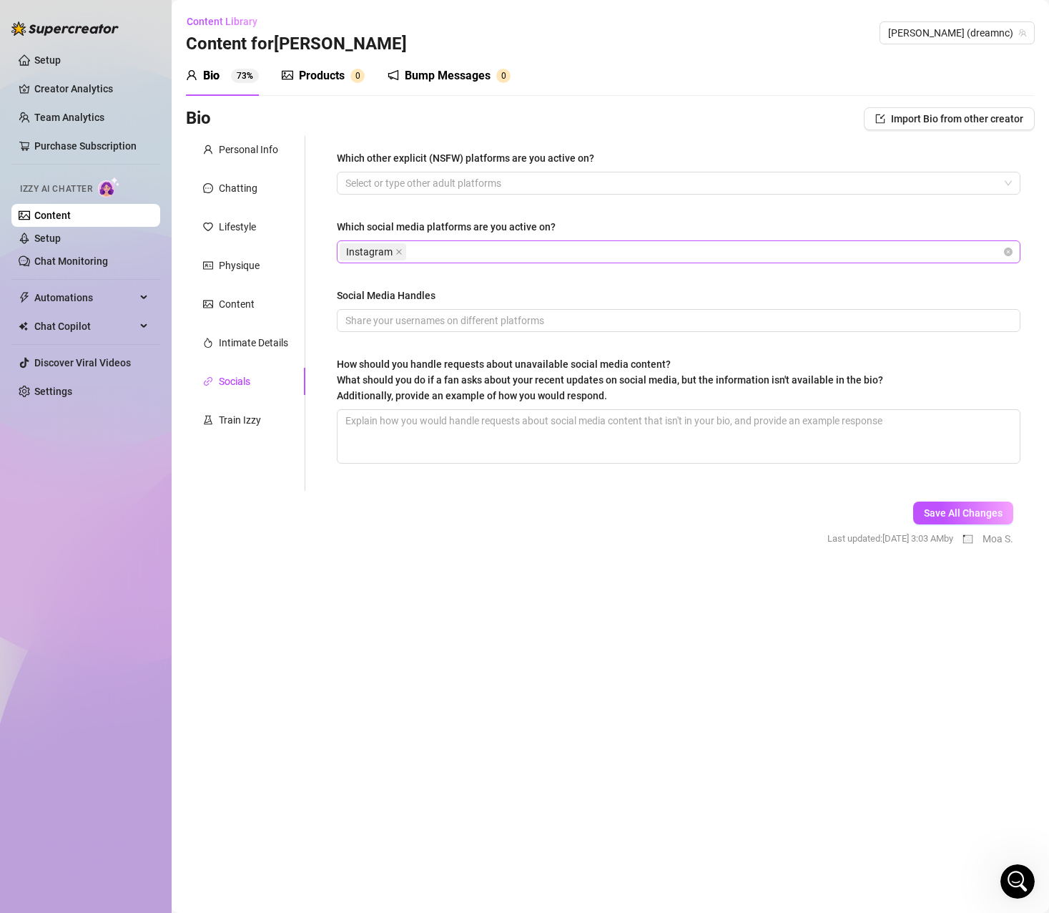
click at [443, 251] on div "Instagram" at bounding box center [671, 252] width 663 height 20
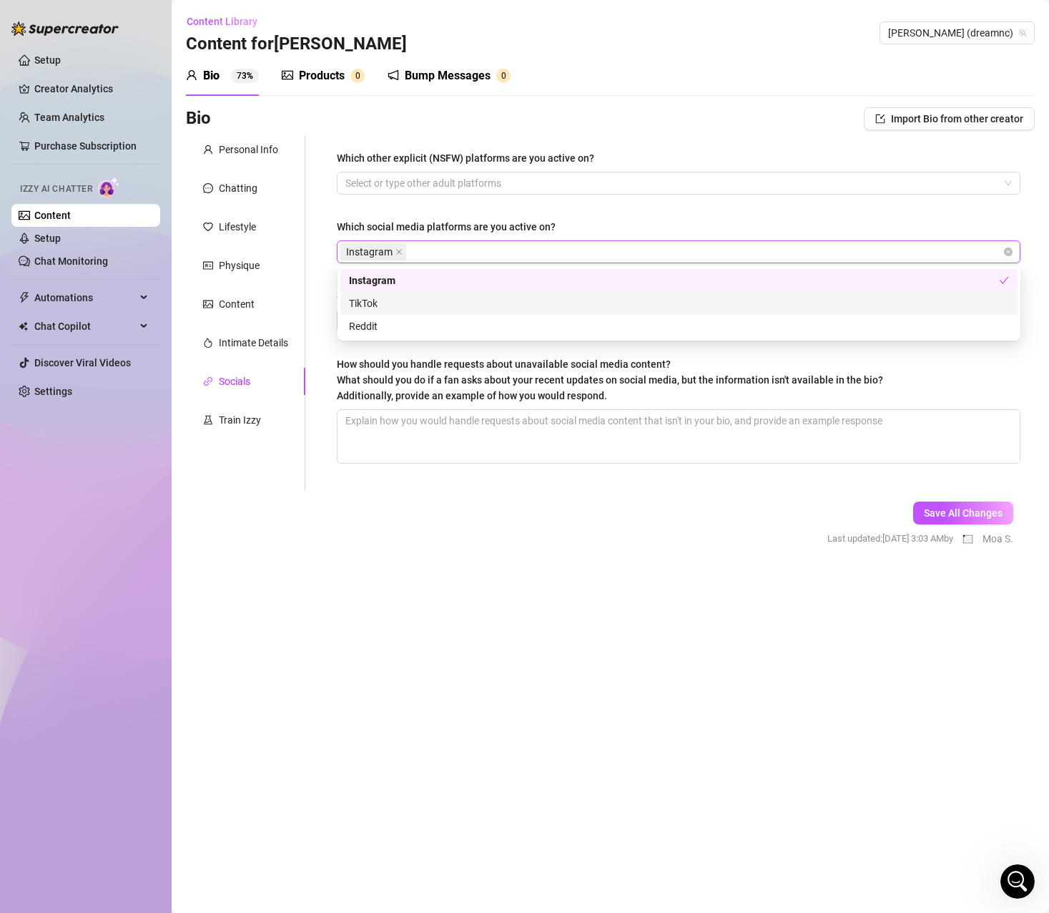
click at [409, 304] on div "TikTok" at bounding box center [679, 303] width 660 height 16
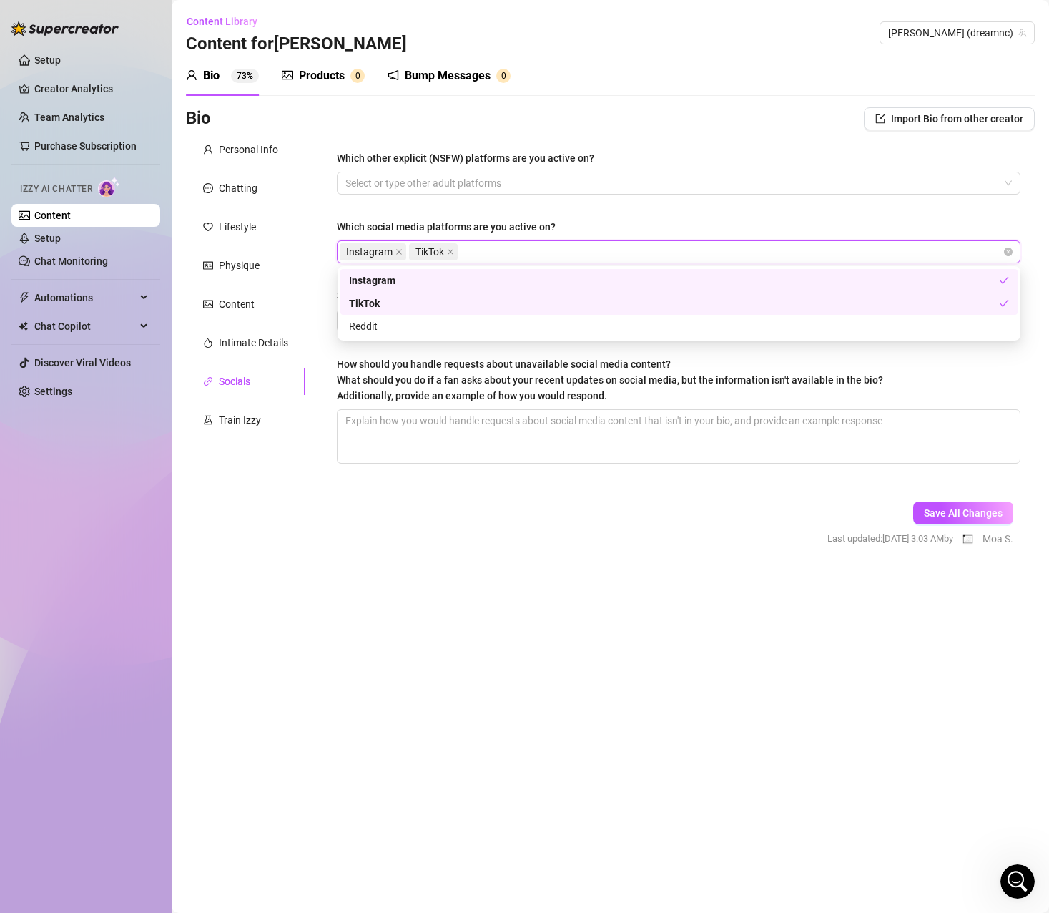
click at [510, 195] on div "Which other explicit (NSFW) platforms are you active on? Select or type other a…" at bounding box center [679, 313] width 684 height 326
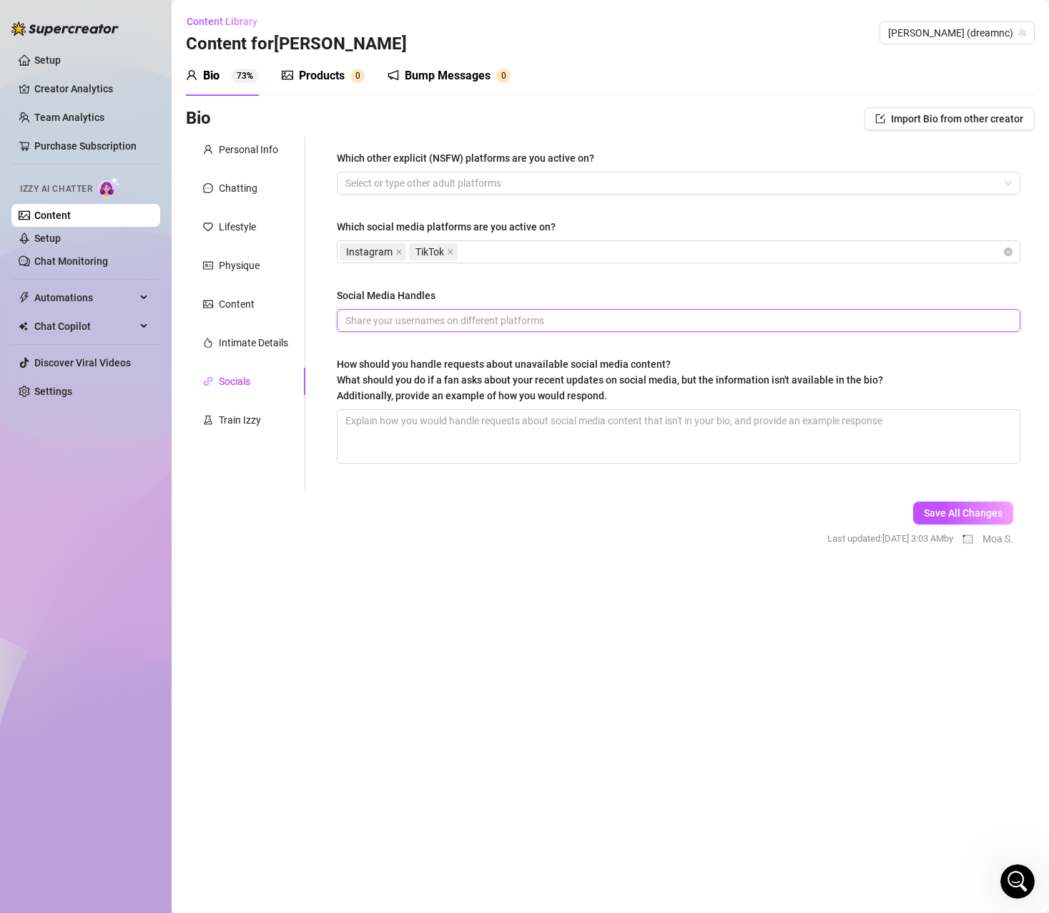
click at [396, 315] on input "Social Media Handles" at bounding box center [677, 321] width 664 height 16
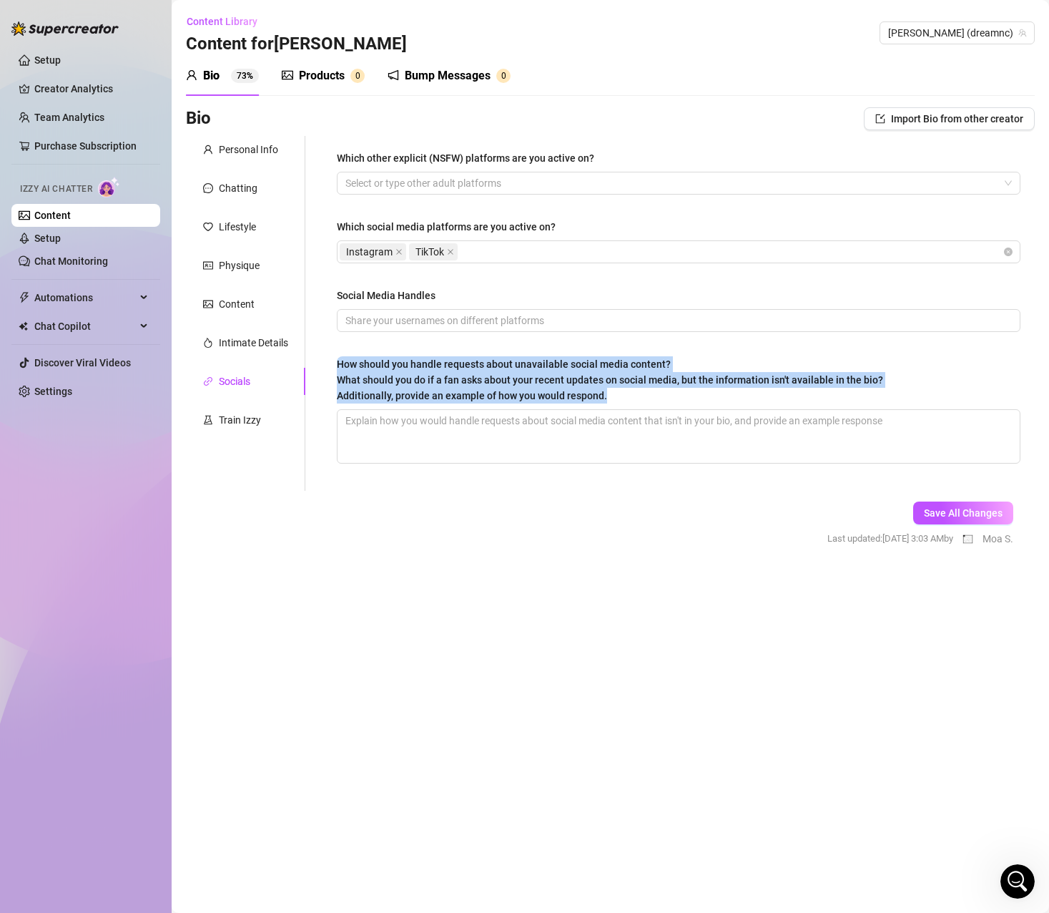
drag, startPoint x: 609, startPoint y: 394, endPoint x: 338, endPoint y: 359, distance: 272.6
click at [338, 359] on div "How should you handle requests about unavailable social media content? What sho…" at bounding box center [610, 379] width 546 height 47
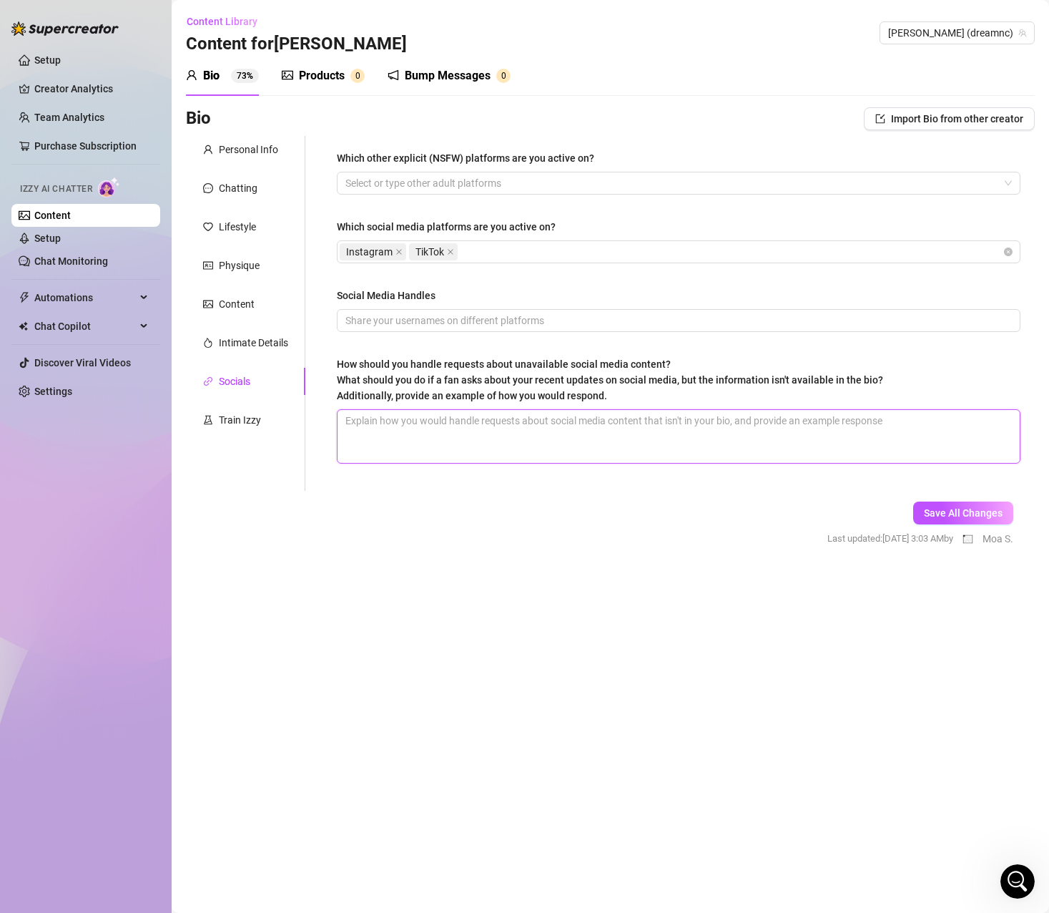
click at [499, 451] on textarea "How should you handle requests about unavailable social media content? What sho…" at bounding box center [679, 436] width 682 height 53
click at [370, 425] on textarea "Amor puedes darme un momento?" at bounding box center [679, 436] width 682 height 53
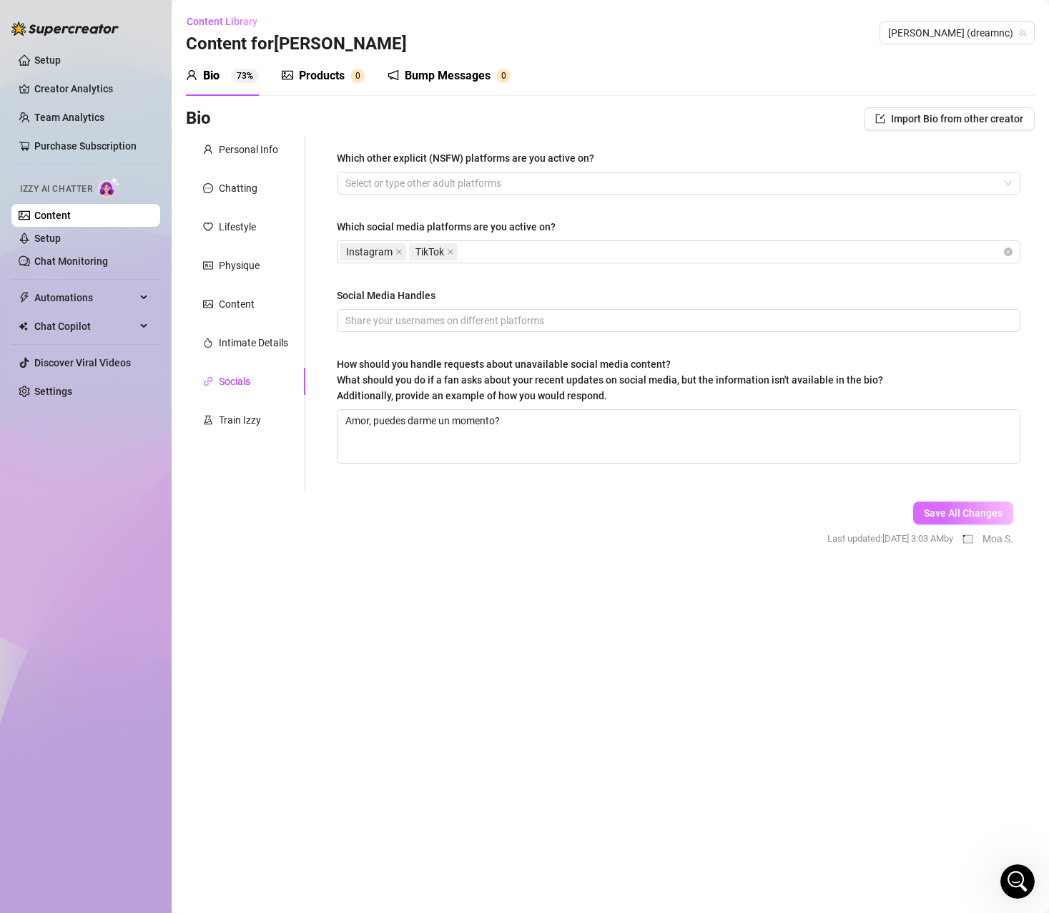
click at [960, 511] on span "Save All Changes" at bounding box center [963, 512] width 79 height 11
click at [255, 412] on div "Train Izzy" at bounding box center [240, 420] width 42 height 16
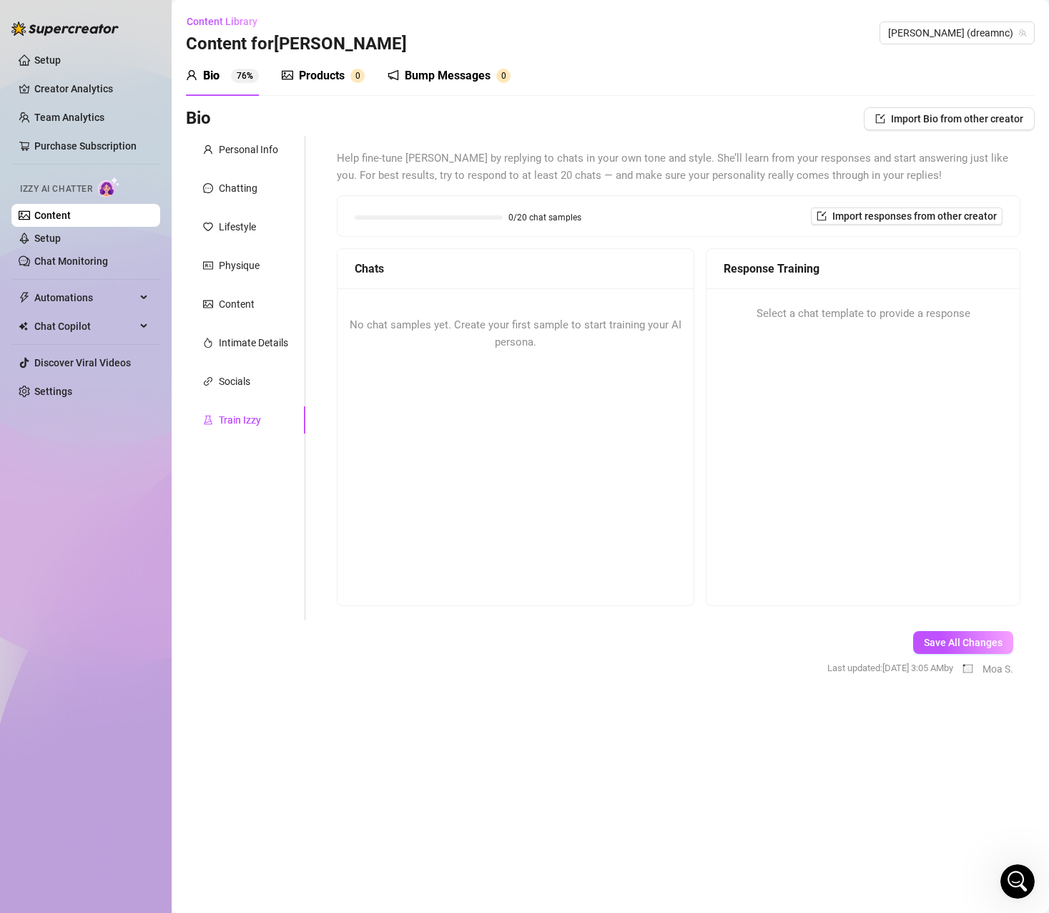
click at [873, 401] on div "Response Training Select a chat template to provide a response" at bounding box center [863, 427] width 315 height 358
click at [812, 315] on span "Select a chat template to provide a response" at bounding box center [864, 313] width 214 height 17
click at [858, 220] on span "Import responses from other creator" at bounding box center [915, 215] width 165 height 11
click at [866, 250] on input "search" at bounding box center [901, 252] width 113 height 21
click at [884, 288] on span "[PERSON_NAME]" at bounding box center [908, 283] width 77 height 16
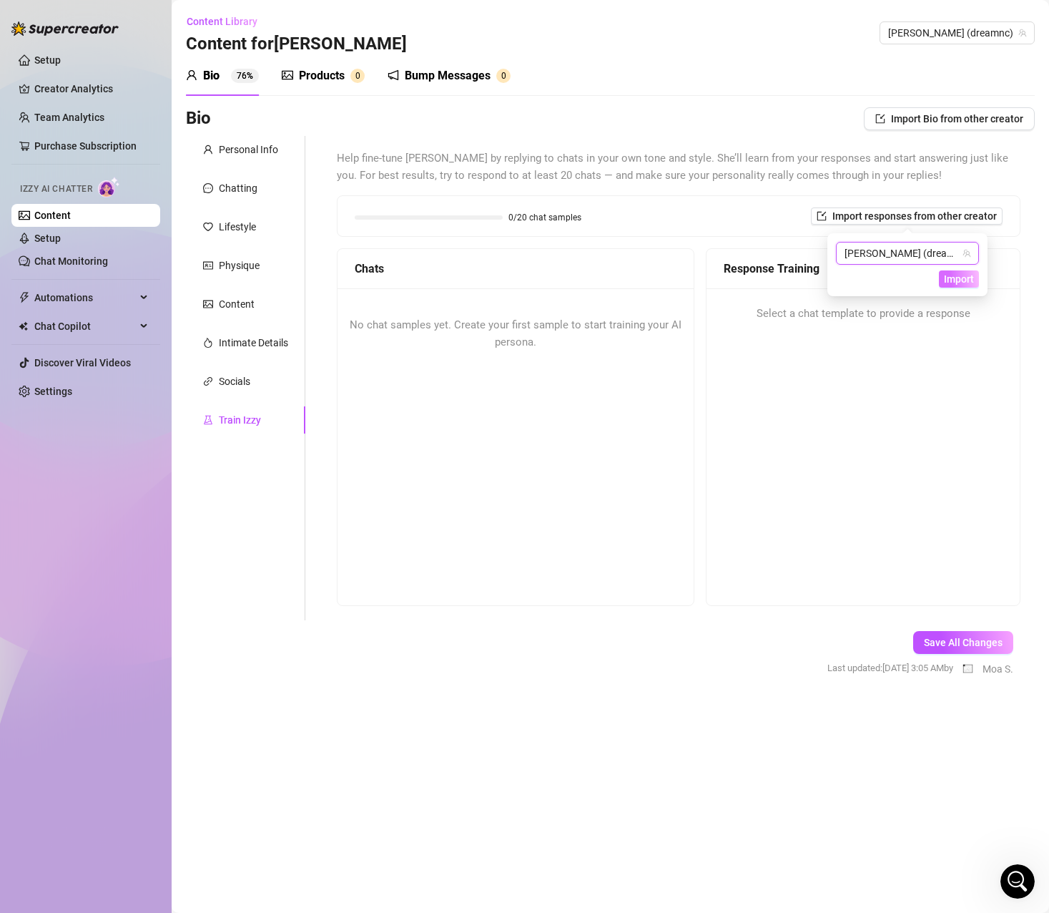
click at [953, 280] on span "Import" at bounding box center [959, 278] width 30 height 11
click at [959, 282] on span "Import" at bounding box center [959, 278] width 30 height 11
click at [888, 254] on span "[PERSON_NAME] (dreamnc)" at bounding box center [908, 252] width 126 height 21
click at [887, 281] on span "[PERSON_NAME]" at bounding box center [908, 283] width 77 height 16
click at [958, 280] on span "Import" at bounding box center [959, 278] width 30 height 11
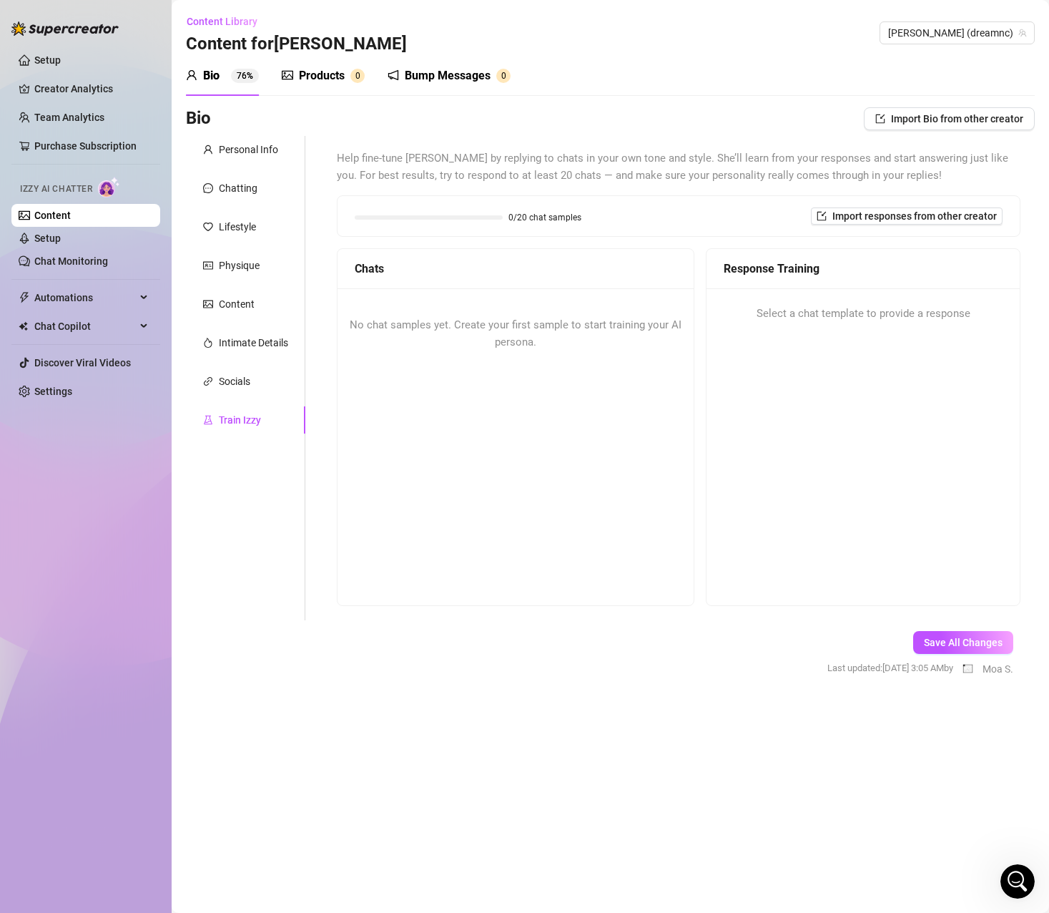
click at [626, 405] on div "No chat samples yet. Create your first sample to start training your AI persona." at bounding box center [516, 445] width 356 height 315
click at [487, 378] on div "No chat samples yet. Create your first sample to start training your AI persona." at bounding box center [516, 333] width 356 height 91
click at [894, 383] on div "Response Training Select a chat template to provide a response" at bounding box center [863, 427] width 315 height 358
click at [862, 325] on div "Select a chat template to provide a response" at bounding box center [863, 313] width 313 height 51
click at [467, 323] on span "No chat samples yet. Create your first sample to start training your AI persona." at bounding box center [516, 333] width 332 height 30
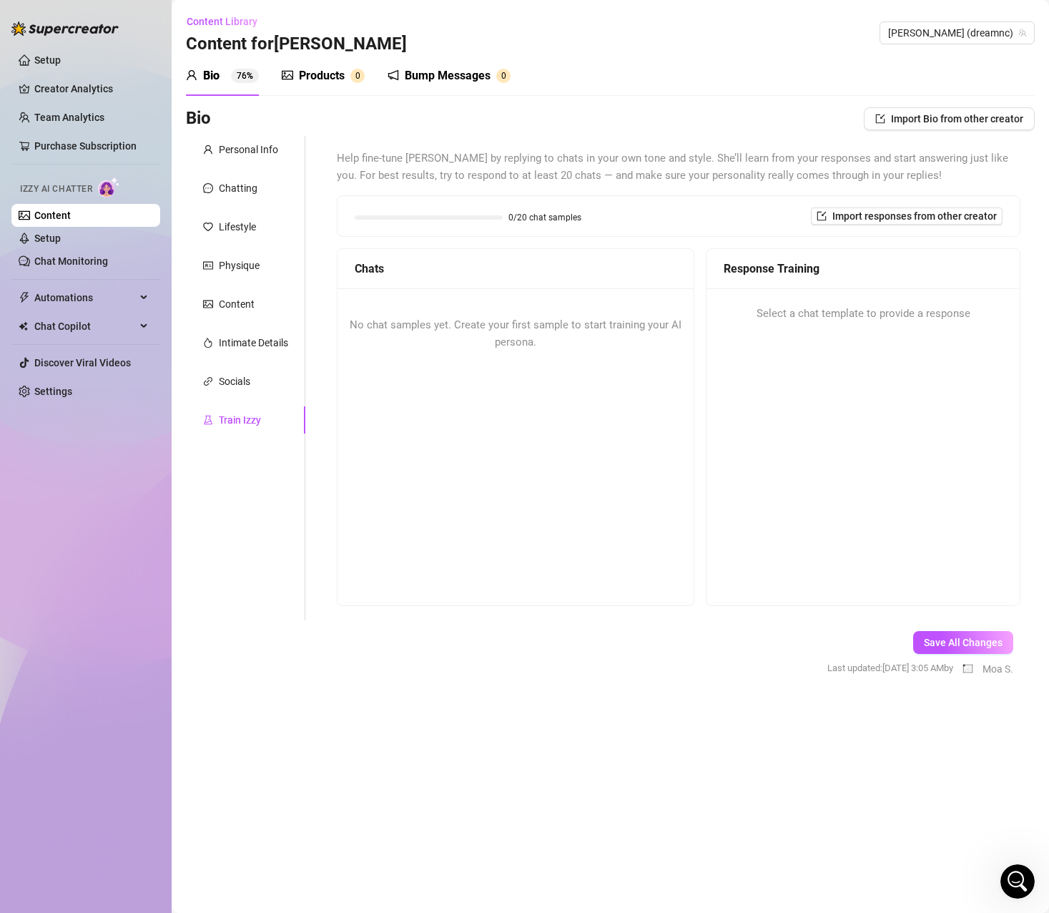
click at [539, 368] on div "No chat samples yet. Create your first sample to start training your AI persona." at bounding box center [516, 333] width 356 height 91
click at [340, 82] on div "Products" at bounding box center [322, 75] width 46 height 17
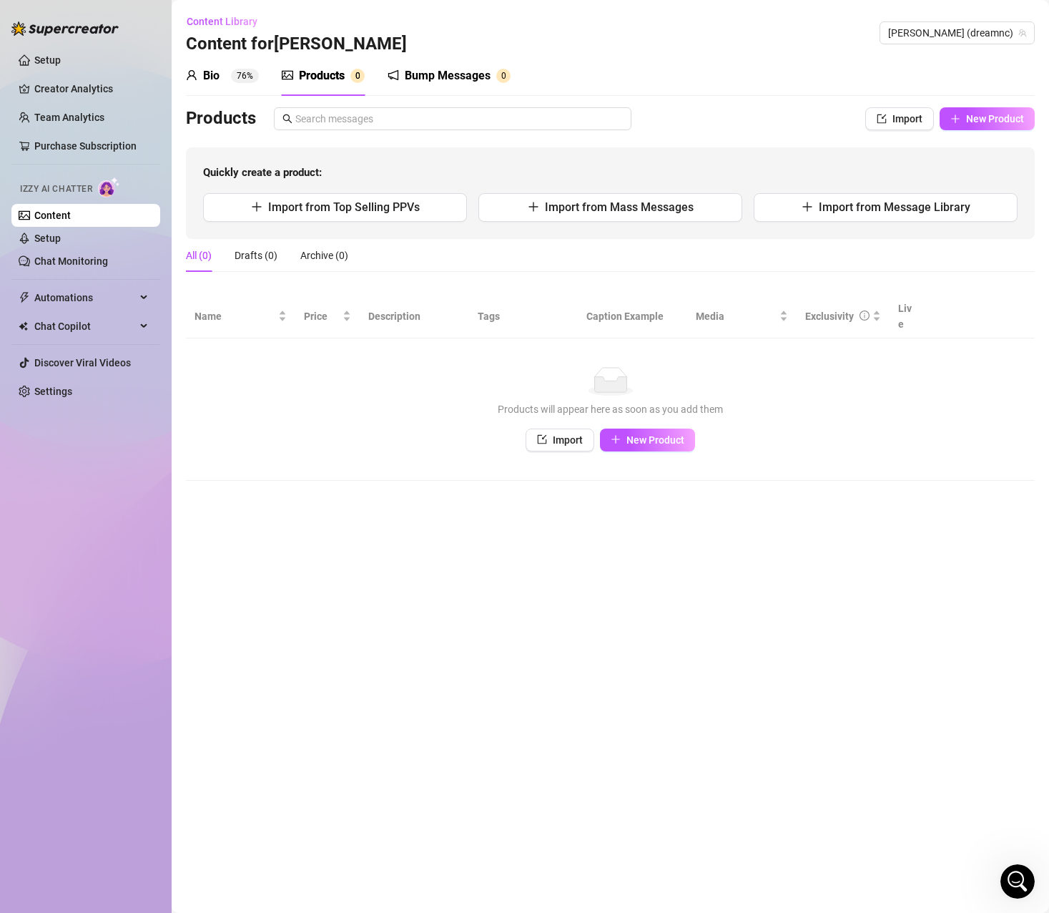
click at [76, 190] on span "Izzy AI Chatter" at bounding box center [56, 189] width 72 height 14
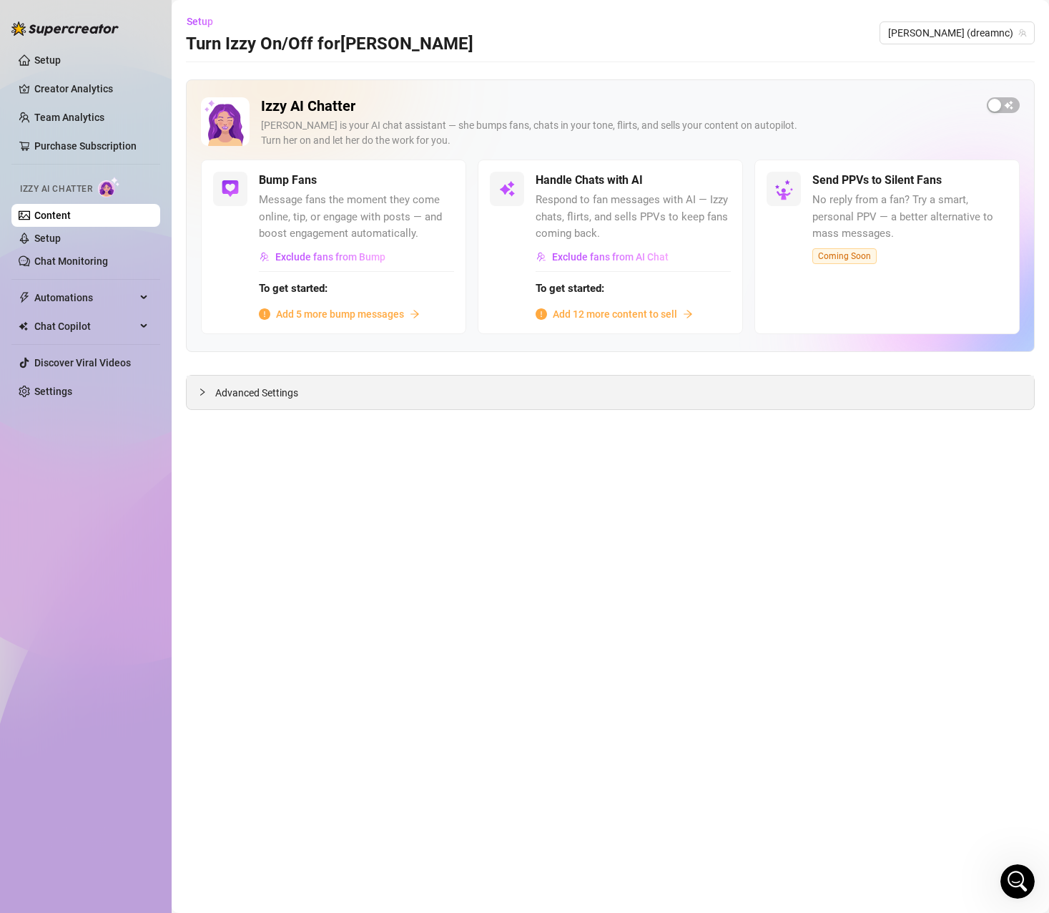
click at [247, 392] on span "Advanced Settings" at bounding box center [256, 393] width 83 height 16
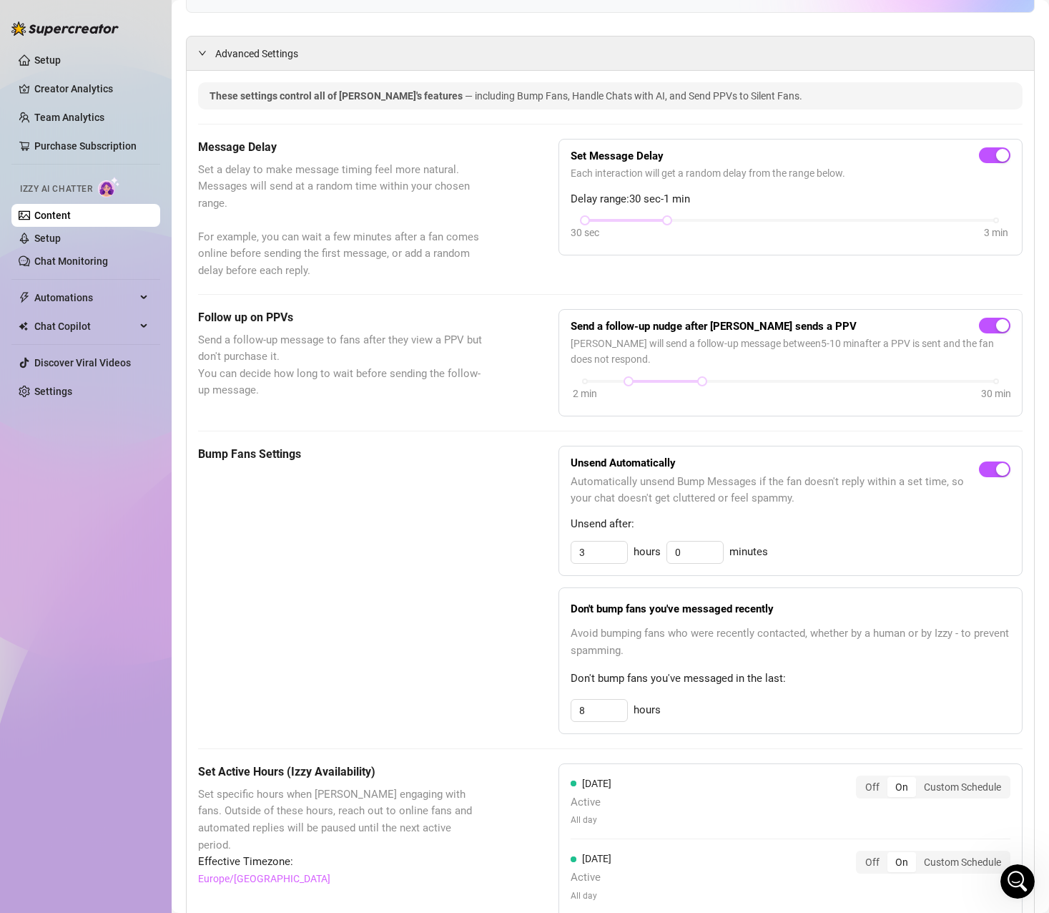
scroll to position [72, 0]
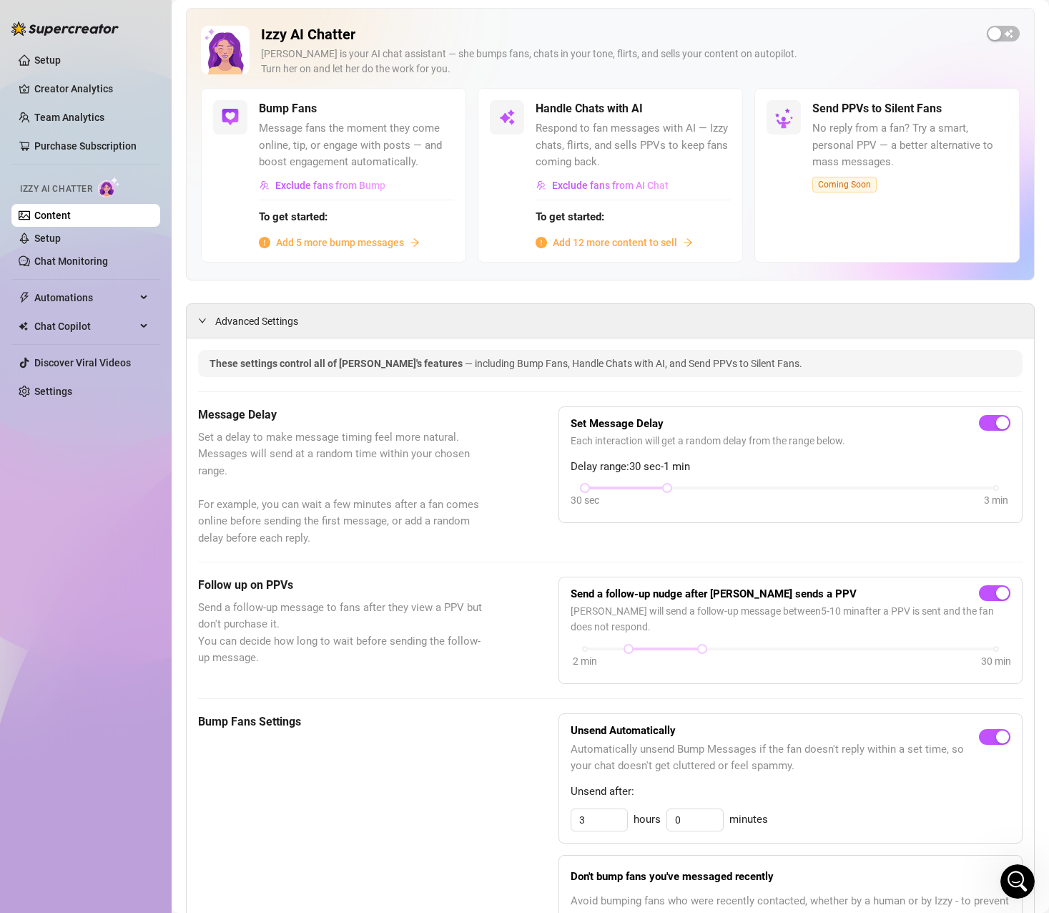
drag, startPoint x: 373, startPoint y: 596, endPoint x: 402, endPoint y: 518, distance: 83.0
click at [402, 518] on span "Set a delay to make message timing feel more natural. Messages will send at a r…" at bounding box center [342, 488] width 289 height 118
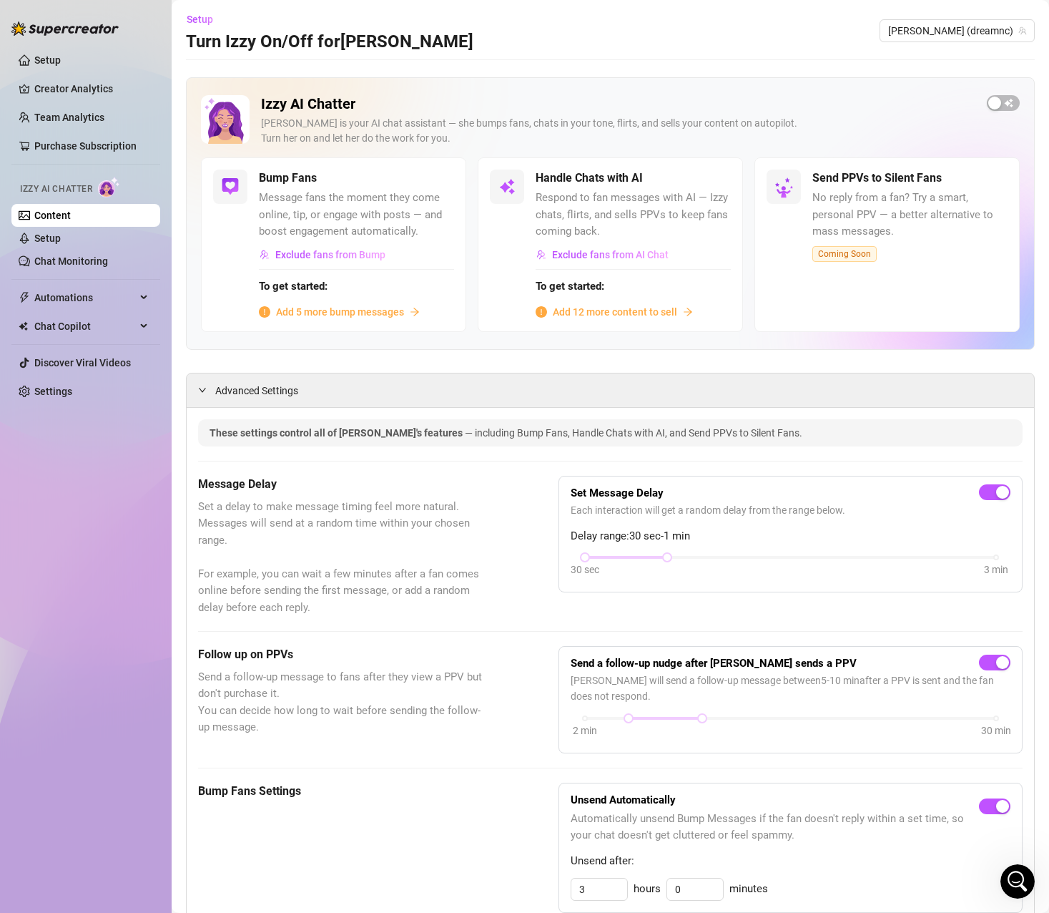
scroll to position [0, 0]
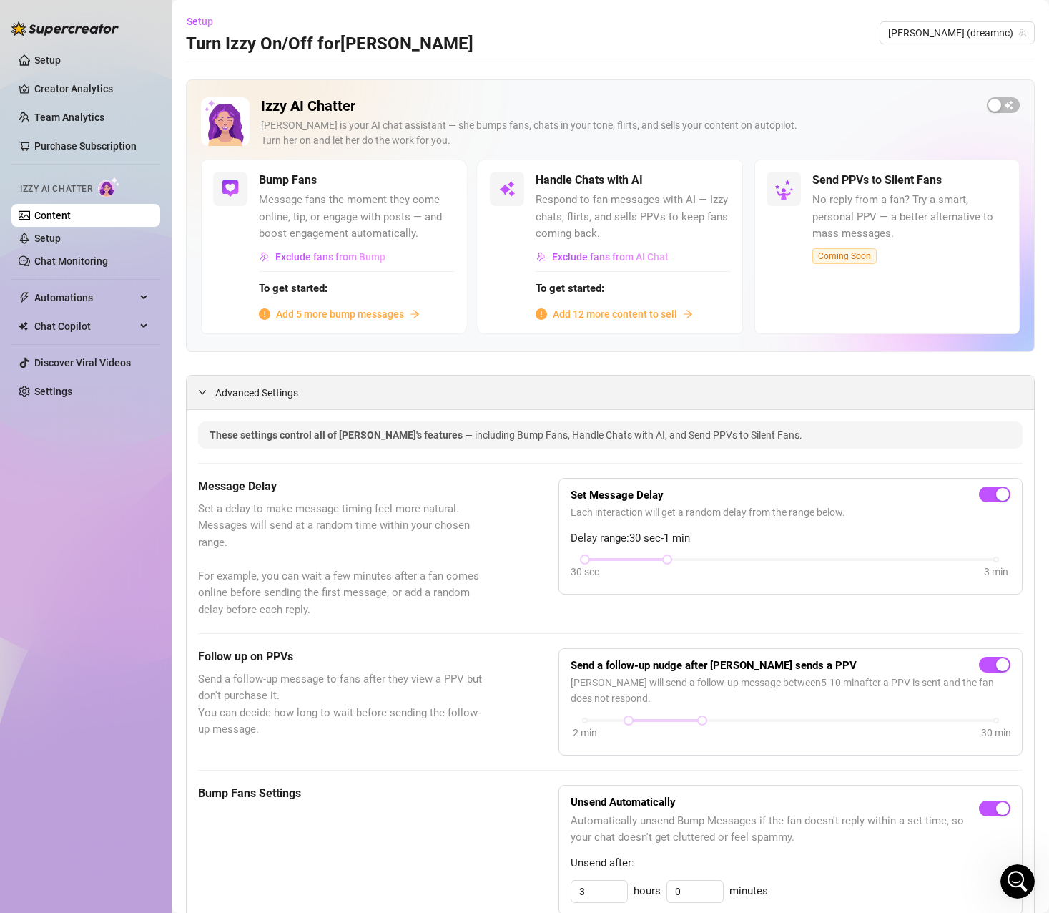
click at [250, 395] on span "Advanced Settings" at bounding box center [256, 393] width 83 height 16
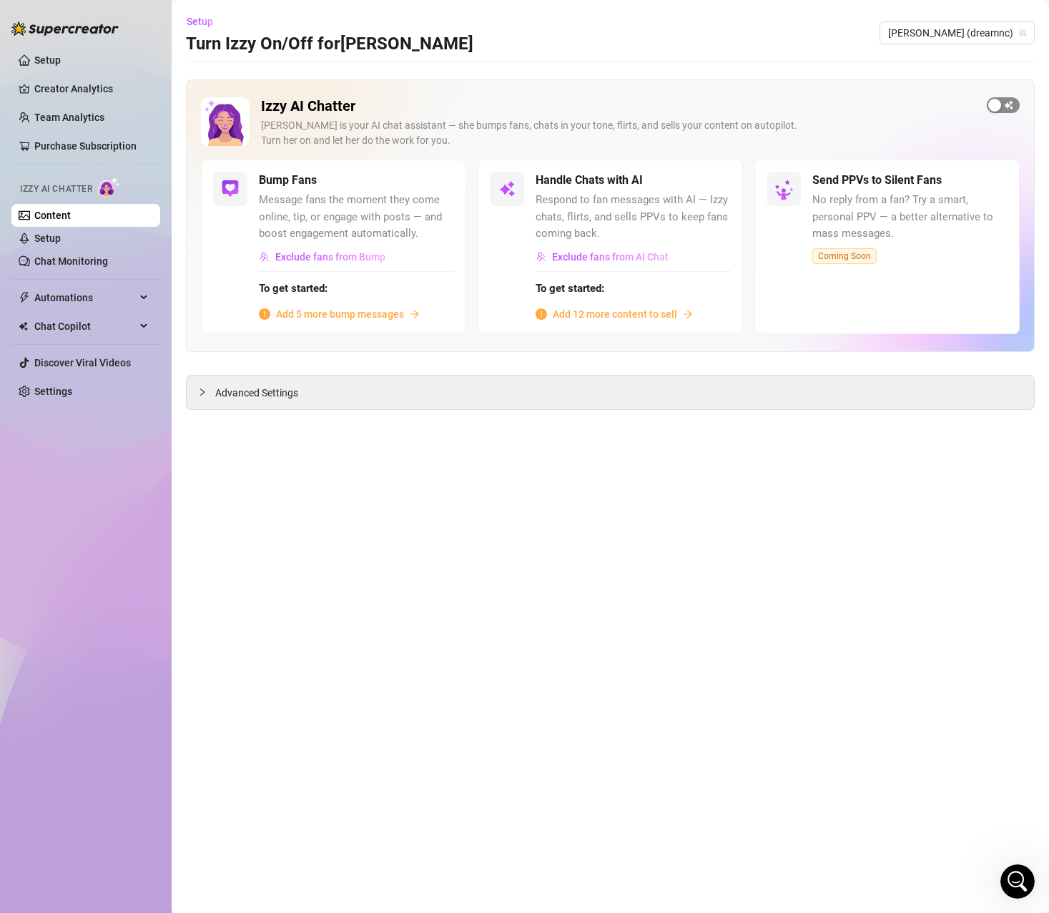
click at [1009, 102] on span "button" at bounding box center [1003, 105] width 33 height 16
click at [614, 313] on span "Add 12 more content to sell" at bounding box center [615, 314] width 124 height 16
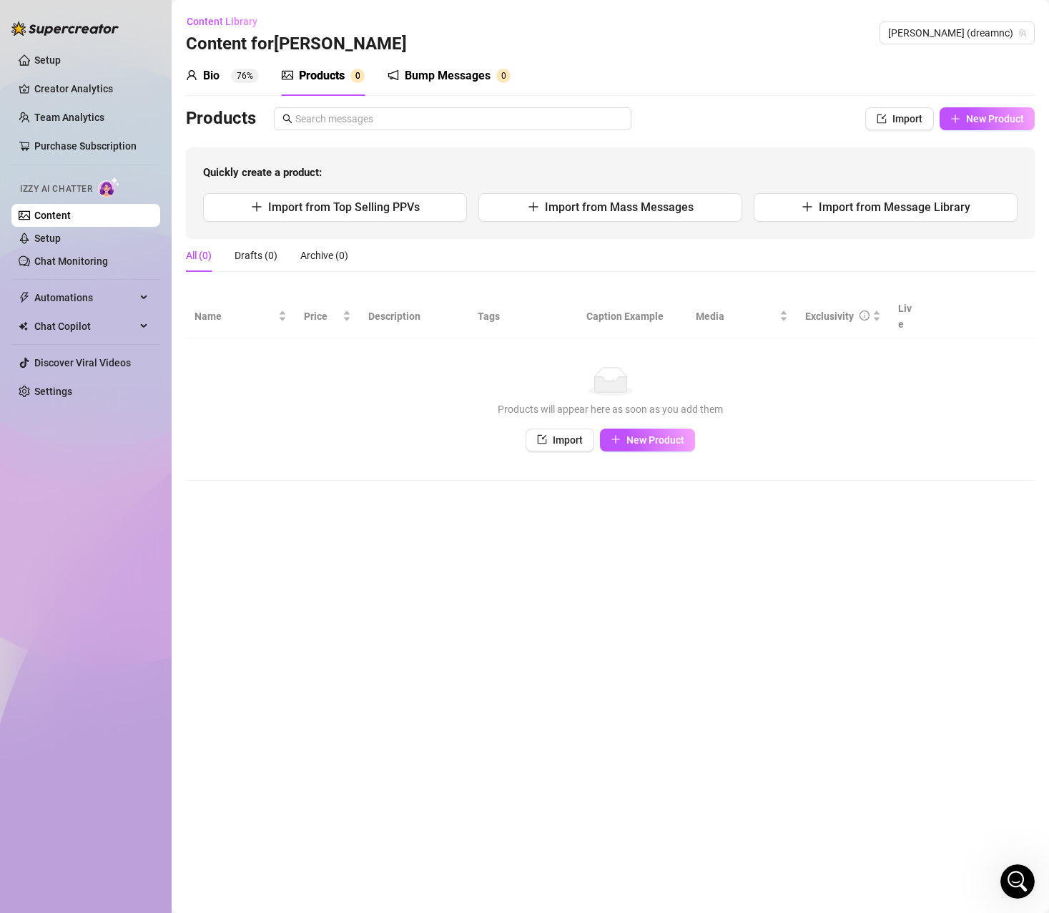
click at [231, 89] on div "Bio 76%" at bounding box center [222, 76] width 73 height 40
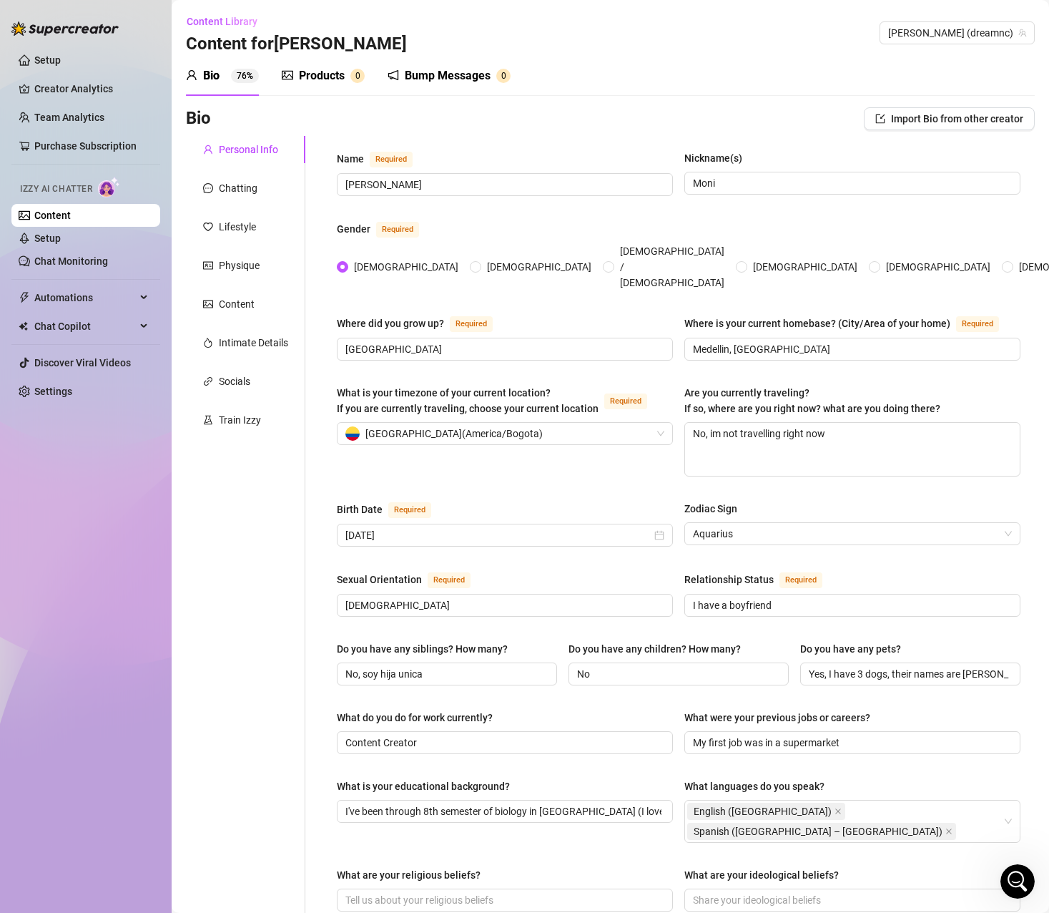
click at [328, 87] on div "Products 0" at bounding box center [323, 76] width 83 height 40
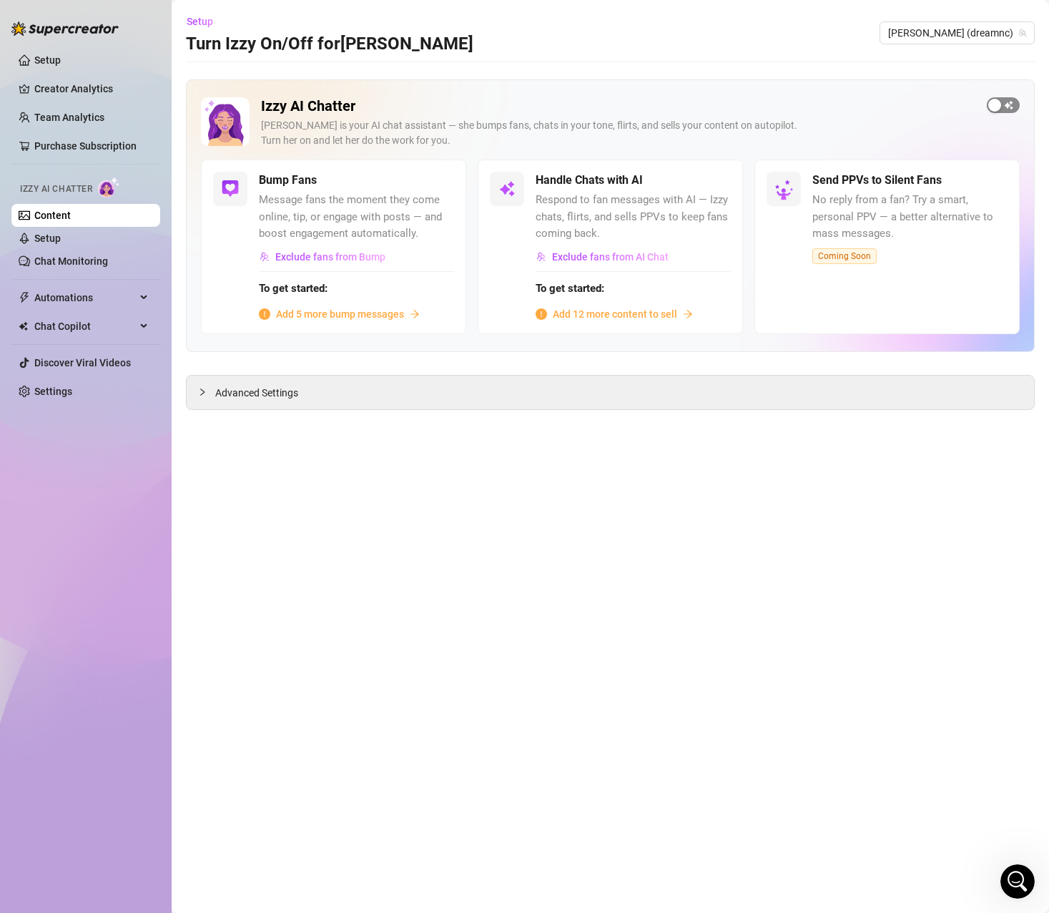
click at [997, 104] on div "button" at bounding box center [995, 105] width 13 height 13
click at [893, 114] on h2 "Izzy AI Chatter" at bounding box center [618, 106] width 715 height 18
click at [670, 506] on main "Setup Turn Izzy On/Off for Monica Monica (dreamnc) Izzy AI Chatter Izzy is your…" at bounding box center [611, 456] width 878 height 913
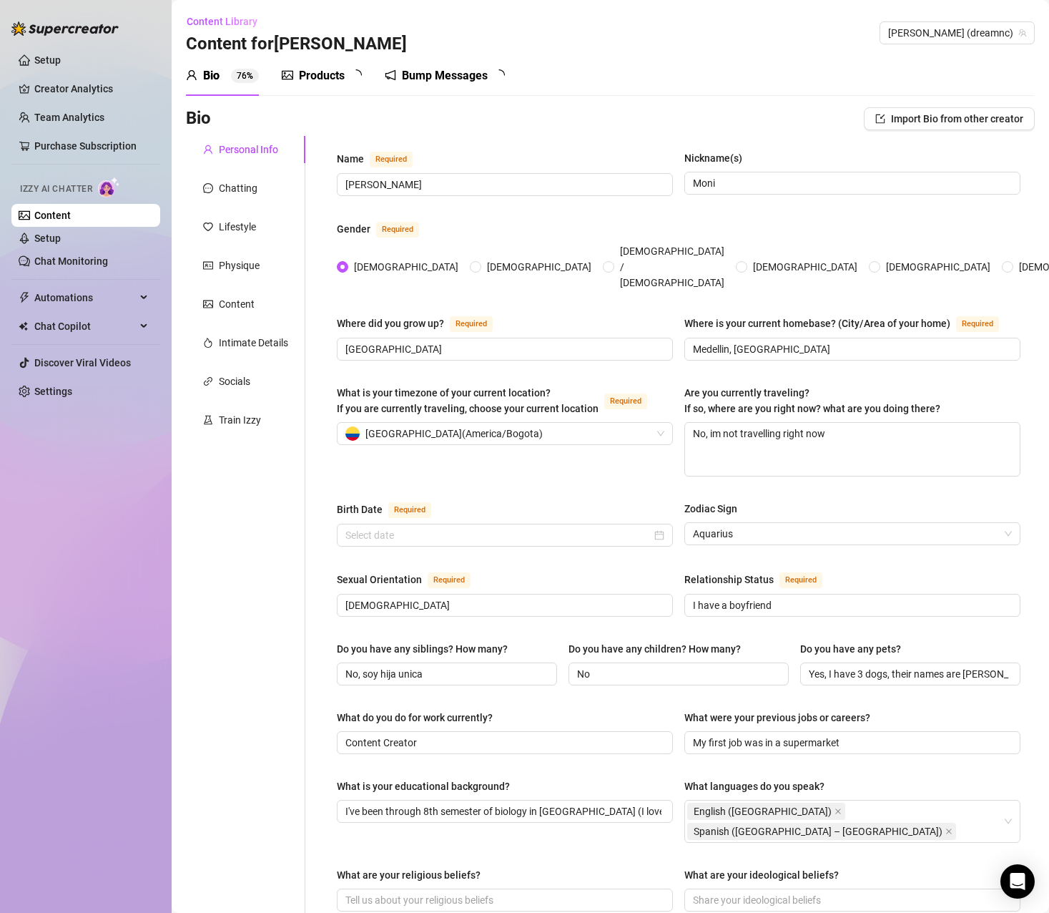
radio input "true"
type input "[DATE]"
click at [61, 238] on link "Setup" at bounding box center [47, 237] width 26 height 11
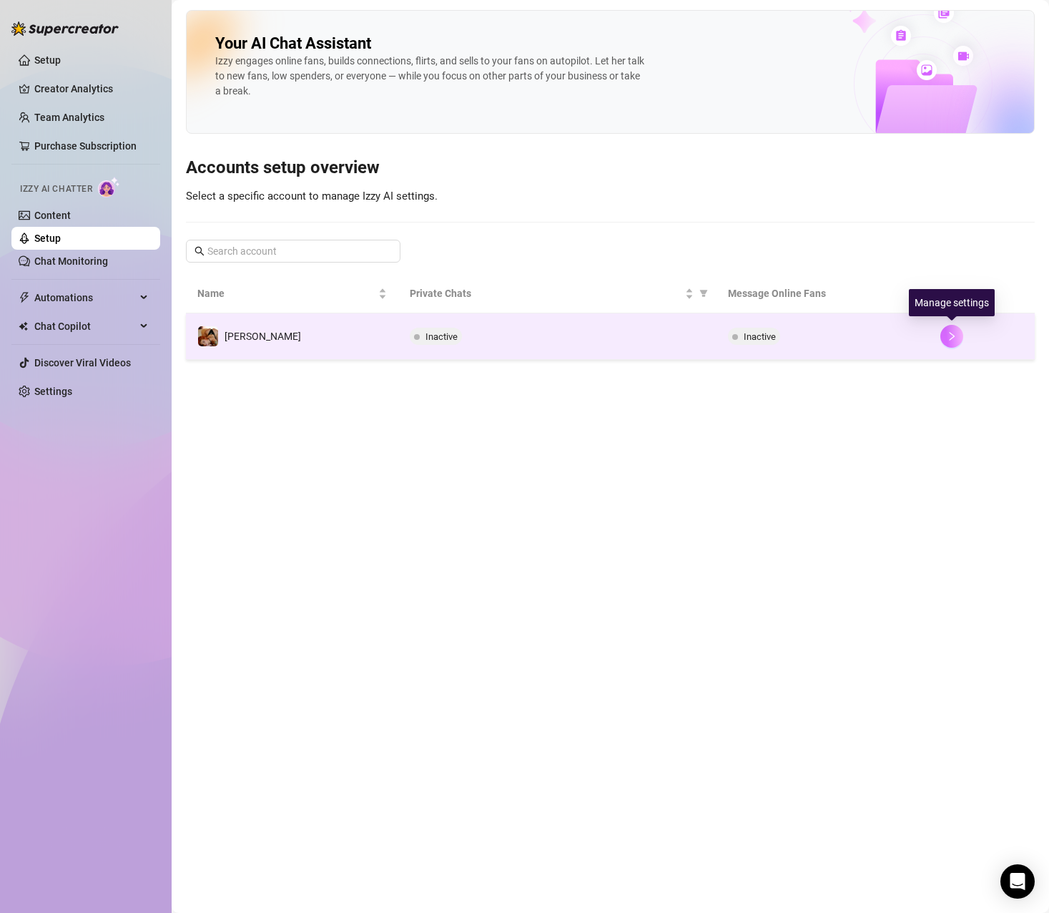
click at [948, 338] on icon "right" at bounding box center [952, 336] width 10 height 10
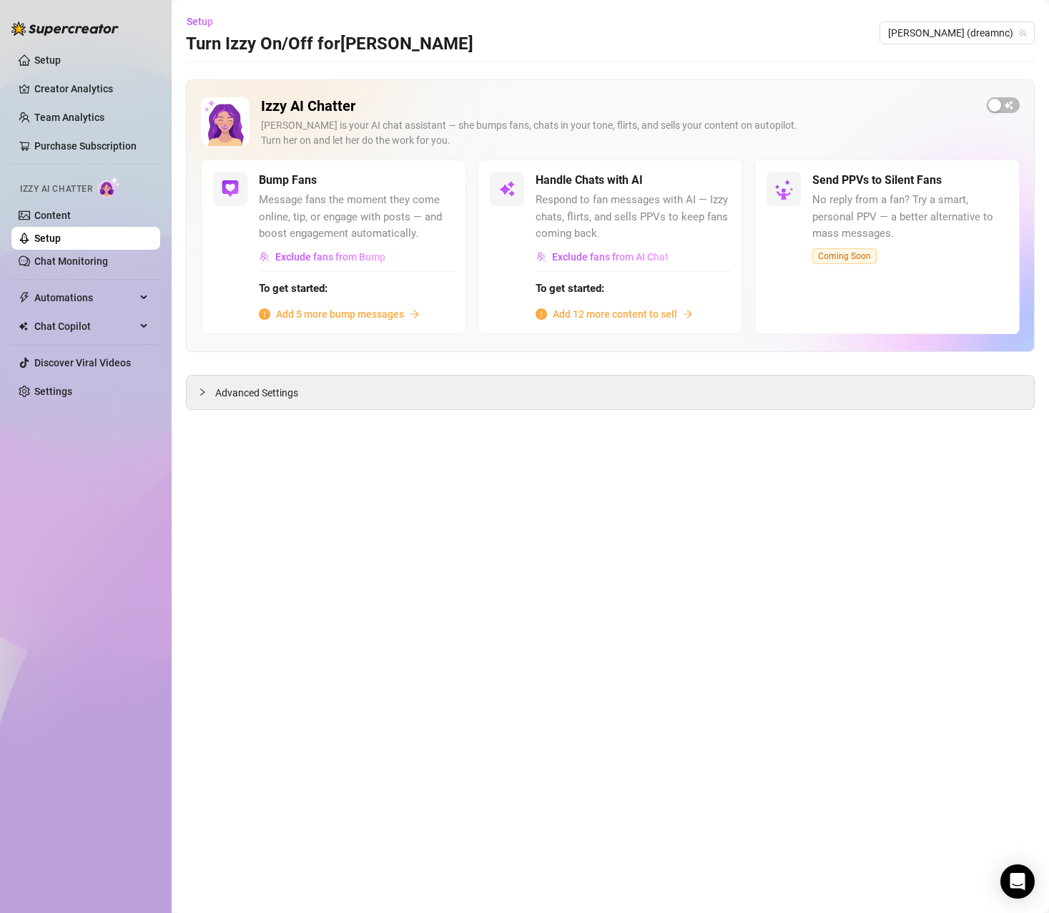
click at [872, 217] on span "No reply from a fan? Try a smart, personal PPV — a better alternative to mass m…" at bounding box center [910, 217] width 195 height 51
click at [310, 394] on div "Advanced Settings" at bounding box center [611, 393] width 848 height 34
click at [240, 388] on span "Advanced Settings" at bounding box center [256, 393] width 83 height 16
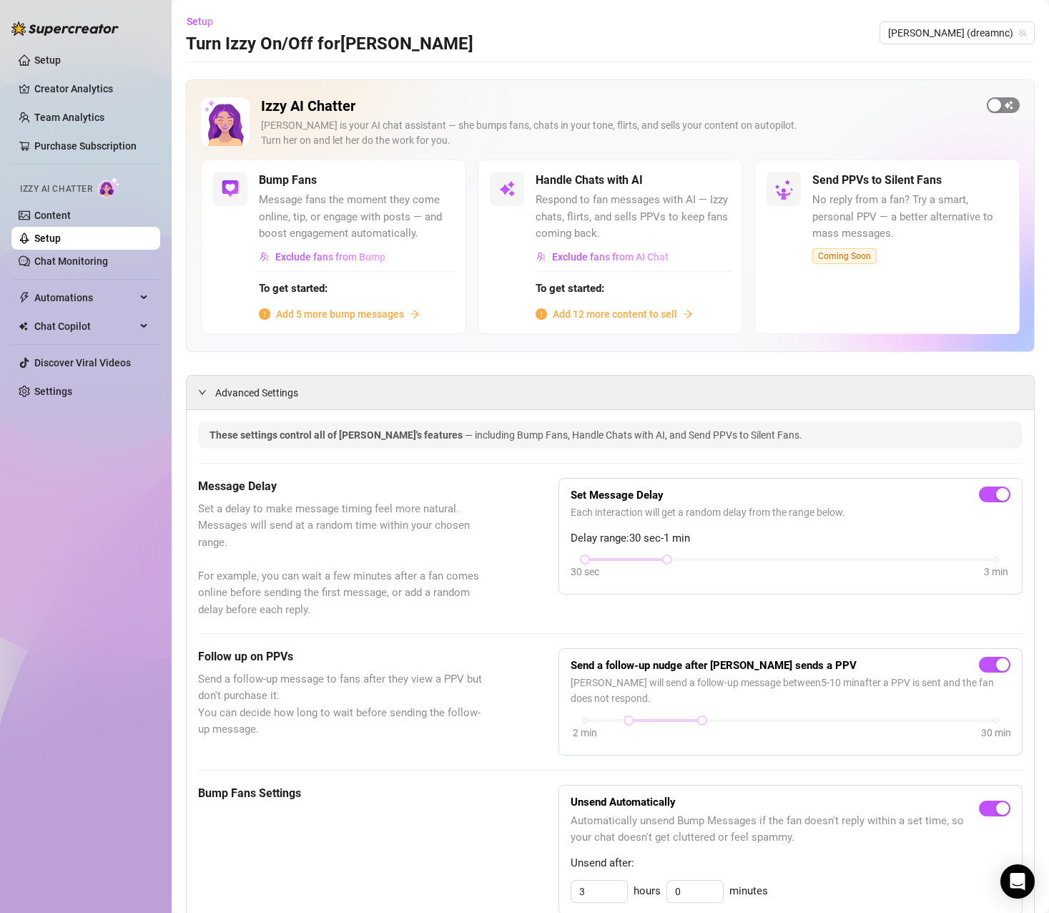
click at [989, 105] on div "button" at bounding box center [995, 105] width 13 height 13
click at [437, 182] on span "button" at bounding box center [438, 180] width 31 height 16
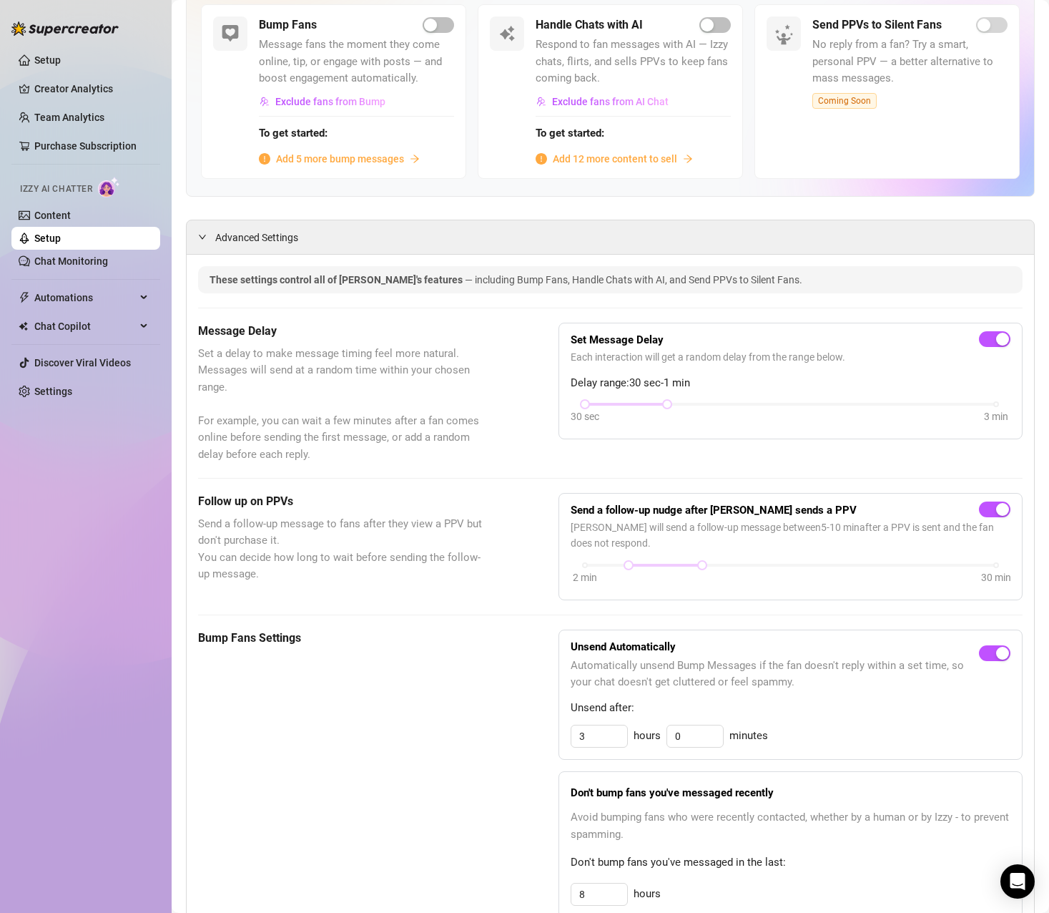
scroll to position [215, 0]
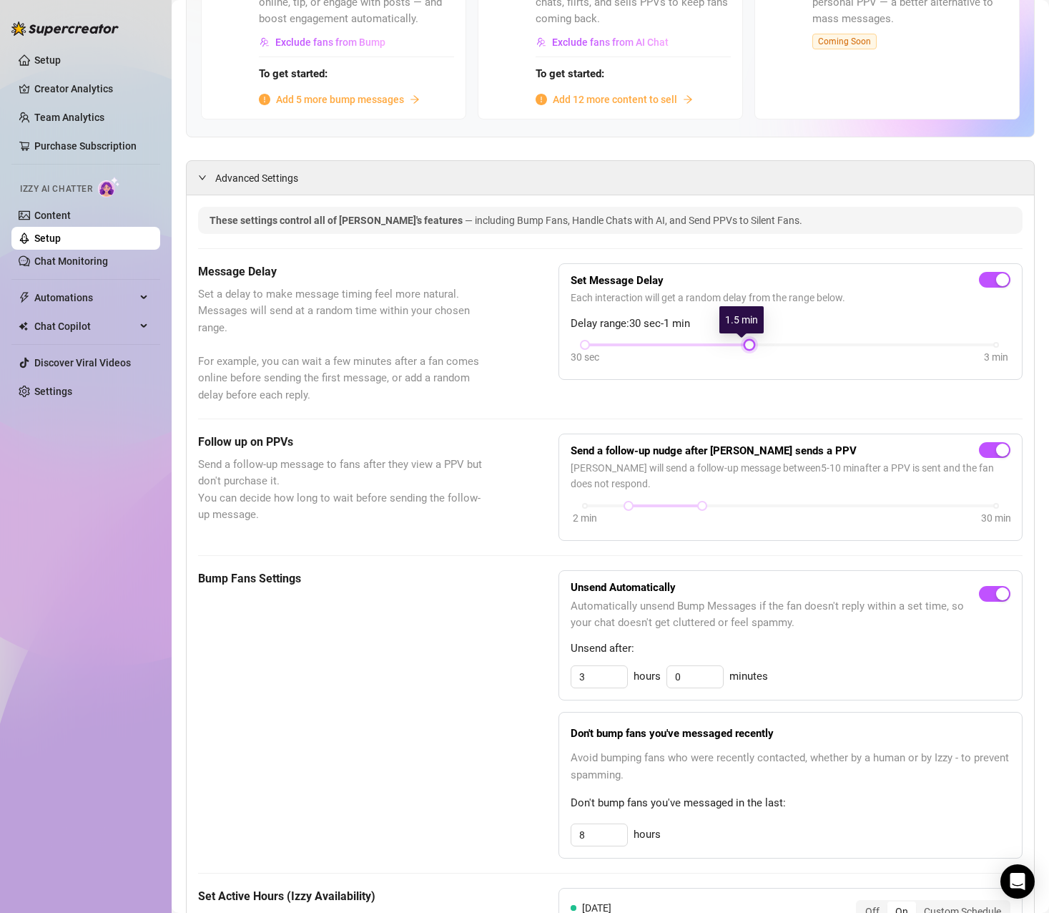
drag, startPoint x: 665, startPoint y: 342, endPoint x: 711, endPoint y: 361, distance: 49.7
click at [711, 361] on div "30 sec 3 min" at bounding box center [791, 353] width 440 height 27
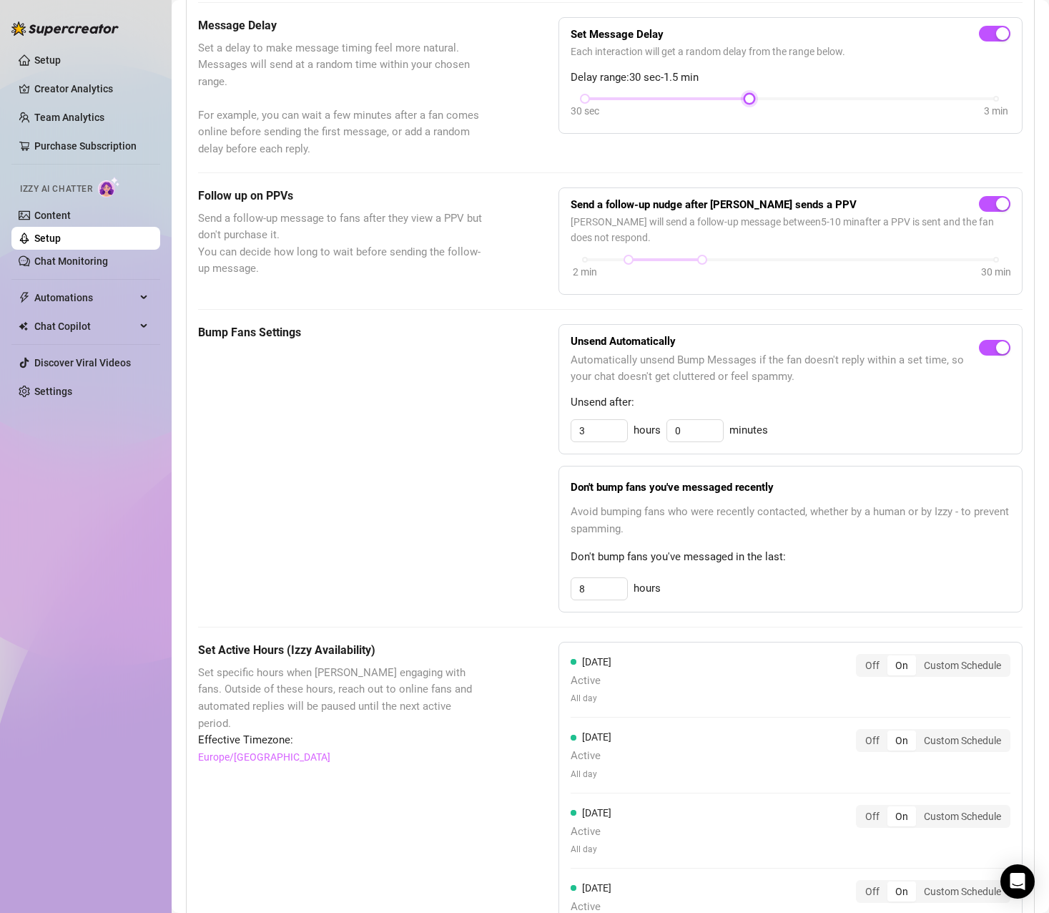
scroll to position [501, 0]
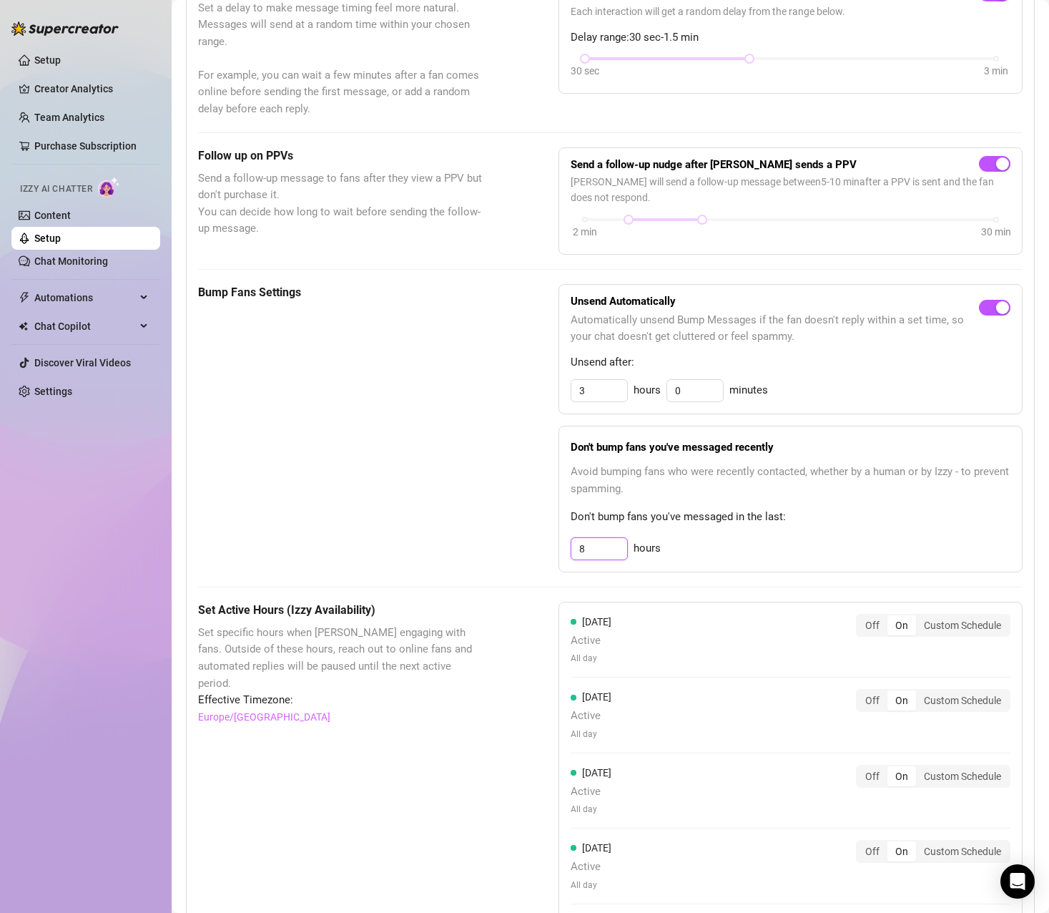
drag, startPoint x: 604, startPoint y: 553, endPoint x: 556, endPoint y: 553, distance: 48.6
click at [559, 553] on div "Don't bump fans you've messaged recently Avoid bumping fans who were recently c…" at bounding box center [791, 499] width 464 height 147
type input "4"
click at [471, 481] on div "Bump Fans Settings" at bounding box center [342, 428] width 289 height 288
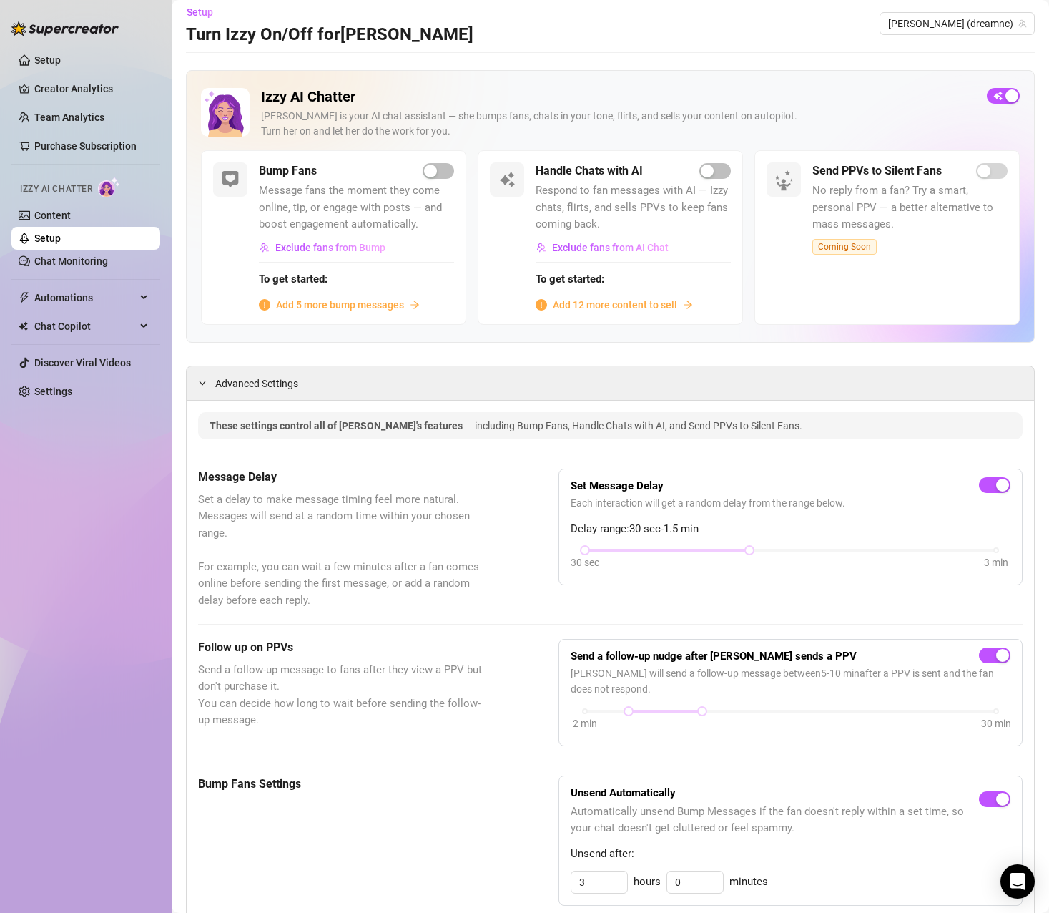
scroll to position [0, 0]
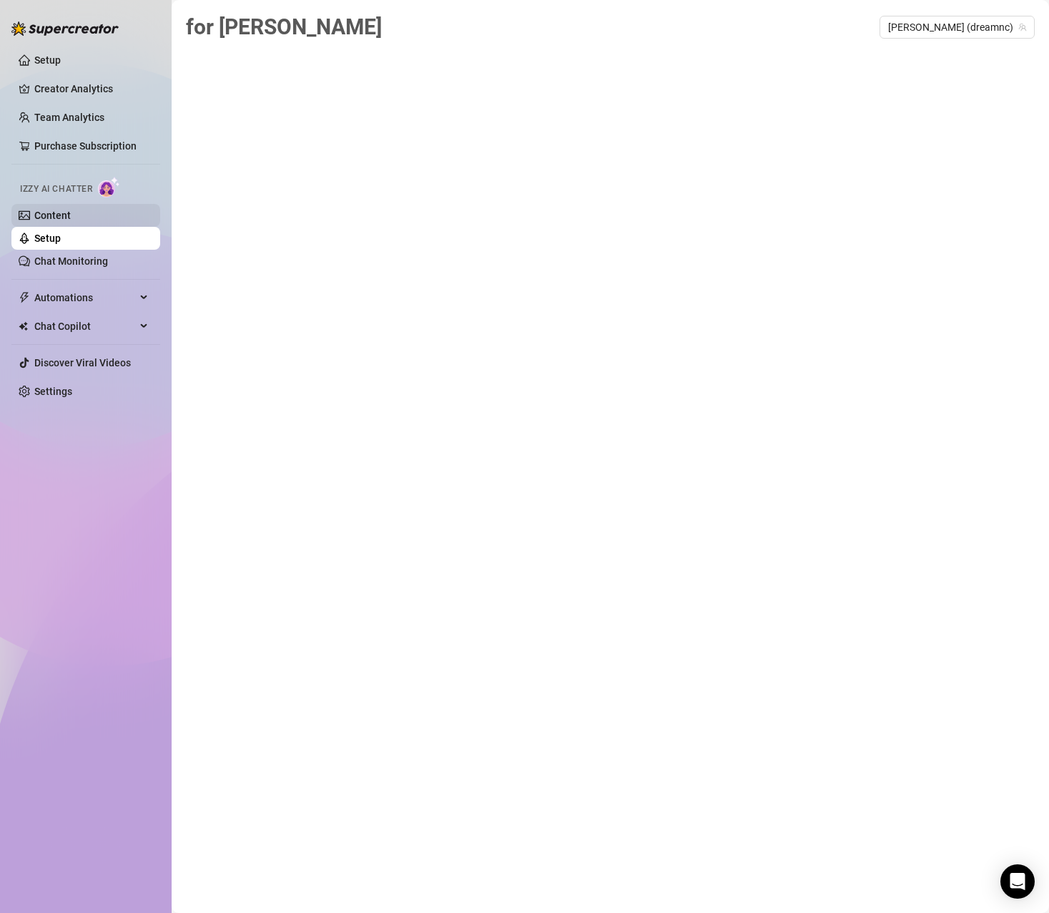
click at [53, 217] on link "Content" at bounding box center [52, 215] width 36 height 11
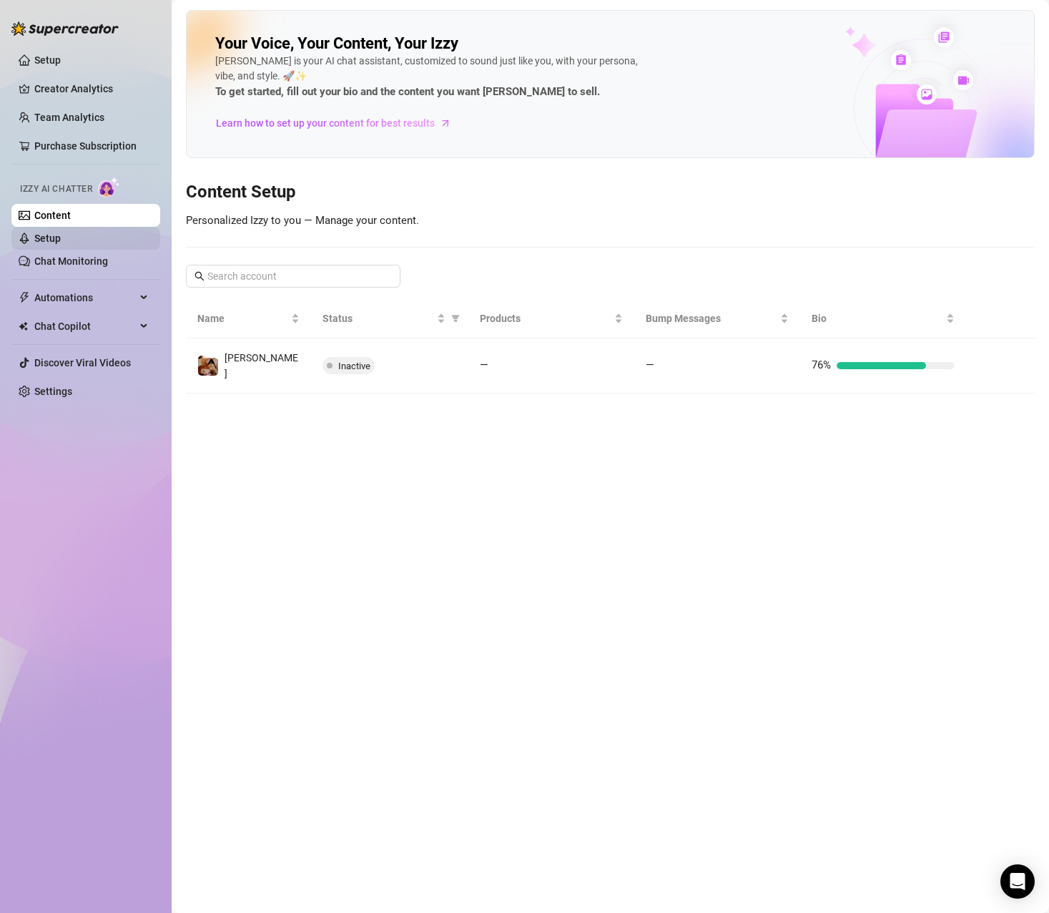
click at [61, 237] on link "Setup" at bounding box center [47, 237] width 26 height 11
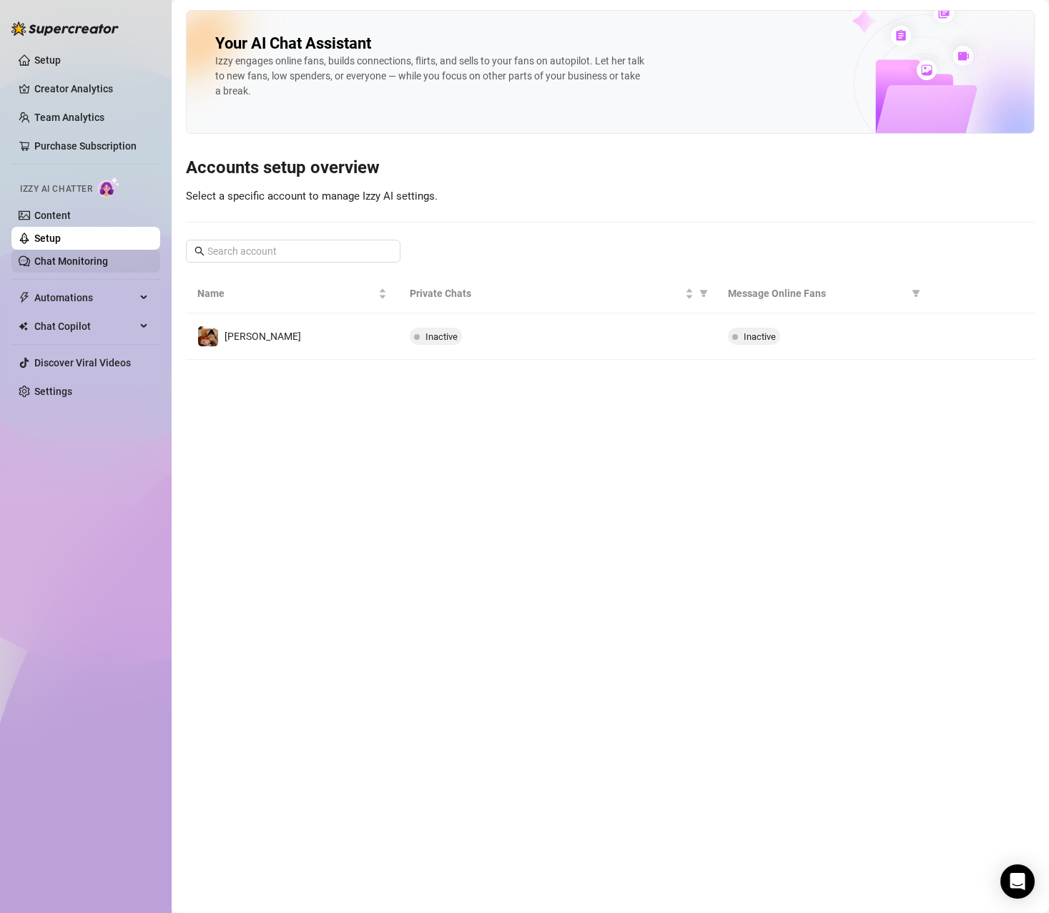
click at [84, 258] on link "Chat Monitoring" at bounding box center [71, 260] width 74 height 11
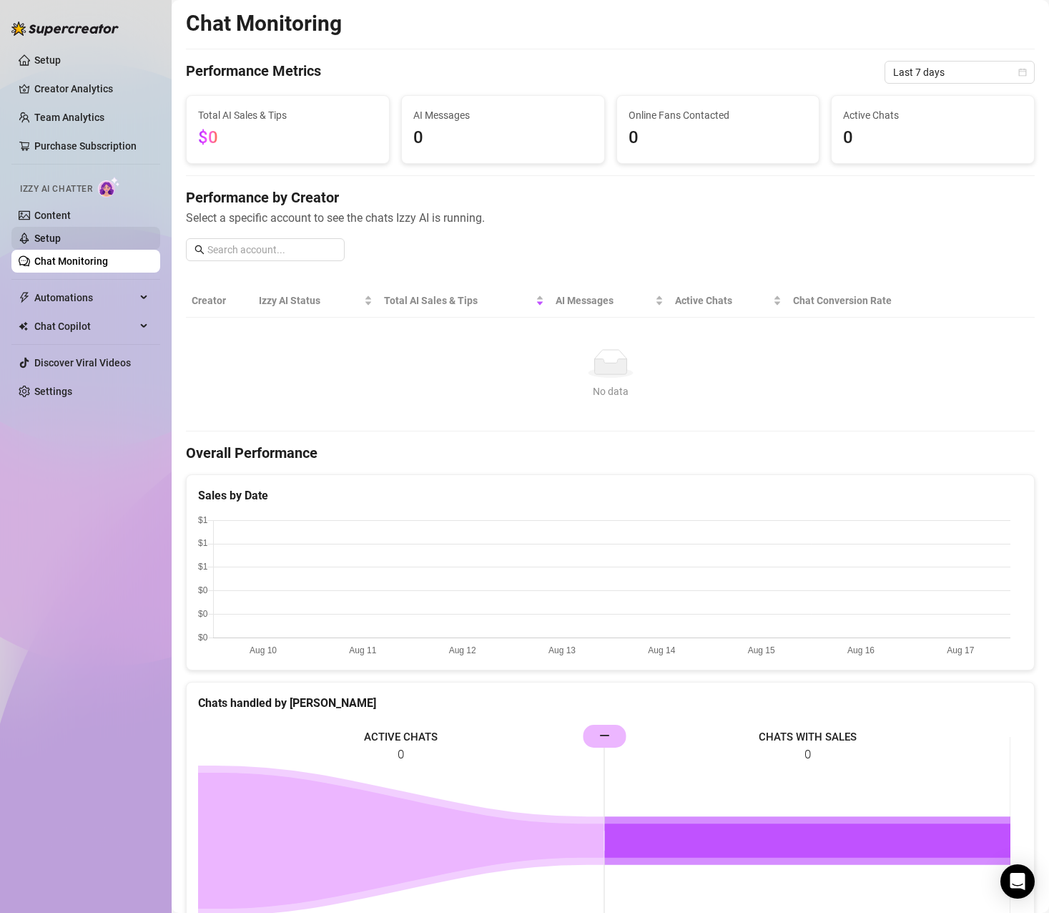
click at [61, 240] on link "Setup" at bounding box center [47, 237] width 26 height 11
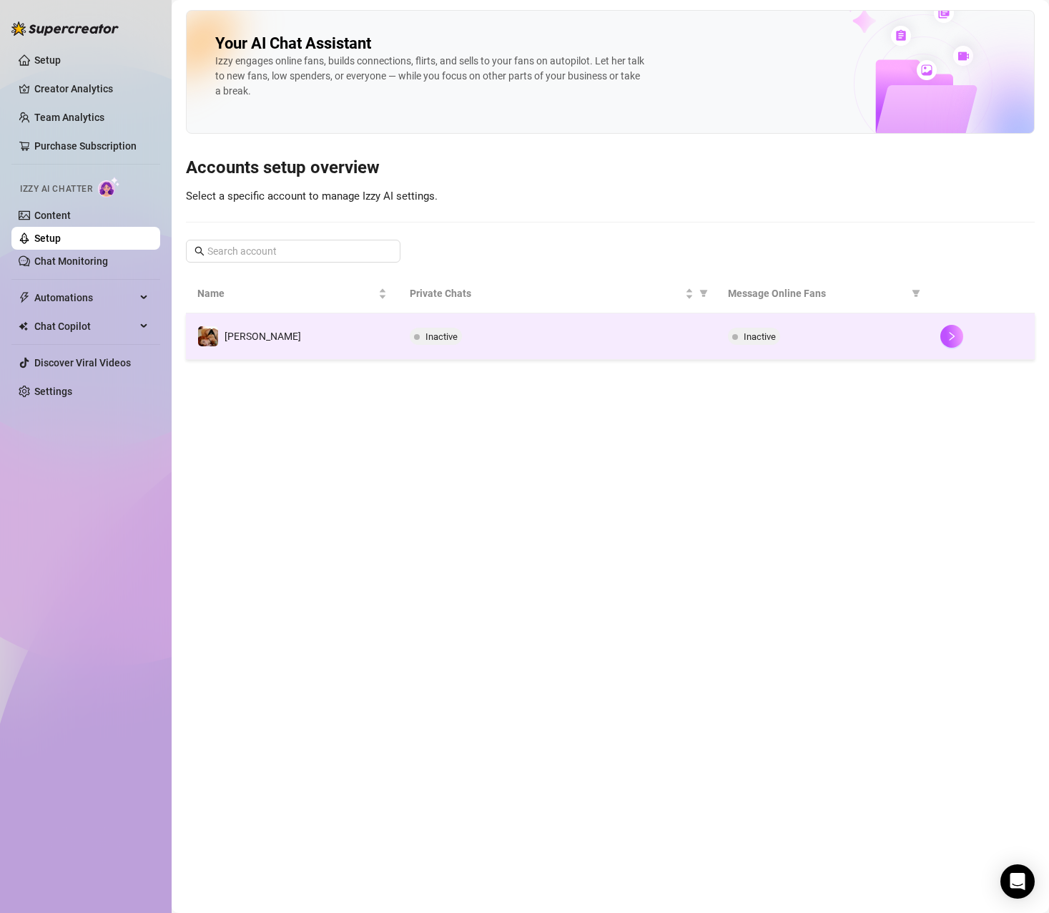
click at [525, 343] on div "Inactive" at bounding box center [557, 336] width 295 height 17
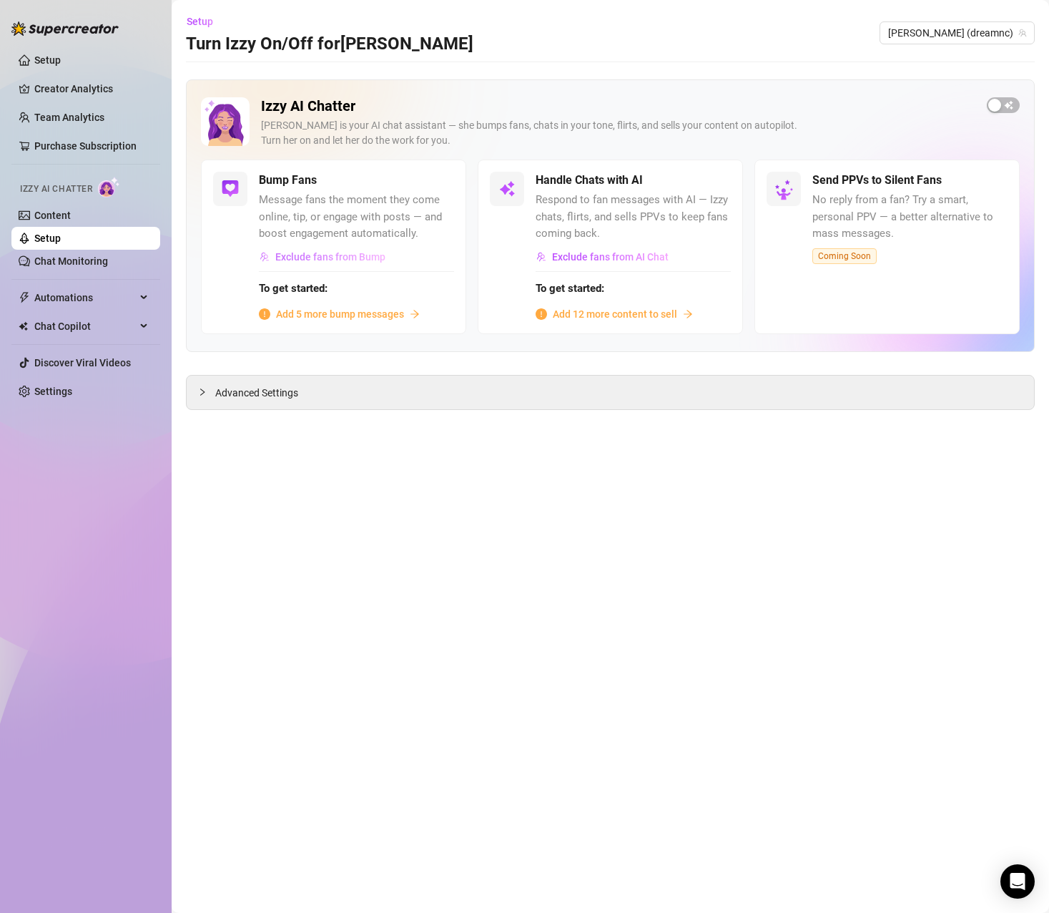
click at [369, 260] on span "Exclude fans from Bump" at bounding box center [330, 256] width 110 height 11
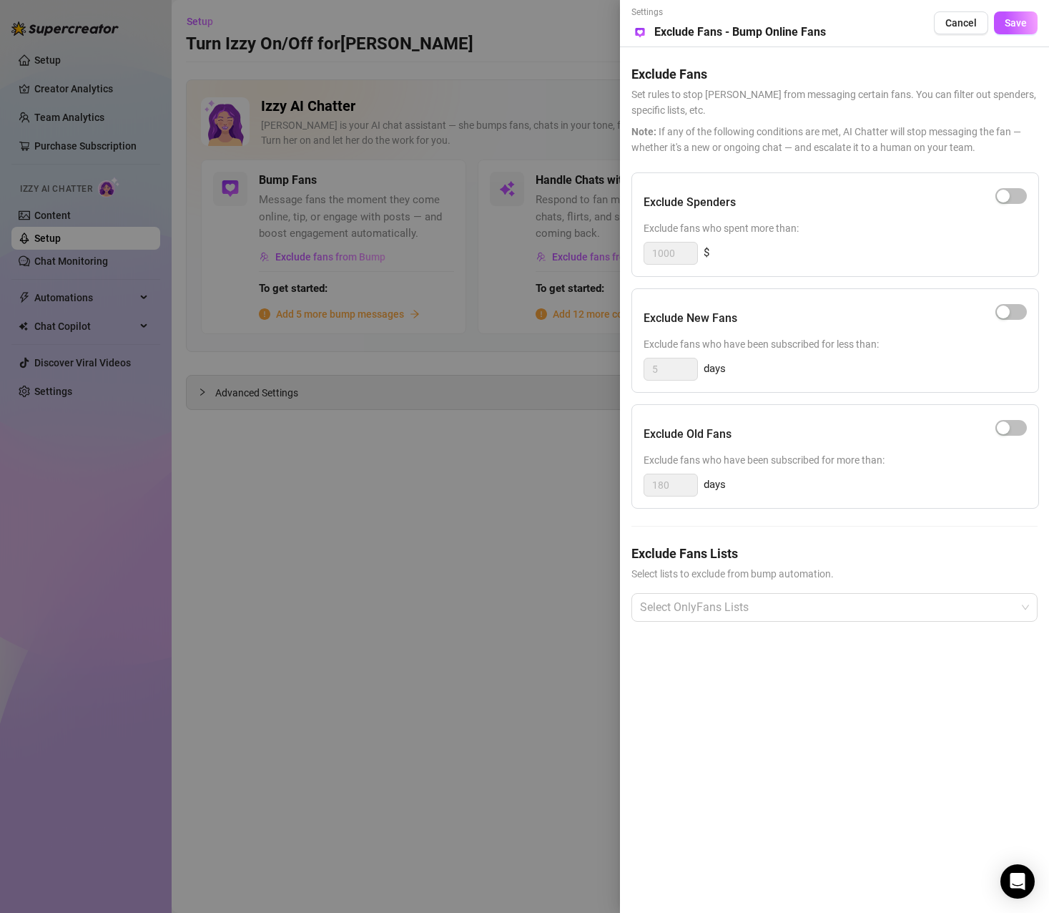
click at [403, 556] on div at bounding box center [524, 456] width 1049 height 913
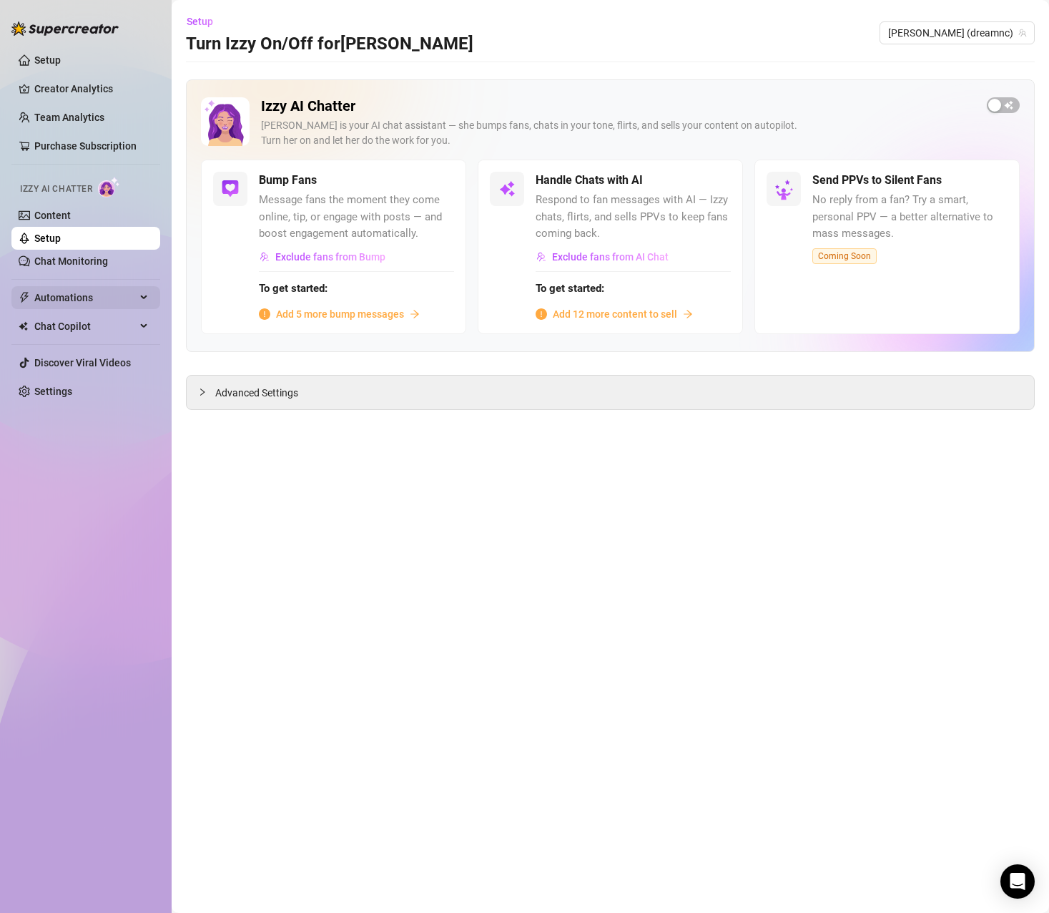
click at [48, 305] on span "Automations" at bounding box center [85, 297] width 102 height 23
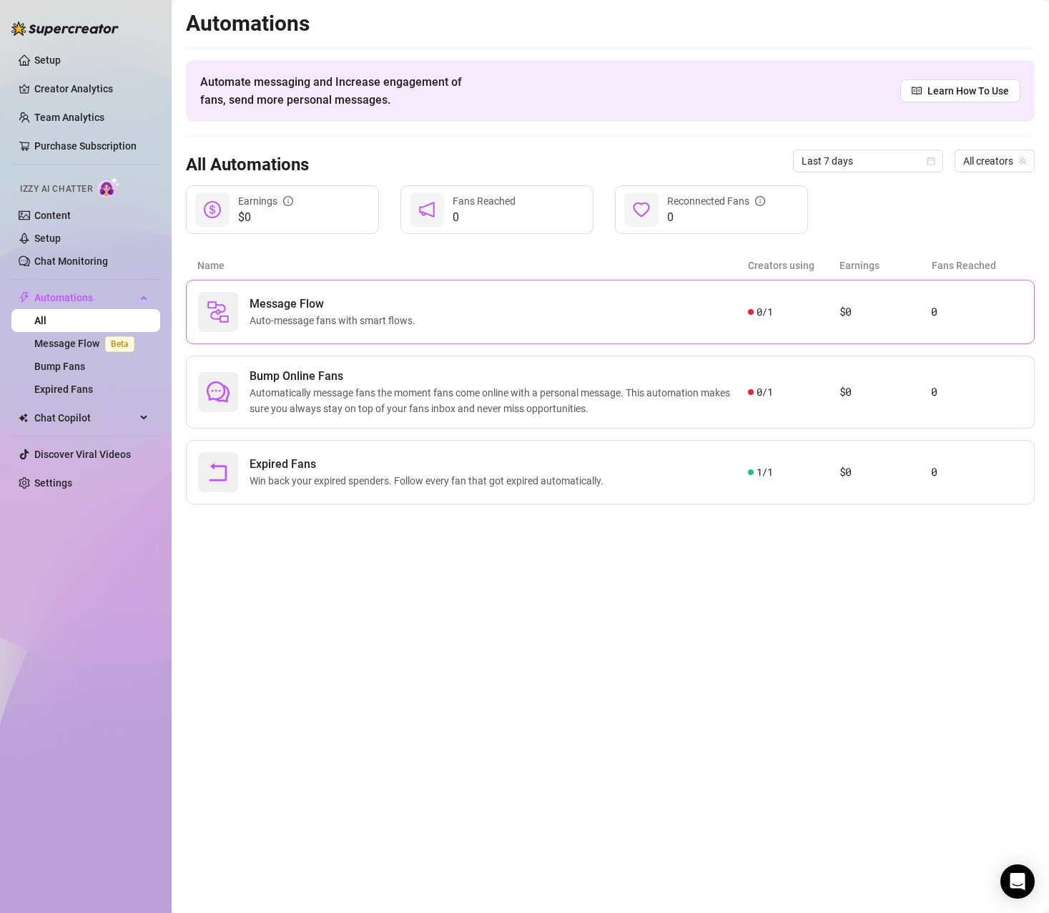
click at [401, 315] on span "Auto-message fans with smart flows." at bounding box center [336, 321] width 172 height 16
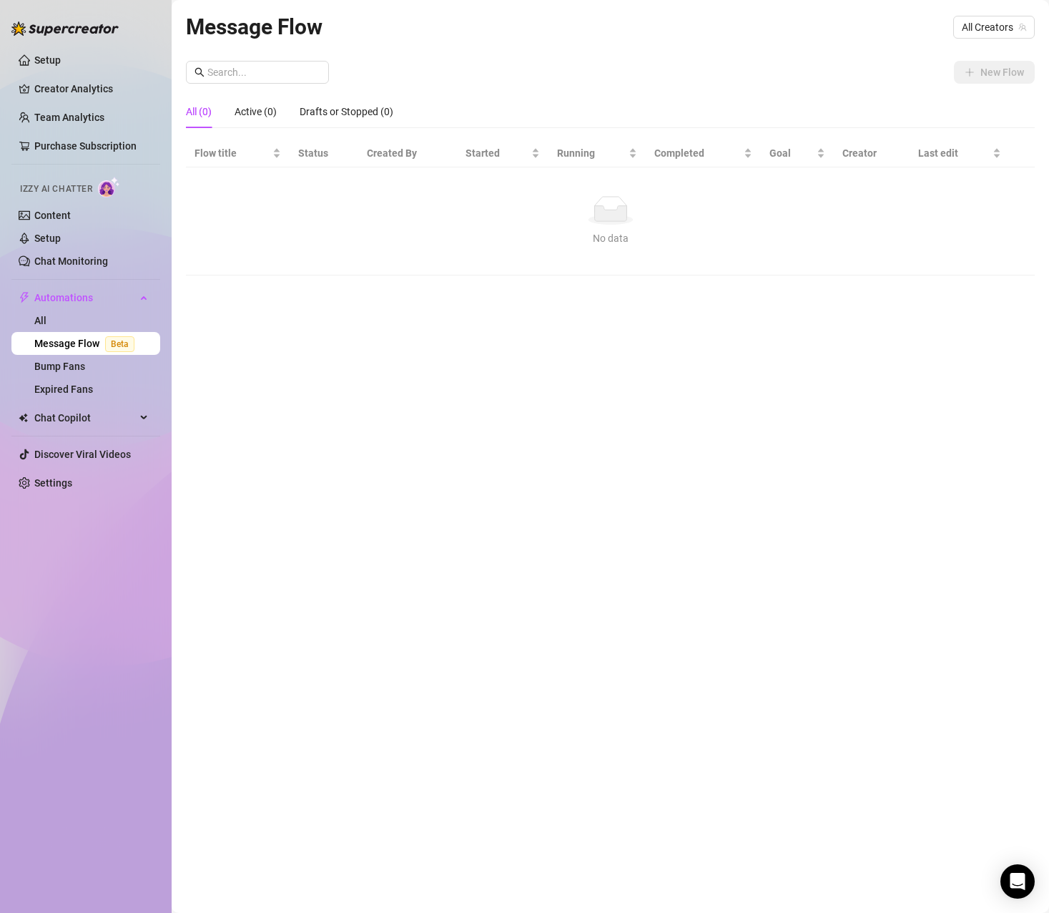
click at [100, 338] on link "Message Flow Beta" at bounding box center [87, 343] width 106 height 11
click at [76, 344] on link "Message Flow Beta" at bounding box center [87, 343] width 106 height 11
click at [46, 320] on link "All" at bounding box center [40, 320] width 12 height 11
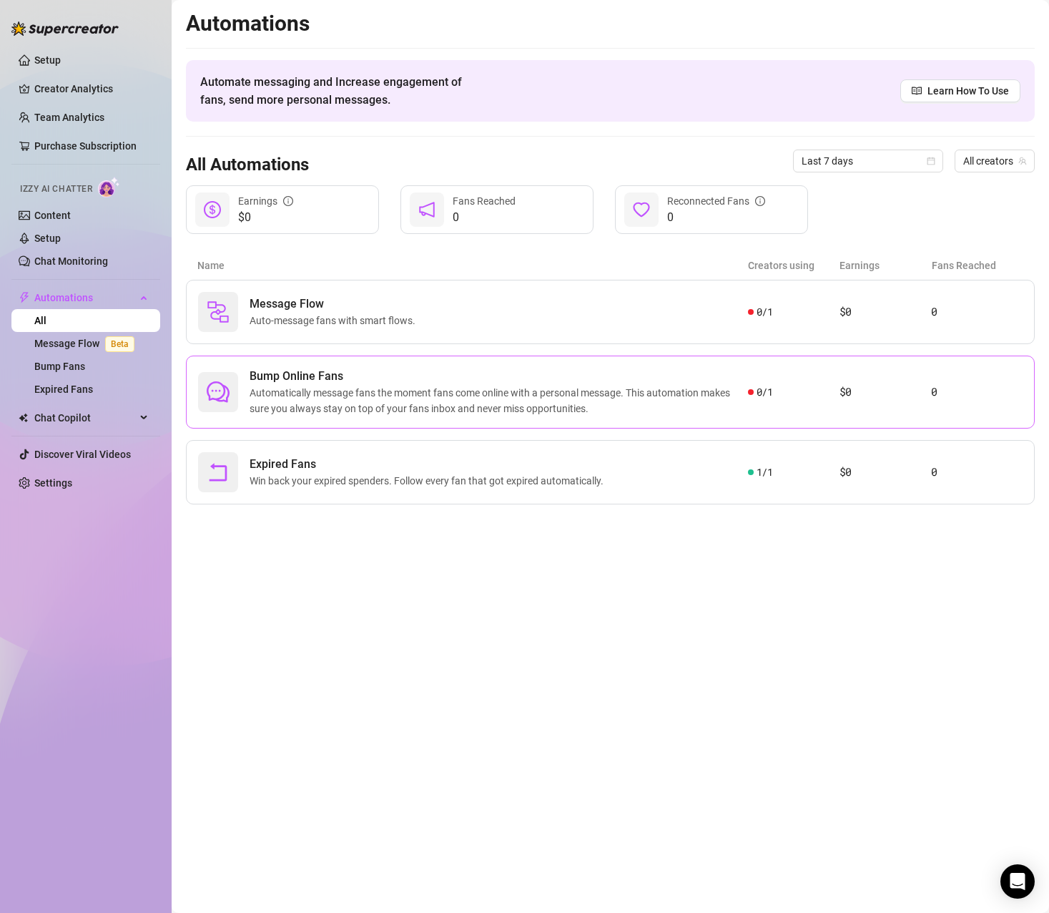
click at [436, 396] on span "Automatically message fans the moment fans come online with a personal message.…" at bounding box center [499, 400] width 499 height 31
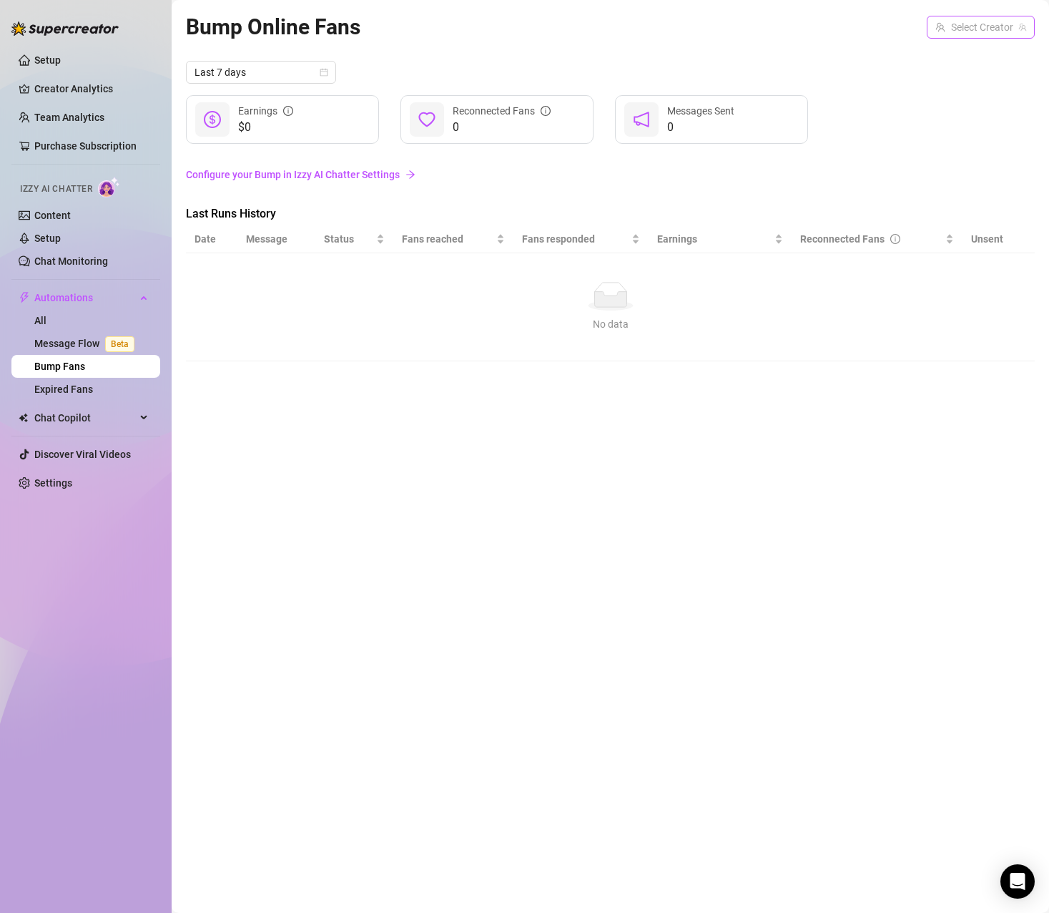
click at [999, 24] on input "search" at bounding box center [975, 26] width 78 height 21
click at [981, 53] on span "( dreamnc )" at bounding box center [1000, 57] width 46 height 16
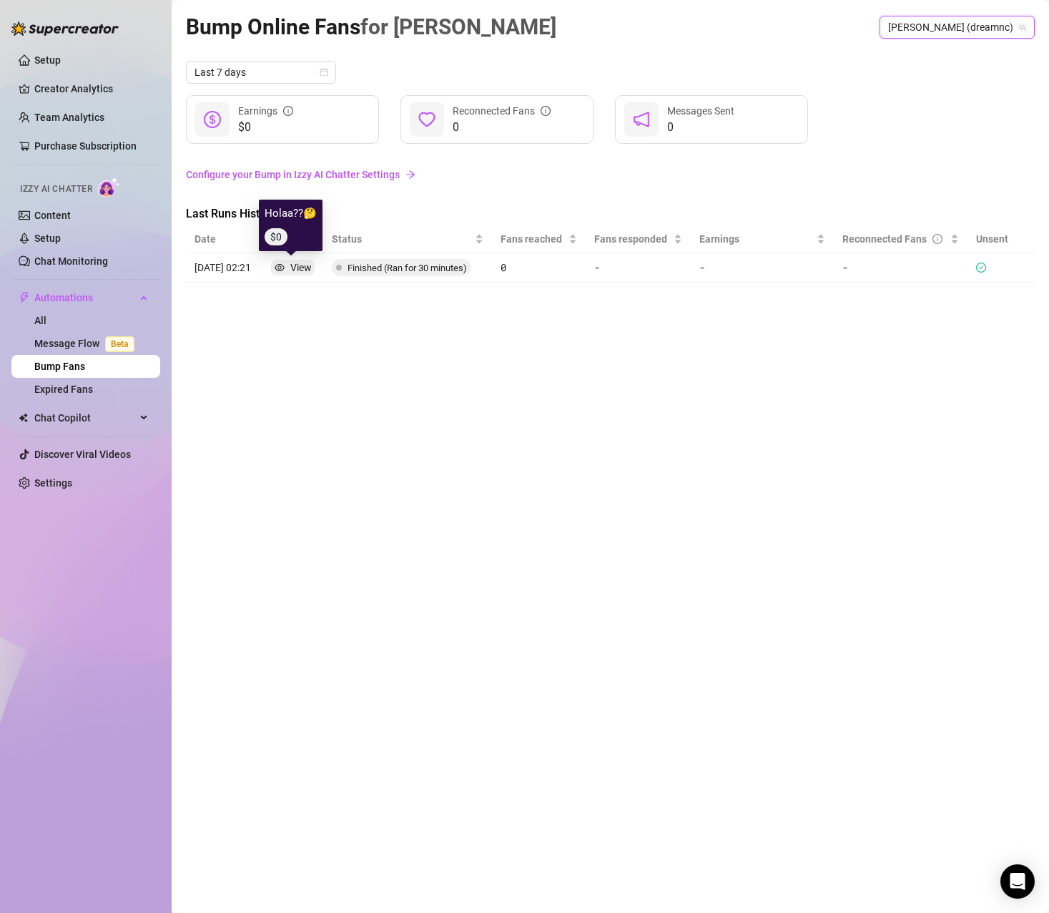
click at [296, 265] on div "View" at bounding box center [300, 268] width 21 height 16
click at [99, 87] on link "Creator Analytics" at bounding box center [91, 88] width 114 height 23
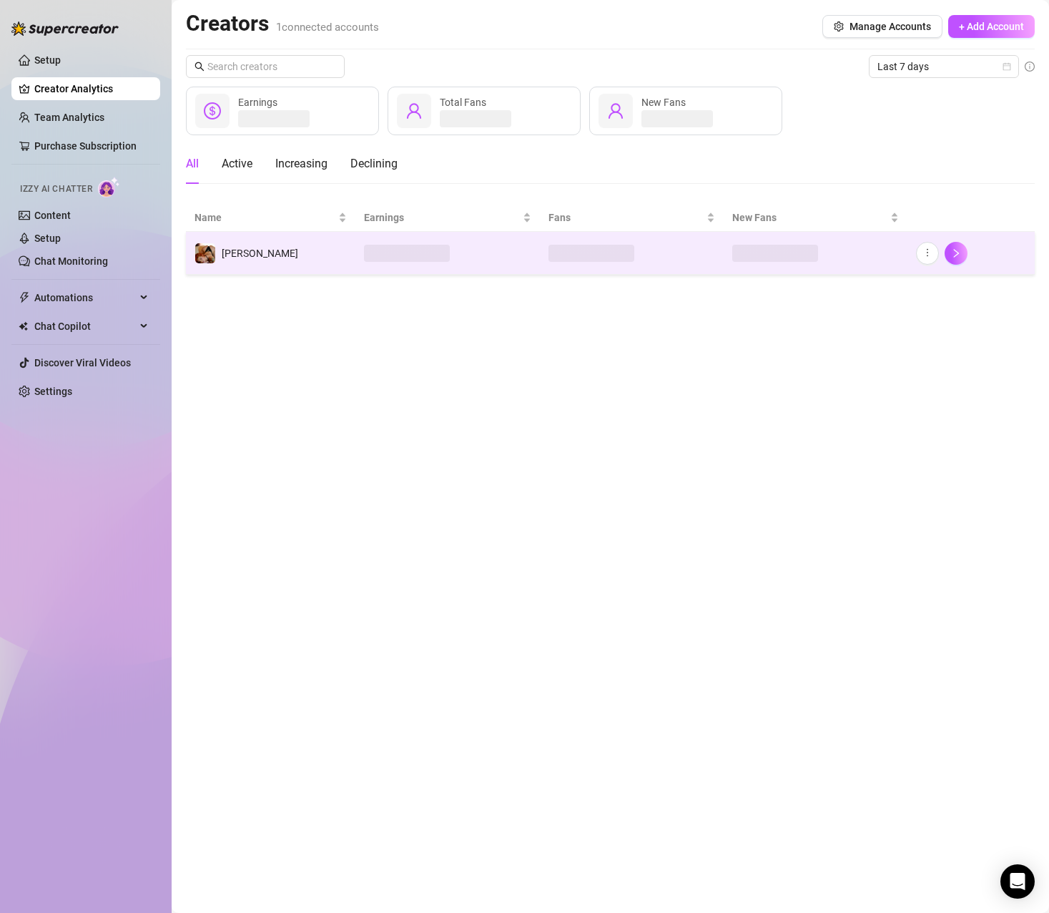
click at [664, 252] on td at bounding box center [632, 253] width 184 height 43
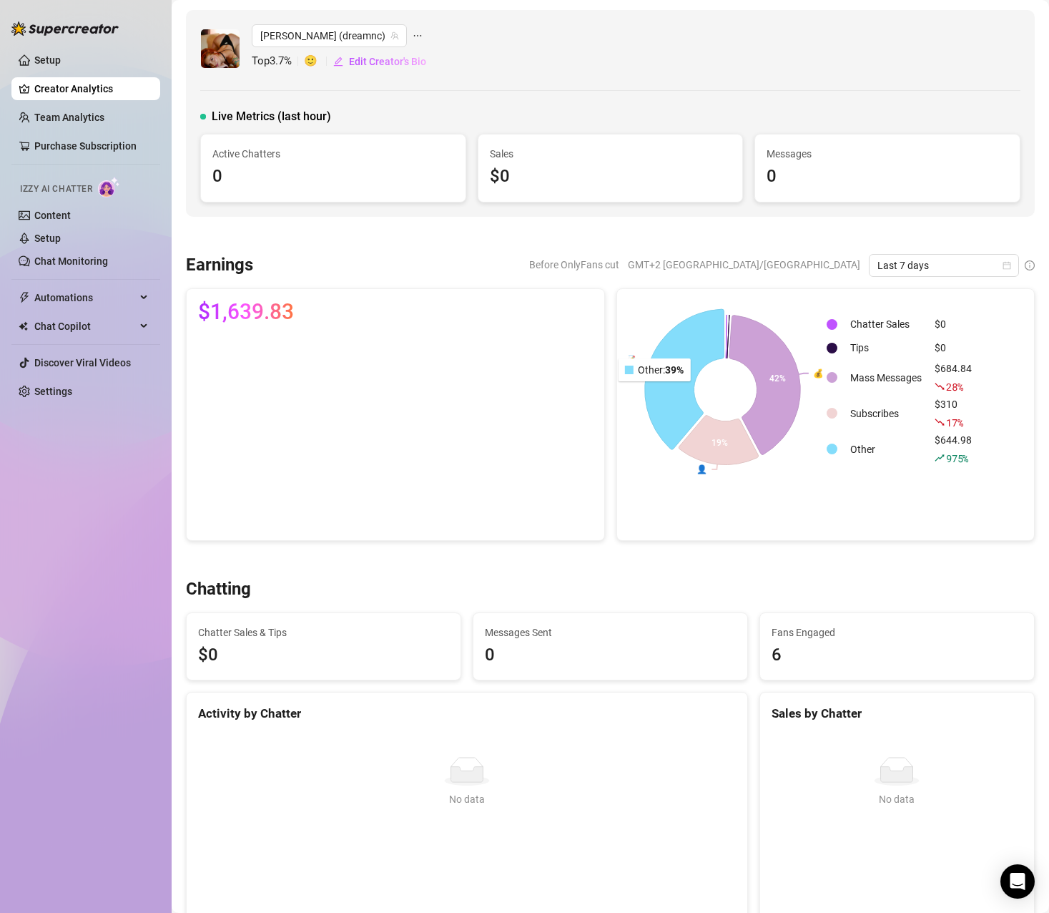
click at [649, 391] on icon at bounding box center [683, 379] width 79 height 140
click at [659, 383] on icon at bounding box center [683, 379] width 79 height 140
click at [666, 361] on icon at bounding box center [683, 379] width 79 height 140
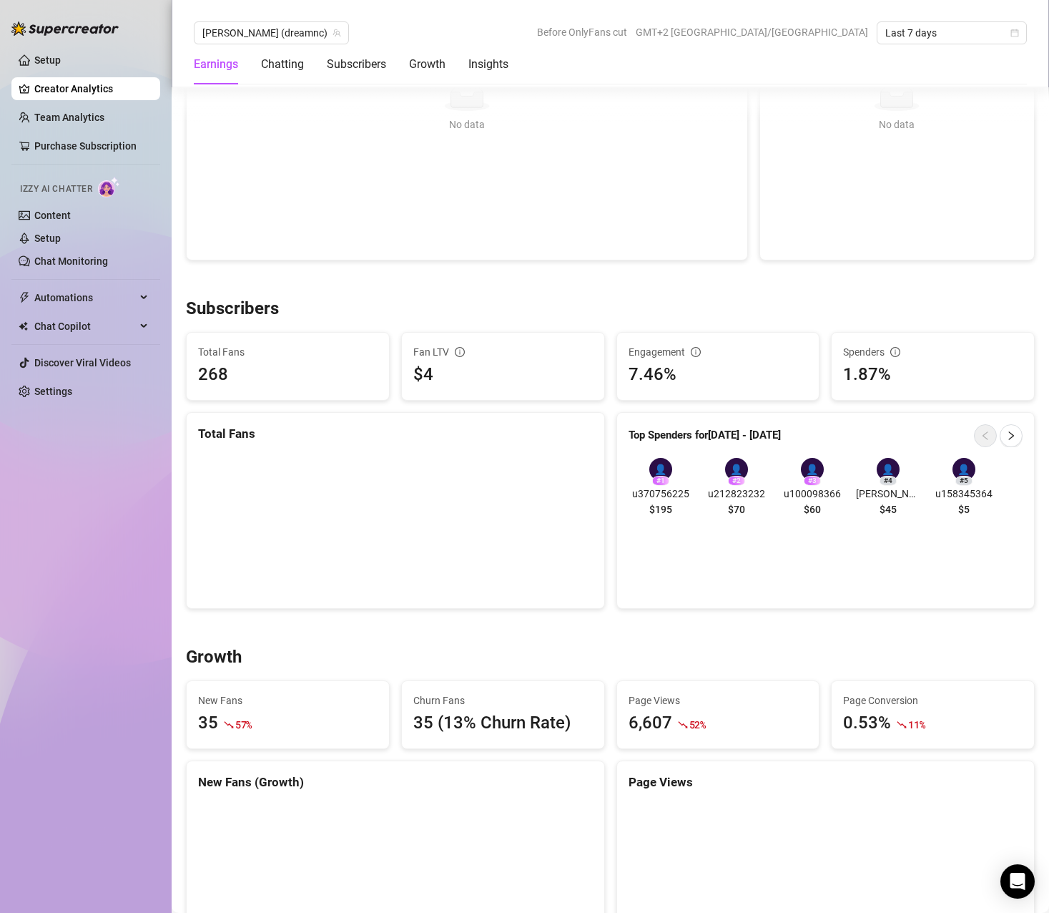
scroll to position [715, 0]
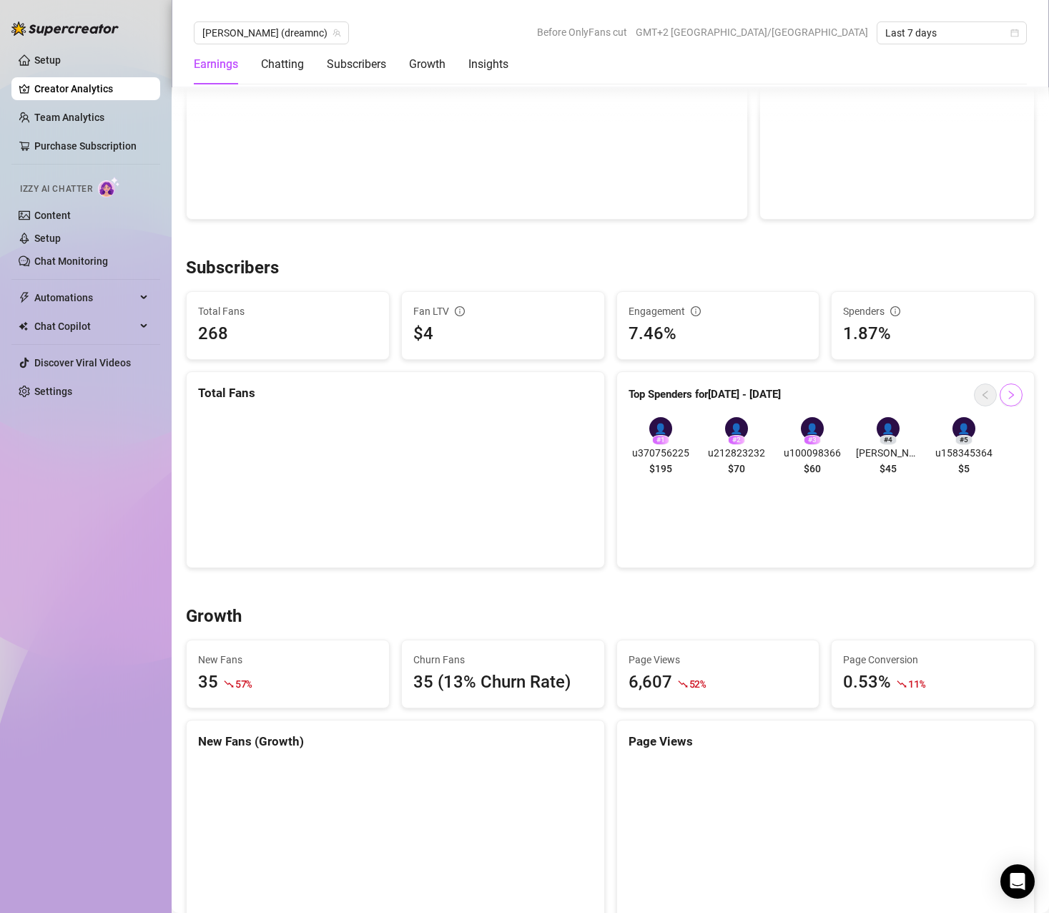
click at [1000, 401] on button "button" at bounding box center [1011, 394] width 23 height 23
click at [981, 396] on icon "left" at bounding box center [986, 395] width 10 height 10
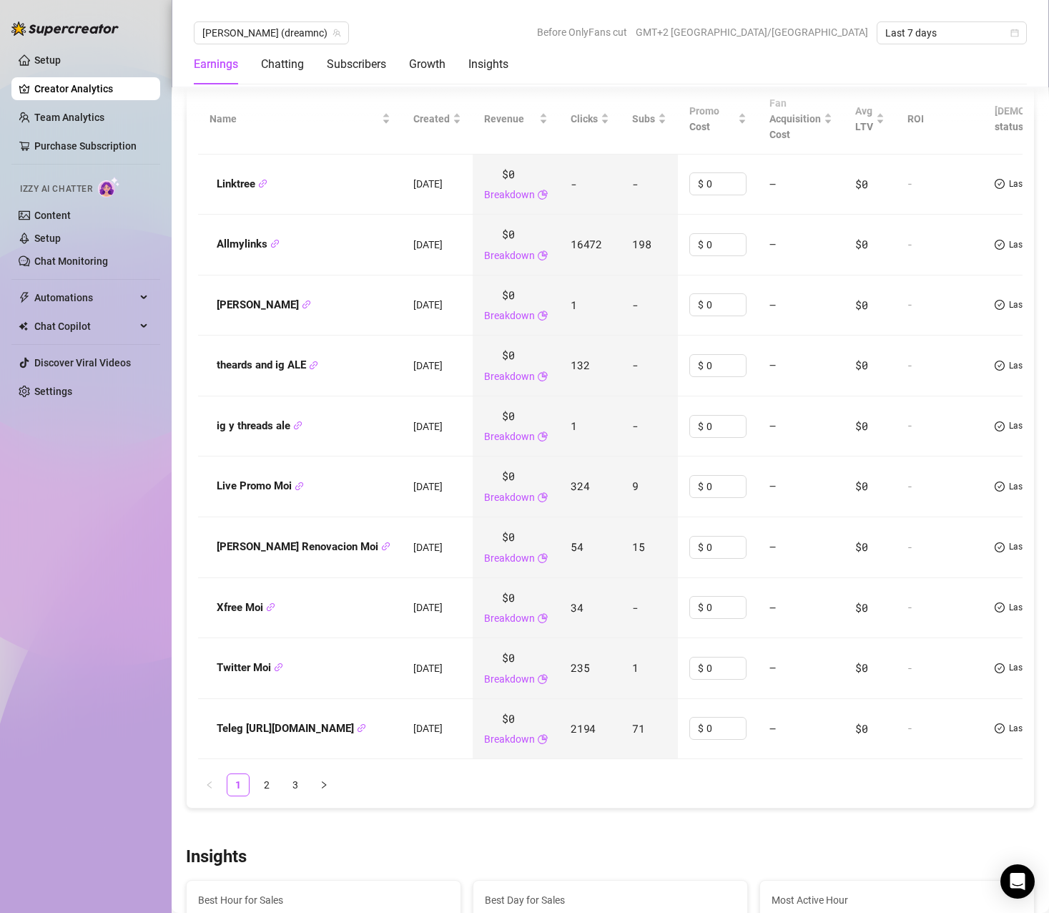
scroll to position [1860, 0]
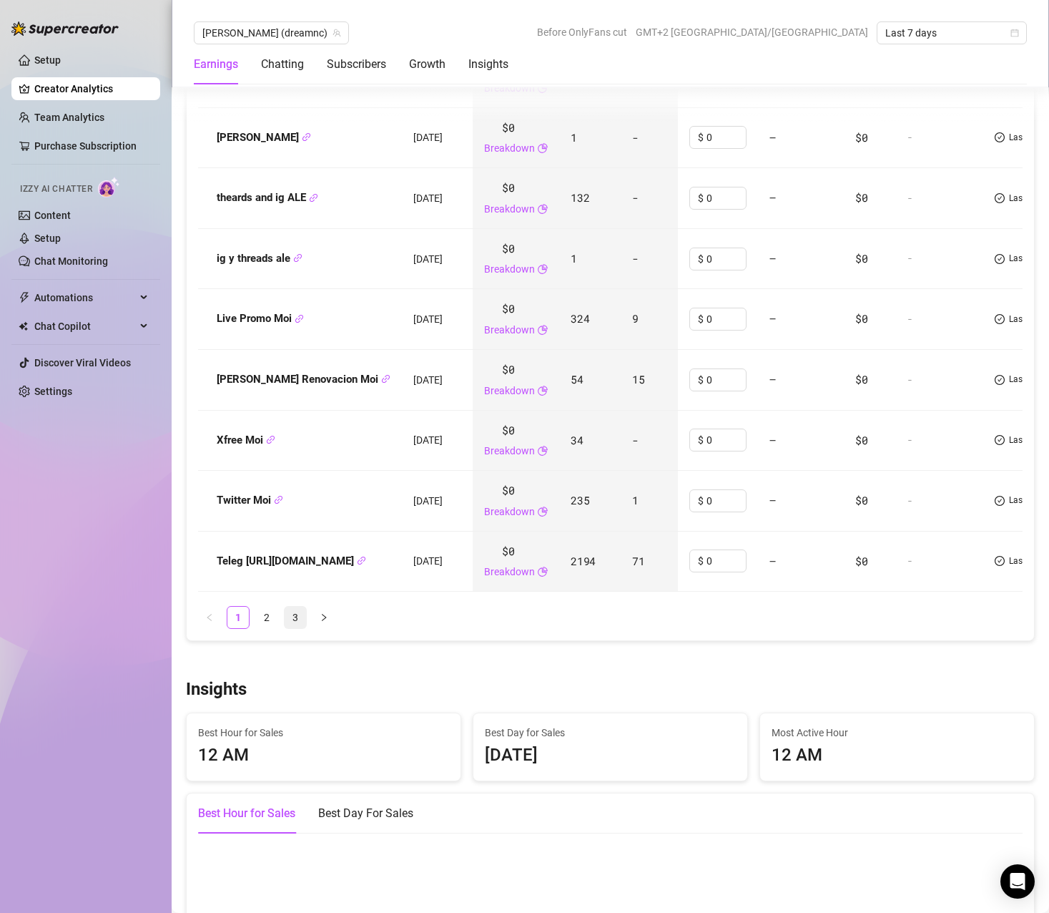
click at [301, 627] on link "3" at bounding box center [295, 617] width 21 height 21
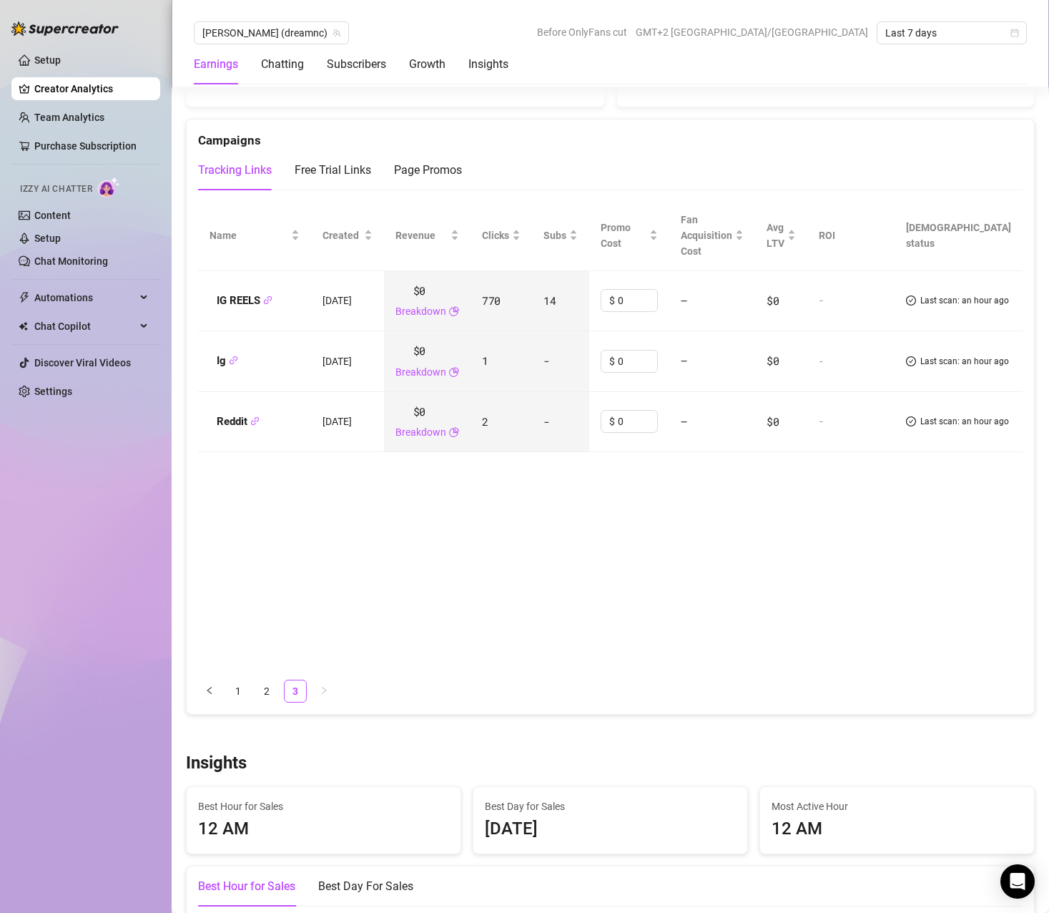
scroll to position [1574, 0]
click at [270, 690] on link "2" at bounding box center [266, 692] width 21 height 21
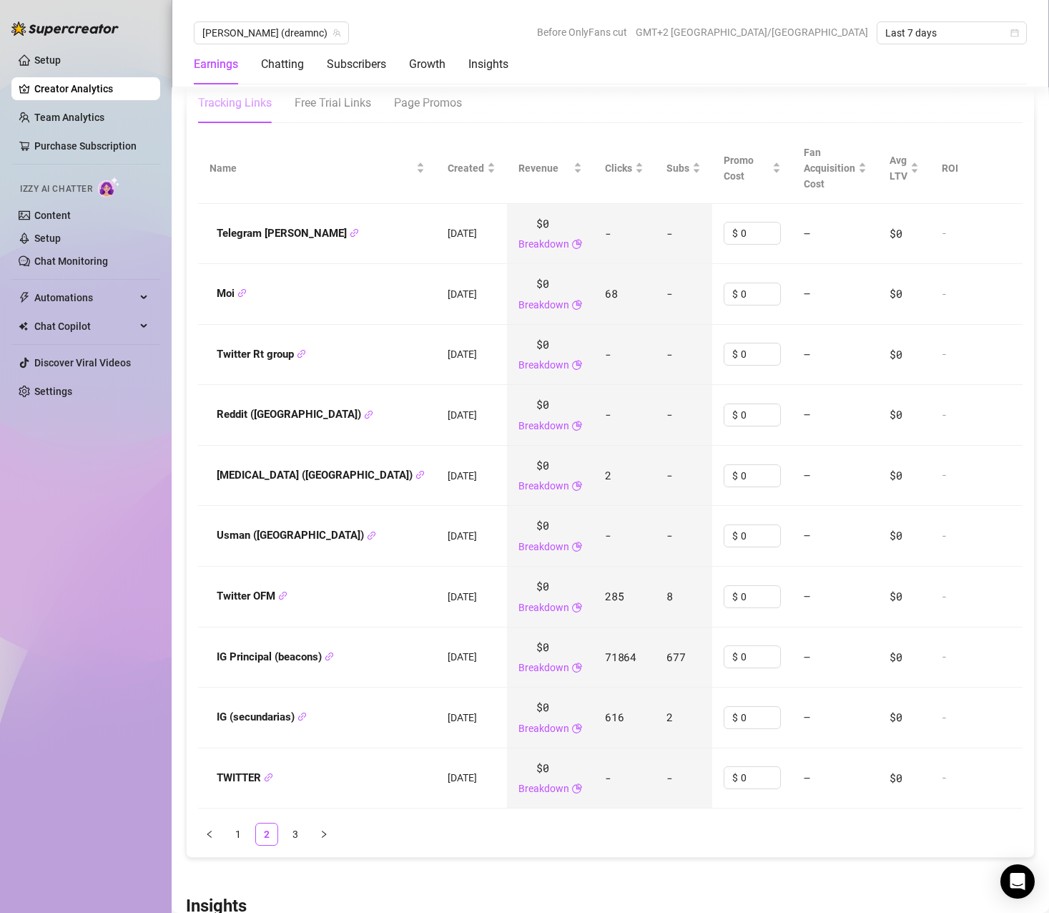
scroll to position [1645, 0]
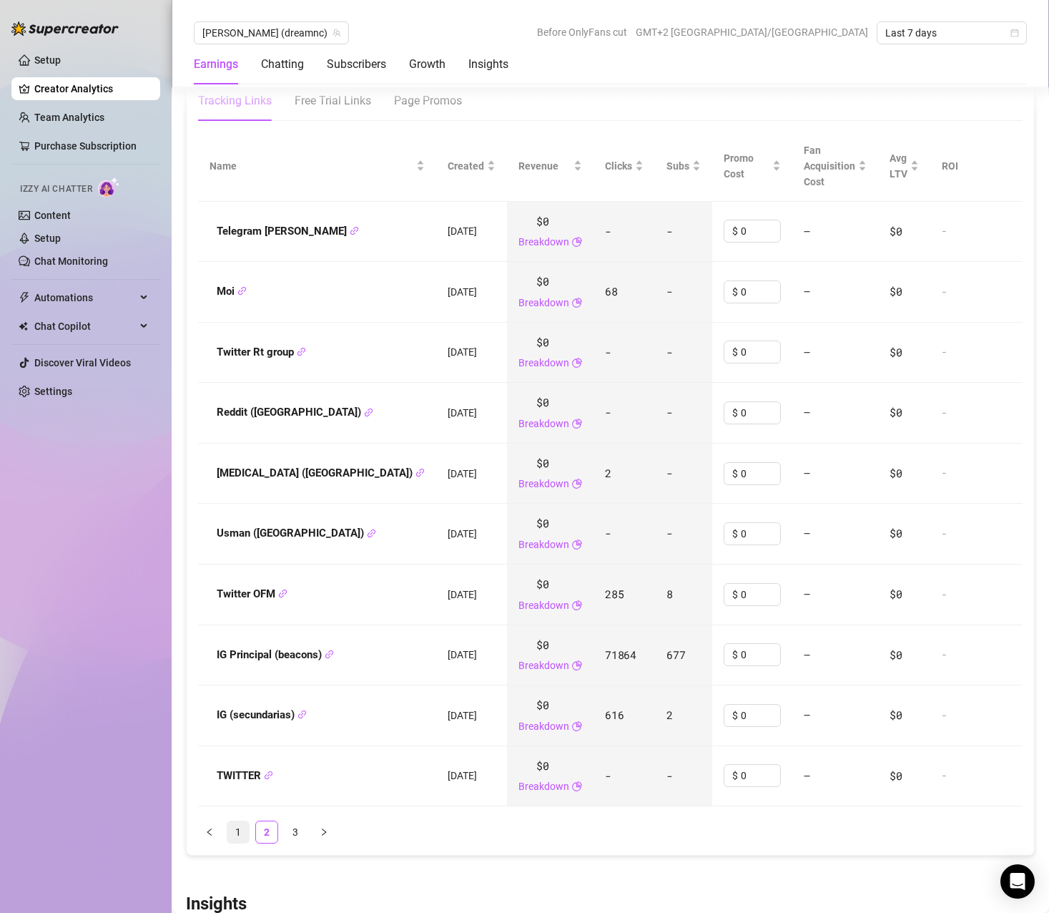
click at [235, 843] on link "1" at bounding box center [237, 831] width 21 height 21
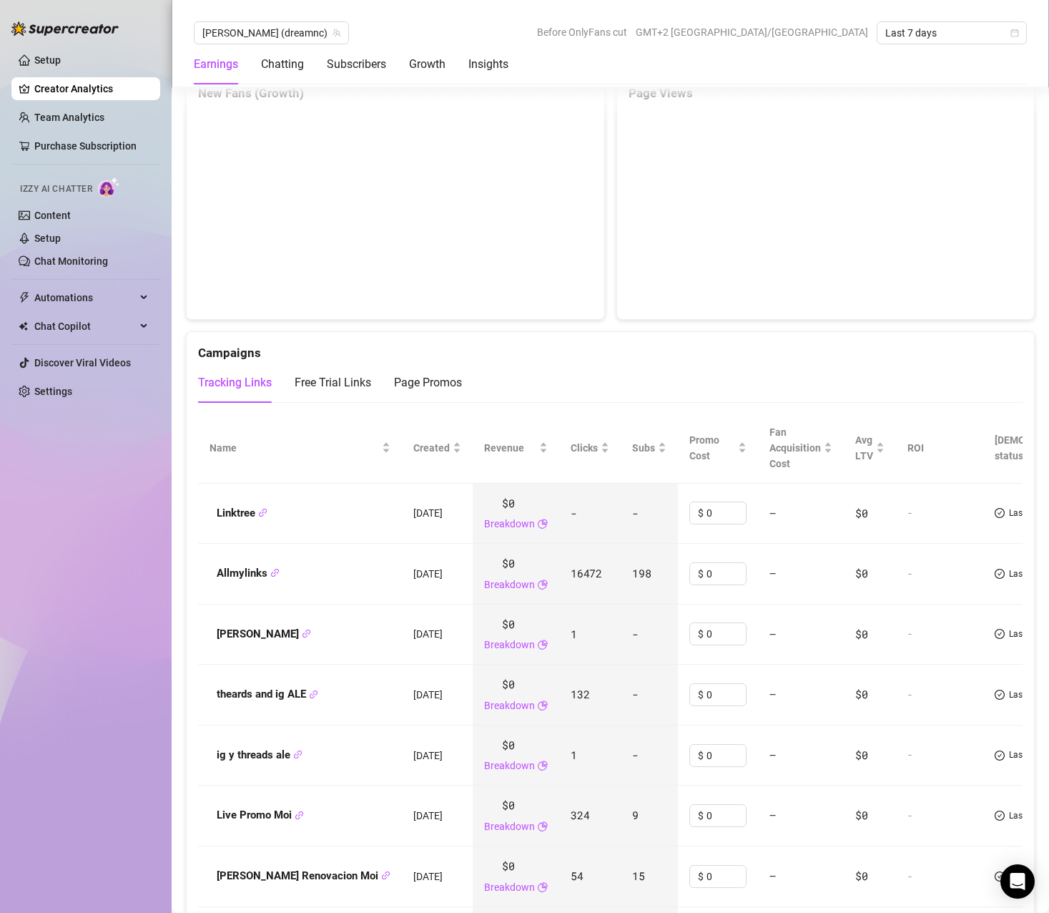
scroll to position [1287, 0]
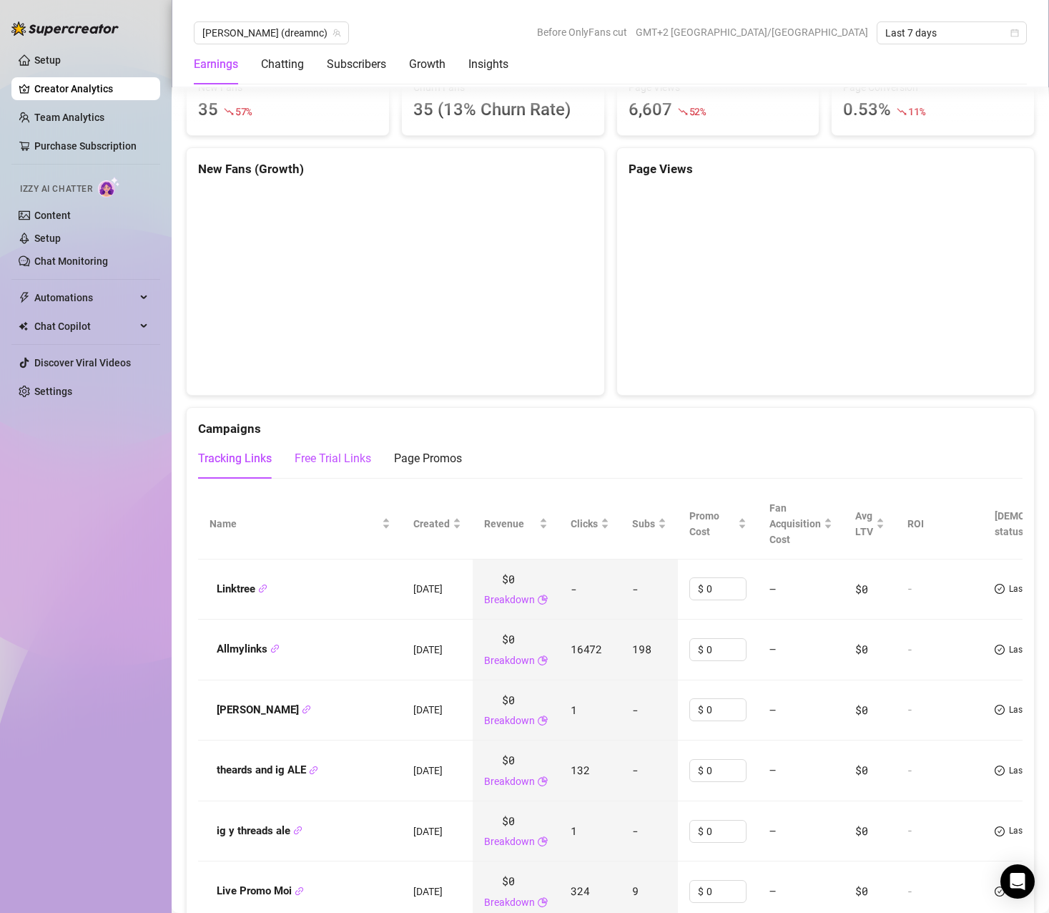
click at [342, 457] on div "Free Trial Links" at bounding box center [333, 458] width 77 height 17
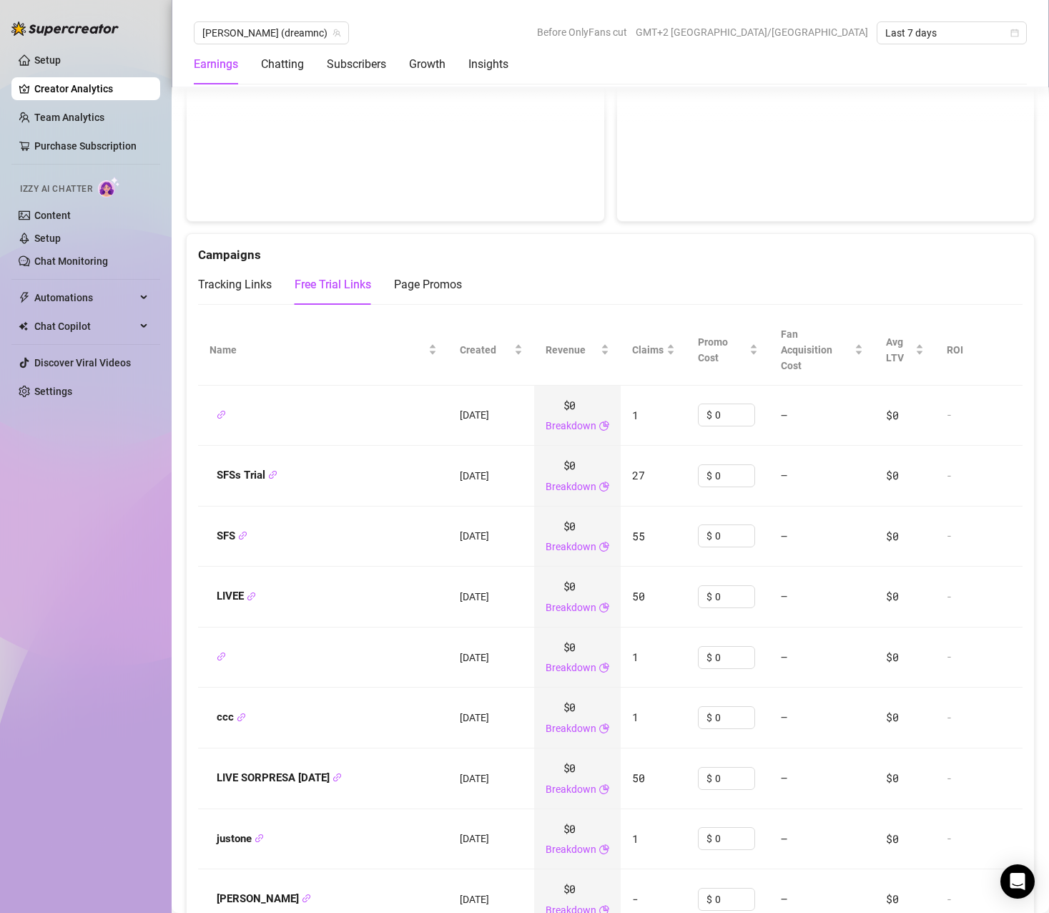
scroll to position [1359, 0]
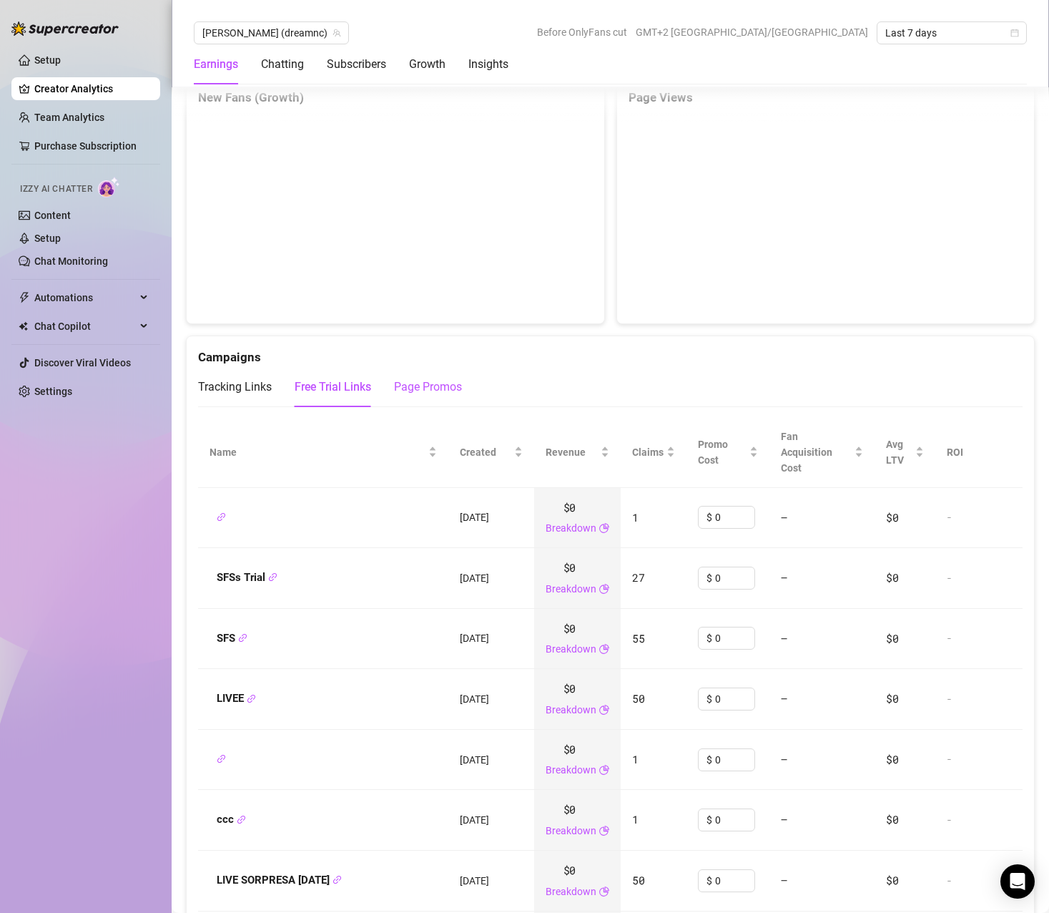
click at [425, 393] on div "Page Promos" at bounding box center [428, 386] width 68 height 17
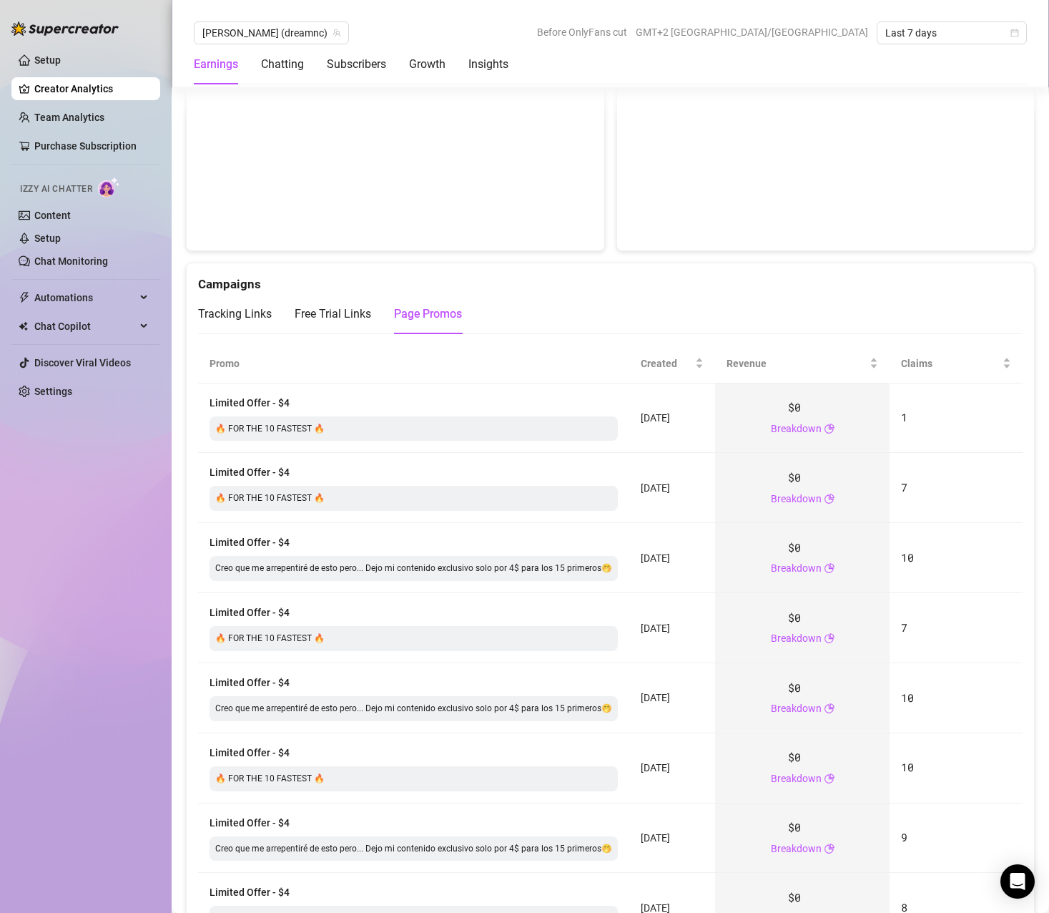
scroll to position [1431, 0]
click at [250, 323] on div "Tracking Links" at bounding box center [235, 315] width 74 height 17
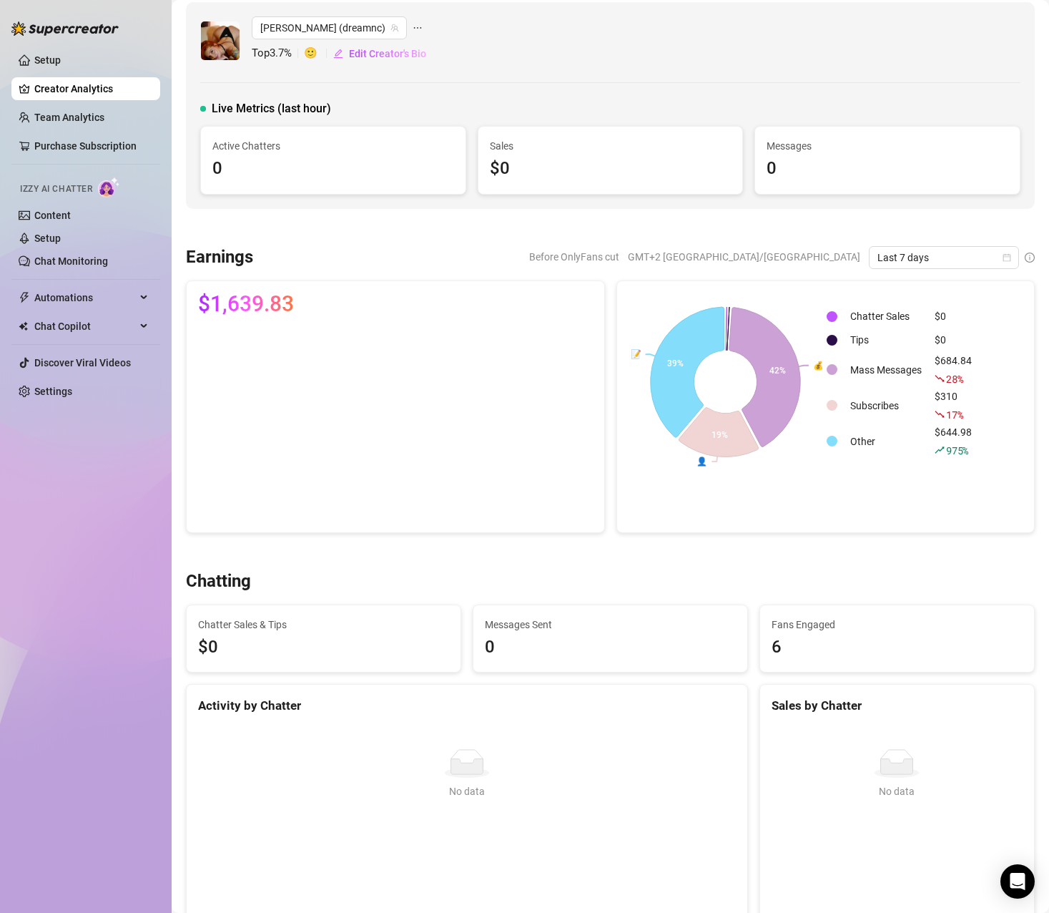
scroll to position [0, 0]
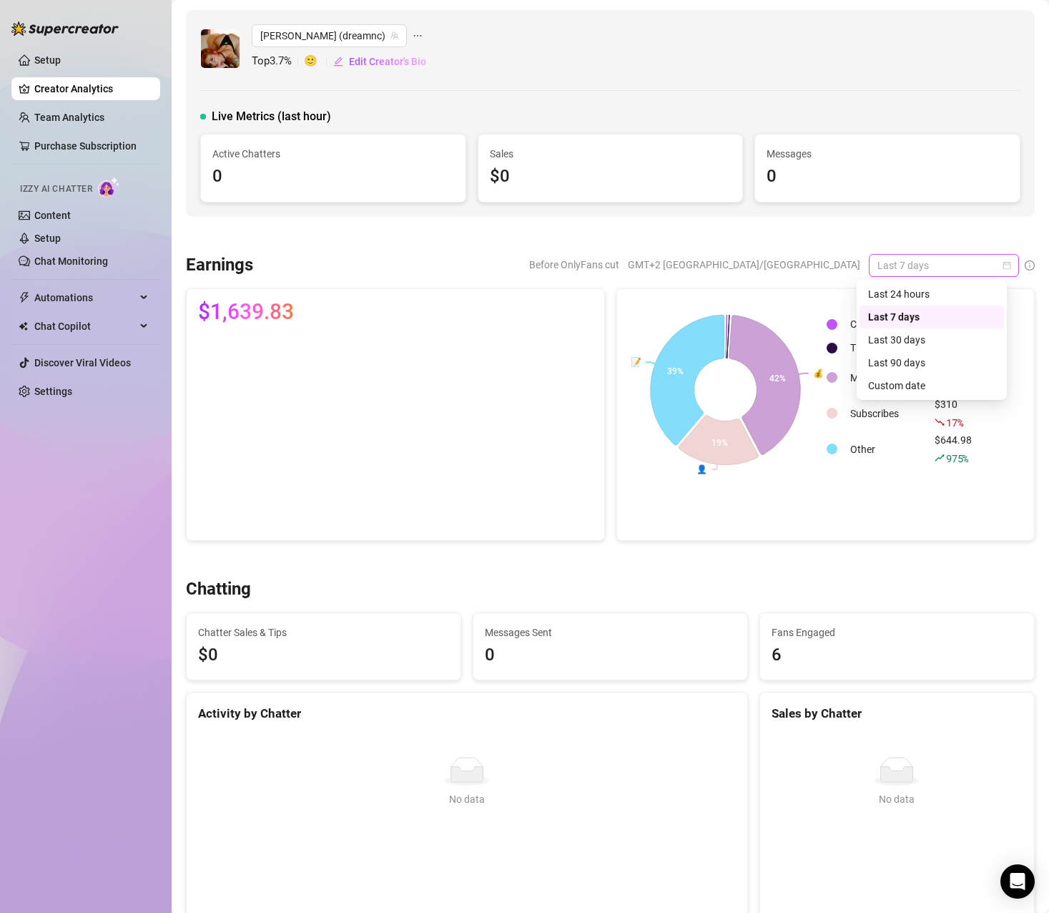
click at [951, 260] on span "Last 7 days" at bounding box center [944, 265] width 133 height 21
drag, startPoint x: 914, startPoint y: 337, endPoint x: 905, endPoint y: 337, distance: 9.3
click at [914, 337] on div "Last 30 days" at bounding box center [931, 340] width 127 height 16
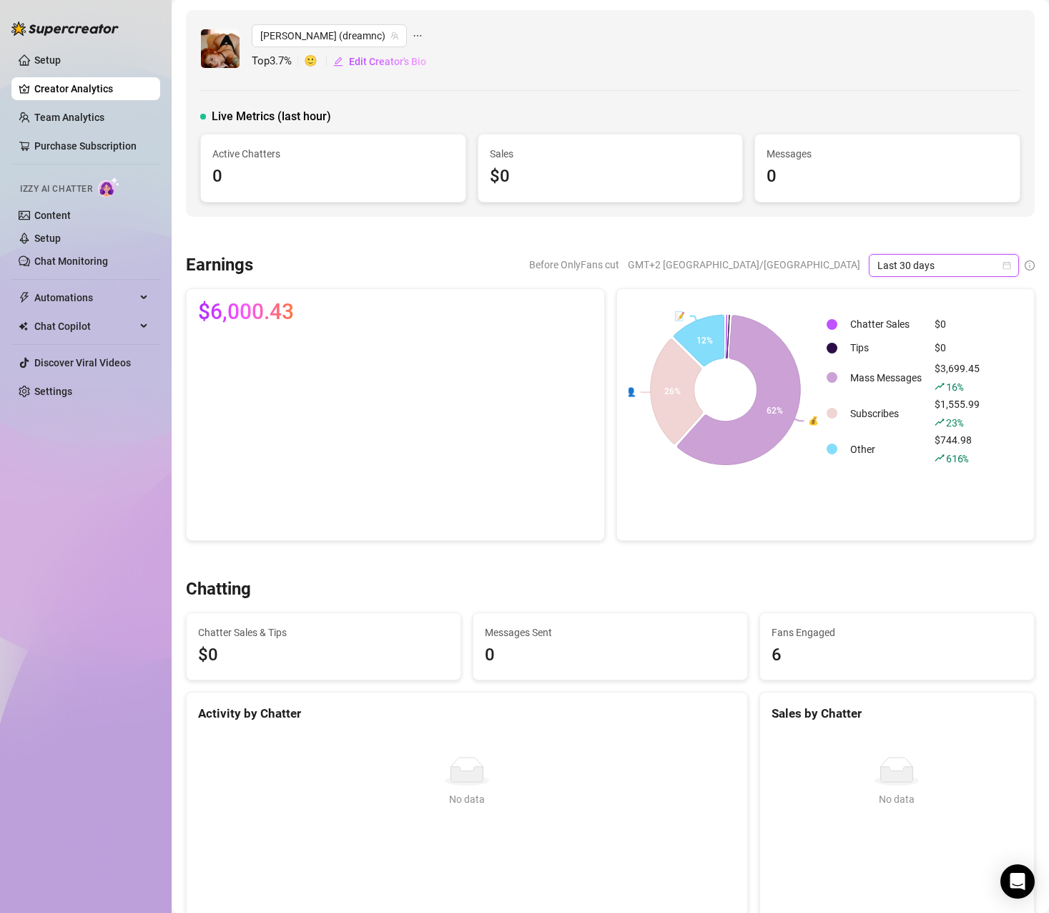
click at [923, 260] on span "Last 30 days" at bounding box center [944, 265] width 133 height 21
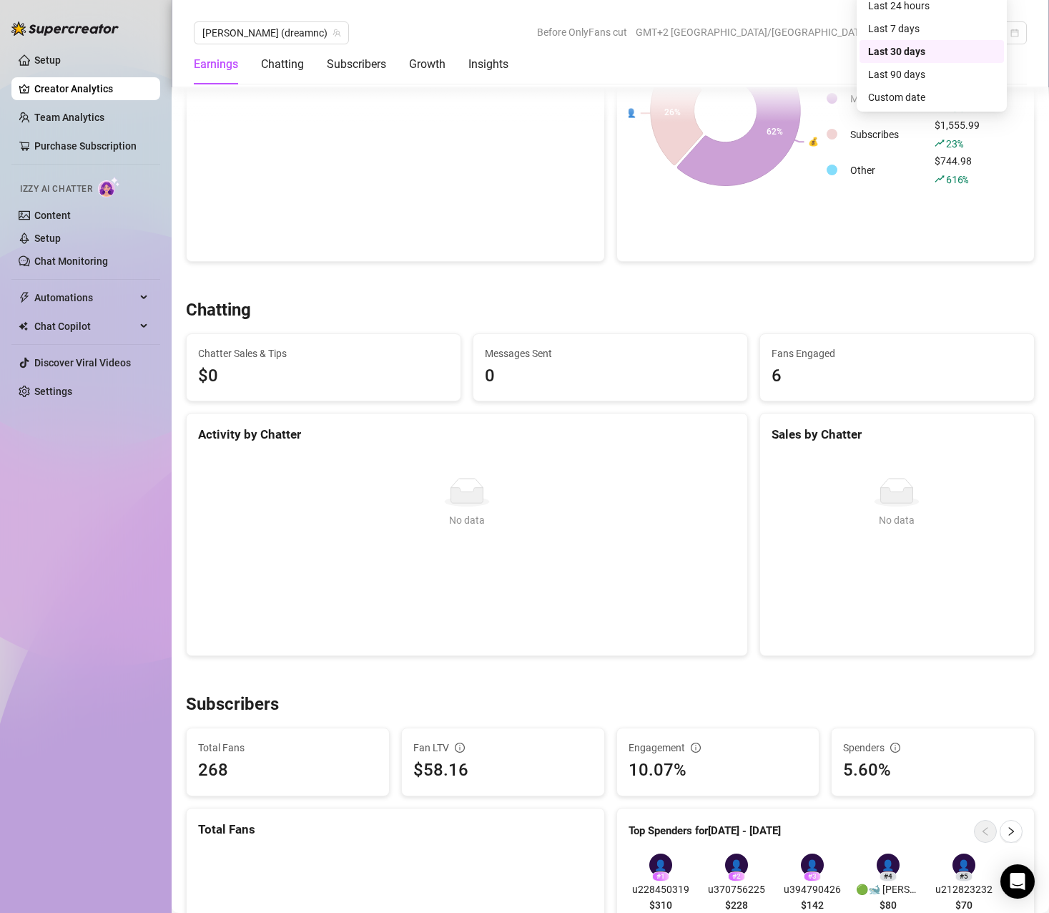
scroll to position [358, 0]
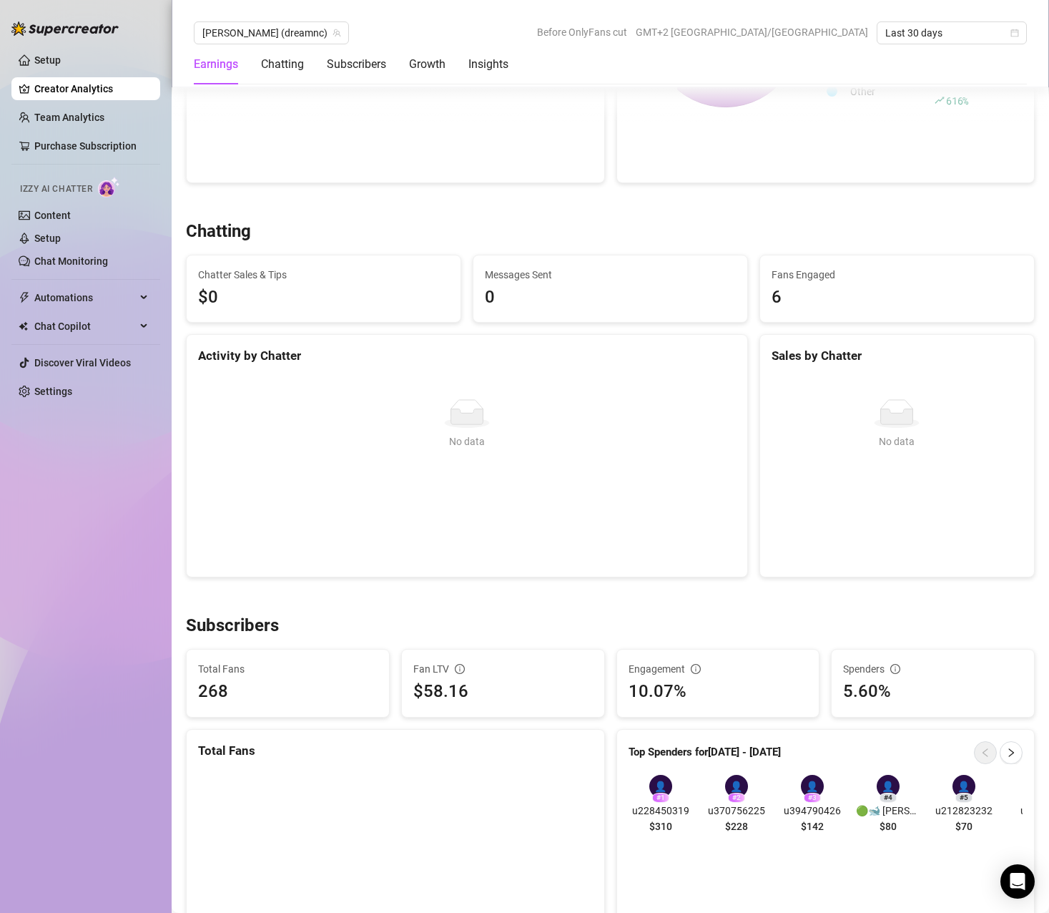
click at [492, 388] on div "No data No data" at bounding box center [467, 471] width 561 height 212
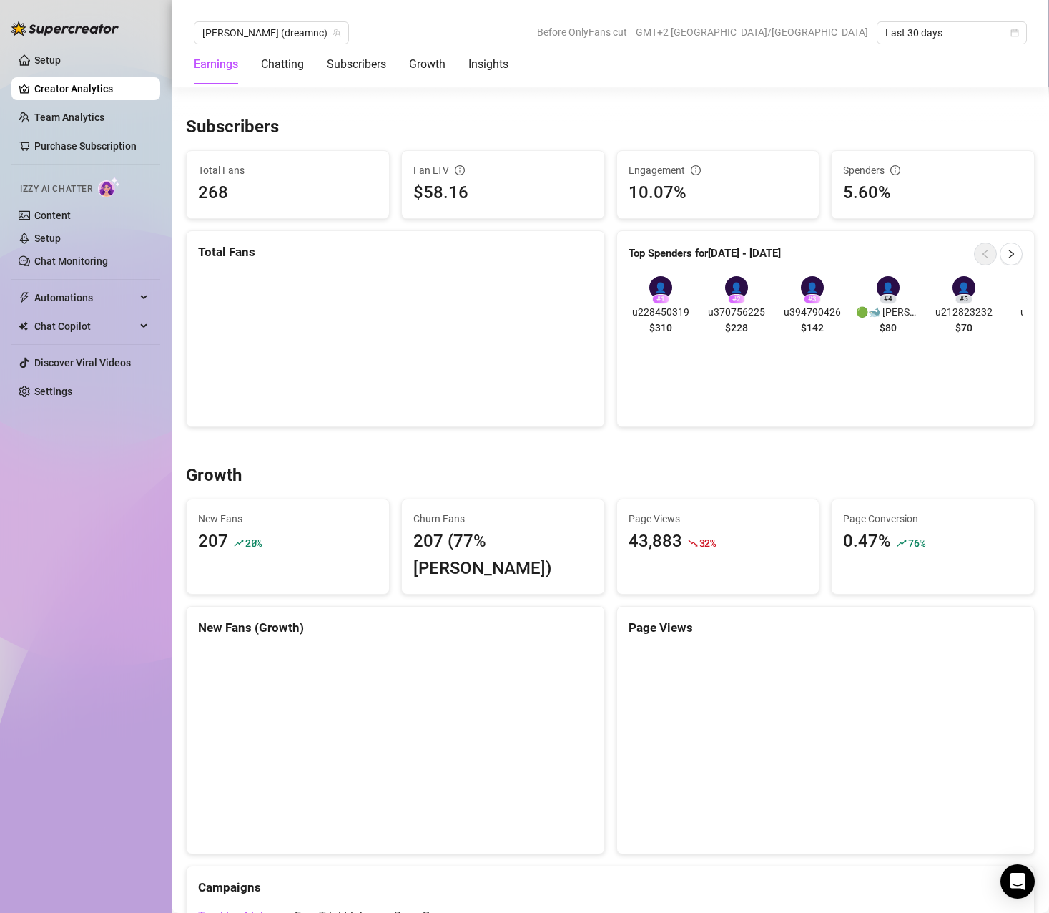
scroll to position [858, 0]
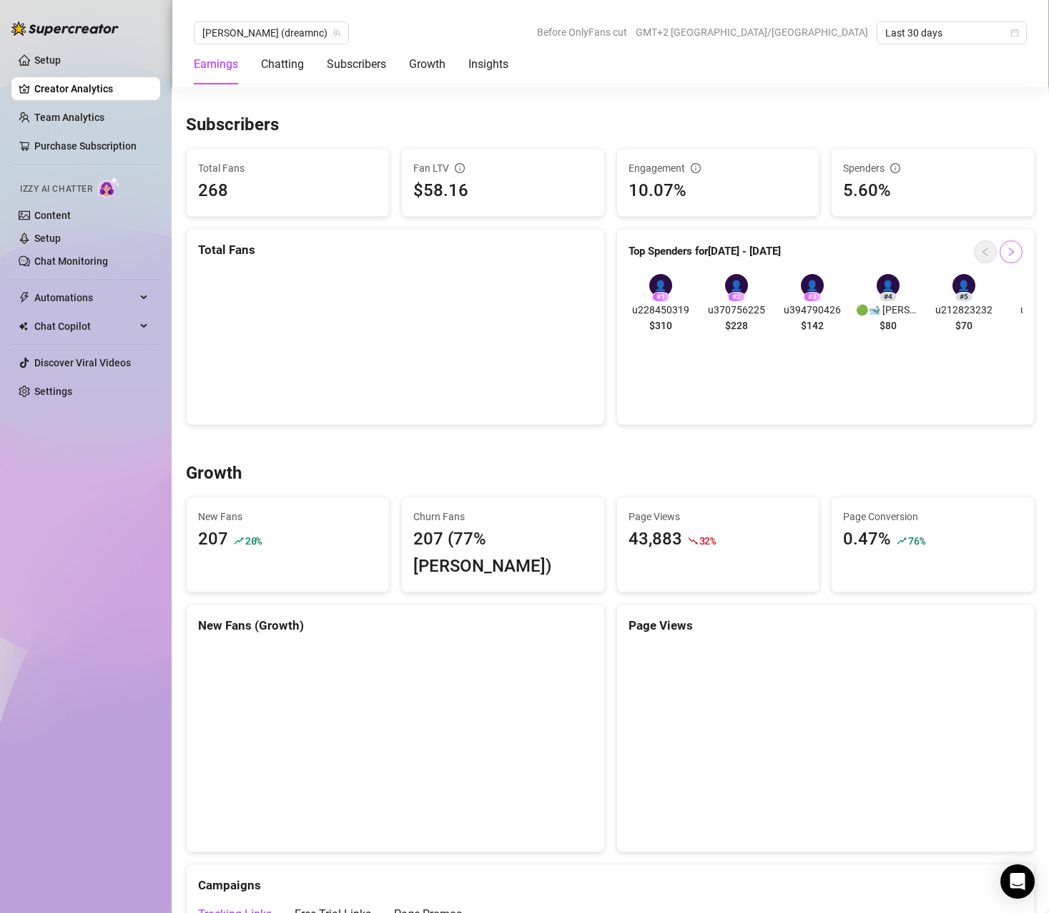
click at [1000, 255] on button "button" at bounding box center [1011, 251] width 23 height 23
click at [981, 251] on icon "left" at bounding box center [986, 252] width 10 height 10
click at [1000, 260] on button "button" at bounding box center [1011, 251] width 23 height 23
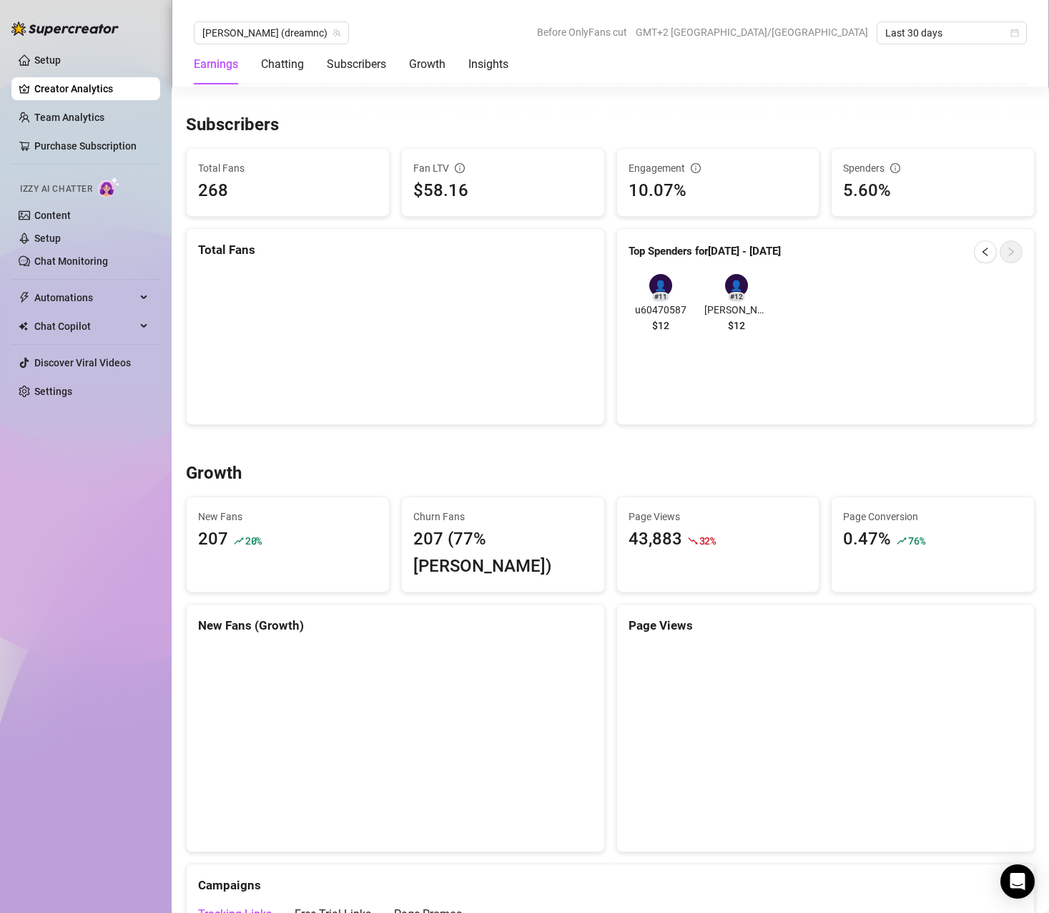
click at [985, 258] on div at bounding box center [998, 251] width 49 height 23
click at [982, 257] on button "button" at bounding box center [985, 251] width 23 height 23
click at [981, 255] on icon "left" at bounding box center [986, 252] width 10 height 10
click at [346, 360] on canvas at bounding box center [392, 341] width 388 height 143
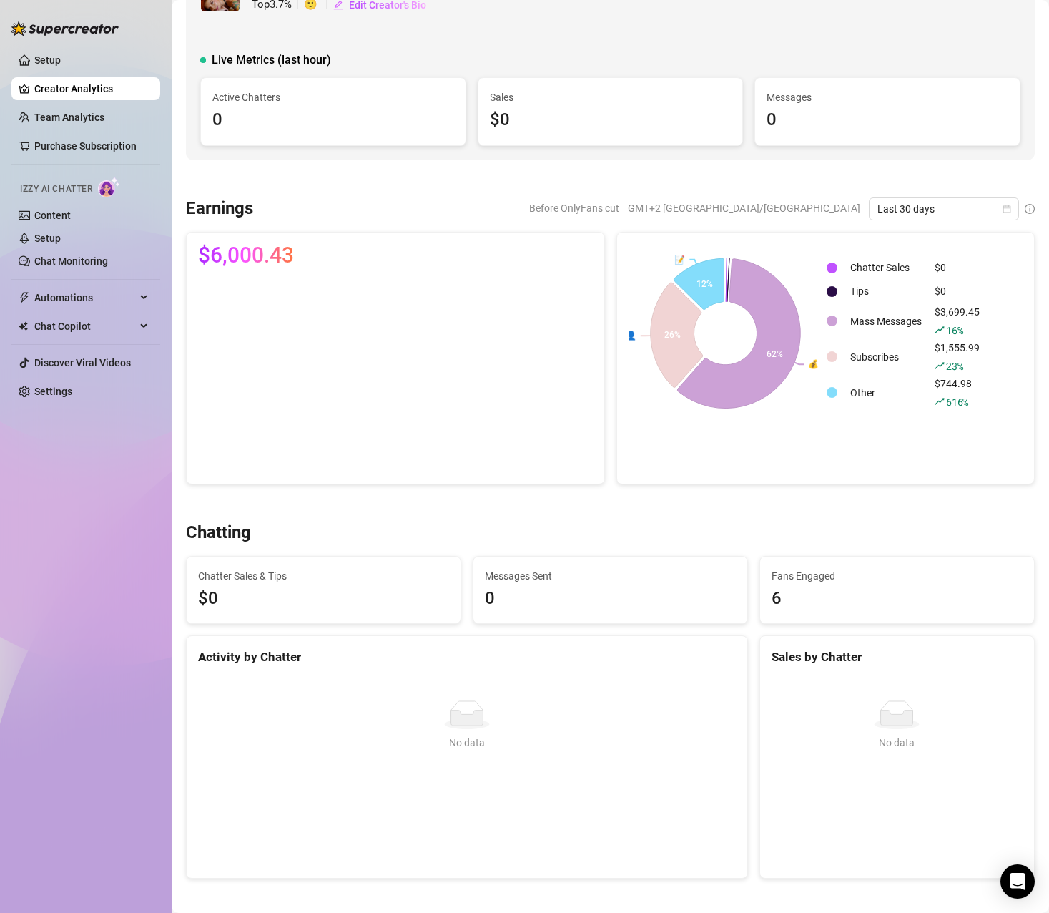
scroll to position [0, 0]
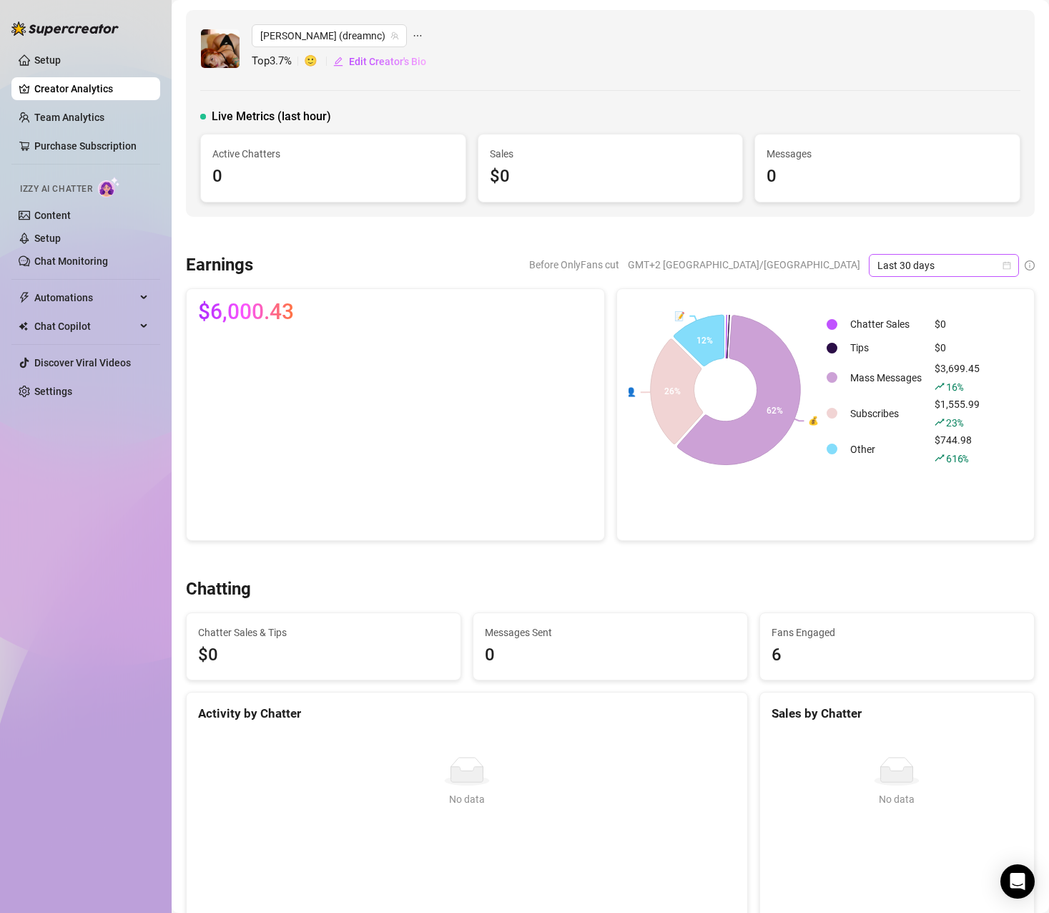
click at [983, 264] on span "Last 30 days" at bounding box center [944, 265] width 133 height 21
click at [919, 382] on div "Custom date" at bounding box center [931, 386] width 127 height 16
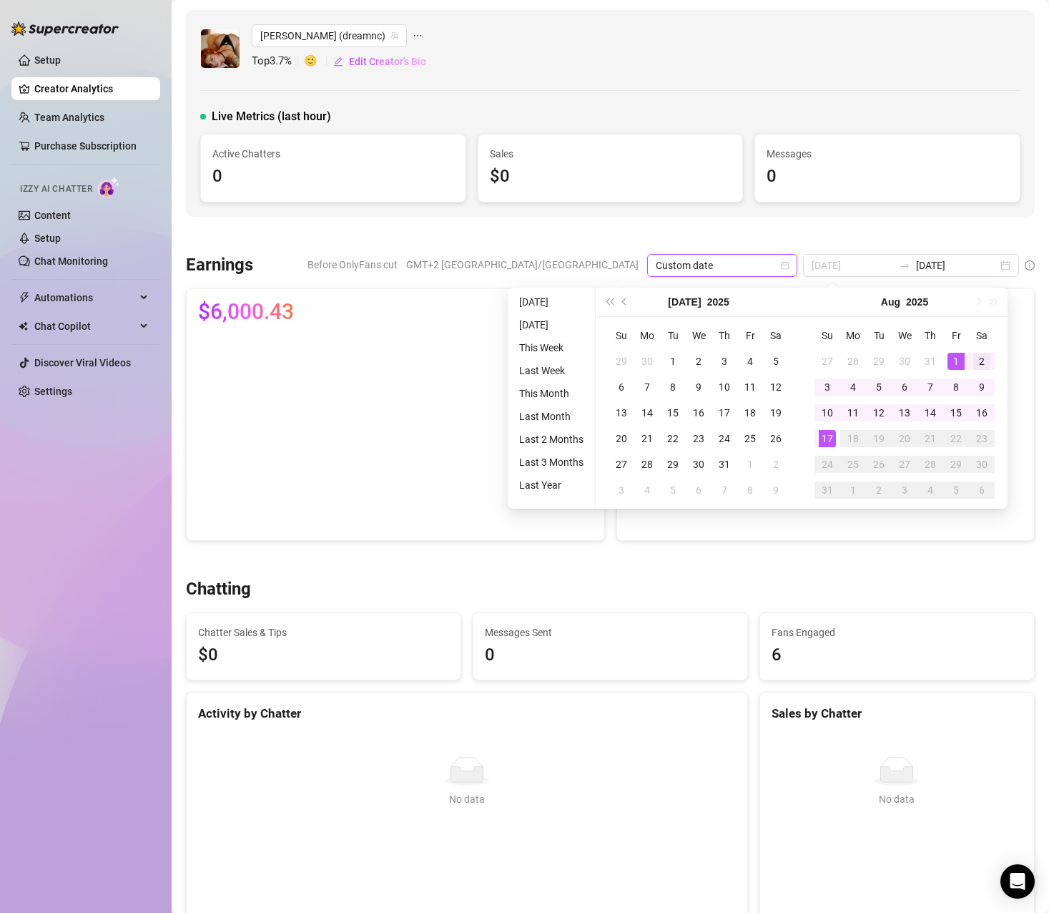
type input "2025-08-02"
click at [984, 358] on div "2" at bounding box center [981, 361] width 17 height 17
type input "2025-08-17"
click at [830, 434] on div "17" at bounding box center [827, 438] width 17 height 17
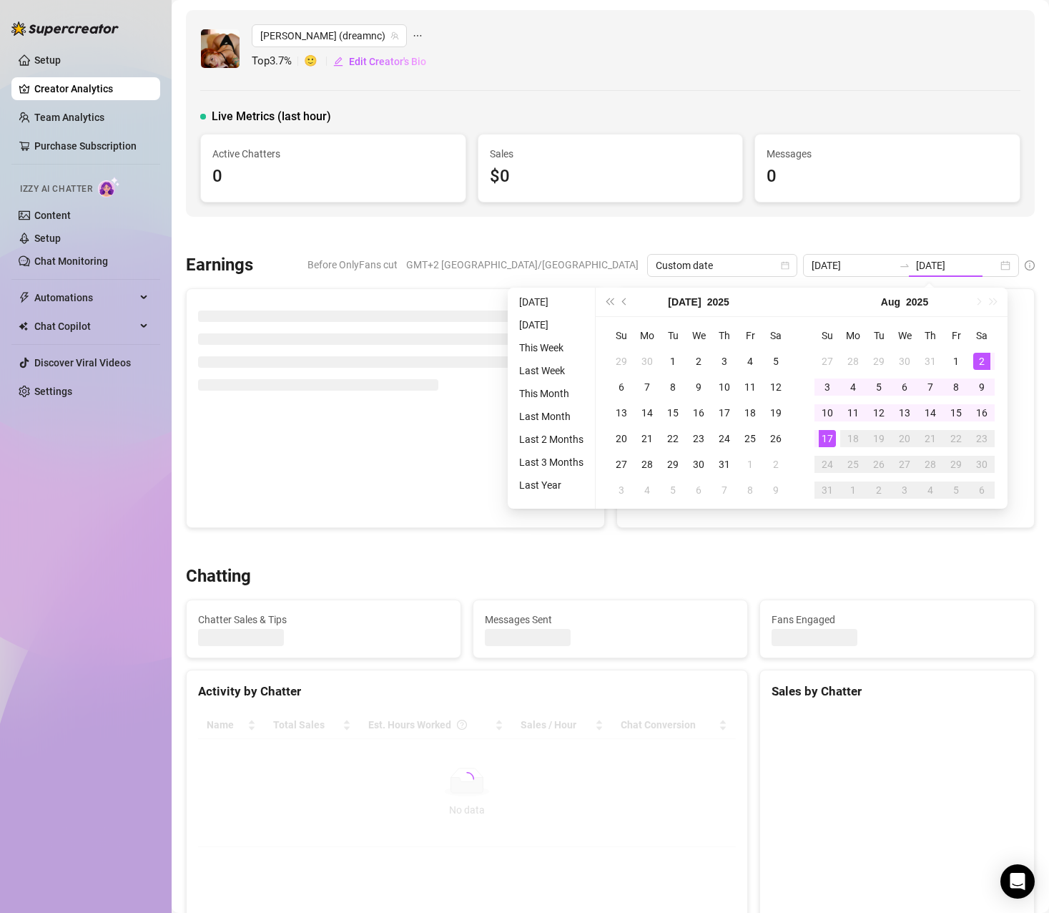
type input "2025-08-02"
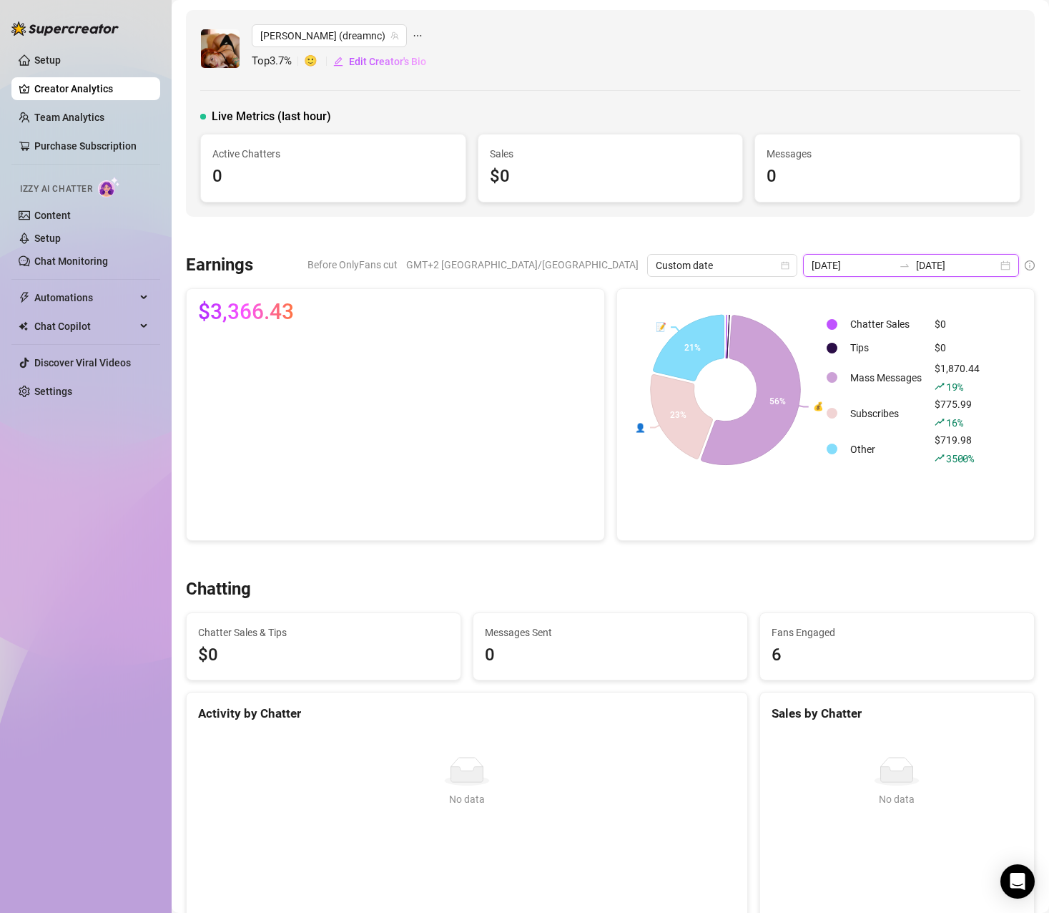
click at [967, 264] on input "2025-08-17" at bounding box center [957, 265] width 82 height 16
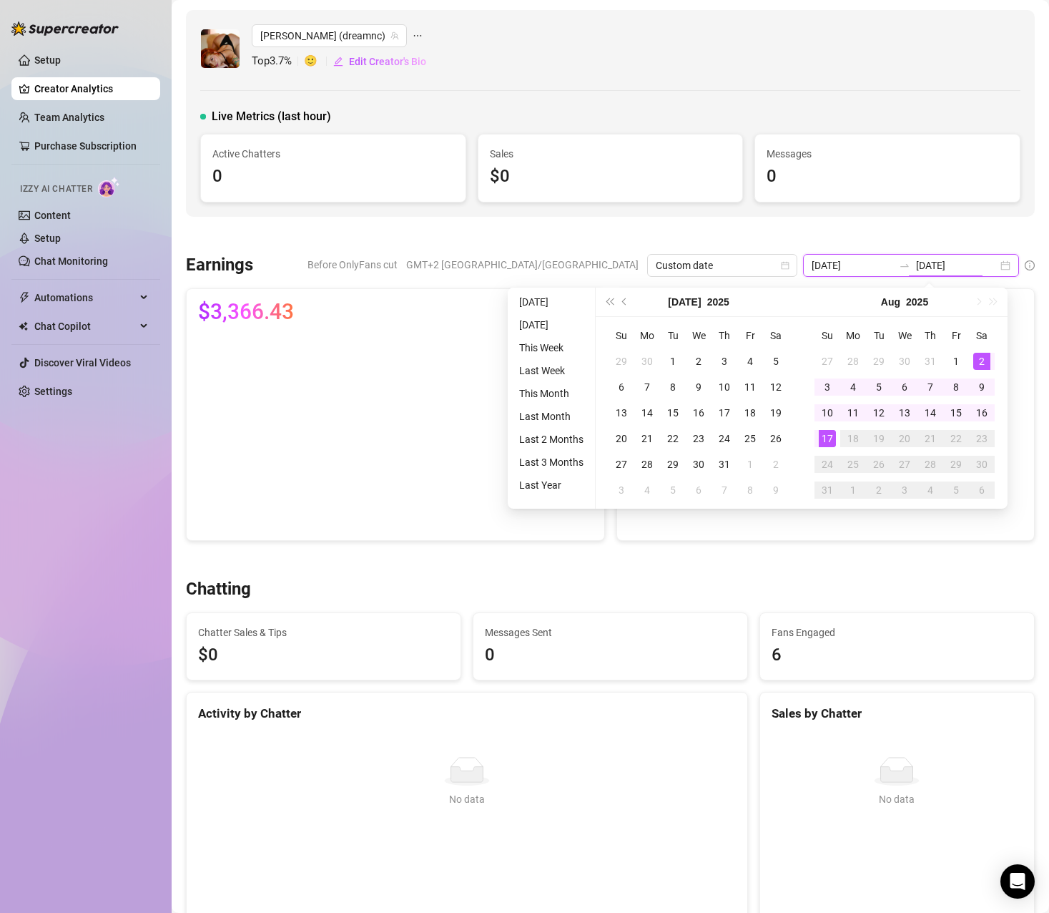
click at [994, 267] on div "2025-08-02 2025-08-17" at bounding box center [911, 265] width 216 height 23
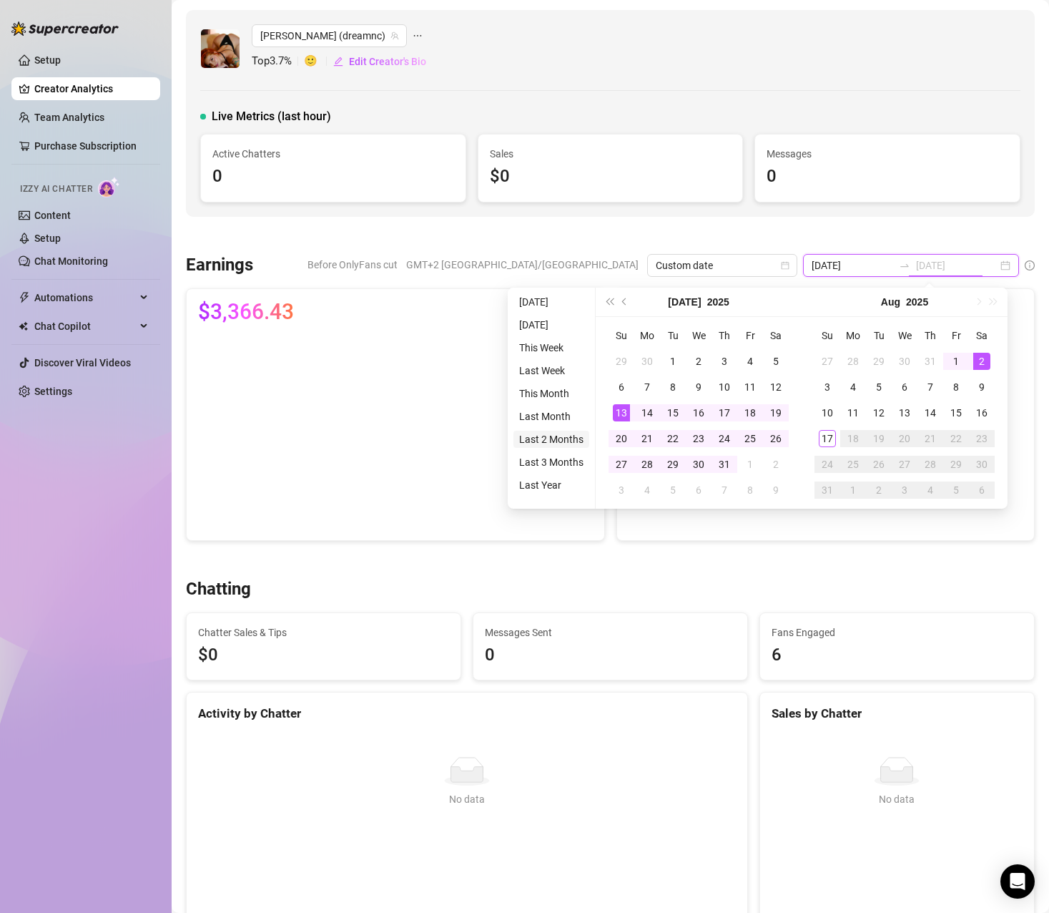
type input "2025-08-17"
type input "2025-05-17"
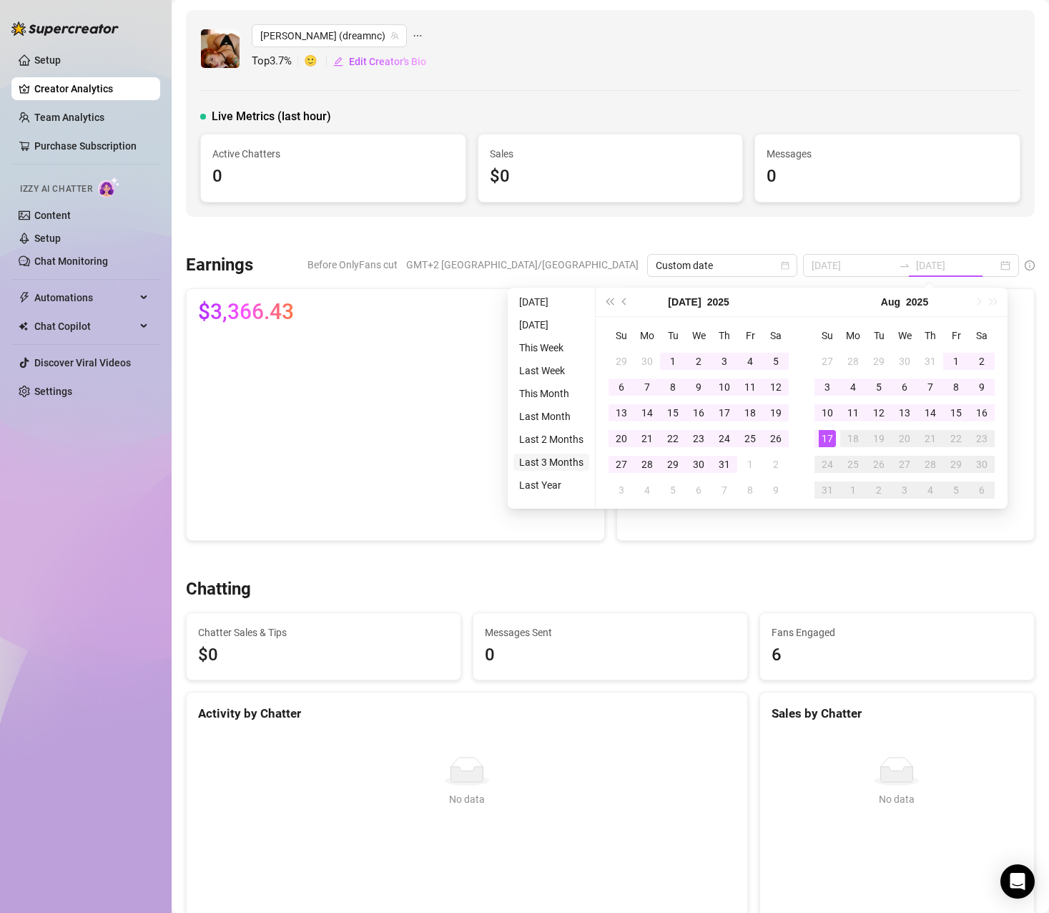
click at [562, 465] on li "Last 3 Months" at bounding box center [552, 461] width 76 height 17
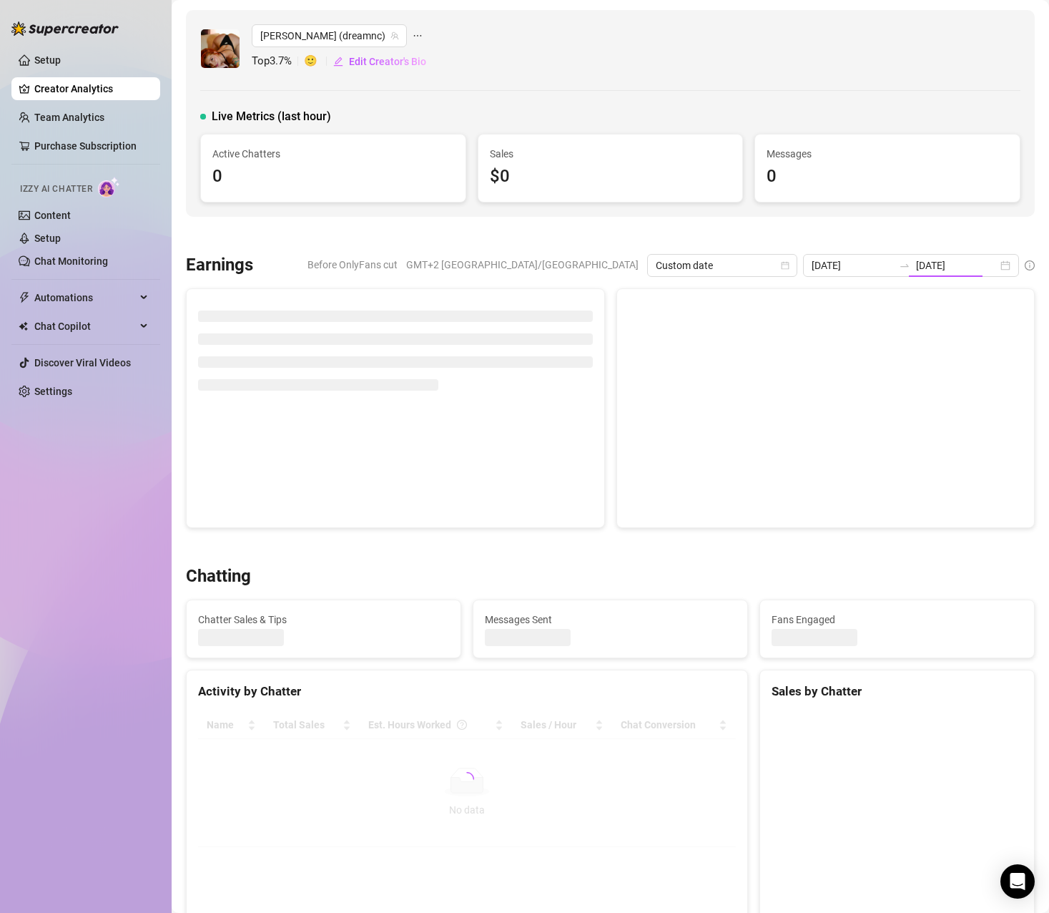
type input "2025-05-17"
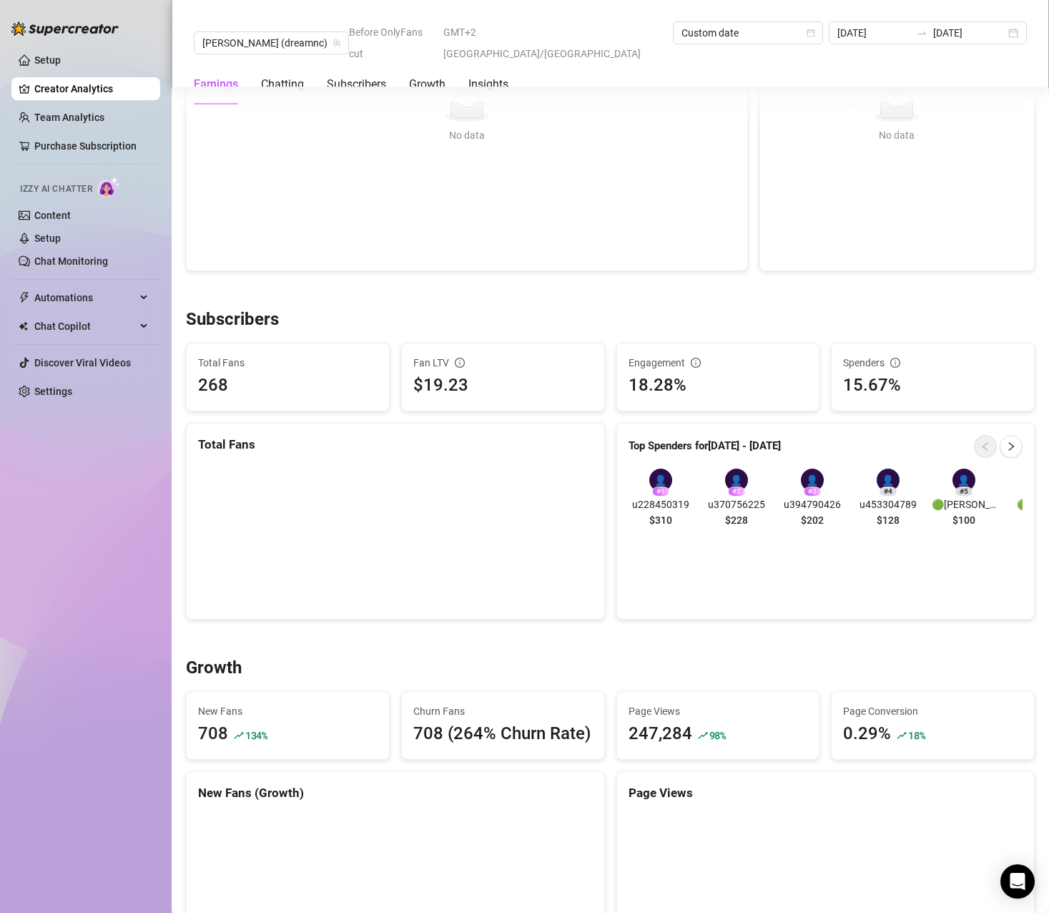
scroll to position [664, 0]
click at [1000, 447] on button "button" at bounding box center [1011, 445] width 23 height 23
click at [1000, 446] on button "button" at bounding box center [1011, 445] width 23 height 23
click at [983, 447] on icon "left" at bounding box center [985, 445] width 5 height 9
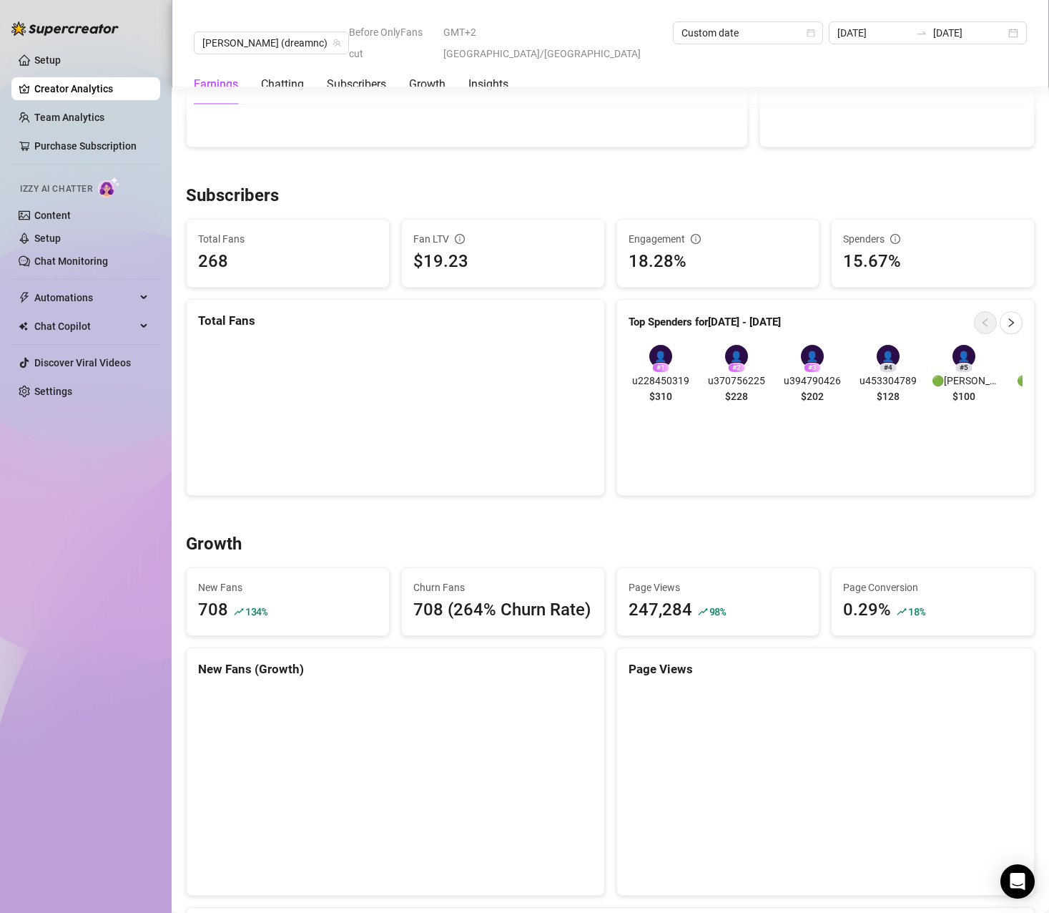
scroll to position [879, 0]
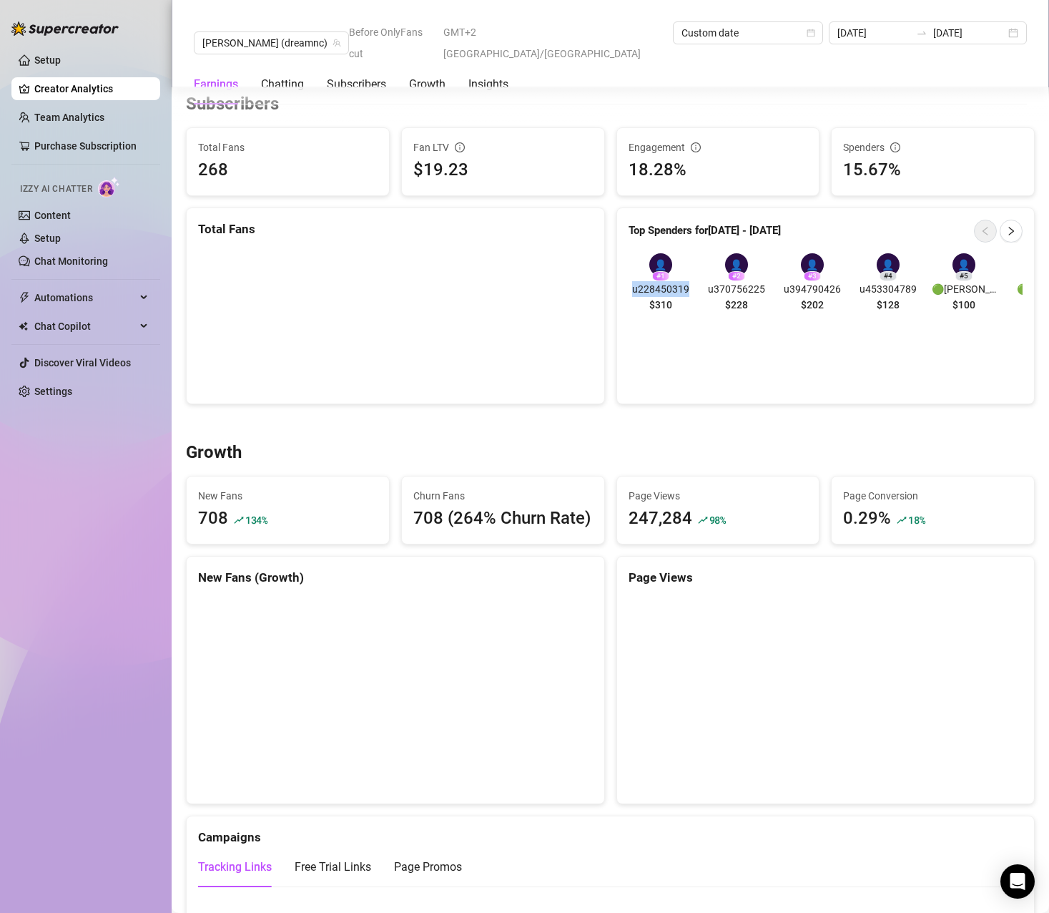
drag, startPoint x: 682, startPoint y: 291, endPoint x: 628, endPoint y: 288, distance: 53.7
click at [629, 288] on span "u228450319" at bounding box center [661, 289] width 64 height 16
copy span "u228450319"
click at [738, 351] on div "Top Spenders for May 17 - Aug 17 👤 # 1 u228450319 $310 👤 # 2 u370756225 $228 👤 …" at bounding box center [826, 305] width 419 height 197
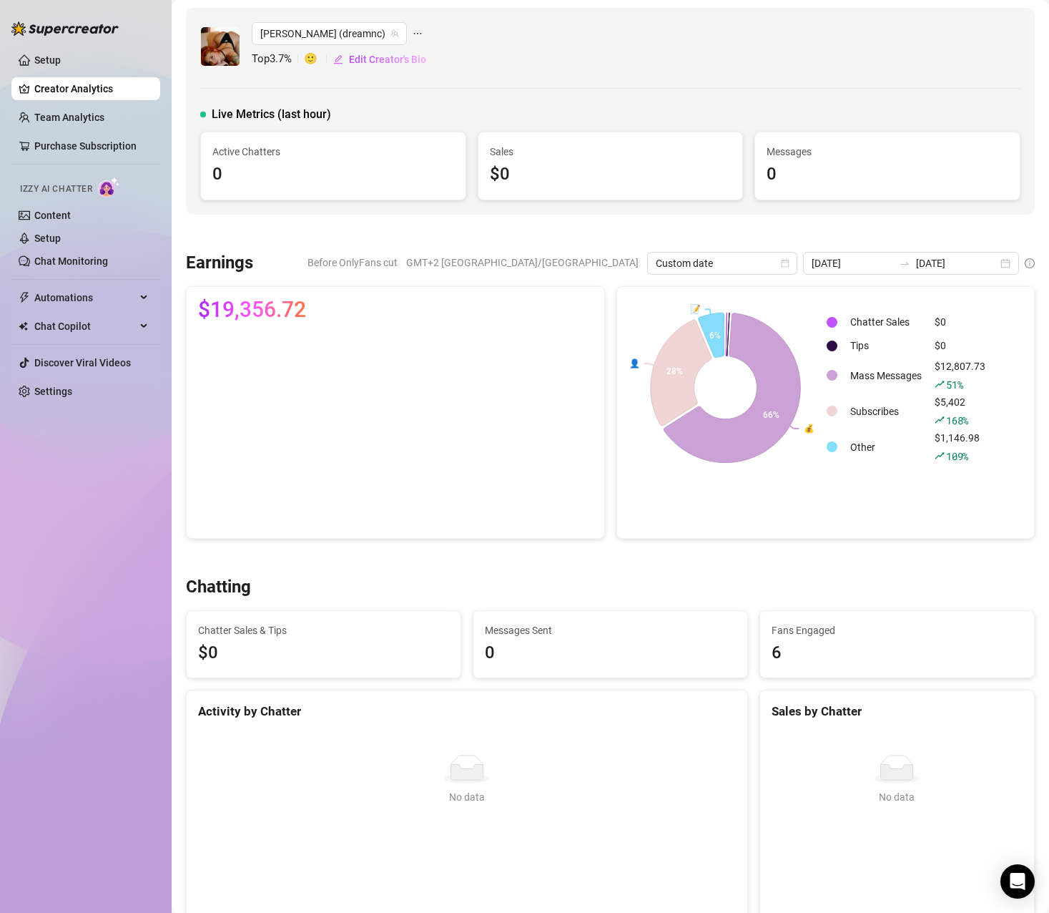
scroll to position [0, 0]
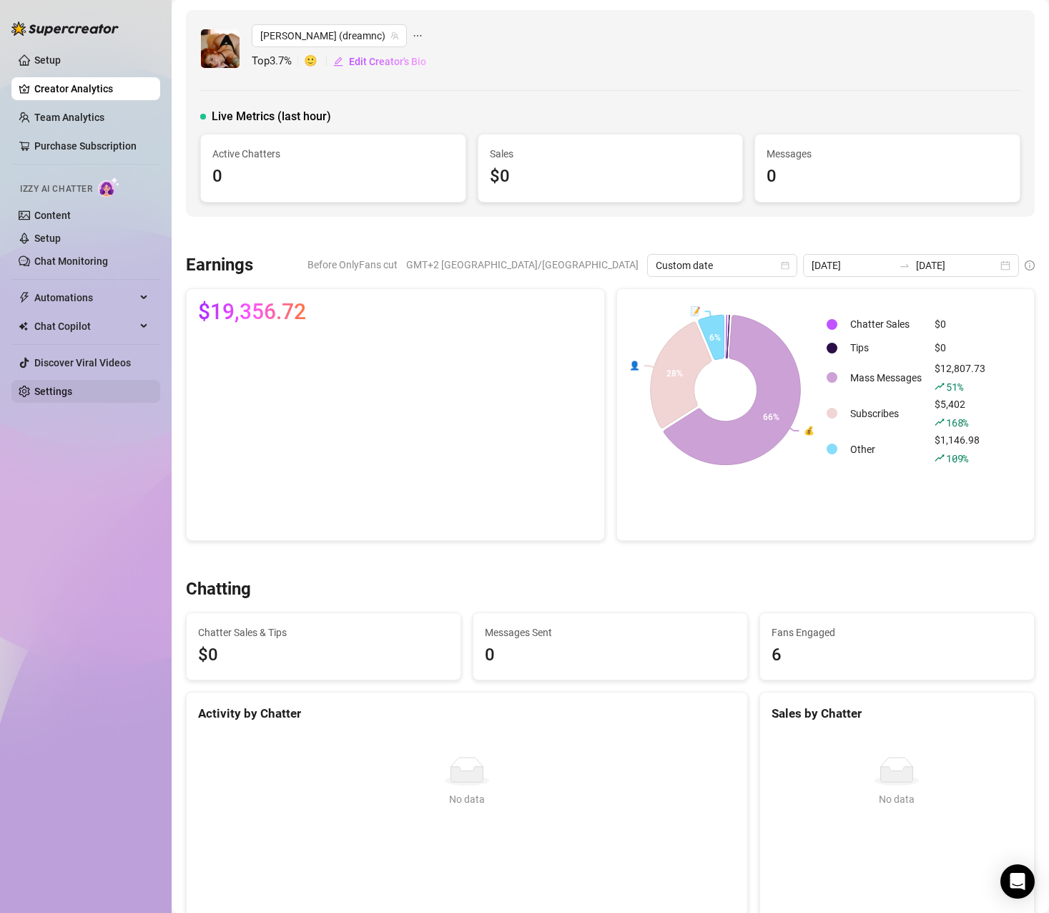
click at [34, 394] on link "Settings" at bounding box center [53, 391] width 38 height 11
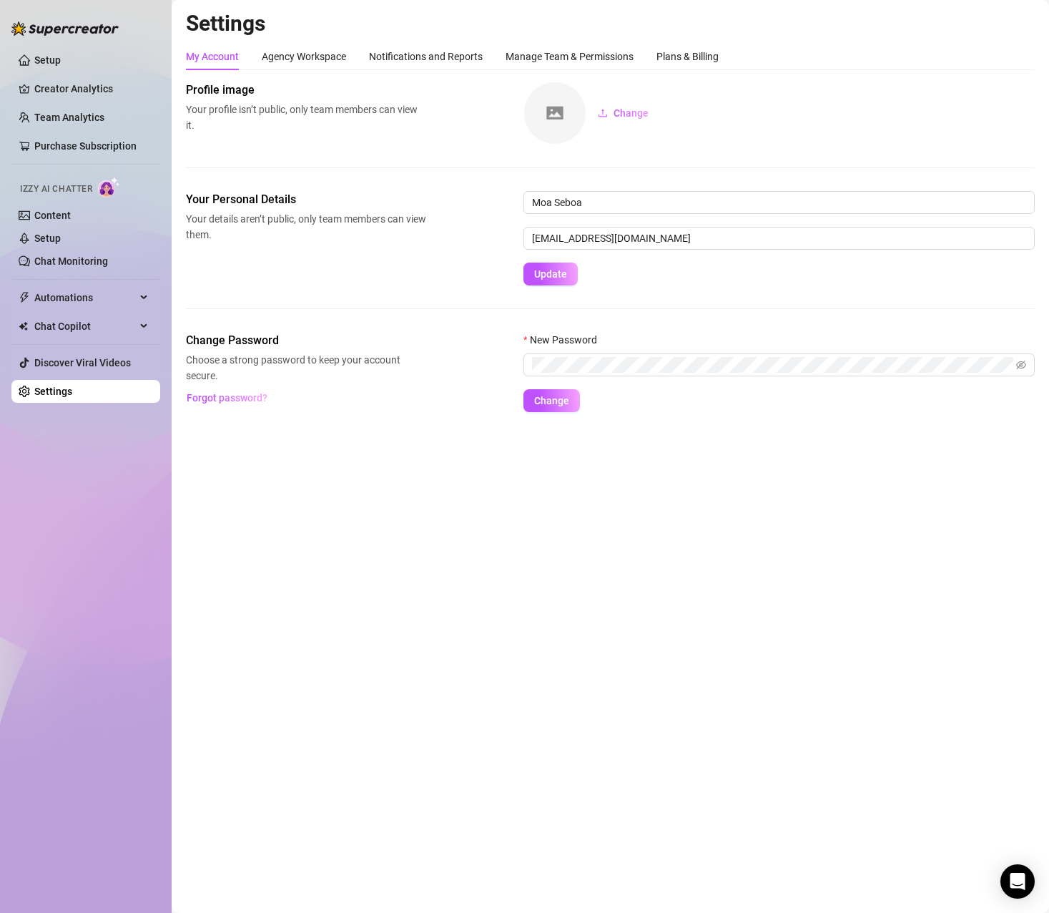
click at [354, 555] on main "Settings My Account Agency Workspace Notifications and Reports Manage Team & Pe…" at bounding box center [611, 456] width 878 height 913
click at [93, 92] on link "Creator Analytics" at bounding box center [91, 88] width 114 height 23
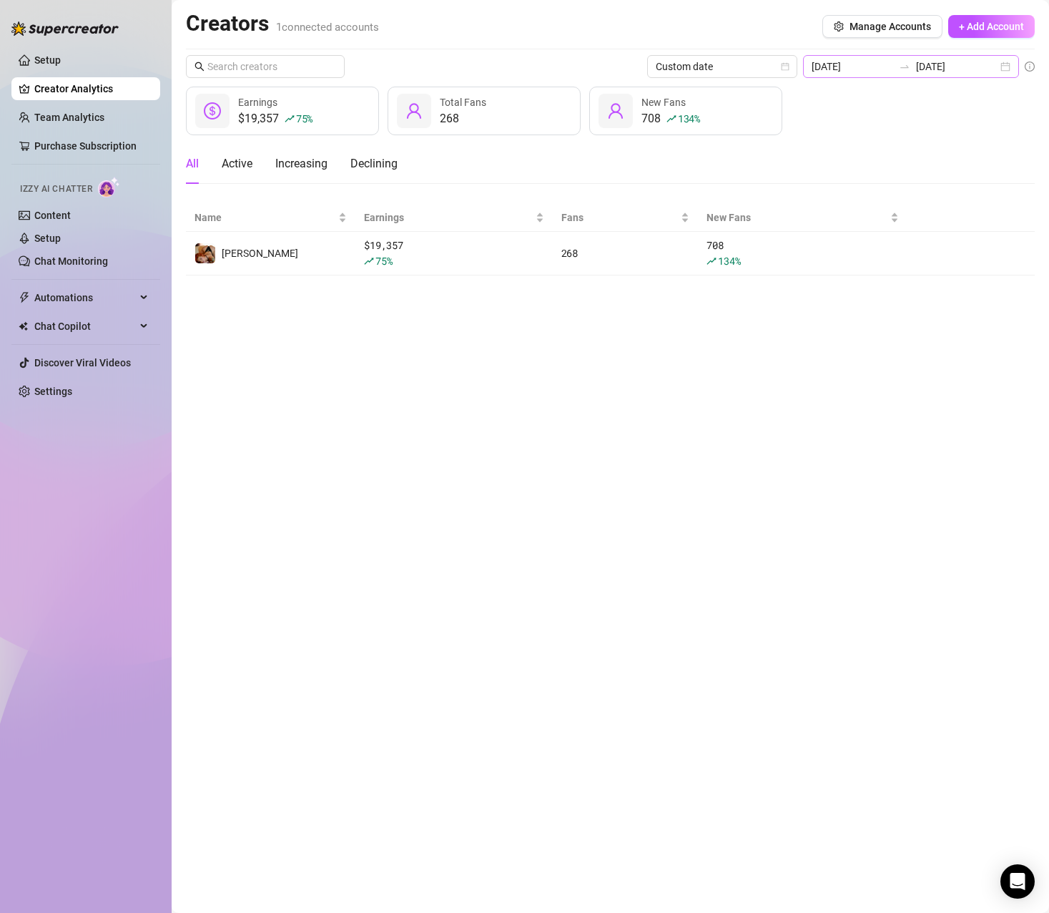
click at [1008, 69] on div "2025-05-17 2025-08-17" at bounding box center [911, 66] width 216 height 23
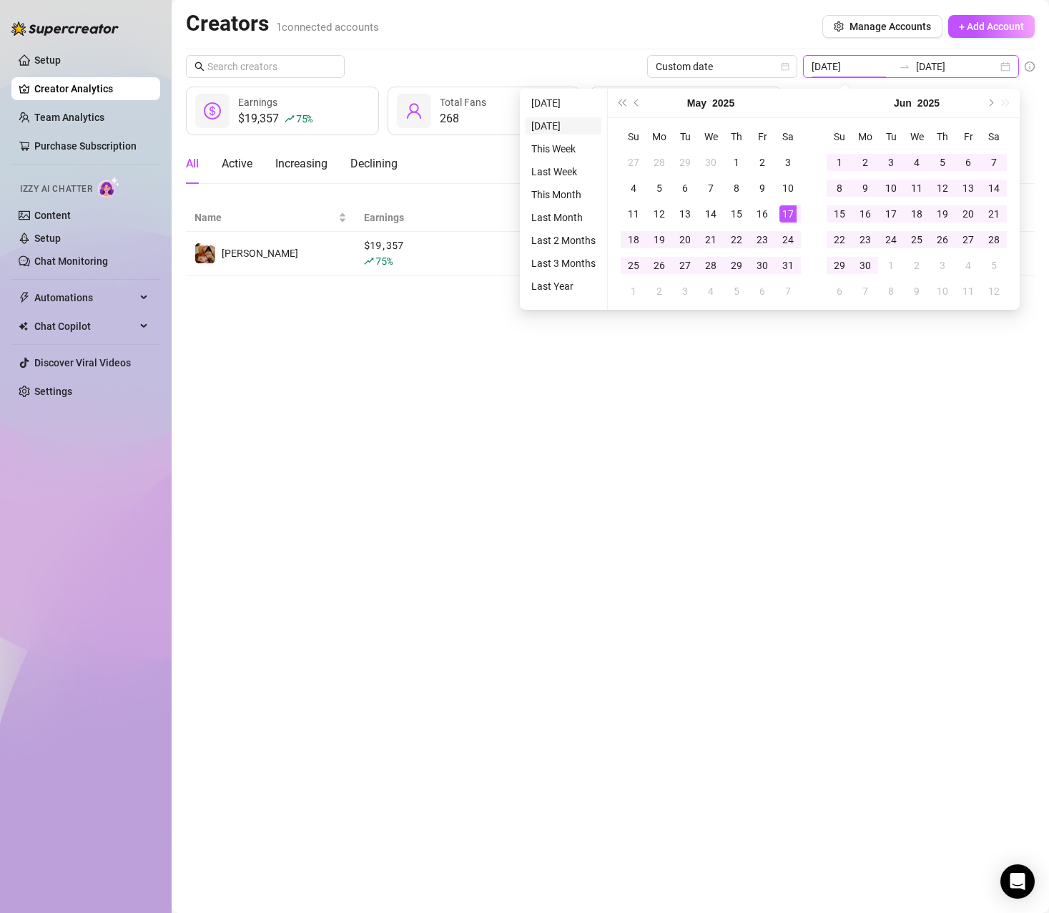
type input "2025-08-16"
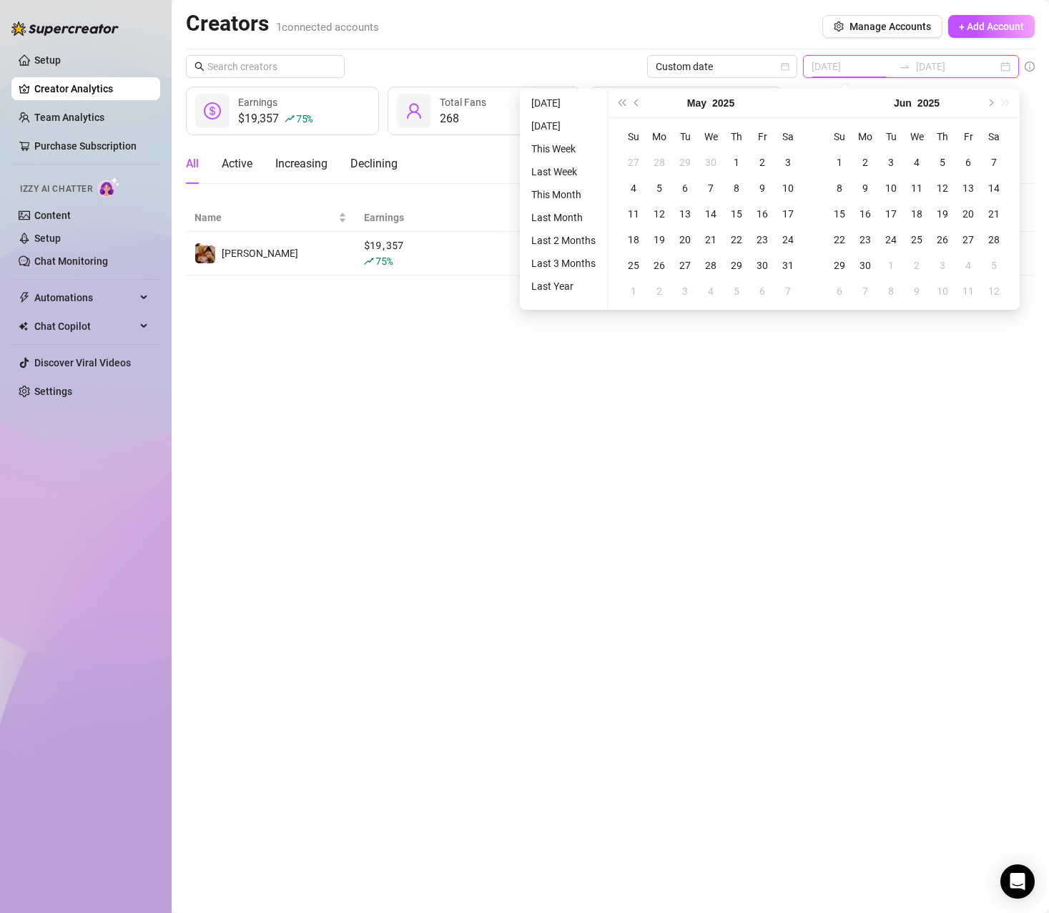
type input "2025-05-17"
type input "2025-08-17"
type input "2025-08-01"
click at [563, 189] on li "This Month" at bounding box center [564, 194] width 76 height 17
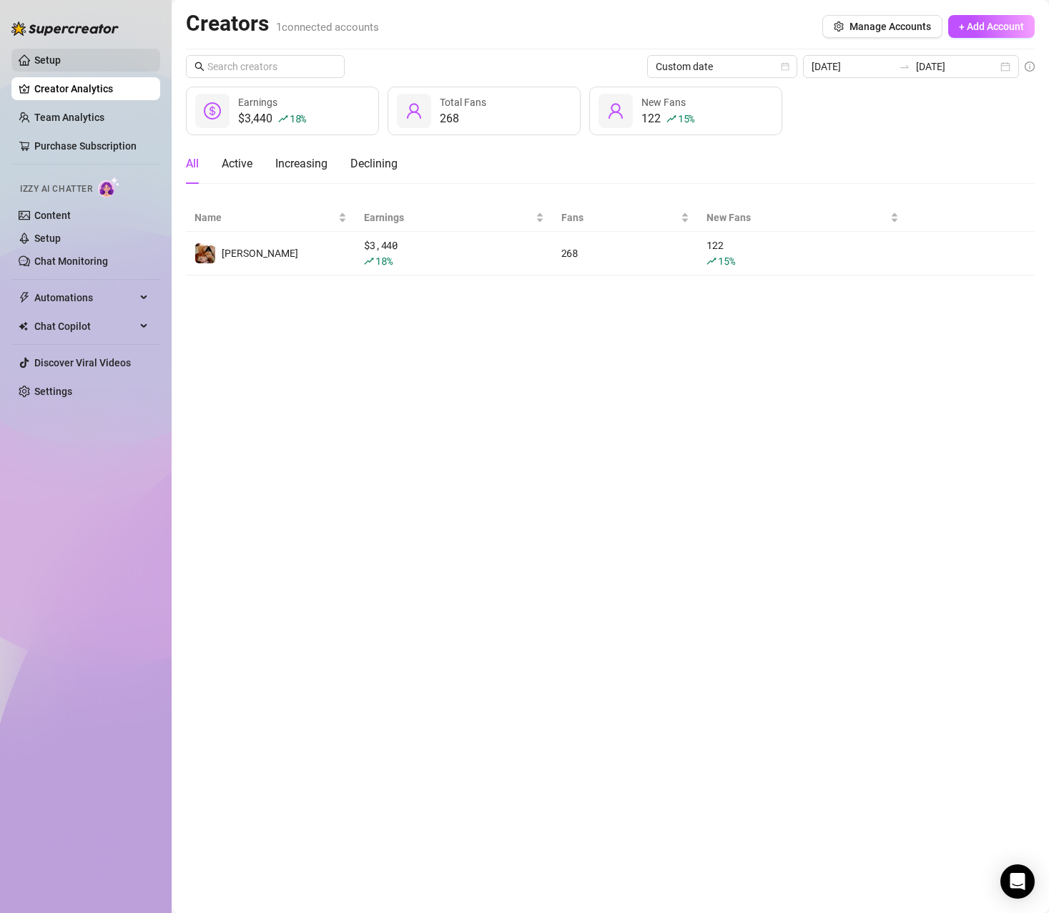
click at [61, 66] on link "Setup" at bounding box center [47, 59] width 26 height 11
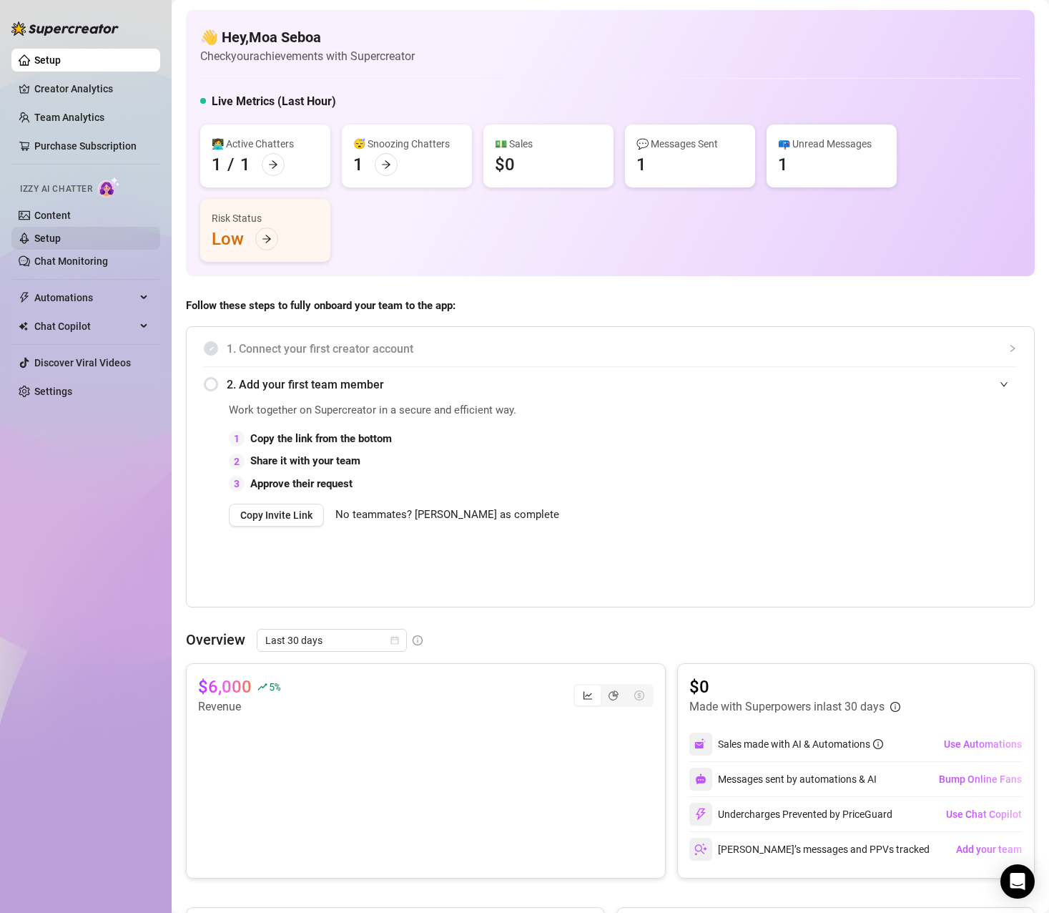
click at [47, 232] on link "Setup" at bounding box center [47, 237] width 26 height 11
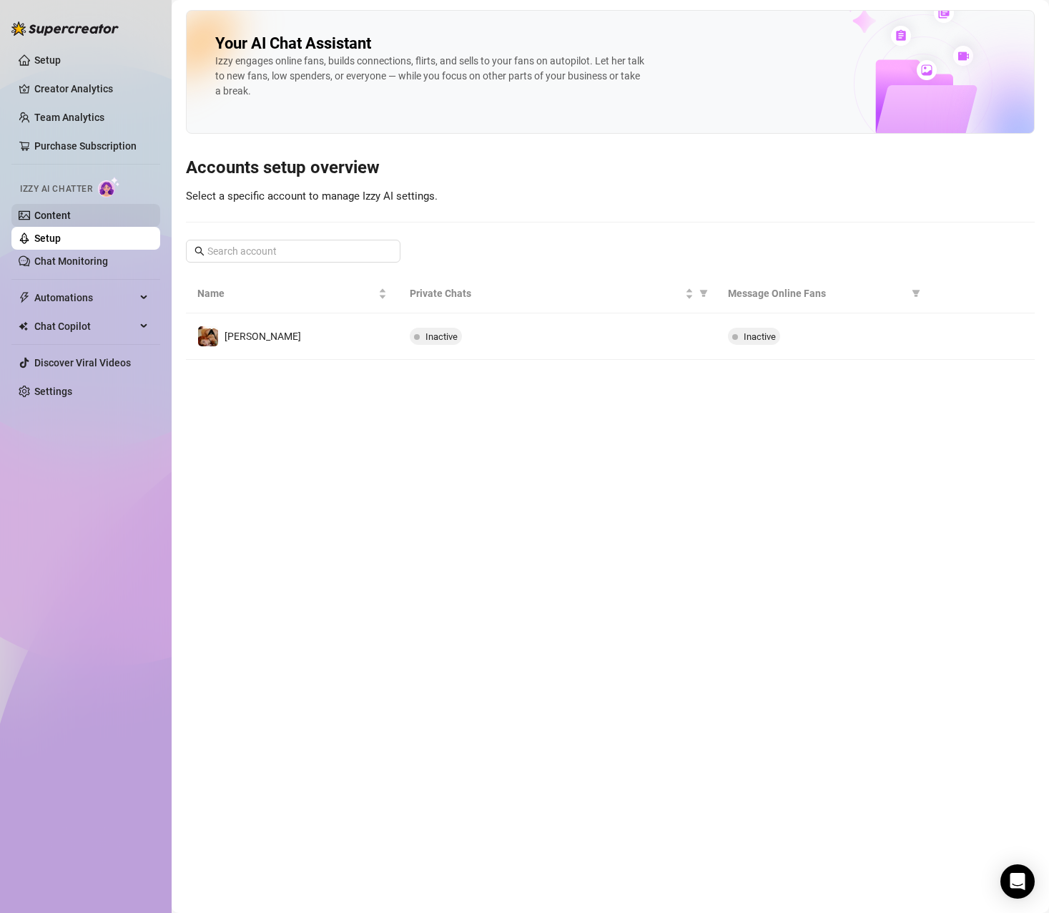
click at [51, 216] on link "Content" at bounding box center [52, 215] width 36 height 11
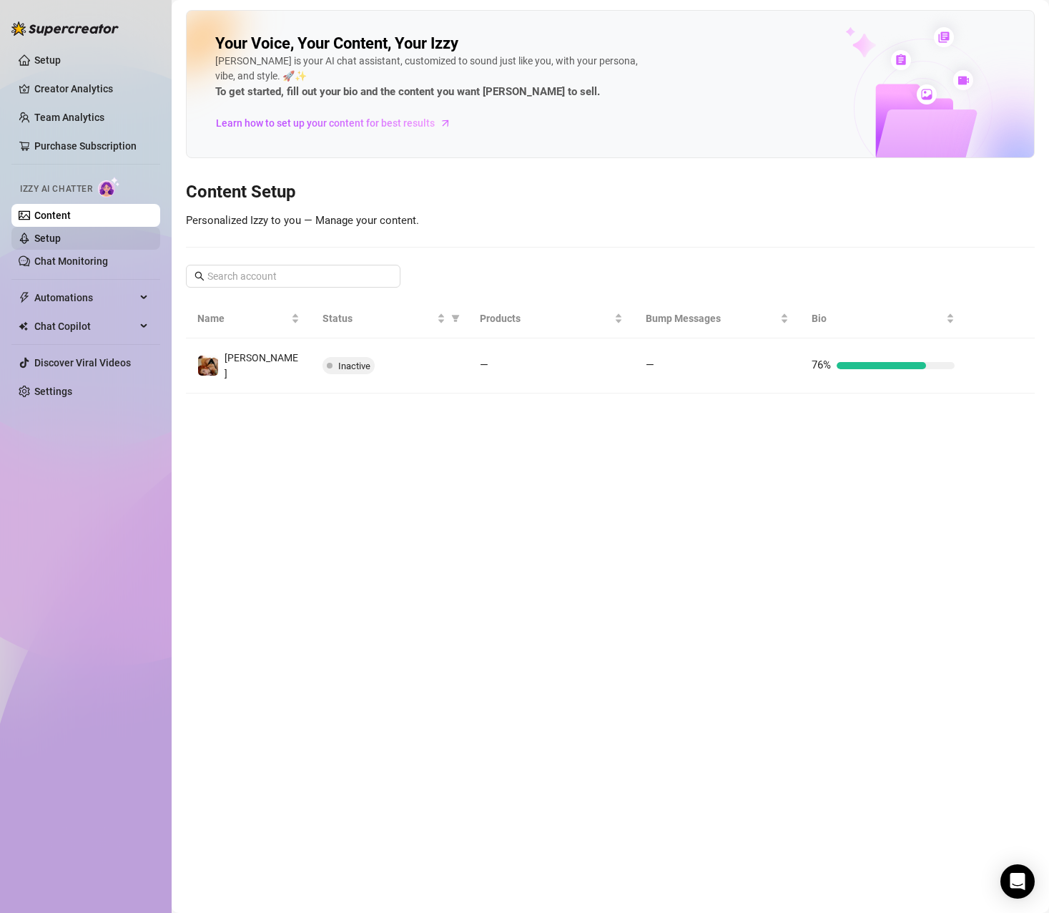
click at [57, 239] on link "Setup" at bounding box center [47, 237] width 26 height 11
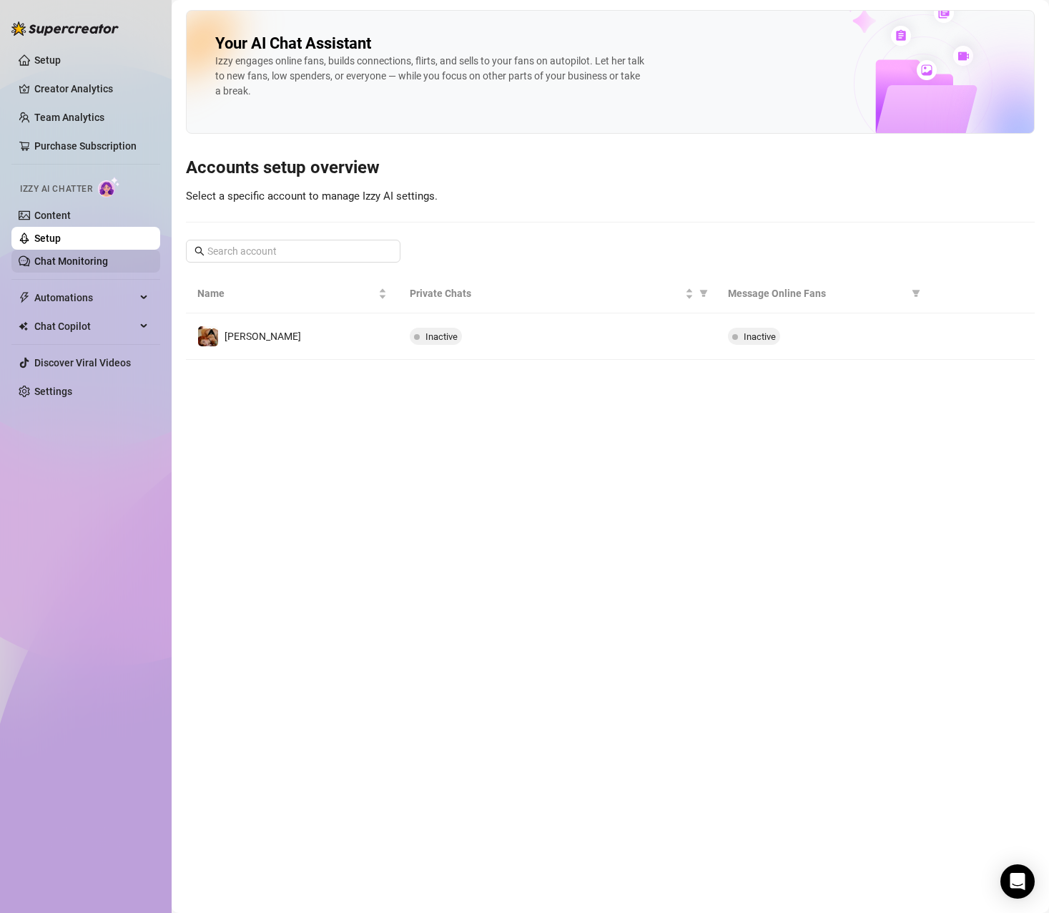
click at [62, 262] on link "Chat Monitoring" at bounding box center [71, 260] width 74 height 11
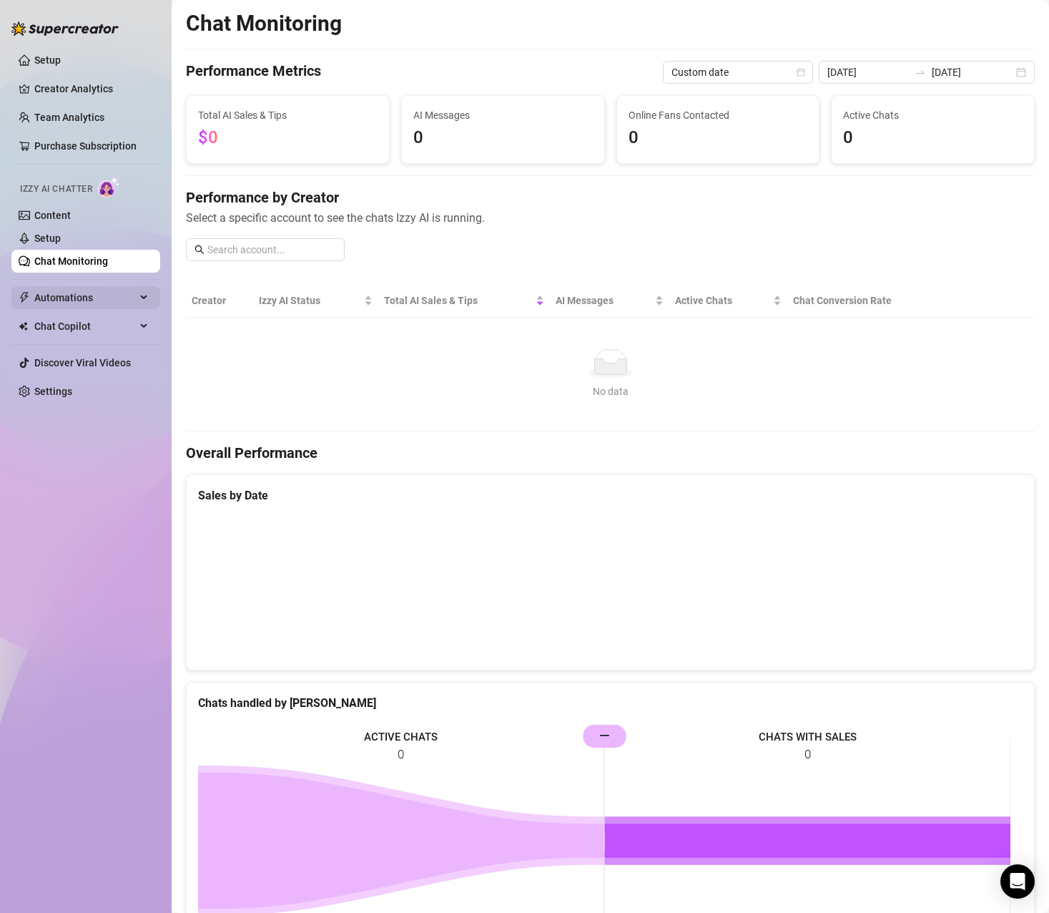
click at [70, 294] on span "Automations" at bounding box center [85, 297] width 102 height 23
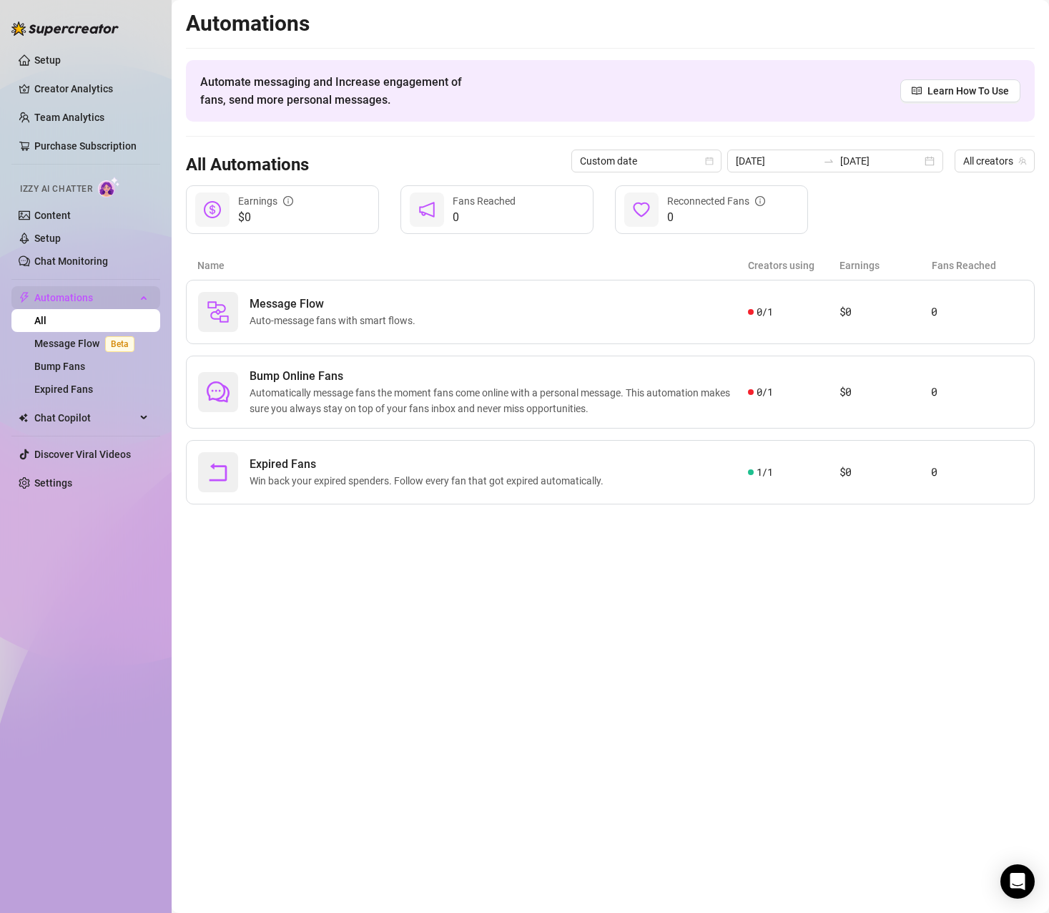
click at [70, 296] on span "Automations" at bounding box center [85, 297] width 102 height 23
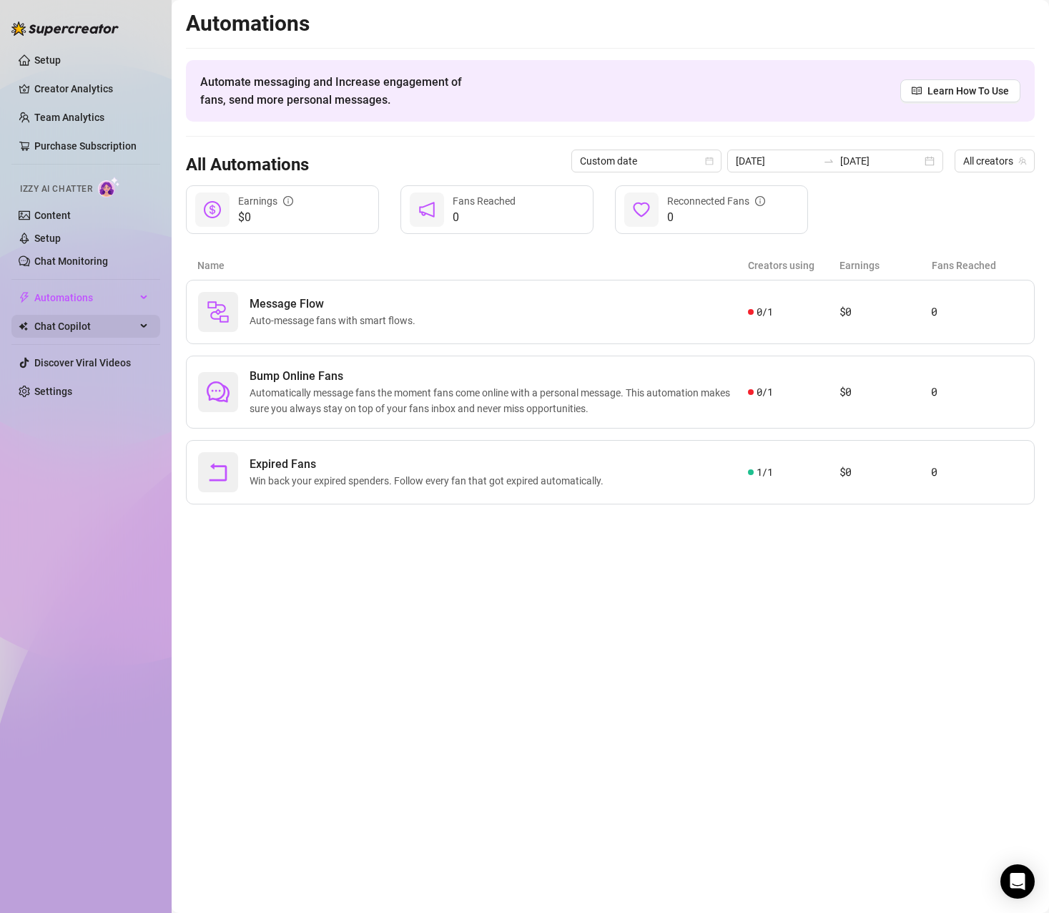
click at [76, 317] on span "Chat Copilot" at bounding box center [85, 326] width 102 height 23
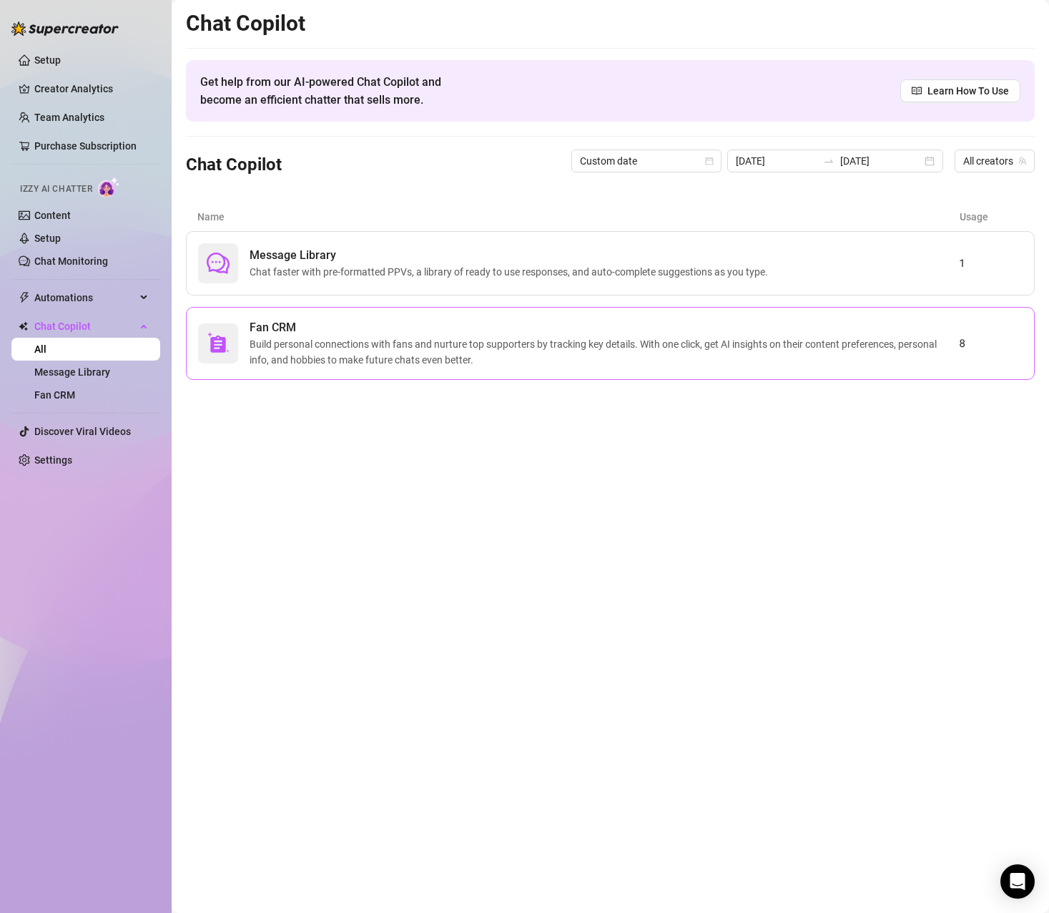
click at [483, 328] on span "Fan CRM" at bounding box center [605, 327] width 710 height 17
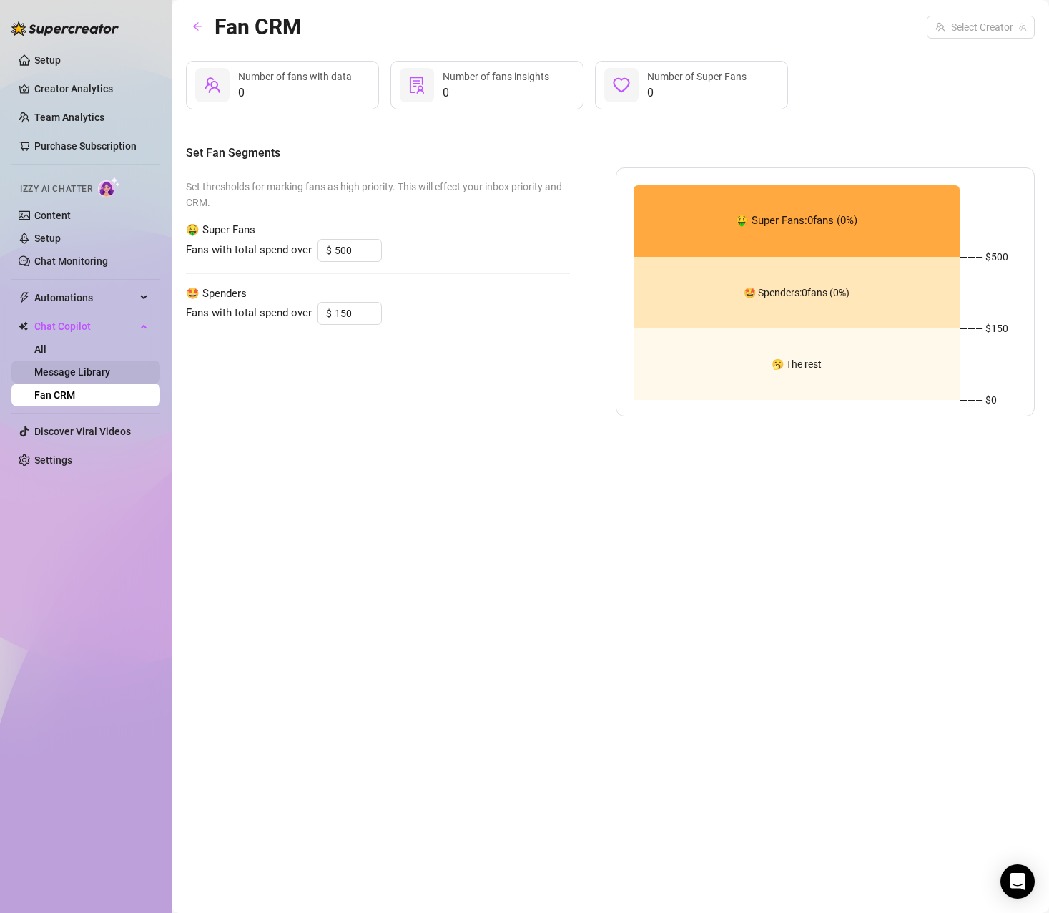
click at [79, 375] on link "Message Library" at bounding box center [72, 371] width 76 height 11
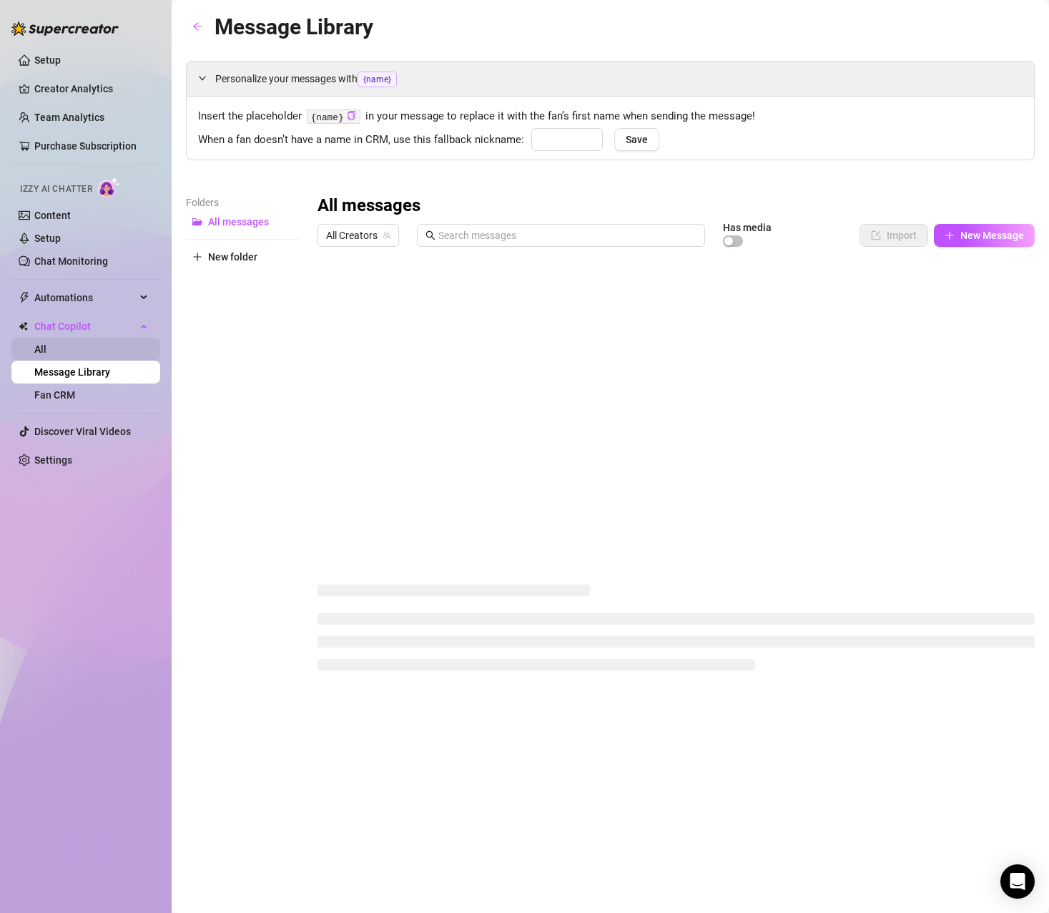
type input "babe"
click at [46, 355] on link "All" at bounding box center [40, 348] width 12 height 11
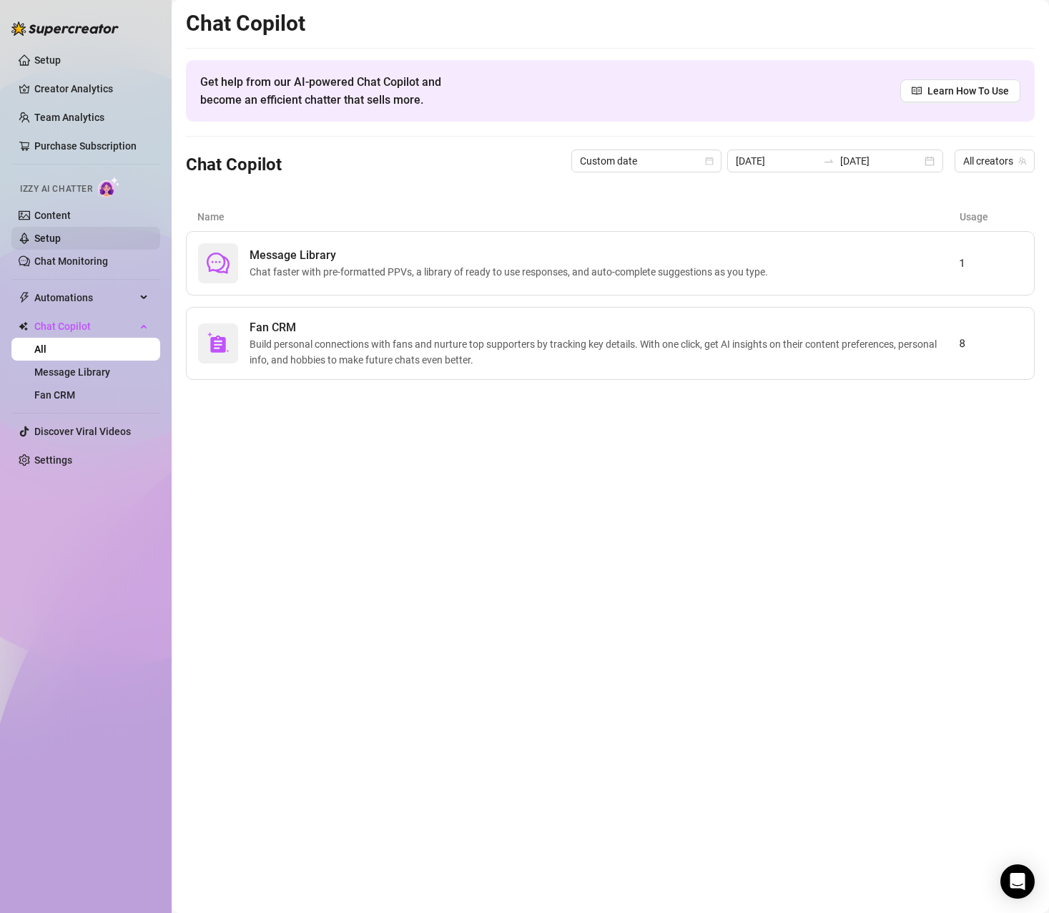
click at [58, 235] on link "Setup" at bounding box center [47, 237] width 26 height 11
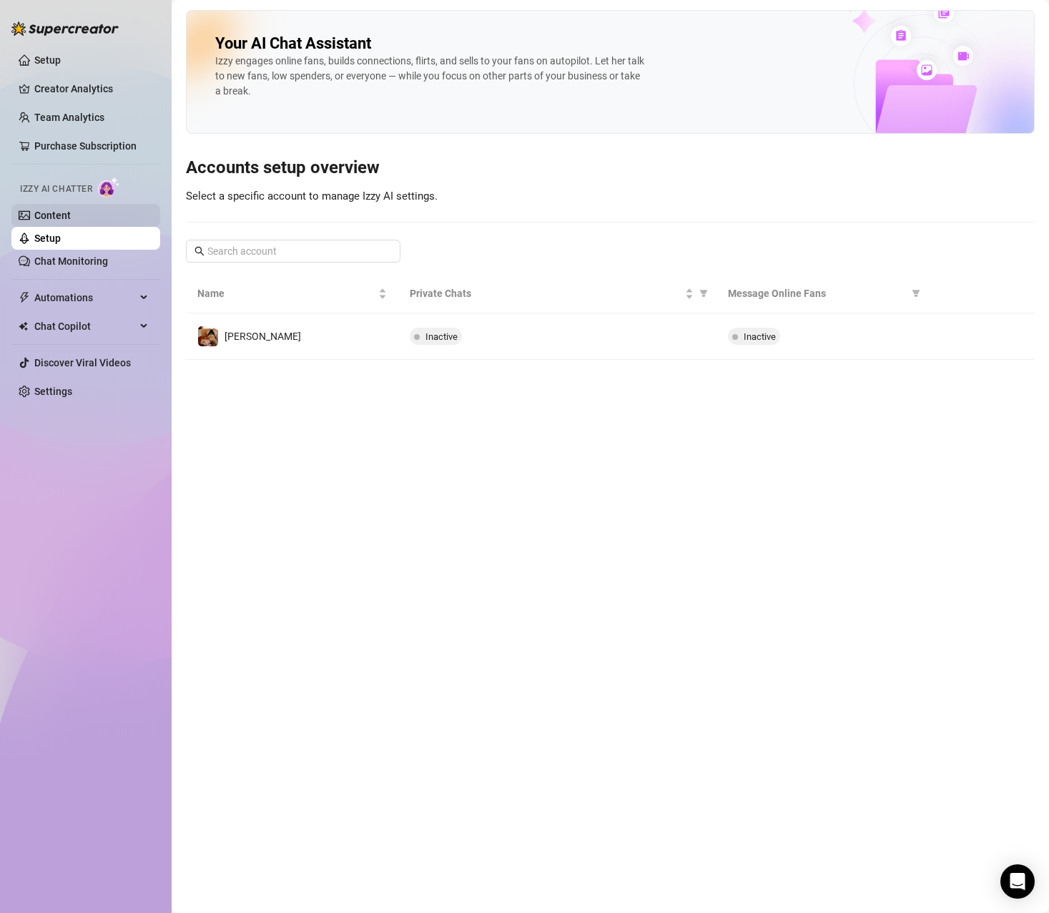
click at [64, 220] on link "Content" at bounding box center [52, 215] width 36 height 11
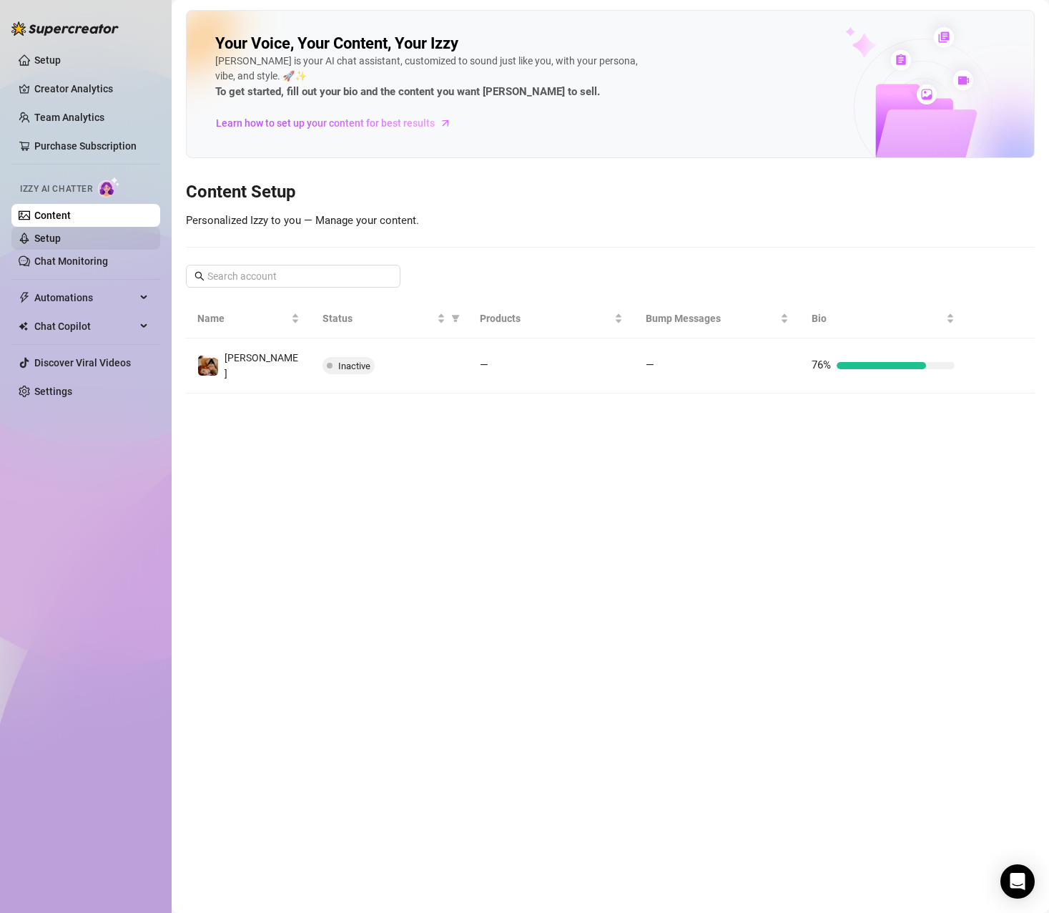
click at [61, 237] on link "Setup" at bounding box center [47, 237] width 26 height 11
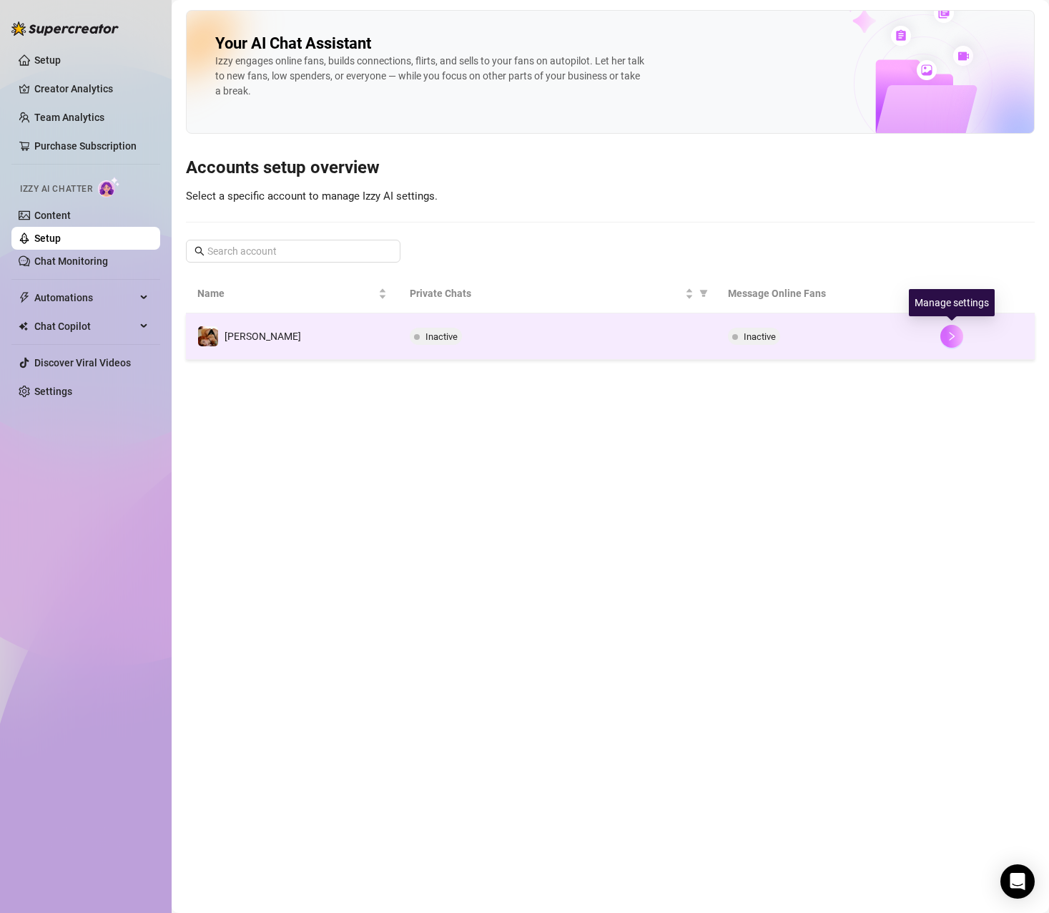
click at [950, 330] on button "button" at bounding box center [952, 336] width 23 height 23
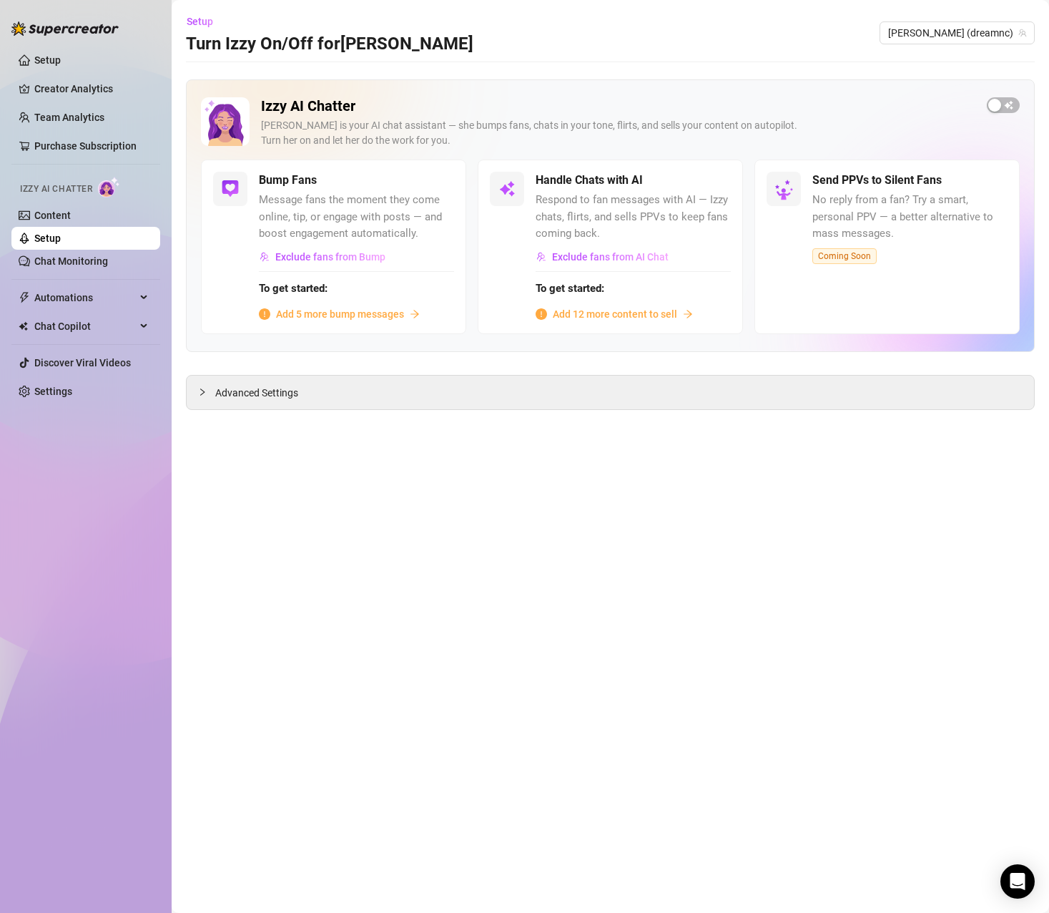
click at [321, 313] on span "Add 5 more bump messages" at bounding box center [340, 314] width 128 height 16
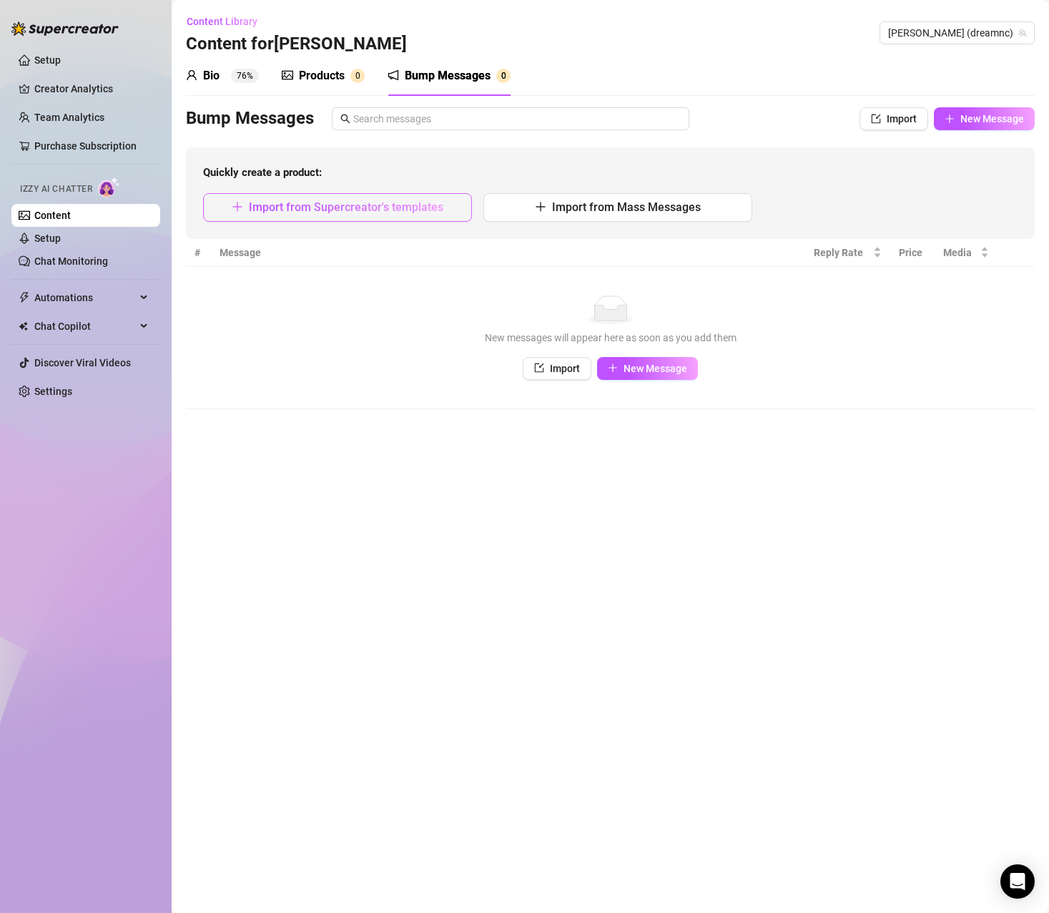
click at [346, 202] on span "Import from Supercreator's templates" at bounding box center [346, 207] width 195 height 14
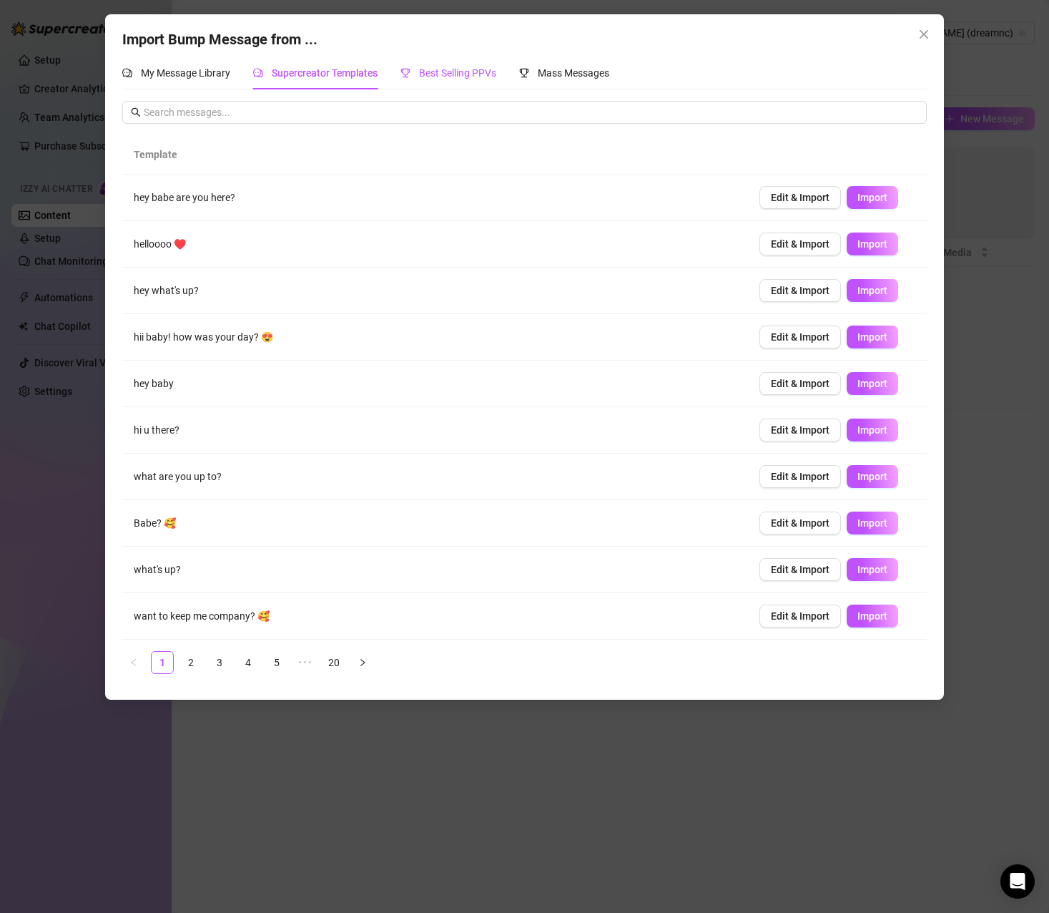
click at [455, 80] on div "Best Selling PPVs" at bounding box center [449, 73] width 96 height 16
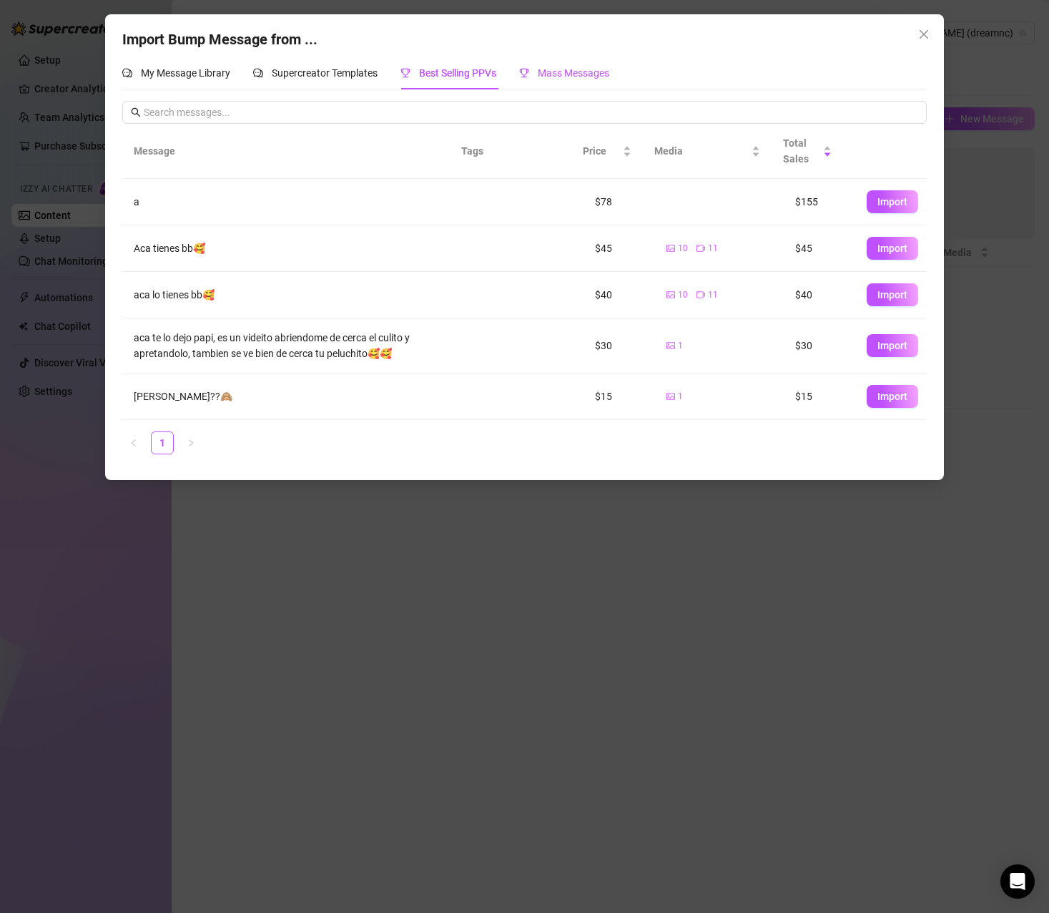
click at [561, 76] on span "Mass Messages" at bounding box center [574, 72] width 72 height 11
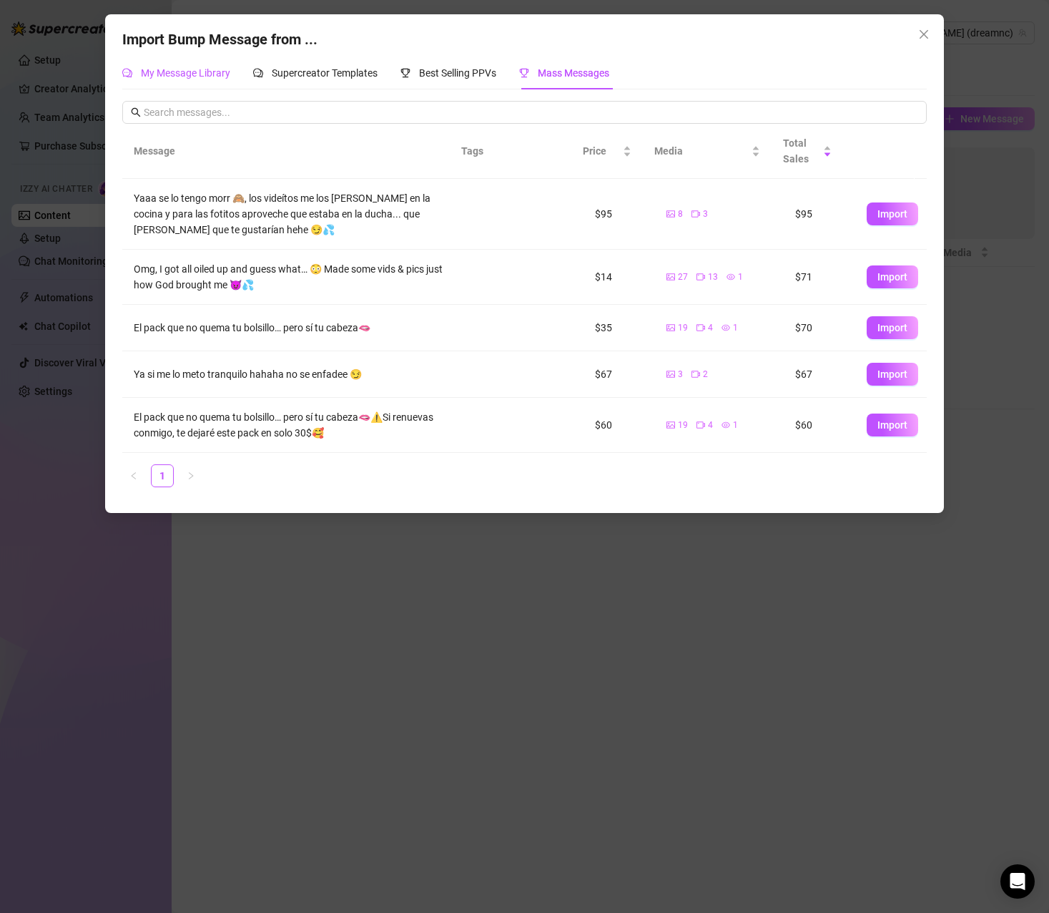
click at [189, 72] on span "My Message Library" at bounding box center [185, 72] width 89 height 11
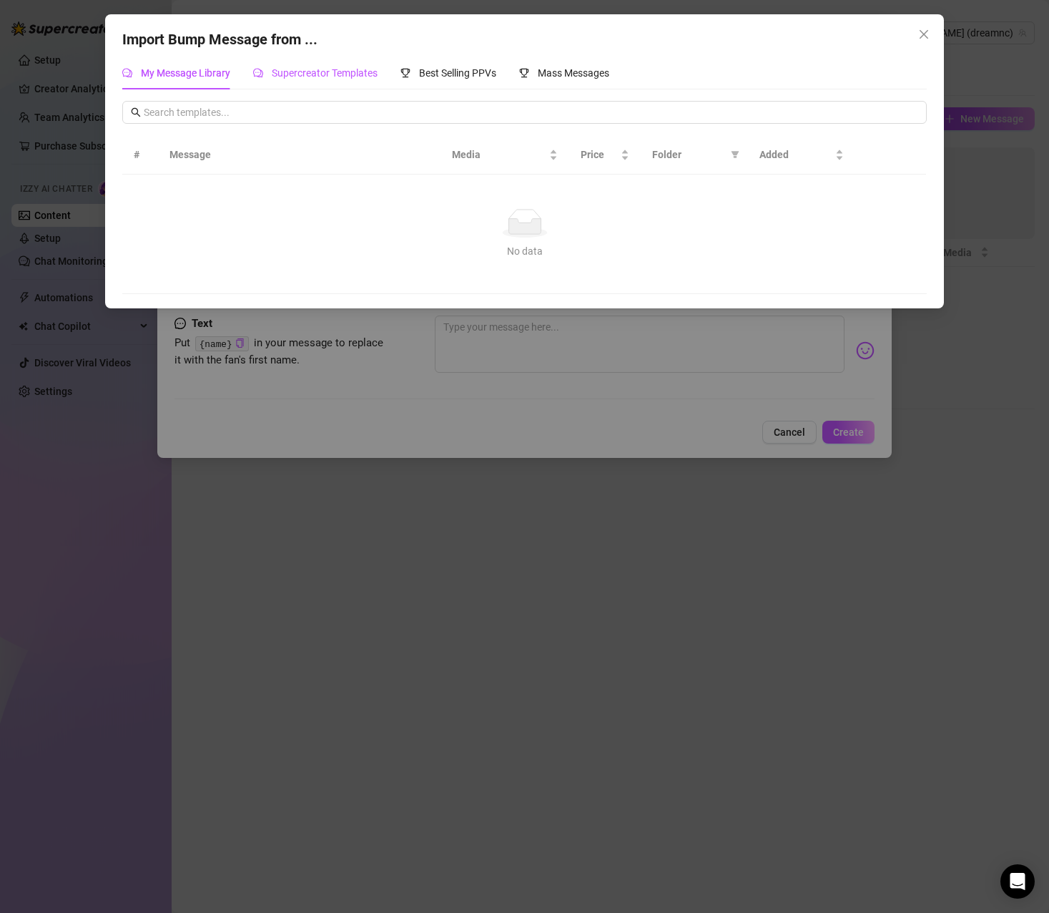
click at [306, 73] on span "Supercreator Templates" at bounding box center [325, 72] width 106 height 11
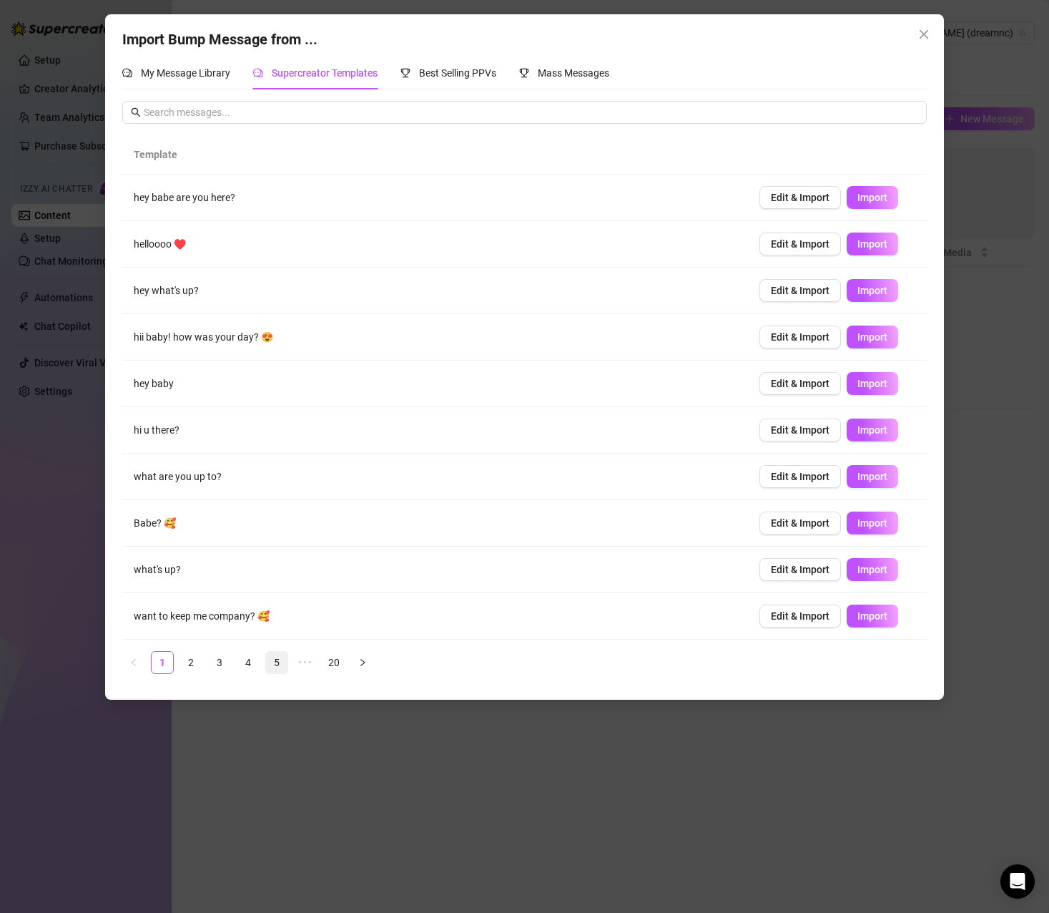
click at [271, 667] on link "5" at bounding box center [276, 662] width 21 height 21
click at [338, 661] on link "7" at bounding box center [333, 662] width 21 height 21
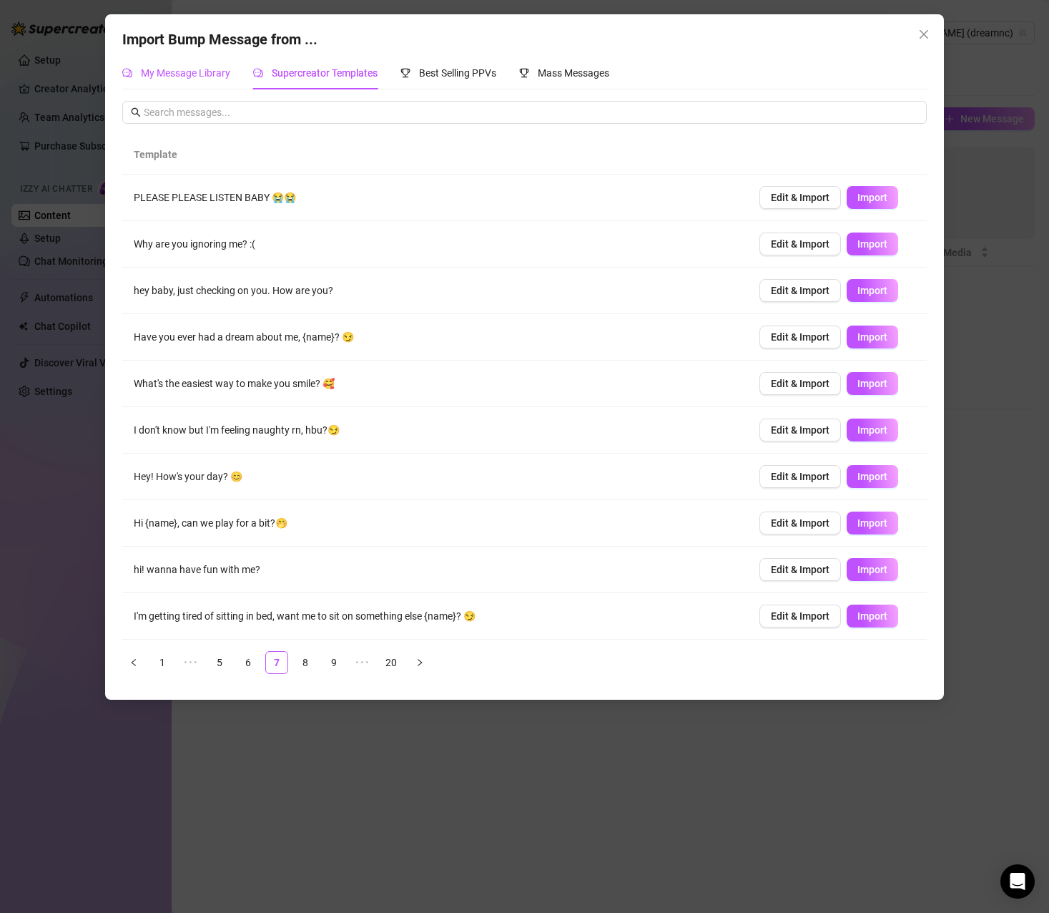
click at [176, 75] on span "My Message Library" at bounding box center [185, 72] width 89 height 11
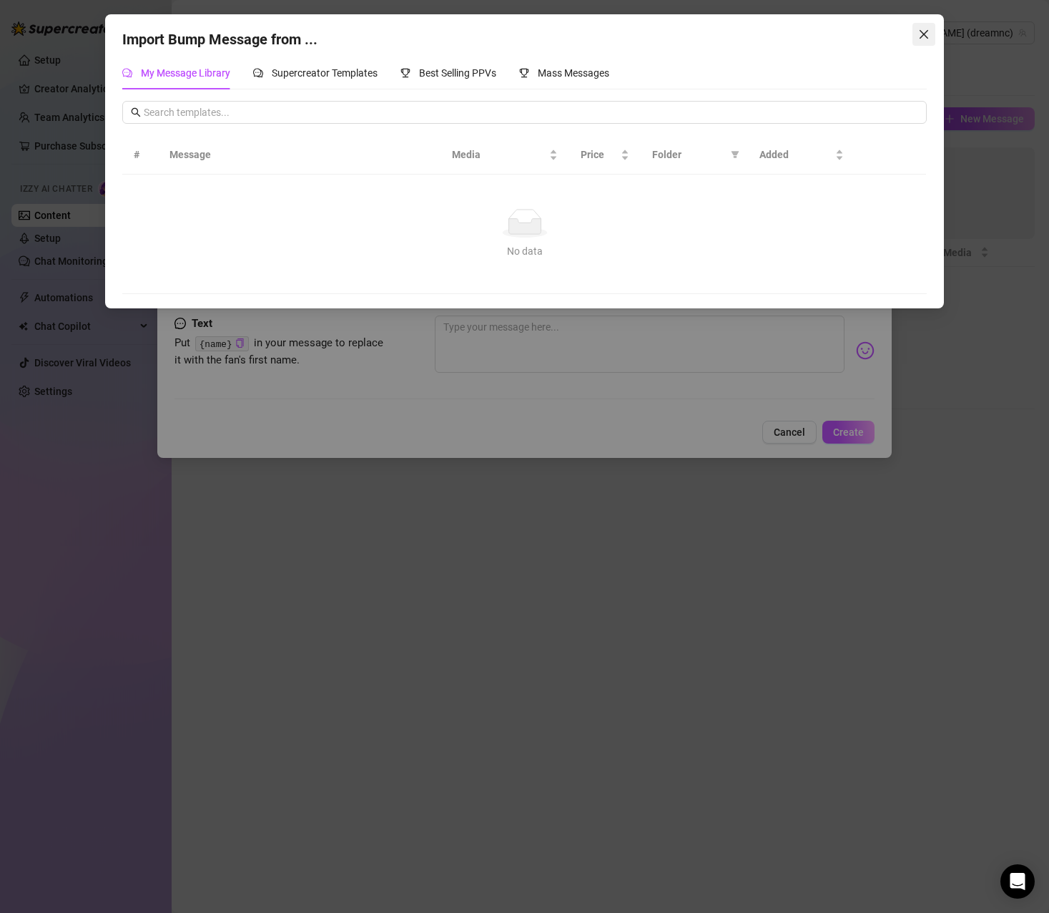
click at [926, 36] on icon "close" at bounding box center [924, 34] width 9 height 9
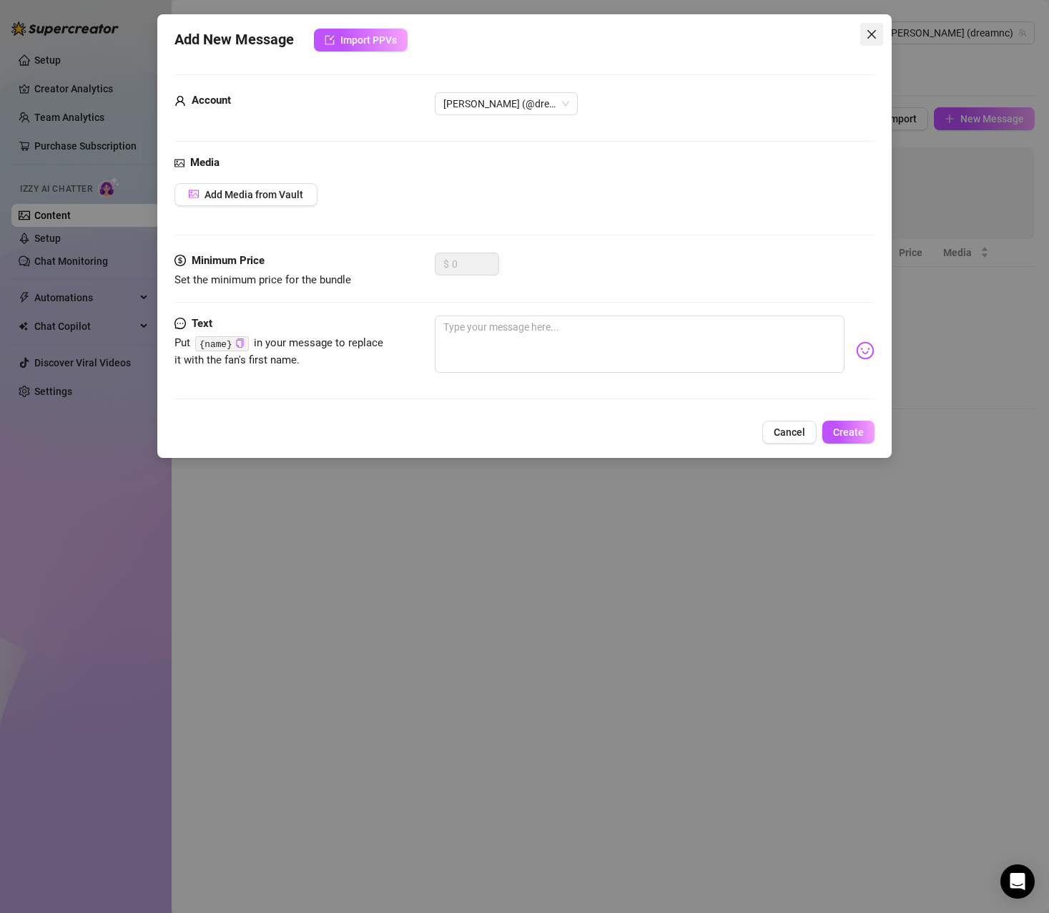
click at [872, 38] on icon "close" at bounding box center [871, 34] width 11 height 11
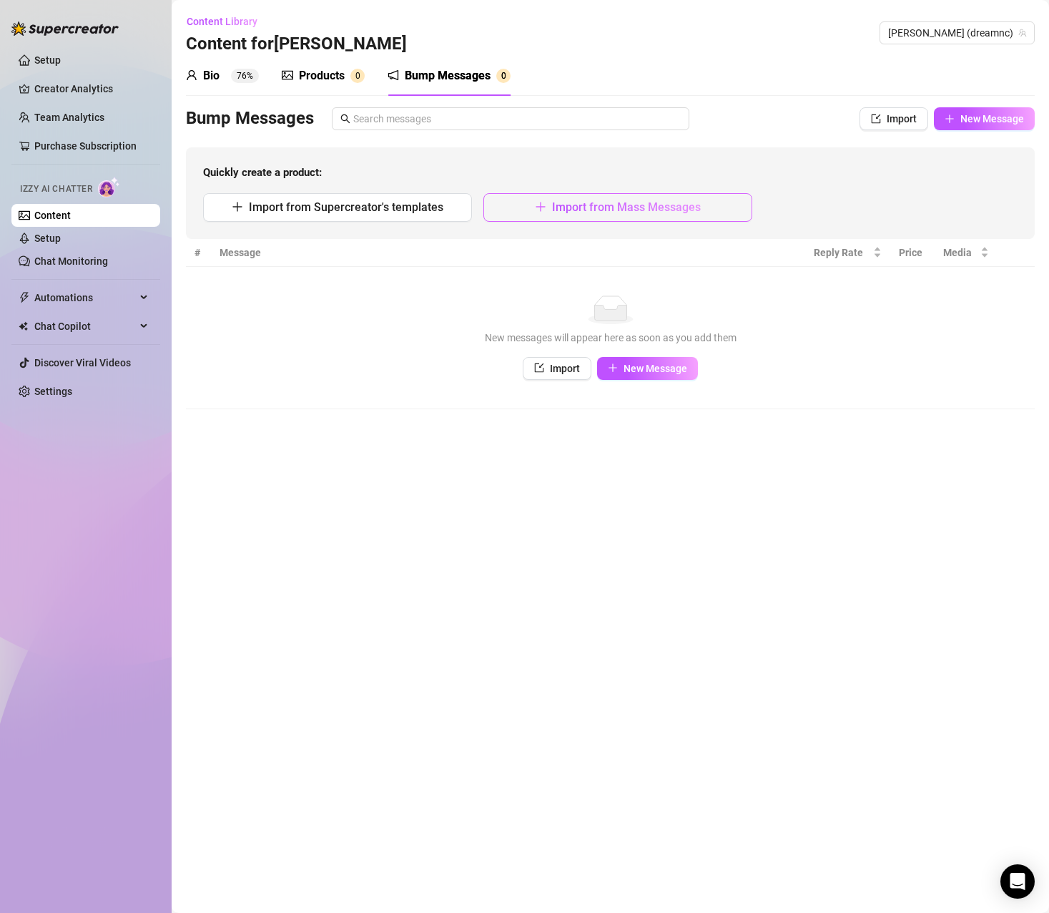
click at [565, 209] on span "Import from Mass Messages" at bounding box center [626, 207] width 149 height 14
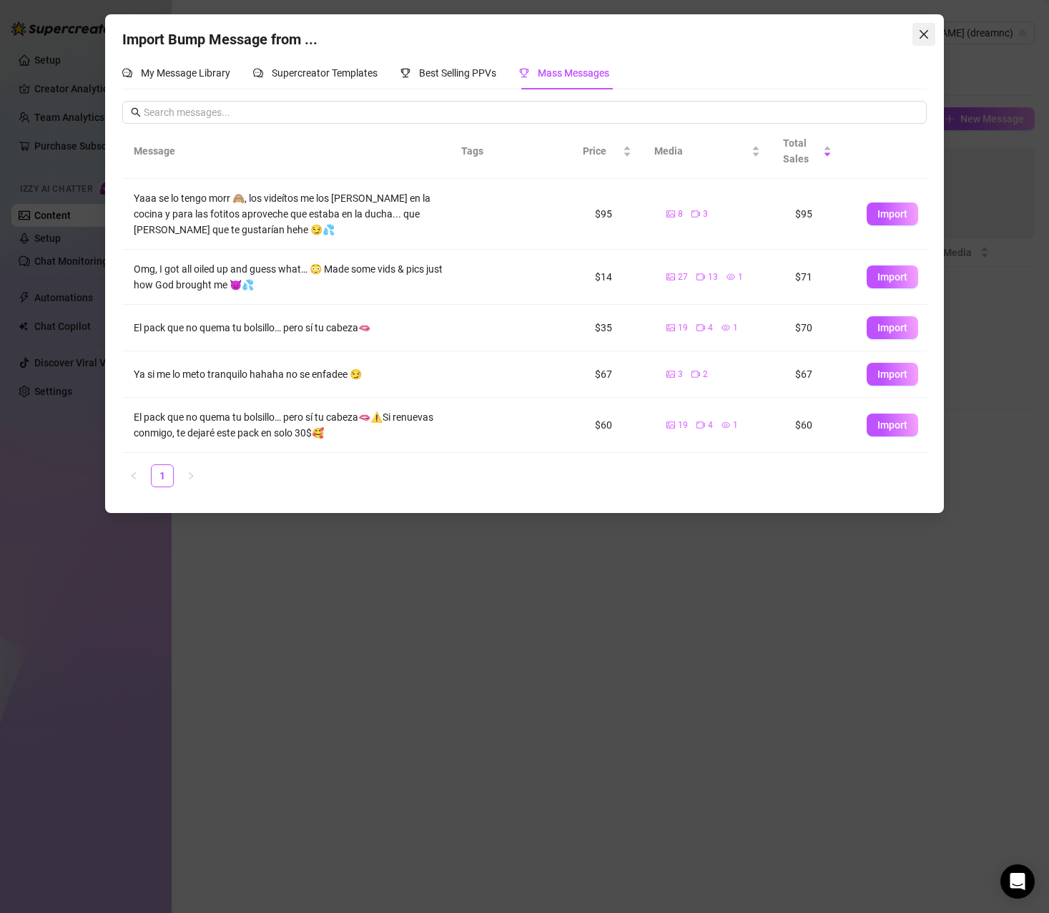
click at [926, 31] on icon "close" at bounding box center [923, 34] width 11 height 11
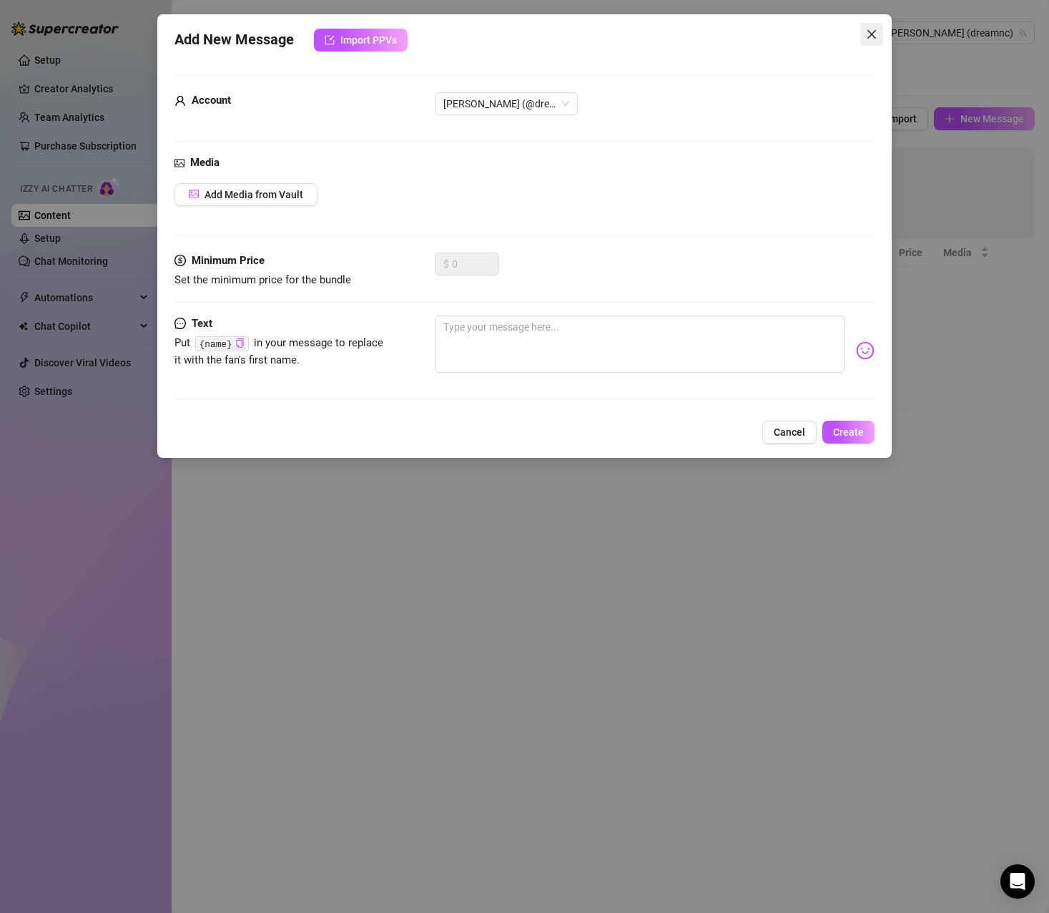
click at [871, 34] on icon "close" at bounding box center [872, 34] width 9 height 9
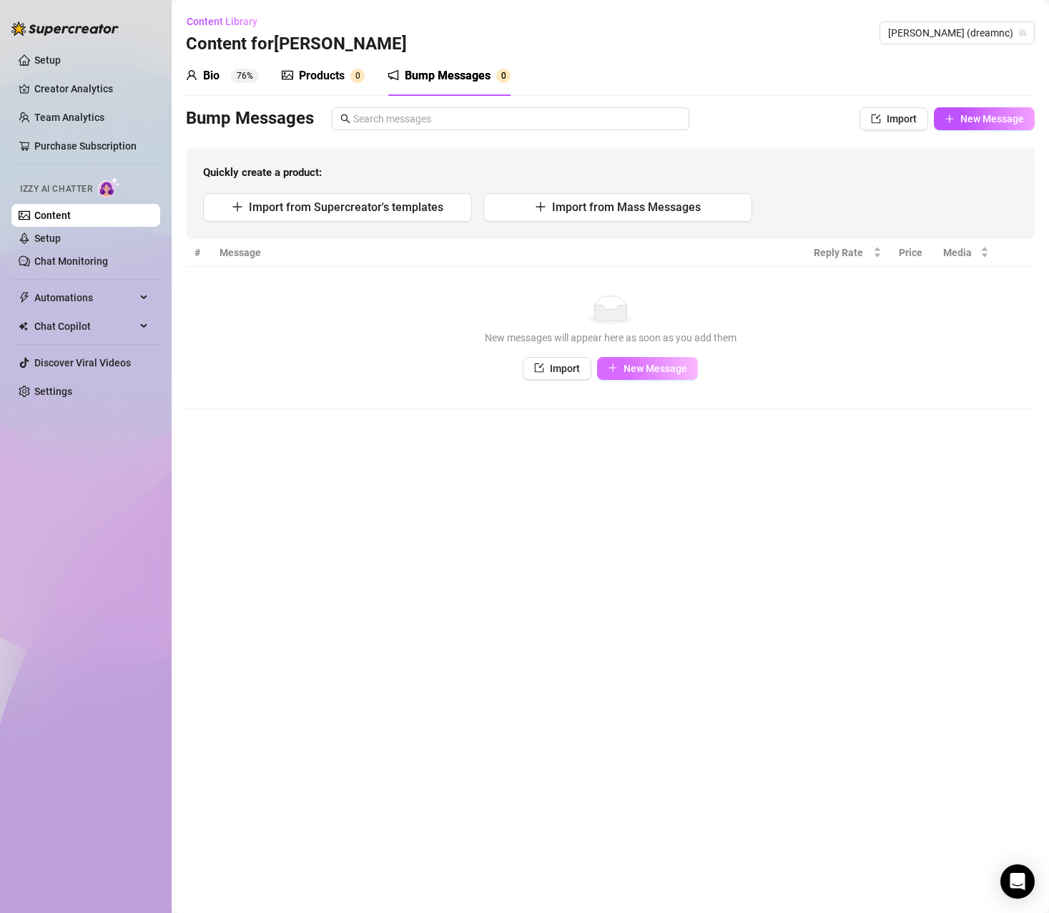
click at [654, 371] on span "New Message" at bounding box center [656, 368] width 64 height 11
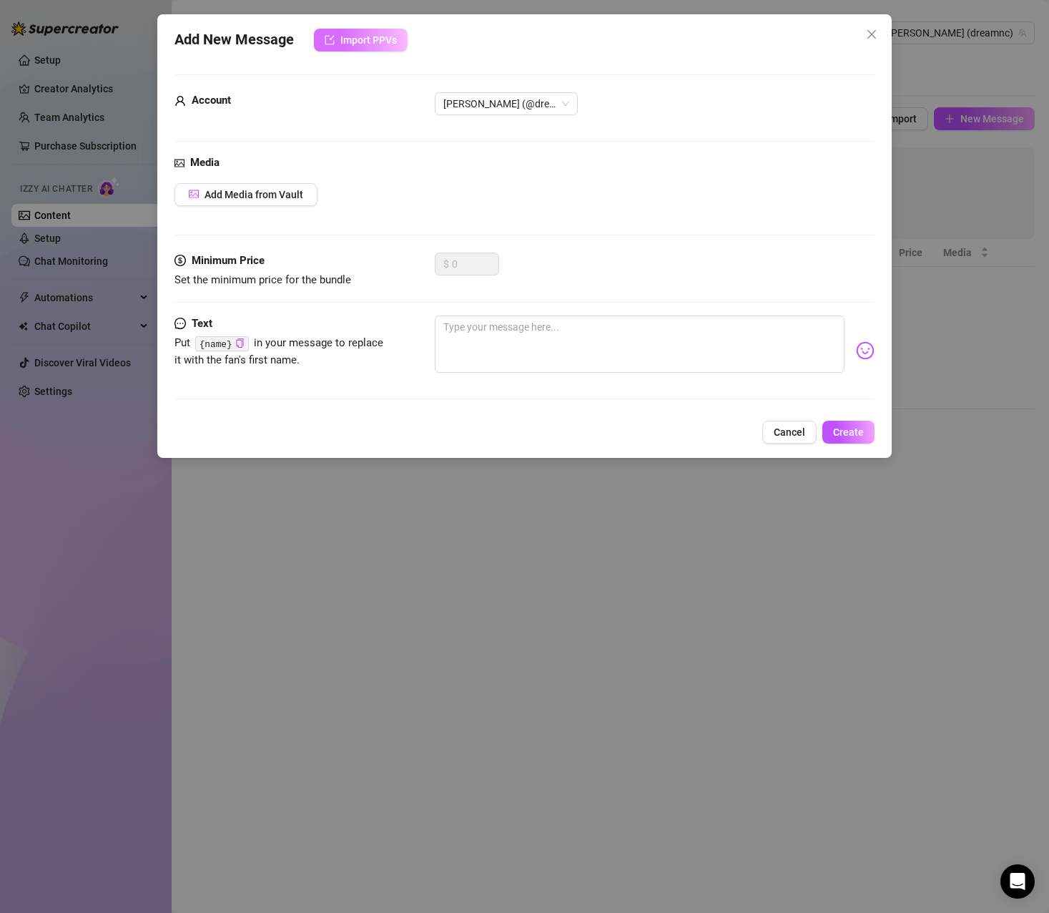
click at [366, 39] on span "Import PPVs" at bounding box center [368, 39] width 57 height 11
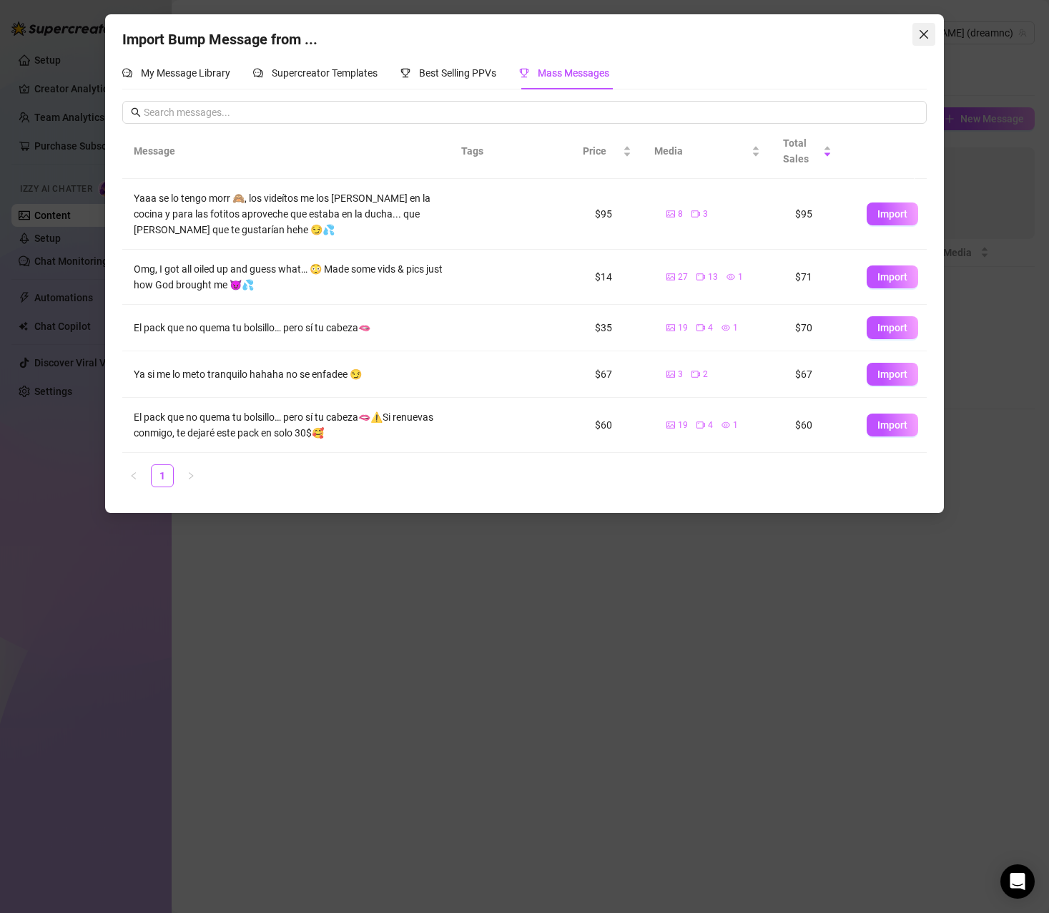
click at [923, 36] on icon "close" at bounding box center [923, 34] width 11 height 11
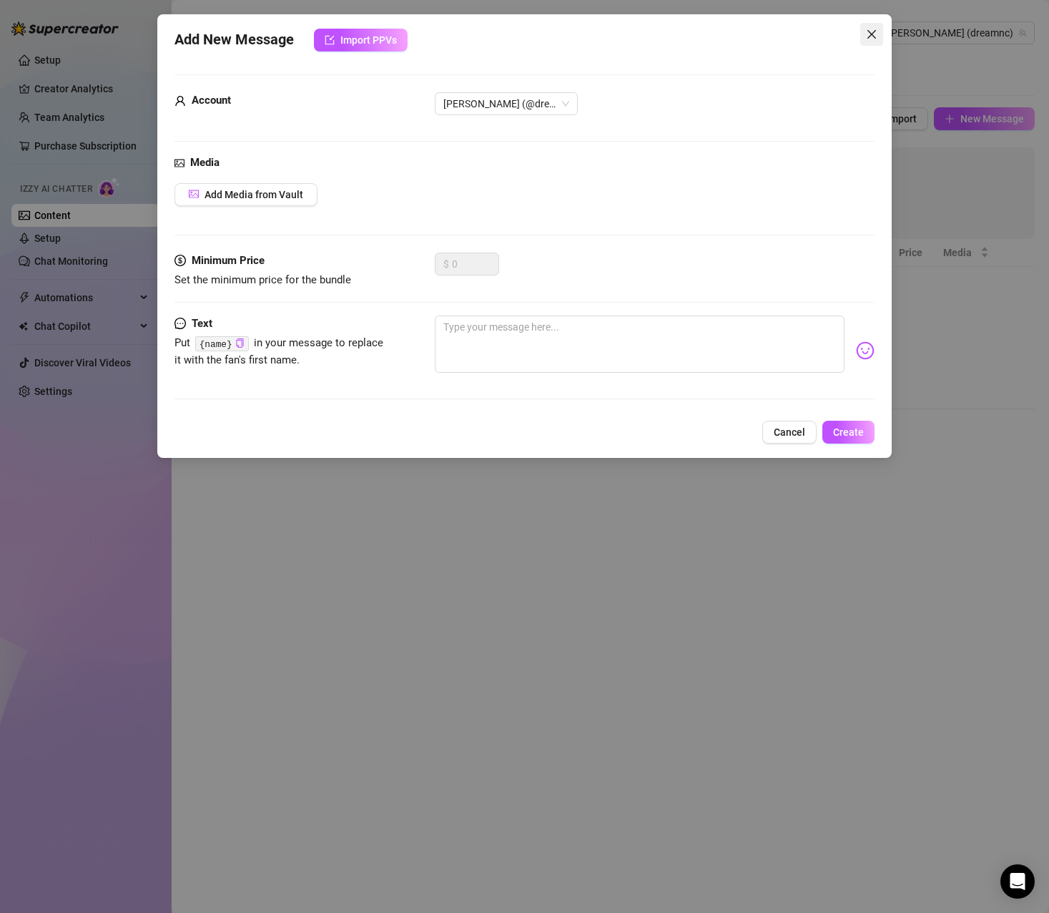
click at [874, 35] on icon "close" at bounding box center [871, 34] width 11 height 11
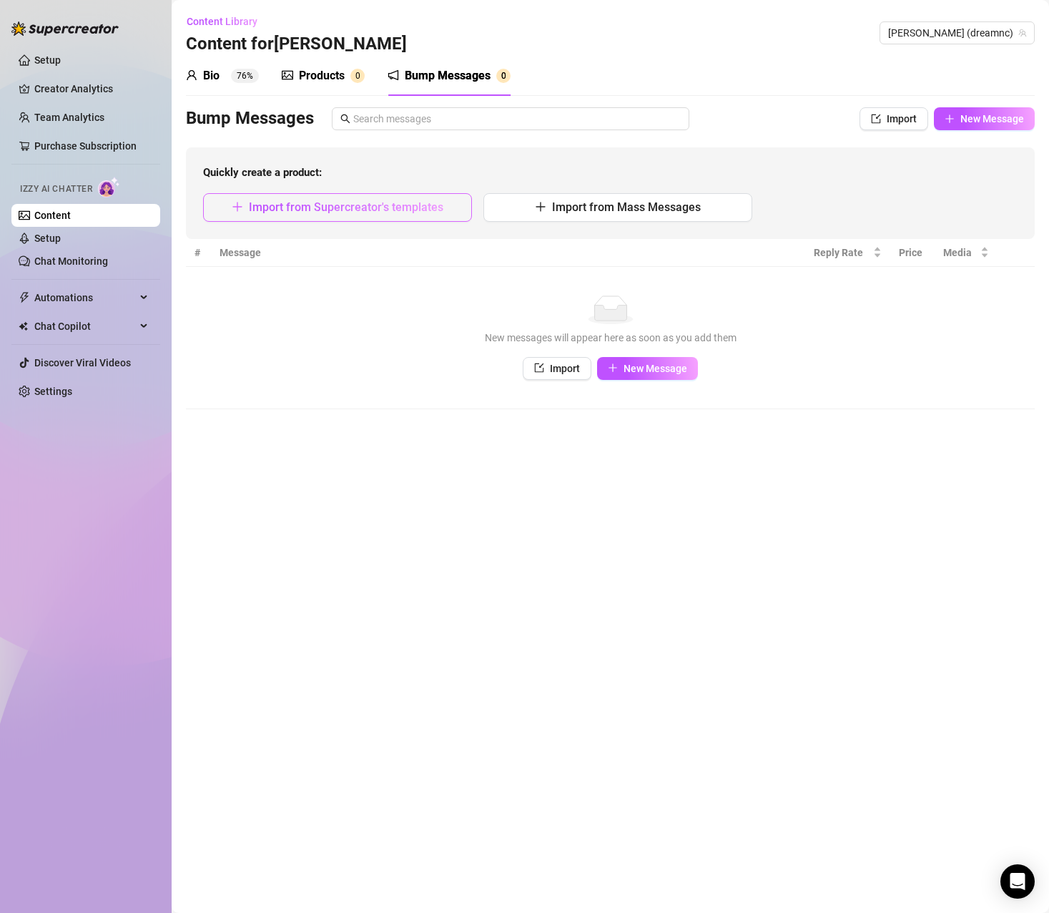
click at [335, 206] on span "Import from Supercreator's templates" at bounding box center [346, 207] width 195 height 14
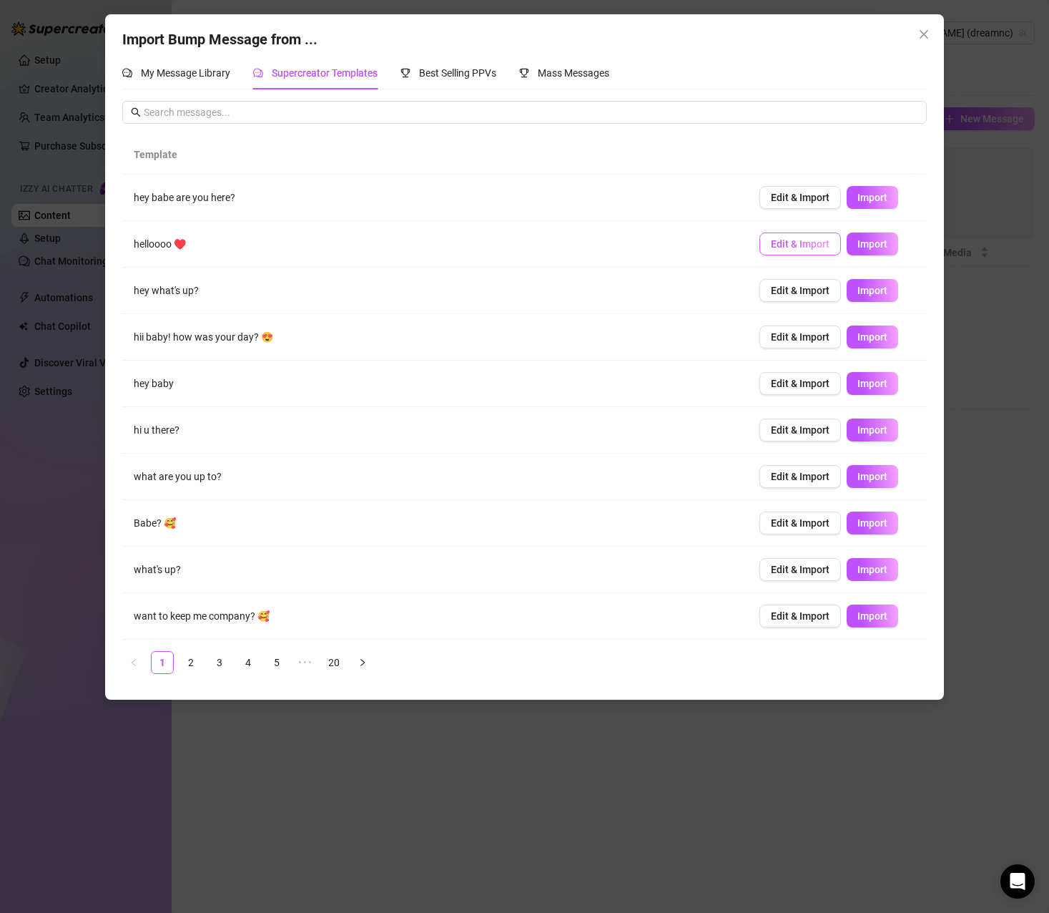
click at [808, 243] on span "Edit & Import" at bounding box center [800, 243] width 59 height 11
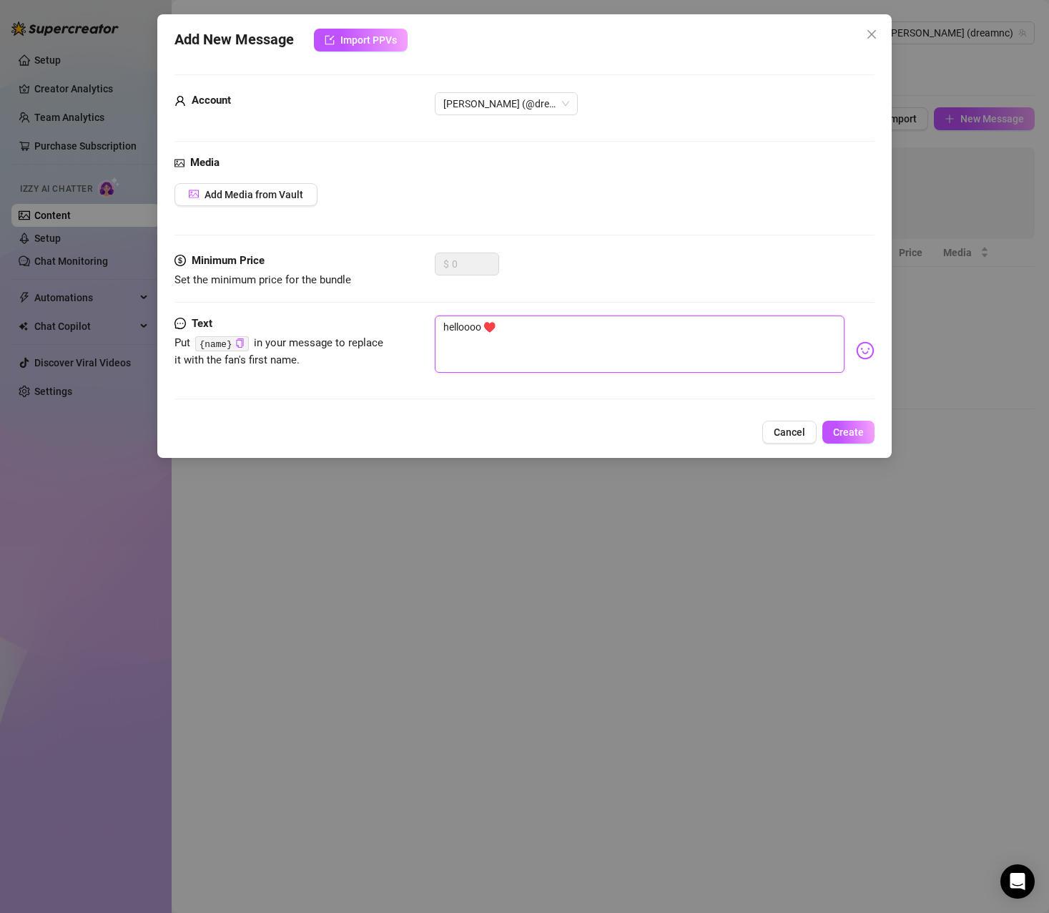
drag, startPoint x: 482, startPoint y: 325, endPoint x: 385, endPoint y: 325, distance: 97.3
click at [385, 325] on div "Text Put {name} in your message to replace it with the fan's first name. helloo…" at bounding box center [525, 350] width 700 height 70
type textarea "h ♥️"
type textarea "ho ♥️"
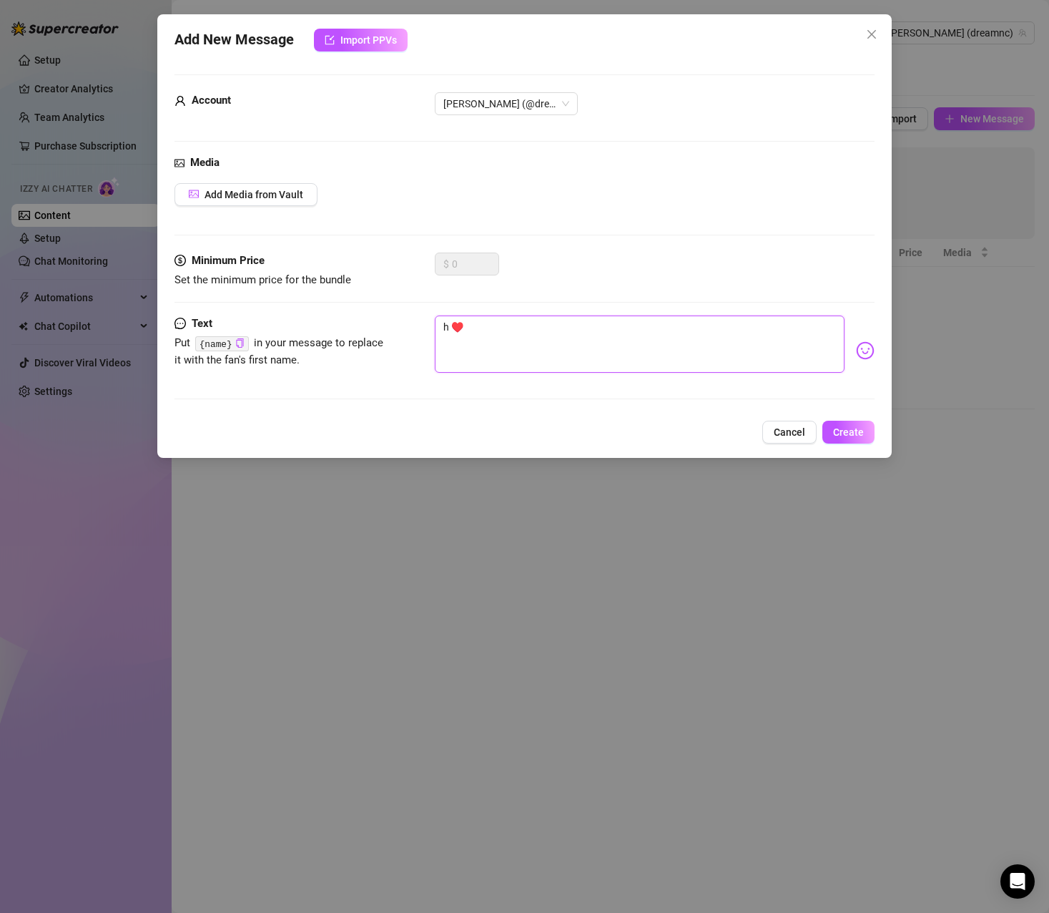
type textarea "ho ♥️"
type textarea "hol ♥️"
type textarea "hola ♥️"
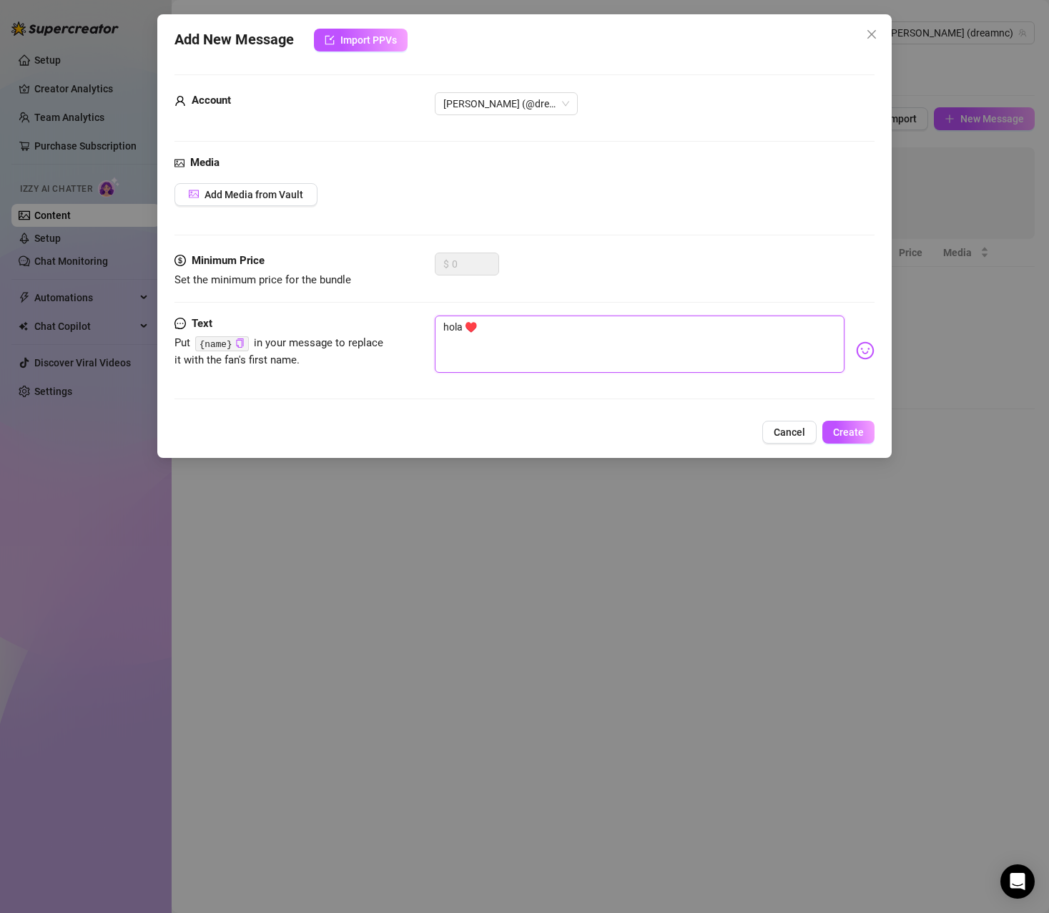
type textarea "holaa ♥️"
type textarea "holaaa ♥️"
type textarea "holaaaa ♥️"
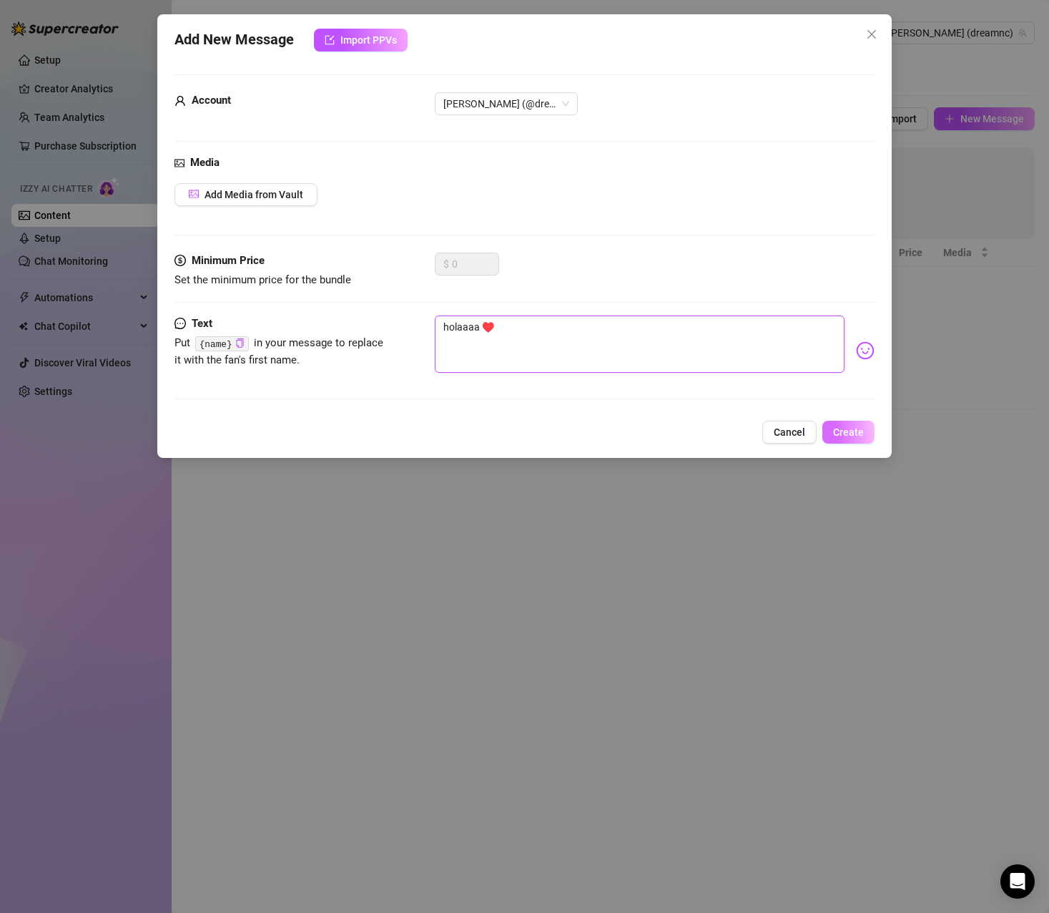
type textarea "holaaaa ♥️"
click at [853, 427] on span "Create" at bounding box center [848, 431] width 31 height 11
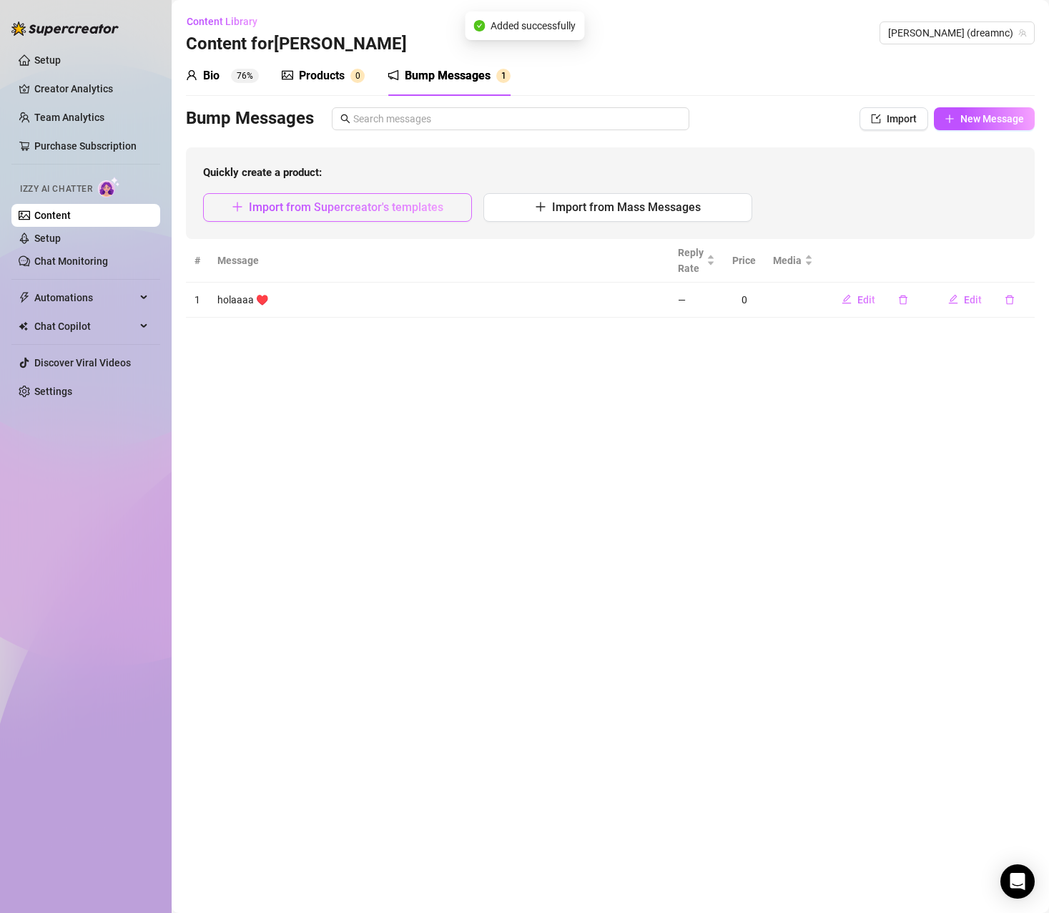
click at [377, 212] on span "Import from Supercreator's templates" at bounding box center [346, 207] width 195 height 14
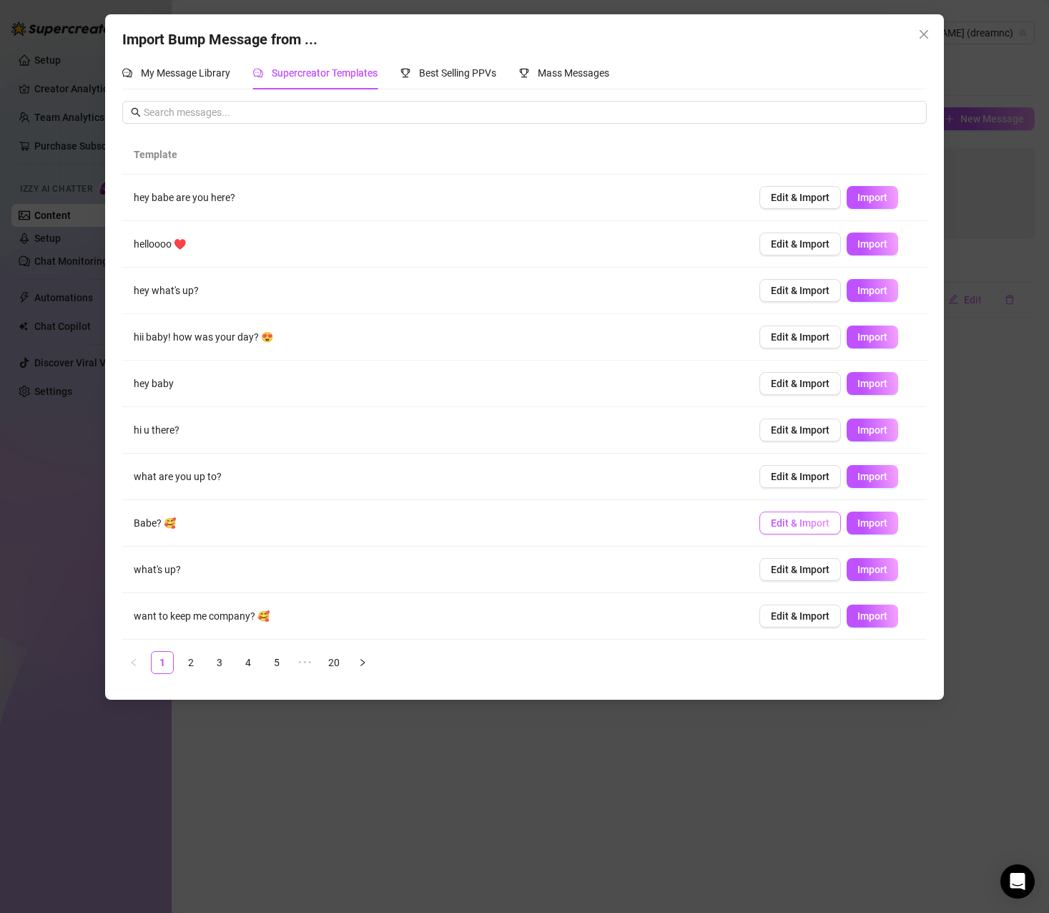
click at [795, 526] on span "Edit & Import" at bounding box center [800, 522] width 59 height 11
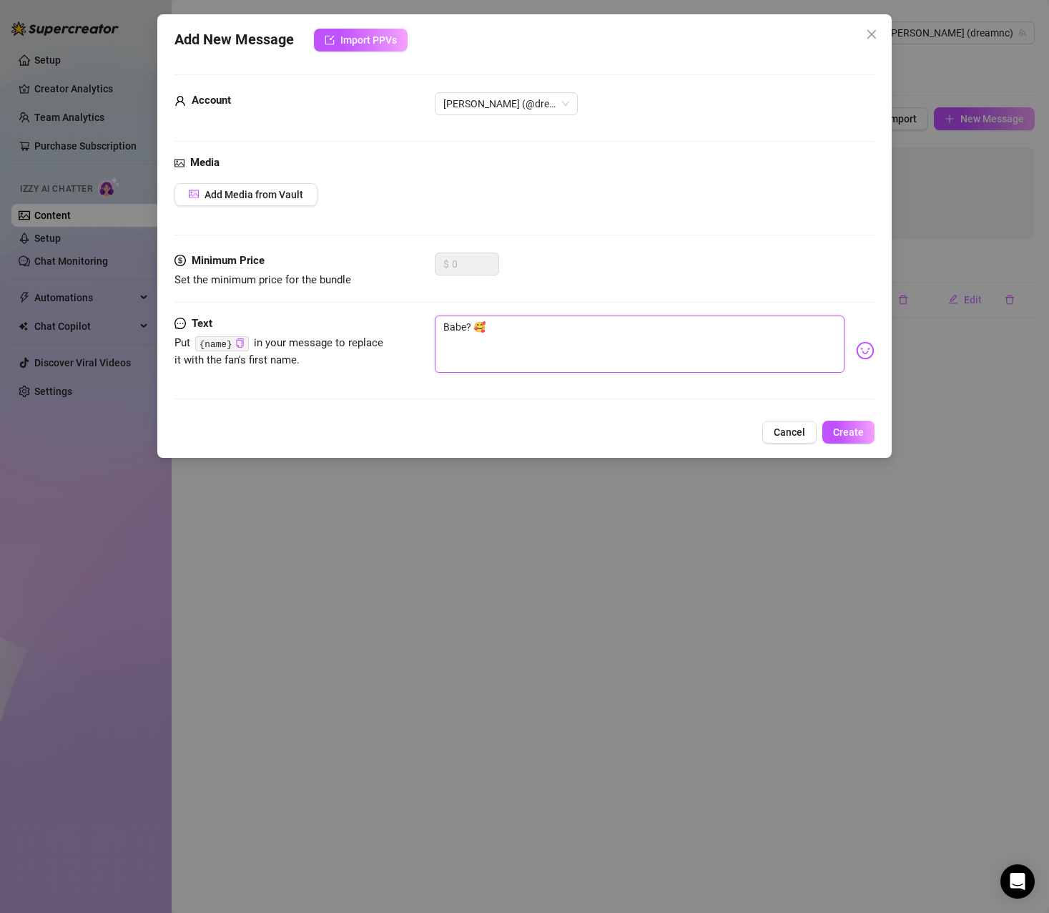
drag, startPoint x: 471, startPoint y: 327, endPoint x: 386, endPoint y: 327, distance: 85.1
click at [406, 327] on div "Text Put {name} in your message to replace it with the fan's first name. Babe? 🥰" at bounding box center [525, 350] width 700 height 70
type textarea "A 🥰"
type textarea "Am 🥰"
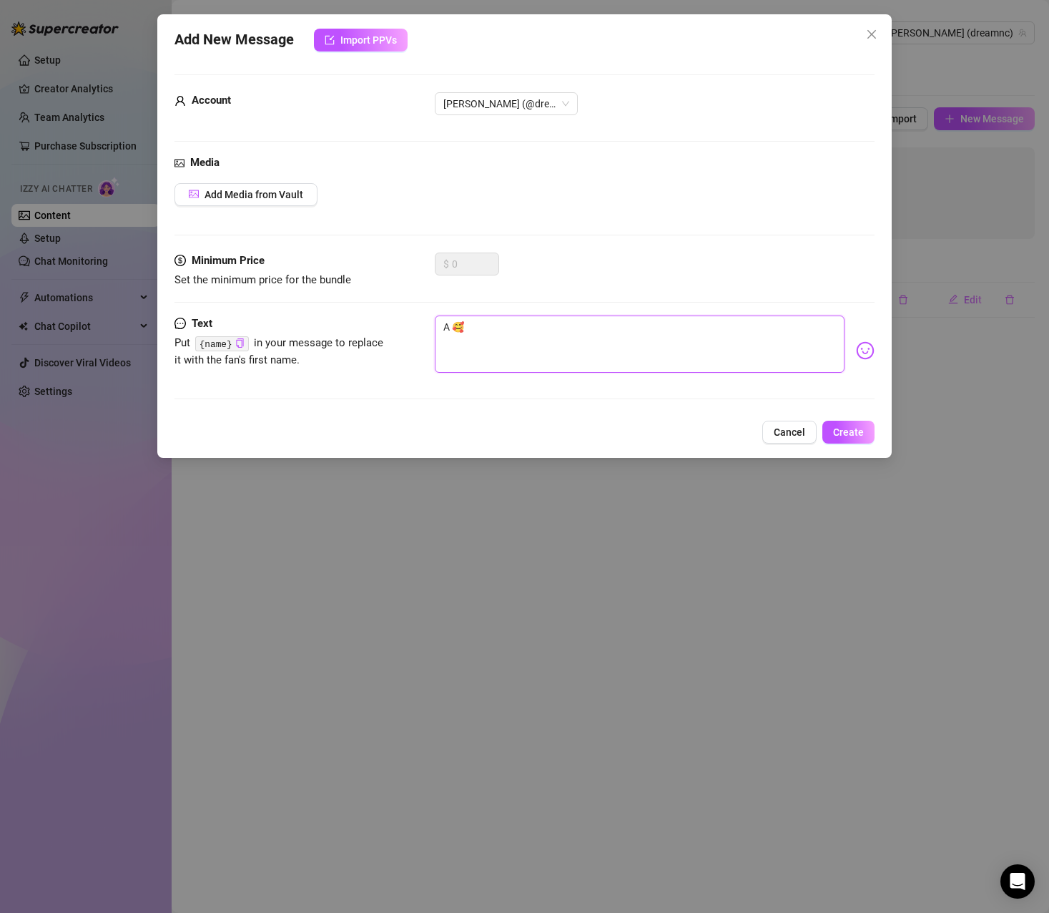
type textarea "Am 🥰"
type textarea "Amo 🥰"
type textarea "Amor 🥰"
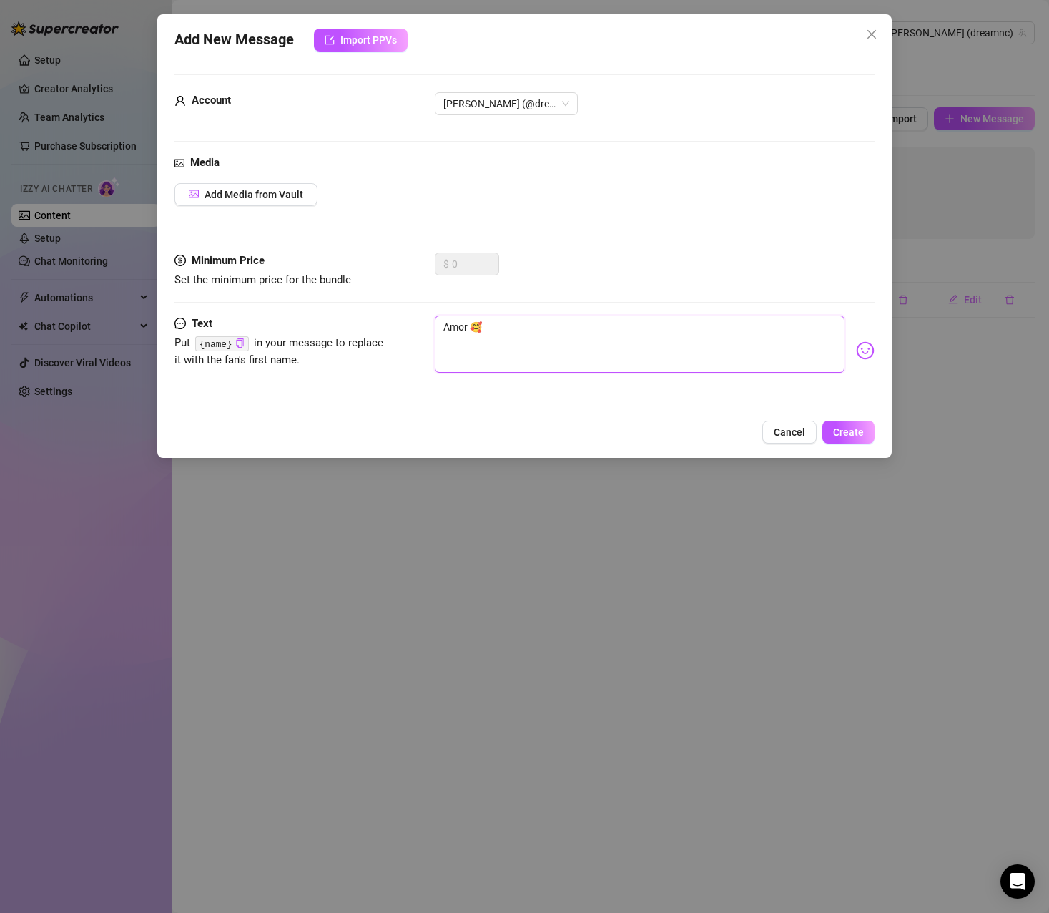
type textarea "Amor? 🥰"
click at [864, 432] on button "Create" at bounding box center [849, 432] width 52 height 23
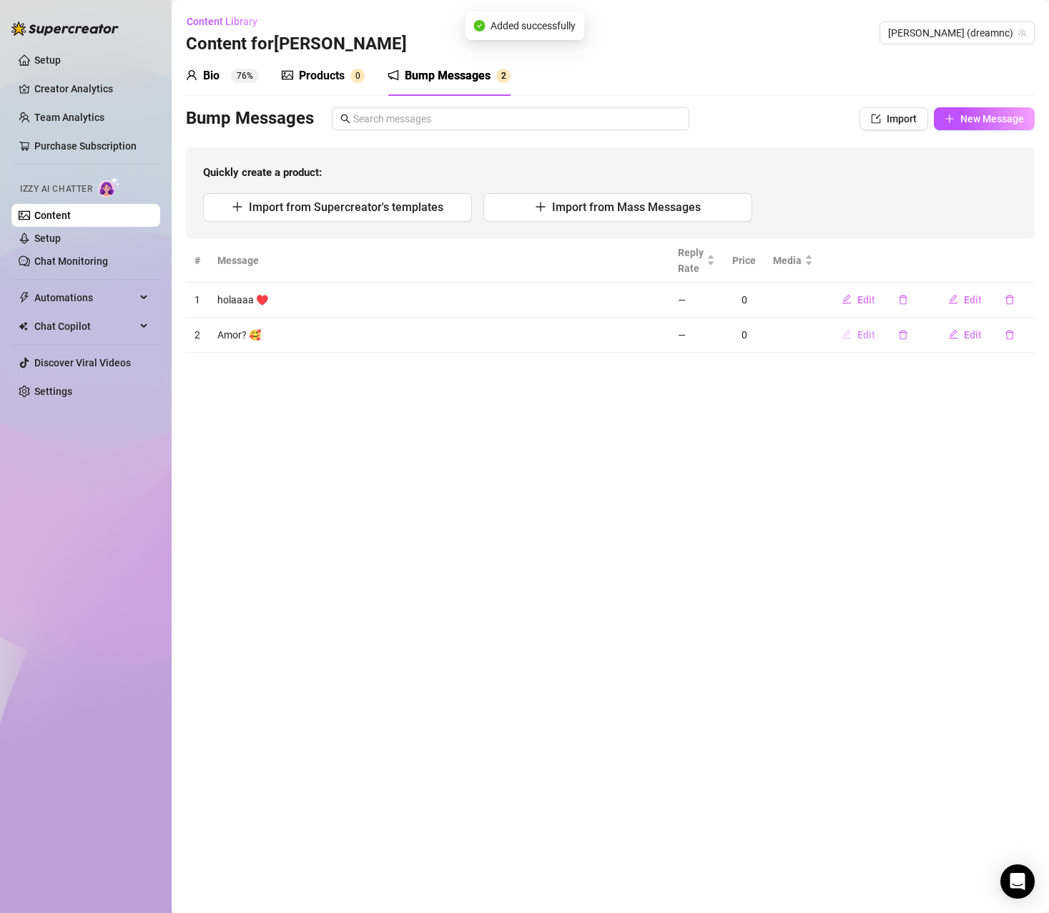
click at [856, 338] on button "Edit" at bounding box center [858, 334] width 57 height 23
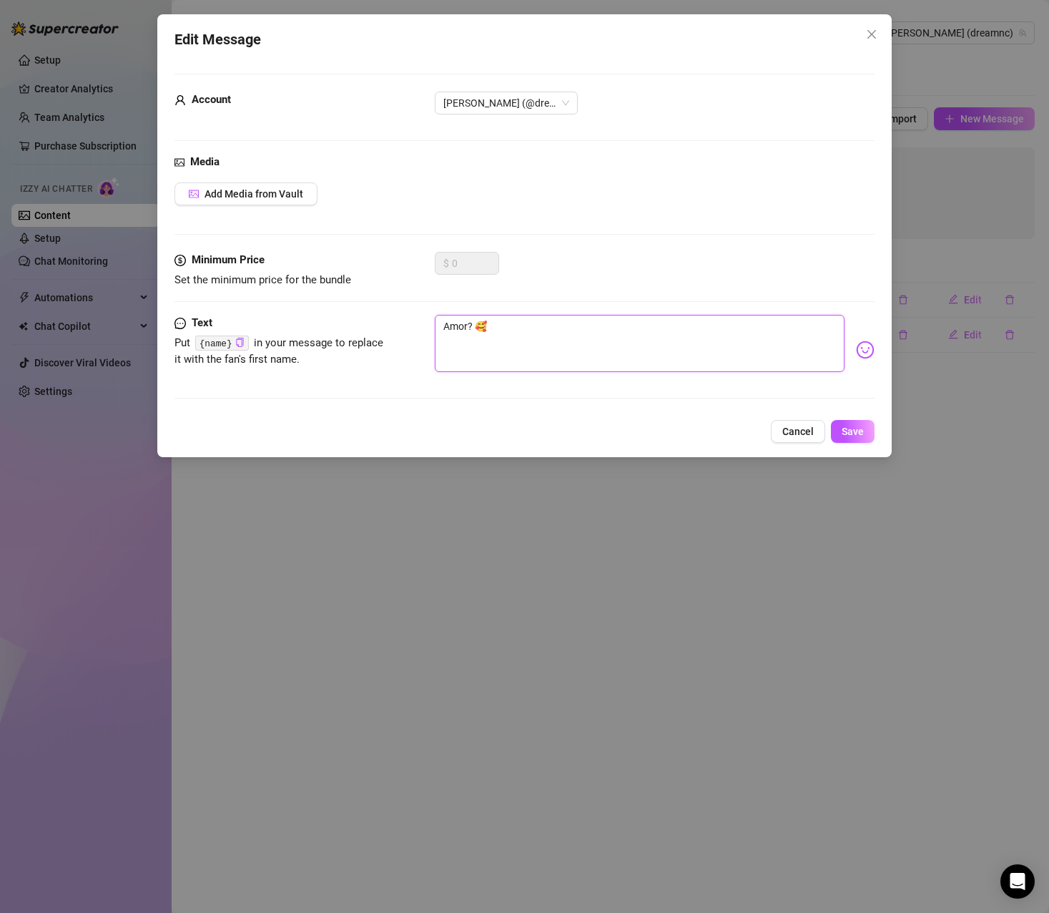
click at [449, 323] on textarea "Amor? 🥰" at bounding box center [640, 343] width 410 height 57
type textarea "mor? 🥰"
type textarea "amor? 🥰"
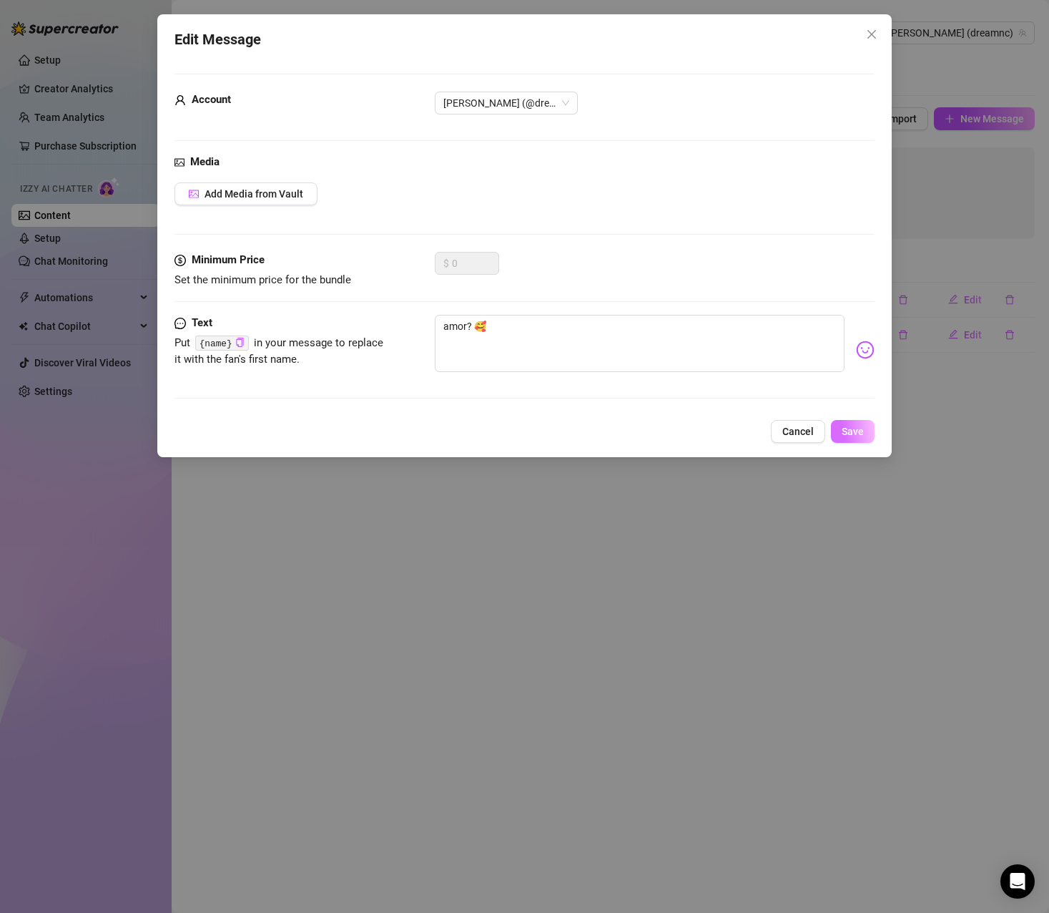
click at [858, 426] on span "Save" at bounding box center [853, 431] width 22 height 11
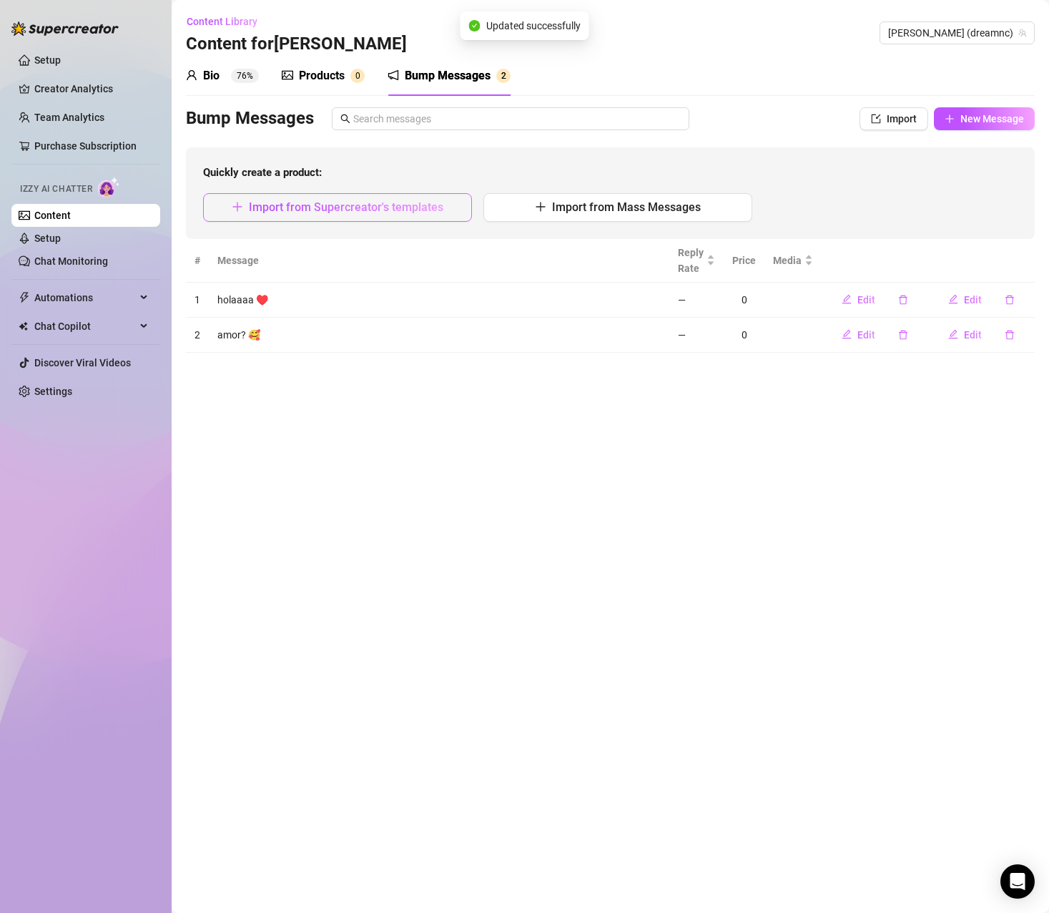
click at [308, 203] on span "Import from Supercreator's templates" at bounding box center [346, 207] width 195 height 14
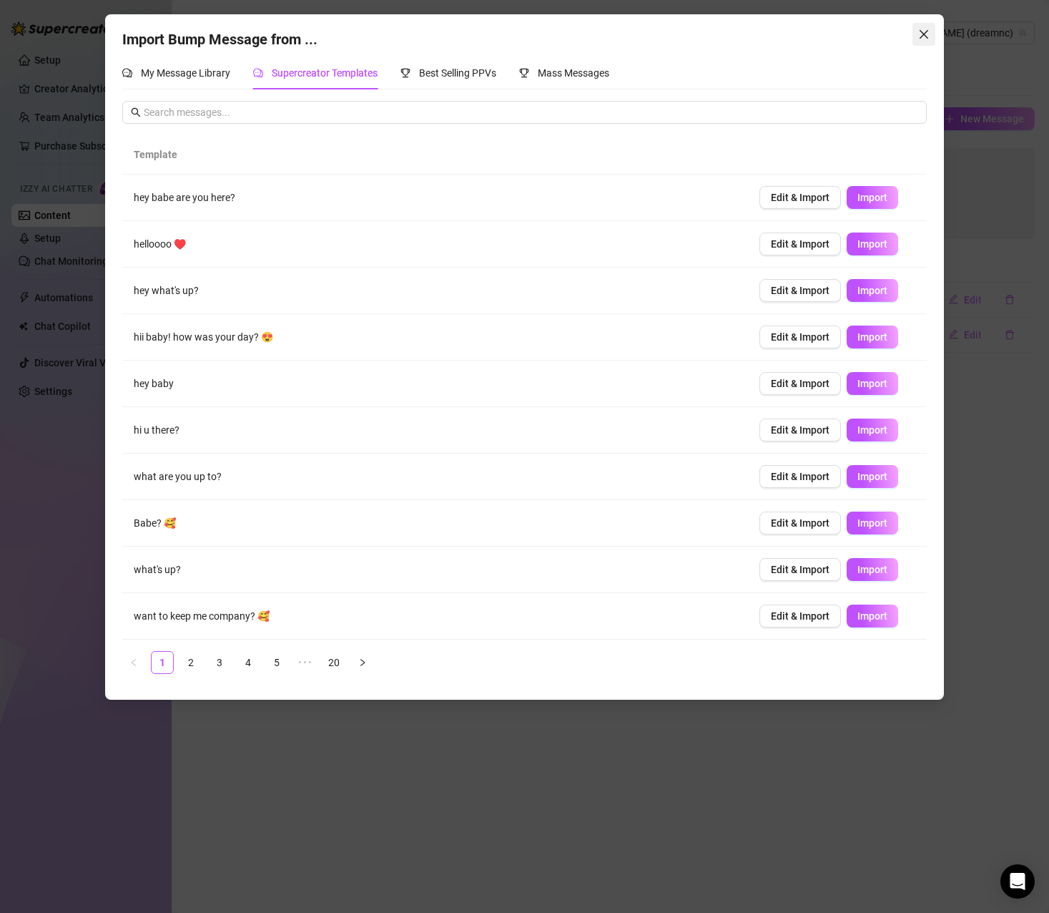
click at [918, 40] on button "Close" at bounding box center [924, 34] width 23 height 23
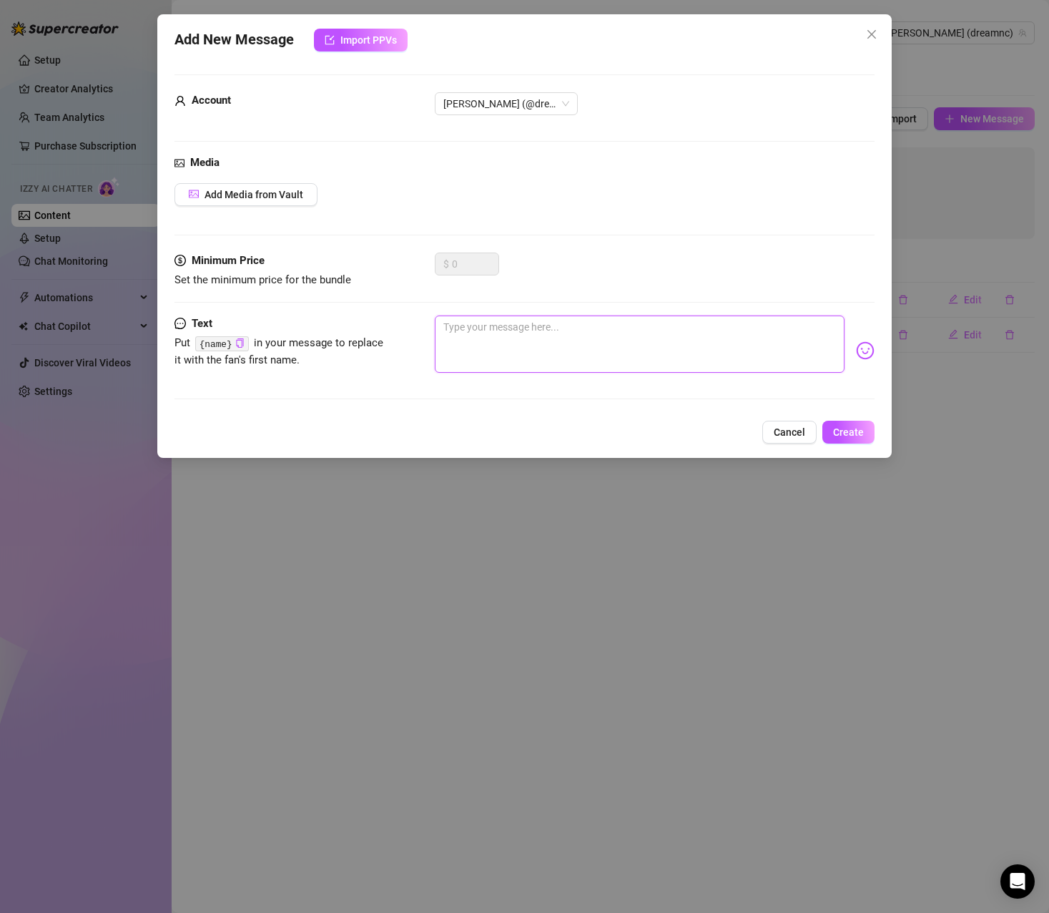
click at [484, 333] on textarea at bounding box center [640, 343] width 410 height 57
type textarea "c"
type textarea "co"
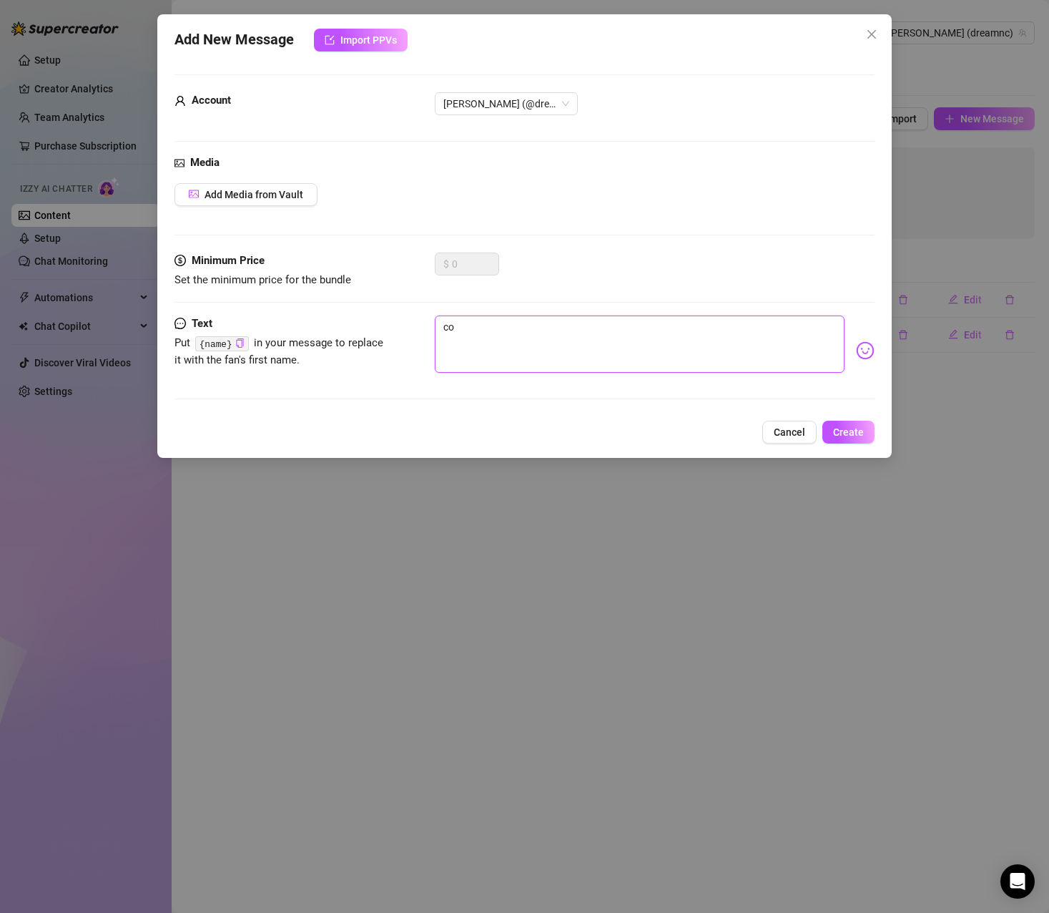
type textarea "com"
type textarea "como"
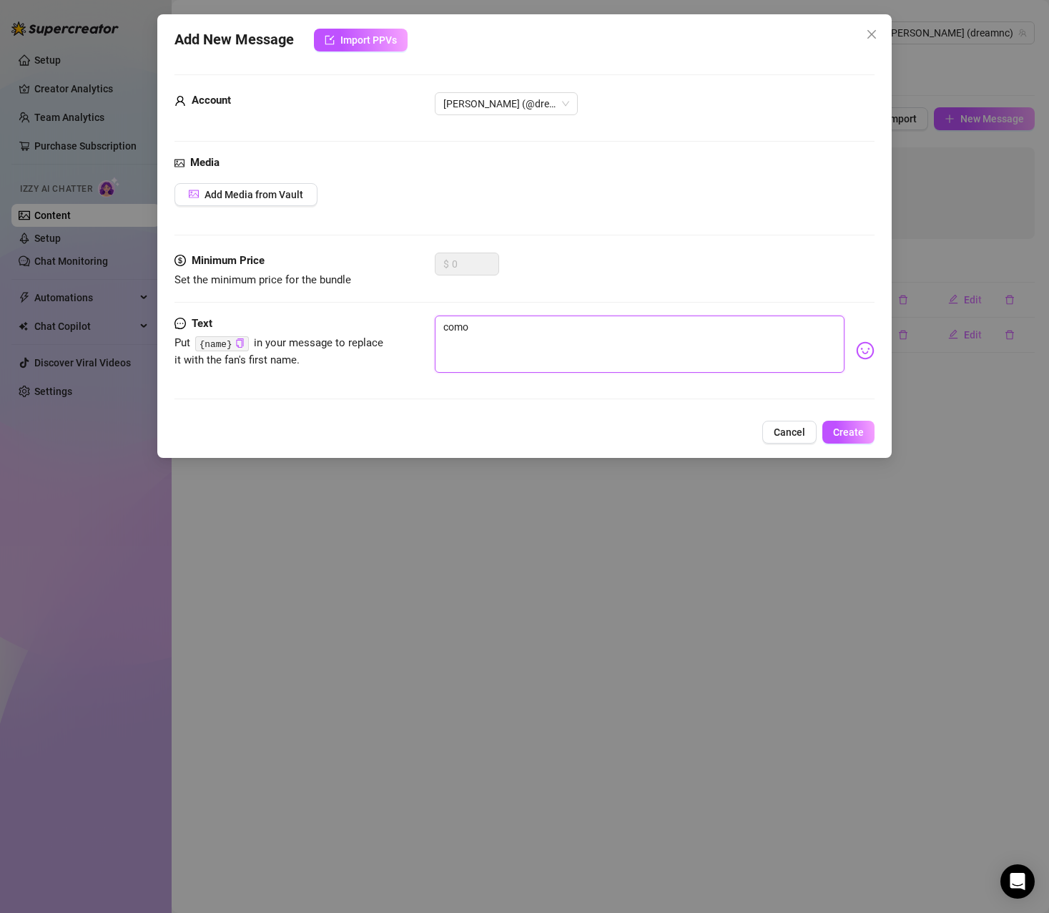
type textarea "como"
type textarea "como e"
type textarea "como es"
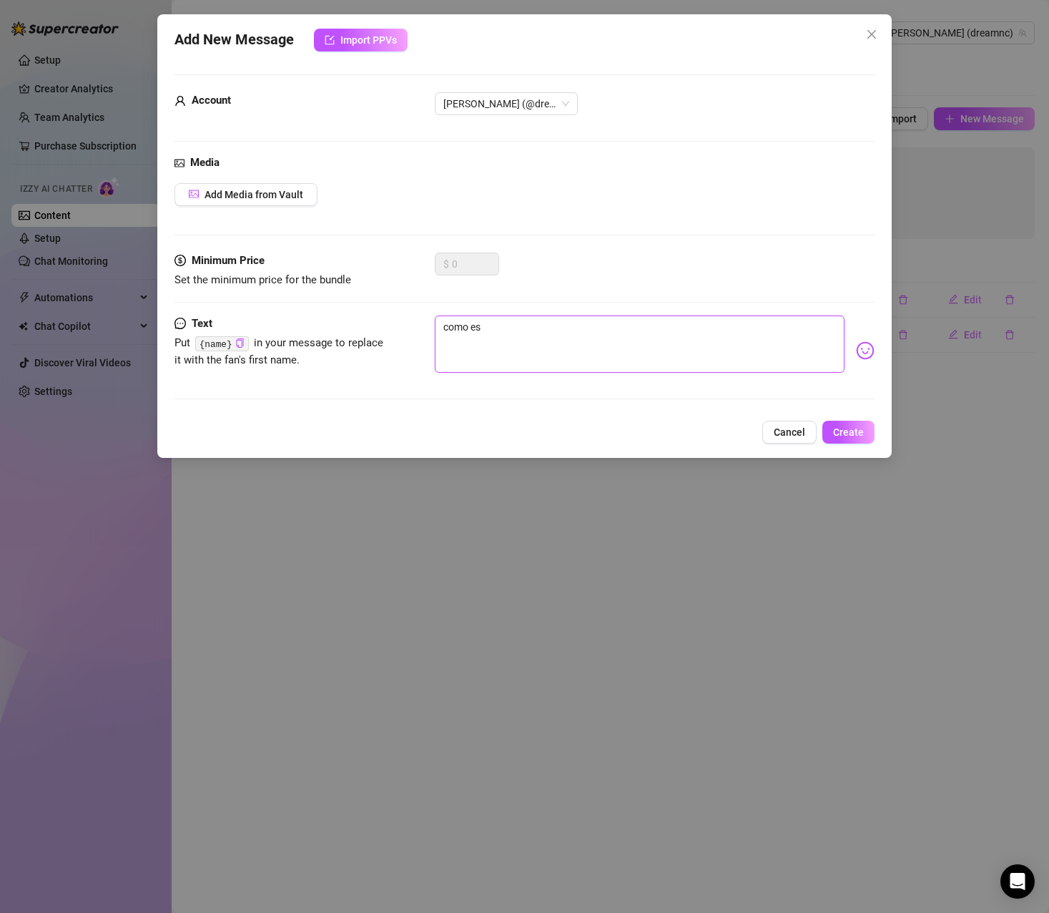
type textarea "como est"
type textarea "como esta"
type textarea "como estas"
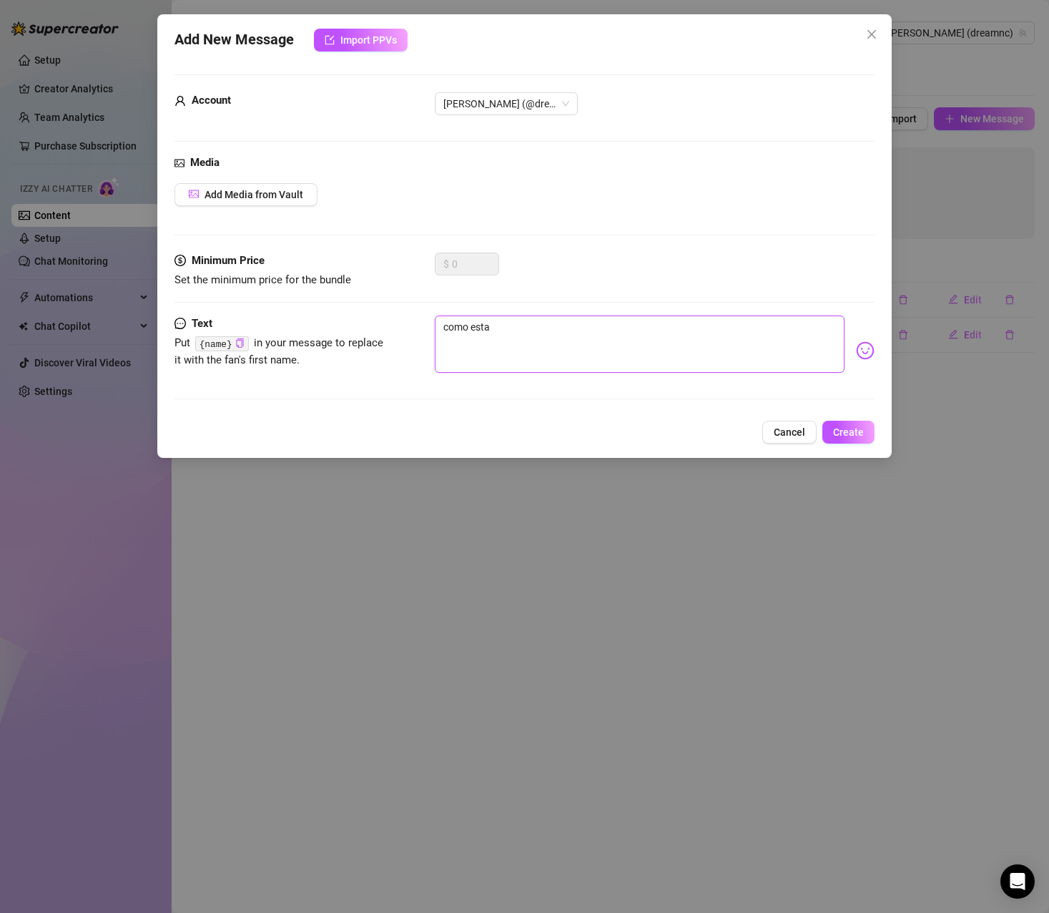
type textarea "como estas"
type textarea "como estas?"
type textarea "como estas??"
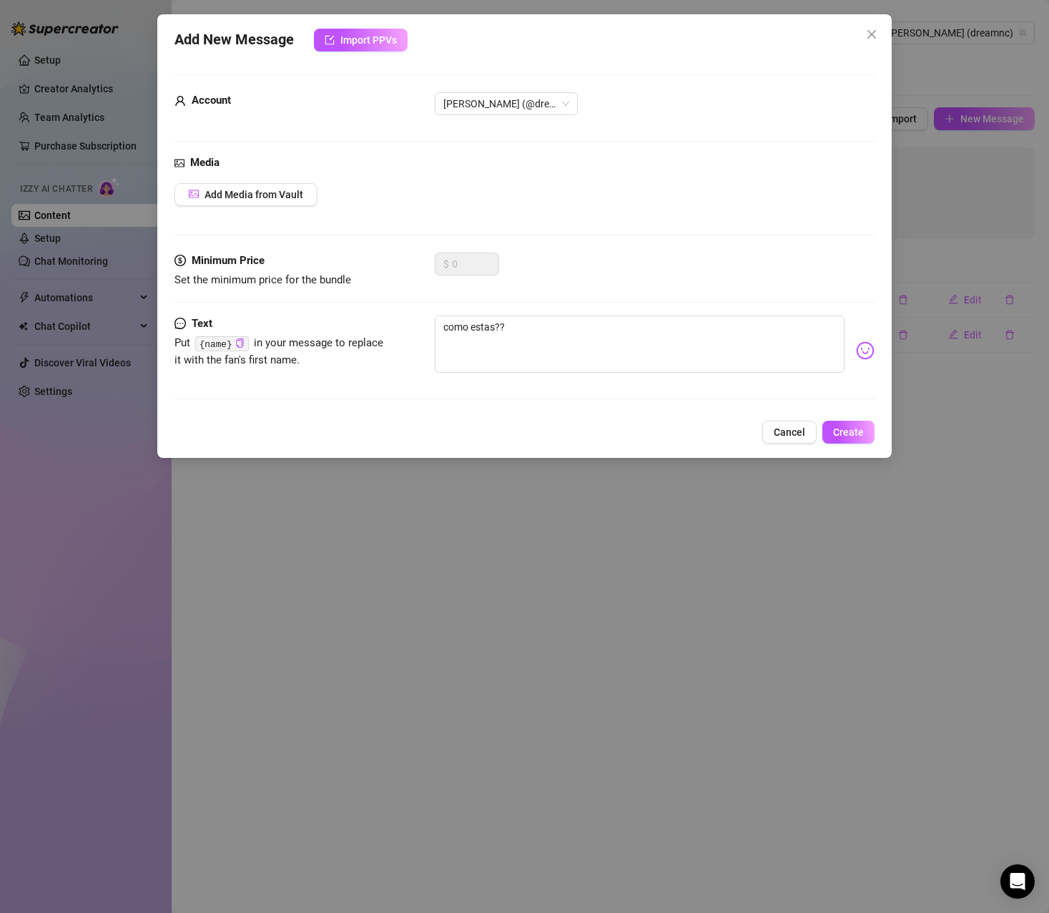
click at [854, 340] on div "como estas??" at bounding box center [655, 350] width 440 height 70
click at [856, 343] on img at bounding box center [865, 350] width 19 height 19
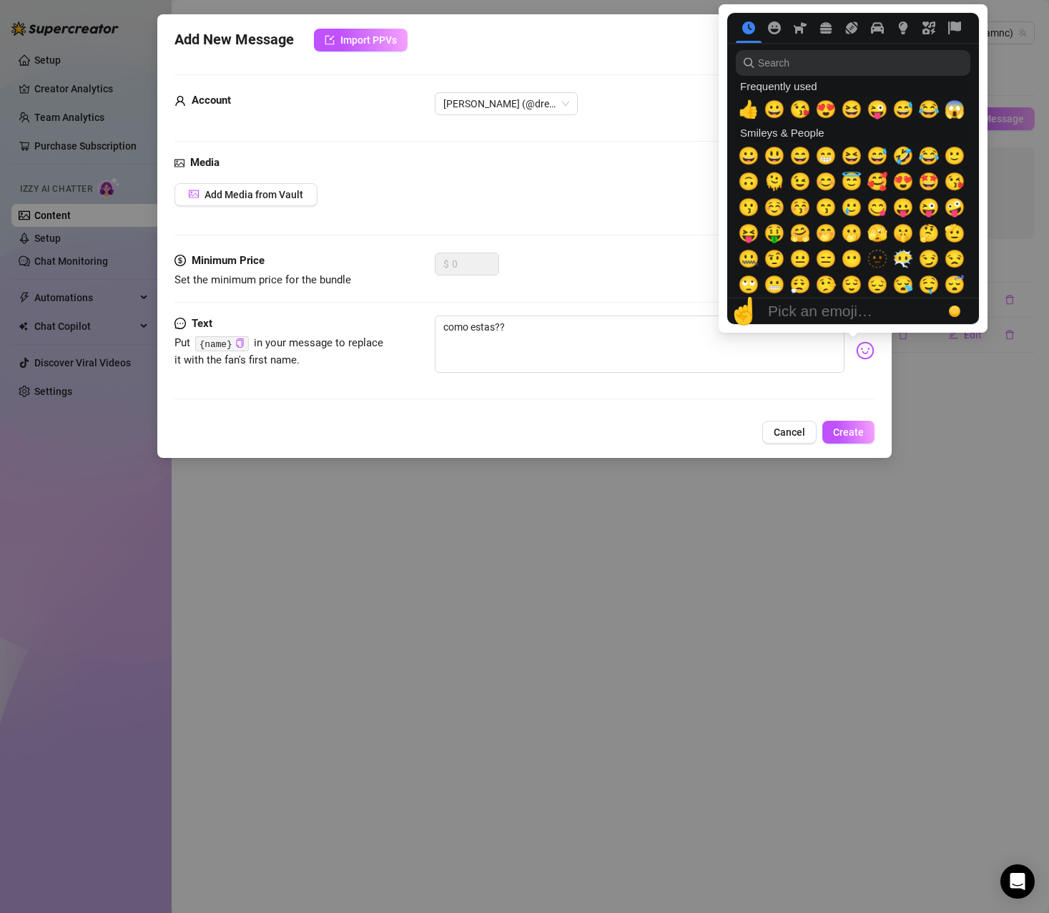
click at [856, 352] on img at bounding box center [865, 350] width 19 height 19
click at [956, 185] on span "😘" at bounding box center [954, 182] width 21 height 20
type textarea "como estas??😘"
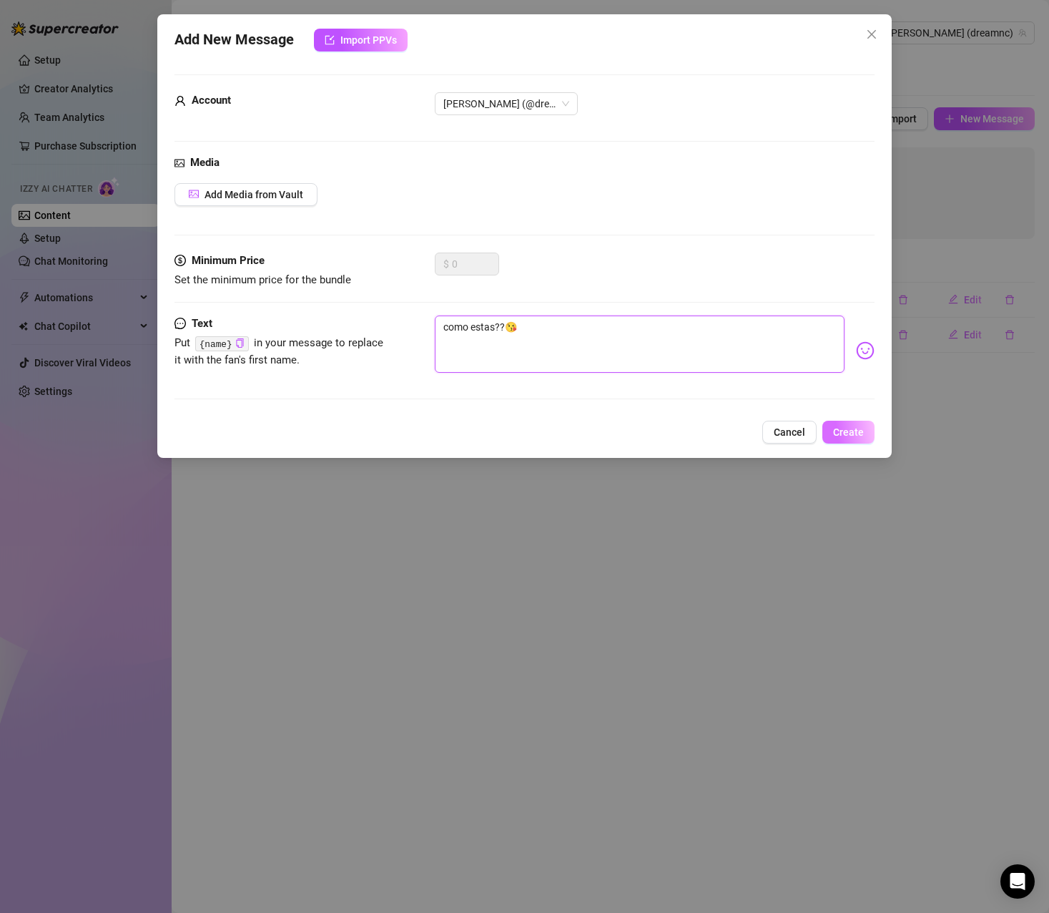
type textarea "como estas??😘"
click at [848, 425] on button "Create" at bounding box center [849, 432] width 52 height 23
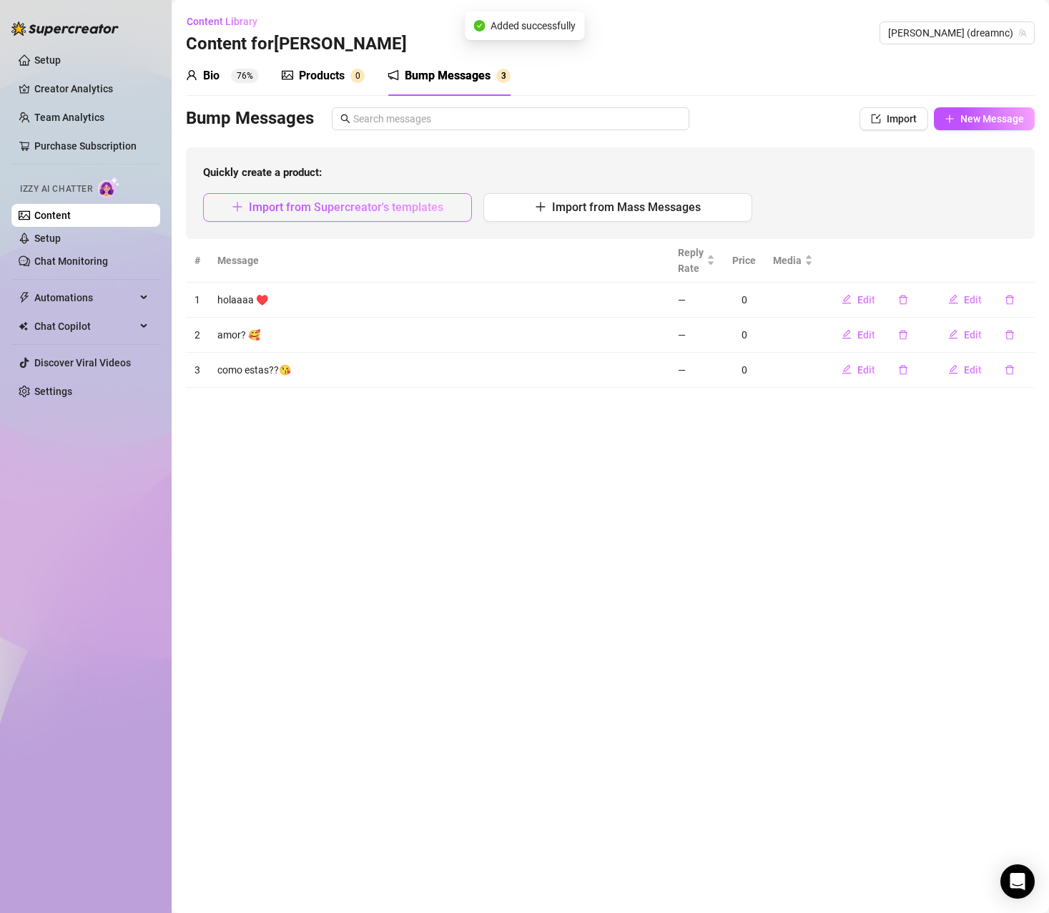
click at [420, 207] on span "Import from Supercreator's templates" at bounding box center [346, 207] width 195 height 14
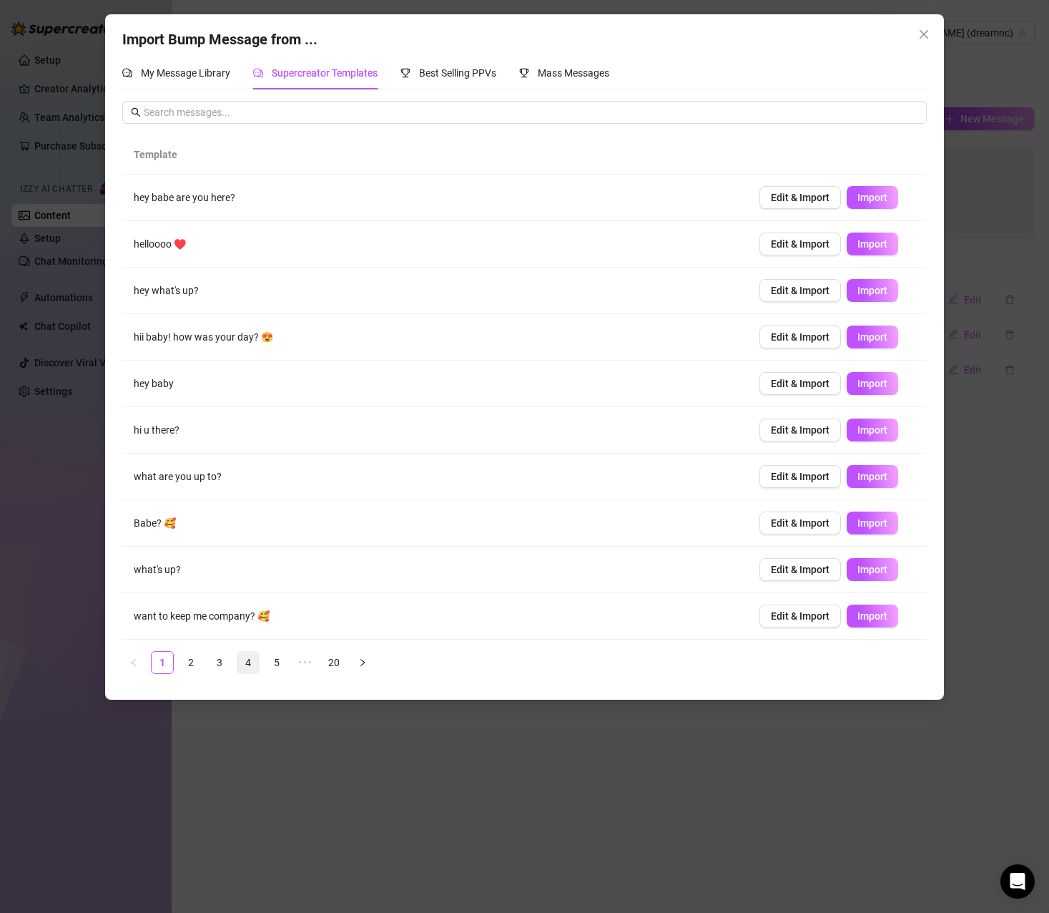
click at [239, 664] on link "4" at bounding box center [247, 662] width 21 height 21
click at [918, 39] on icon "close" at bounding box center [923, 34] width 11 height 11
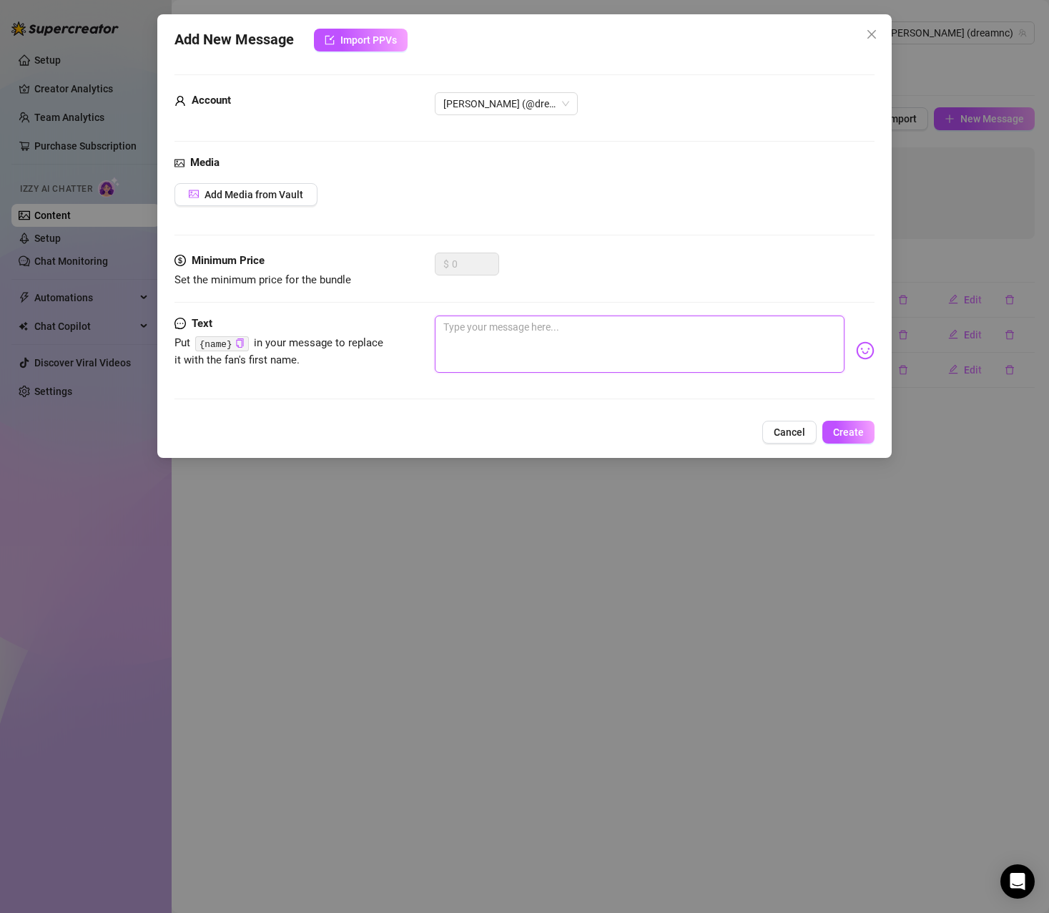
click at [485, 360] on textarea at bounding box center [640, 343] width 410 height 57
type textarea "p"
type textarea "po"
type textarea "pod"
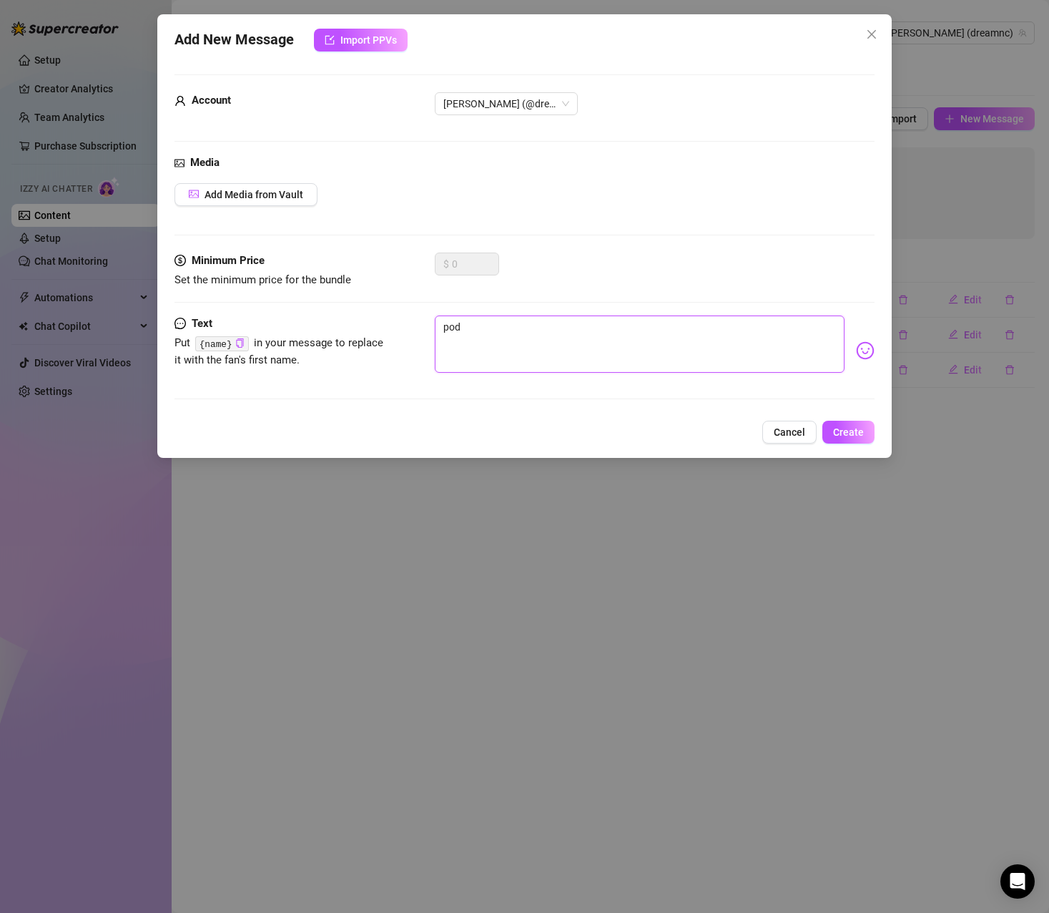
type textarea "pode"
type textarea "podem"
type textarea "podemo"
type textarea "podemos"
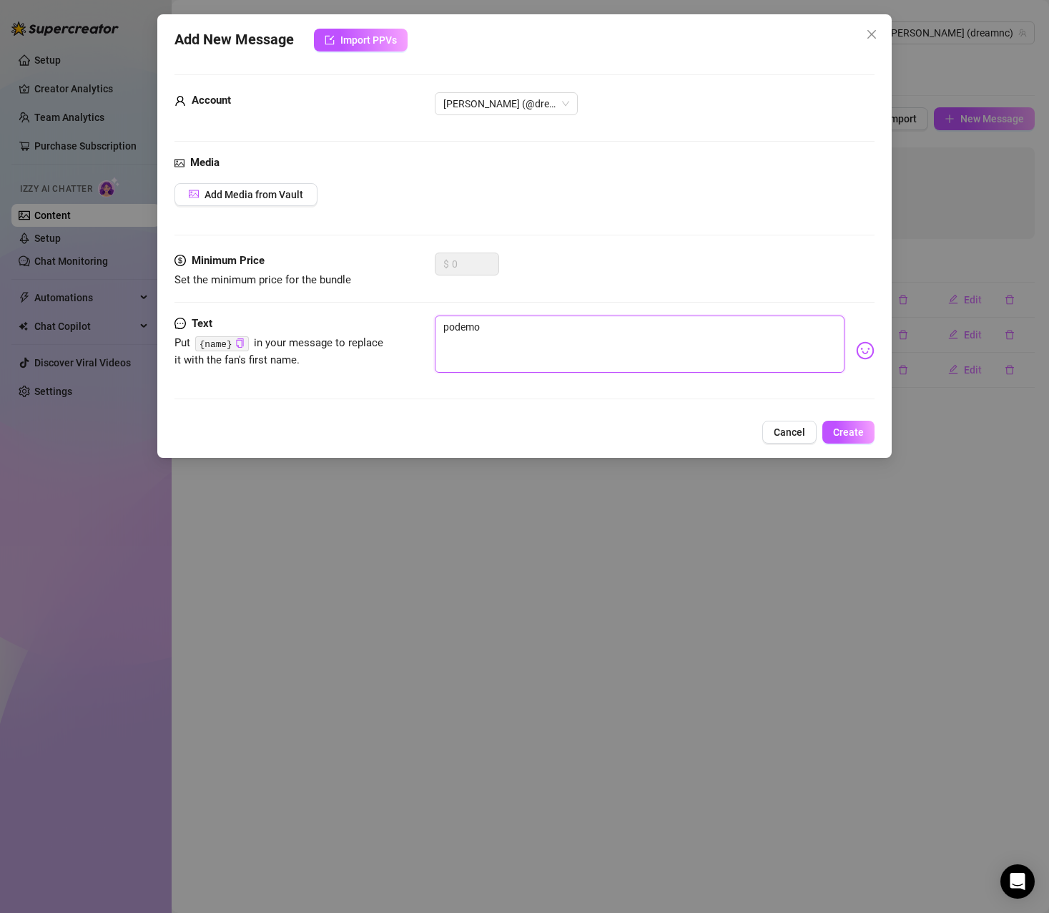
type textarea "podemos"
type textarea "podemos h"
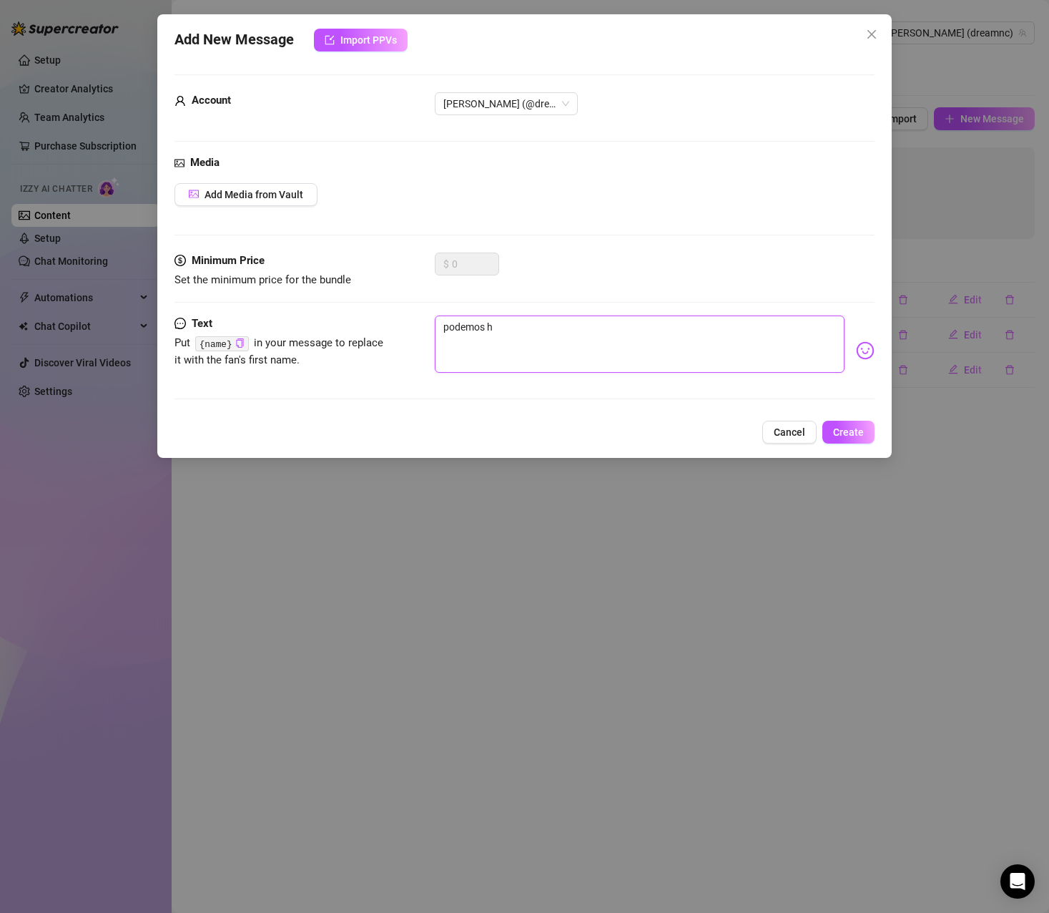
type textarea "podemos ha"
type textarea "podemos hab"
type textarea "podemos habl"
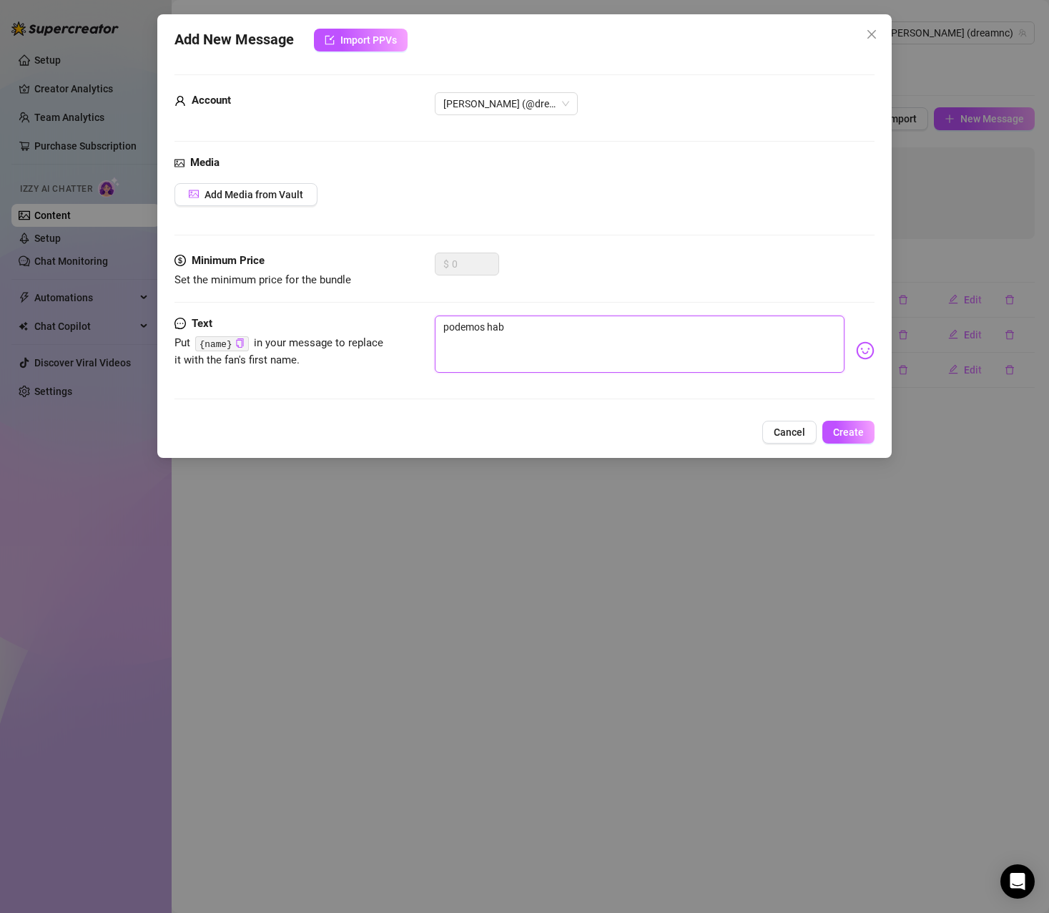
type textarea "podemos habl"
type textarea "podemos habla"
type textarea "podemos hablar"
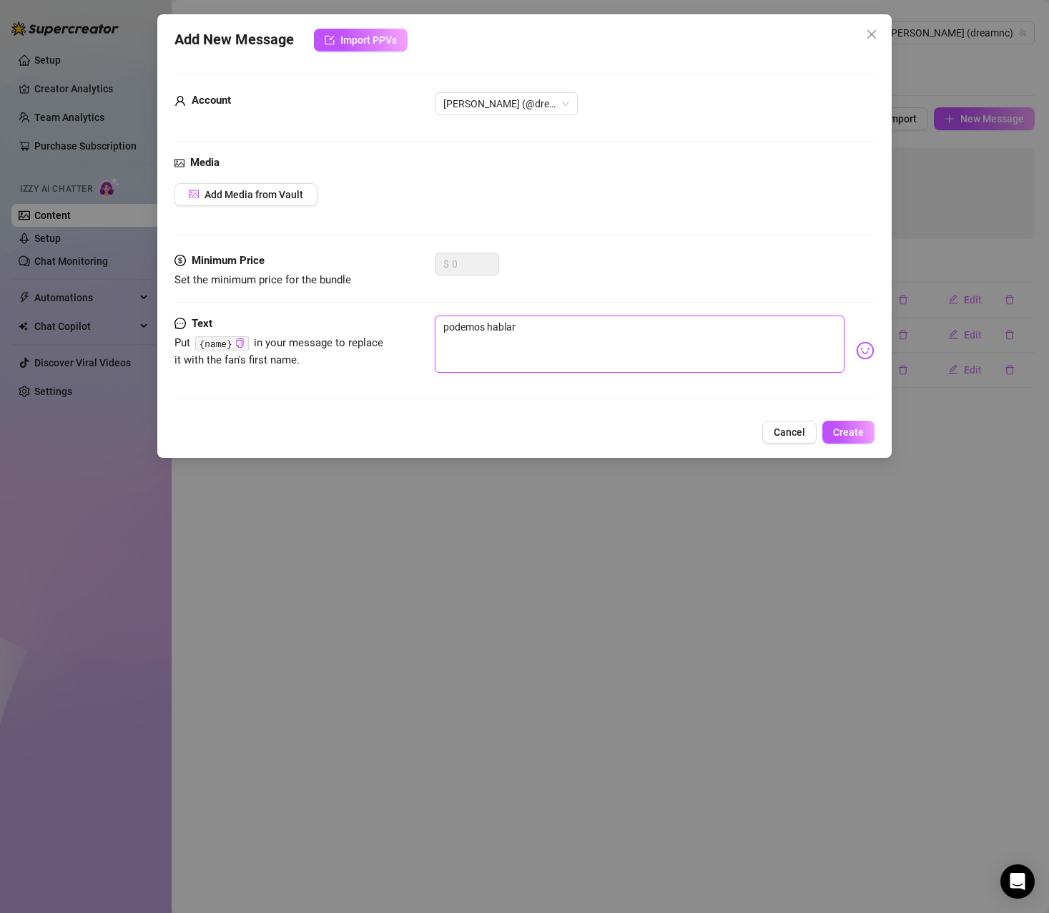
type textarea "podemos hablar?"
type textarea "podemos hablar??"
type textarea "podemos hablar??😈"
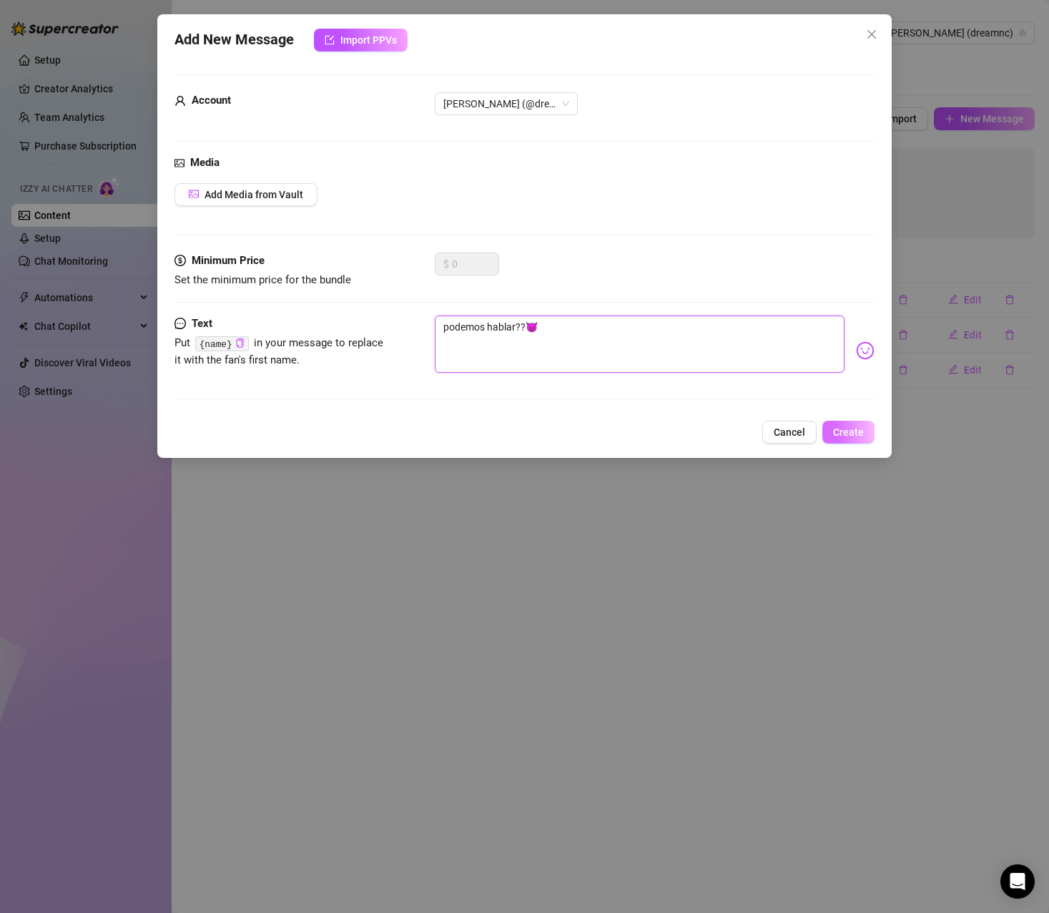
type textarea "podemos hablar??😈"
click at [848, 428] on span "Create" at bounding box center [848, 431] width 31 height 11
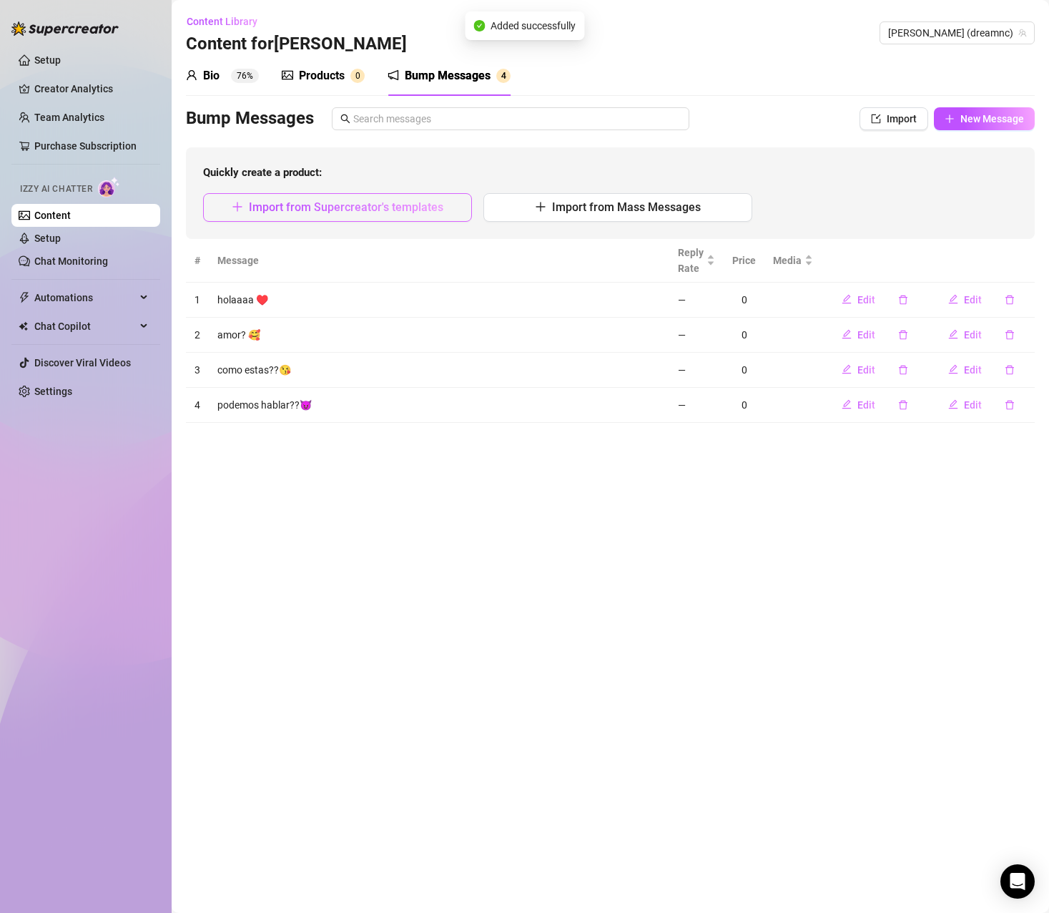
click at [357, 211] on span "Import from Supercreator's templates" at bounding box center [346, 207] width 195 height 14
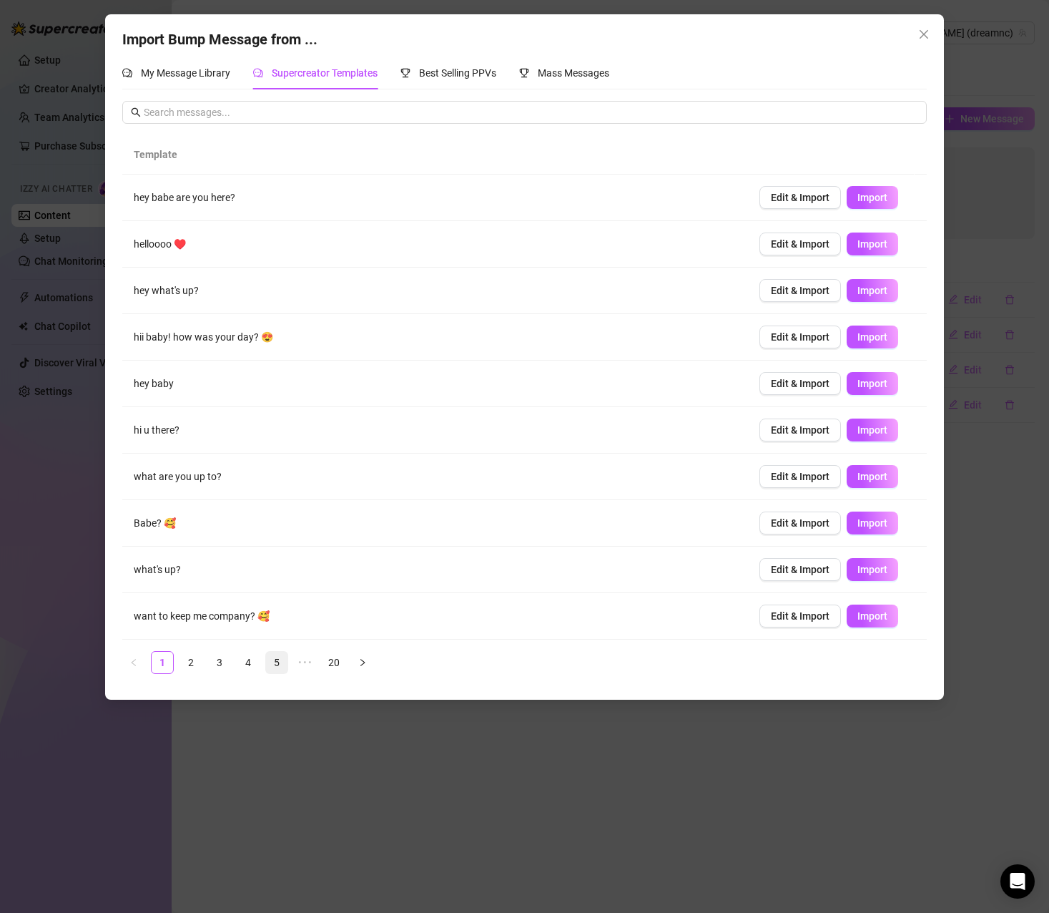
click at [272, 662] on link "5" at bounding box center [276, 662] width 21 height 21
click at [921, 29] on icon "close" at bounding box center [923, 34] width 11 height 11
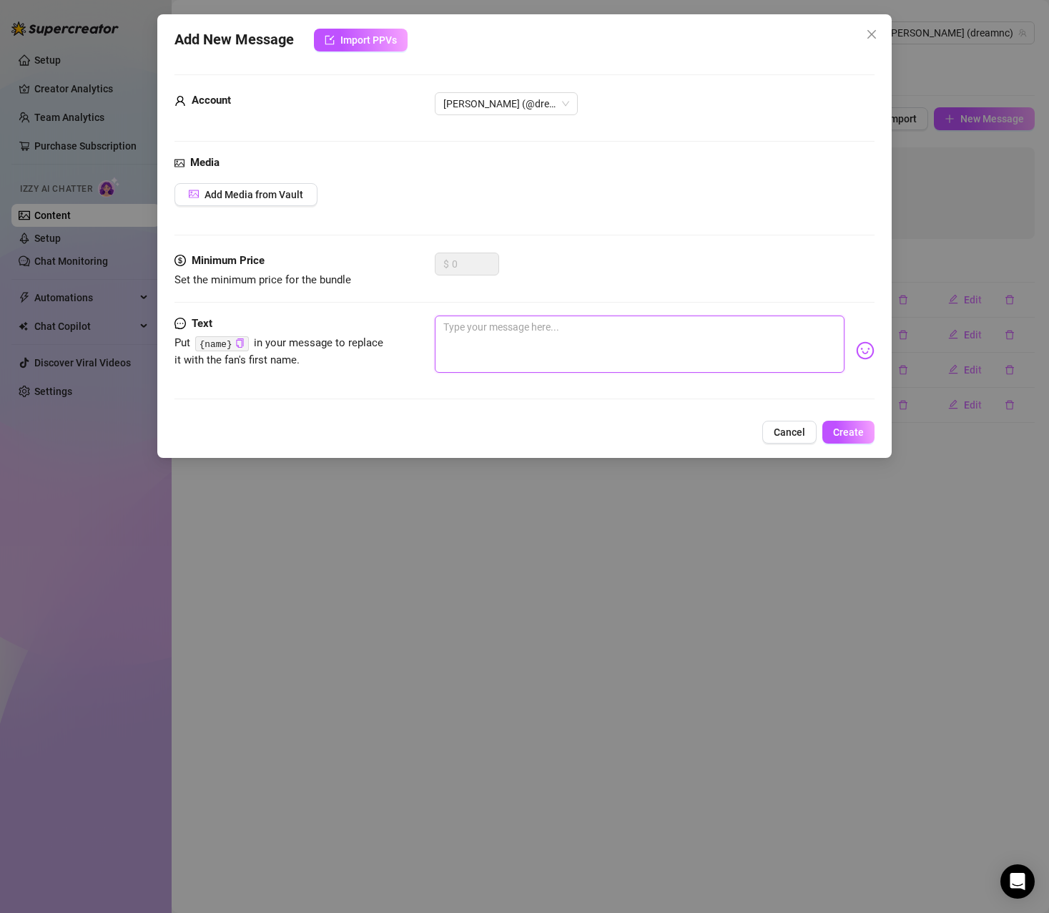
click at [486, 341] on textarea at bounding box center [640, 343] width 410 height 57
type textarea "a"
type textarea "ab"
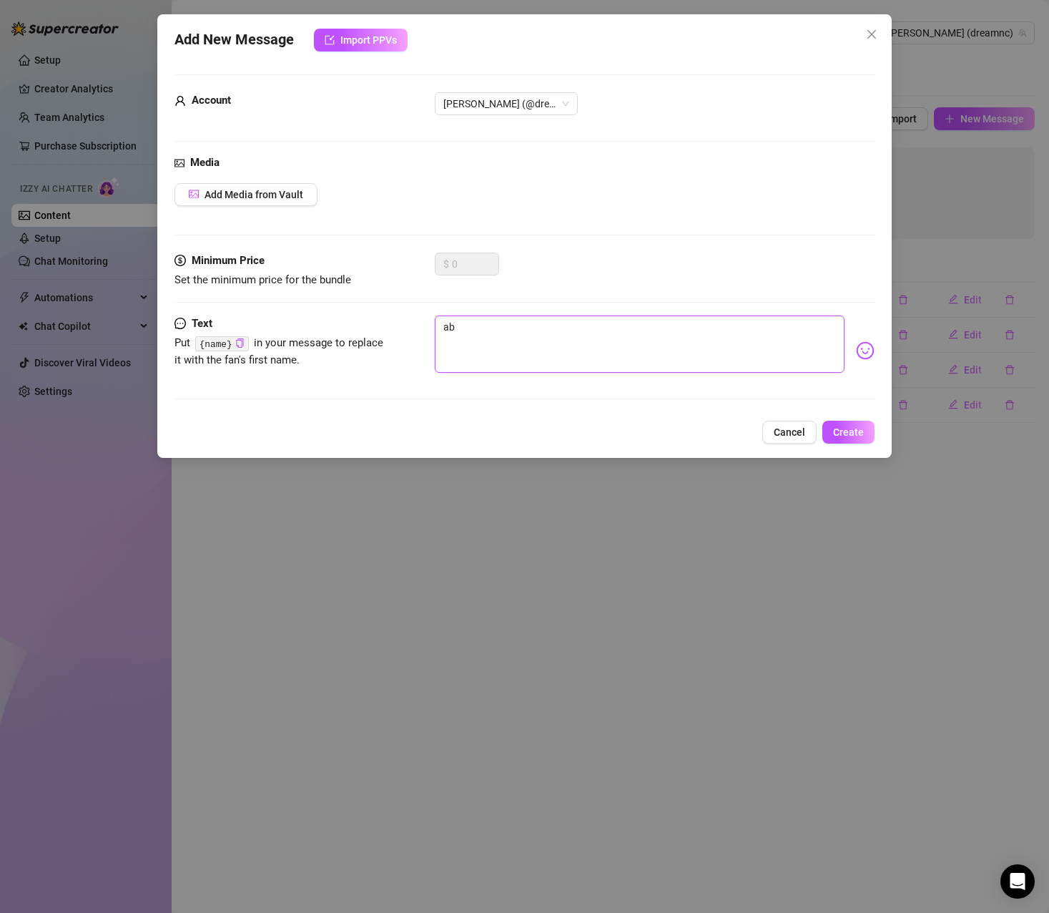
type textarea "abu"
type textarea "abur"
type textarea "aburr"
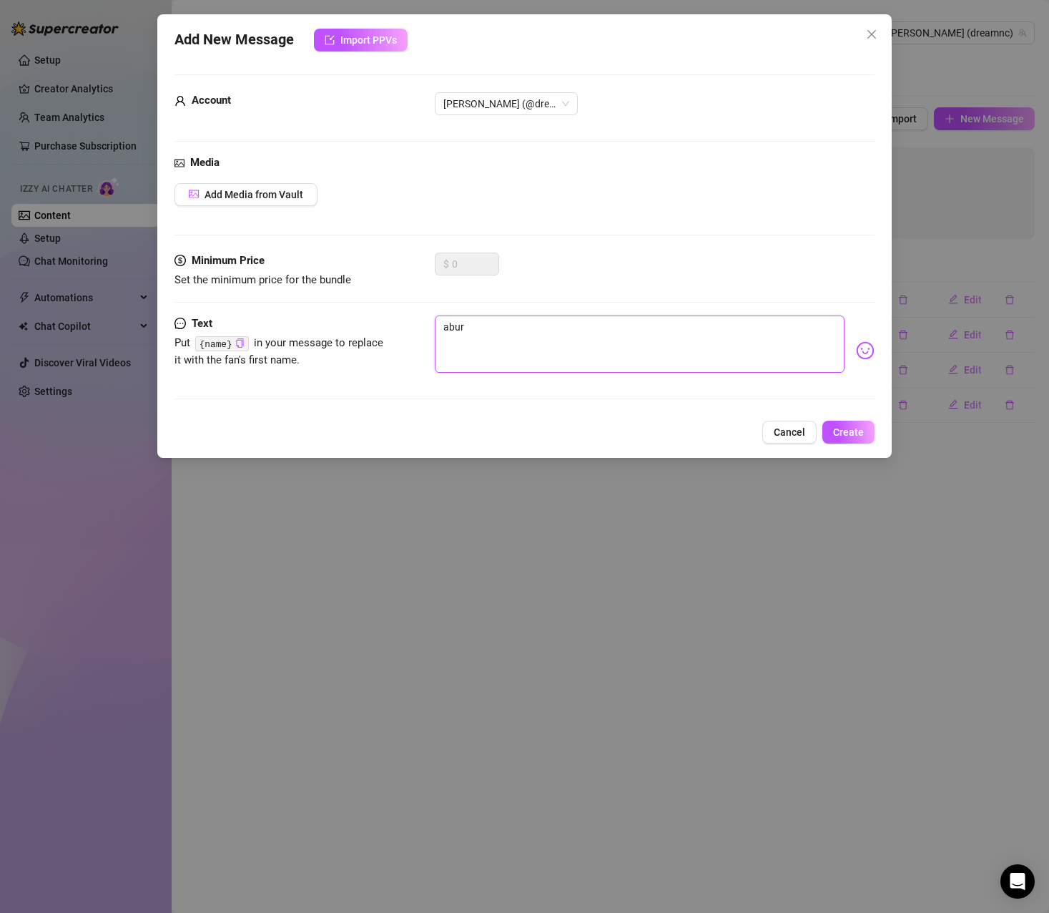
type textarea "aburr"
type textarea "aburri"
type textarea "aburrid"
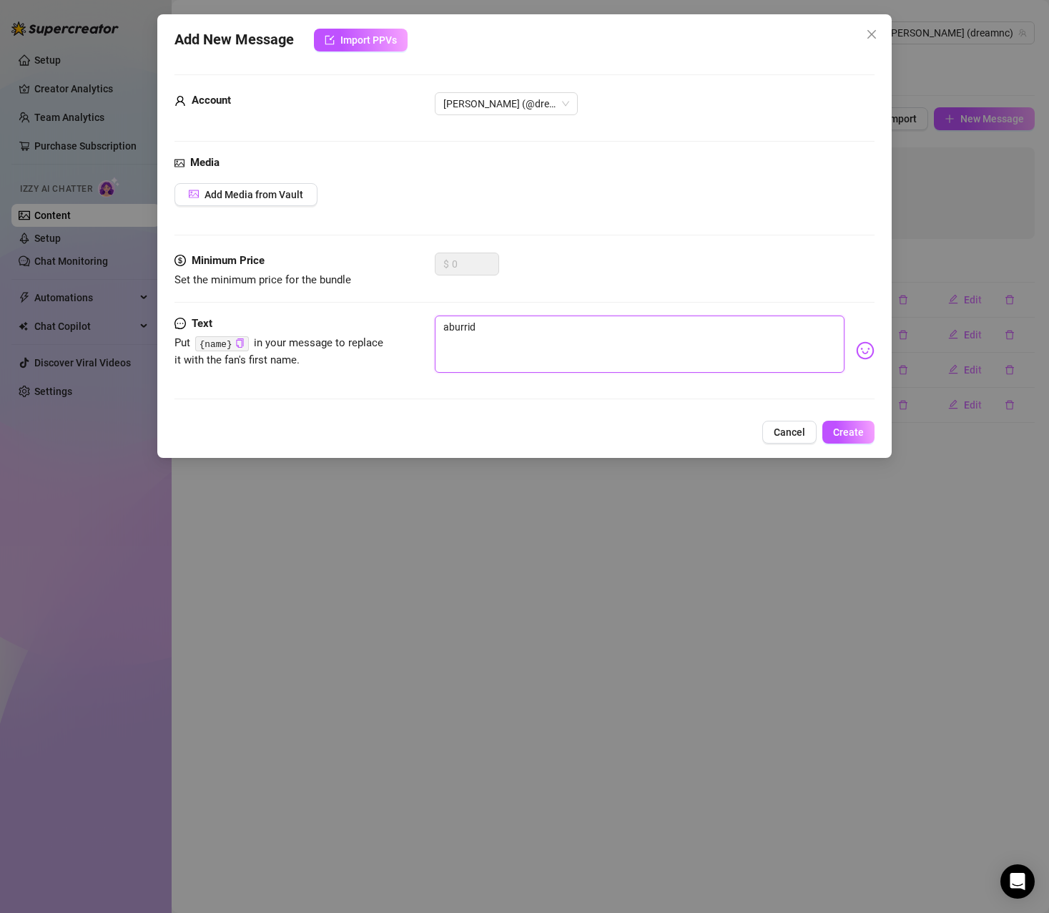
type textarea "aburrida"
type textarea "aburridad"
type textarea "aburrida"
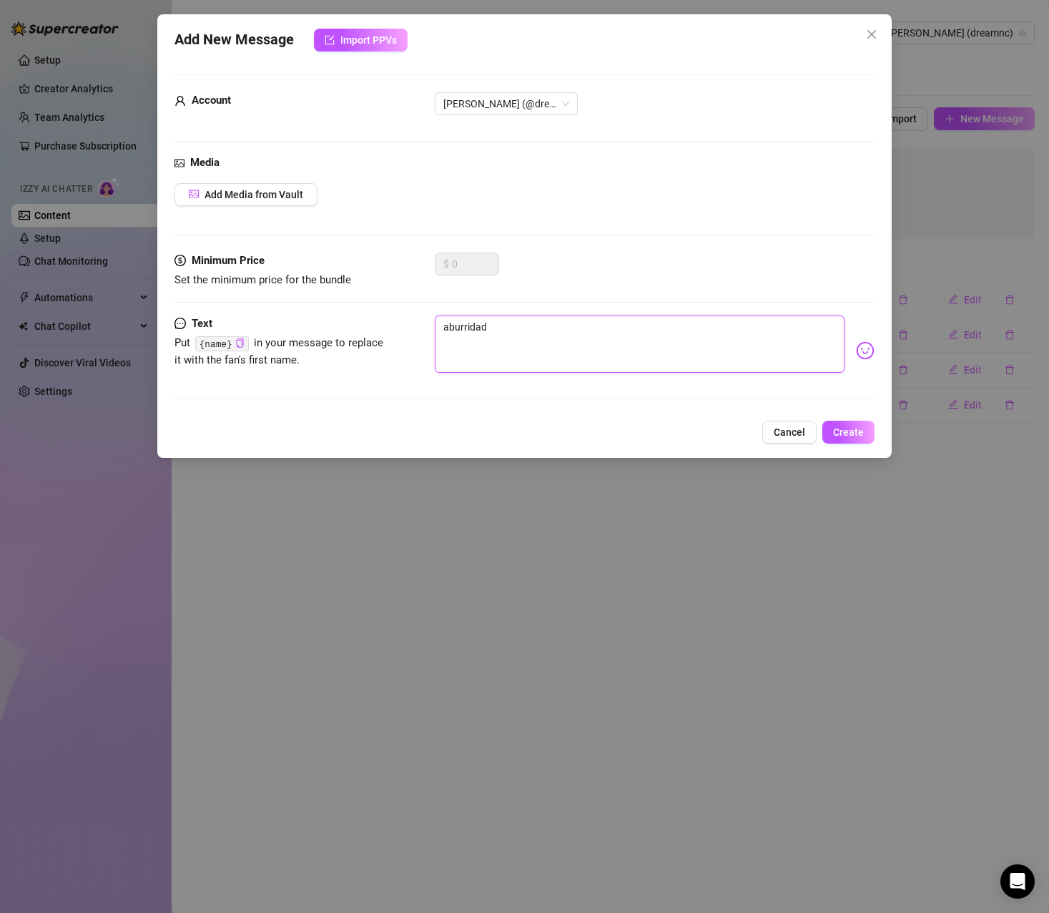
type textarea "aburrida"
type textarea "aburridaa"
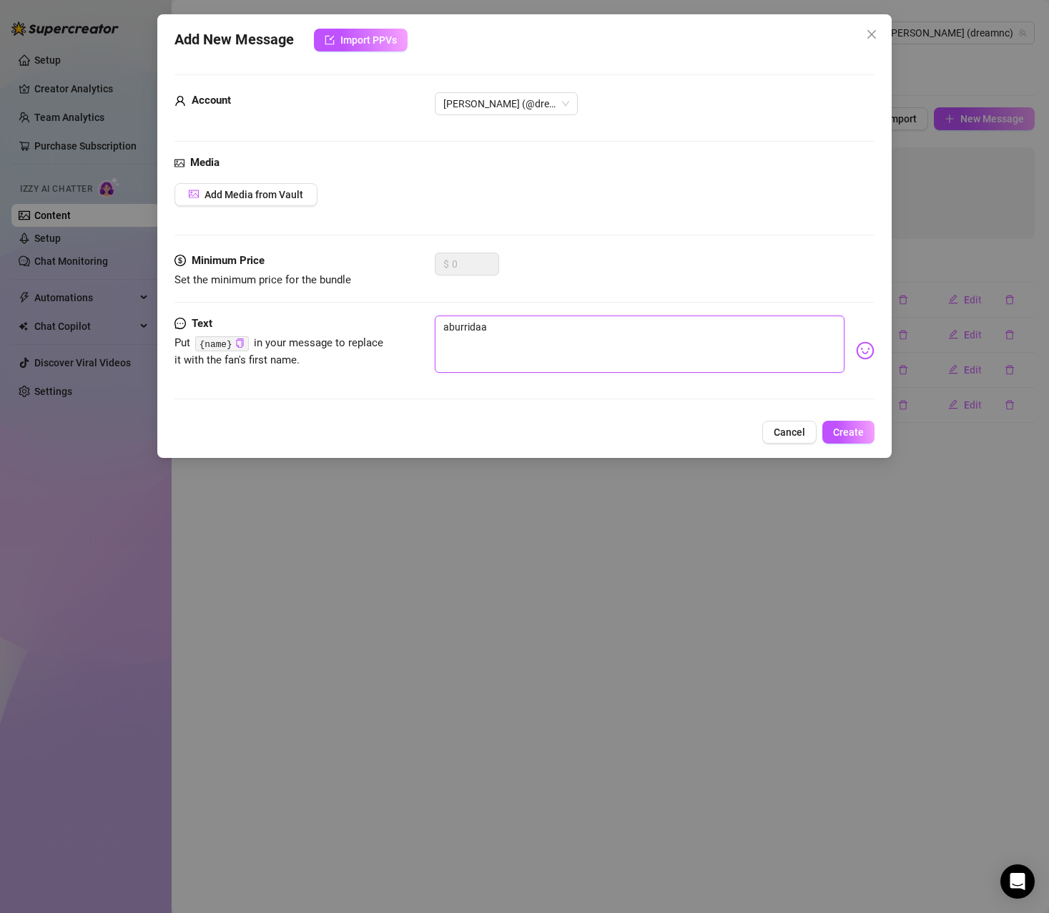
type textarea "aburridaa y"
type textarea "aburridaa y t"
type textarea "aburridaa y tu"
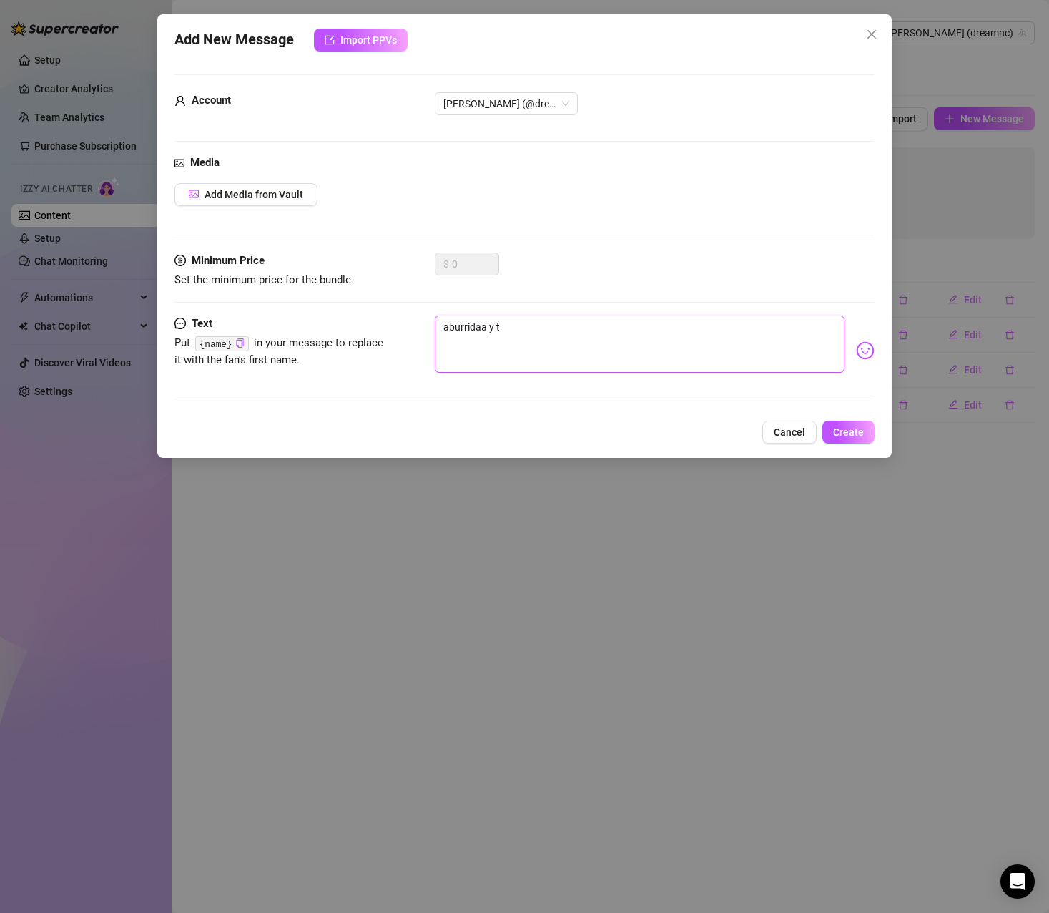
type textarea "aburridaa y tu"
type textarea "aburridaa y tu?"
click at [845, 431] on span "Create" at bounding box center [848, 431] width 31 height 11
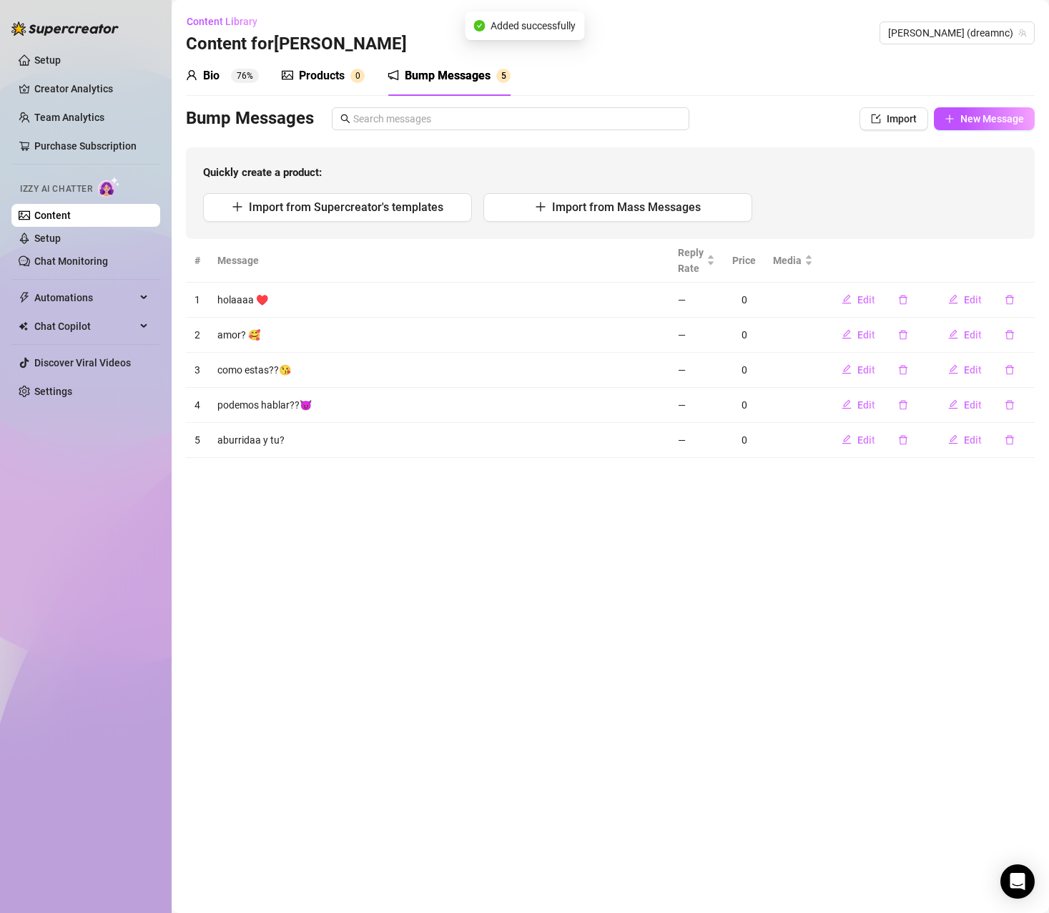
click at [348, 80] on div "Products 0" at bounding box center [323, 75] width 83 height 17
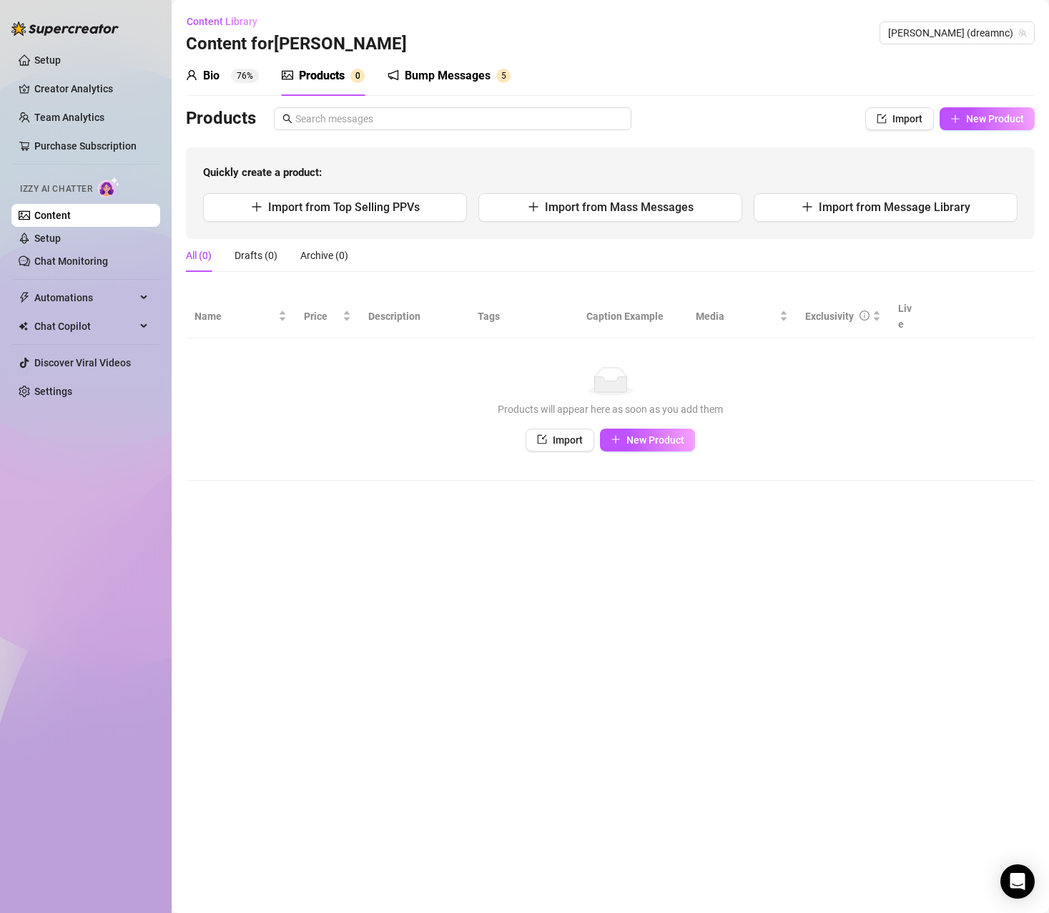
click at [54, 210] on link "Content" at bounding box center [52, 215] width 36 height 11
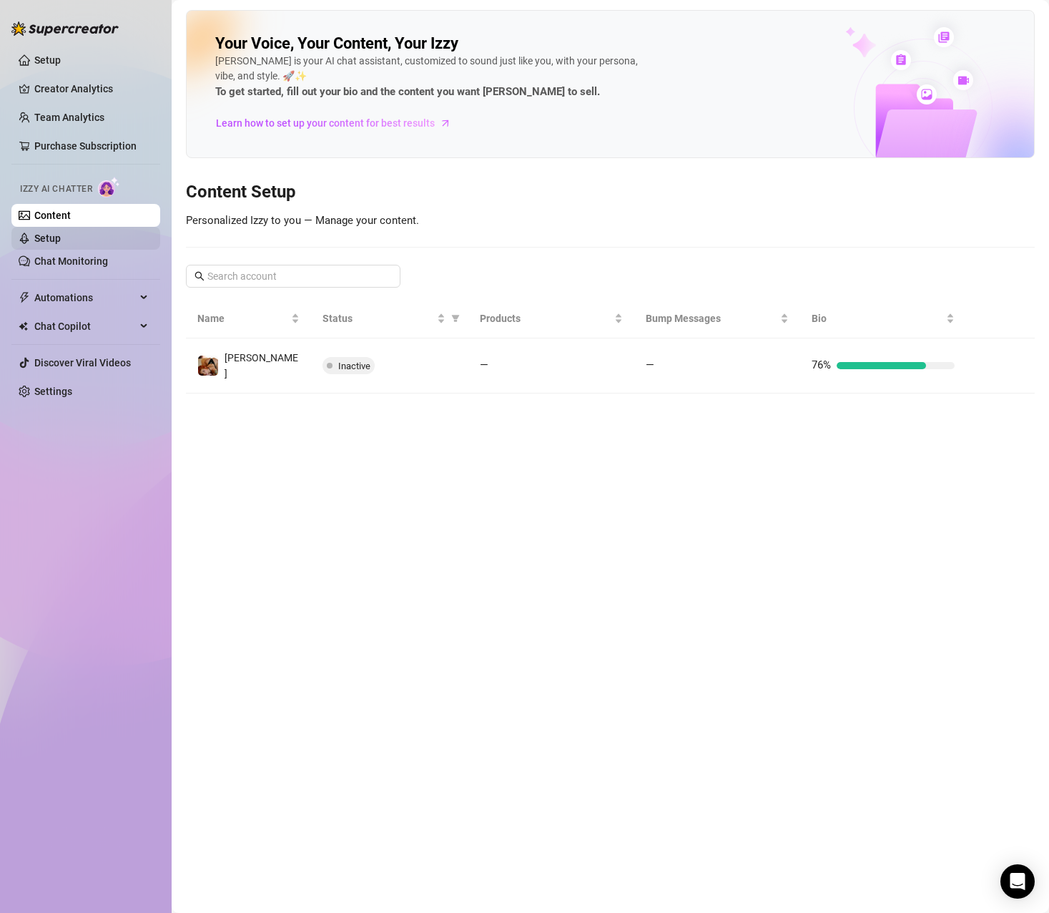
click at [61, 235] on link "Setup" at bounding box center [47, 237] width 26 height 11
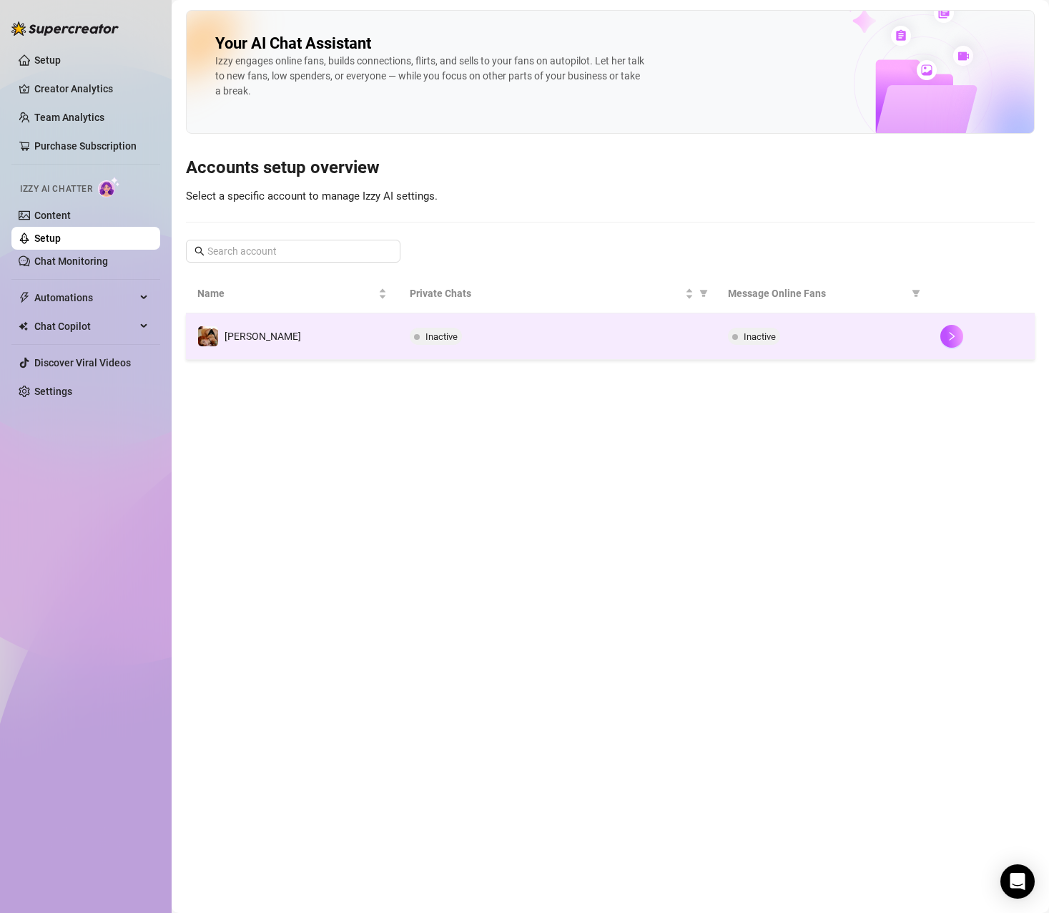
click at [965, 338] on div at bounding box center [982, 336] width 83 height 23
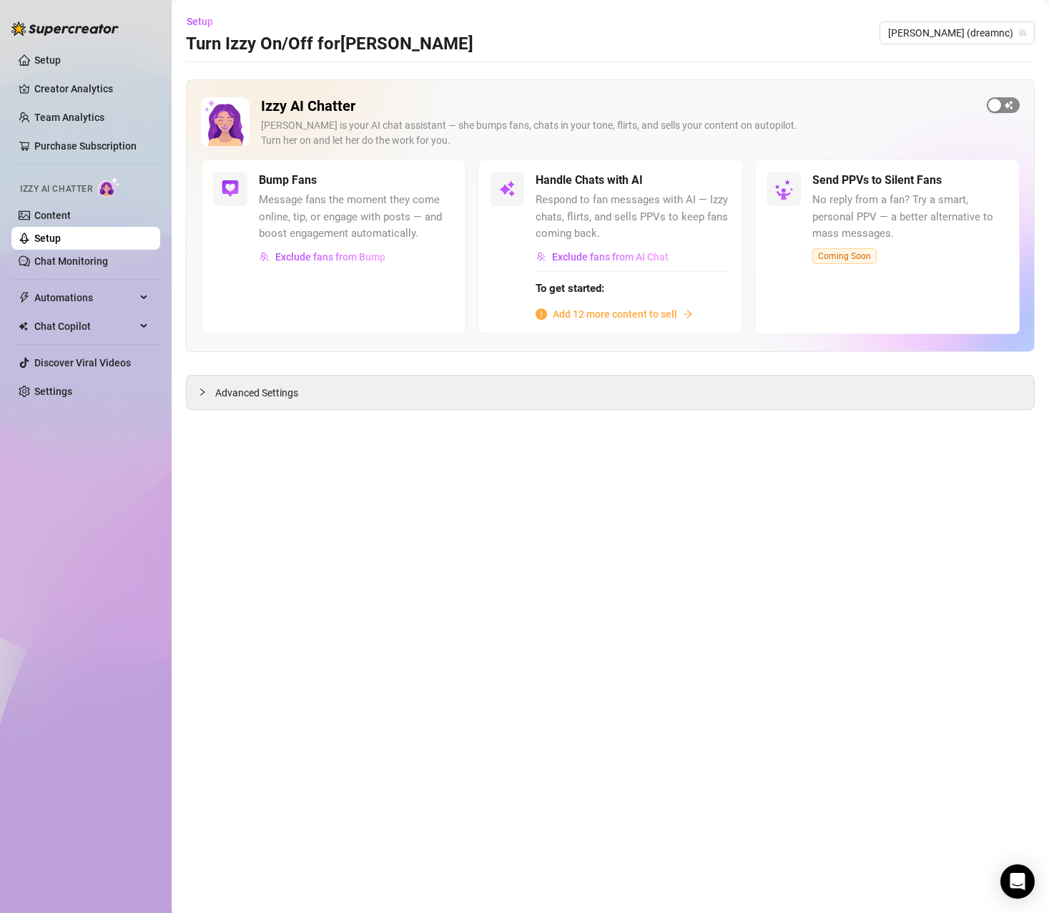
click at [1012, 103] on span "button" at bounding box center [1003, 105] width 33 height 16
click at [295, 384] on div "Advanced Settings" at bounding box center [611, 393] width 848 height 34
click at [209, 394] on div at bounding box center [206, 392] width 17 height 16
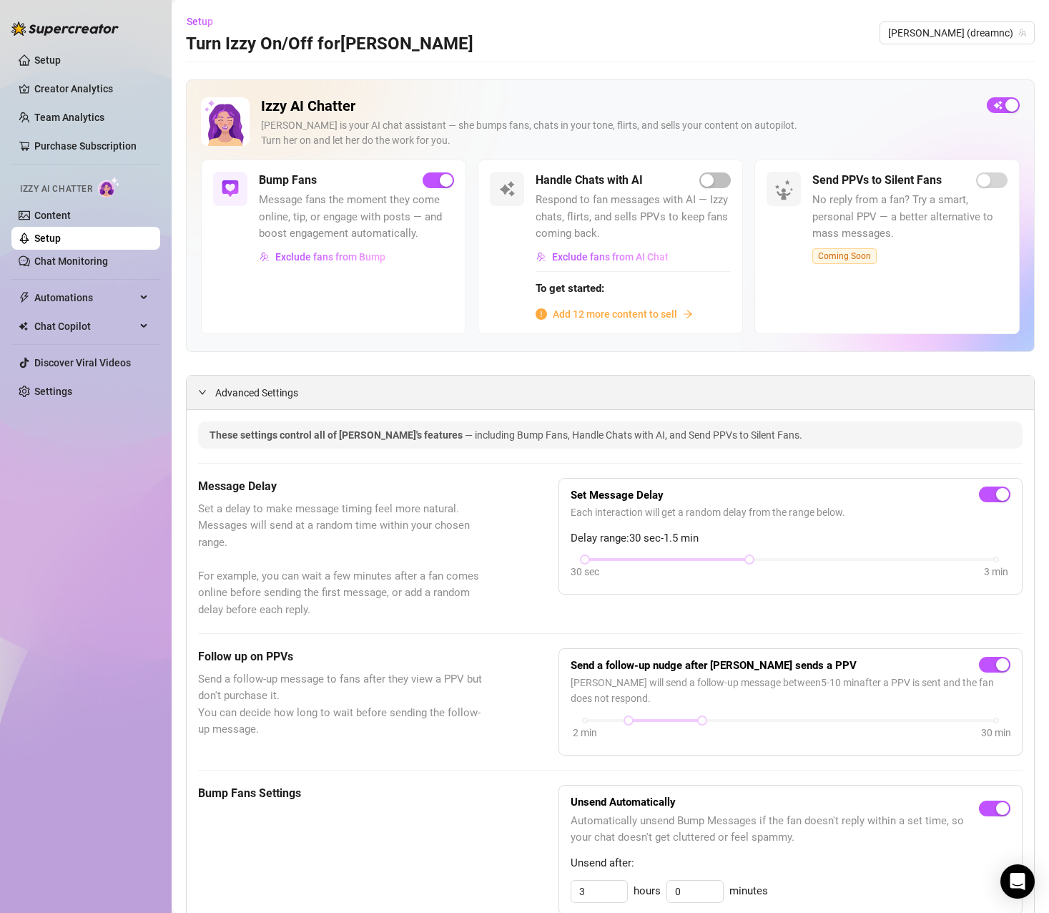
click at [201, 393] on icon "expanded" at bounding box center [202, 392] width 7 height 4
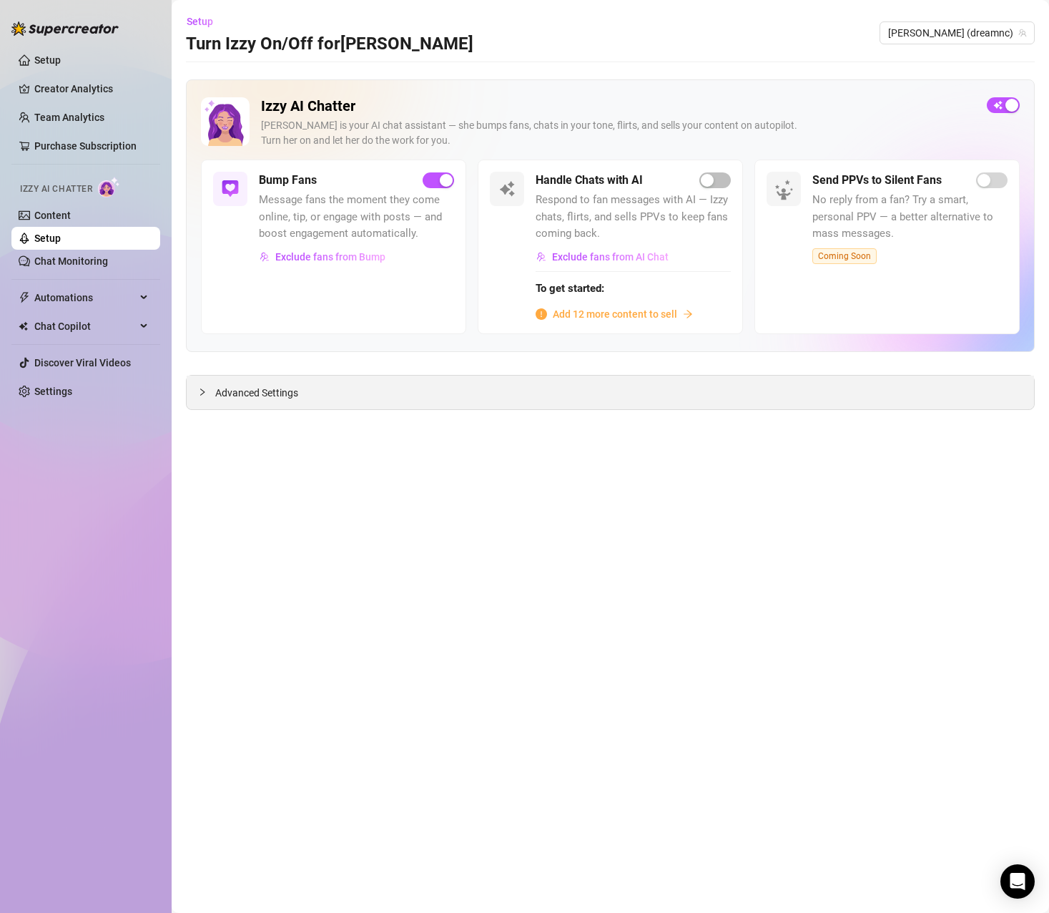
click at [201, 393] on icon "collapsed" at bounding box center [202, 392] width 9 height 9
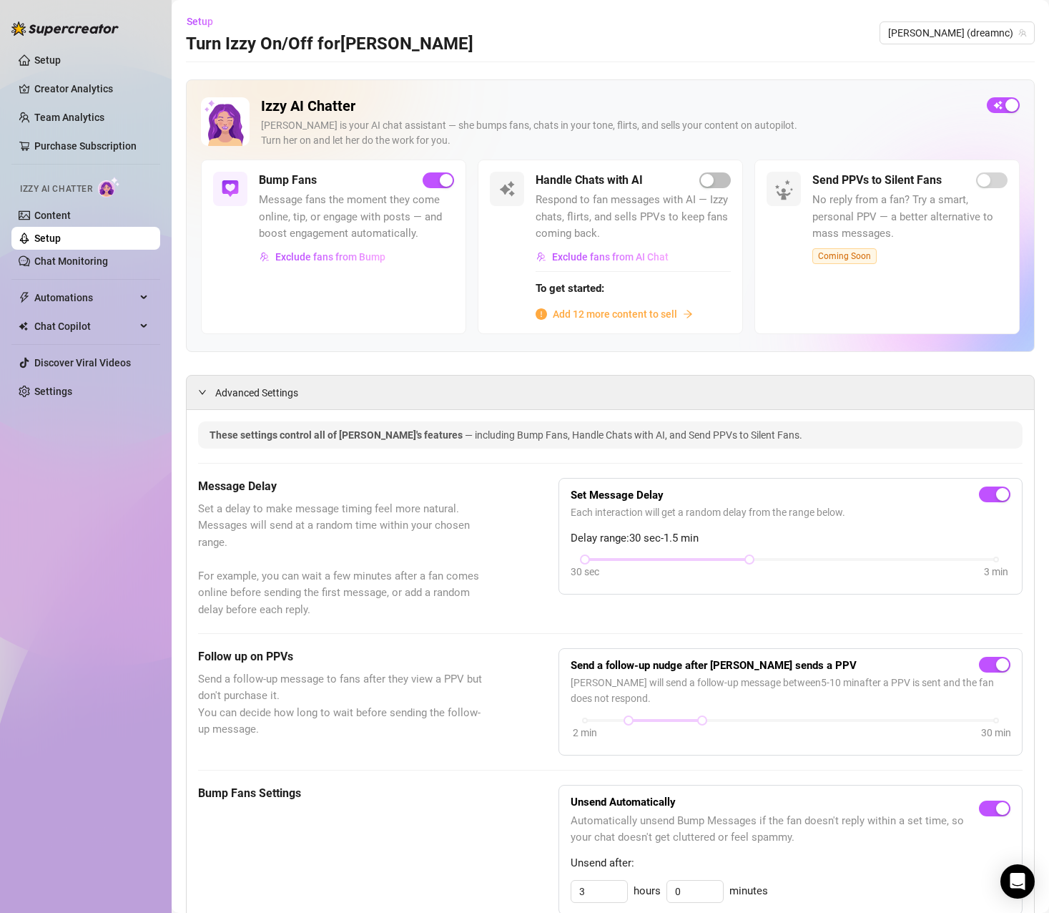
click at [394, 309] on div "Bump Fans Message fans the moment they come online, tip, or engage with posts —…" at bounding box center [333, 247] width 265 height 174
click at [601, 316] on span "Add 12 more content to sell" at bounding box center [615, 314] width 124 height 16
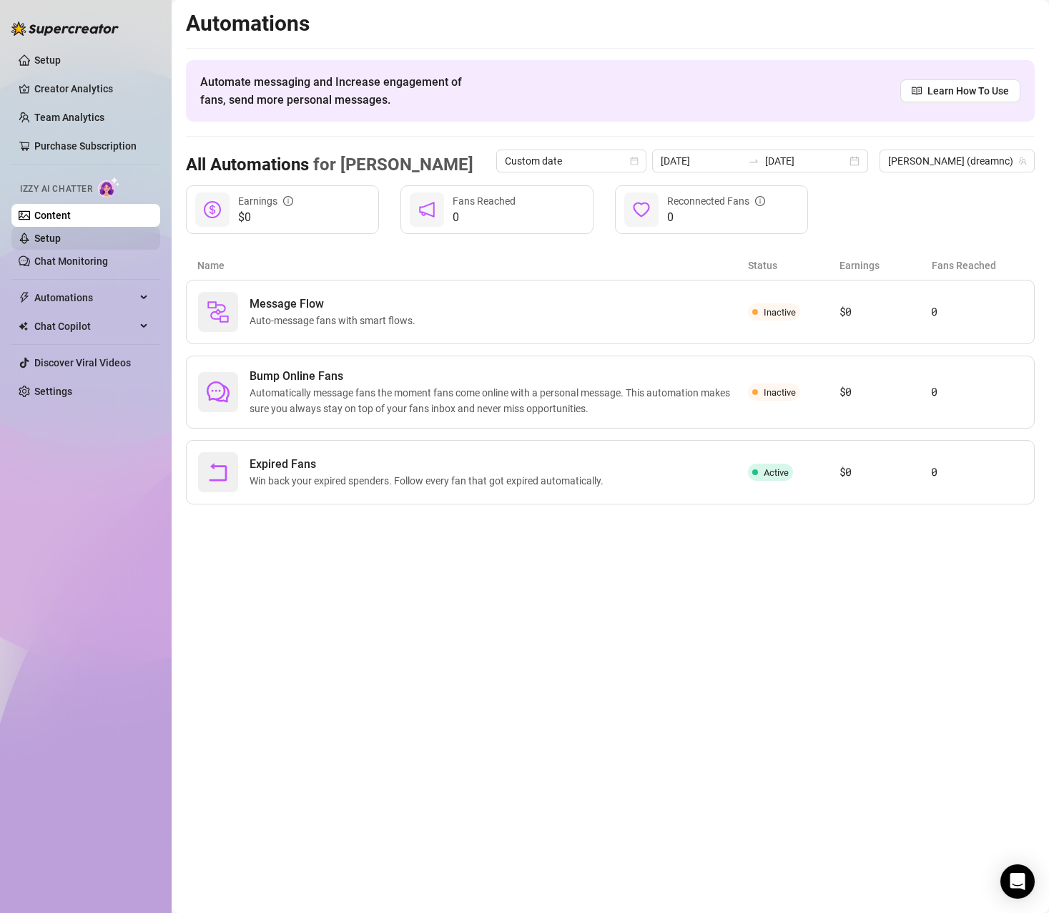
click at [61, 238] on link "Setup" at bounding box center [47, 237] width 26 height 11
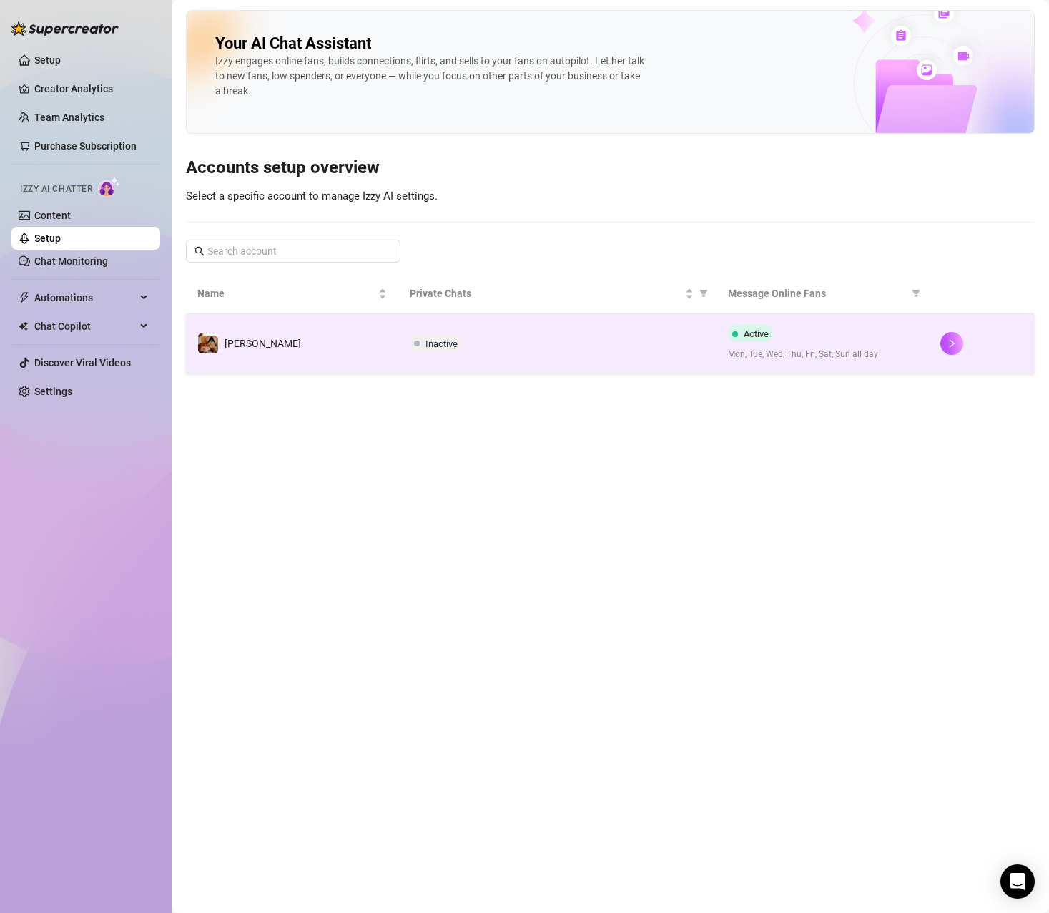
click at [891, 346] on div "Active Mon, Tue, Wed, Thu, Fri, Sat, Sun all day" at bounding box center [823, 343] width 190 height 36
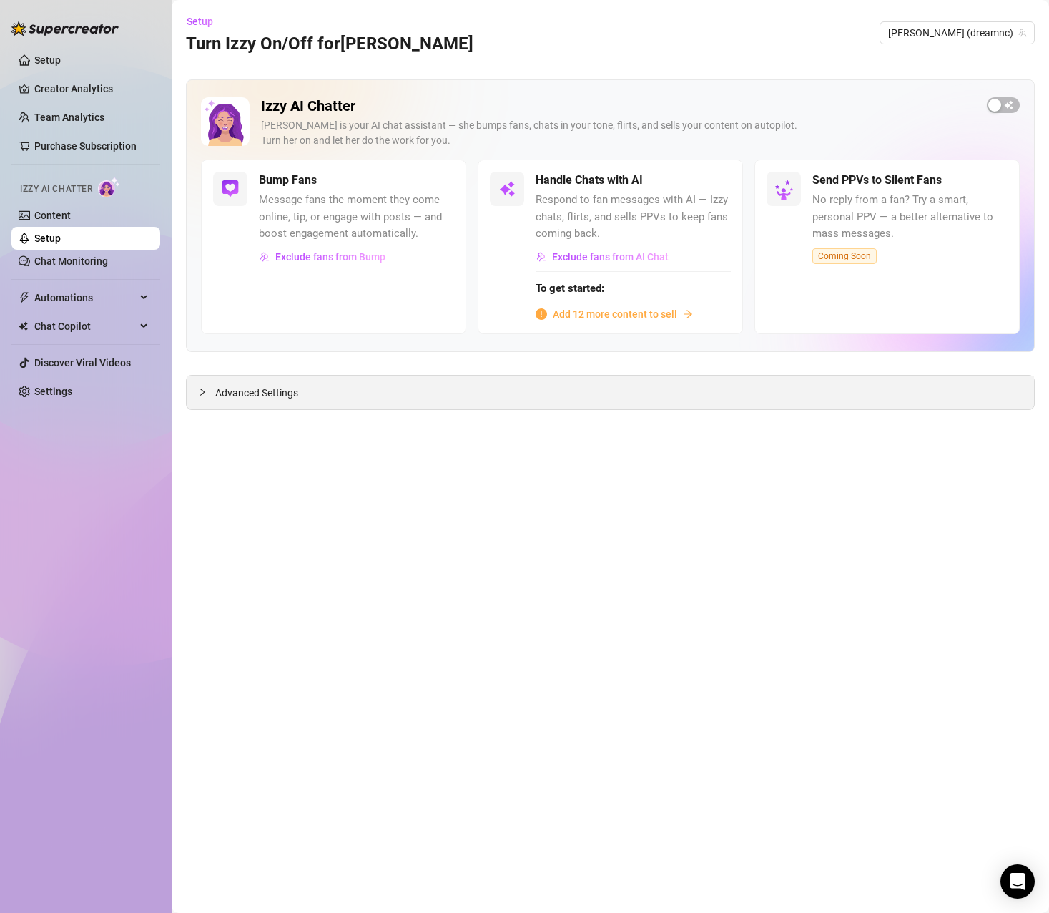
click at [278, 395] on span "Advanced Settings" at bounding box center [256, 393] width 83 height 16
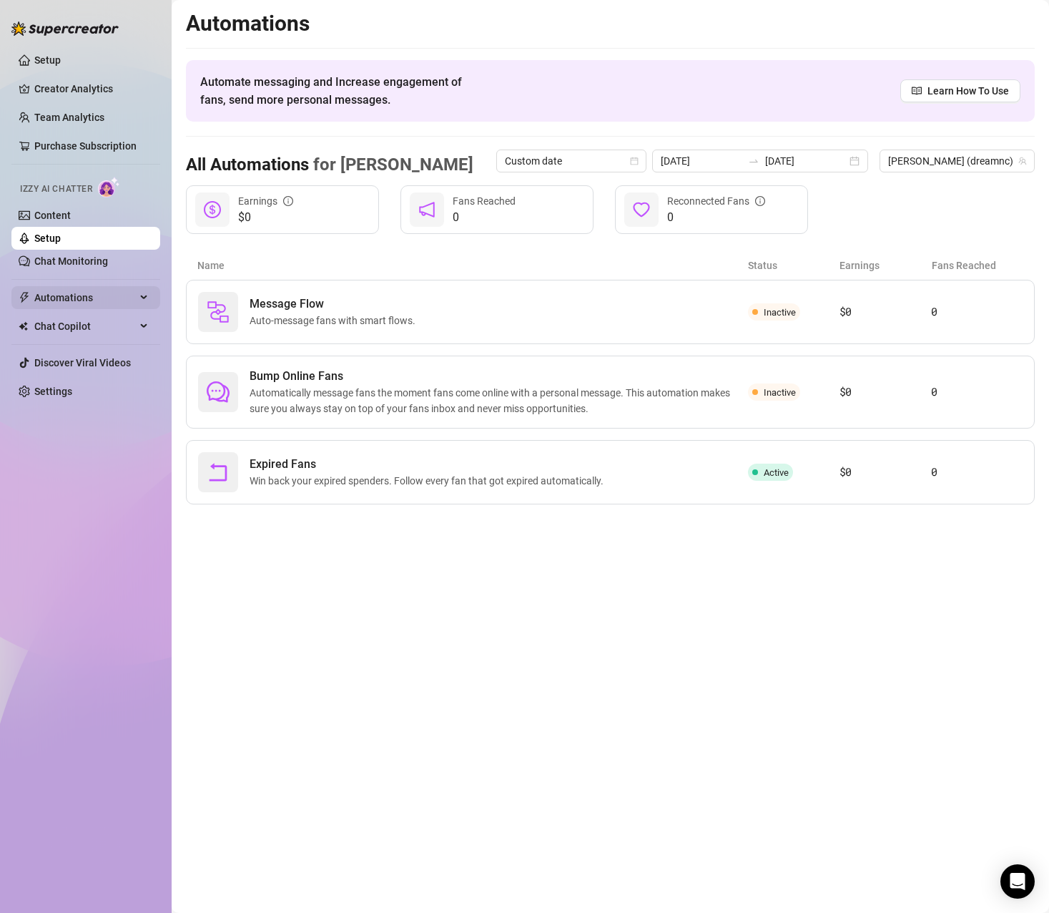
click at [85, 295] on span "Automations" at bounding box center [85, 297] width 102 height 23
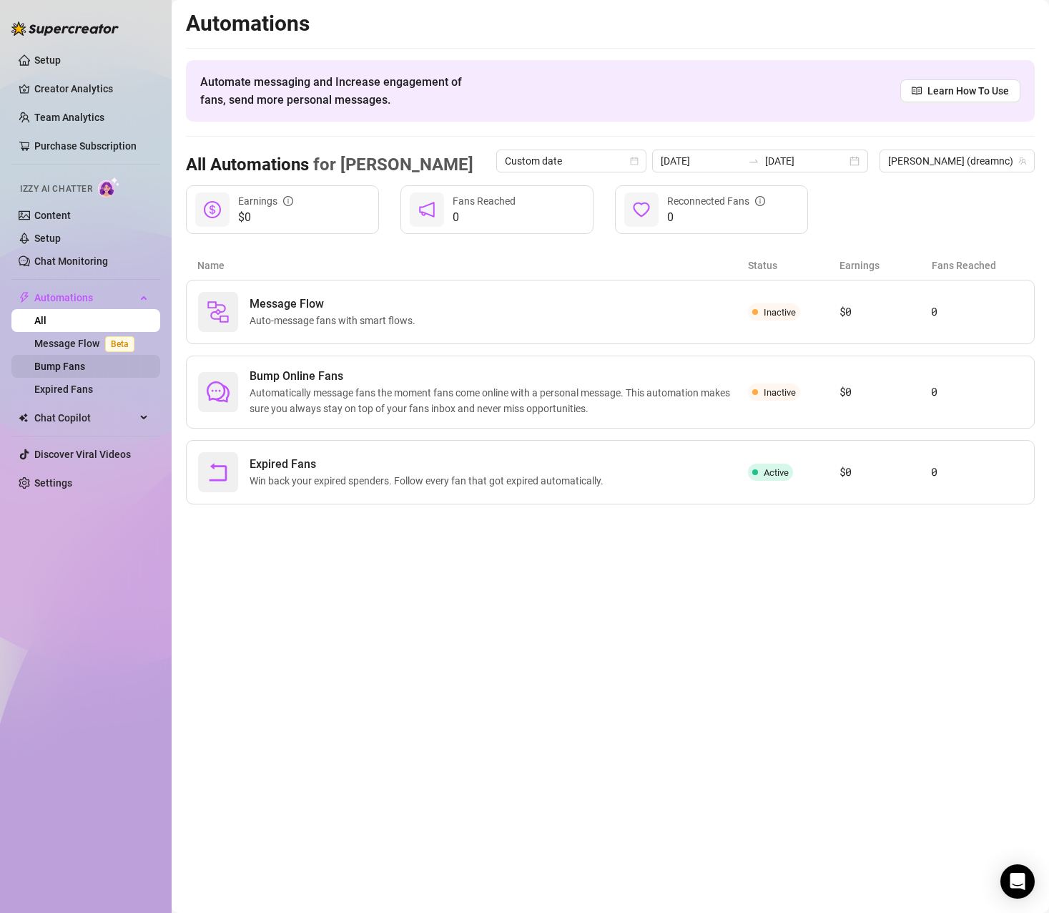
click at [85, 366] on link "Bump Fans" at bounding box center [59, 365] width 51 height 11
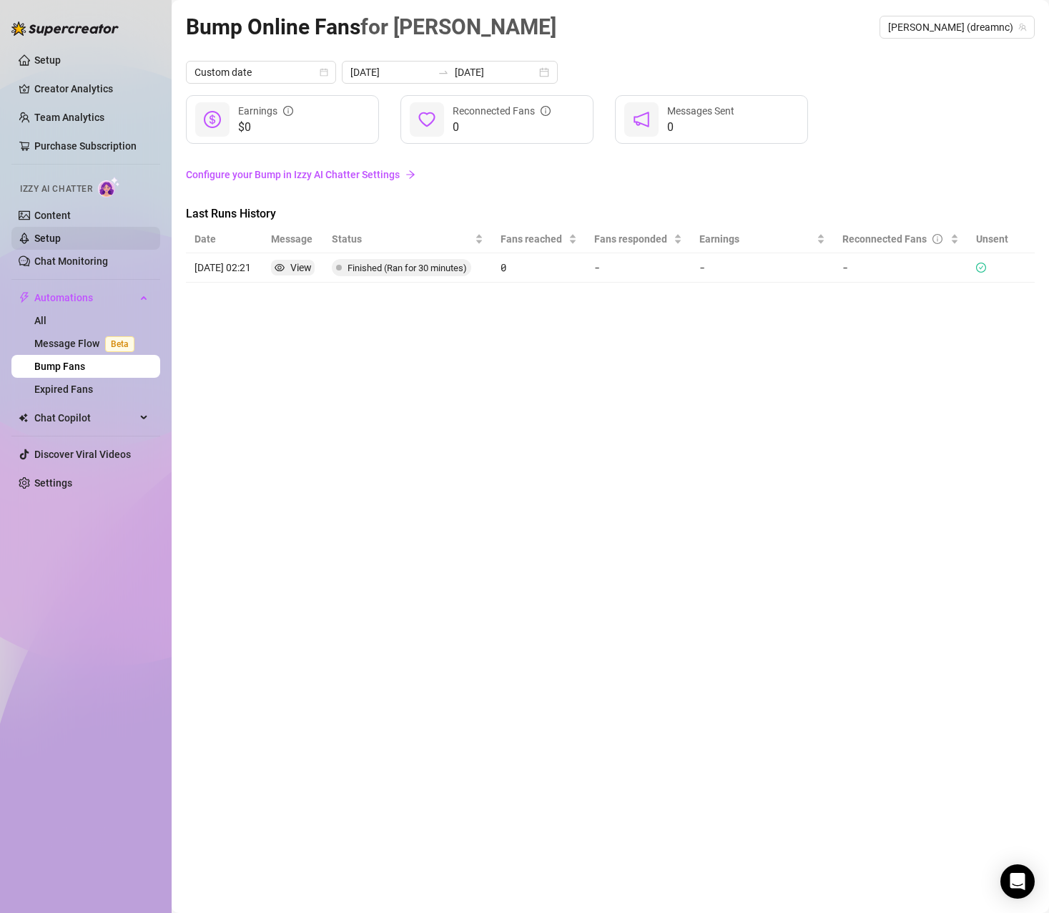
click at [50, 235] on link "Setup" at bounding box center [47, 237] width 26 height 11
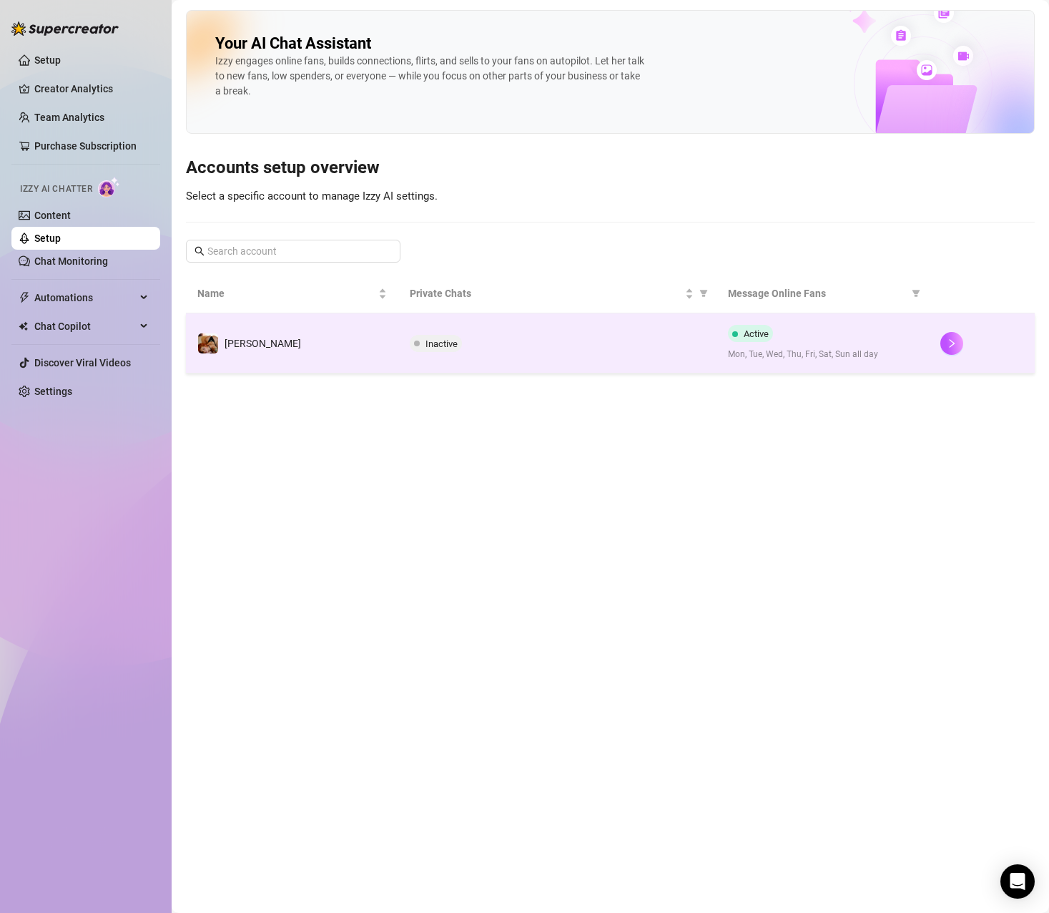
click at [831, 345] on div "Active Mon, Tue, Wed, Thu, Fri, Sat, Sun all day" at bounding box center [823, 343] width 190 height 36
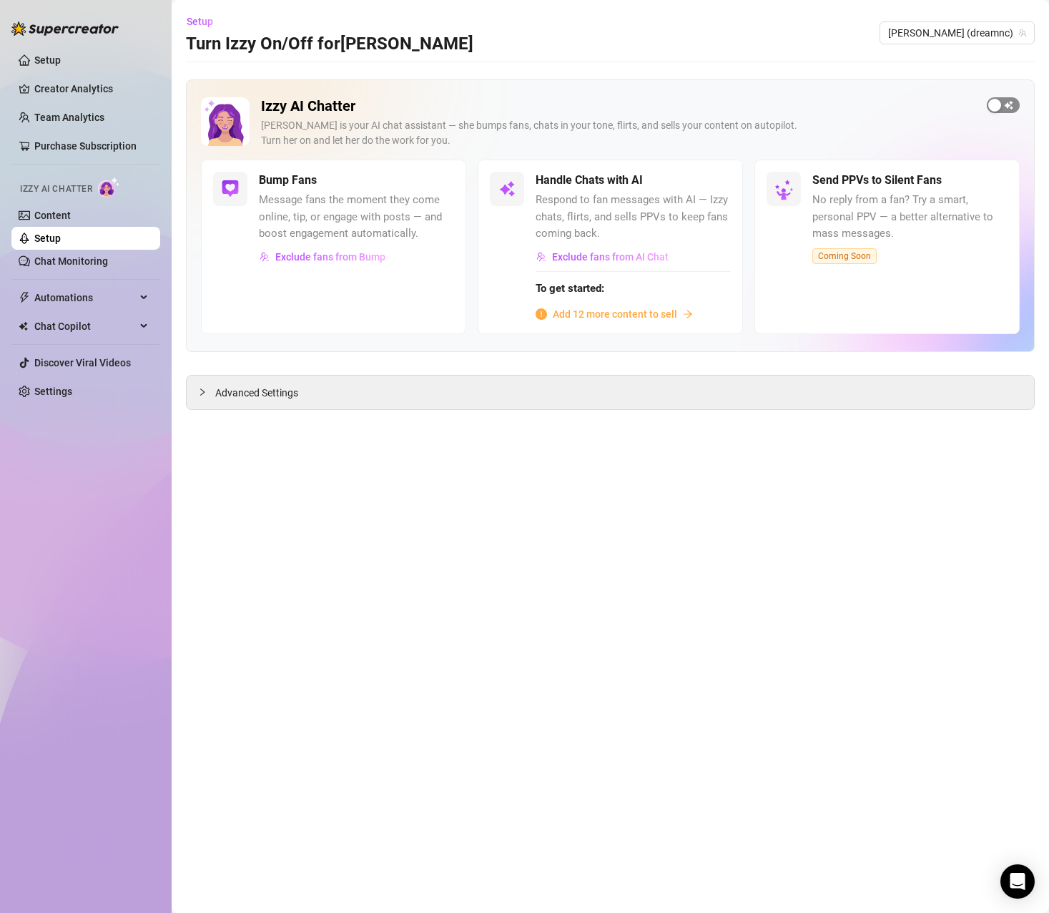
click at [1009, 106] on span "button" at bounding box center [1003, 105] width 33 height 16
click at [573, 96] on div "Izzy AI Chatter Izzy is your AI chat assistant — she bumps fans, chats in your …" at bounding box center [610, 215] width 849 height 273
click at [355, 389] on div "Advanced Settings" at bounding box center [611, 393] width 848 height 34
click at [258, 389] on span "Advanced Settings" at bounding box center [256, 393] width 83 height 16
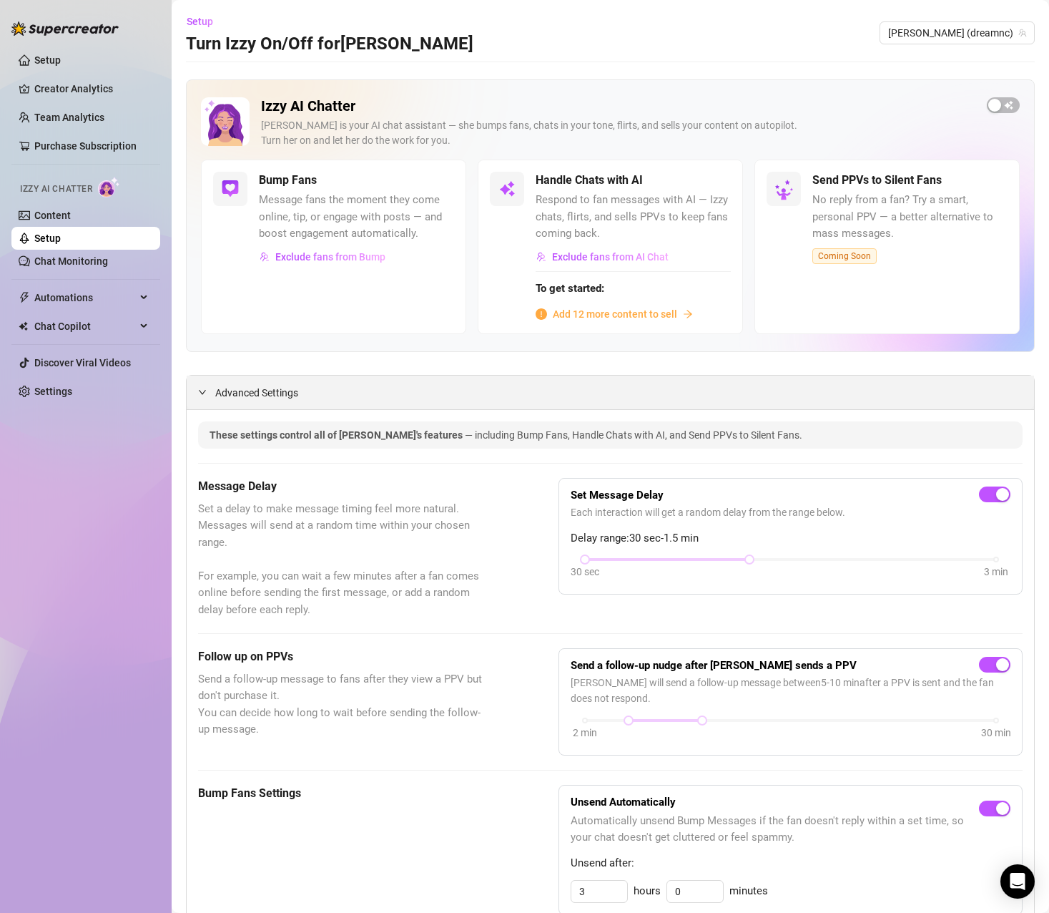
click at [257, 389] on span "Advanced Settings" at bounding box center [256, 393] width 83 height 16
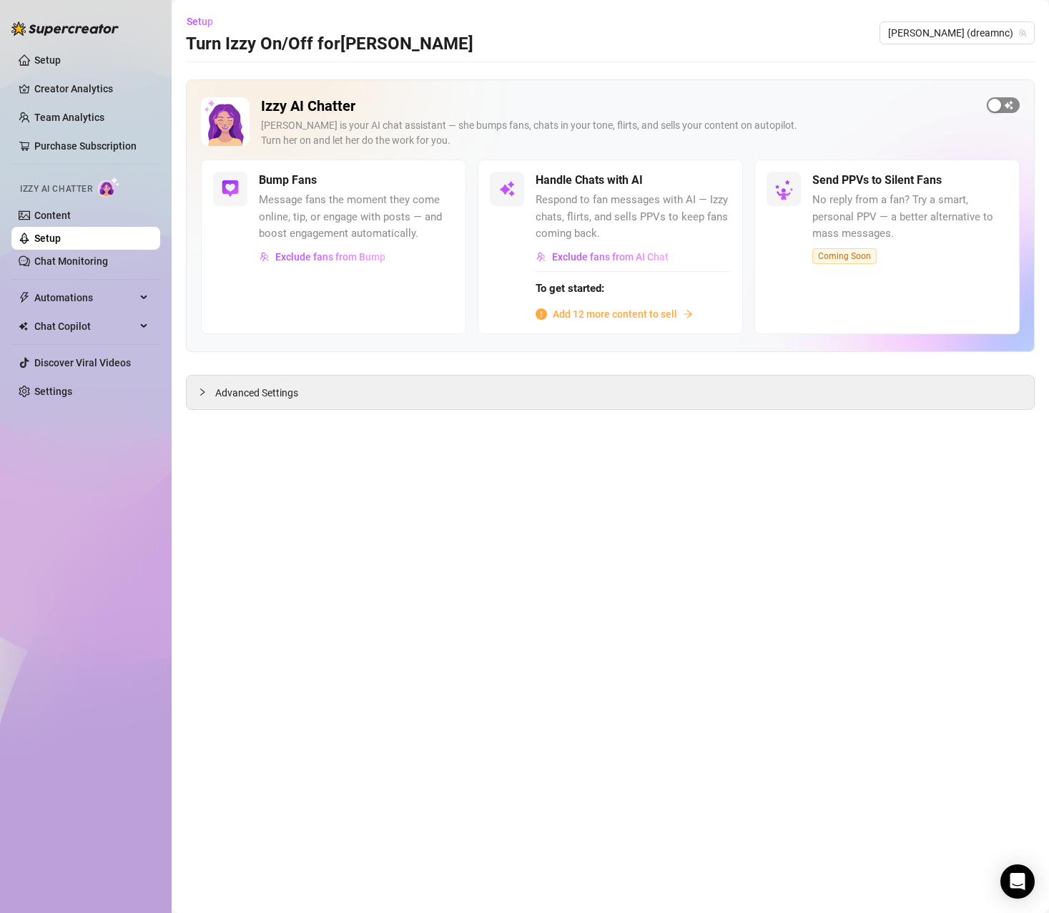
click at [1001, 102] on div "button" at bounding box center [995, 105] width 13 height 13
click at [429, 181] on span "button" at bounding box center [438, 180] width 31 height 16
click at [987, 107] on span "button" at bounding box center [1003, 105] width 33 height 16
